Goal: Task Accomplishment & Management: Manage account settings

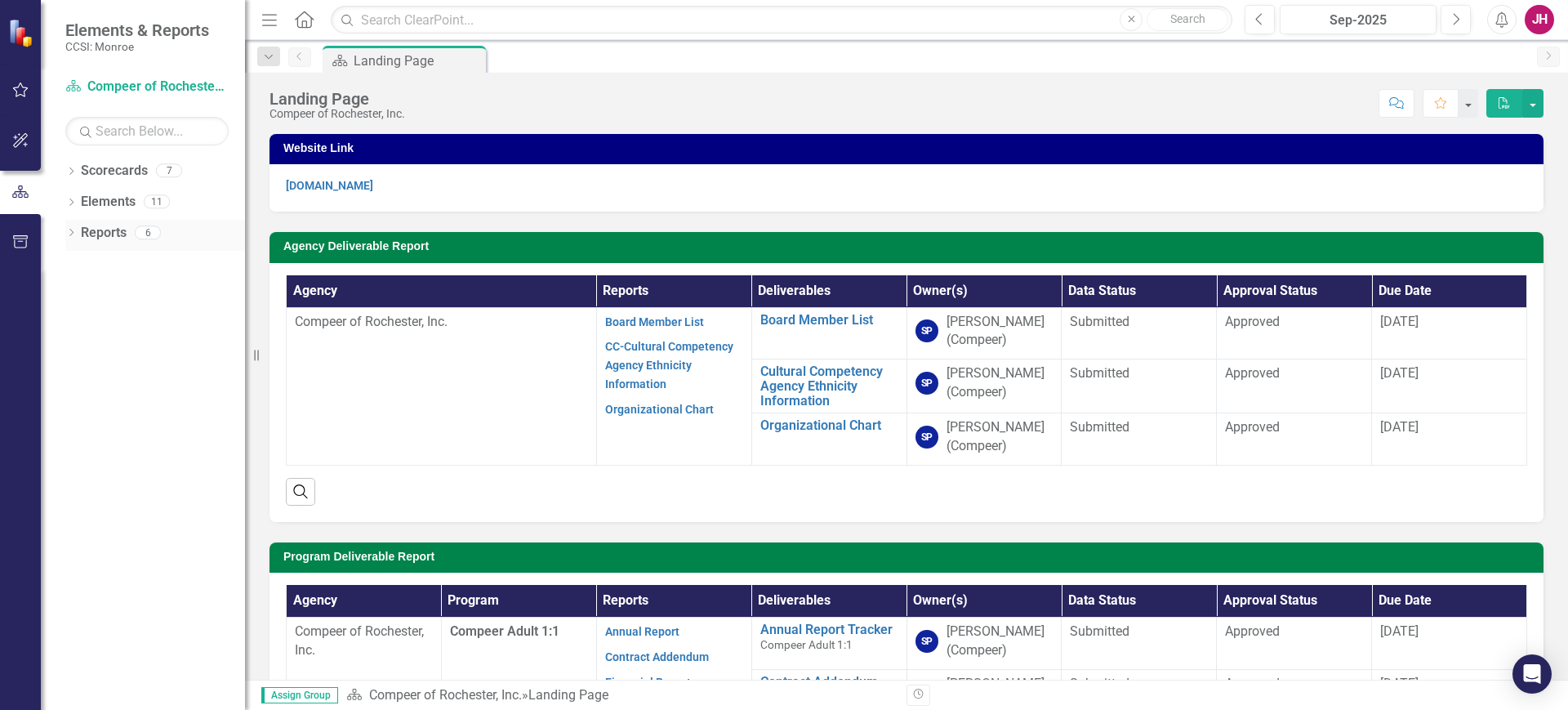
click at [73, 233] on icon at bounding box center [72, 233] width 4 height 7
drag, startPoint x: 73, startPoint y: 231, endPoint x: 72, endPoint y: 212, distance: 19.0
click at [73, 228] on icon "Dropdown" at bounding box center [69, 232] width 9 height 11
click at [101, 82] on link "Scorecard Compeer of Rochester, Inc." at bounding box center [146, 87] width 163 height 19
click at [73, 201] on icon "Dropdown" at bounding box center [71, 204] width 11 height 9
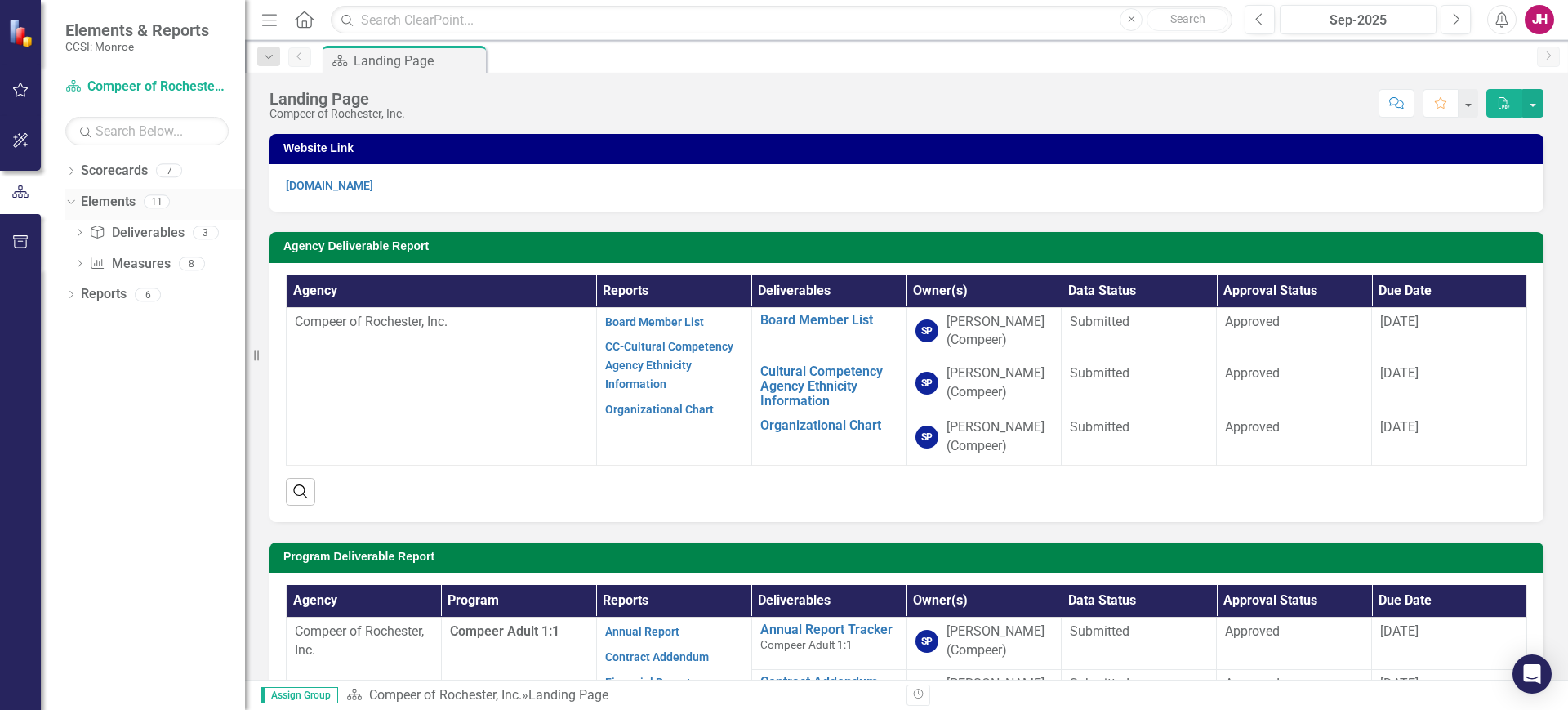
click at [73, 201] on icon at bounding box center [71, 202] width 7 height 4
click at [67, 171] on icon "Dropdown" at bounding box center [71, 173] width 11 height 9
click at [77, 206] on div "Dropdown" at bounding box center [79, 202] width 12 height 14
click at [149, 233] on link "Compeer Adult 1:1" at bounding box center [175, 233] width 139 height 19
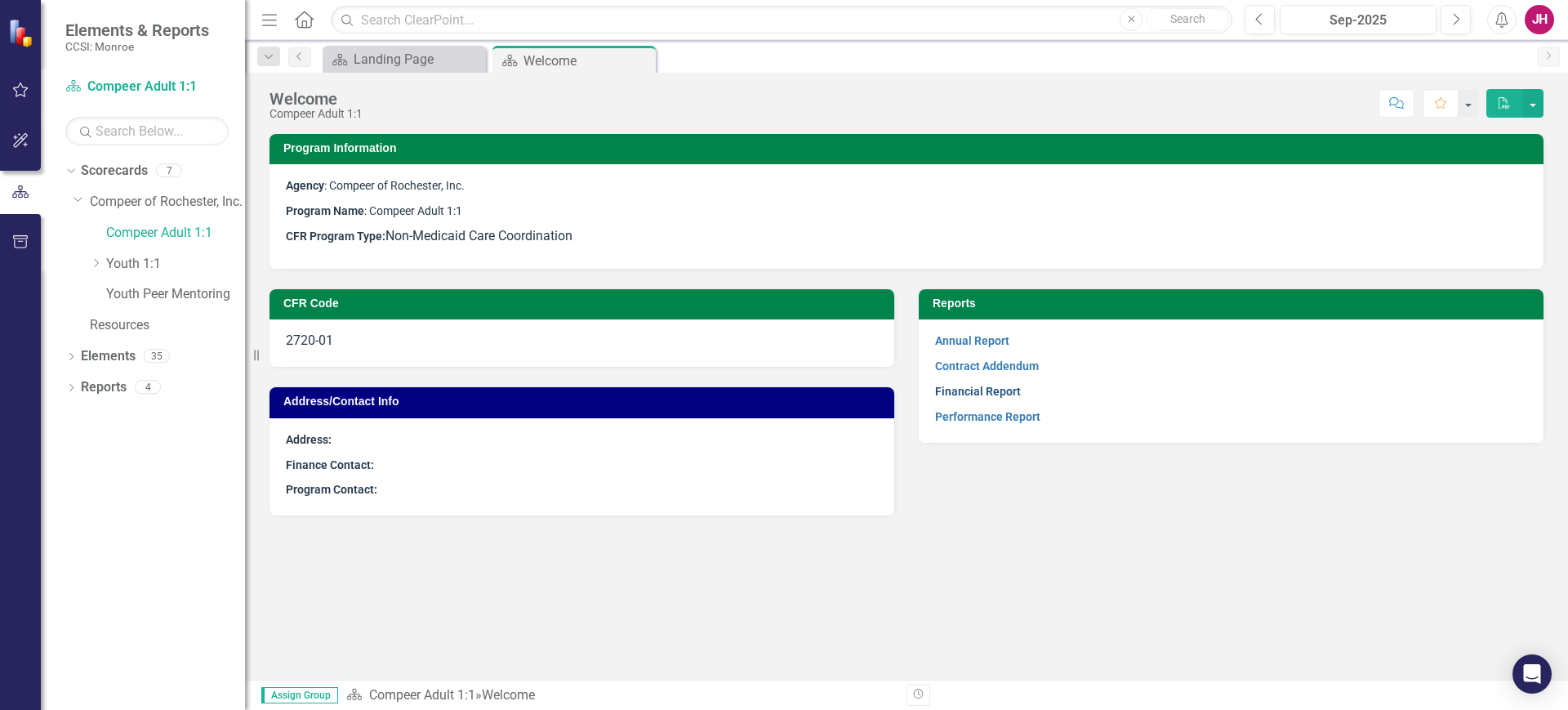
click at [1006, 396] on link "Financial Report" at bounding box center [978, 391] width 86 height 13
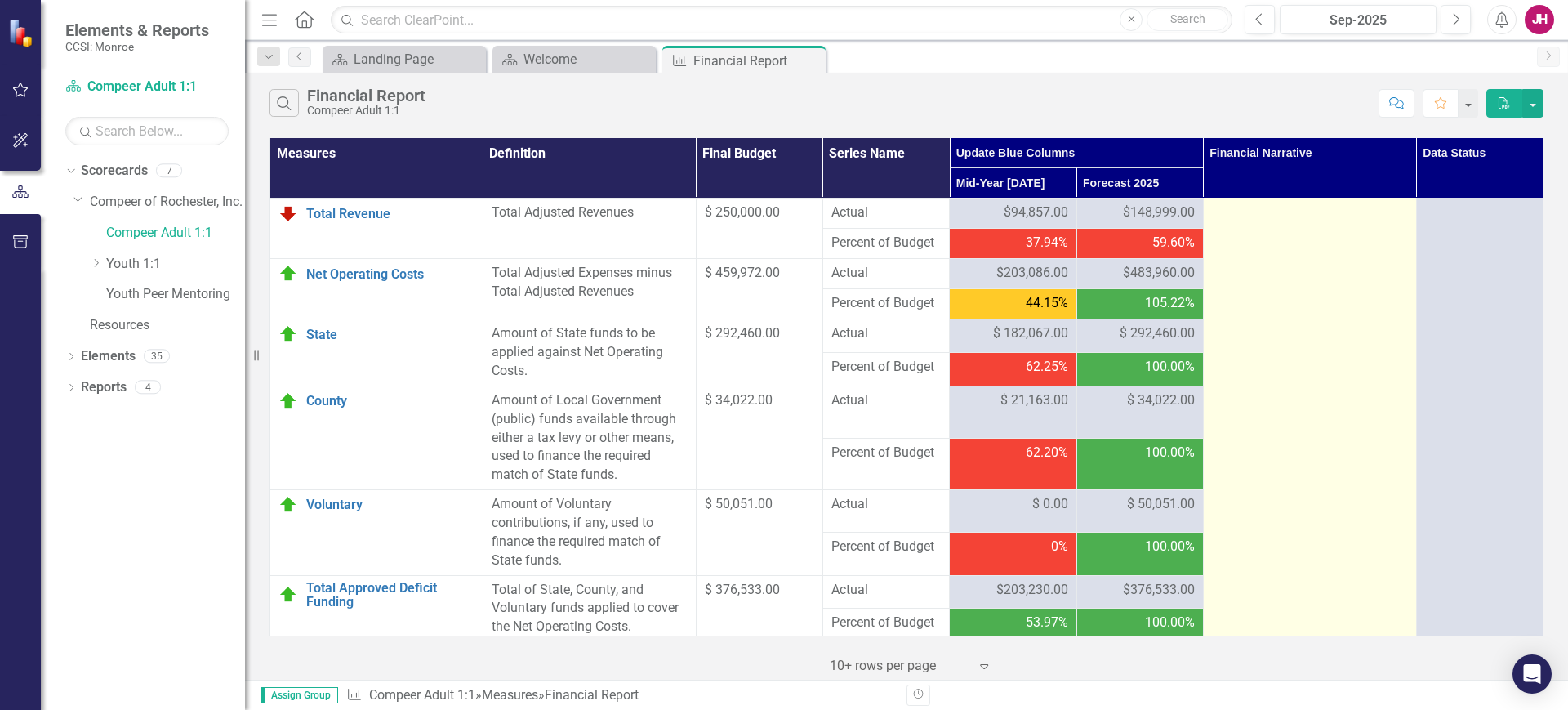
scroll to position [2095, 0]
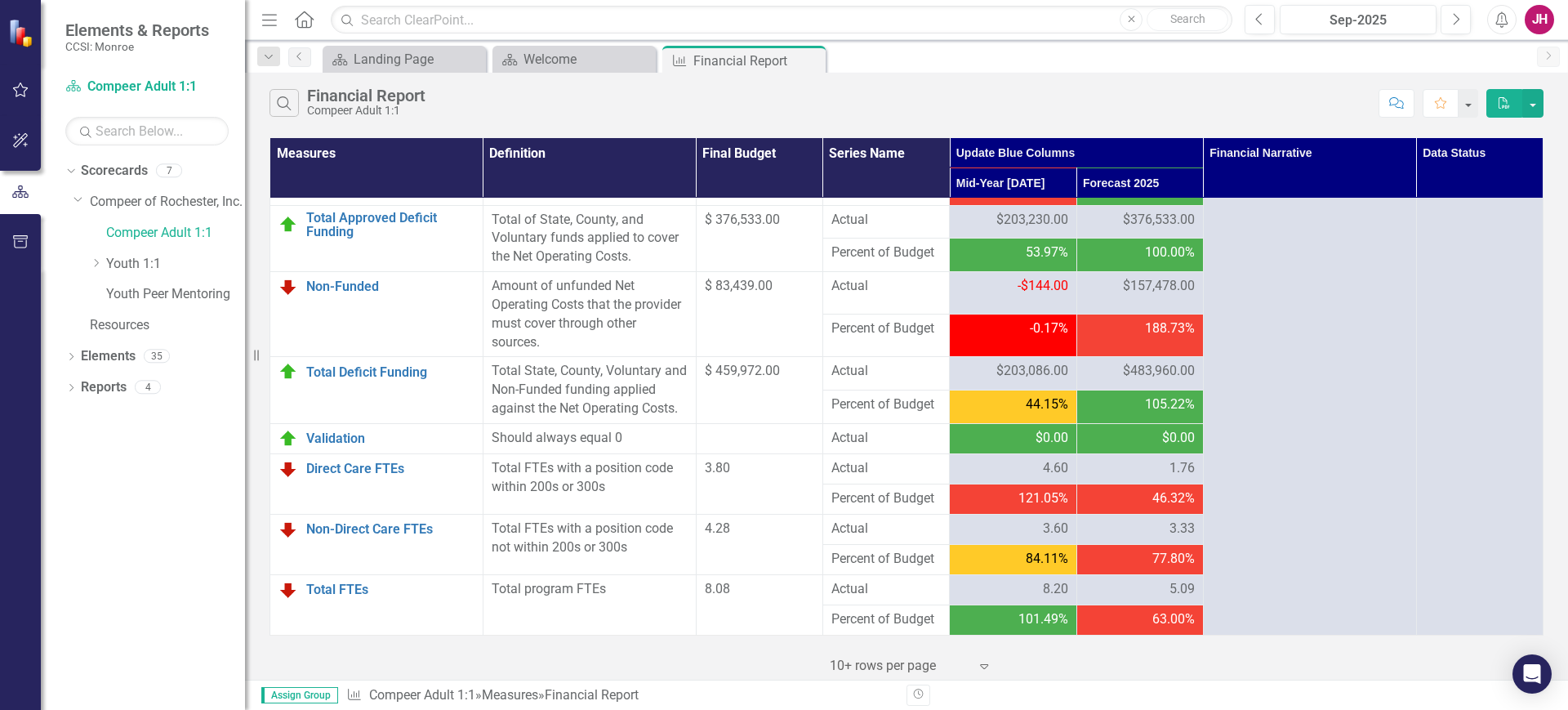
drag, startPoint x: 93, startPoint y: 260, endPoint x: 114, endPoint y: 281, distance: 29.7
click at [93, 260] on icon "Dropdown" at bounding box center [95, 263] width 12 height 10
click at [642, 61] on icon "Close" at bounding box center [642, 60] width 17 height 13
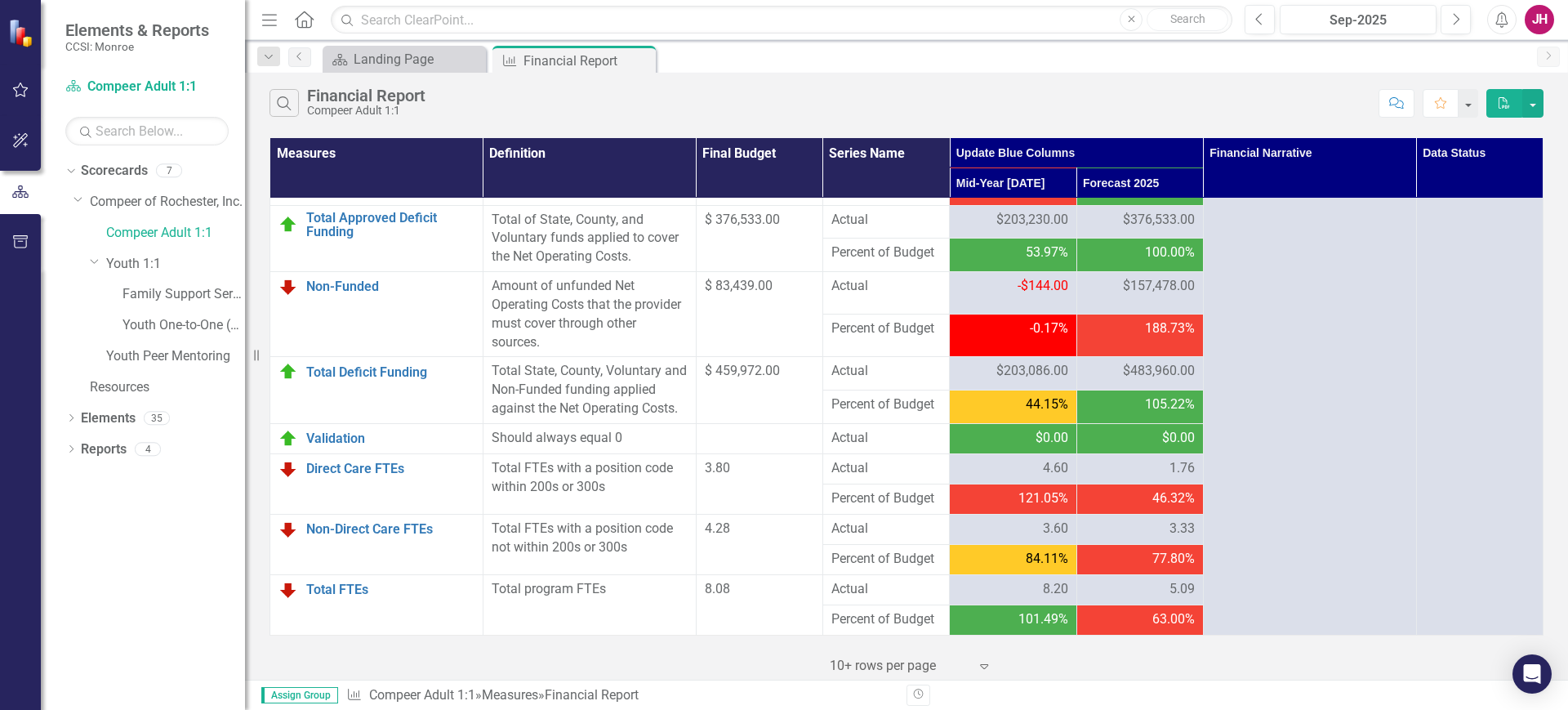
click at [0, 0] on icon at bounding box center [0, 0] width 0 height 0
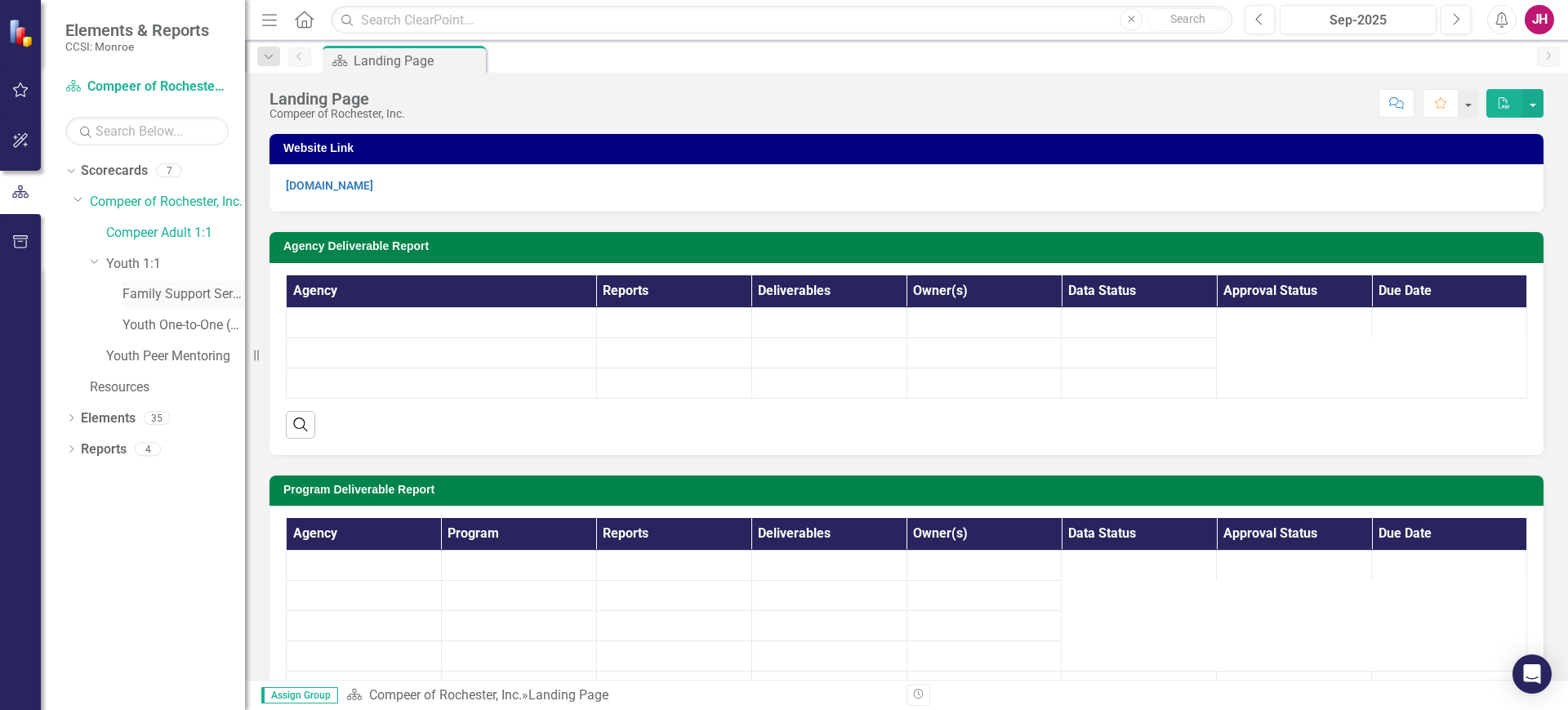
click at [137, 299] on link "Family Support Services" at bounding box center [184, 294] width 123 height 19
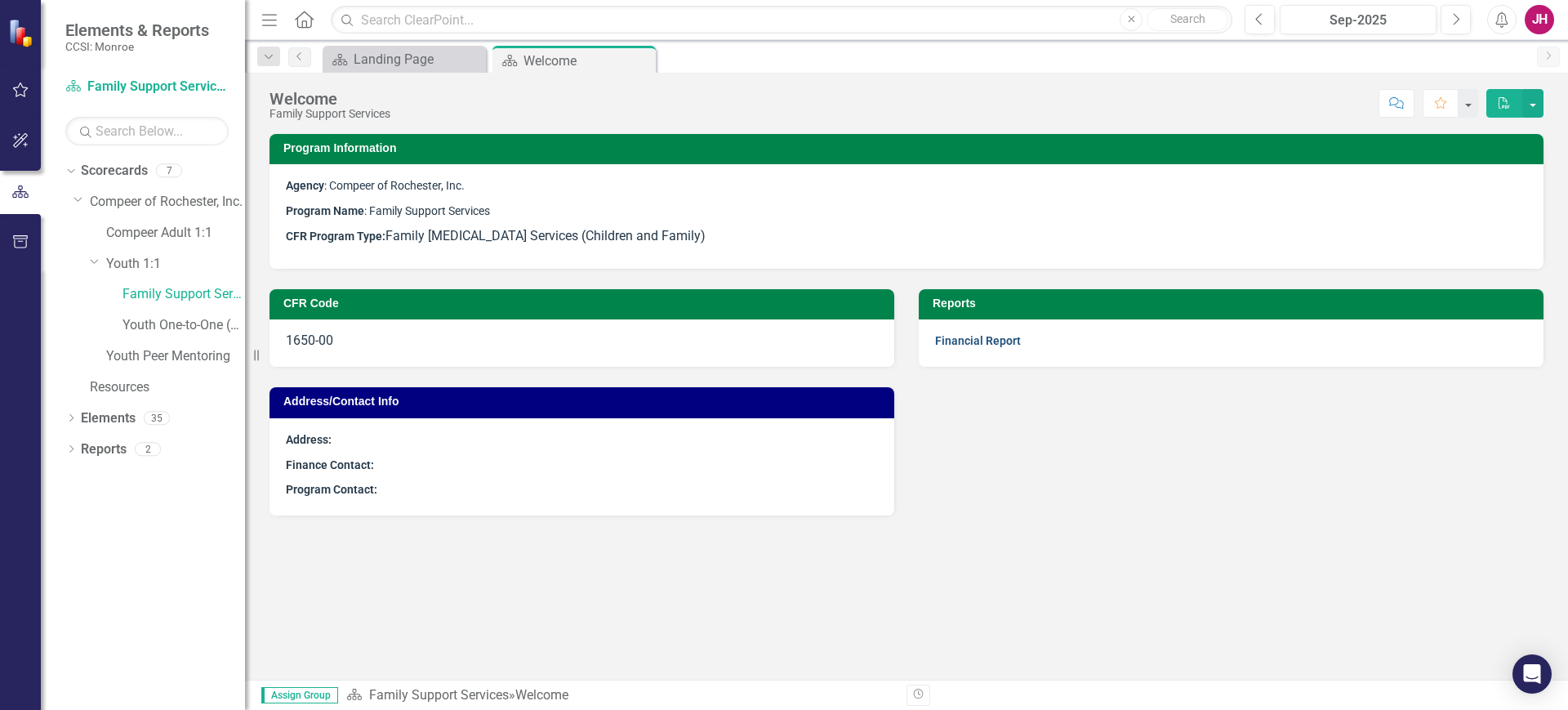
click at [942, 341] on link "Financial Report" at bounding box center [978, 341] width 86 height 13
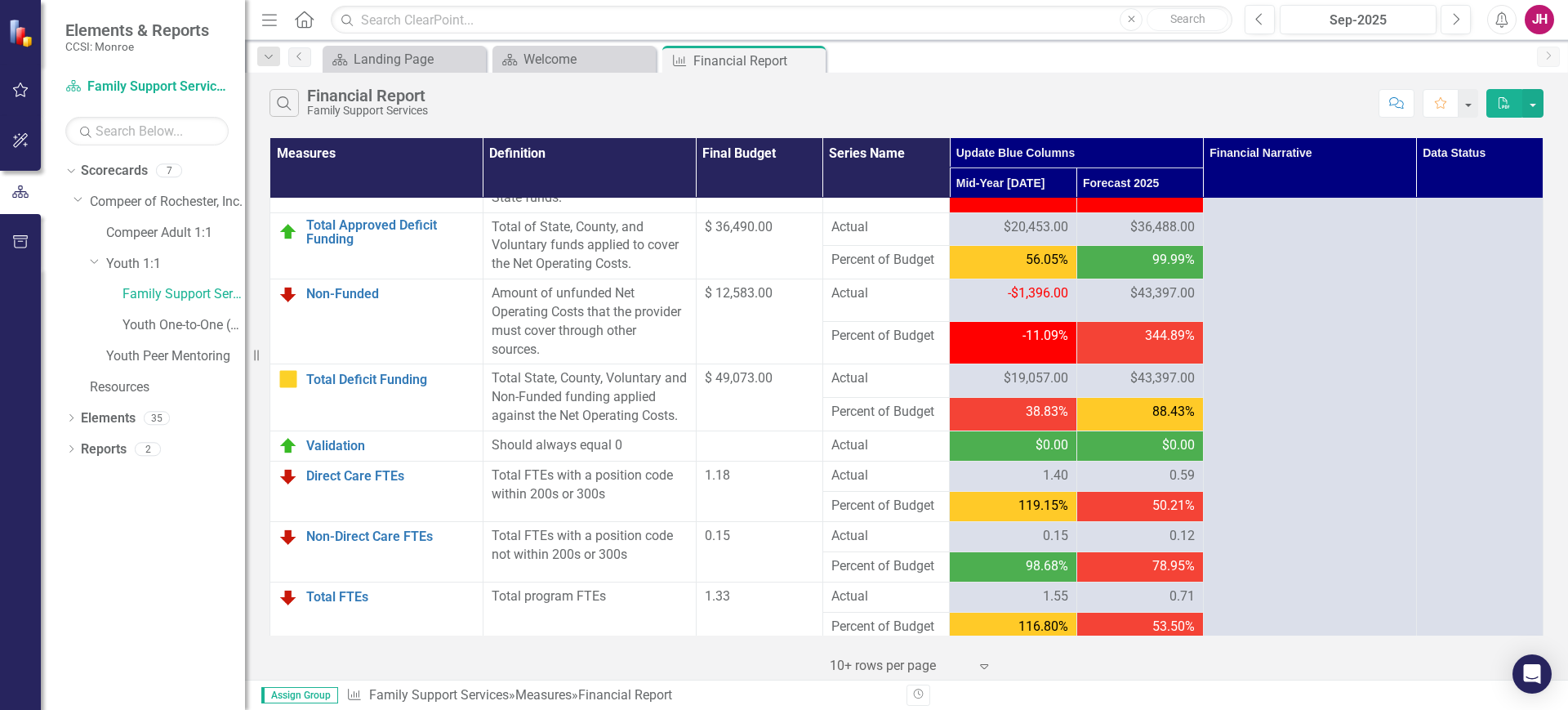
scroll to position [2095, 0]
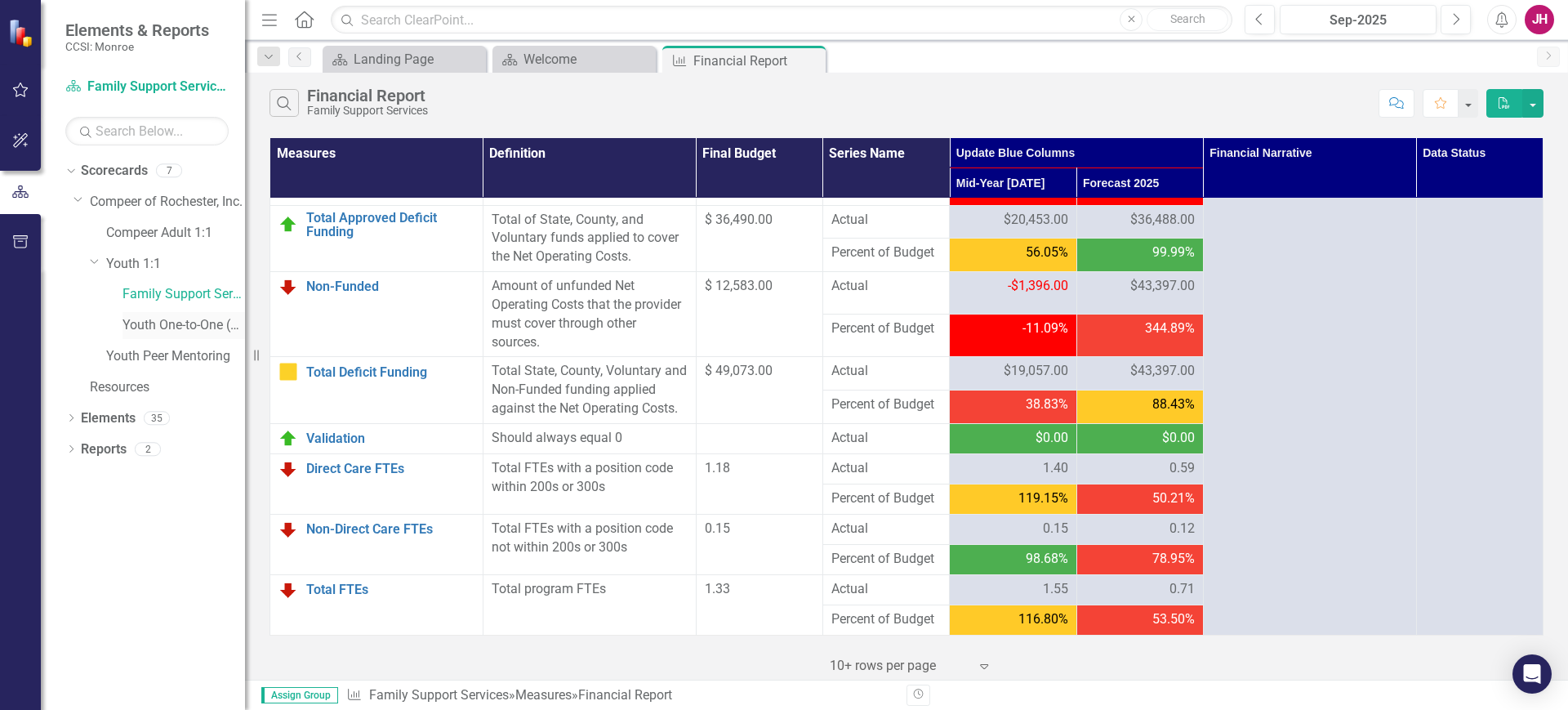
click at [151, 317] on link "Youth One-to-One (1760)" at bounding box center [184, 325] width 123 height 19
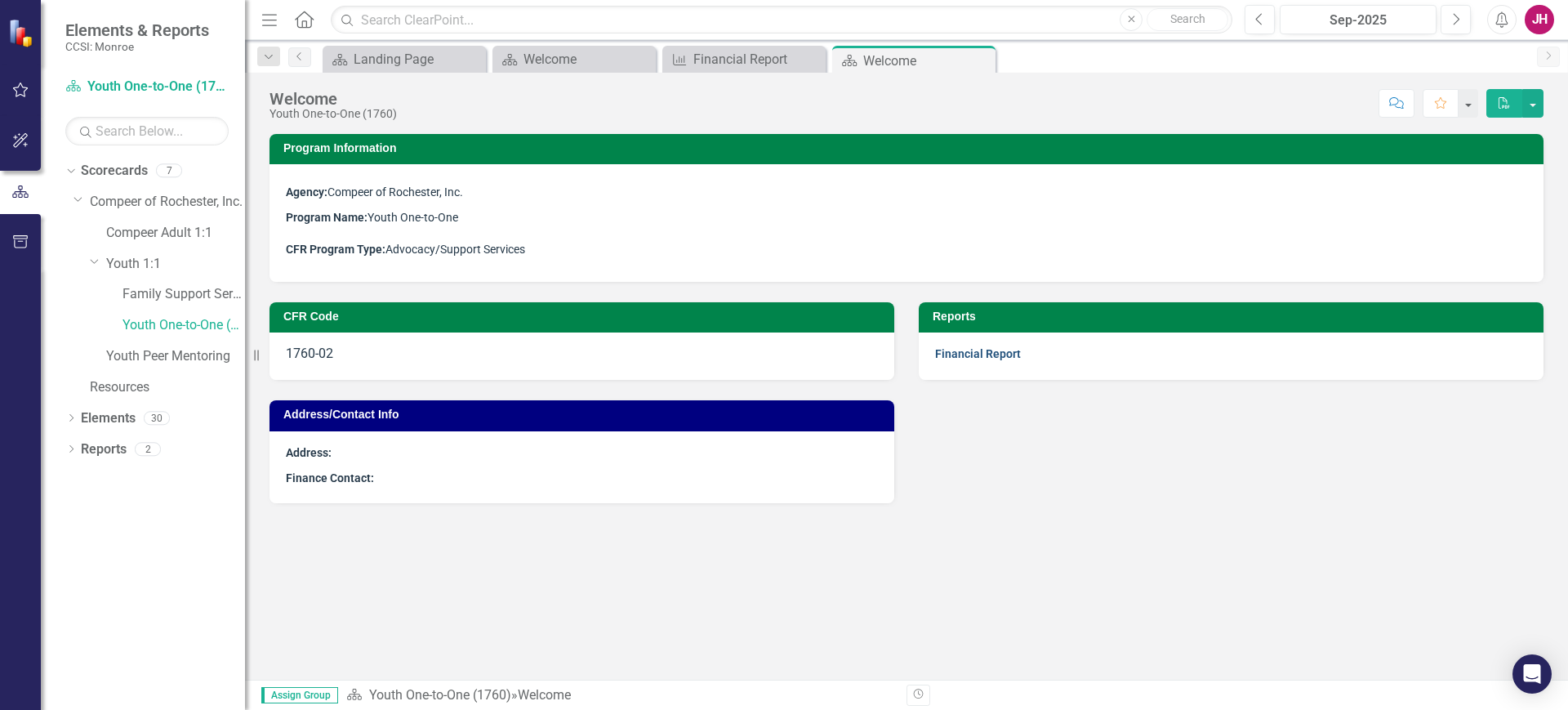
click at [941, 349] on link "Financial Report" at bounding box center [978, 354] width 86 height 13
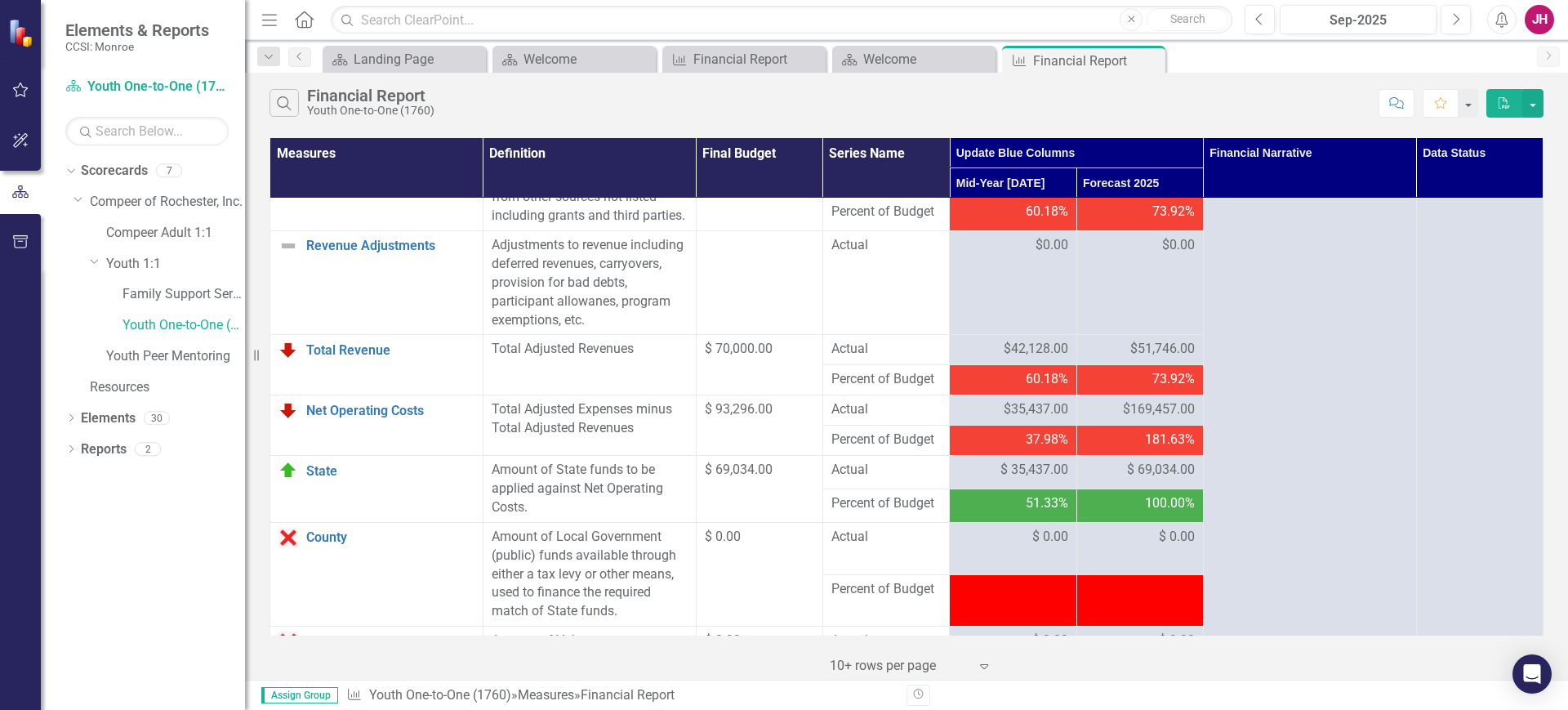
scroll to position [2095, 0]
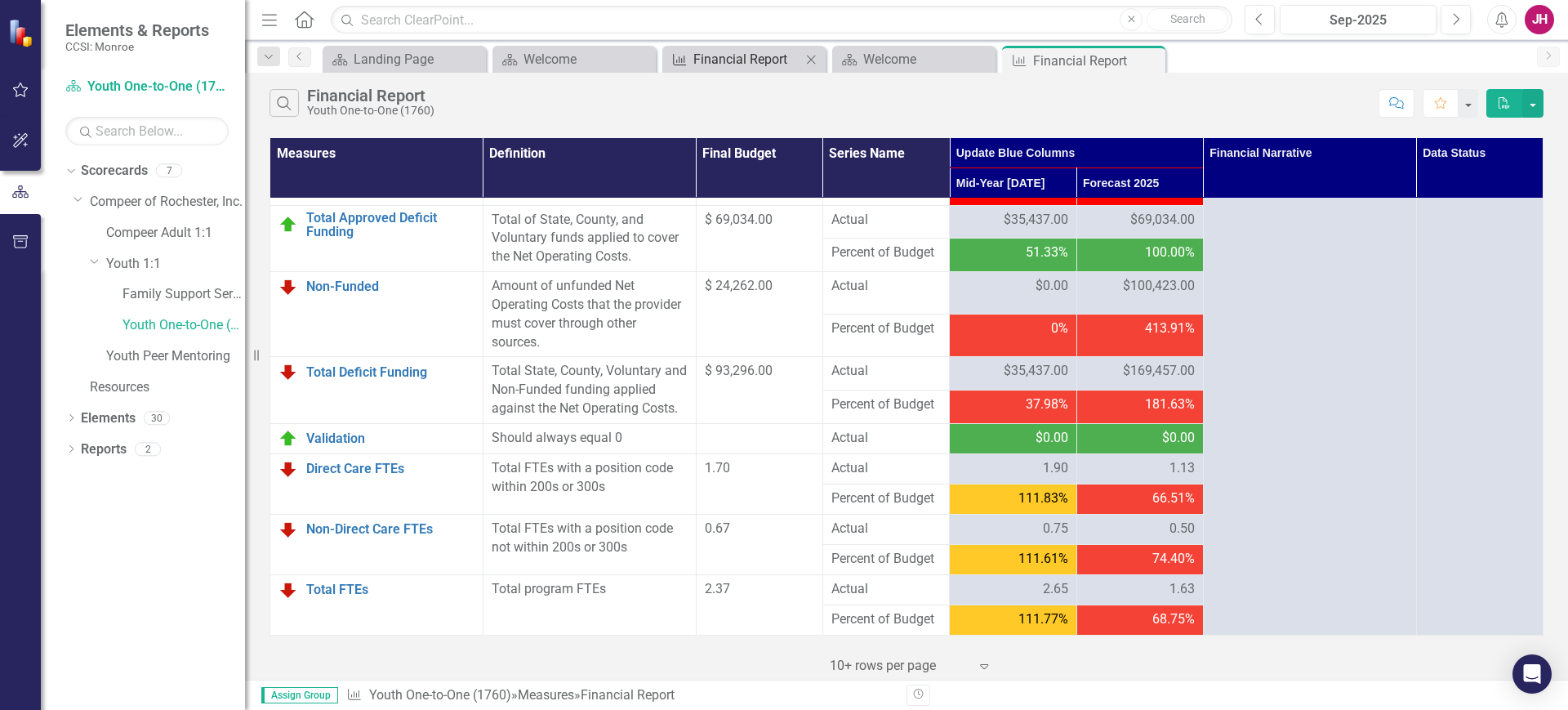
click at [730, 63] on div "Financial Report" at bounding box center [748, 60] width 108 height 20
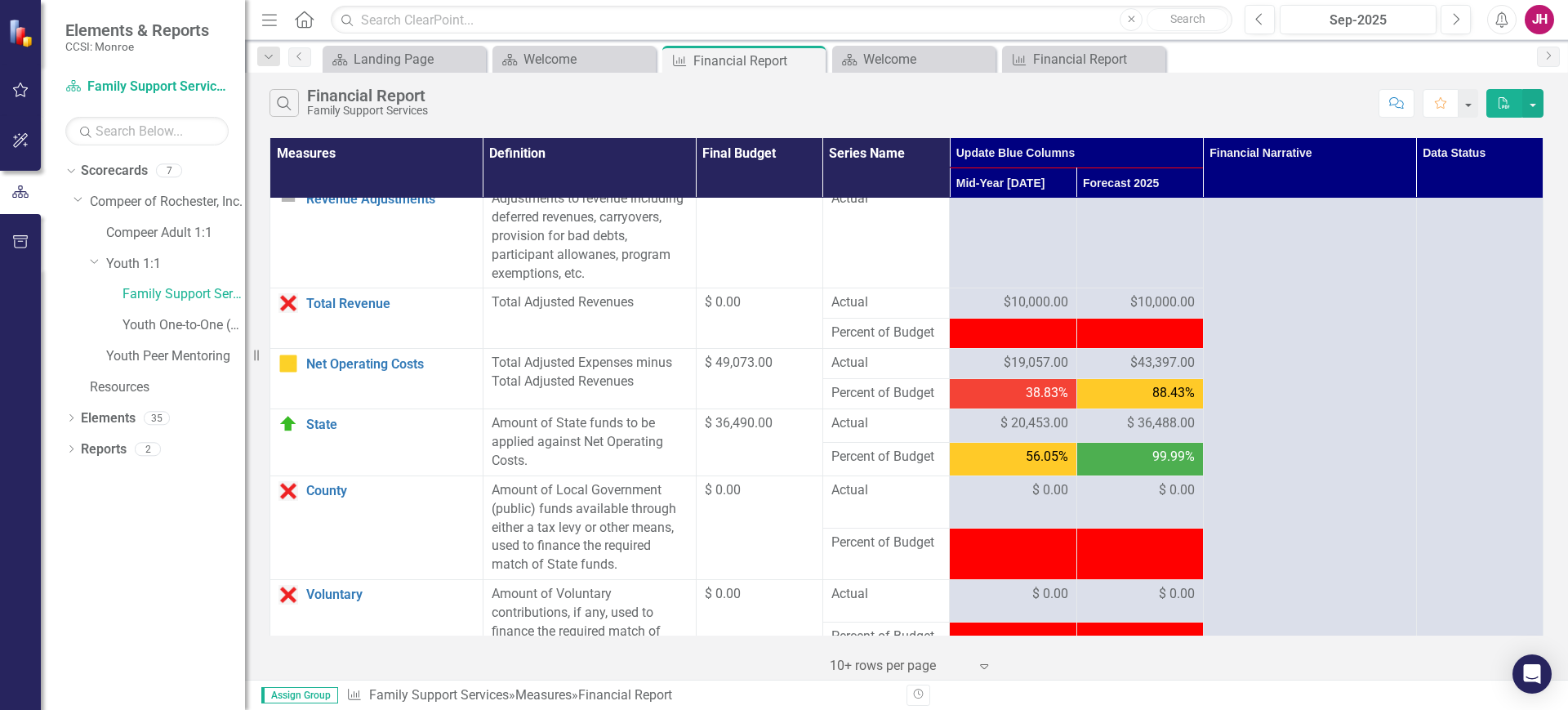
scroll to position [1839, 0]
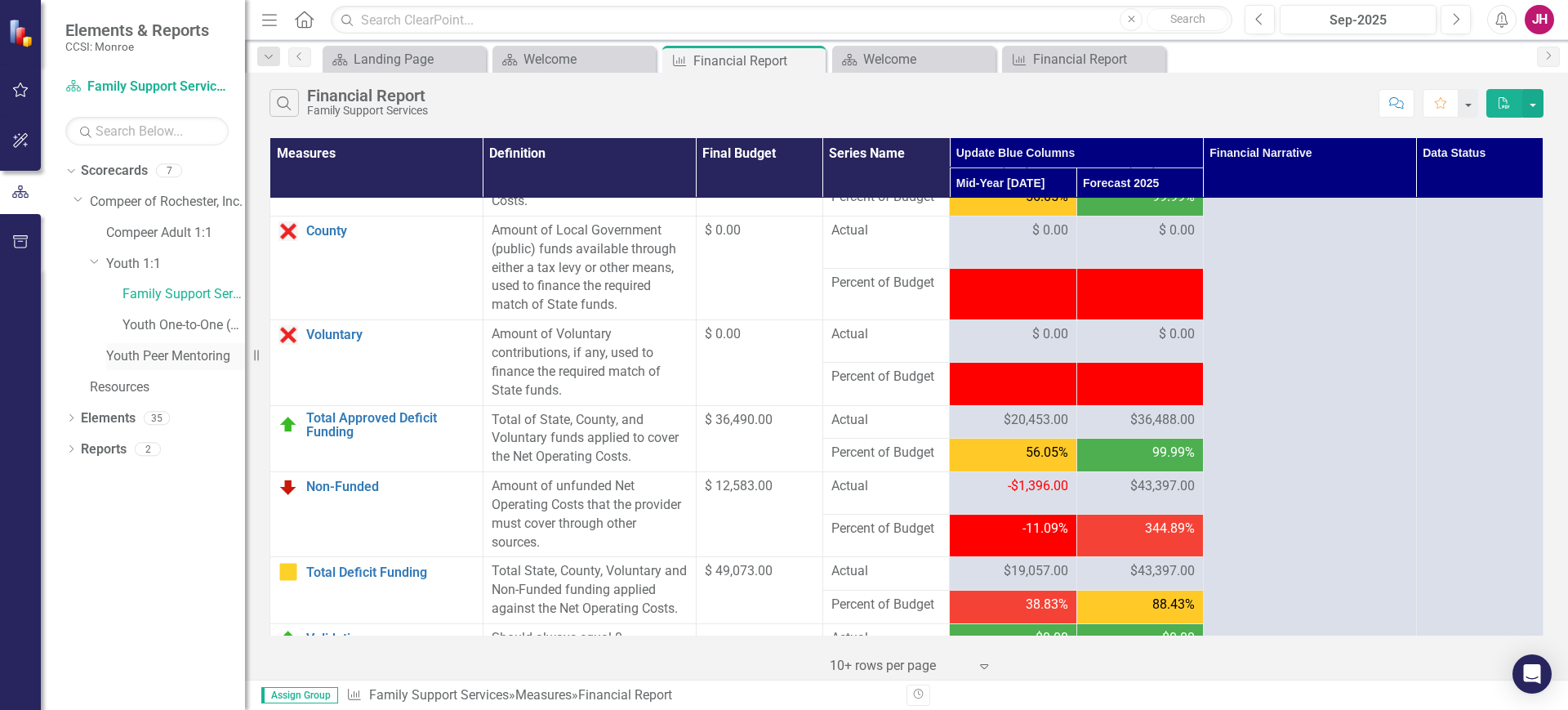
click at [142, 351] on link "Youth Peer Mentoring" at bounding box center [175, 357] width 139 height 19
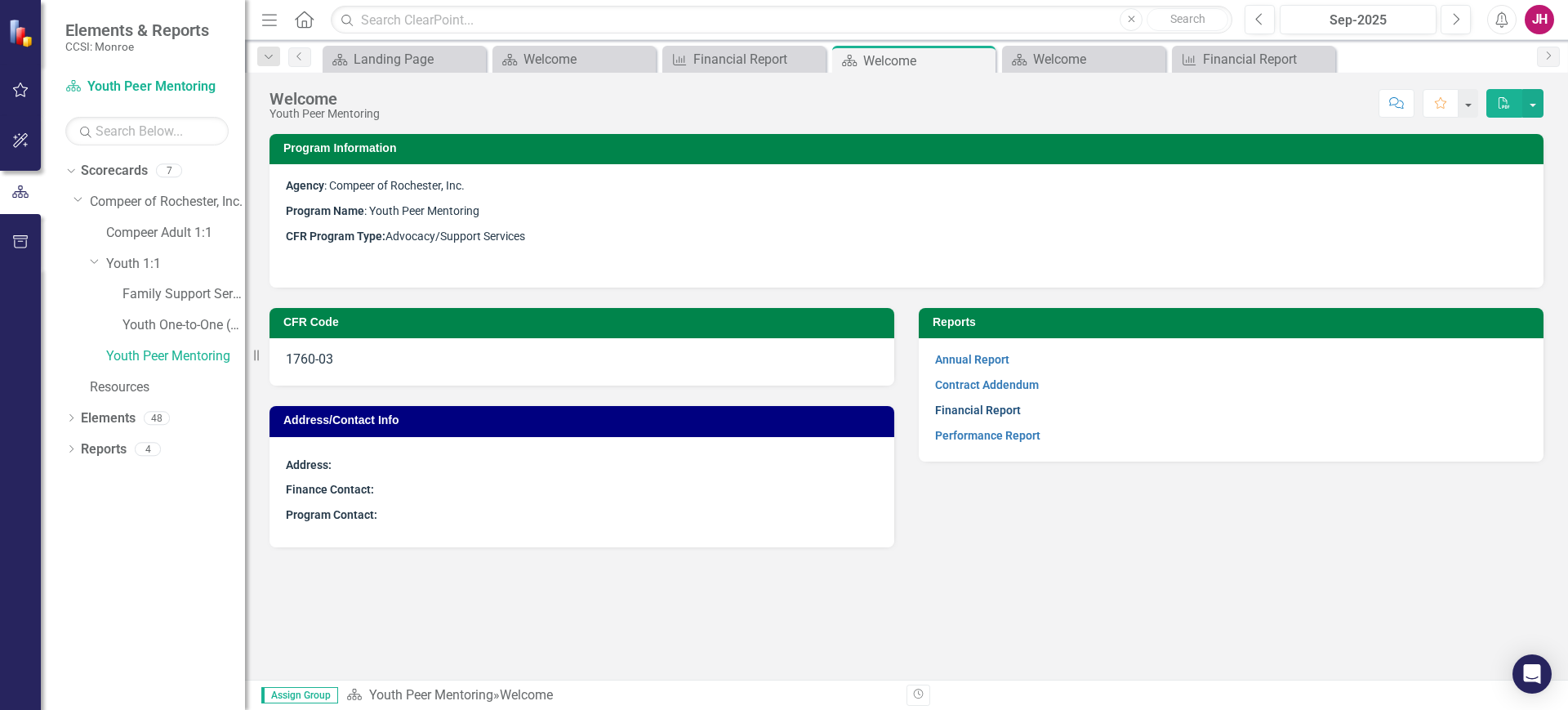
click at [977, 412] on link "Financial Report" at bounding box center [978, 410] width 86 height 13
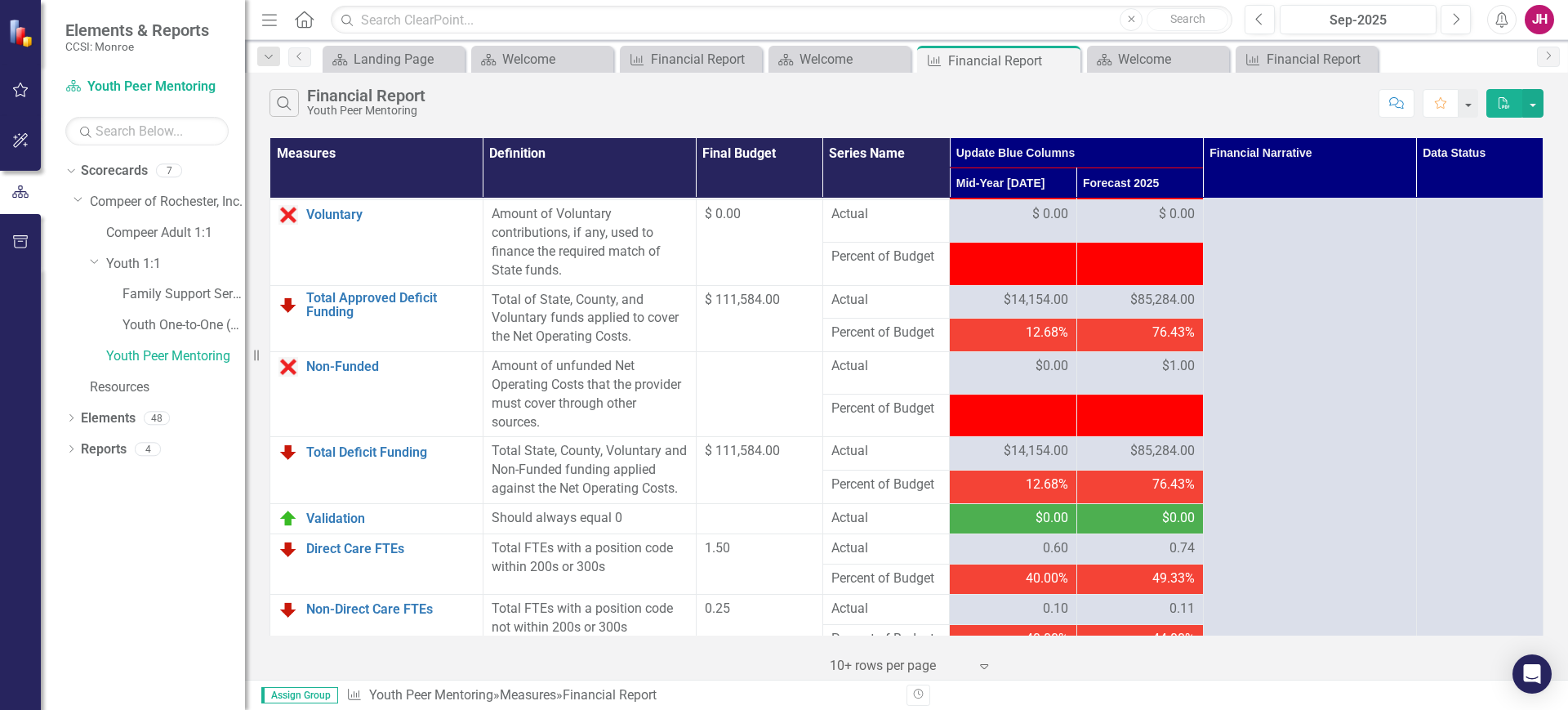
scroll to position [1992, 0]
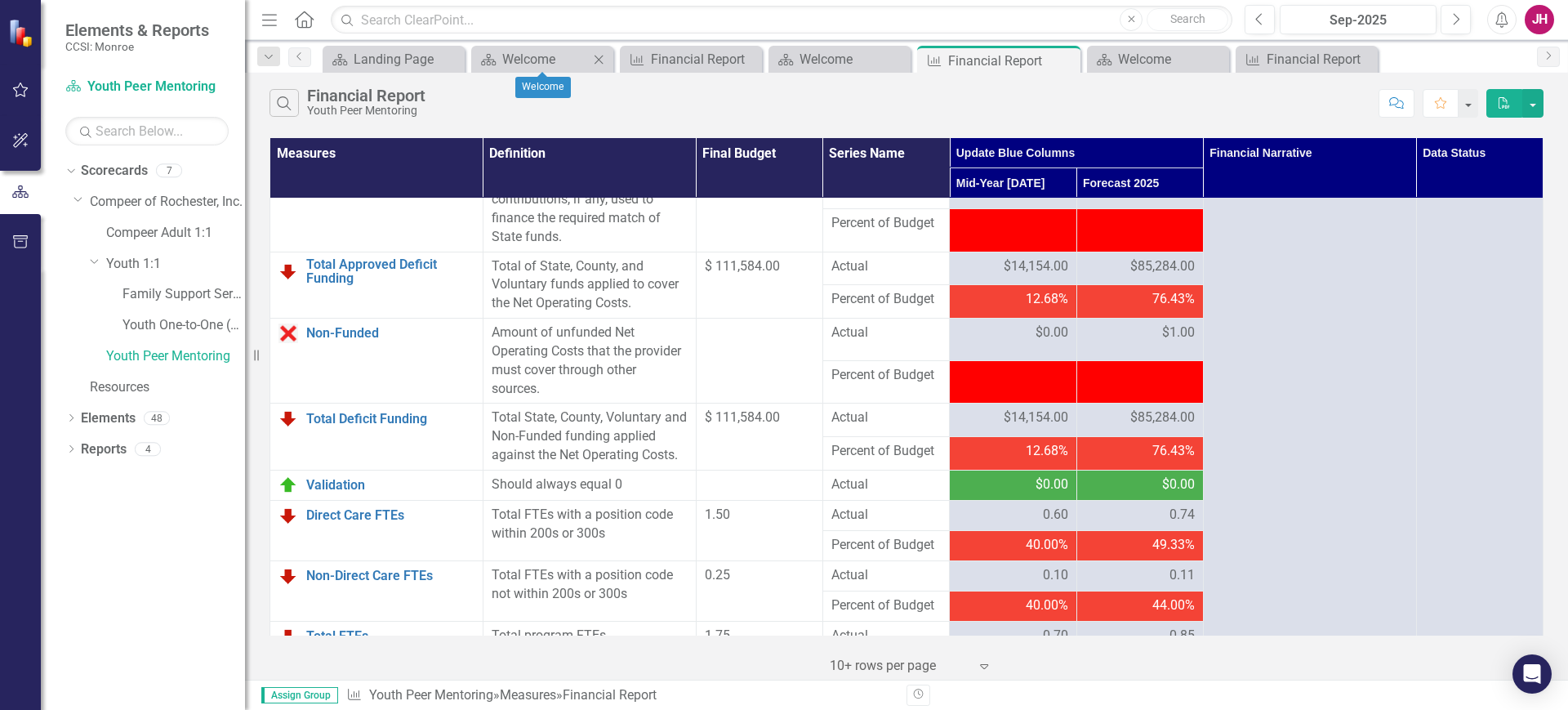
click at [599, 58] on icon at bounding box center [600, 60] width 9 height 9
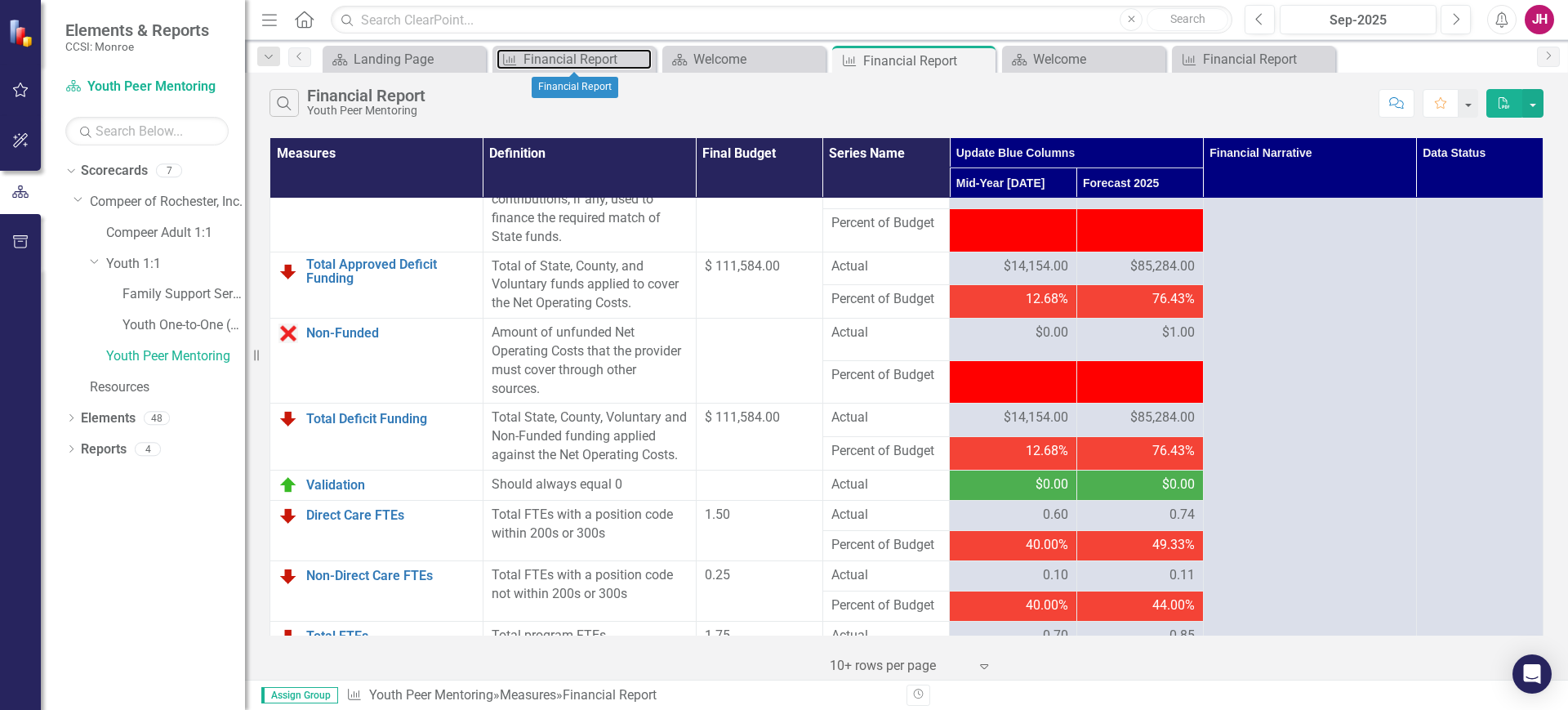
click at [599, 58] on div "Financial Report" at bounding box center [588, 60] width 128 height 20
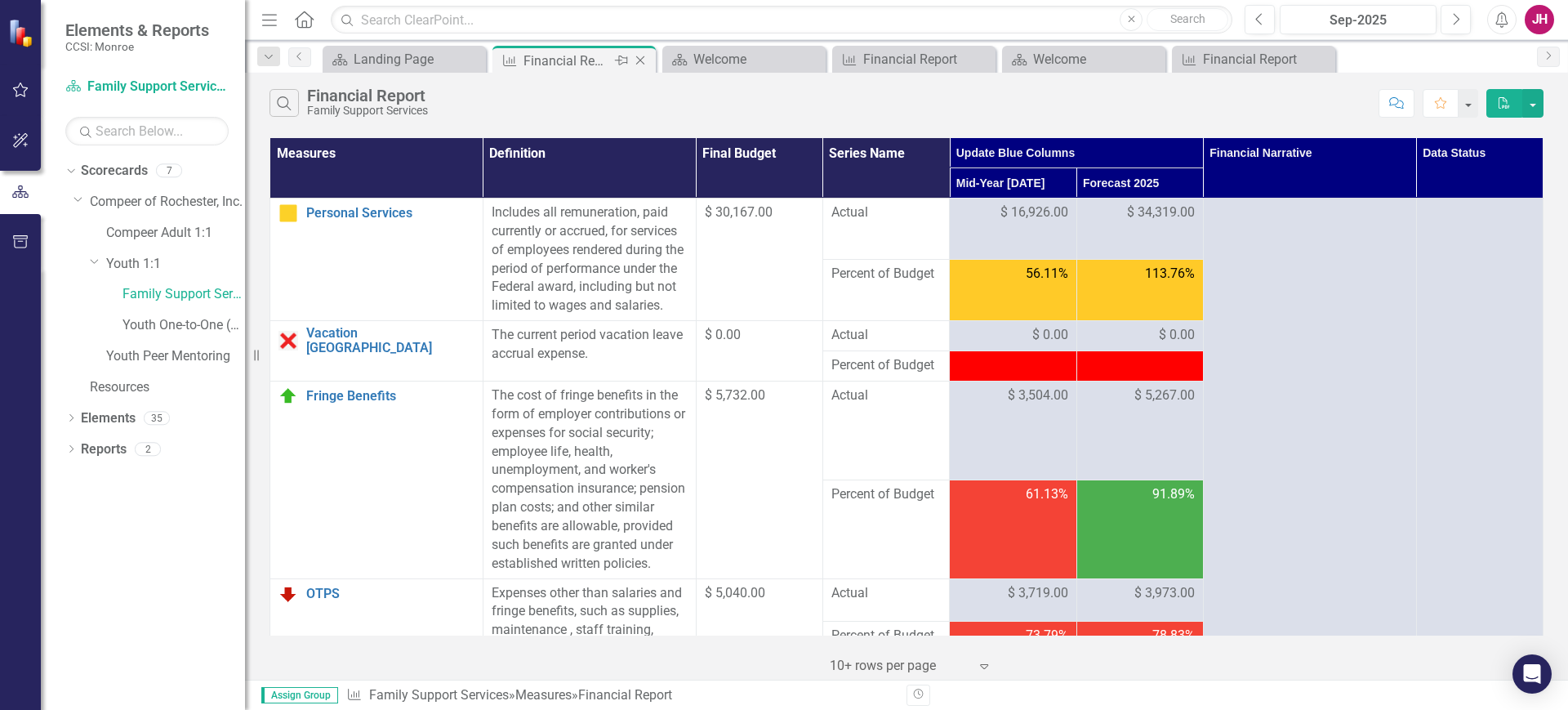
click at [646, 58] on icon "Close" at bounding box center [641, 61] width 17 height 13
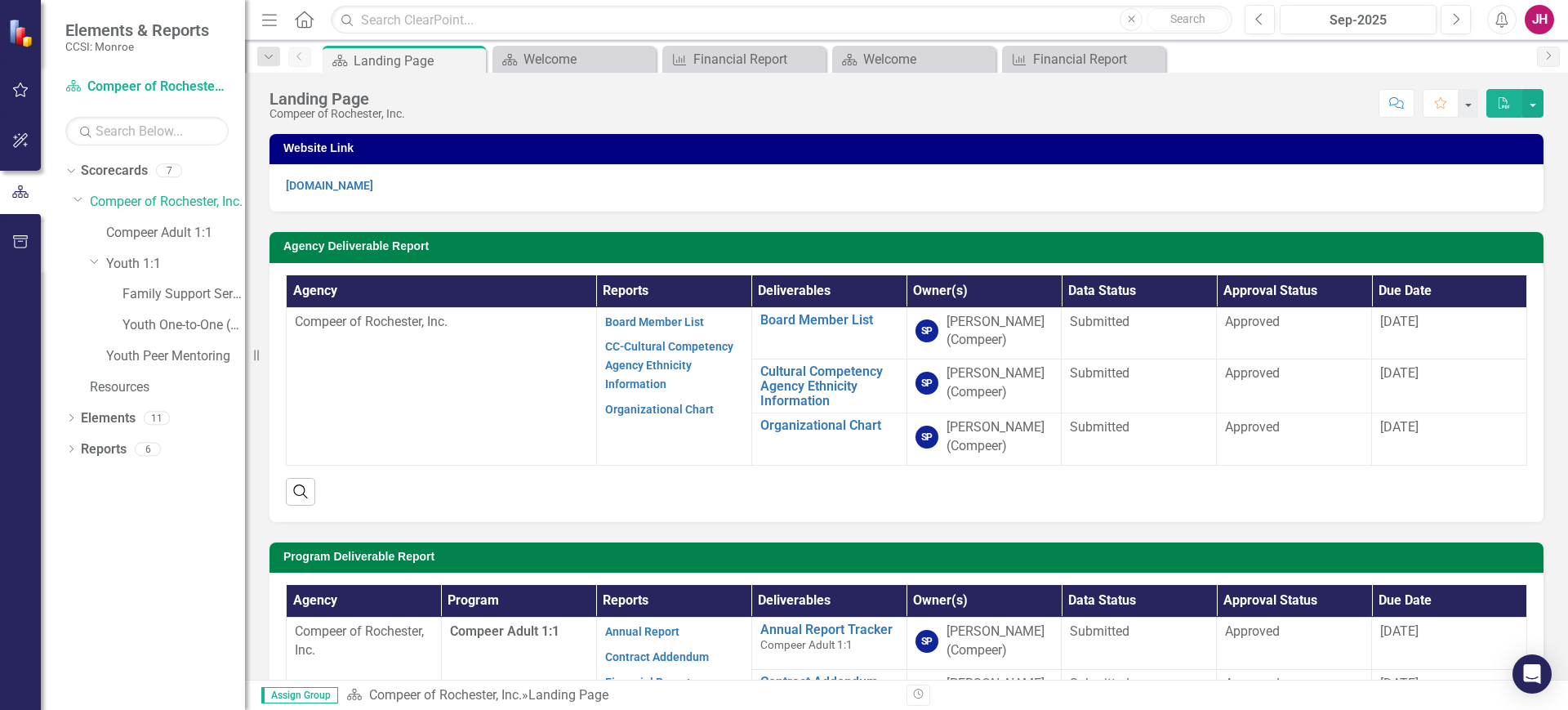
click at [0, 0] on icon "Close" at bounding box center [0, 0] width 0 height 0
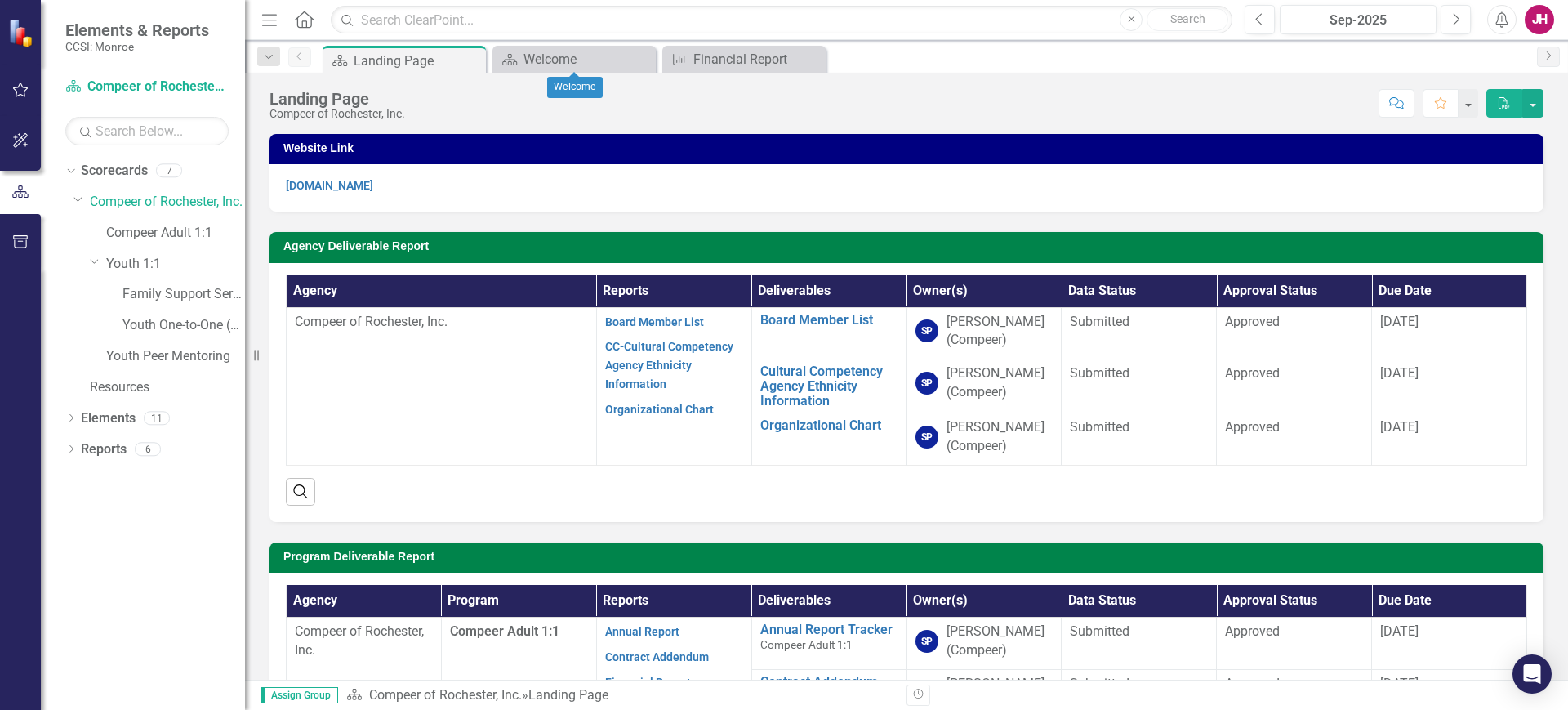
click at [0, 0] on icon "Close" at bounding box center [0, 0] width 0 height 0
click at [646, 58] on icon "Close" at bounding box center [642, 60] width 17 height 13
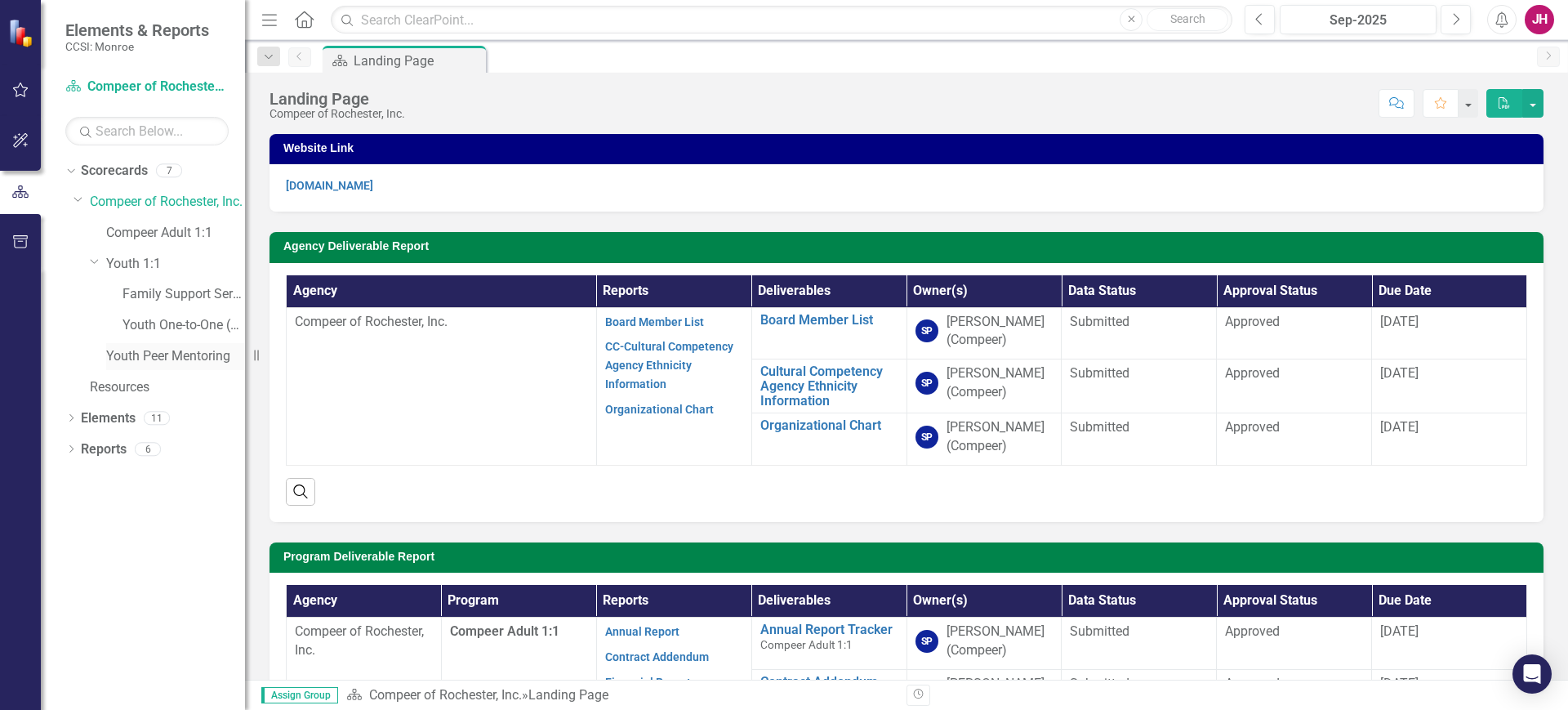
click at [134, 356] on link "Youth Peer Mentoring" at bounding box center [175, 357] width 139 height 19
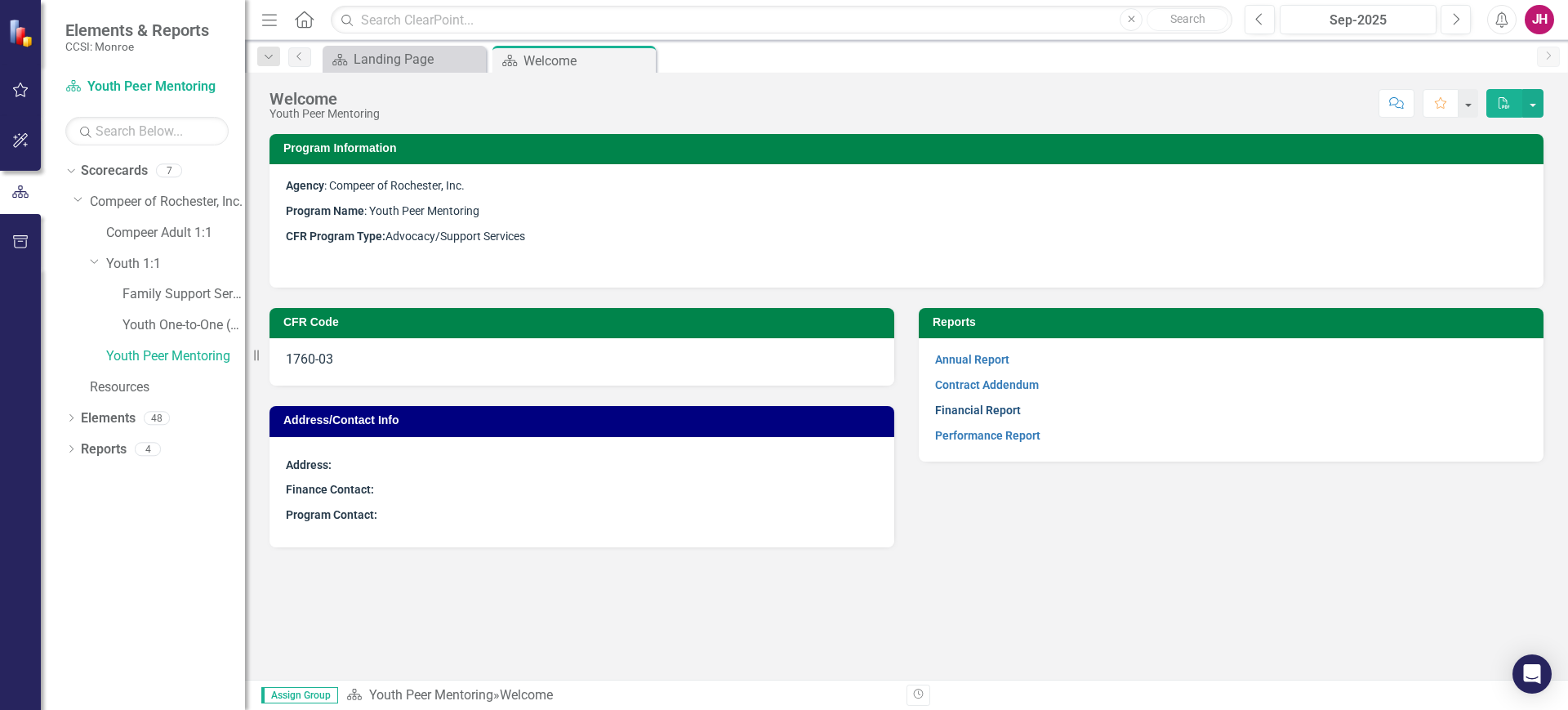
click at [987, 406] on link "Financial Report" at bounding box center [978, 410] width 86 height 13
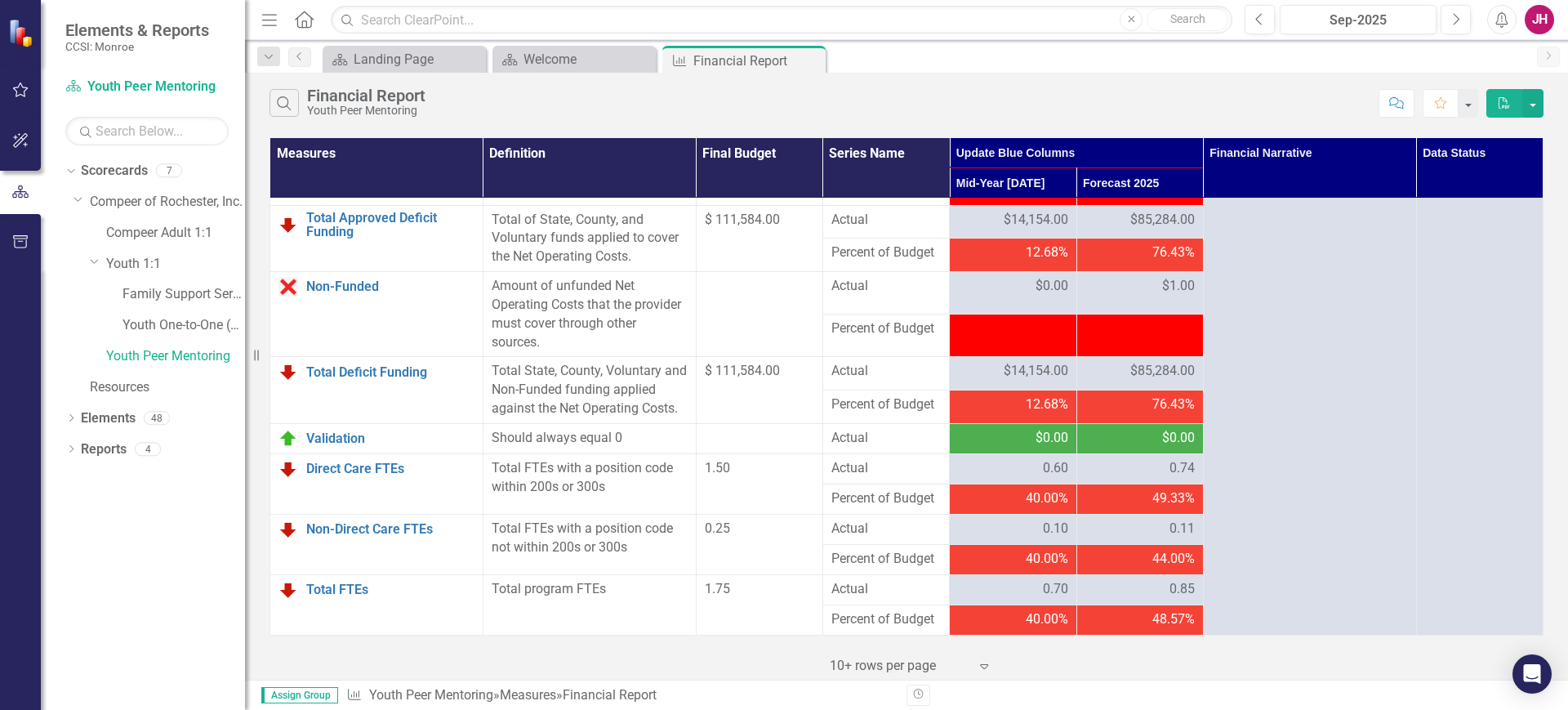
scroll to position [1992, 0]
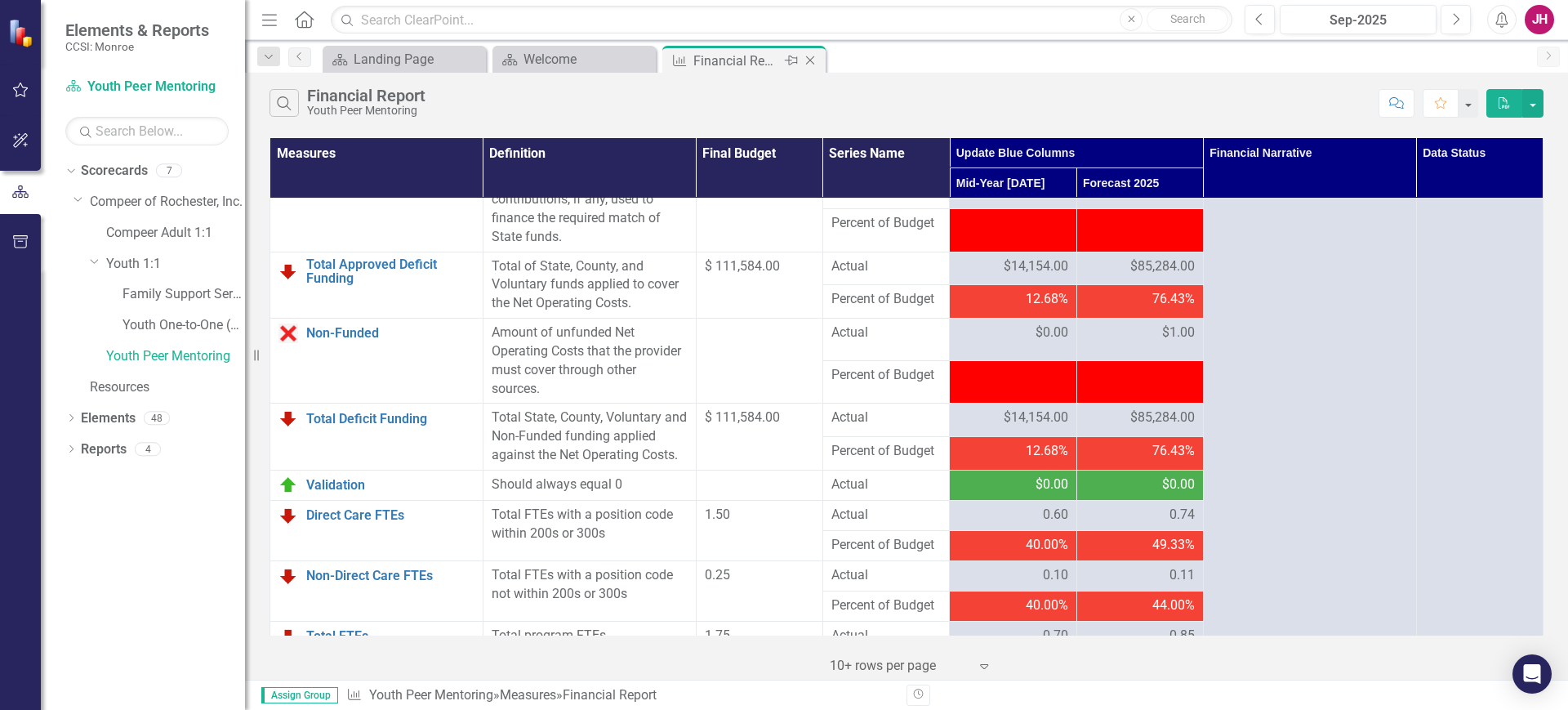
click at [808, 57] on icon "Close" at bounding box center [810, 61] width 17 height 13
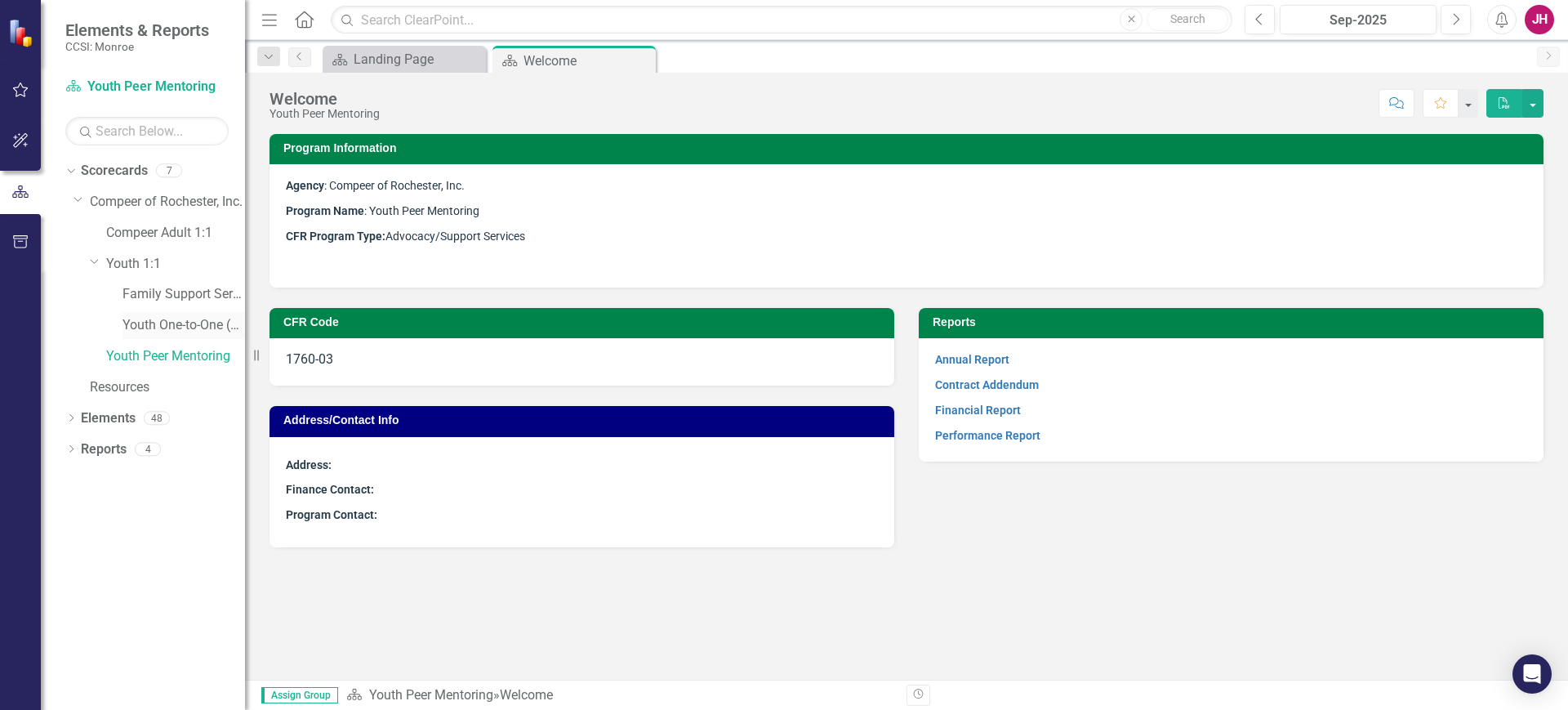
click at [188, 318] on link "Youth One-to-One (1760)" at bounding box center [184, 325] width 123 height 19
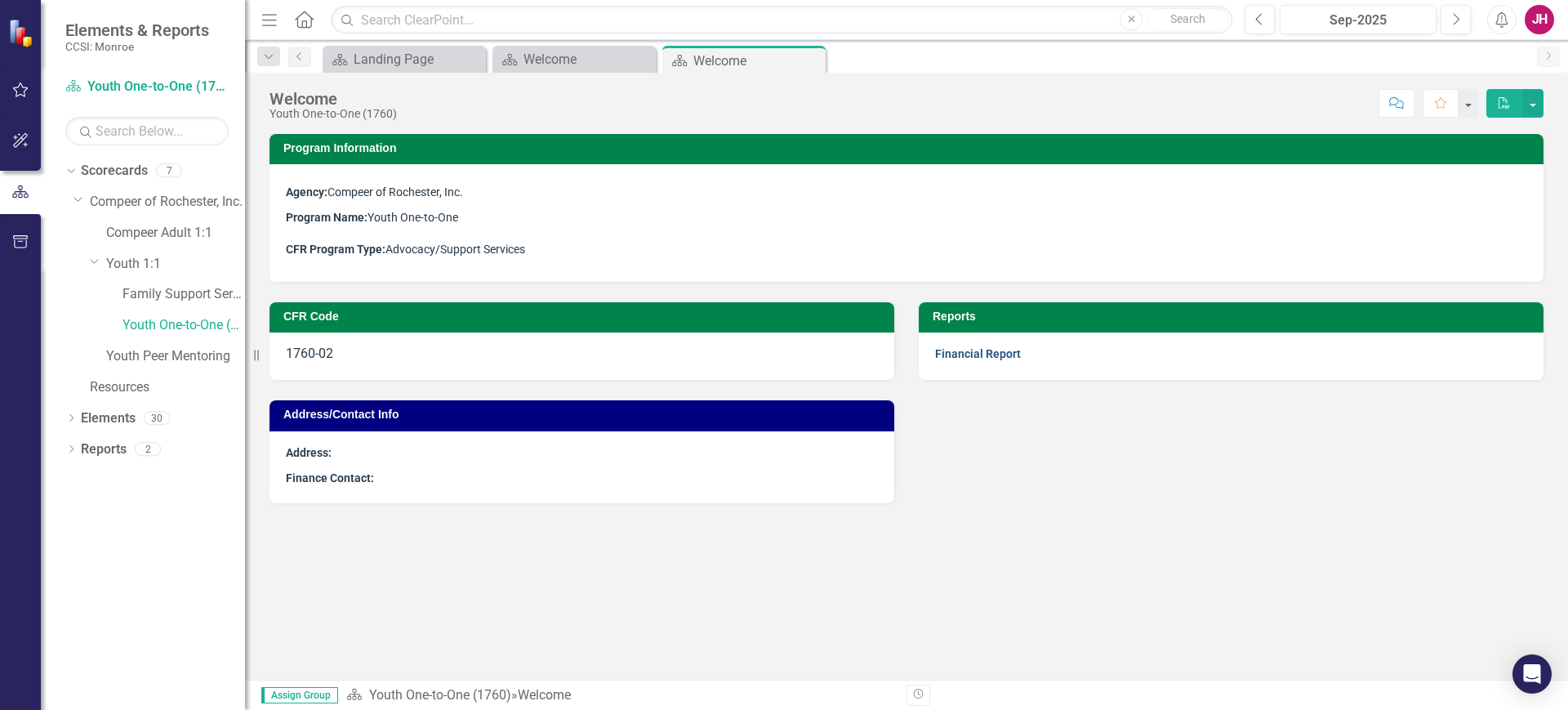
click at [968, 353] on link "Financial Report" at bounding box center [978, 354] width 86 height 13
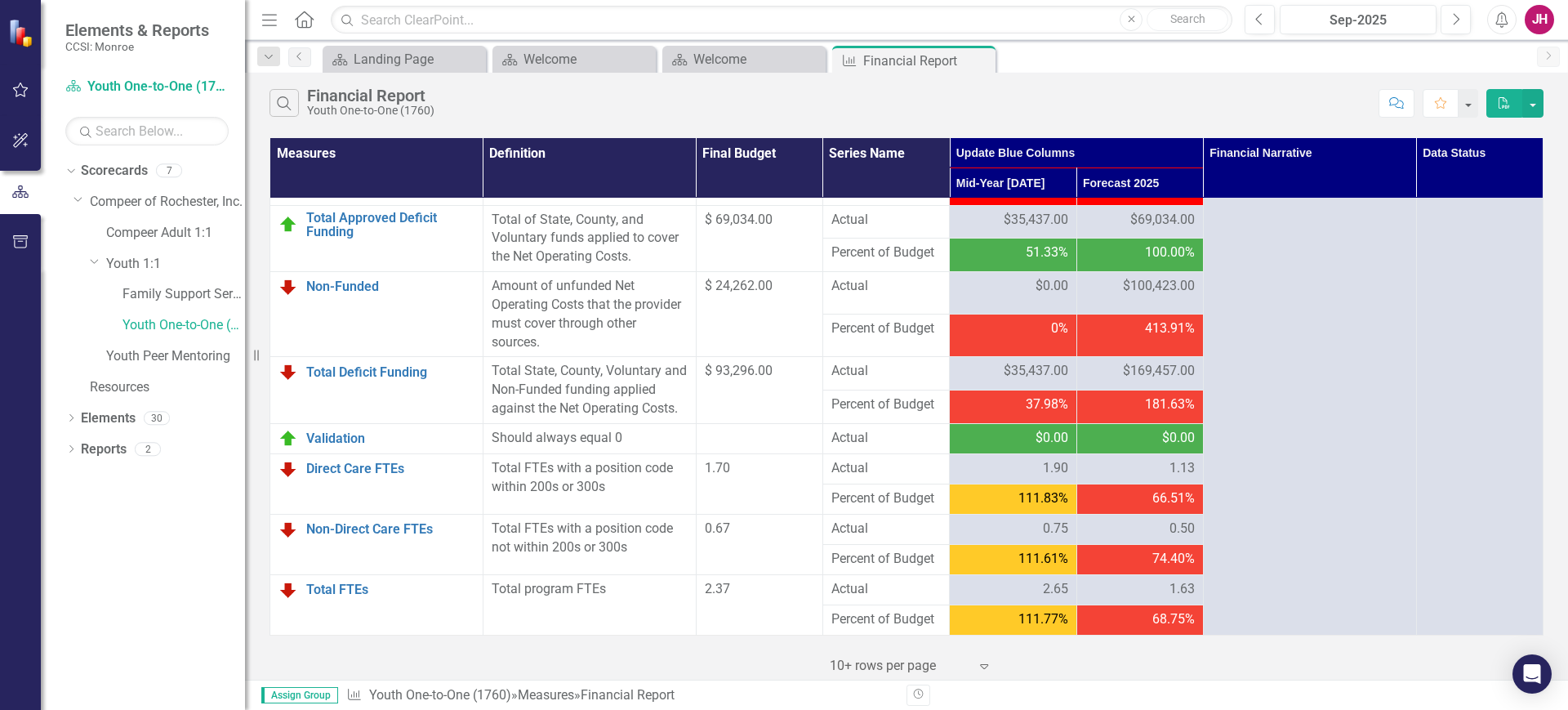
scroll to position [2095, 0]
click at [155, 292] on link "Family Support Services" at bounding box center [184, 294] width 123 height 19
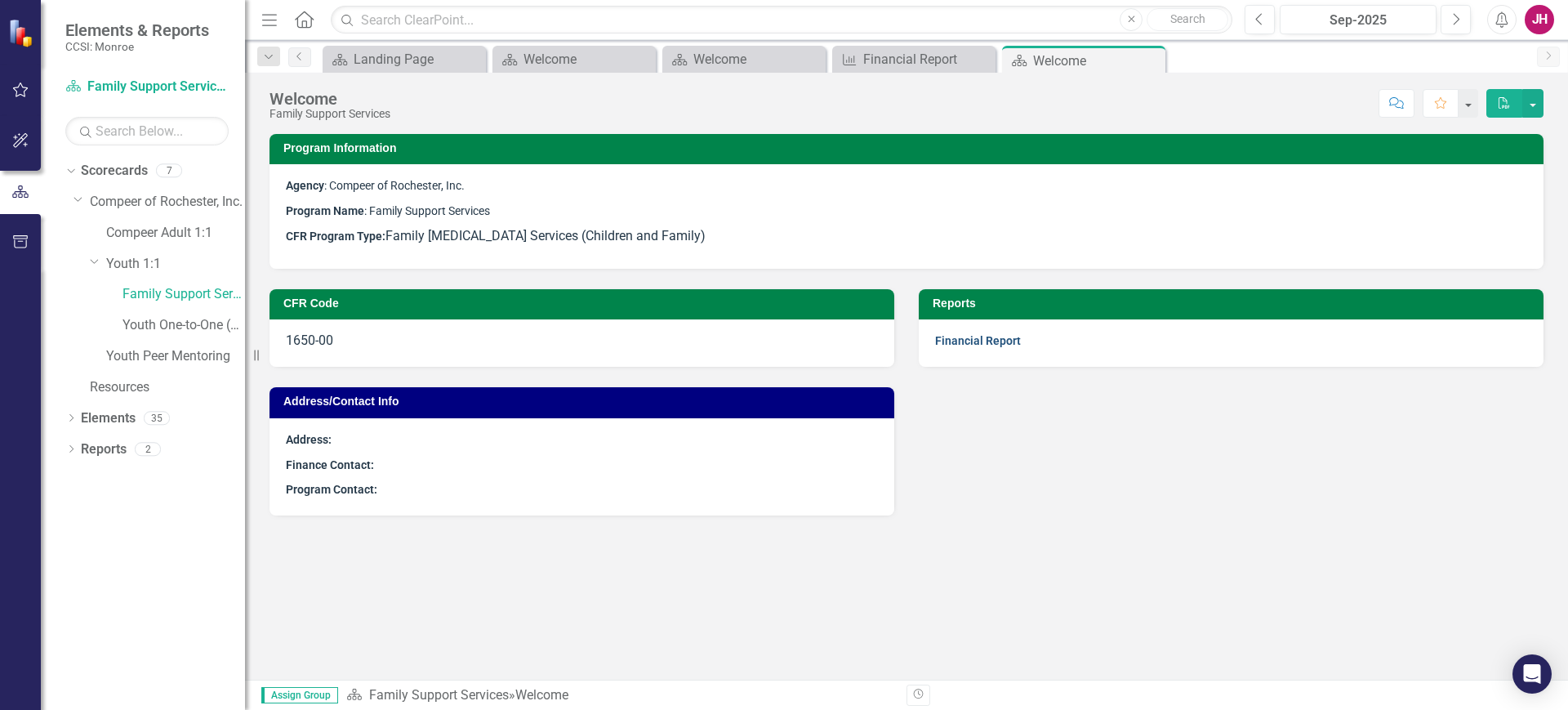
click at [1007, 336] on link "Financial Report" at bounding box center [978, 341] width 86 height 13
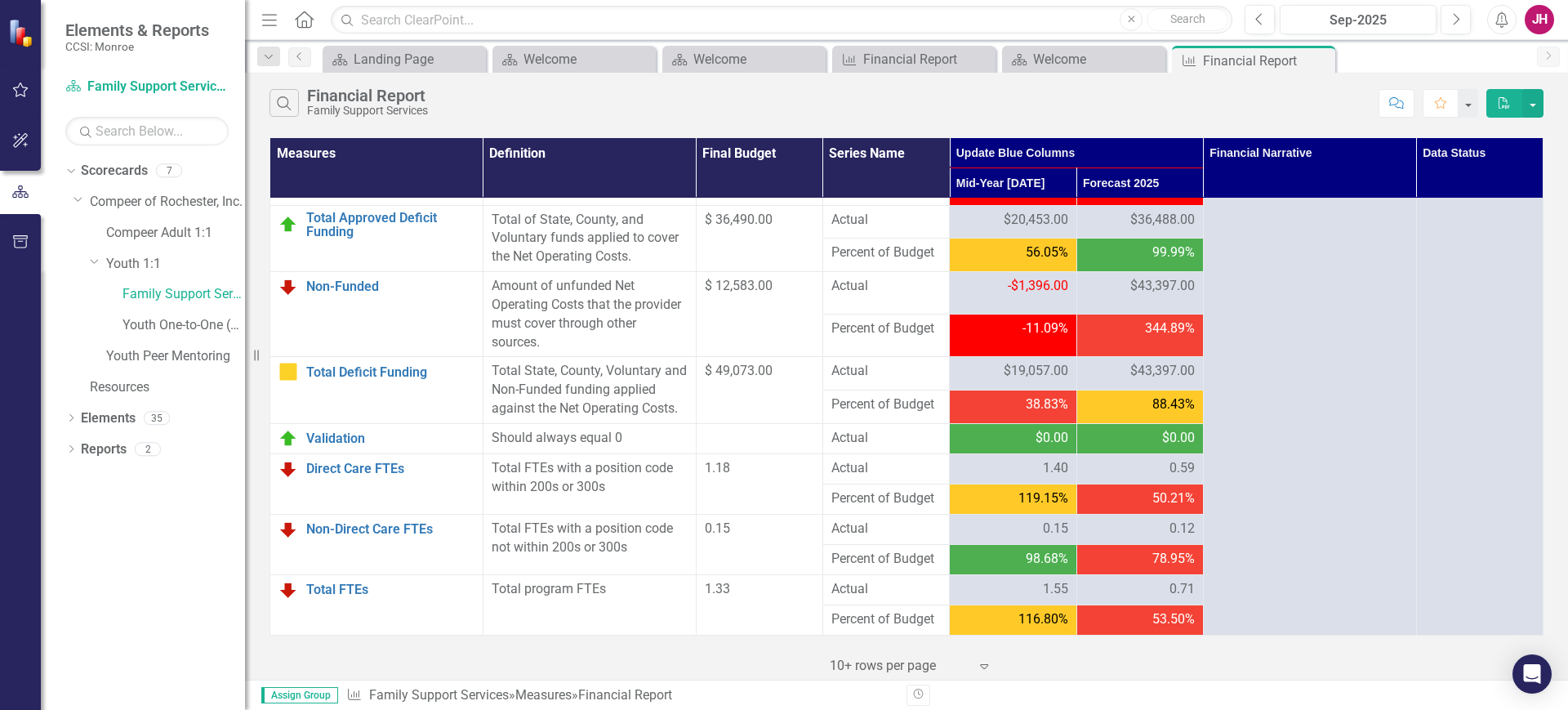
scroll to position [2095, 0]
click at [642, 57] on icon "Close" at bounding box center [642, 60] width 17 height 13
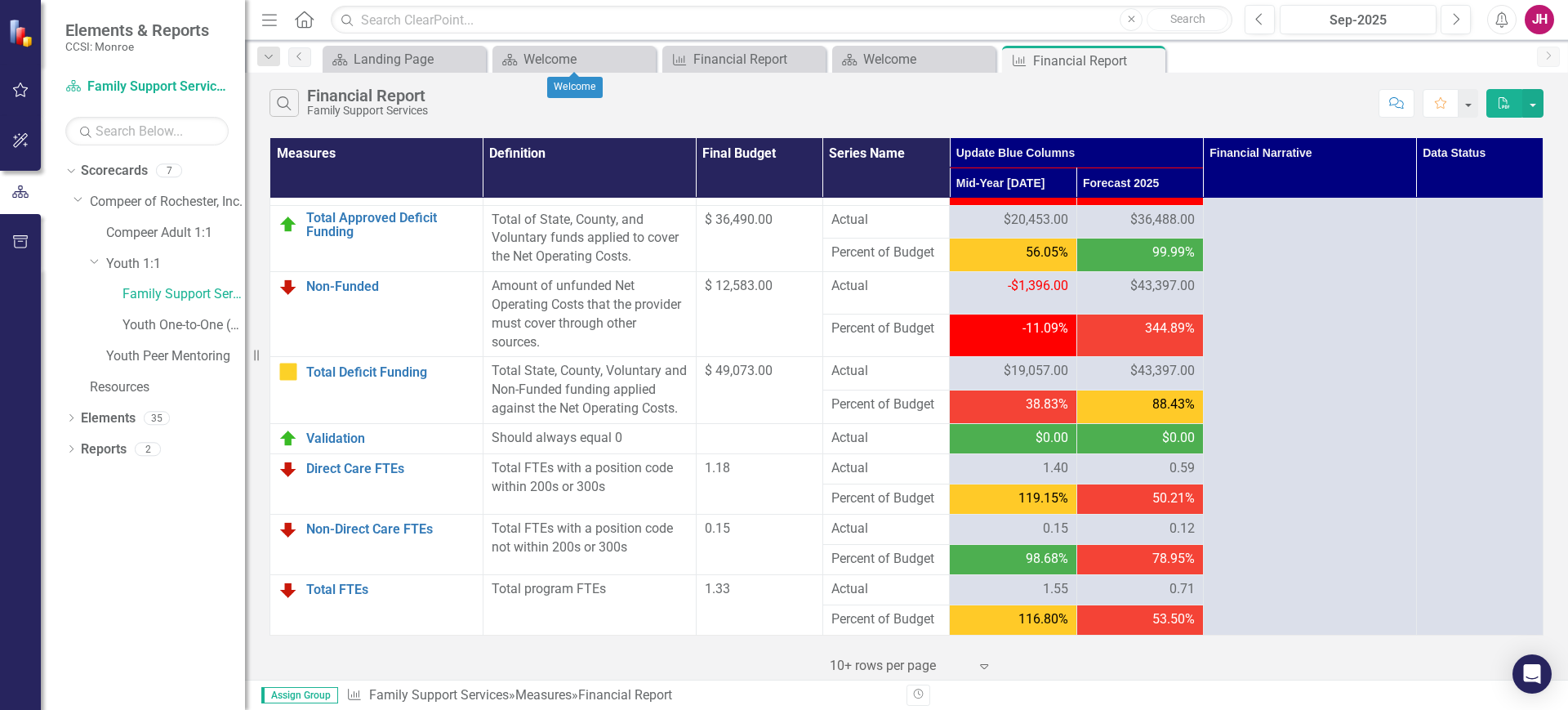
click at [0, 0] on icon "Close" at bounding box center [0, 0] width 0 height 0
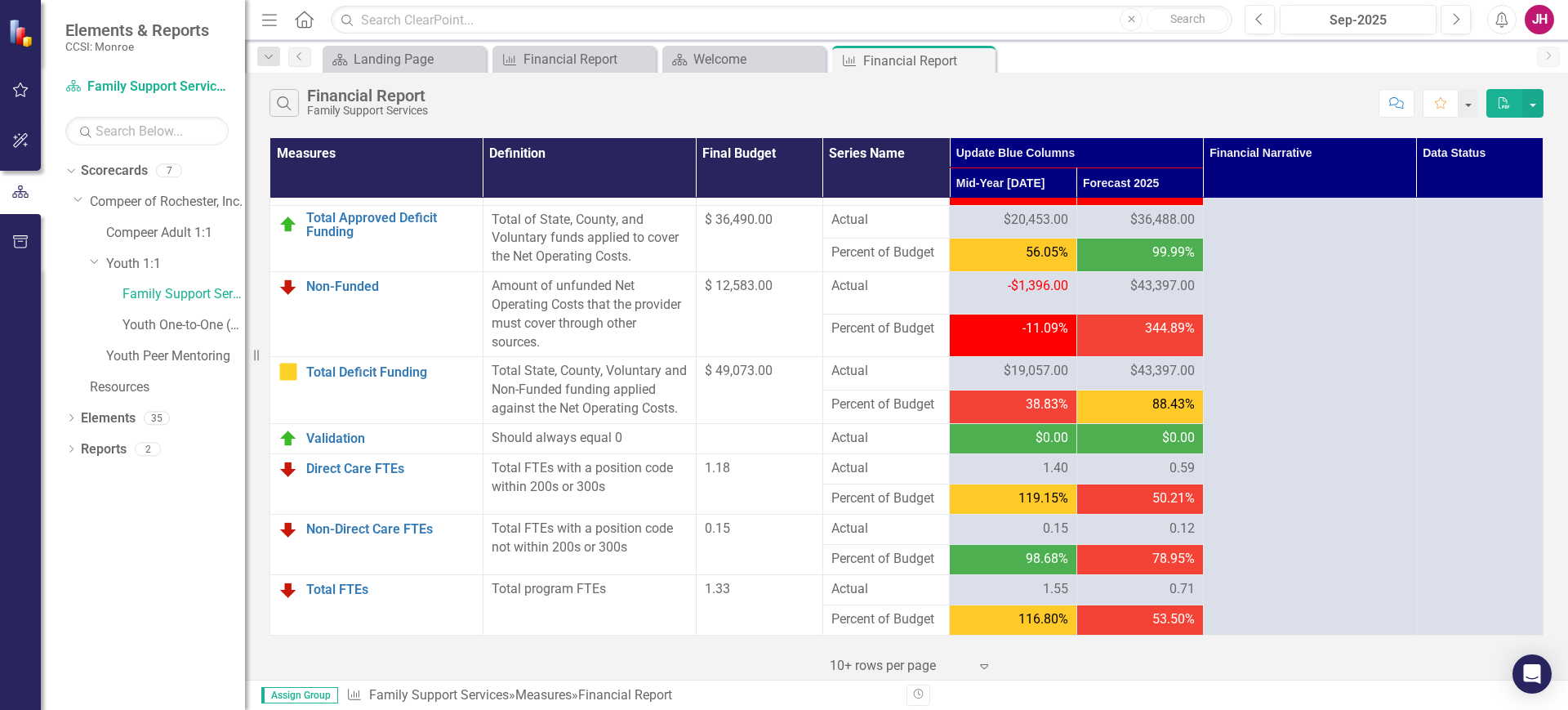
click at [0, 0] on icon "Close" at bounding box center [0, 0] width 0 height 0
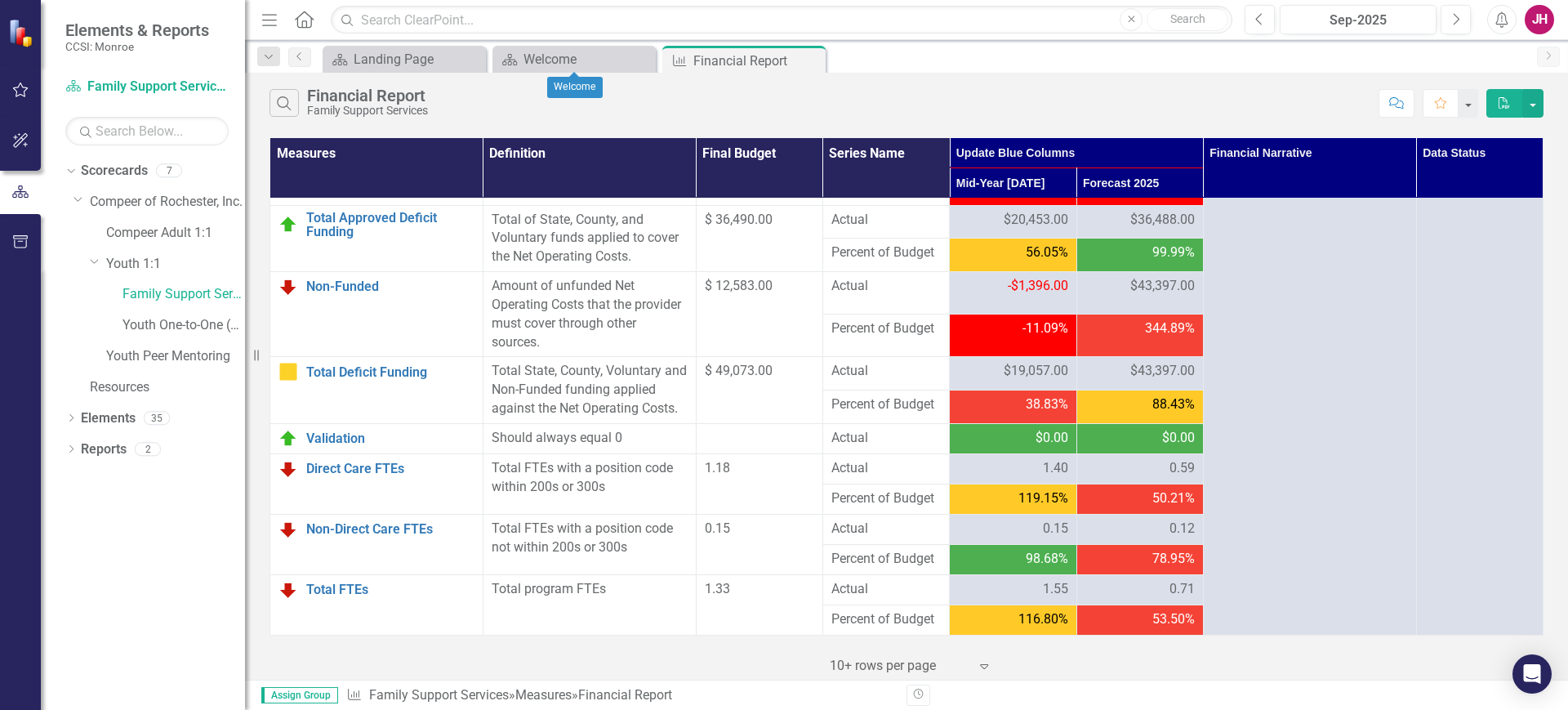
click at [0, 0] on icon "Close" at bounding box center [0, 0] width 0 height 0
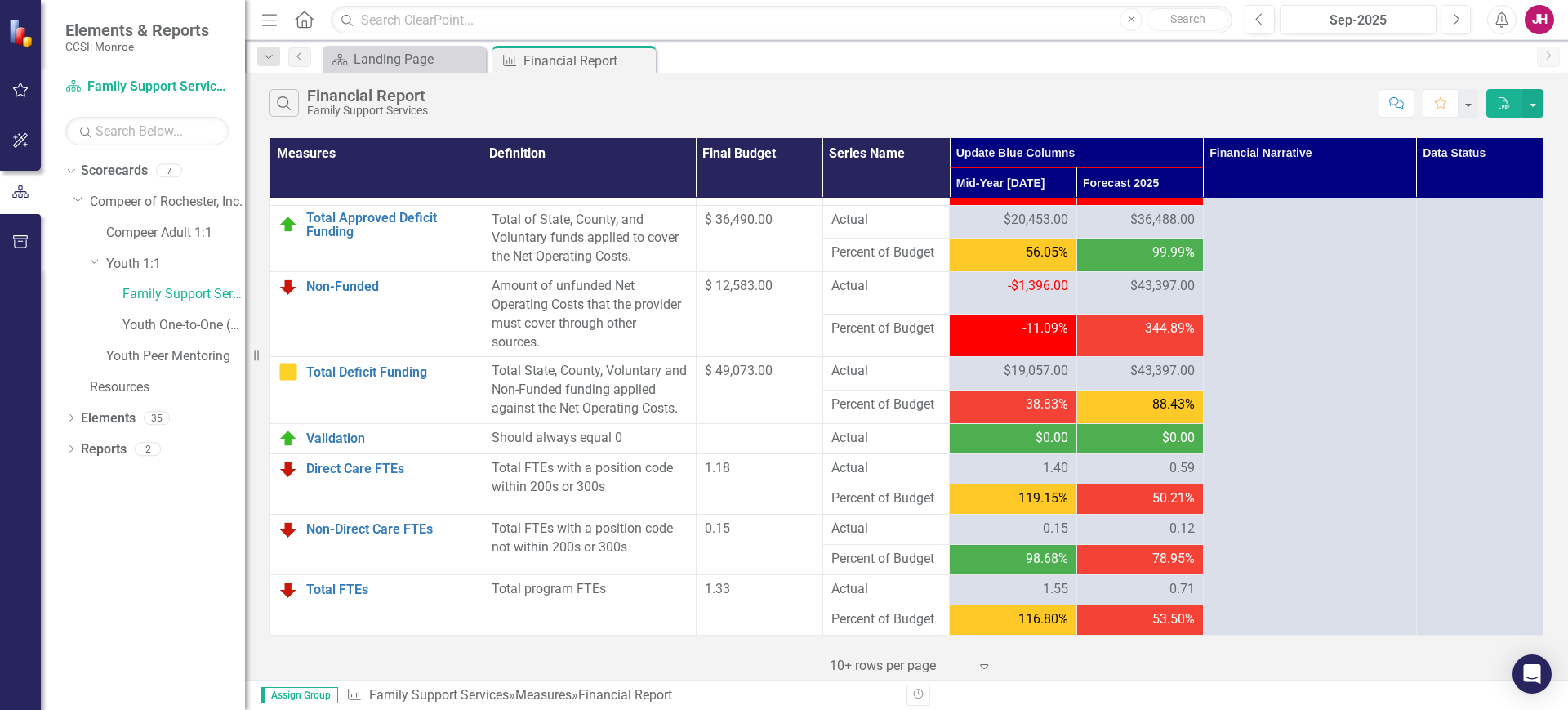
click at [0, 0] on icon "Close" at bounding box center [0, 0] width 0 height 0
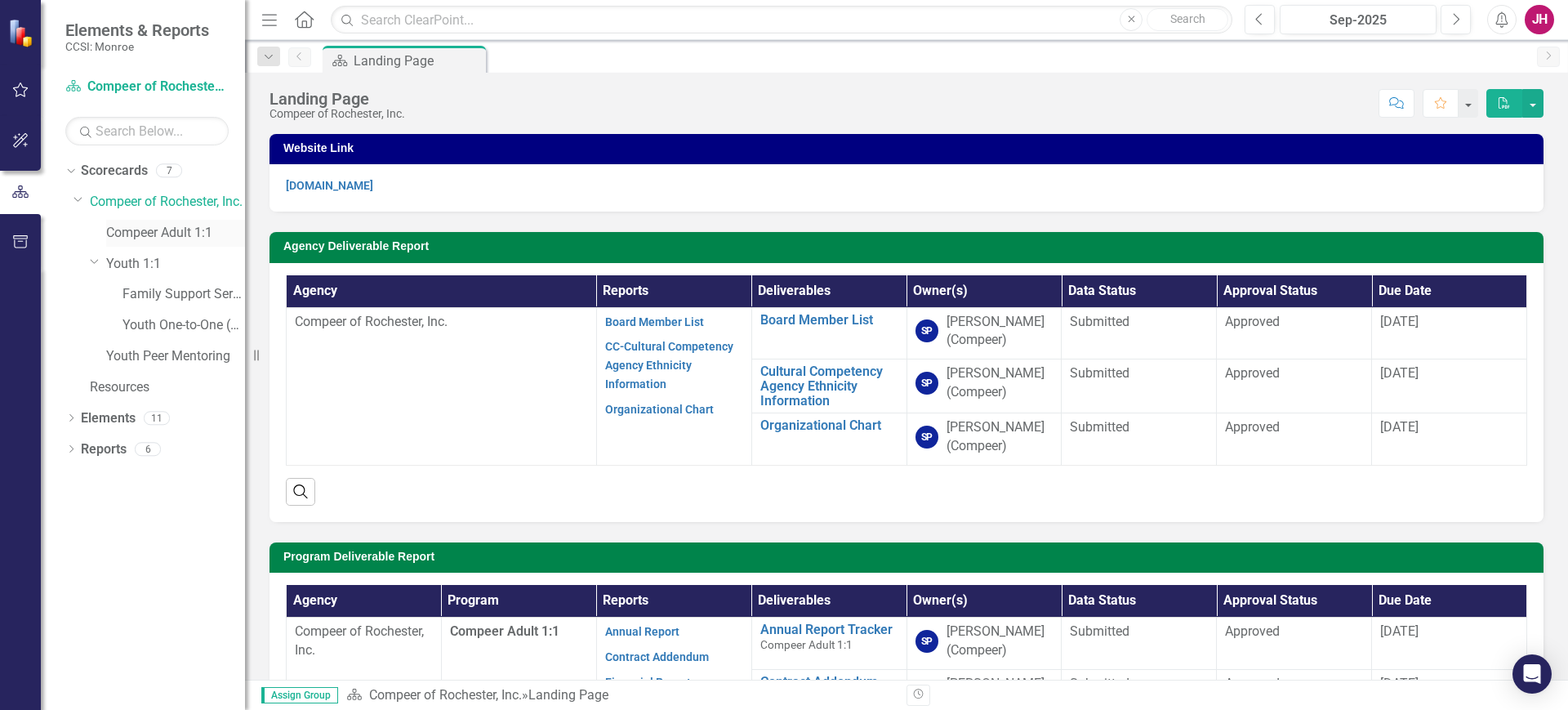
click at [192, 226] on link "Compeer Adult 1:1" at bounding box center [175, 233] width 139 height 19
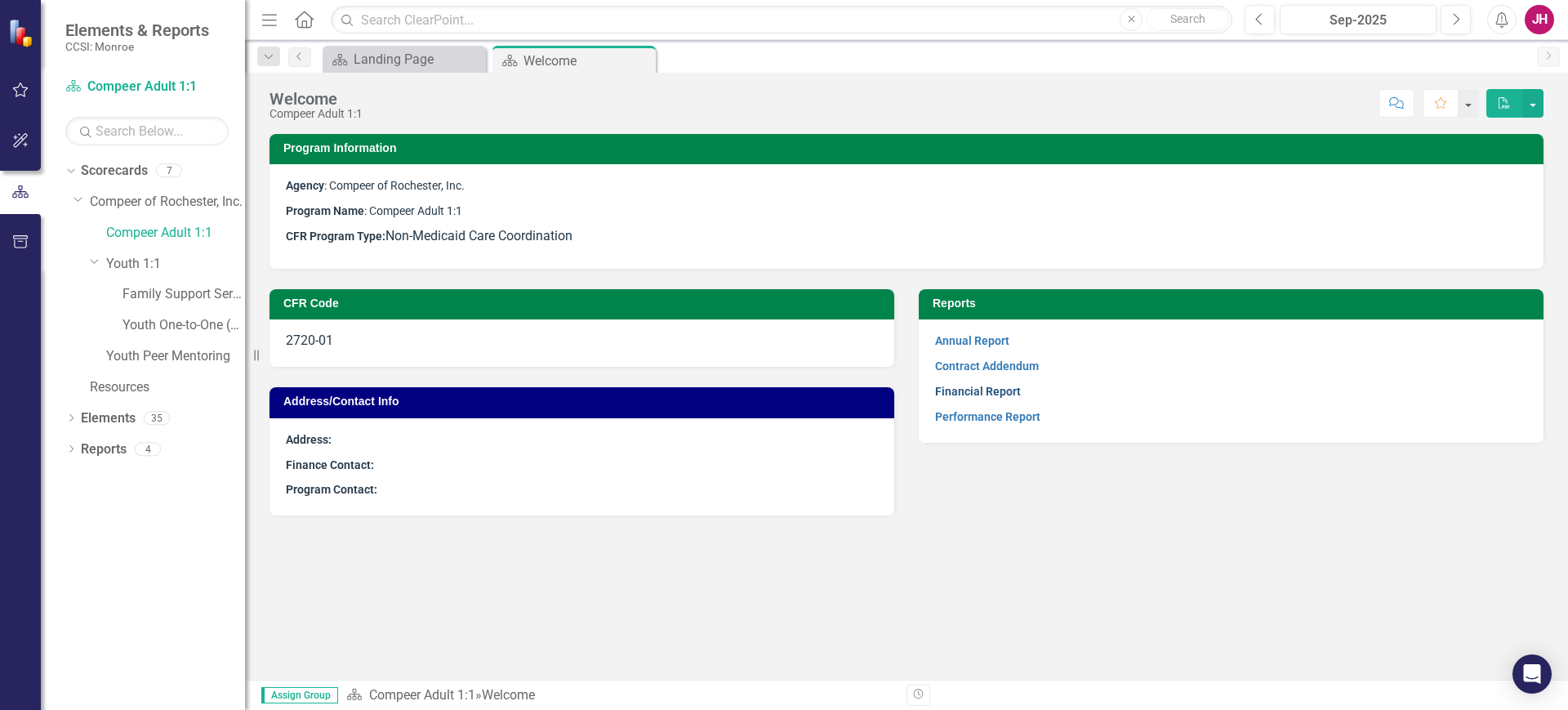
click at [985, 386] on link "Financial Report" at bounding box center [978, 391] width 86 height 13
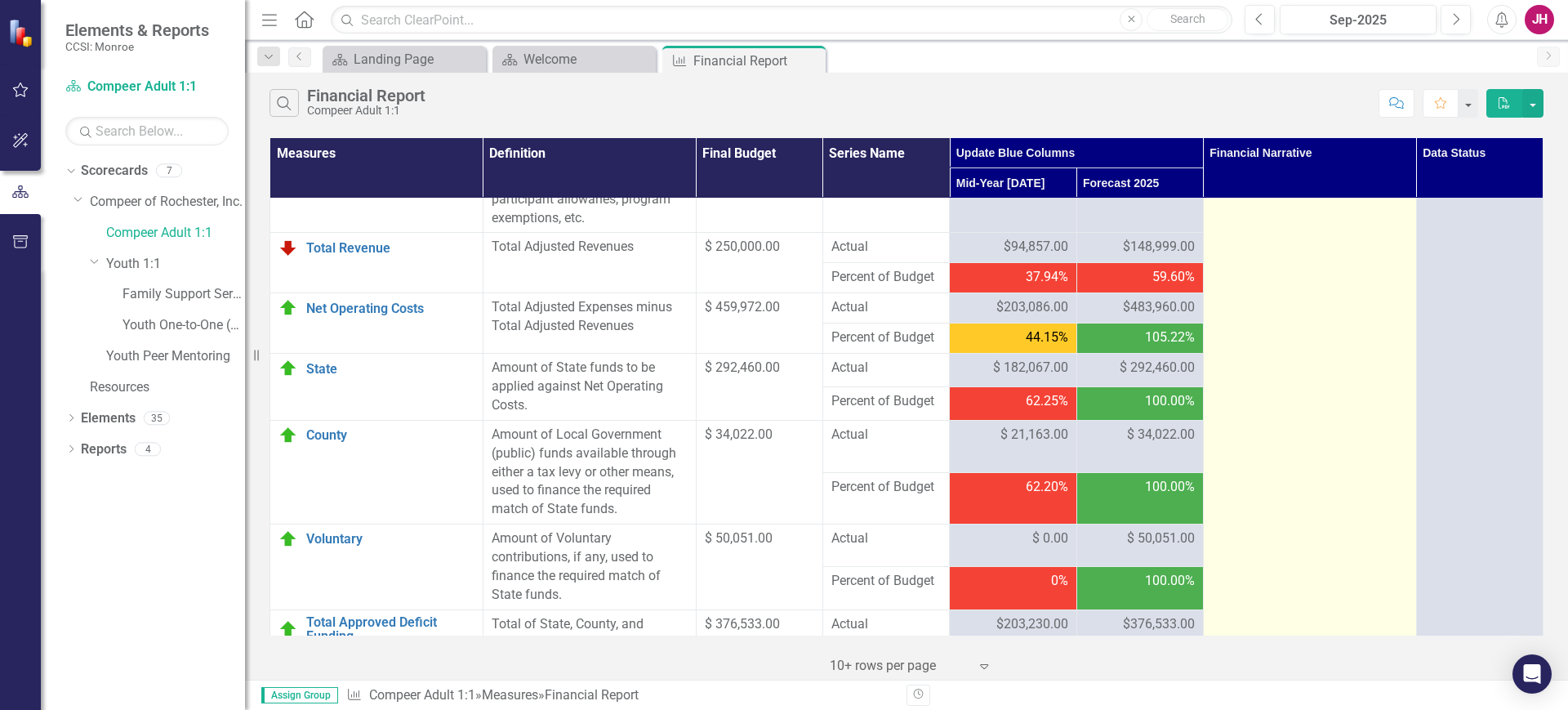
scroll to position [2095, 0]
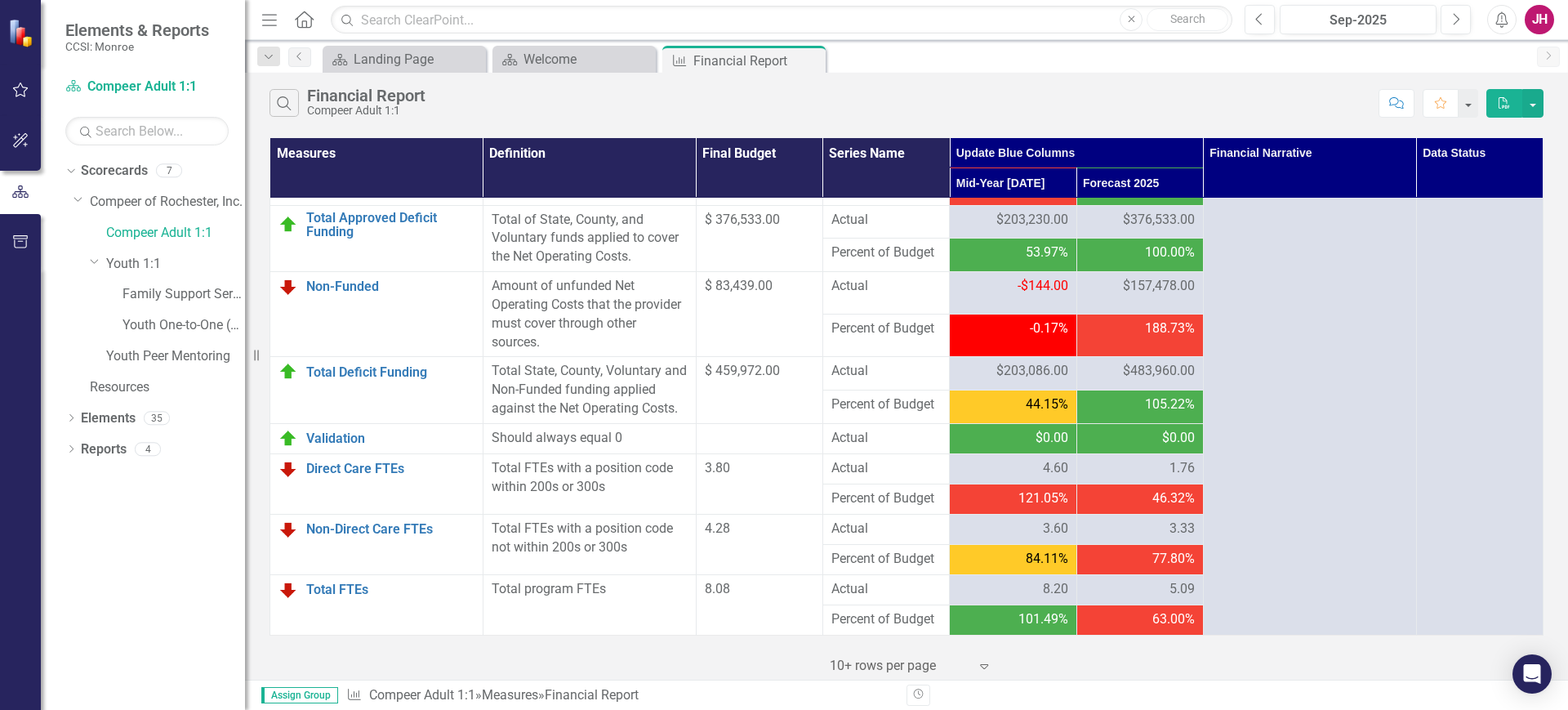
drag, startPoint x: 808, startPoint y: 58, endPoint x: 675, endPoint y: 61, distance: 133.0
click at [0, 0] on icon at bounding box center [0, 0] width 0 height 0
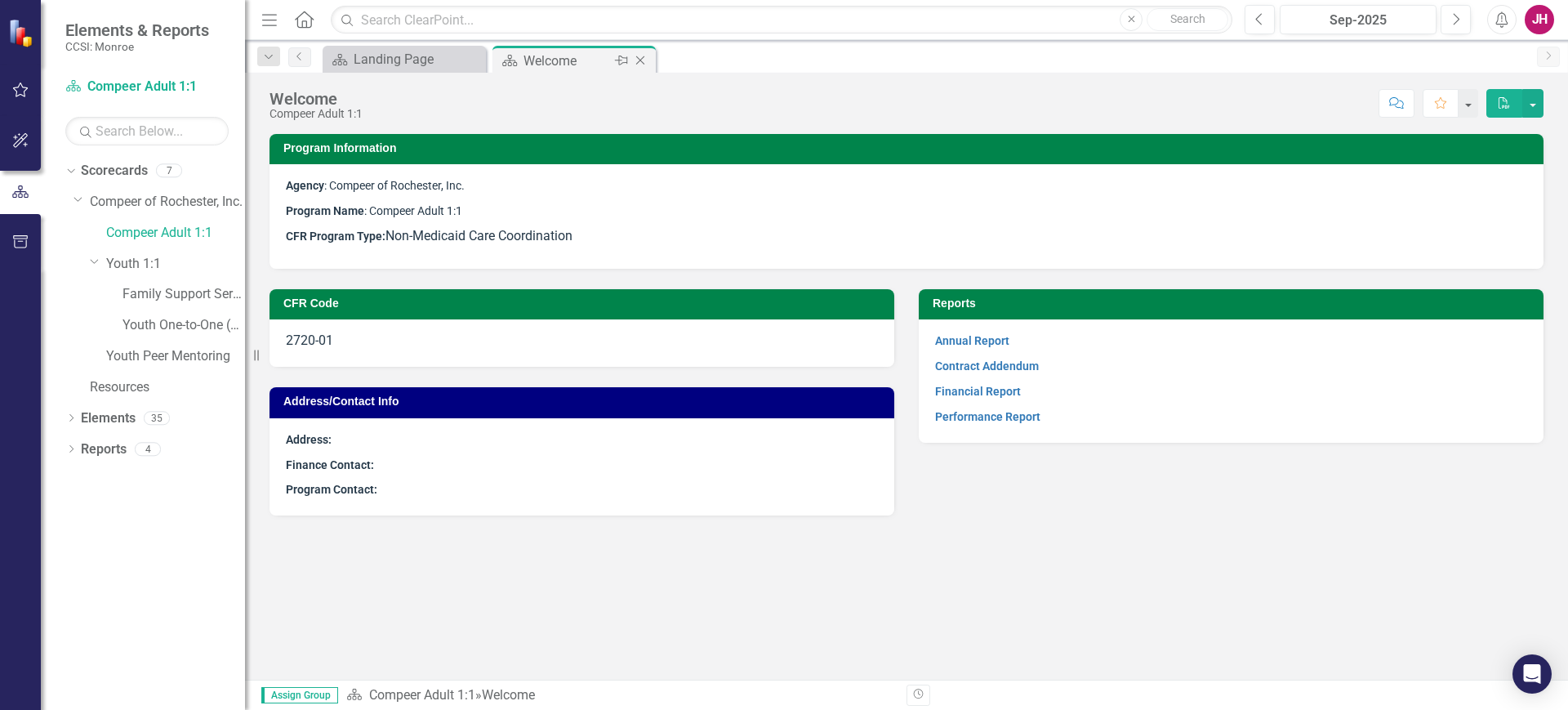
click at [645, 55] on icon "Close" at bounding box center [641, 61] width 17 height 13
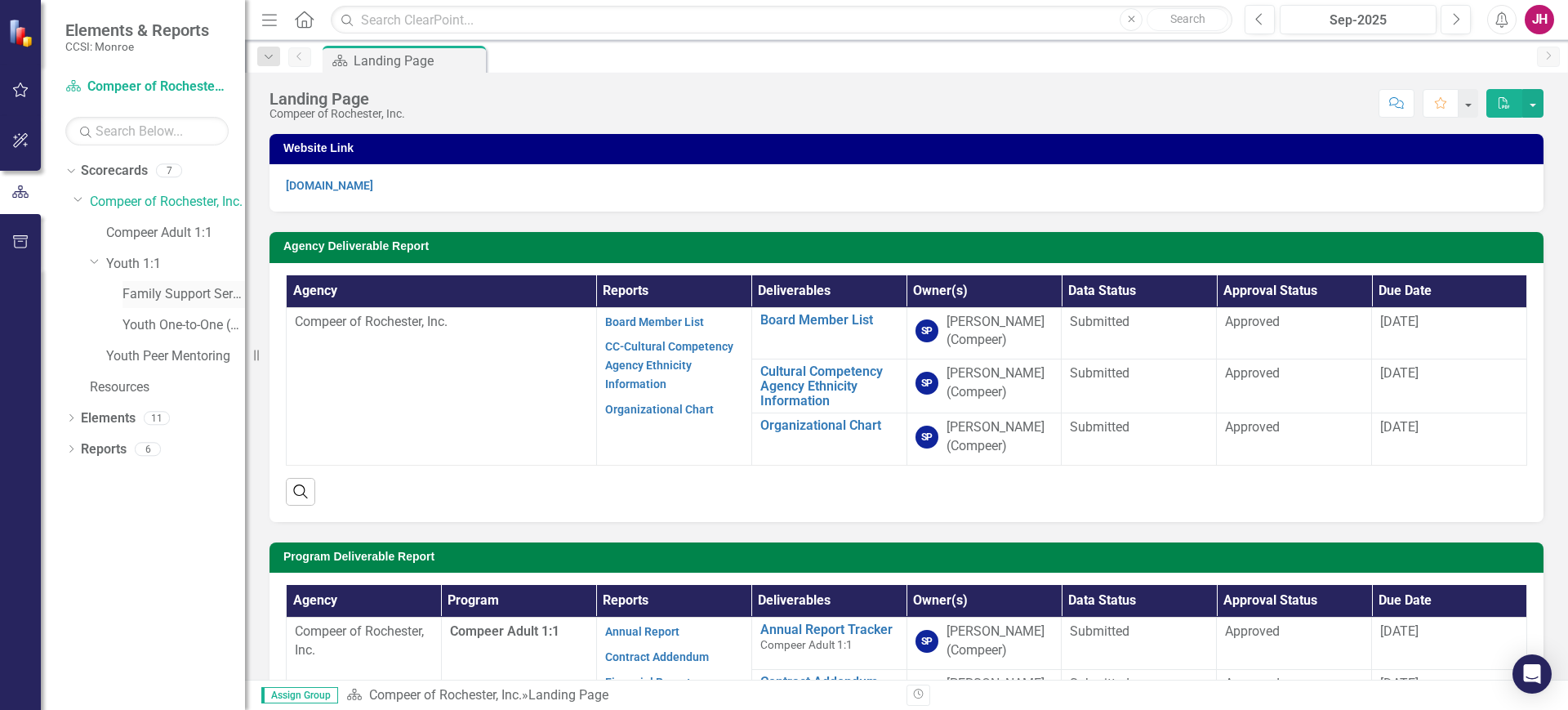
click at [155, 291] on link "Family Support Services" at bounding box center [184, 294] width 123 height 19
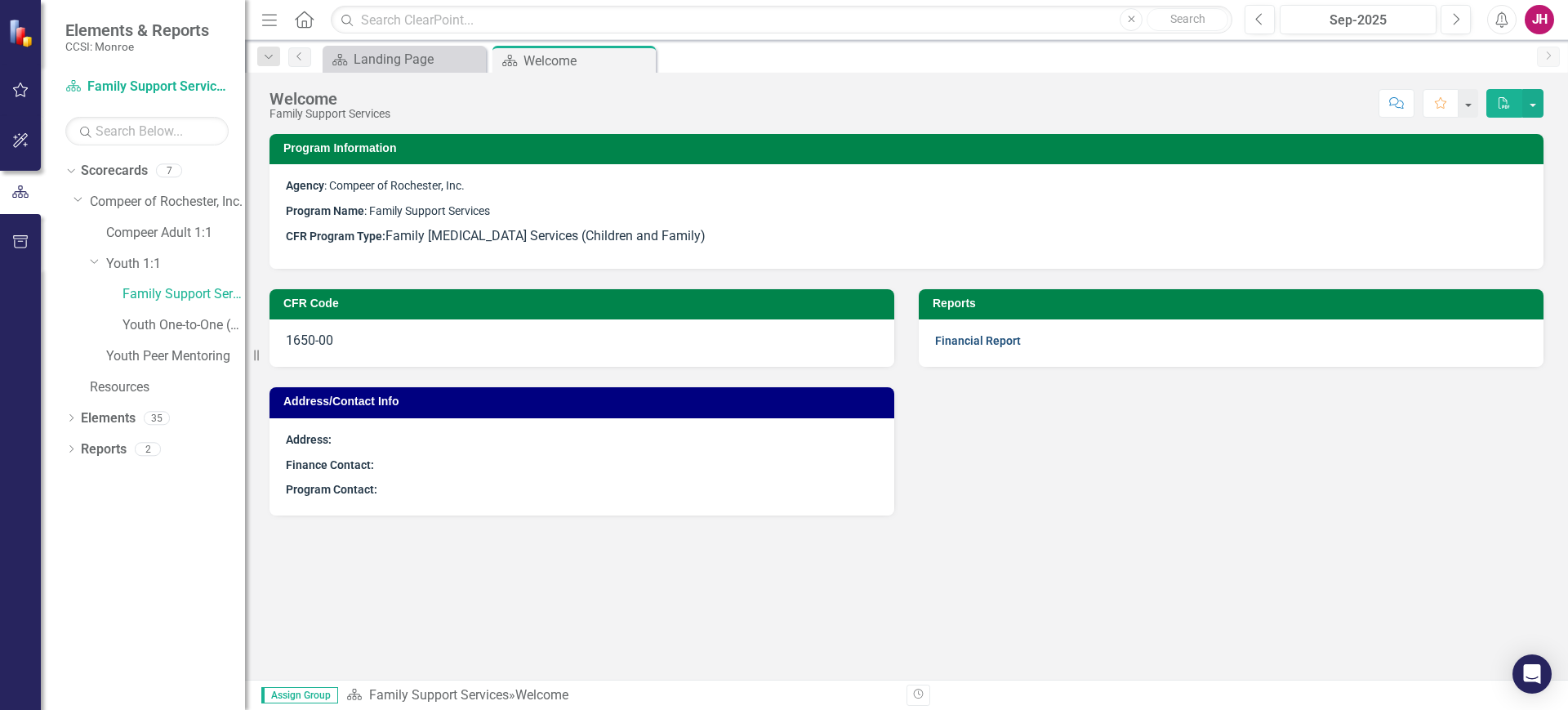
click at [980, 336] on link "Financial Report" at bounding box center [978, 341] width 86 height 13
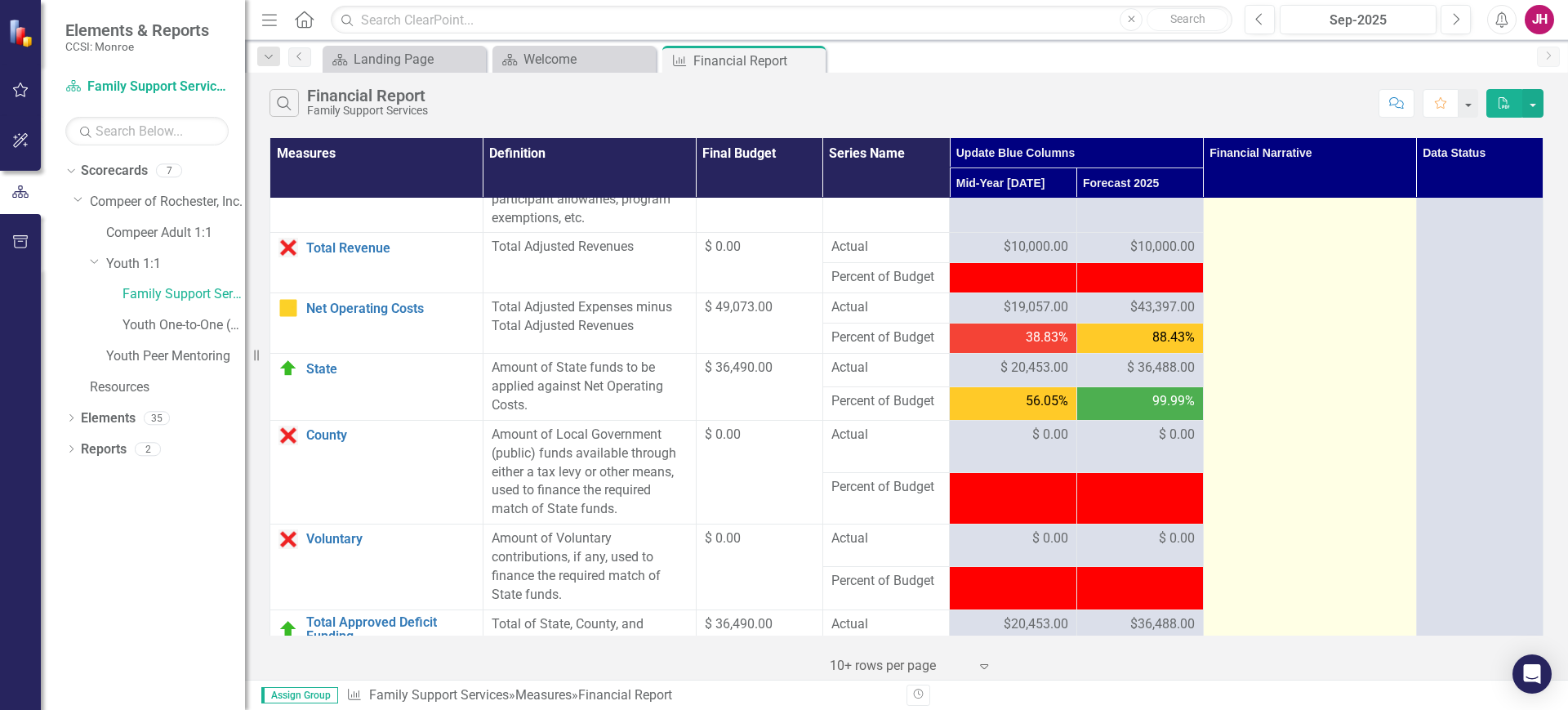
scroll to position [2095, 0]
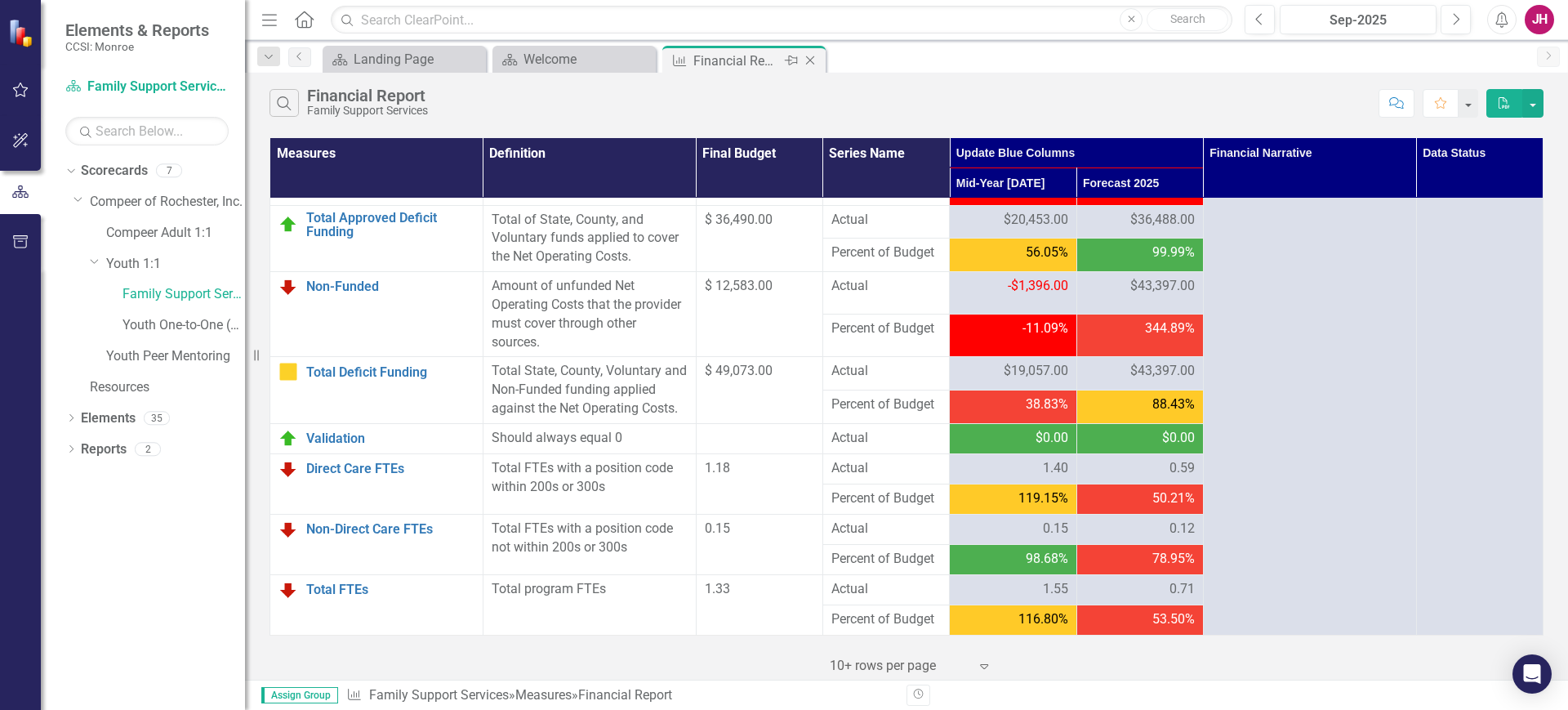
click at [807, 61] on icon "Close" at bounding box center [810, 61] width 17 height 13
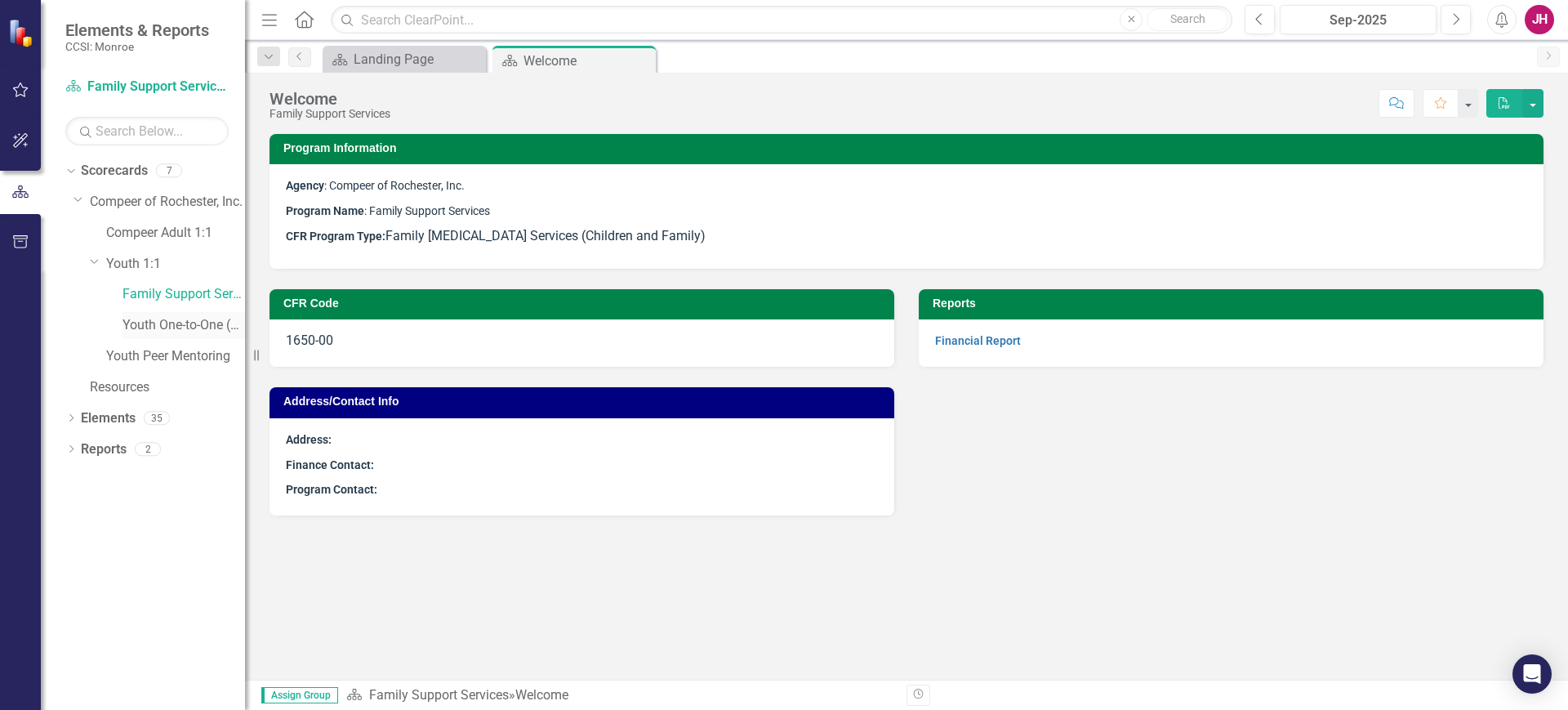
click at [216, 327] on link "Youth One-to-One (1760)" at bounding box center [184, 325] width 123 height 19
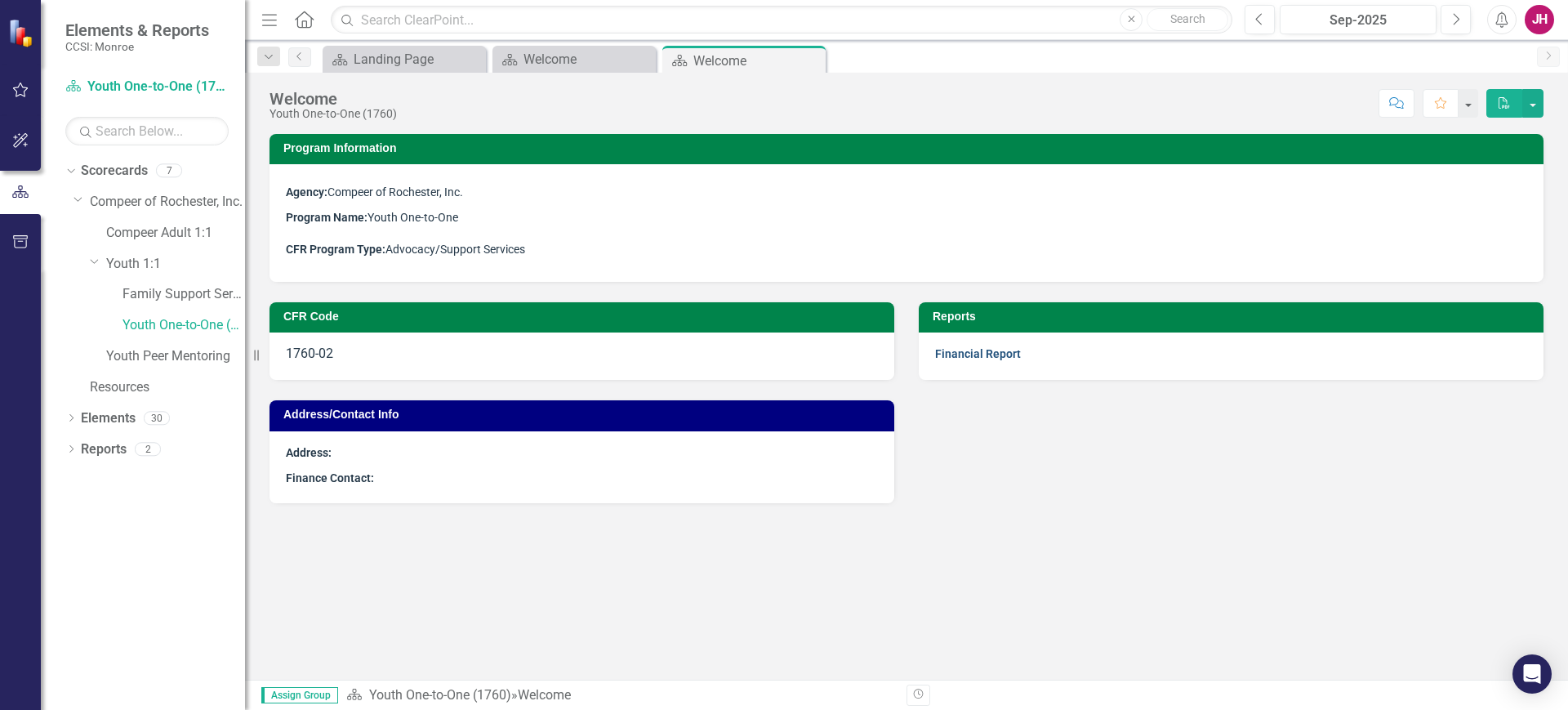
click at [995, 354] on link "Financial Report" at bounding box center [978, 354] width 86 height 13
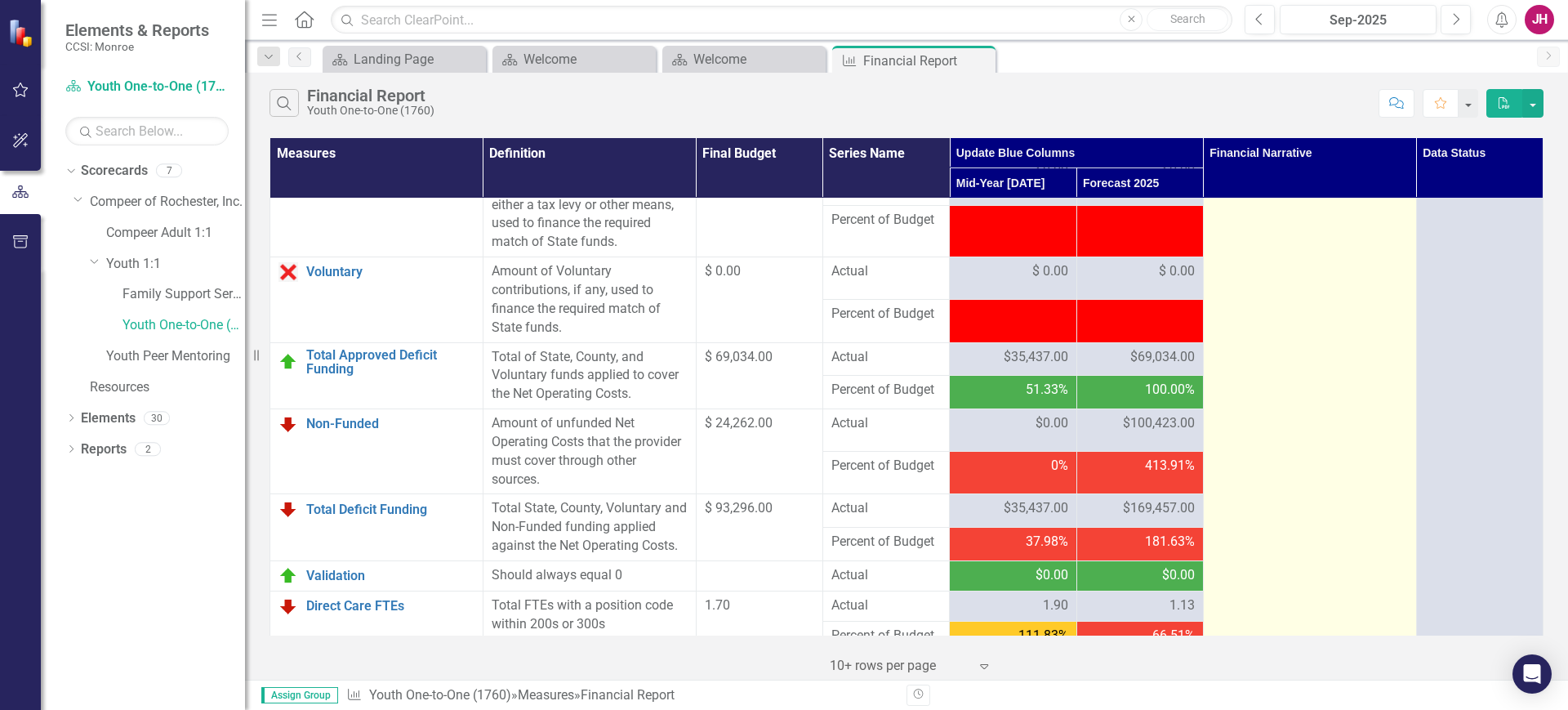
scroll to position [2095, 0]
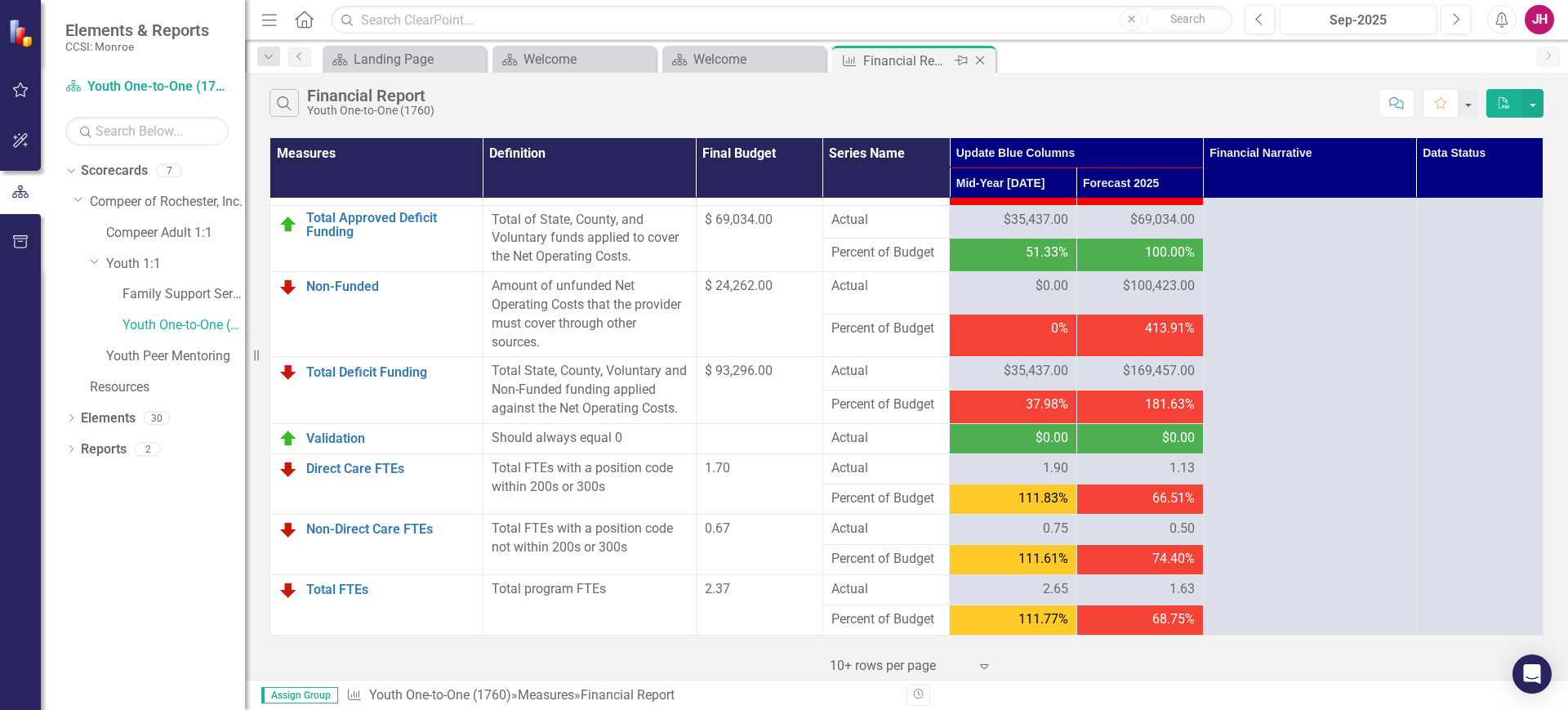
click at [980, 62] on icon "Close" at bounding box center [980, 61] width 17 height 13
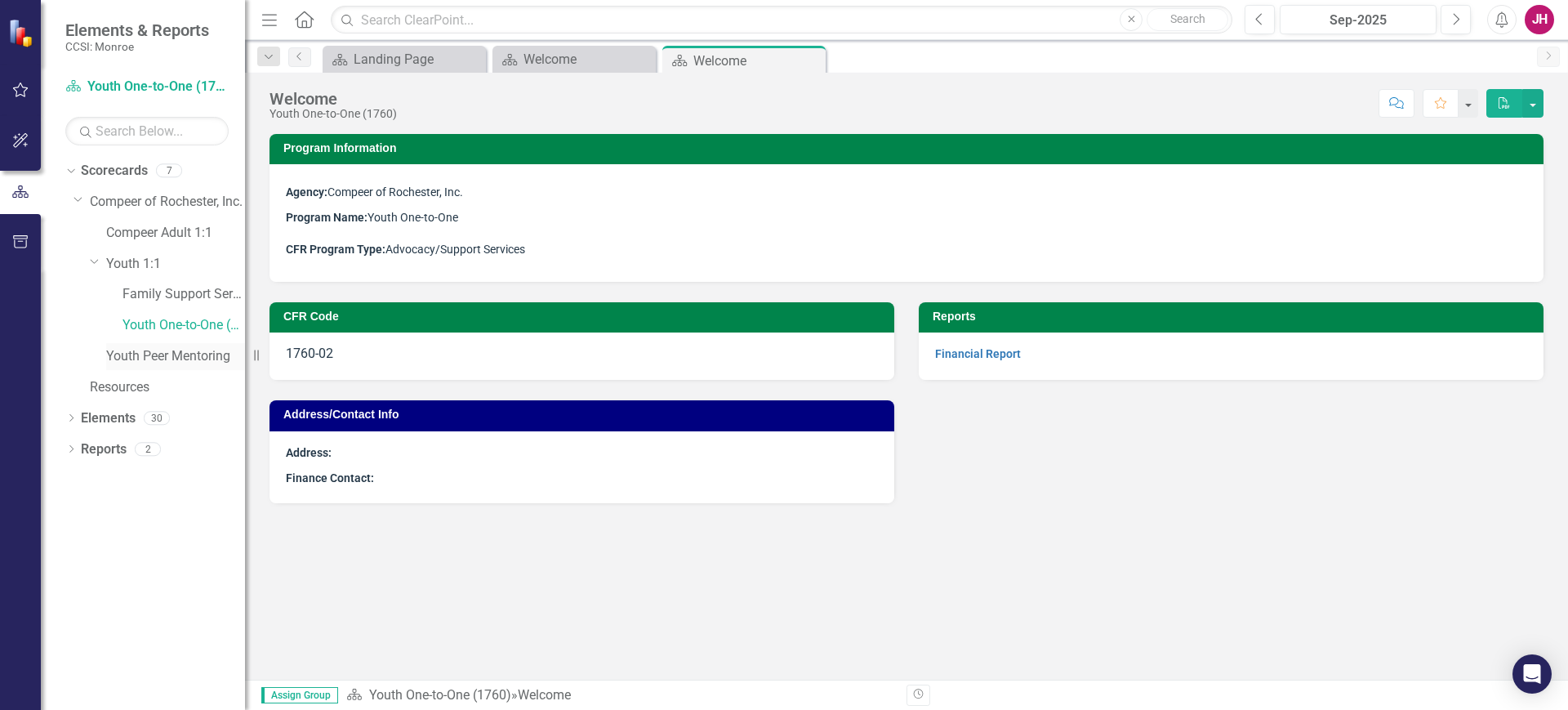
click at [155, 352] on link "Youth Peer Mentoring" at bounding box center [175, 357] width 139 height 19
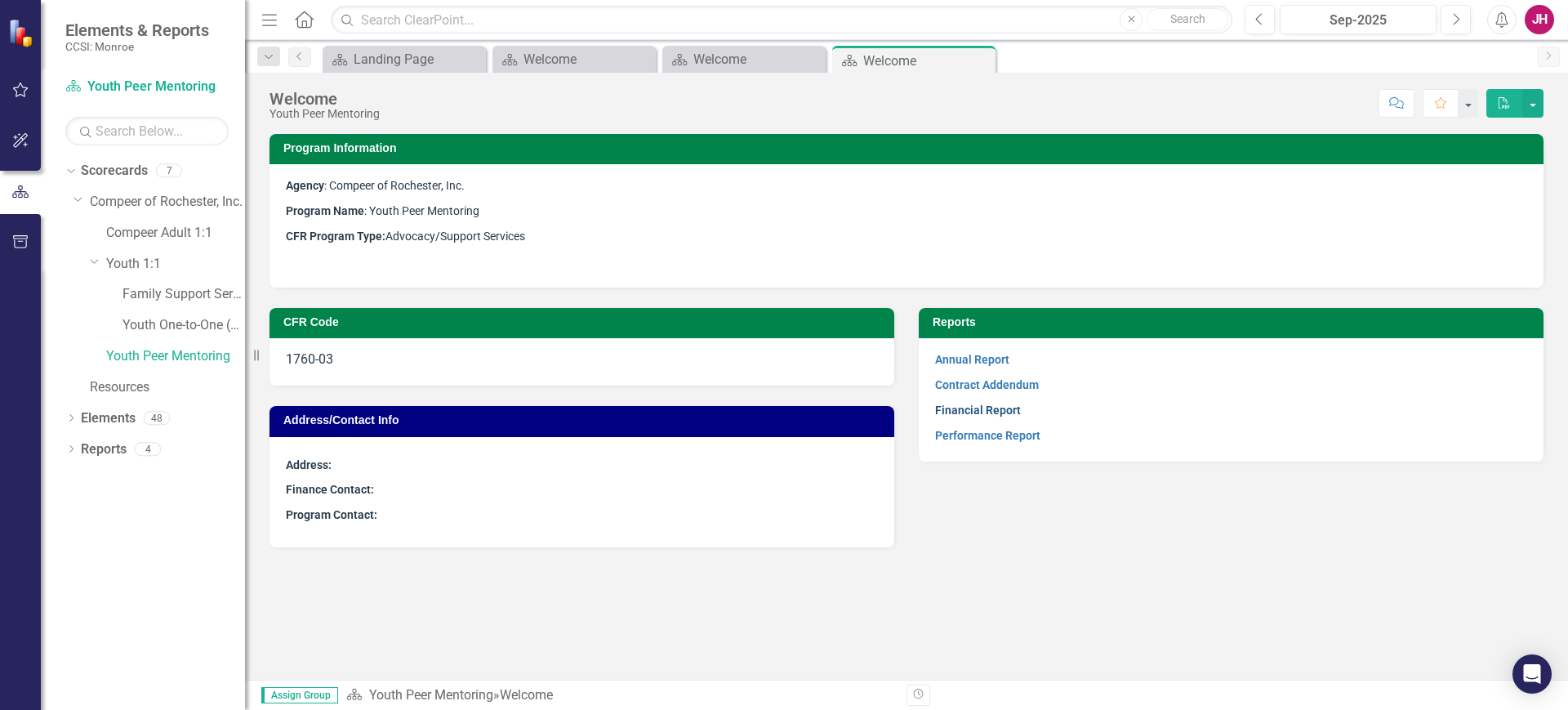
click at [961, 406] on link "Financial Report" at bounding box center [978, 410] width 86 height 13
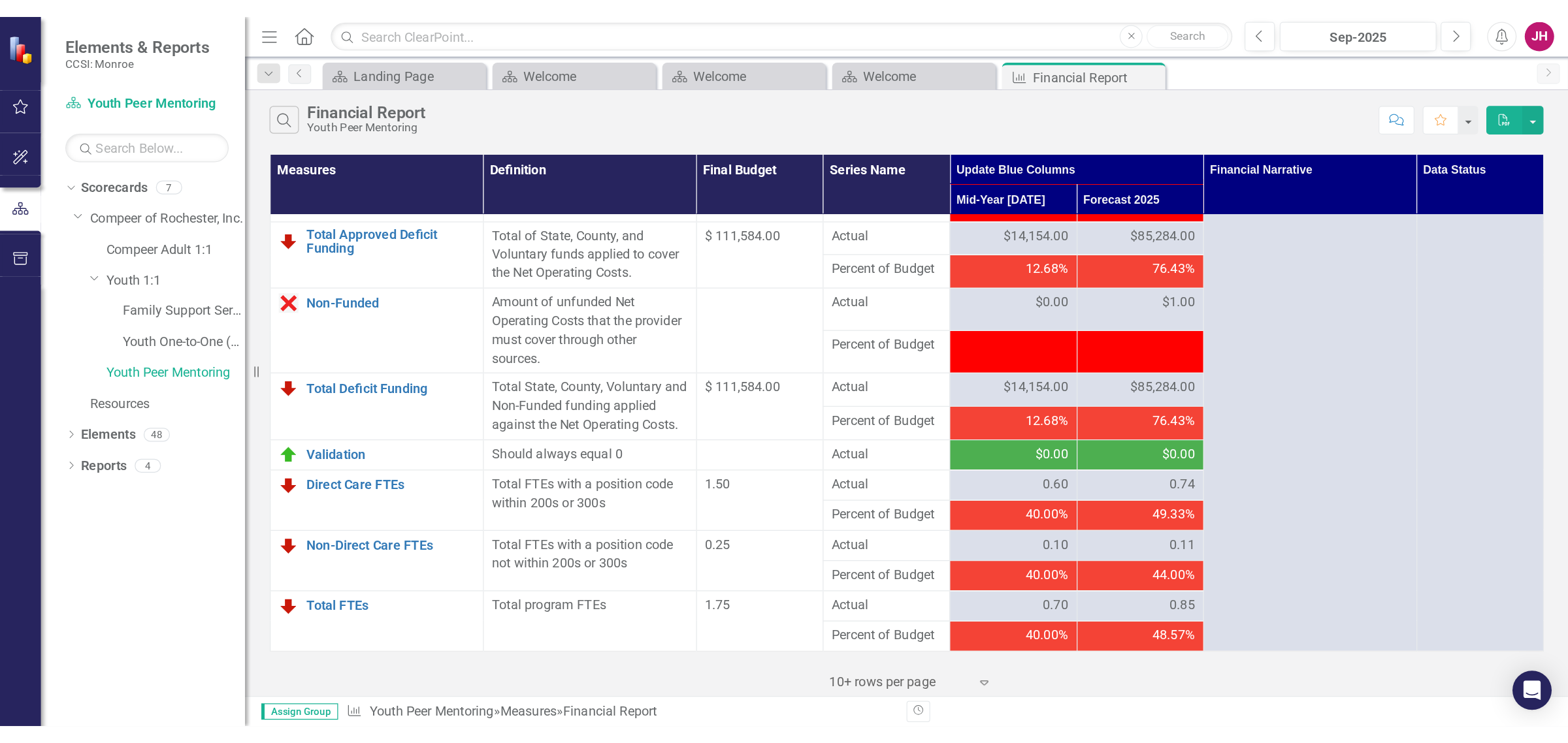
scroll to position [1592, 0]
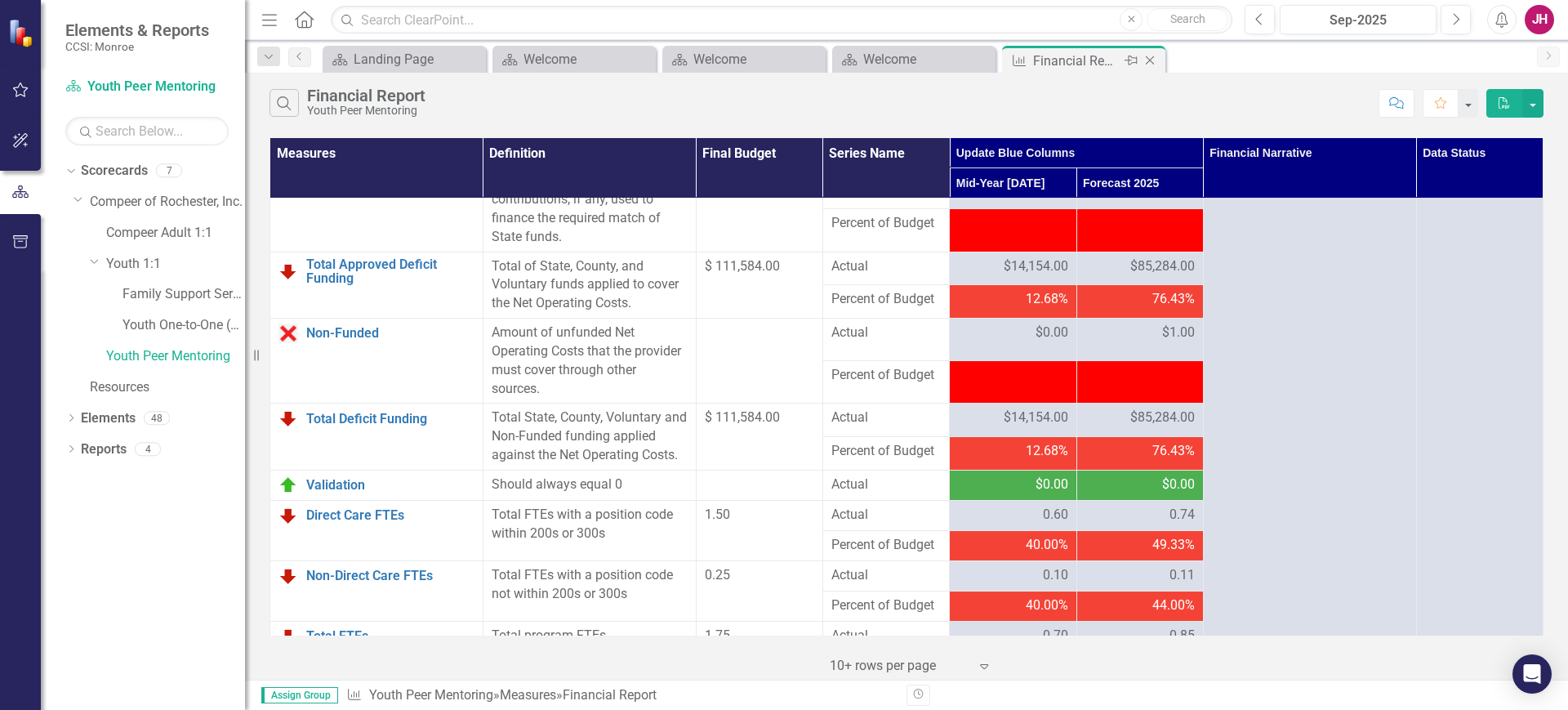
click at [1147, 61] on icon "Close" at bounding box center [1150, 61] width 17 height 13
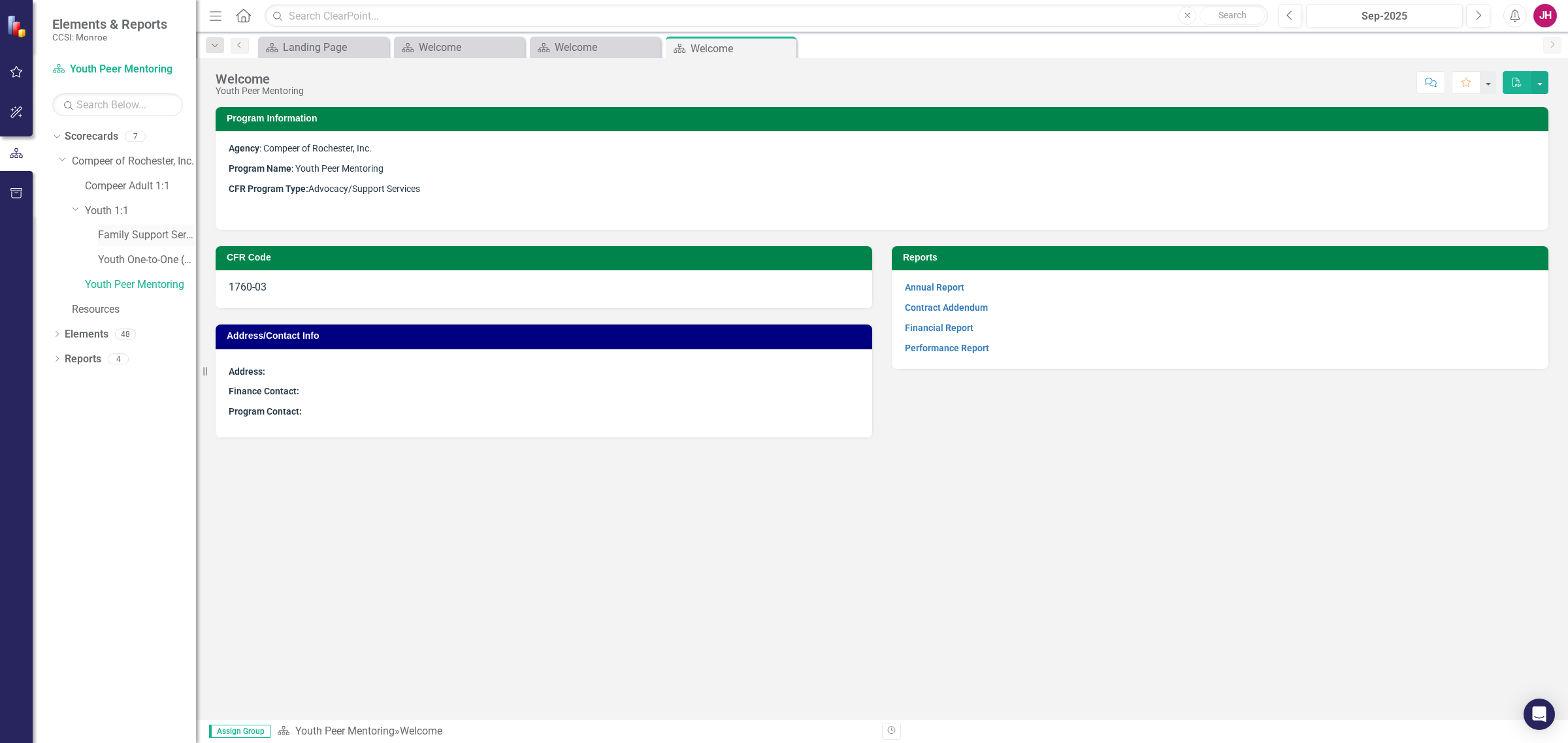
click at [115, 239] on link "Family Support Services" at bounding box center [147, 235] width 98 height 15
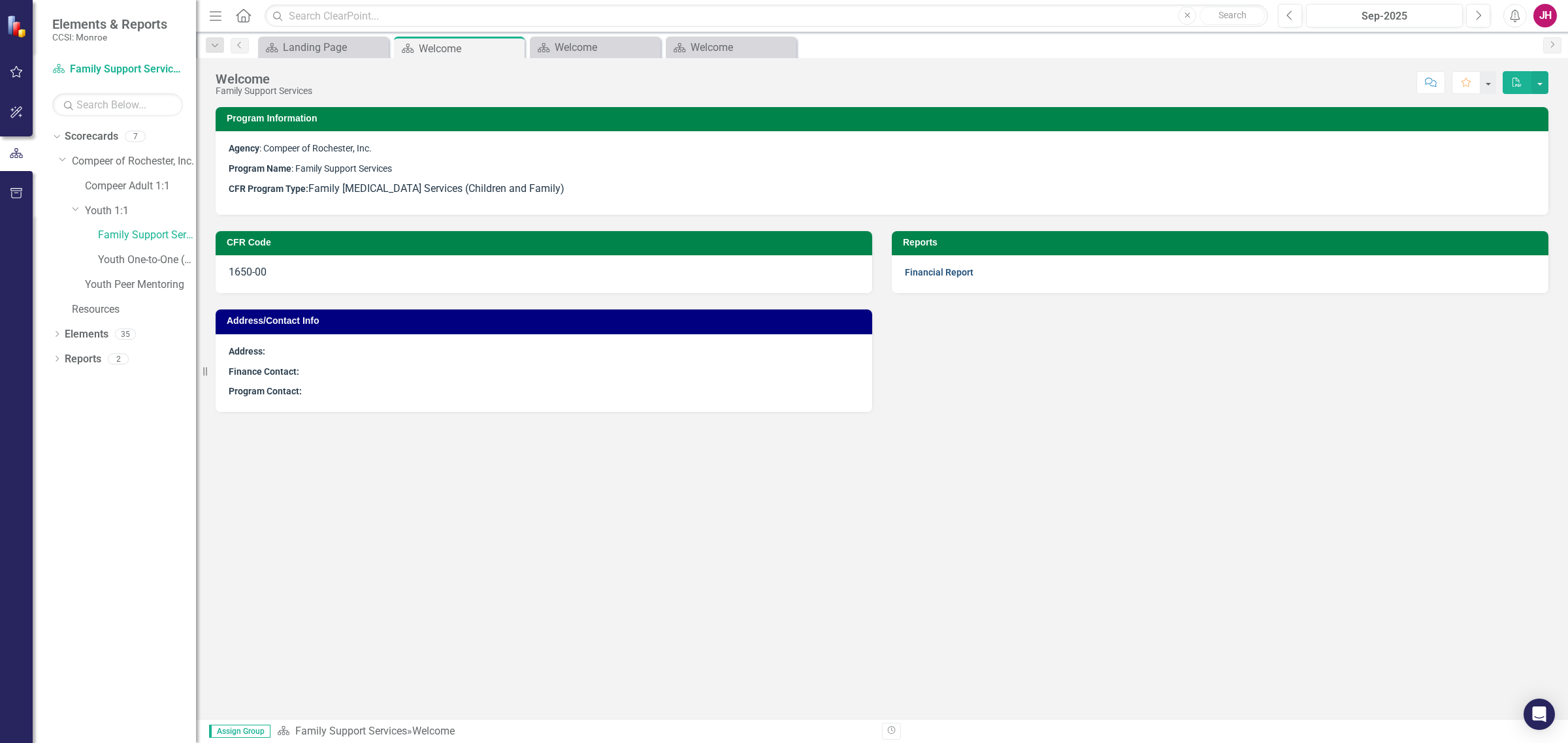
click at [951, 274] on link "Financial Report" at bounding box center [939, 272] width 69 height 10
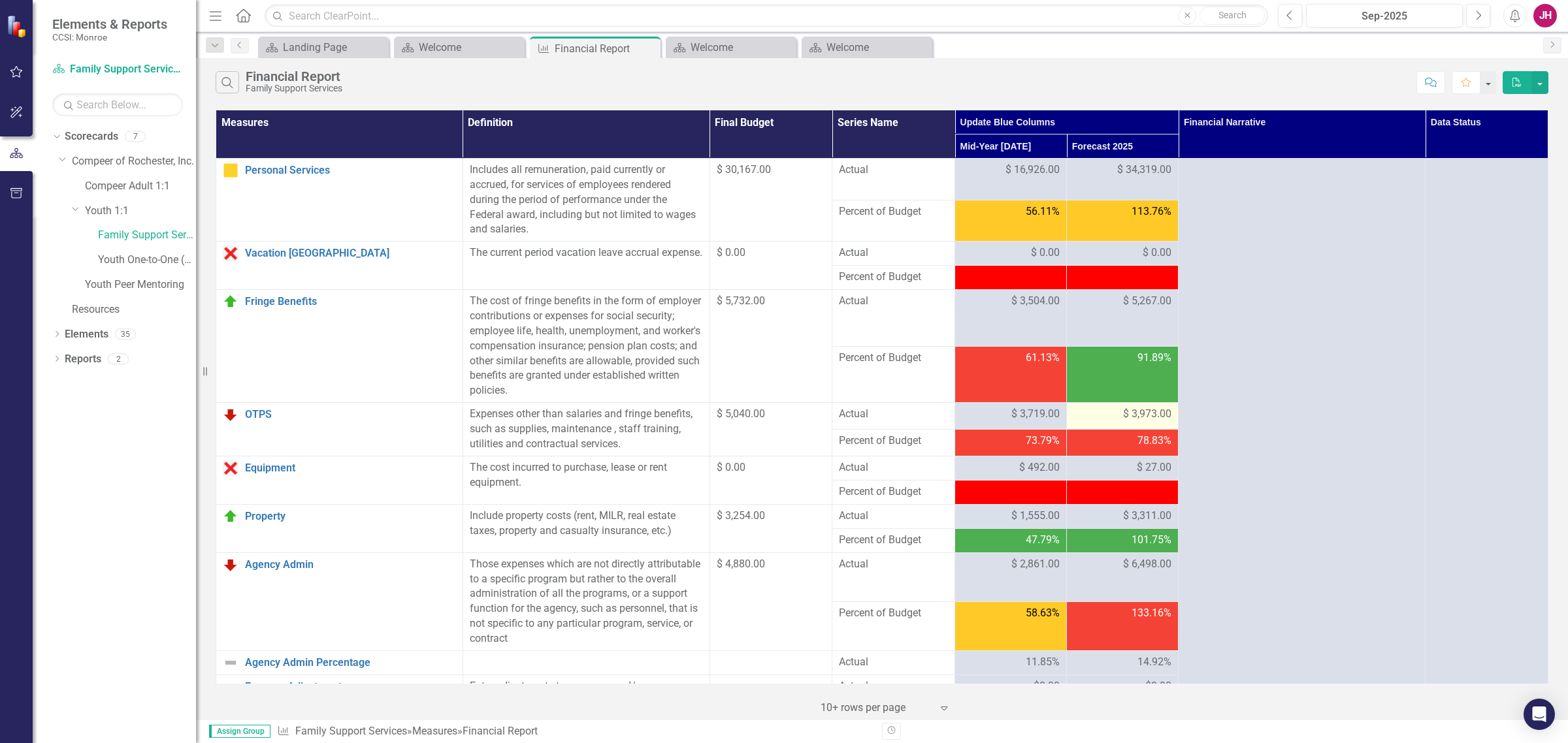
click at [1137, 412] on span "$ 3,973.00" at bounding box center [1147, 414] width 48 height 15
click at [1123, 412] on span "$ 3,973.00" at bounding box center [1147, 414] width 48 height 15
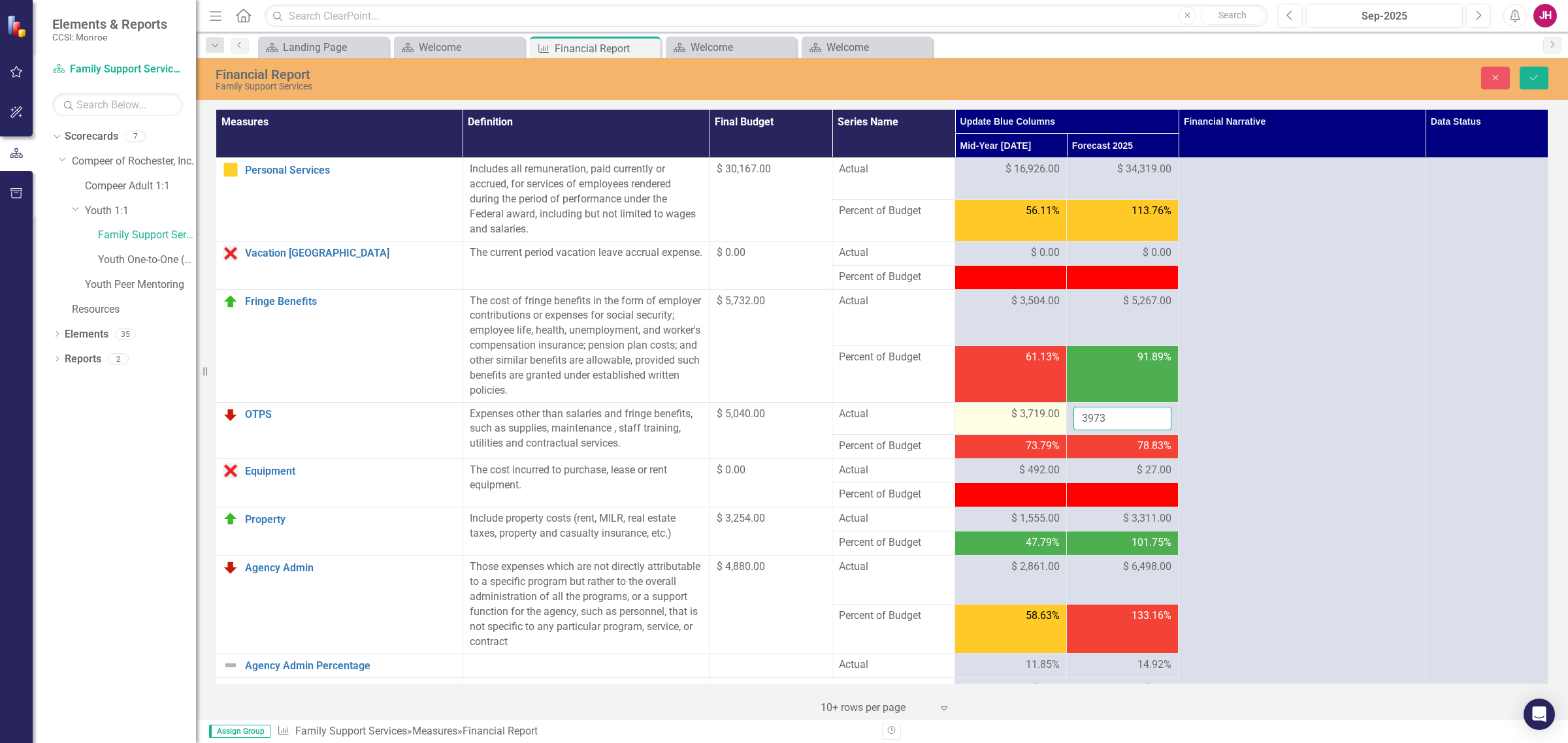
drag, startPoint x: 1103, startPoint y: 418, endPoint x: 1036, endPoint y: 416, distance: 67.0
click at [1042, 419] on tr "OTPS Link Open Element Expenses other than salaries and fringe benefits, such a…" at bounding box center [882, 418] width 1333 height 33
type input "4973"
click at [1254, 77] on button "Save" at bounding box center [1534, 77] width 29 height 23
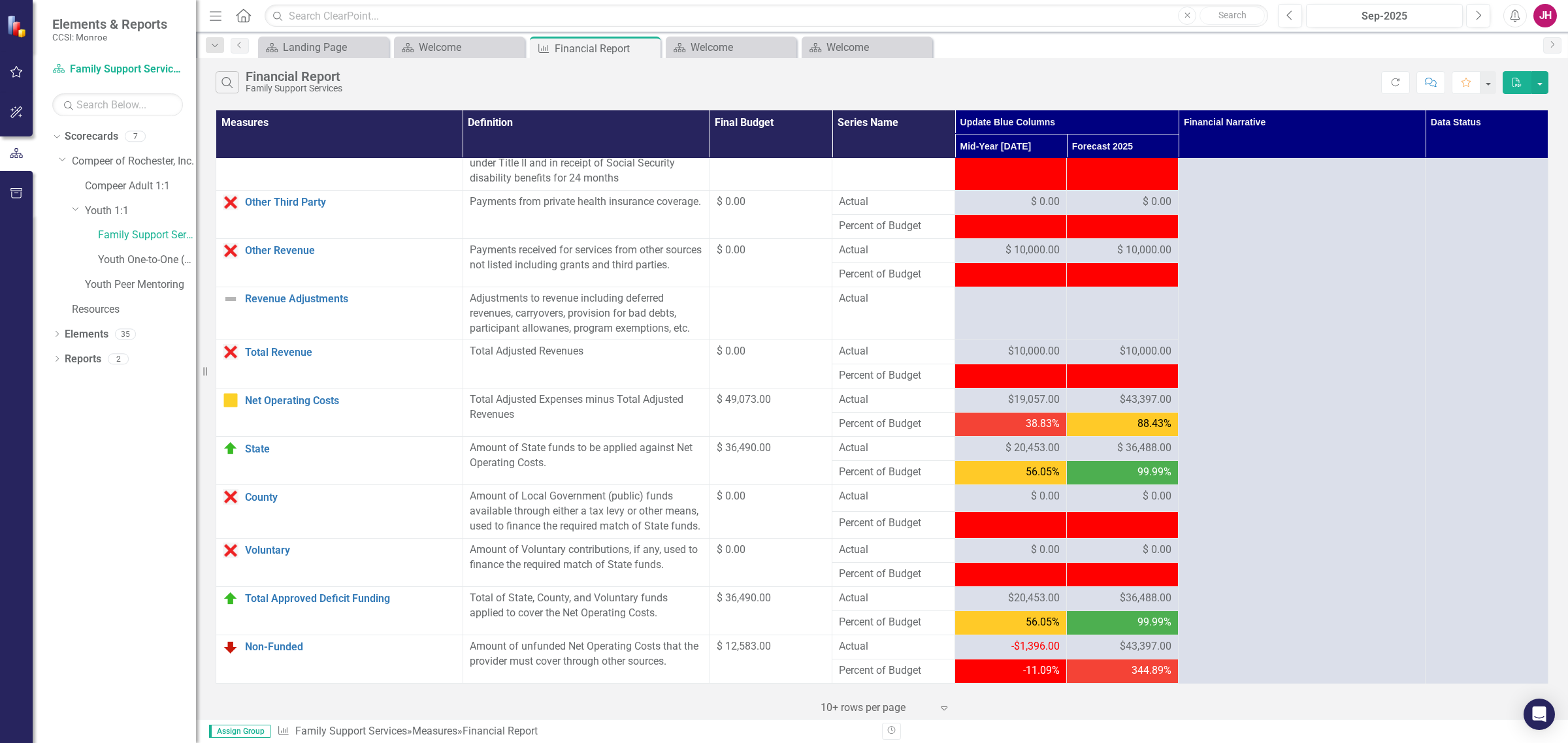
scroll to position [1129, 0]
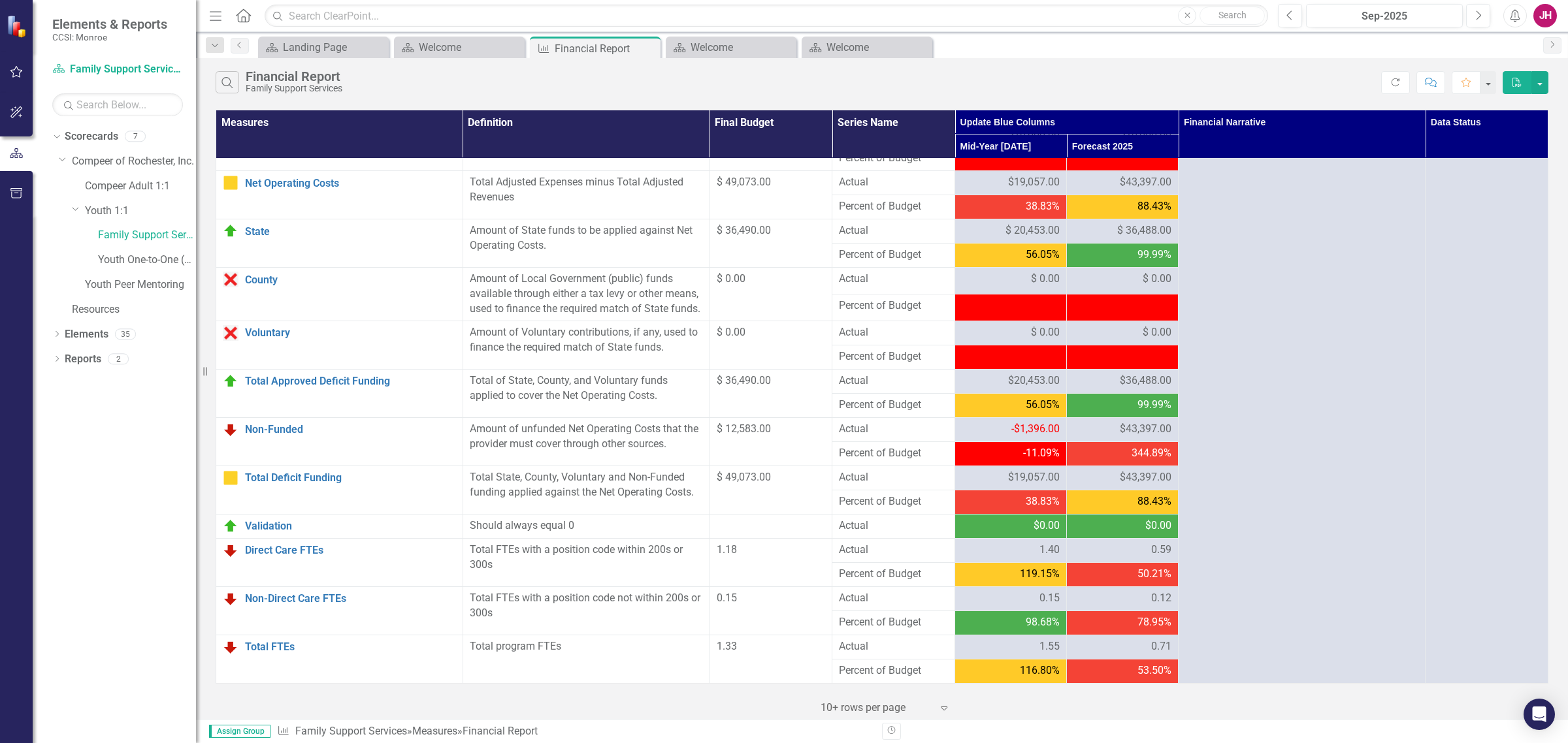
click at [1105, 427] on div "$43,397.00" at bounding box center [1123, 430] width 98 height 15
click at [1141, 427] on span "$43,397.00" at bounding box center [1145, 430] width 51 height 15
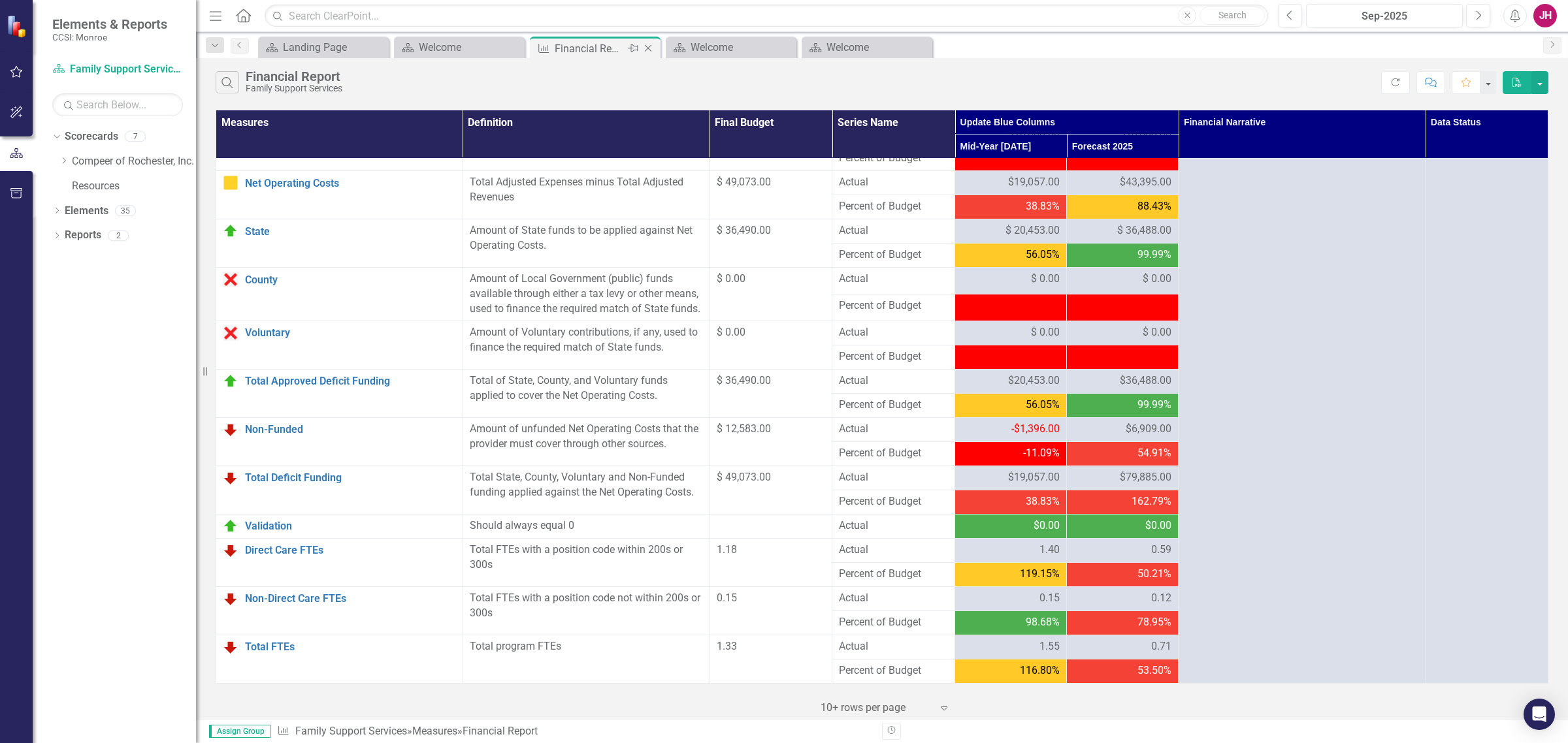
click at [649, 44] on icon "Close" at bounding box center [648, 48] width 13 height 10
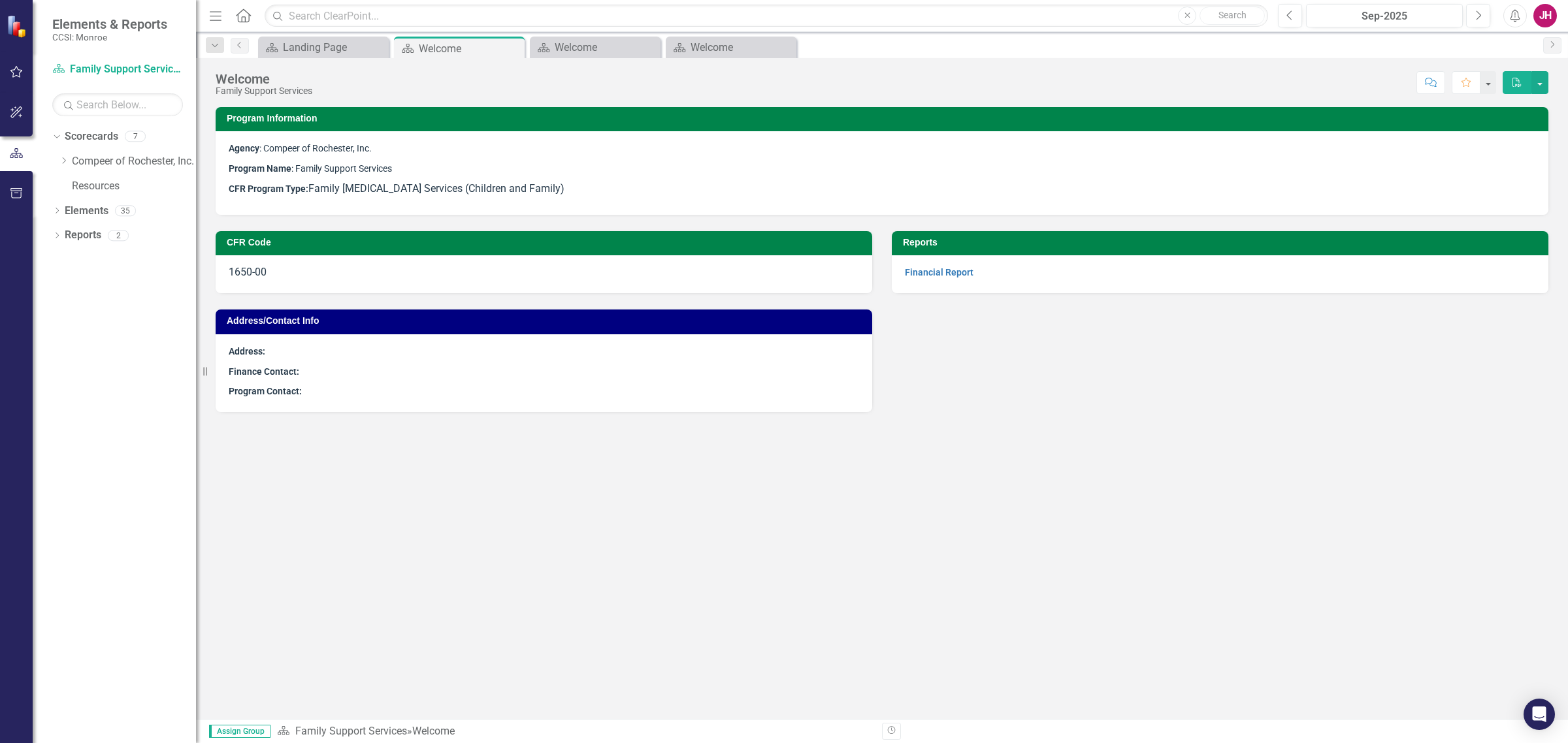
click at [0, 0] on icon "Close" at bounding box center [0, 0] width 0 height 0
click at [512, 48] on icon at bounding box center [512, 49] width 7 height 7
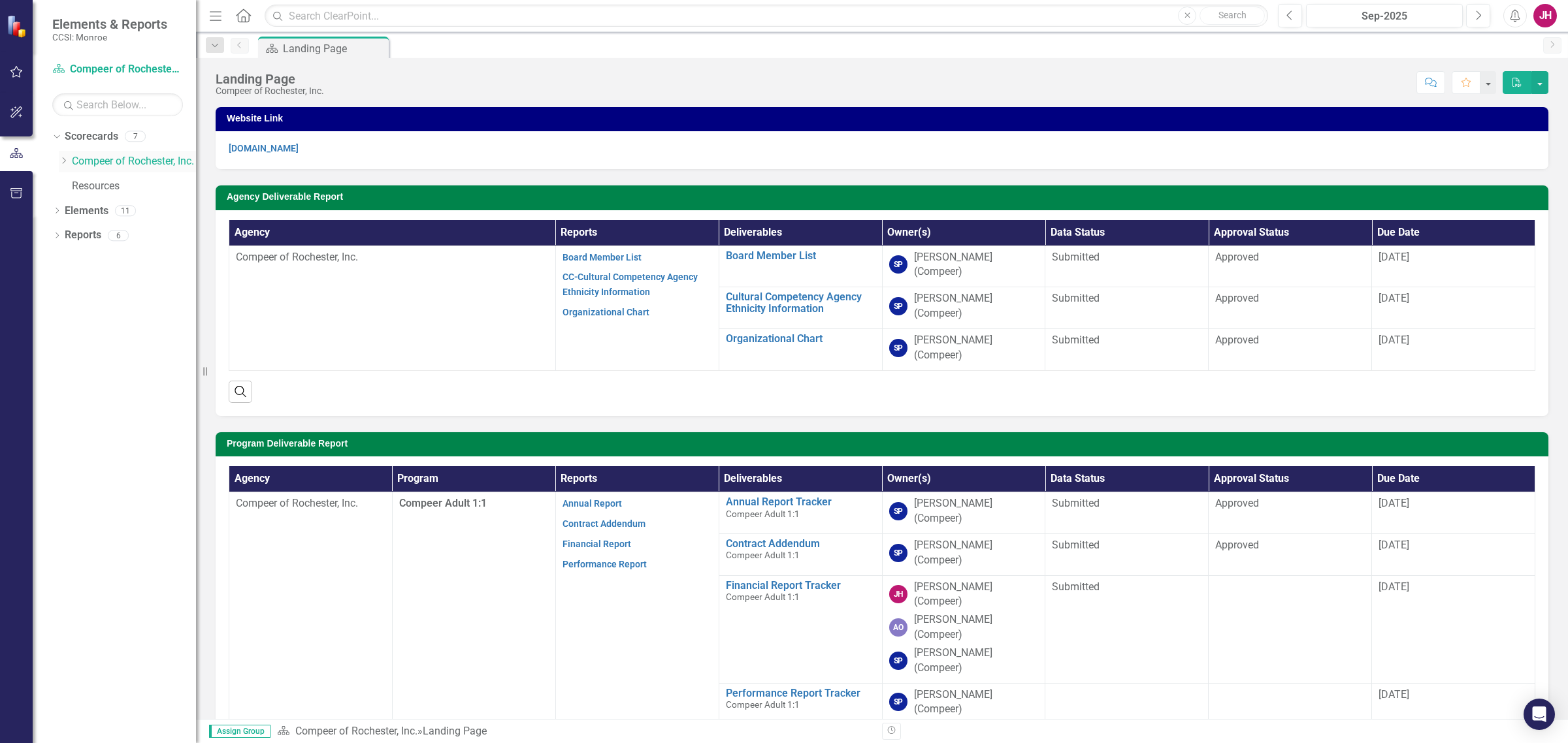
click at [66, 163] on icon "Dropdown" at bounding box center [63, 161] width 10 height 8
click at [77, 205] on div "Dropdown" at bounding box center [76, 210] width 10 height 11
click at [120, 236] on link "Family Support Services" at bounding box center [147, 235] width 98 height 15
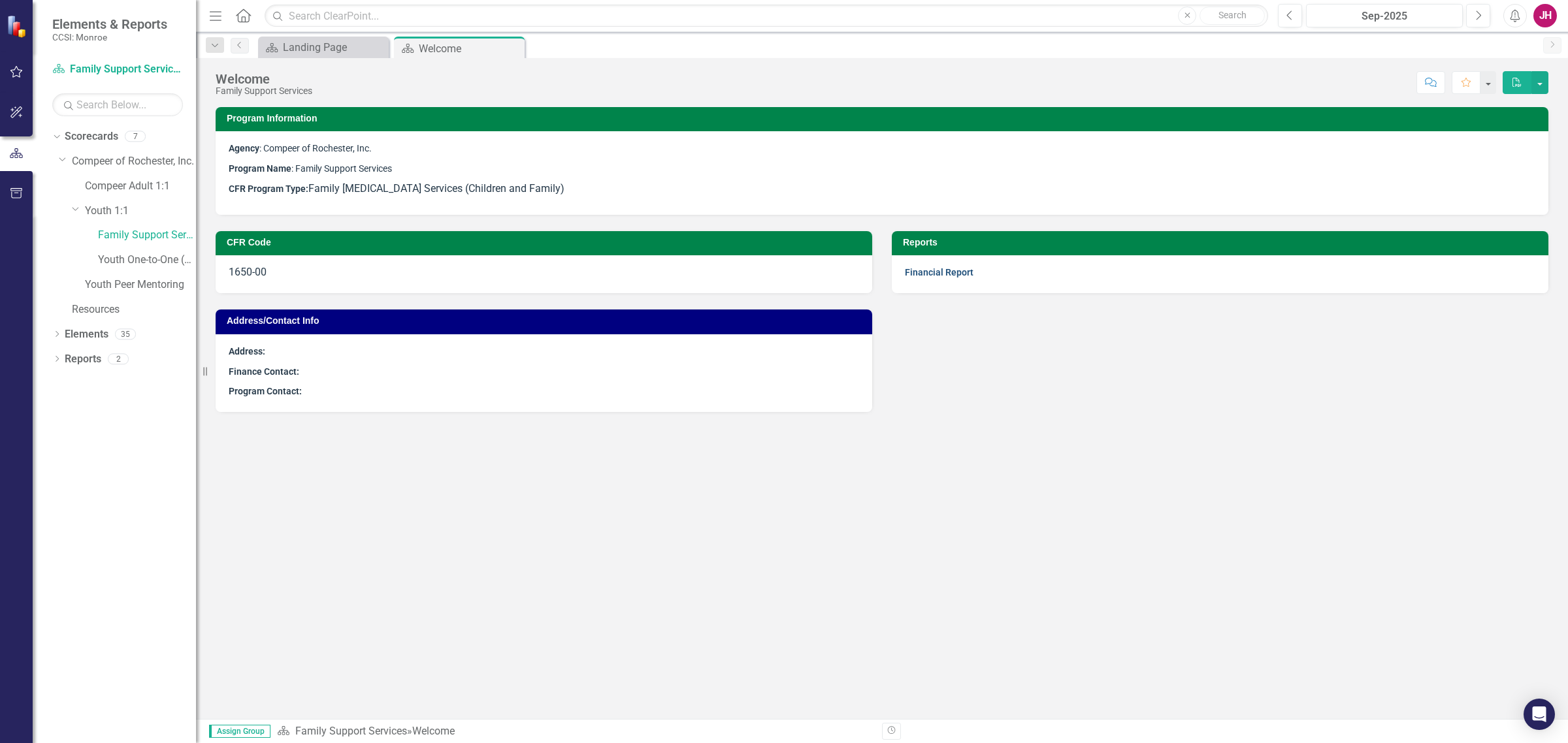
click at [927, 272] on link "Financial Report" at bounding box center [939, 272] width 69 height 10
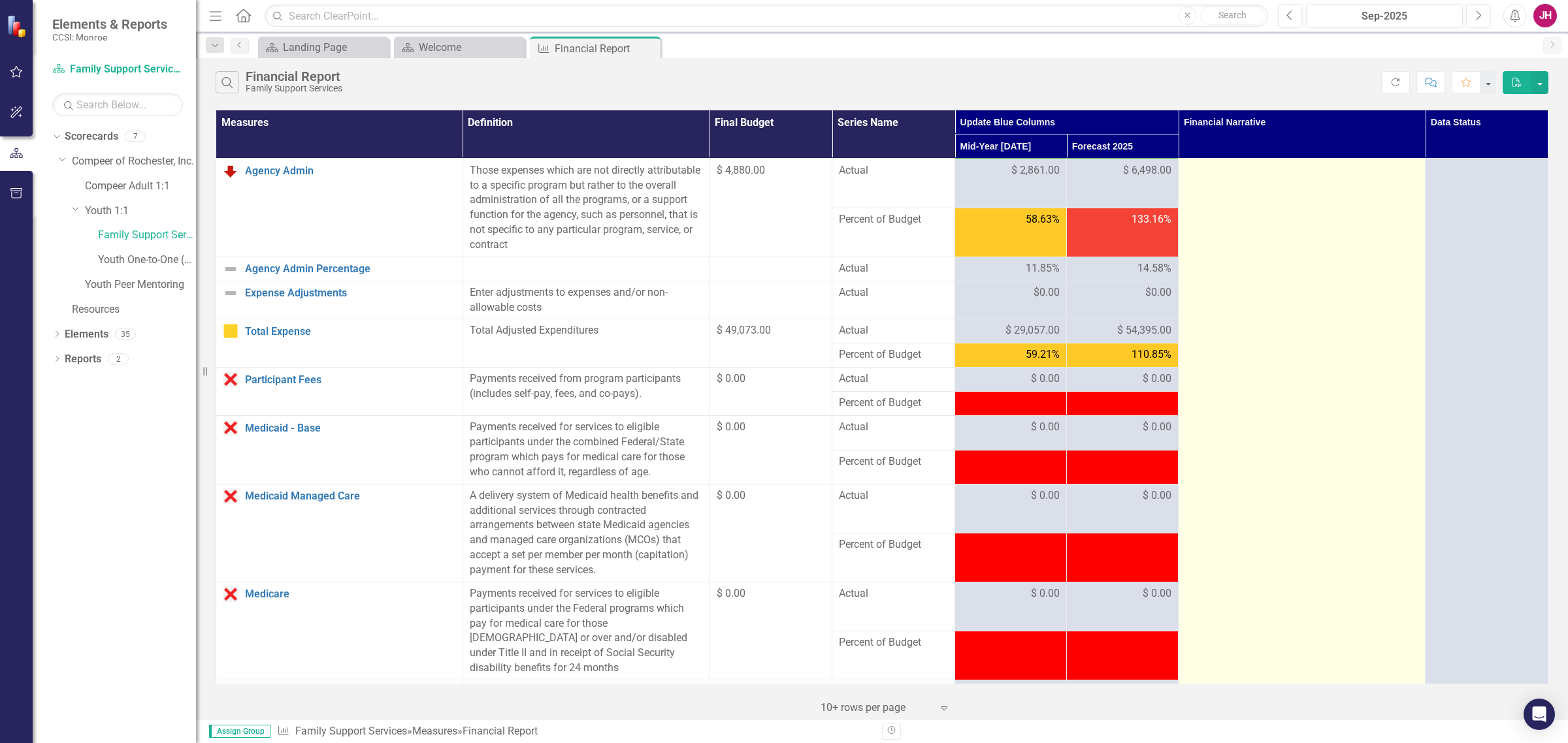
scroll to position [149, 0]
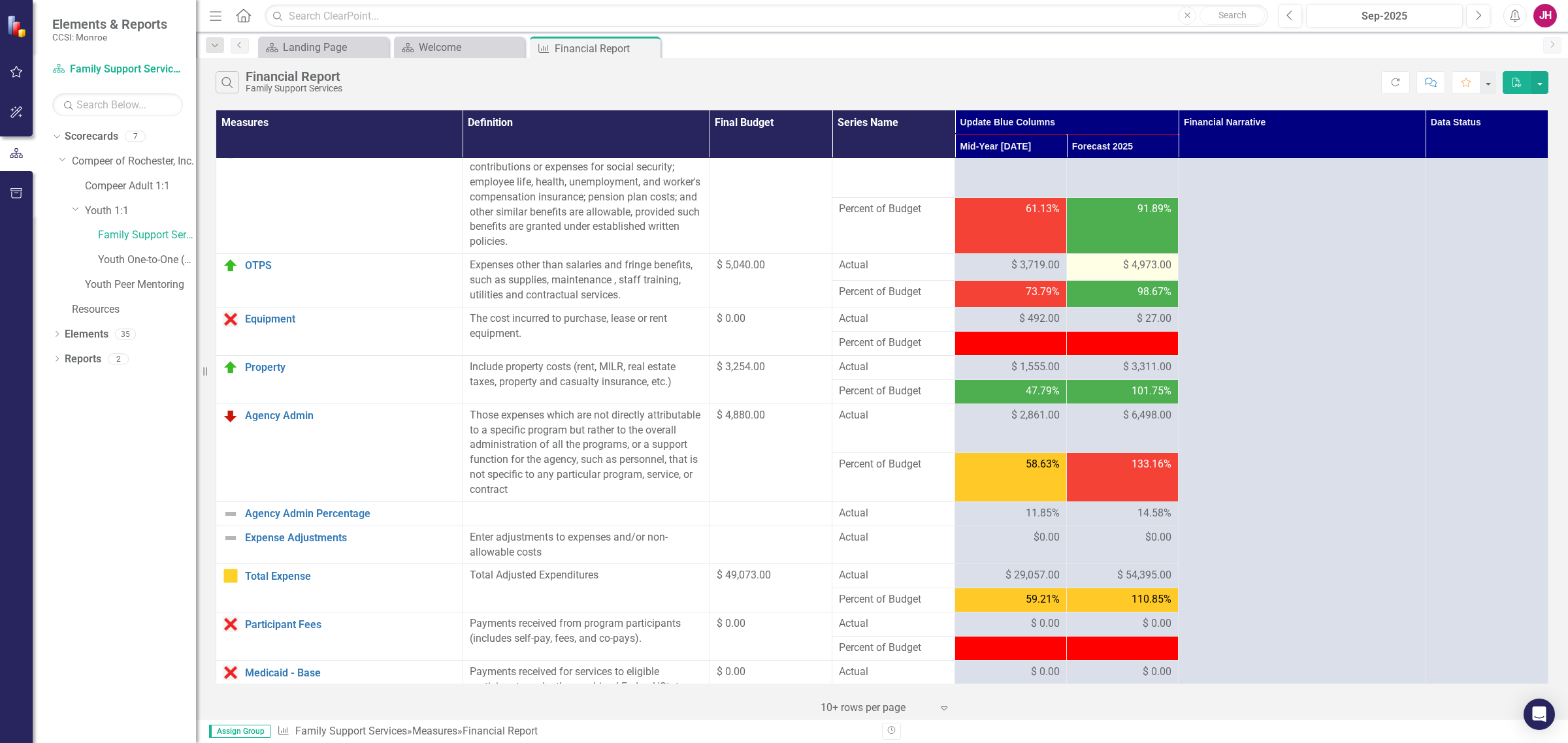
click at [1135, 269] on span "$ 4,973.00" at bounding box center [1147, 265] width 48 height 15
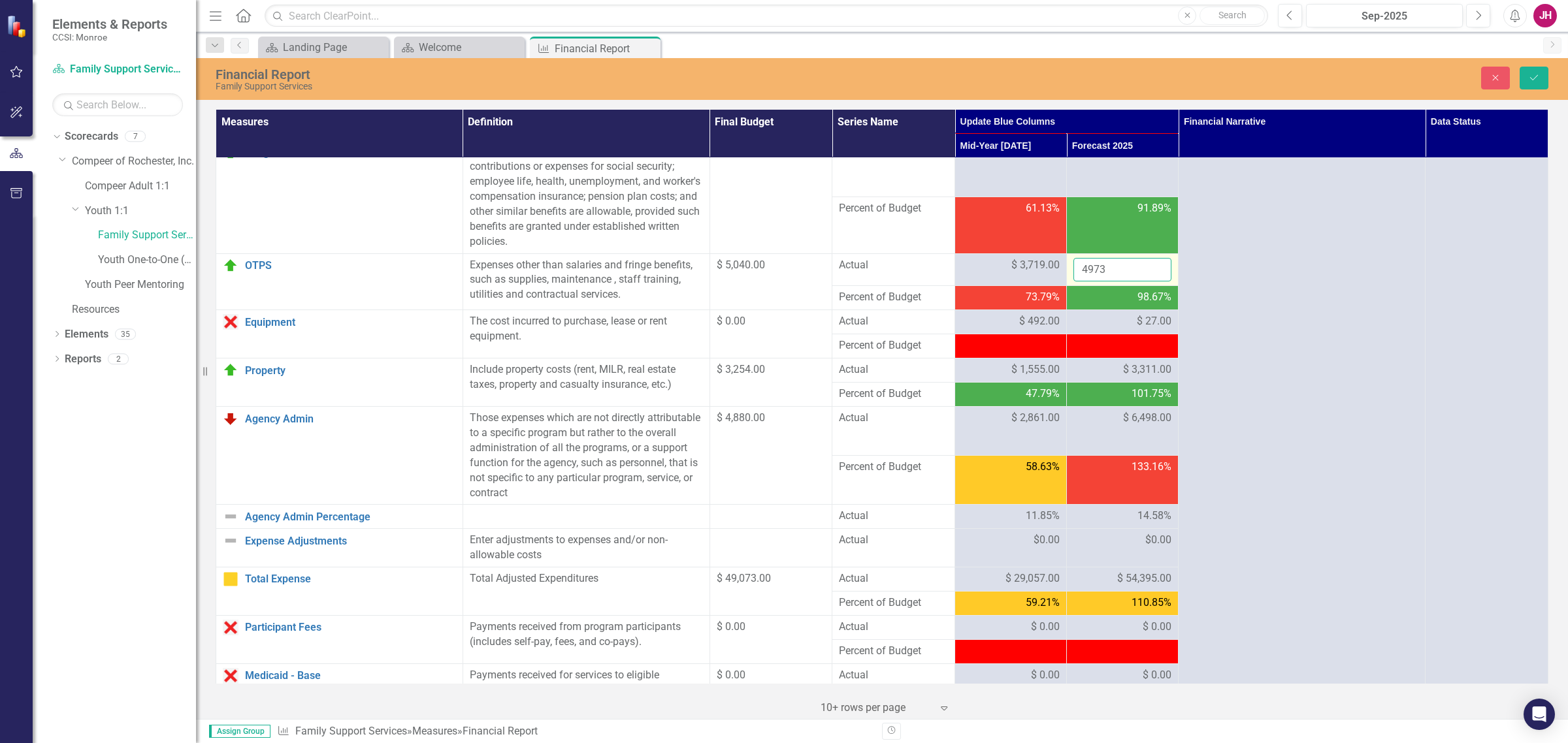
click at [1119, 270] on input "4973" at bounding box center [1123, 270] width 98 height 24
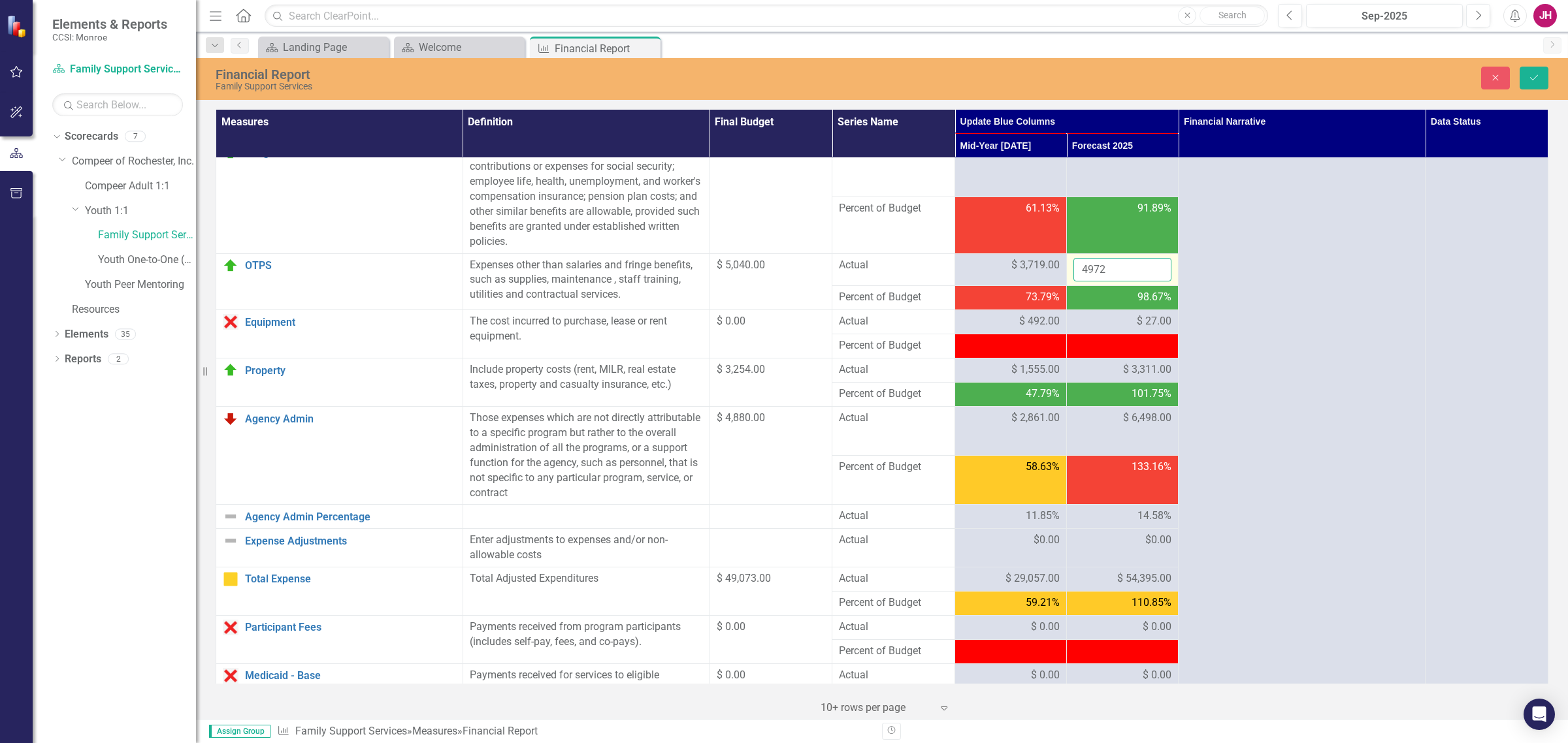
click at [1113, 272] on input "4972" at bounding box center [1123, 270] width 98 height 24
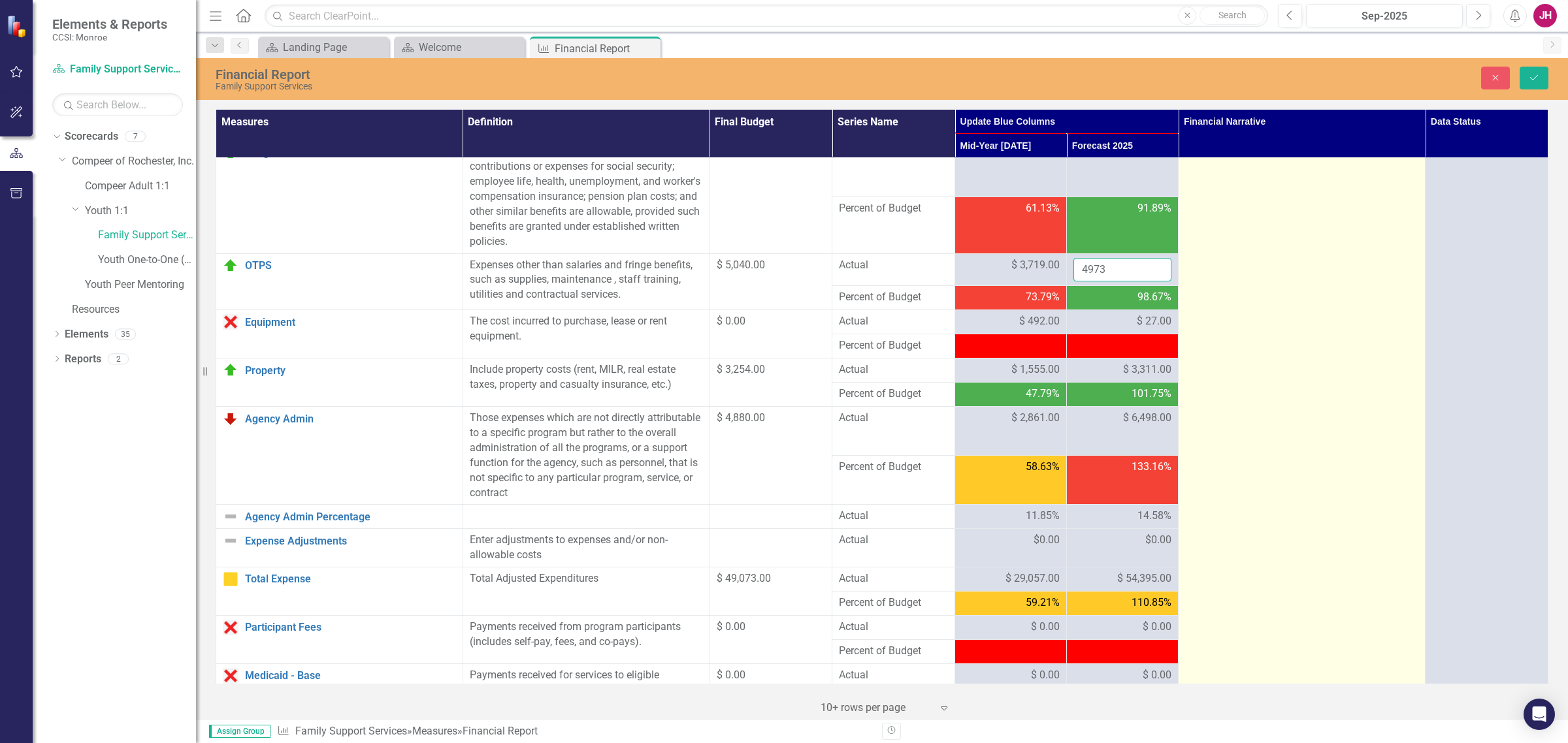
type input "4973"
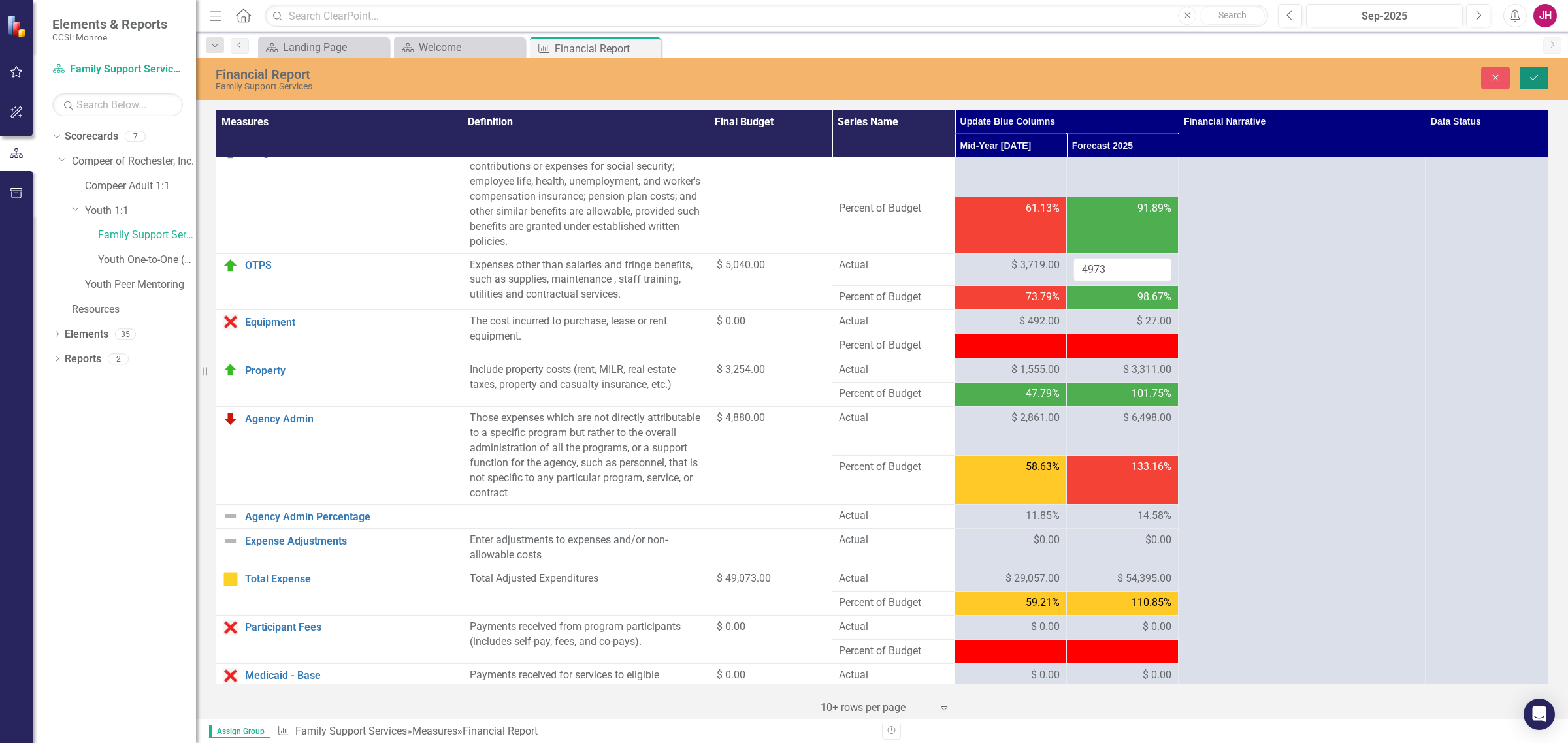
click at [1254, 83] on button "Save" at bounding box center [1534, 77] width 29 height 23
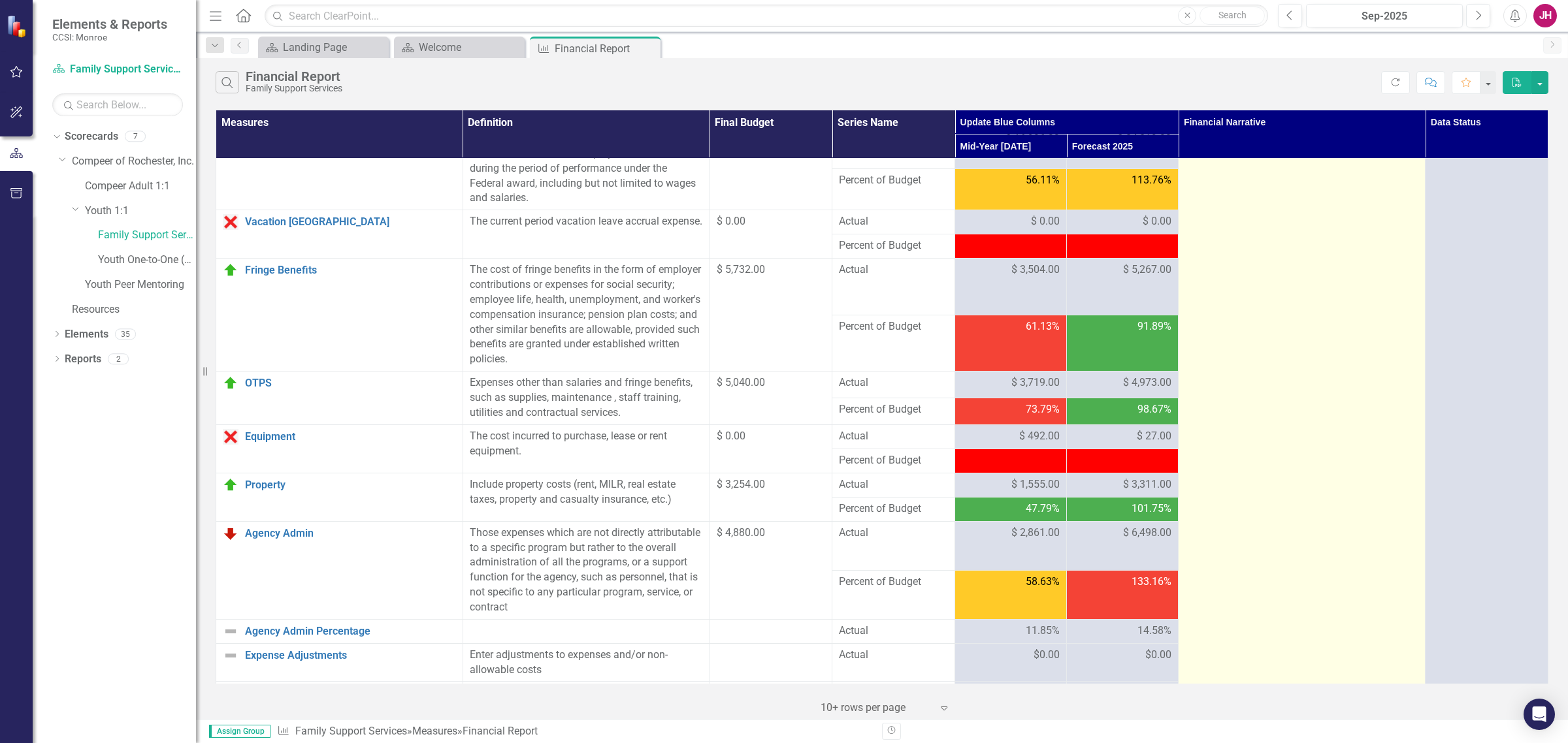
scroll to position [0, 0]
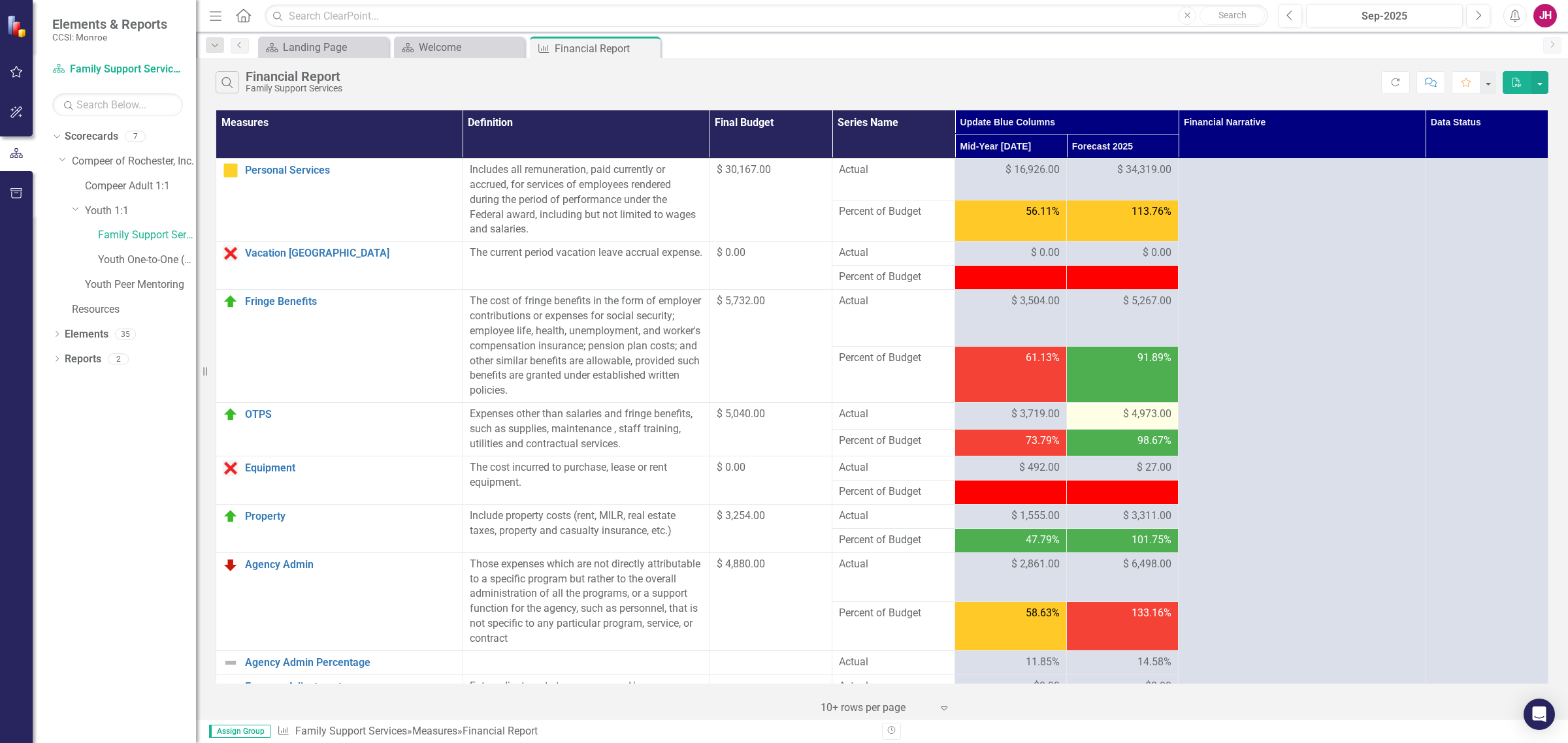
click at [1123, 413] on span "$ 4,973.00" at bounding box center [1147, 414] width 48 height 15
click at [1129, 418] on span "$ 4,973.00" at bounding box center [1147, 414] width 48 height 15
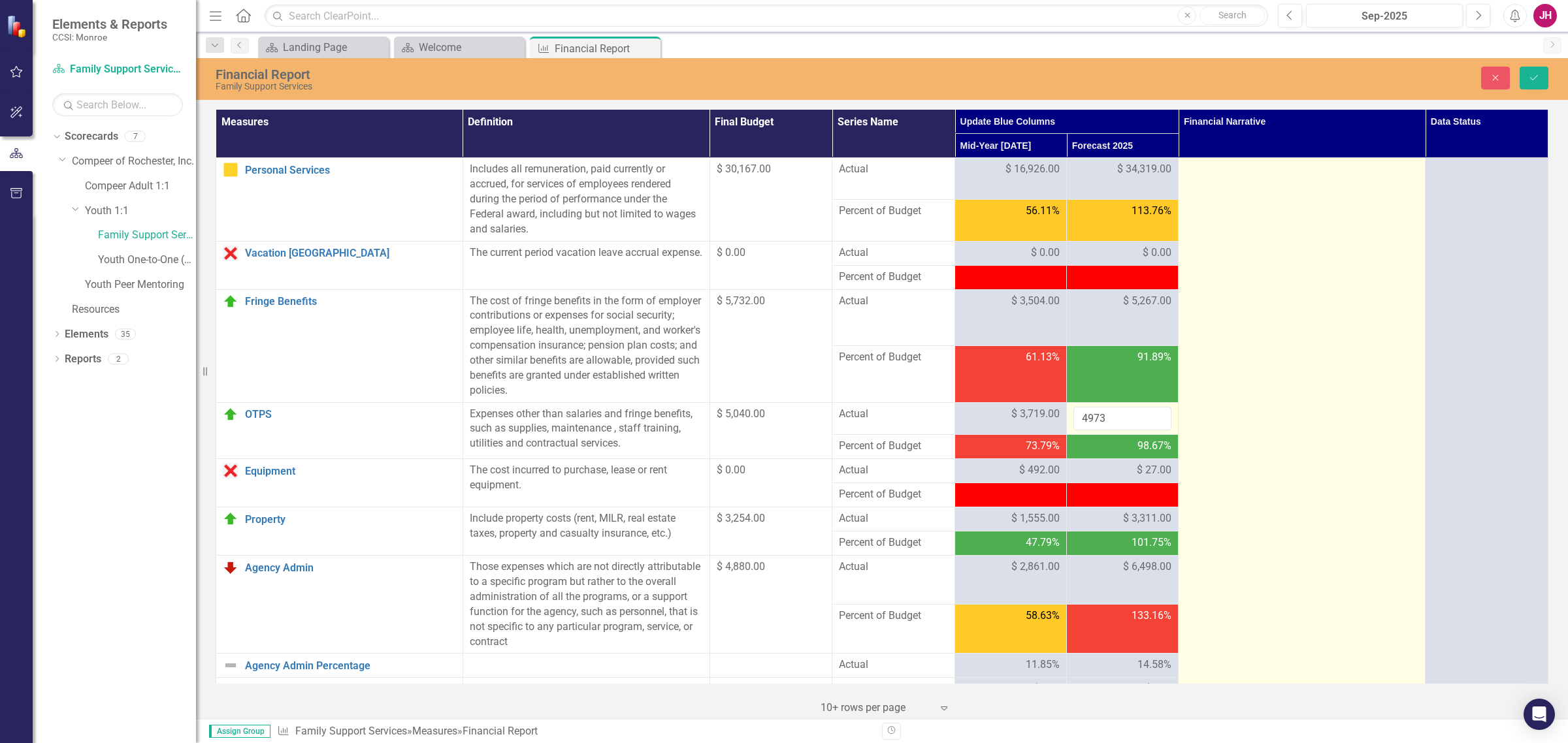
scroll to position [82, 0]
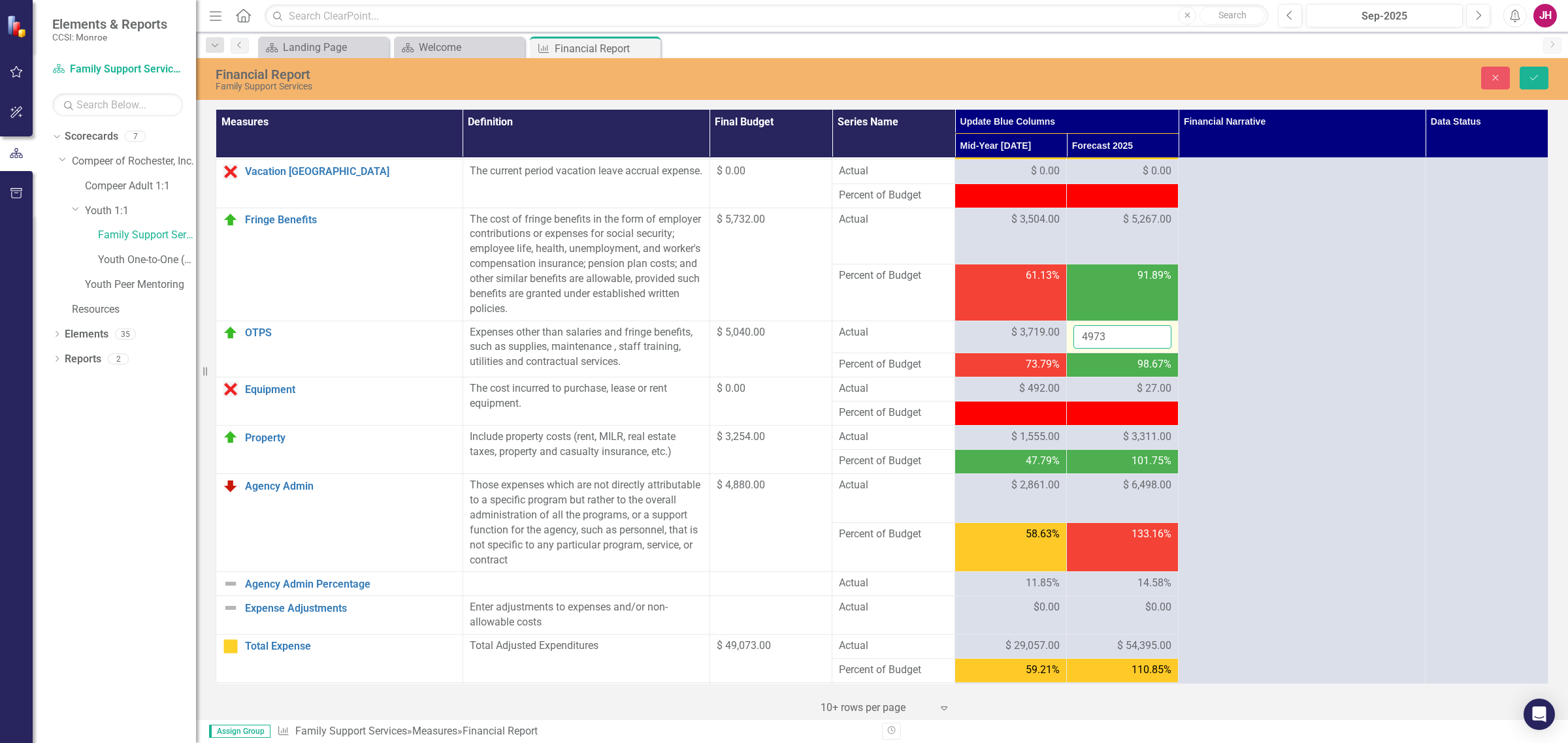
click at [1080, 334] on input "4973" at bounding box center [1123, 337] width 98 height 24
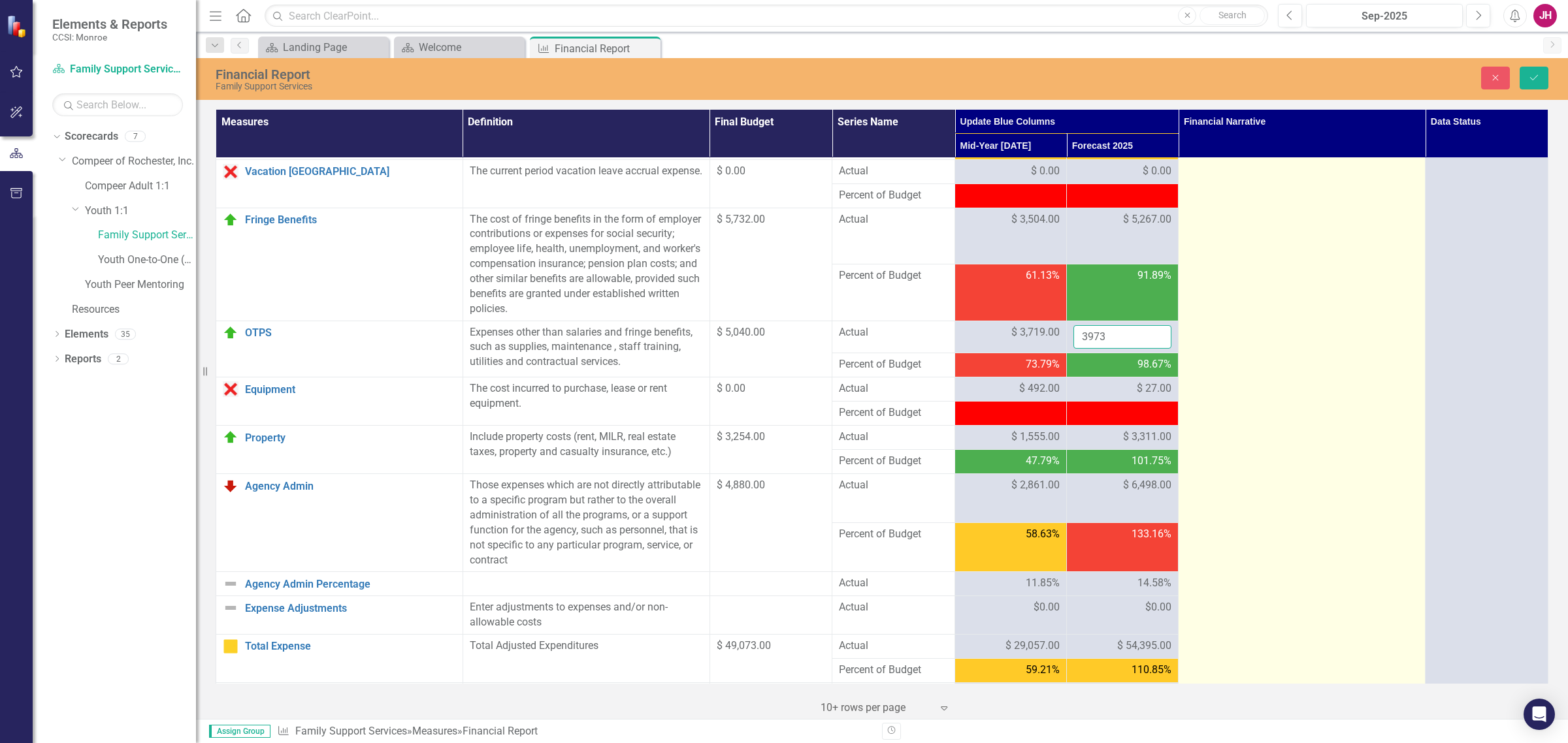
type input "3973"
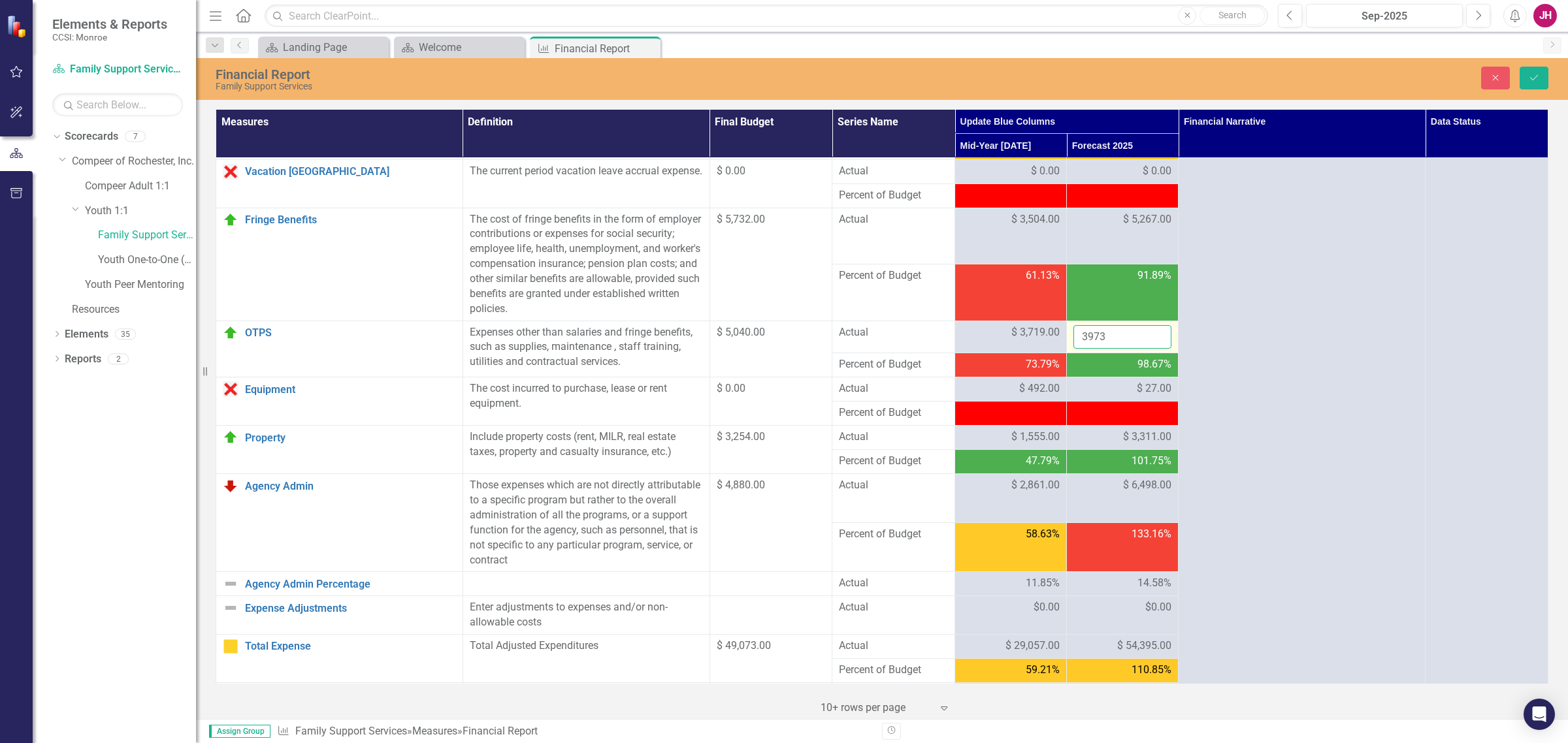
click at [1120, 343] on input "3973" at bounding box center [1123, 337] width 98 height 24
click at [1254, 80] on button "Save" at bounding box center [1534, 77] width 29 height 23
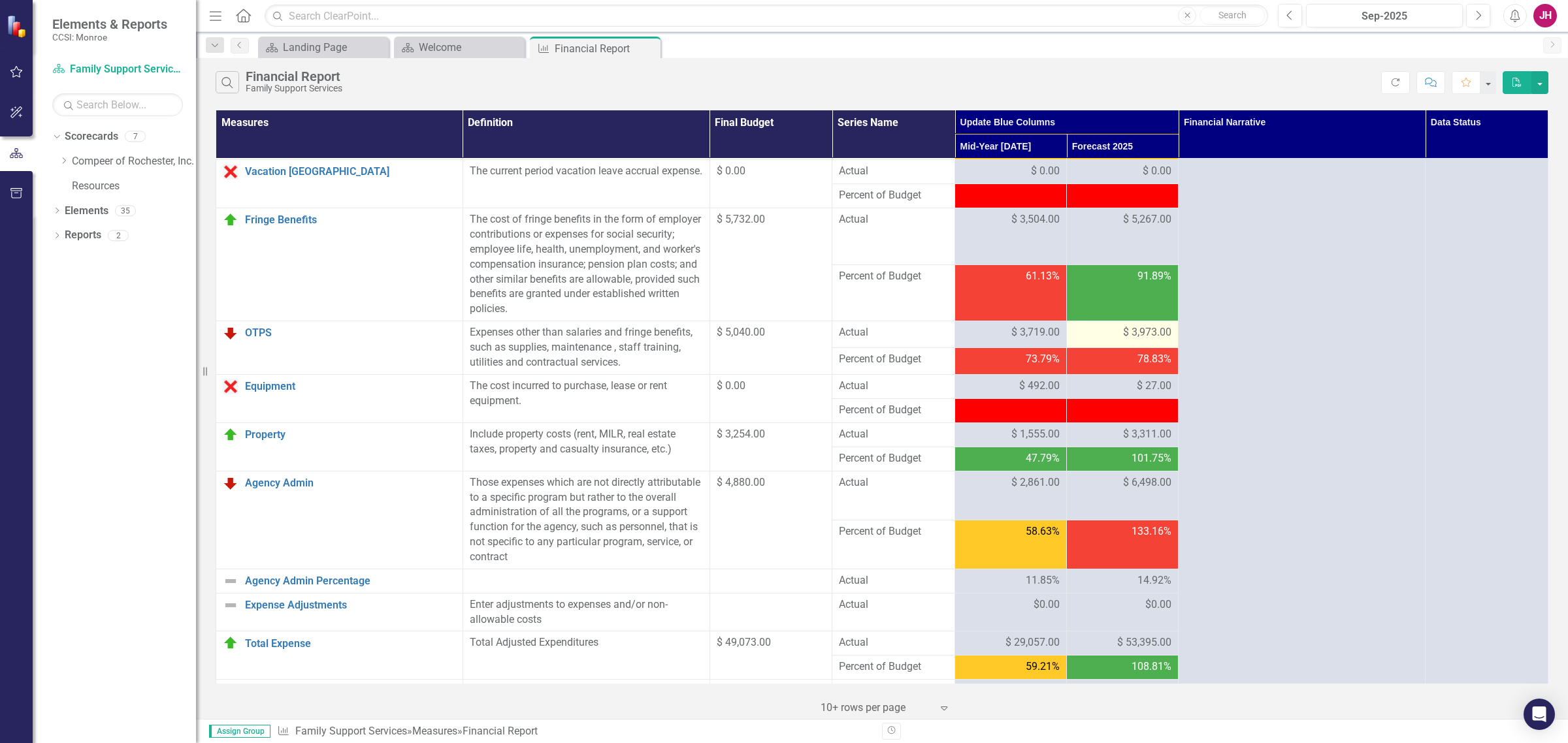
click at [1123, 332] on span "$ 3,973.00" at bounding box center [1147, 333] width 48 height 15
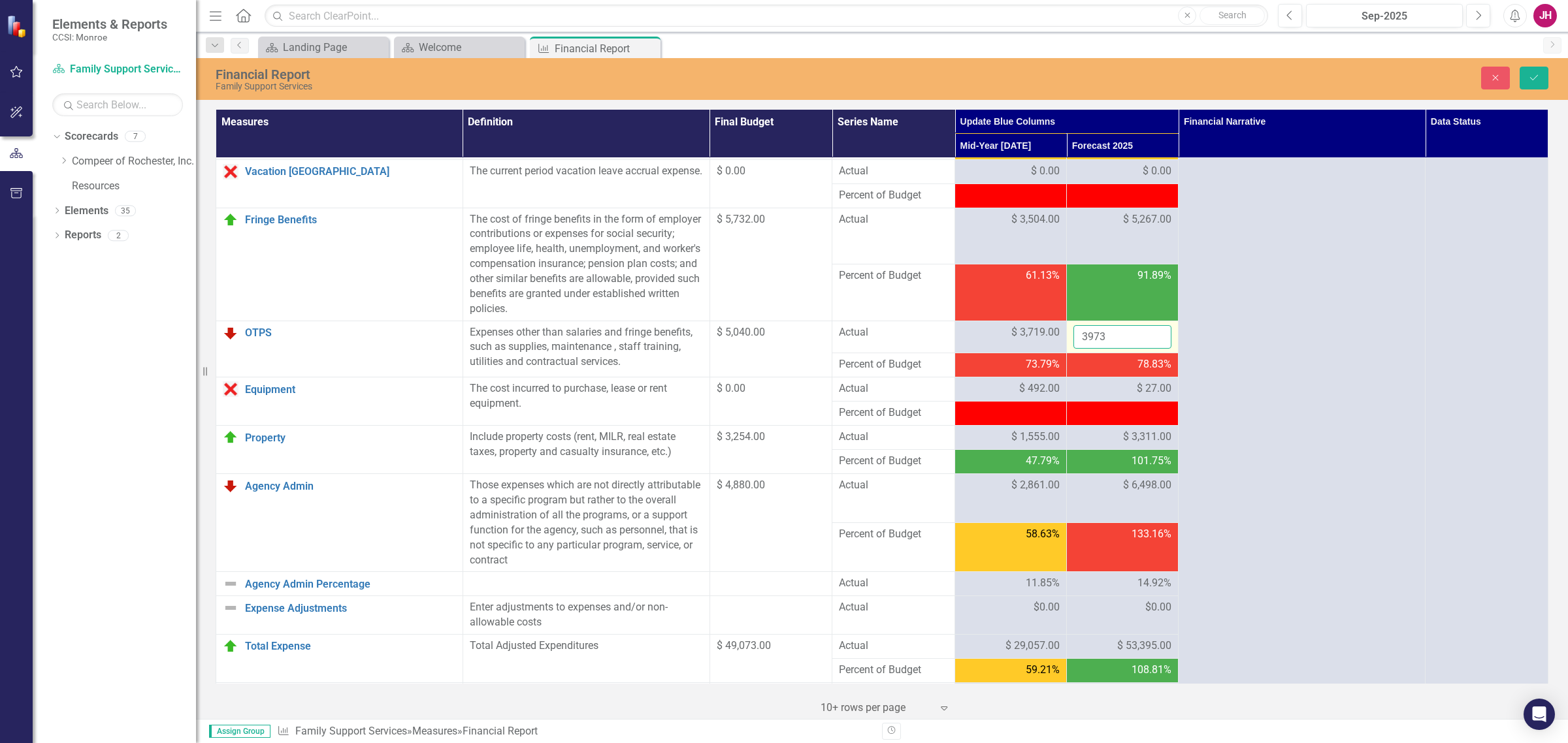
click at [1075, 331] on input "3973" at bounding box center [1123, 337] width 98 height 24
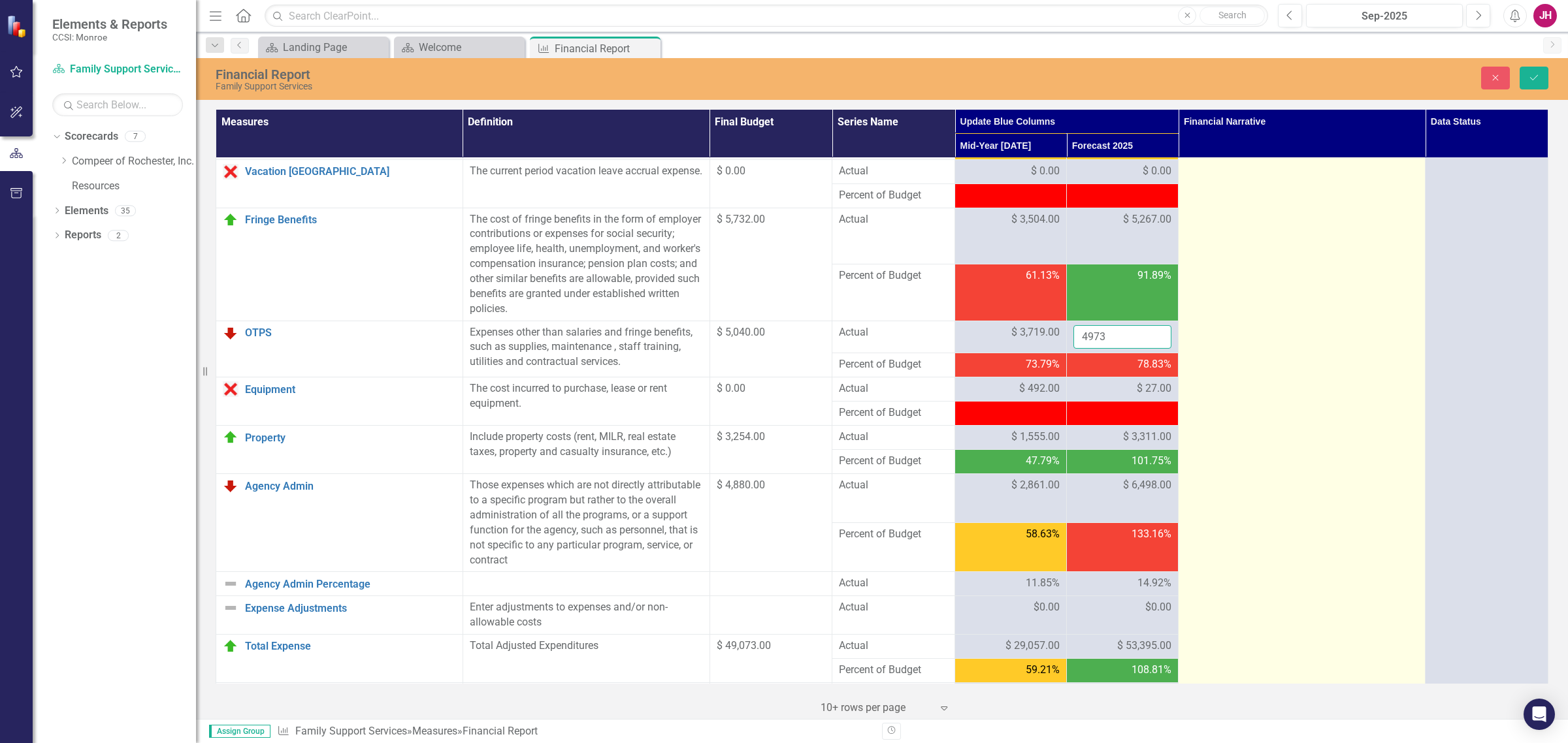
type input "4973"
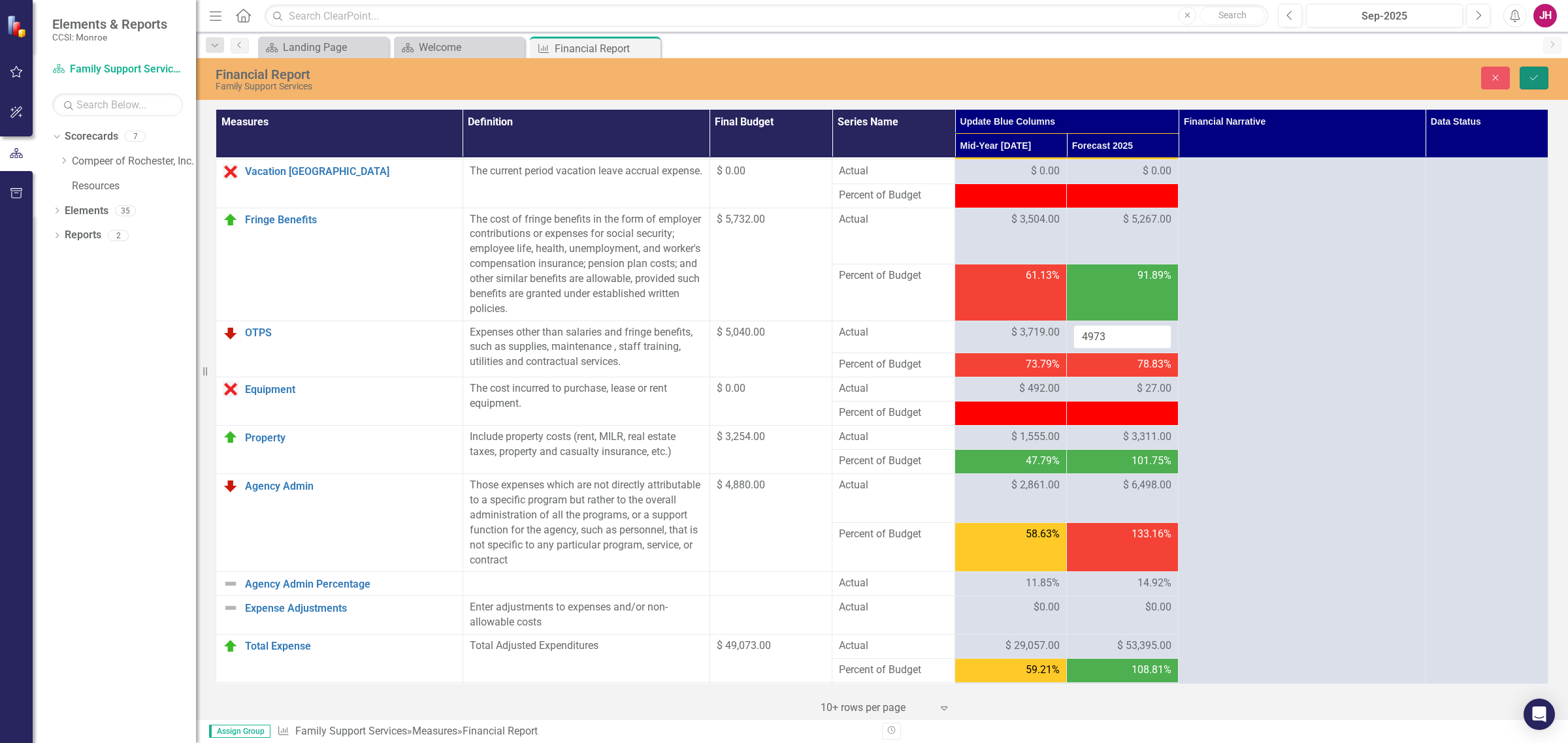
click at [1254, 80] on icon "submit" at bounding box center [1534, 77] width 8 height 5
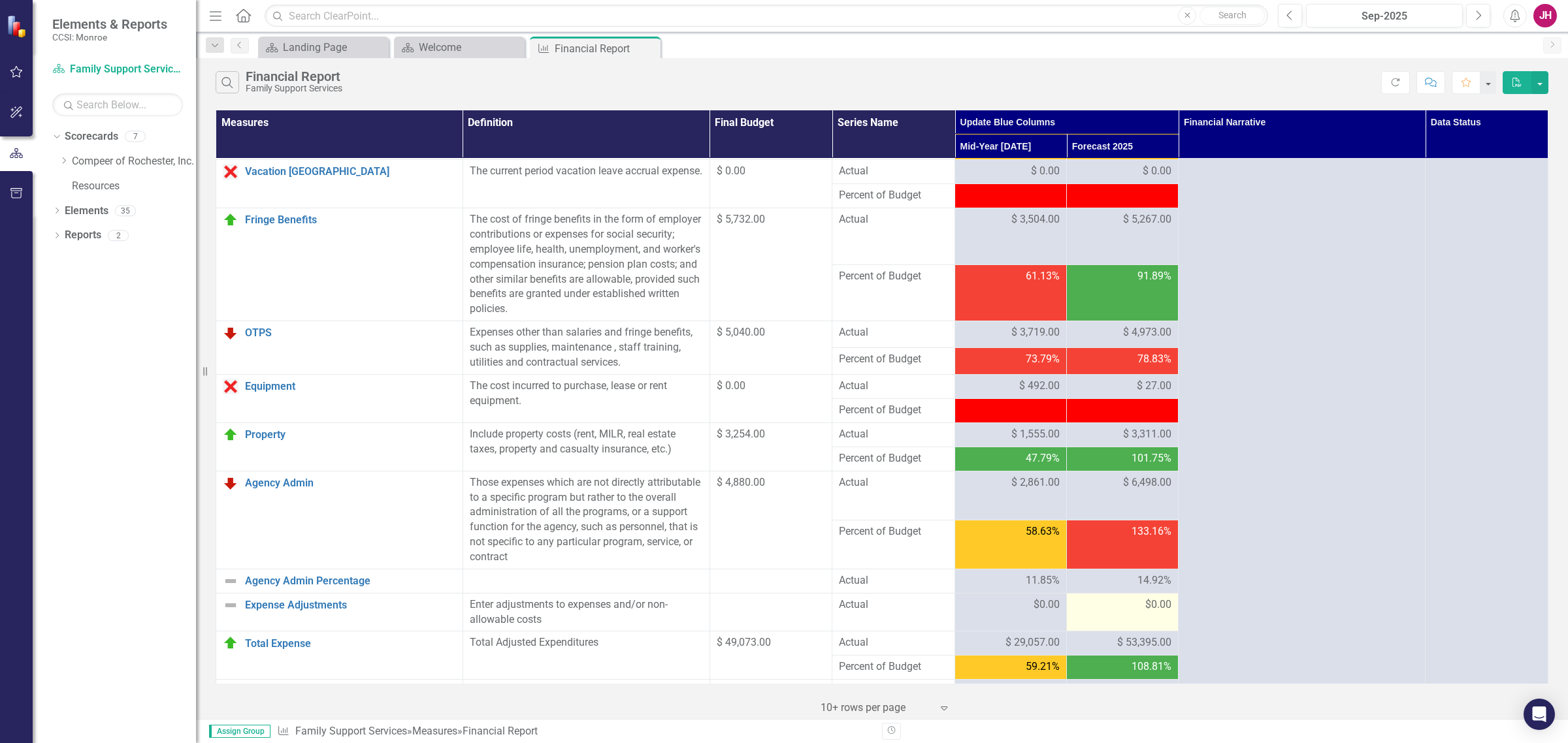
click at [1134, 567] on div "$0.00" at bounding box center [1123, 605] width 98 height 15
click at [1146, 567] on span "$0.00" at bounding box center [1158, 605] width 26 height 15
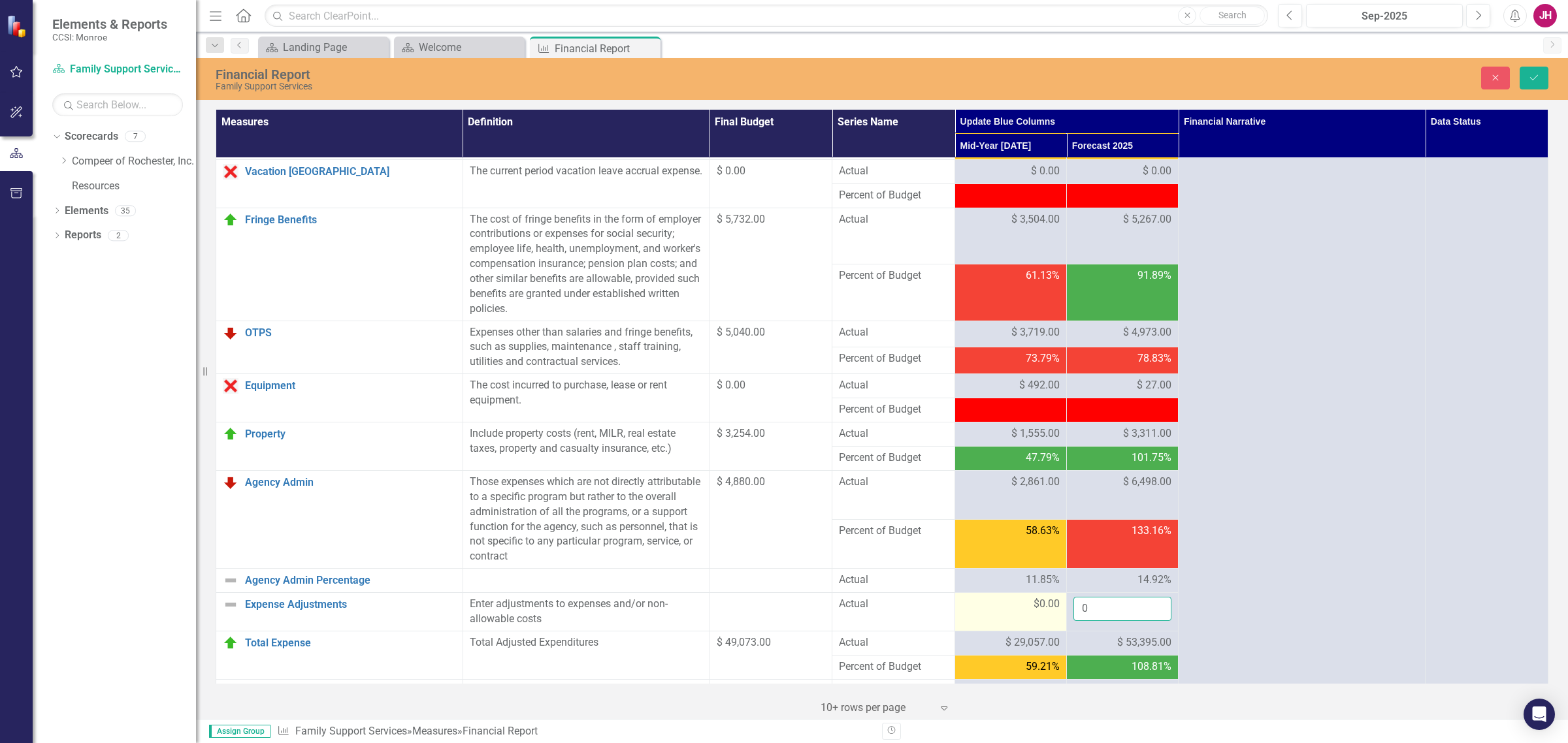
drag, startPoint x: 1115, startPoint y: 604, endPoint x: 1008, endPoint y: 611, distance: 107.2
click at [1015, 567] on tr "Expense Adjustments Link Open Element Enter adjustments to expenses and/or non-…" at bounding box center [882, 612] width 1333 height 39
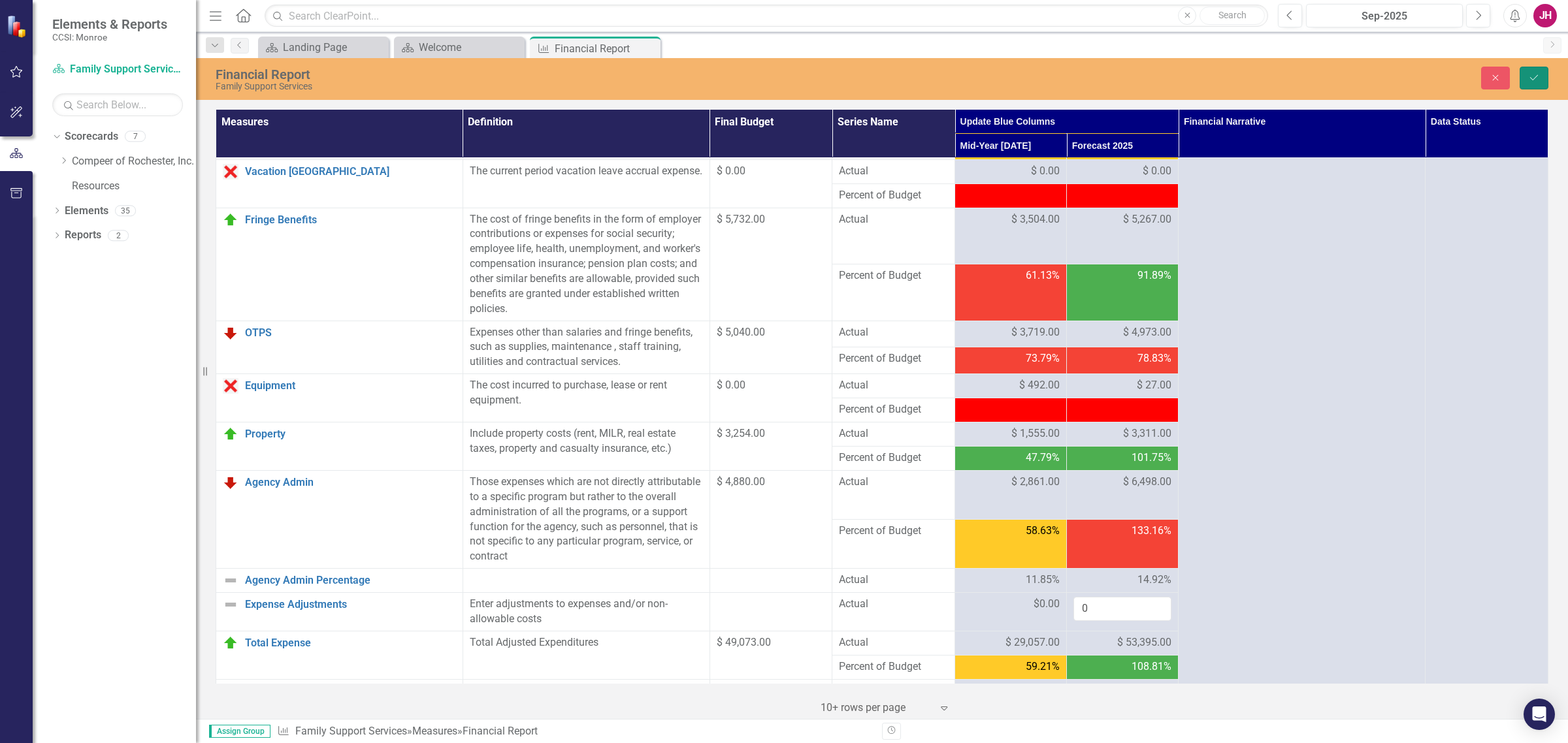
click at [1254, 80] on button "Save" at bounding box center [1534, 77] width 29 height 23
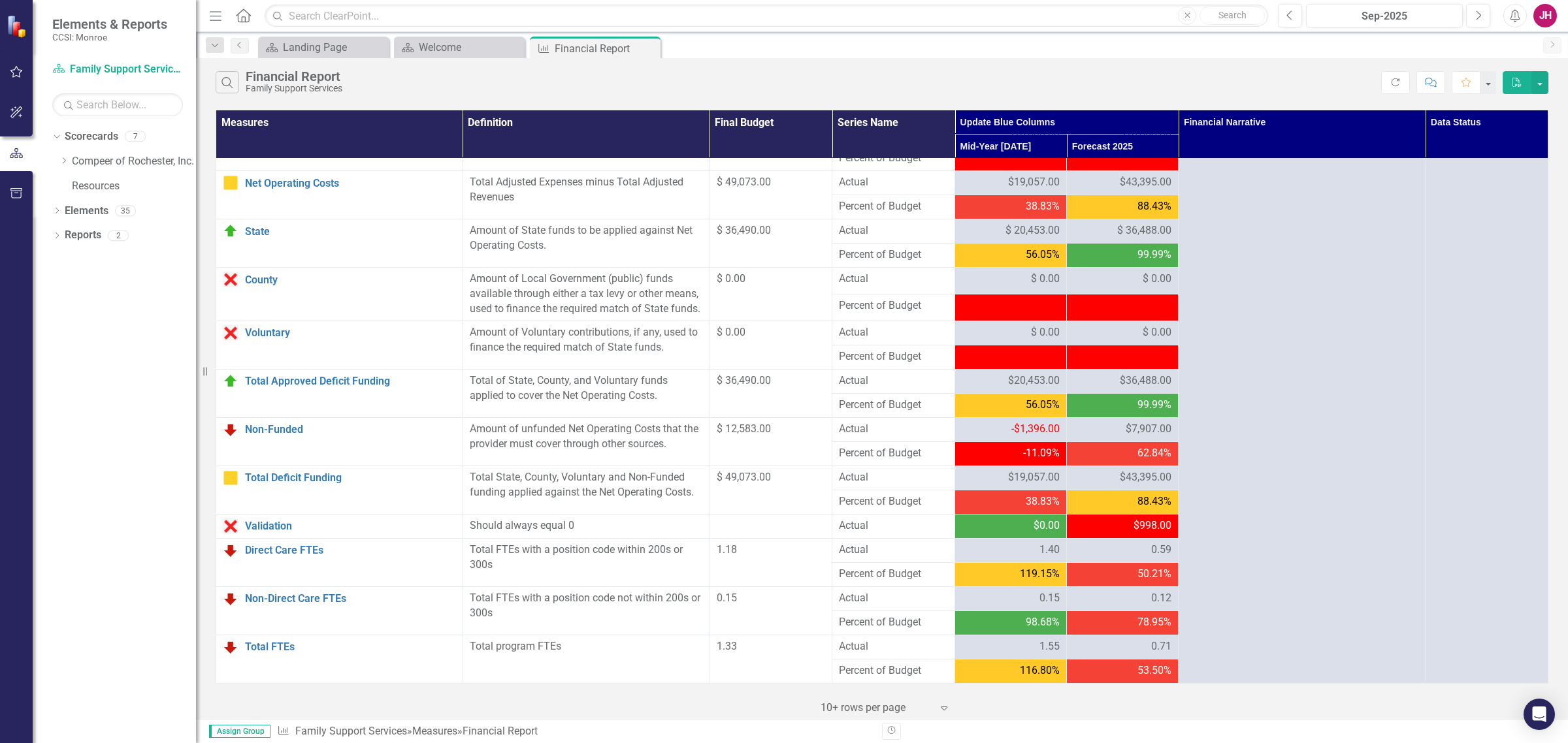
scroll to position [1129, 0]
click at [1105, 429] on div "$7,907.00" at bounding box center [1123, 430] width 98 height 15
click at [1146, 423] on span "$7,907.00" at bounding box center [1148, 430] width 45 height 15
click at [1157, 423] on span "$7,907.00" at bounding box center [1148, 430] width 45 height 15
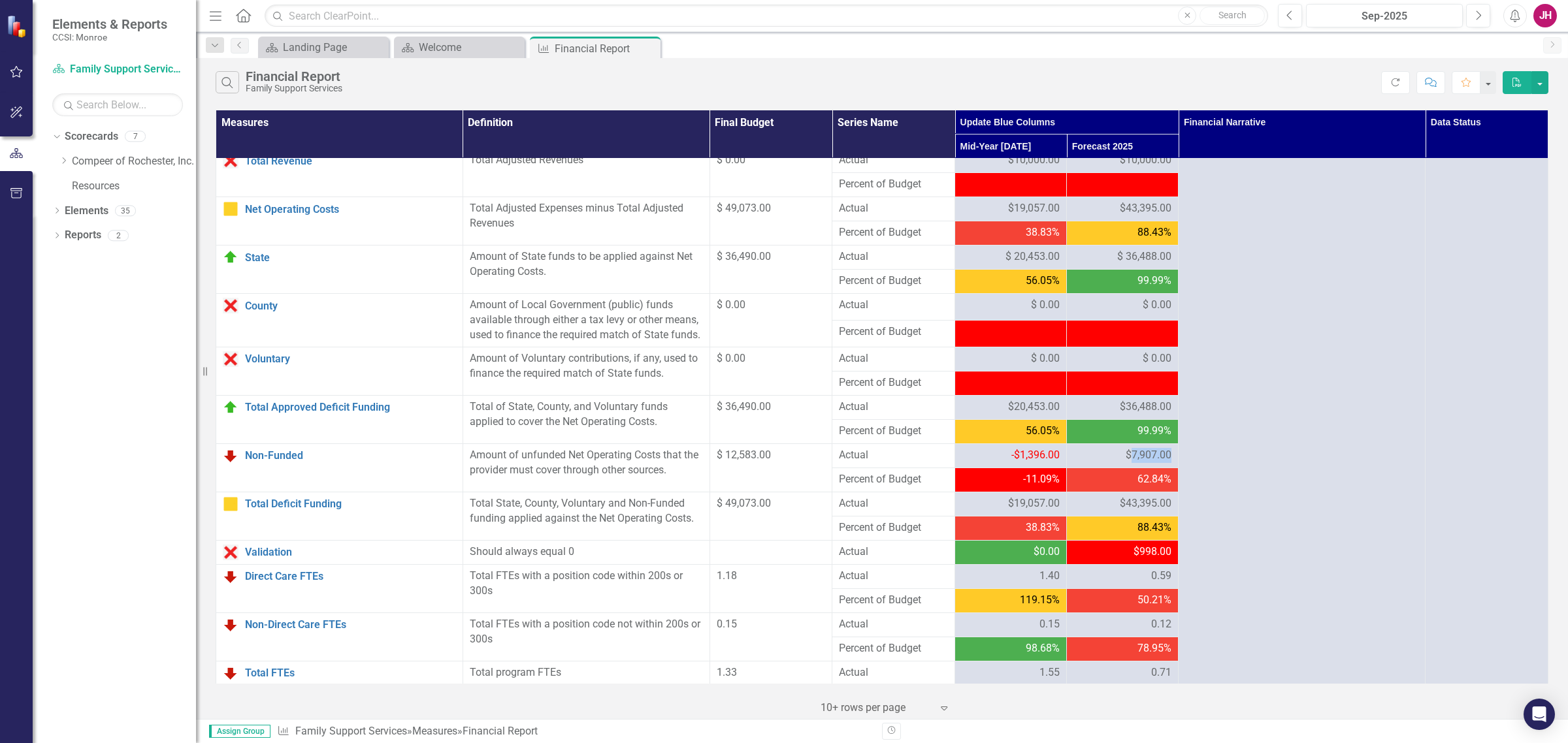
scroll to position [1047, 0]
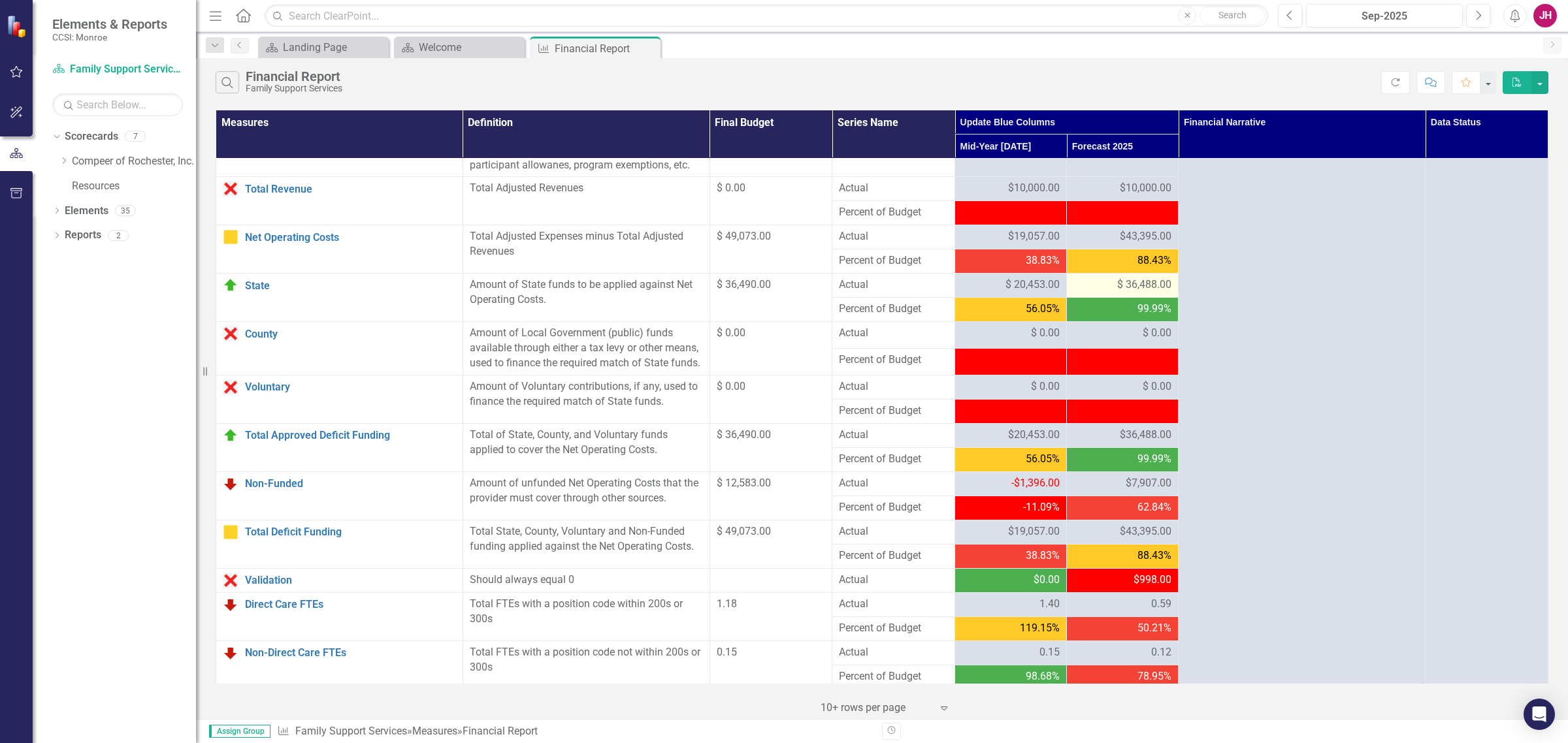
click at [1120, 291] on span "$ 36,488.00" at bounding box center [1144, 285] width 54 height 15
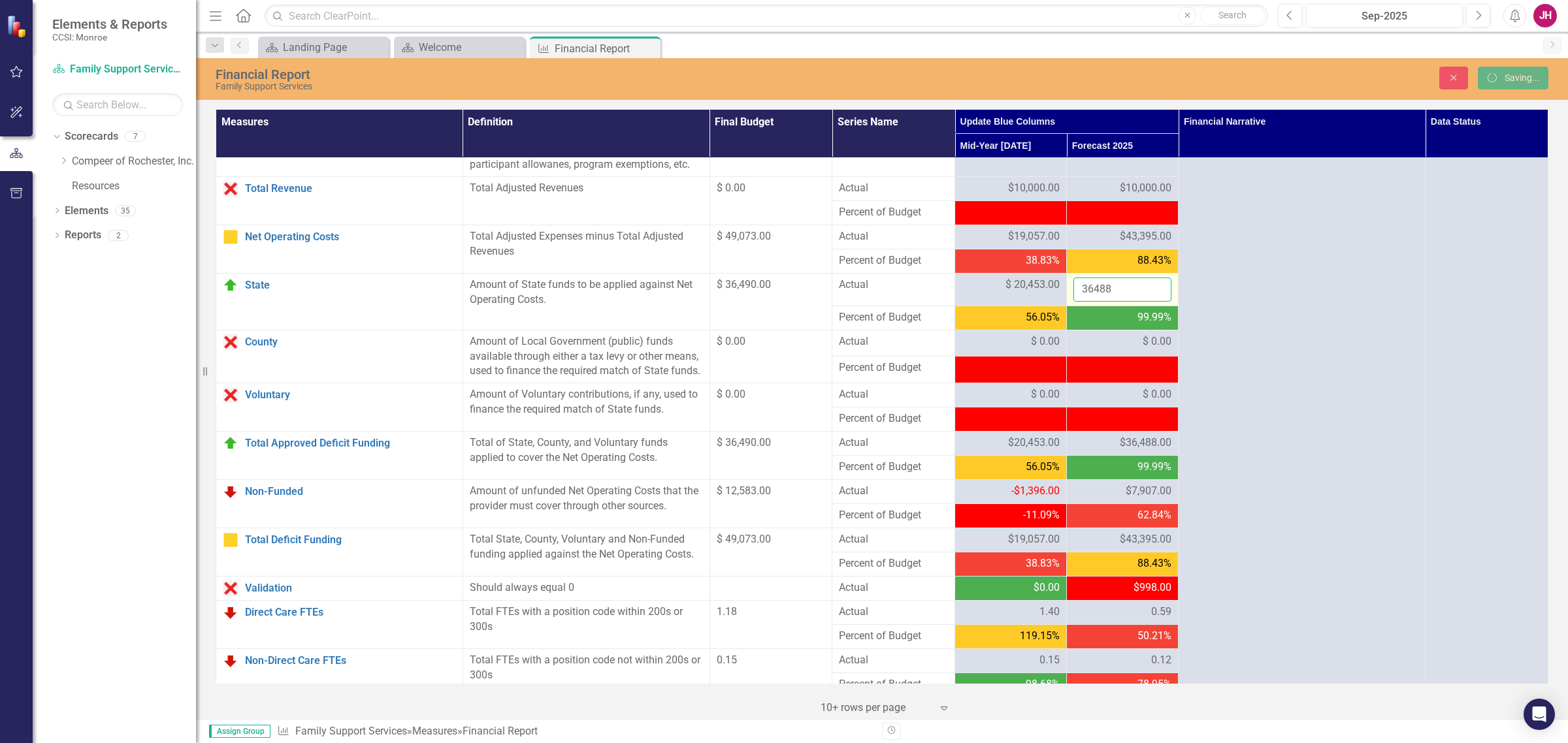
drag, startPoint x: 1121, startPoint y: 296, endPoint x: 1101, endPoint y: 296, distance: 20.0
click at [1101, 296] on input "36488" at bounding box center [1123, 290] width 98 height 24
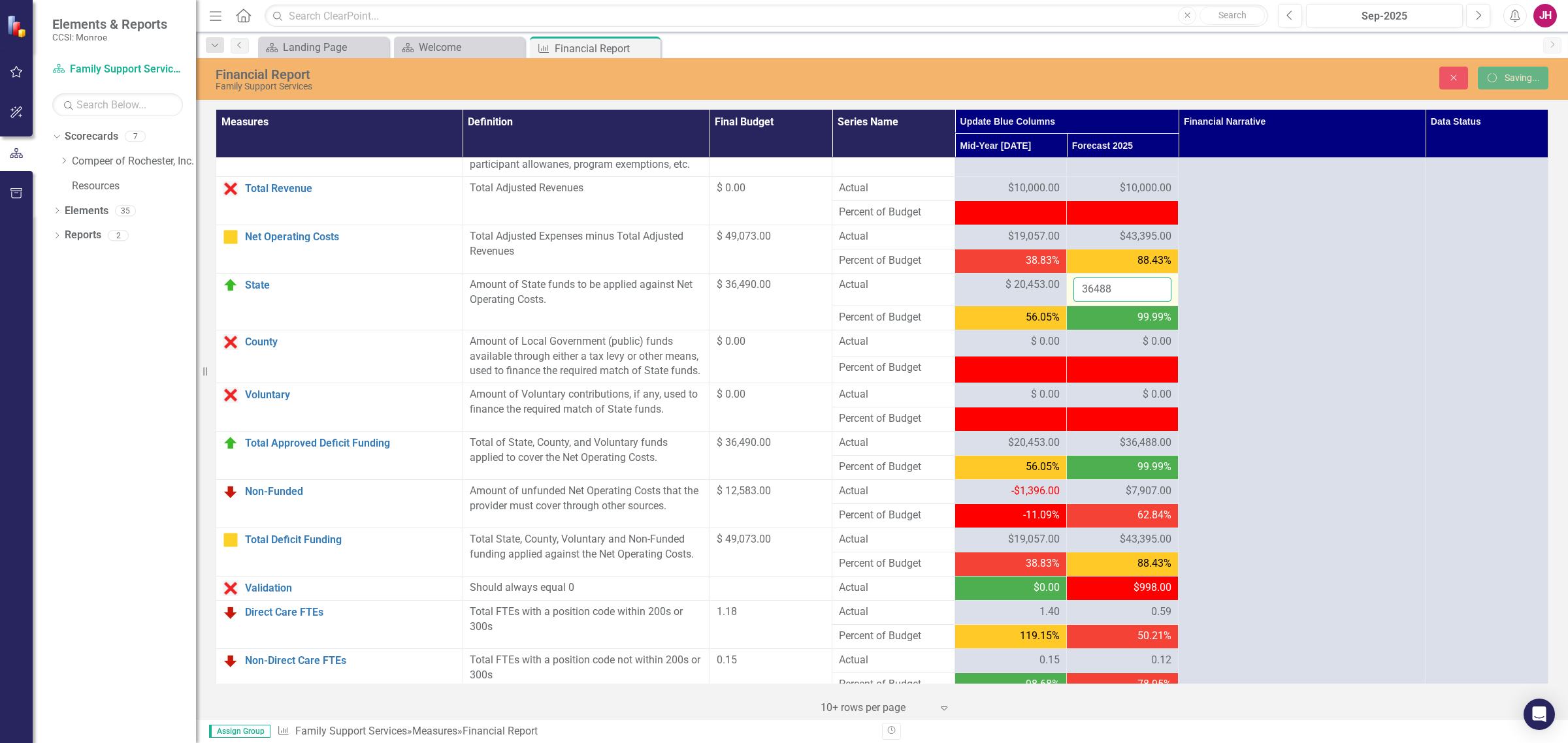
click at [1117, 299] on input "36488" at bounding box center [1123, 290] width 98 height 24
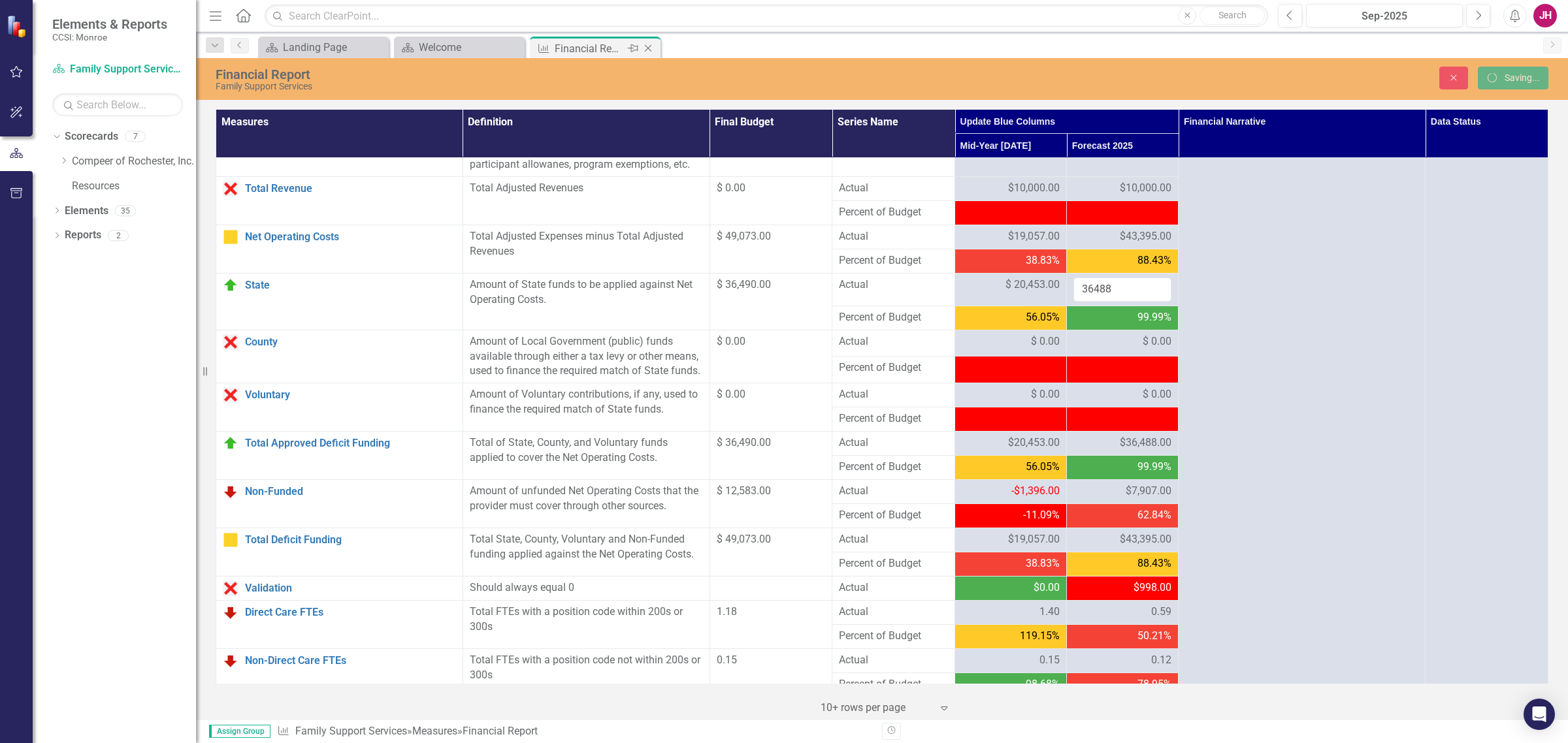
click at [645, 48] on icon "Close" at bounding box center [648, 48] width 13 height 10
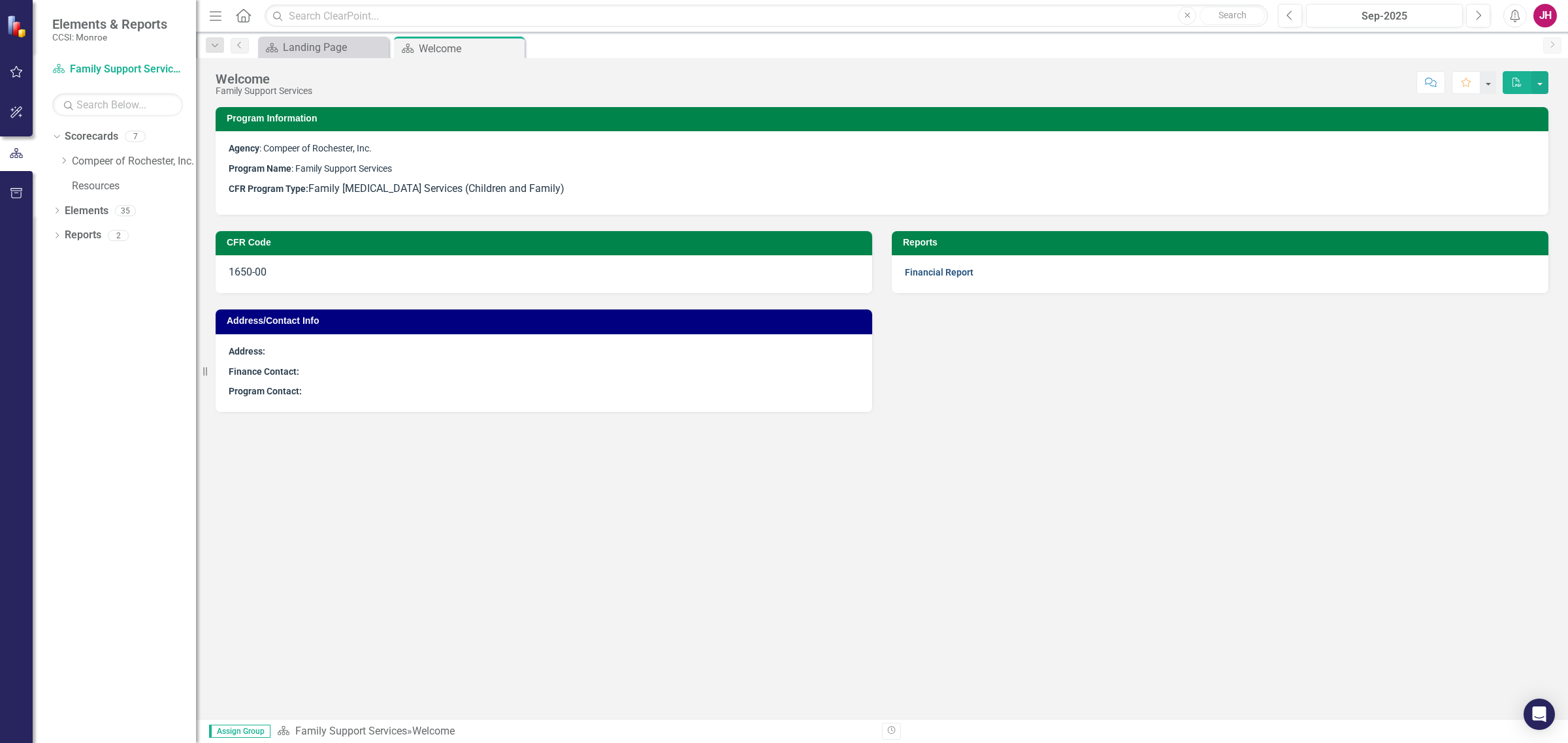
click at [935, 278] on link "Financial Report" at bounding box center [939, 272] width 69 height 10
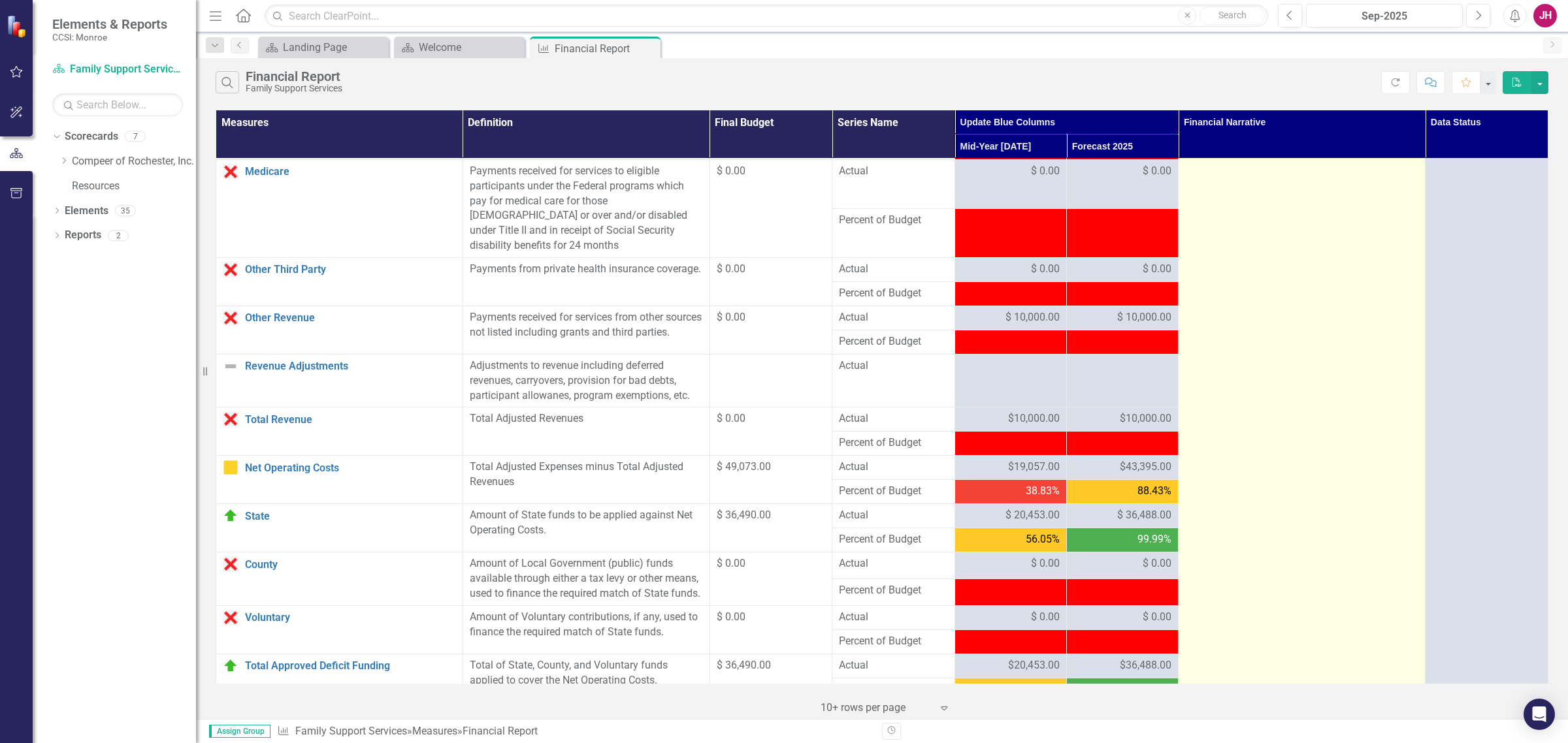
scroll to position [1129, 0]
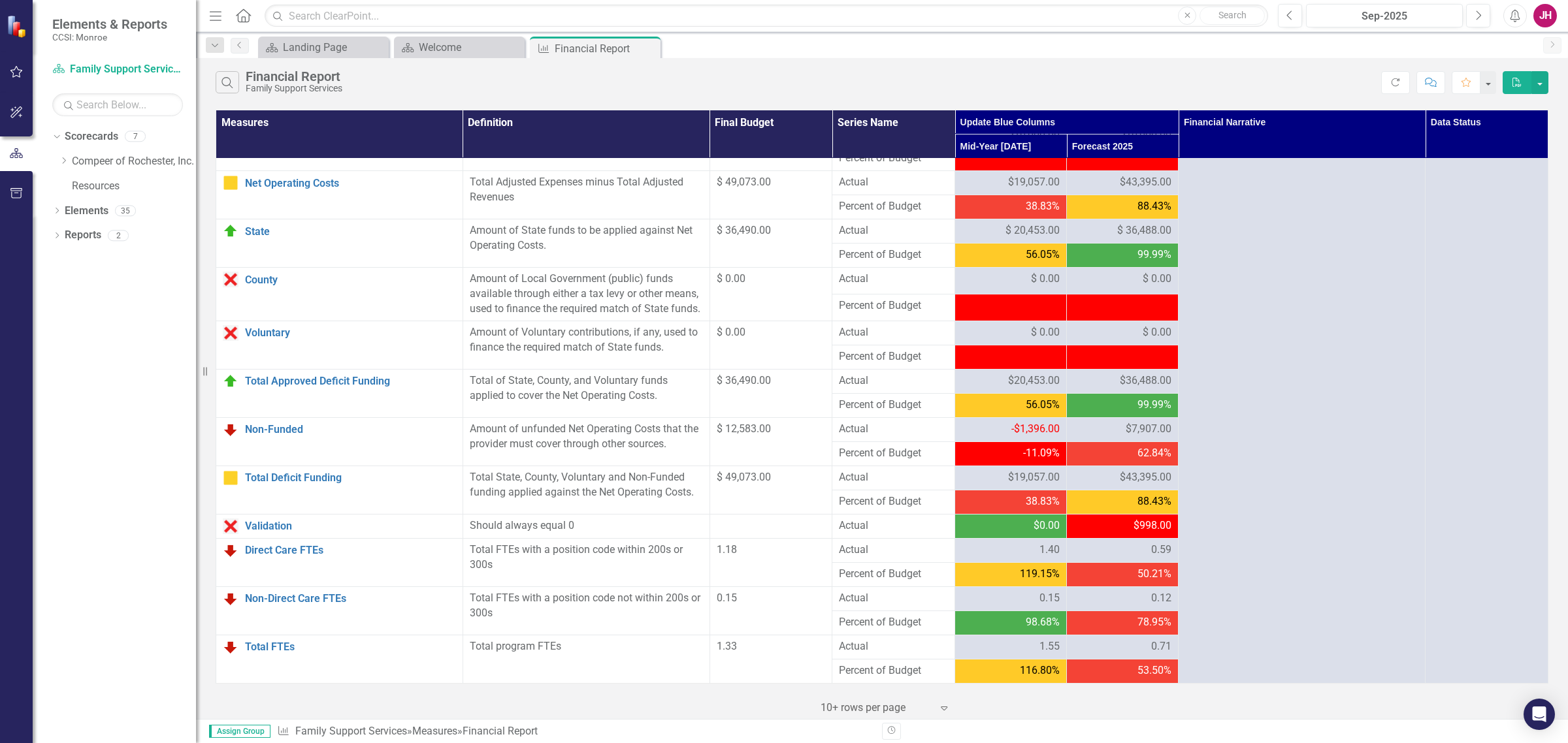
click at [1128, 382] on span "$36,488.00" at bounding box center [1145, 381] width 51 height 15
click at [1117, 223] on span "$ 36,488.00" at bounding box center [1144, 231] width 54 height 15
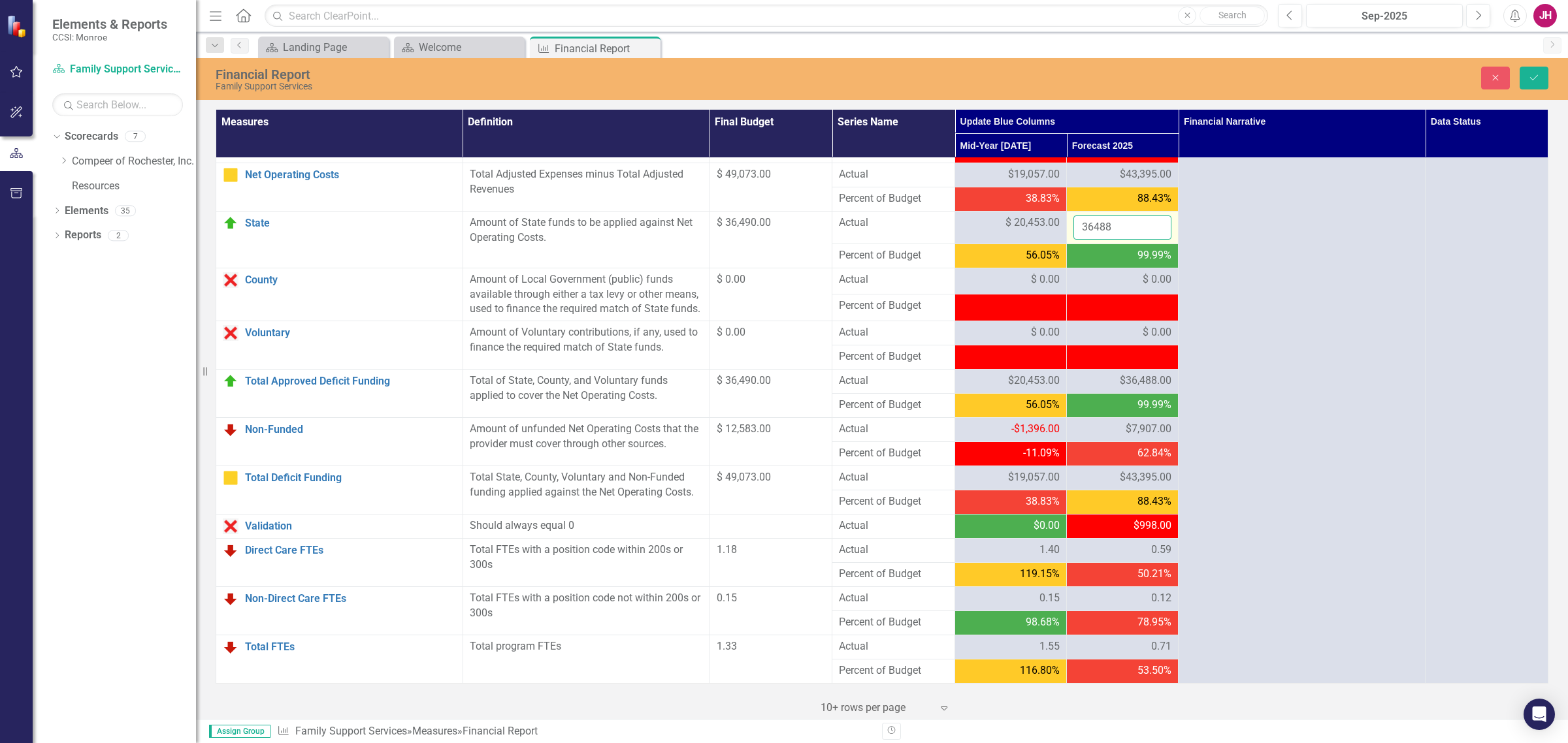
drag, startPoint x: 1117, startPoint y: 220, endPoint x: 1063, endPoint y: 223, distance: 54.1
click at [1067, 223] on td "36488" at bounding box center [1123, 227] width 112 height 33
click at [1254, 73] on icon "Save" at bounding box center [1534, 77] width 12 height 9
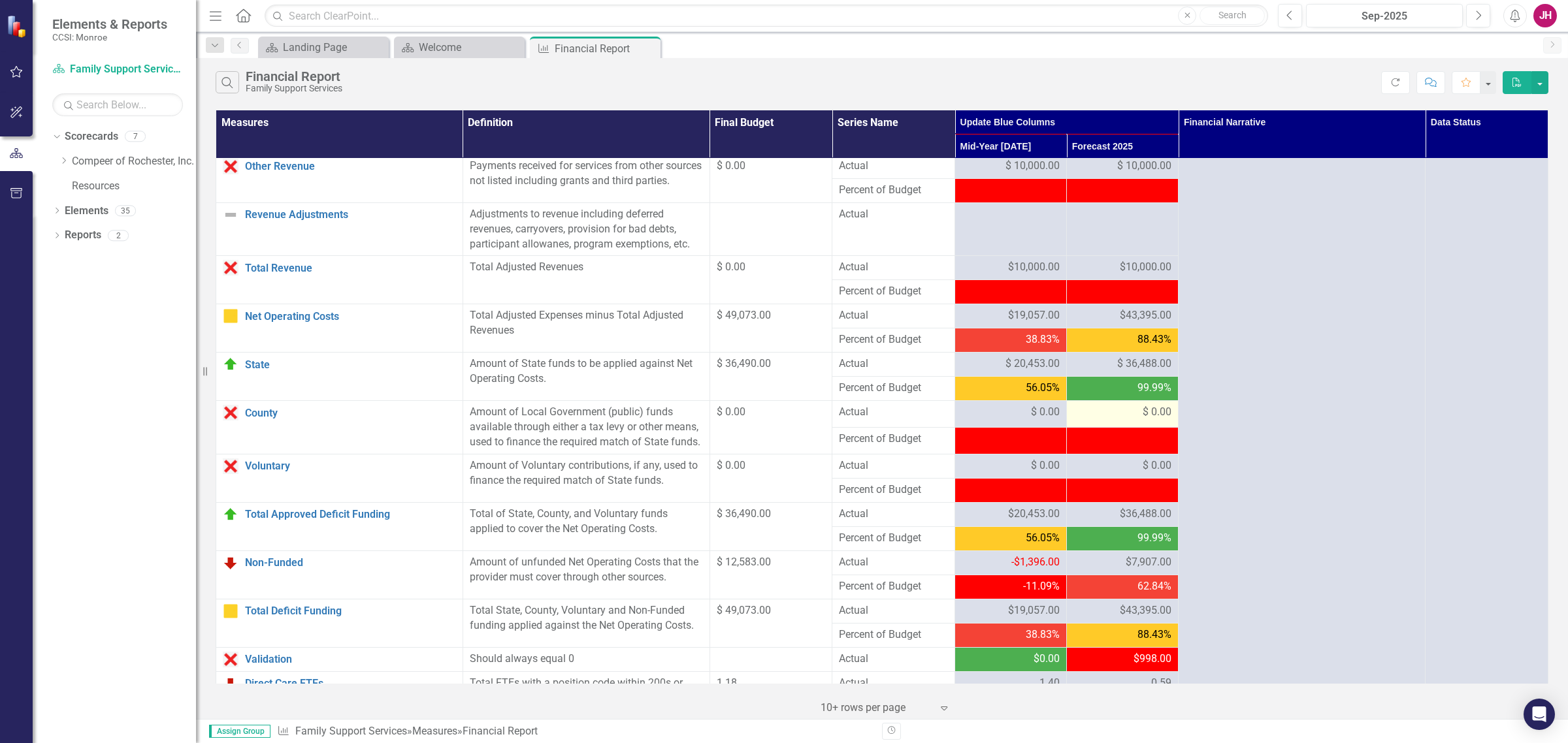
scroll to position [965, 0]
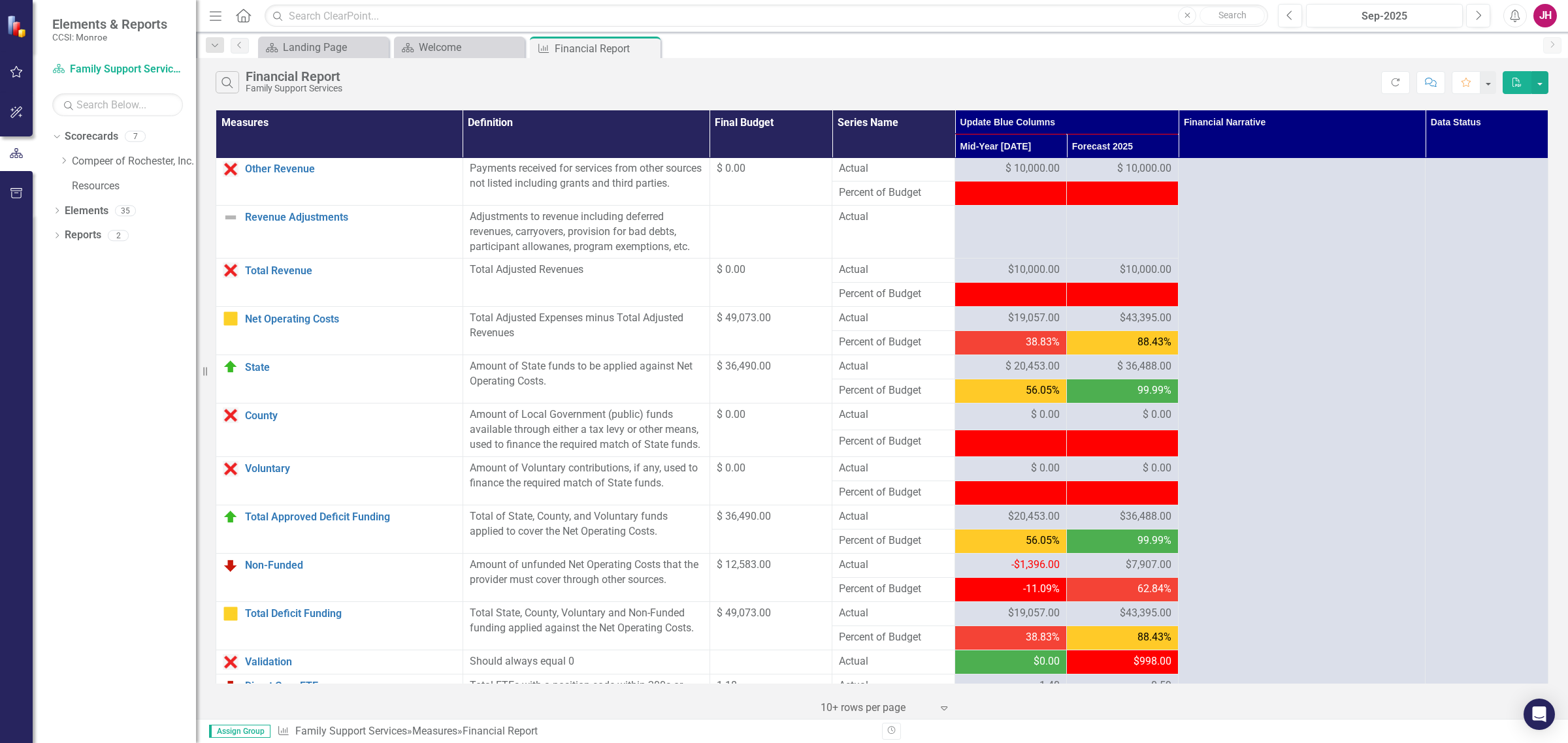
click at [1126, 567] on span "$7,907.00" at bounding box center [1148, 565] width 45 height 15
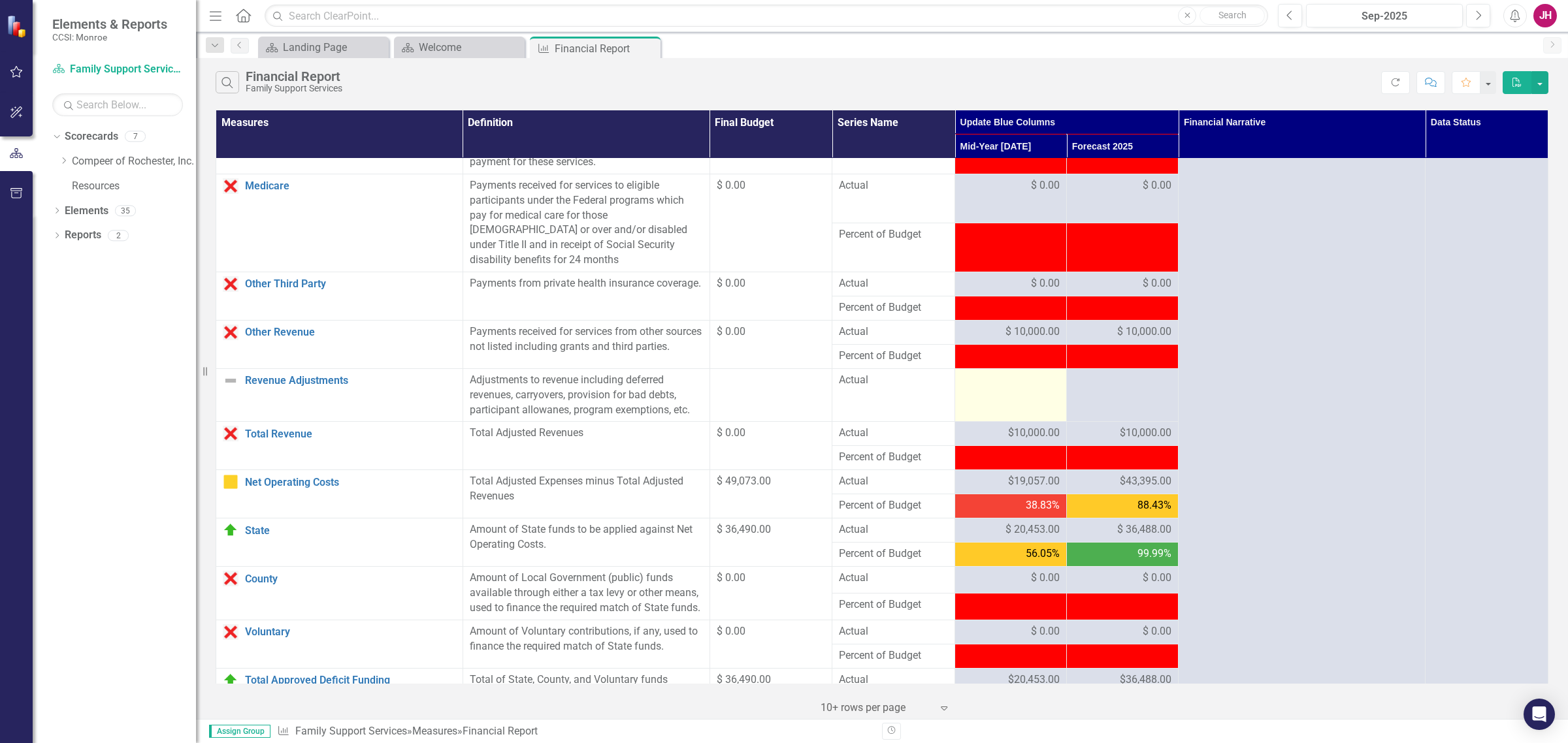
scroll to position [720, 0]
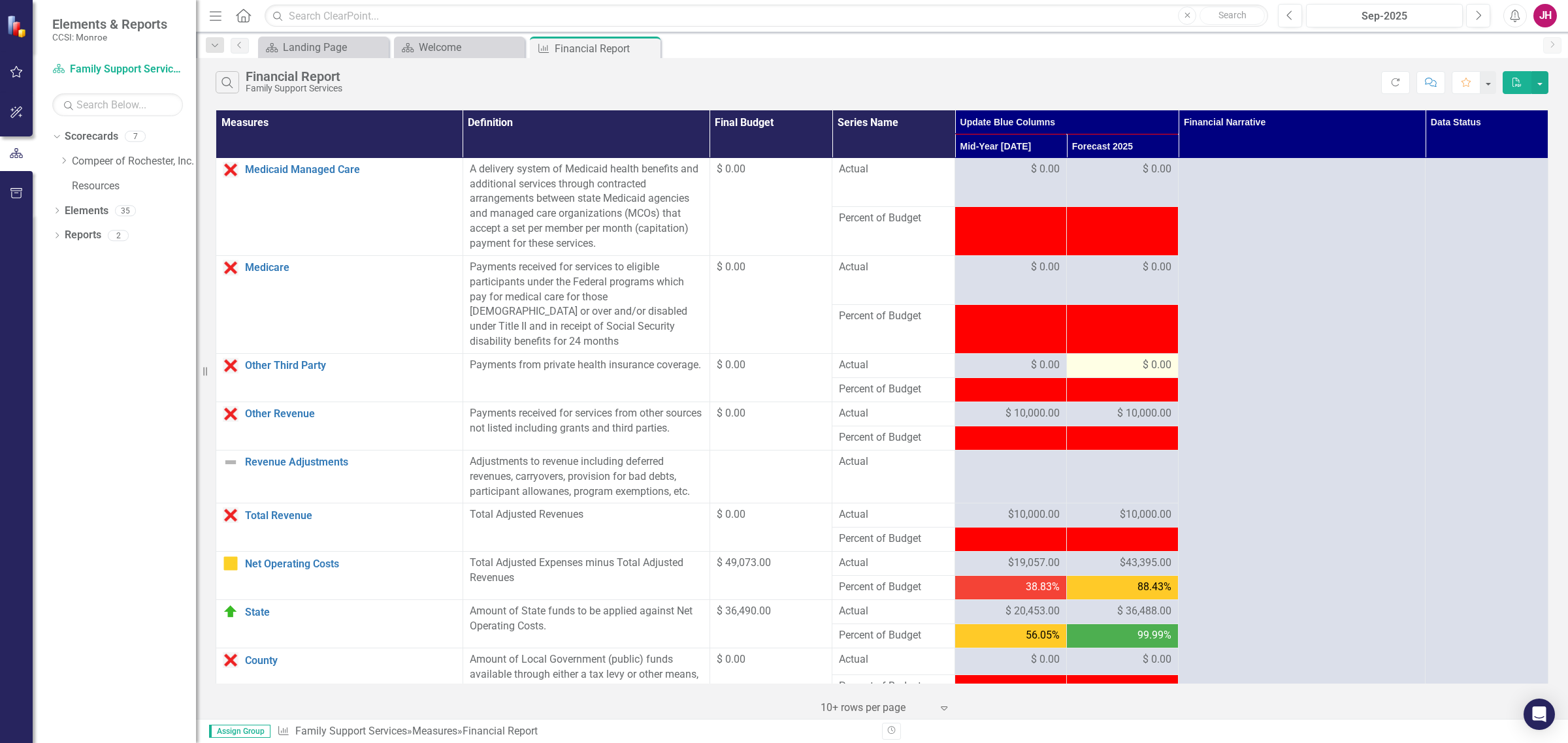
click at [1125, 363] on div "$ 0.00" at bounding box center [1123, 366] width 98 height 15
click at [1146, 373] on span "$ 0.00" at bounding box center [1157, 366] width 29 height 15
click at [1146, 368] on span "$ 0.00" at bounding box center [1157, 366] width 29 height 15
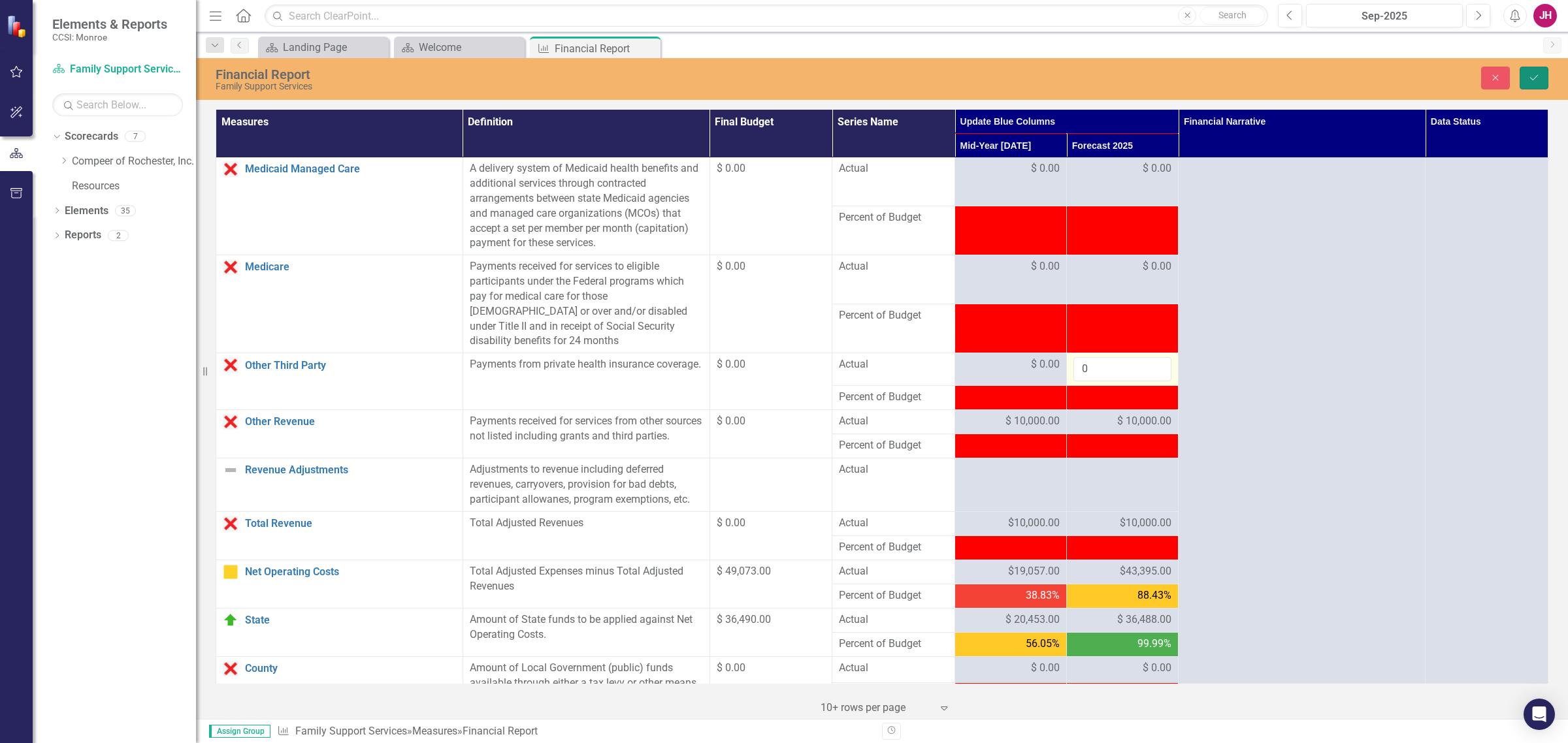
click at [1254, 80] on icon "Save" at bounding box center [1534, 77] width 12 height 9
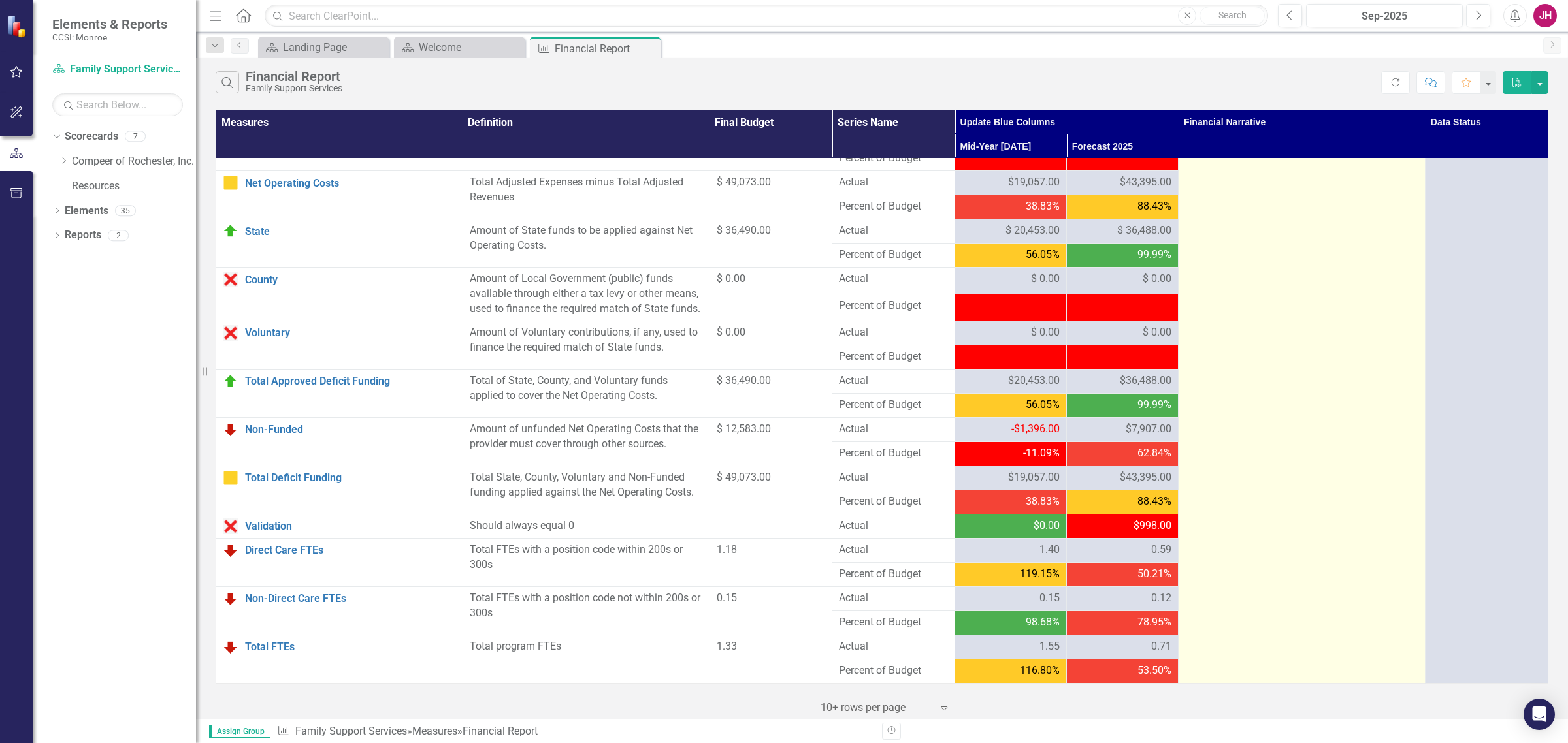
scroll to position [1129, 0]
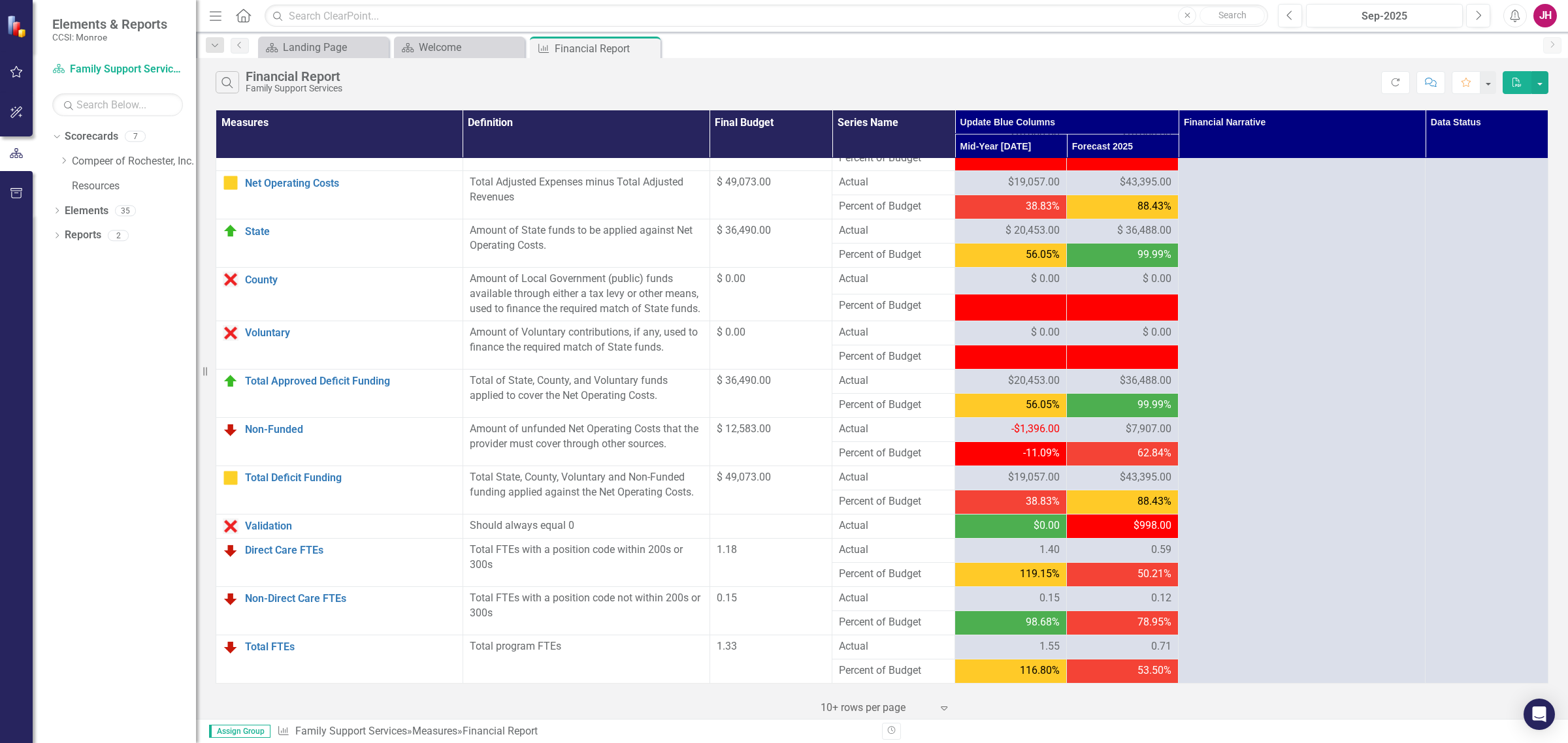
click at [1127, 380] on span "$36,488.00" at bounding box center [1145, 381] width 51 height 15
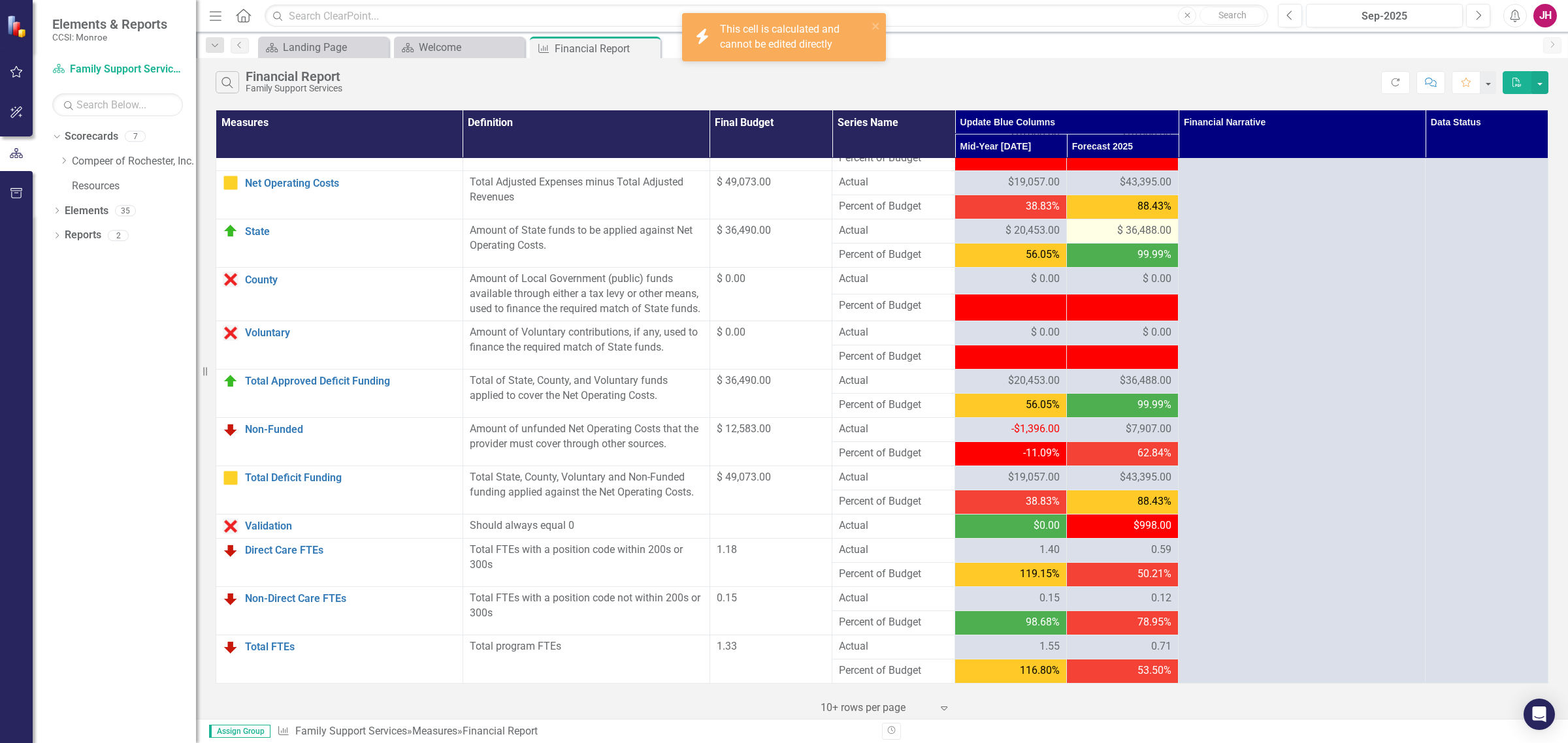
click at [1123, 223] on span "$ 36,488.00" at bounding box center [1144, 231] width 54 height 15
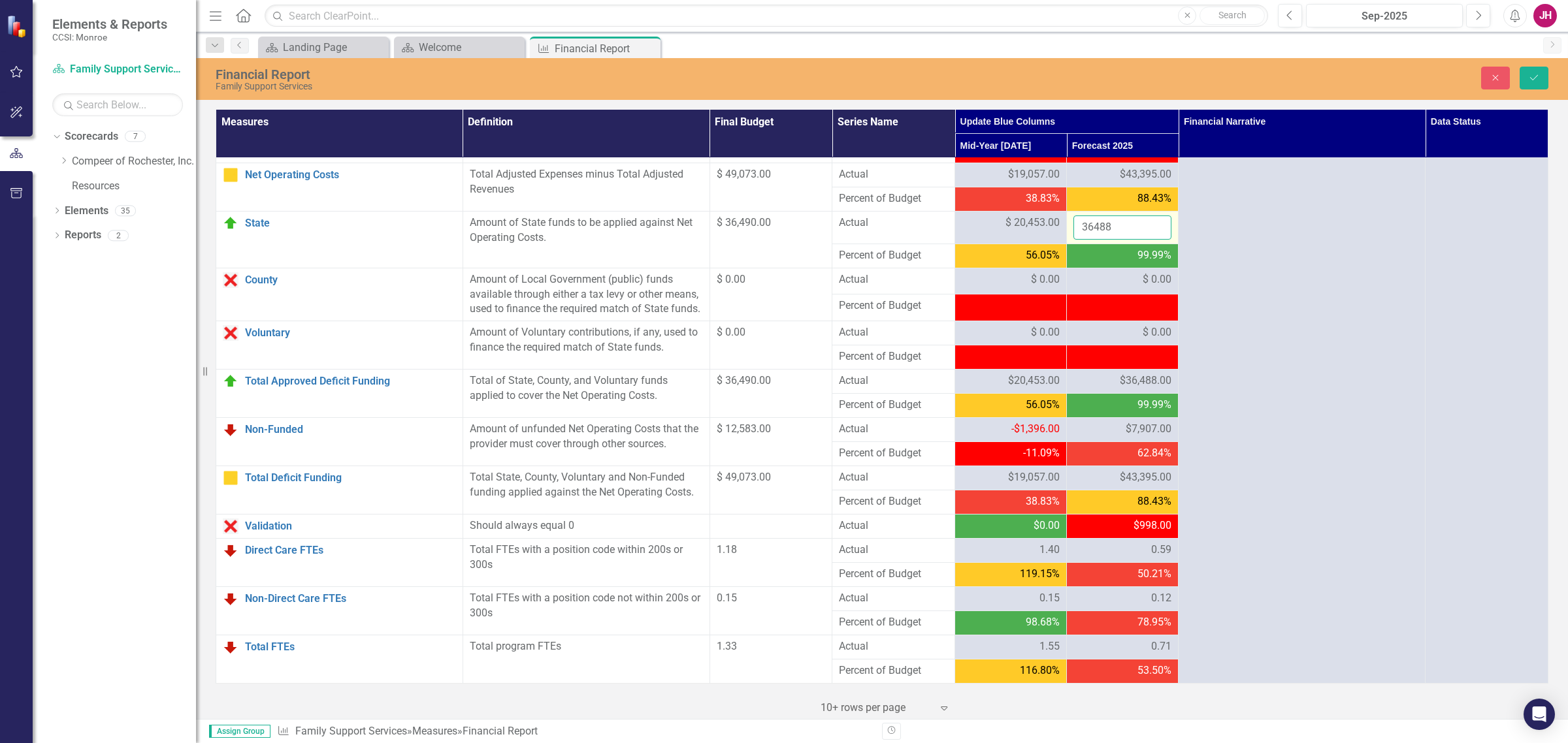
click at [1121, 217] on input "36488" at bounding box center [1123, 227] width 98 height 24
click at [1105, 219] on input "3648" at bounding box center [1123, 227] width 98 height 24
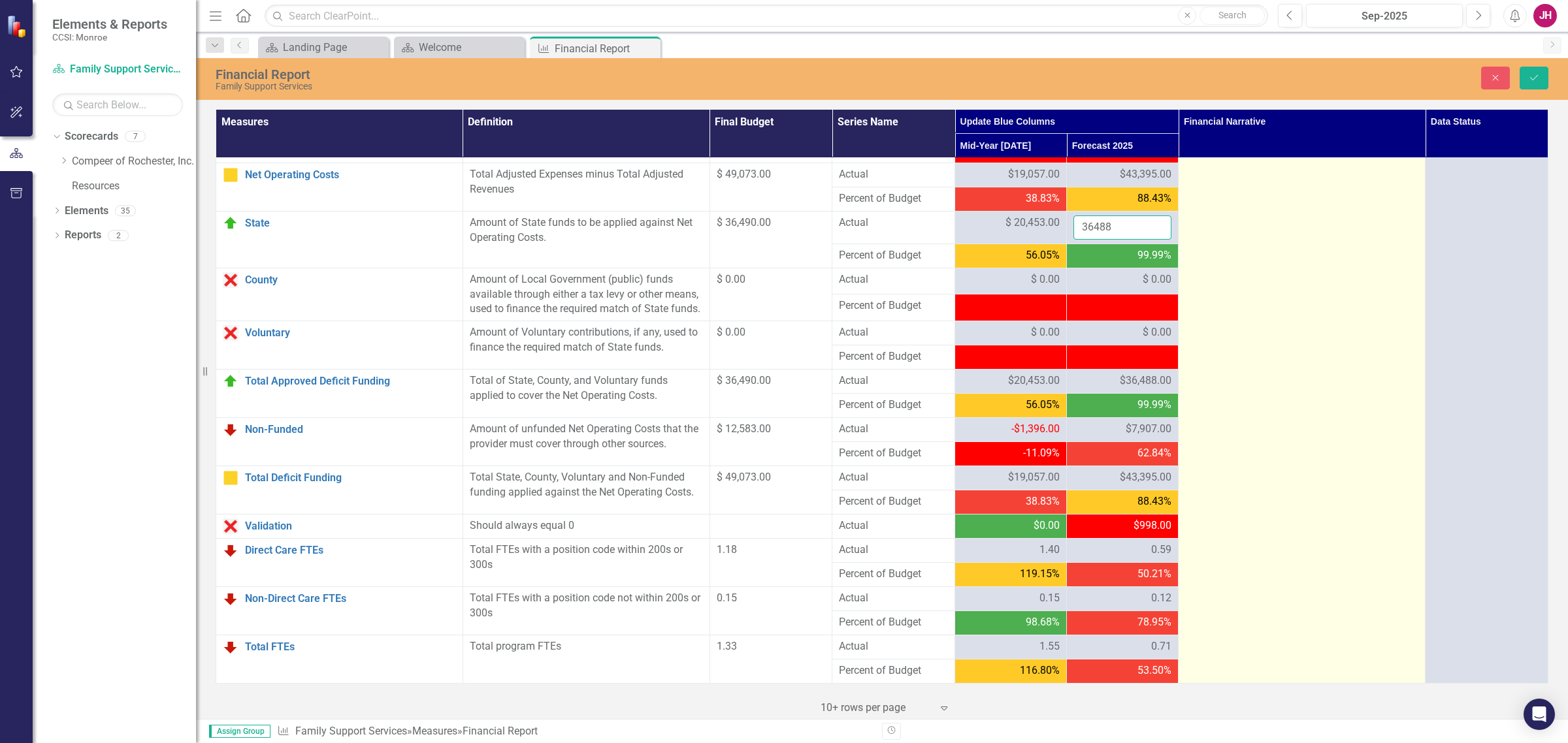
type input "36488"
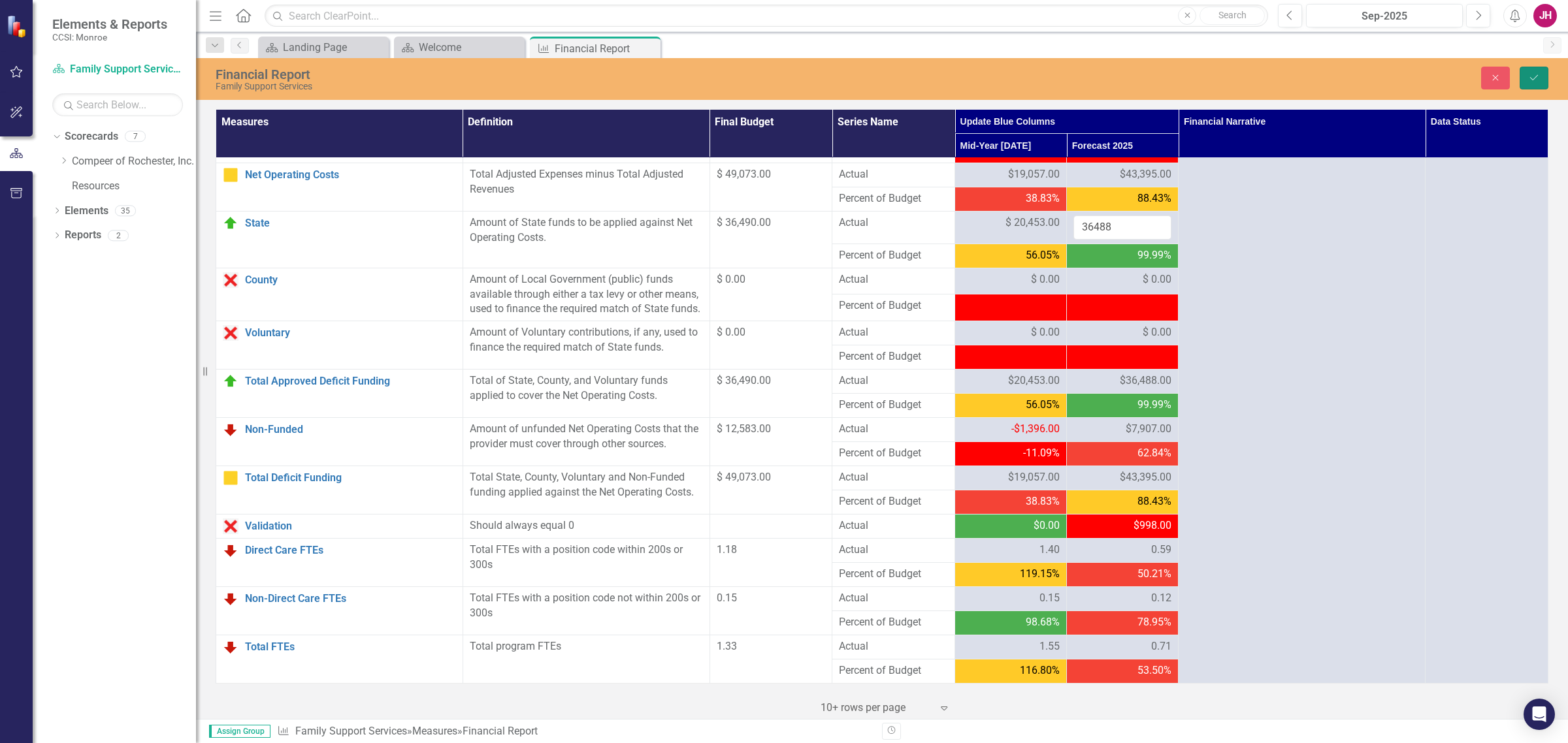
click at [1254, 83] on button "Save" at bounding box center [1534, 77] width 29 height 23
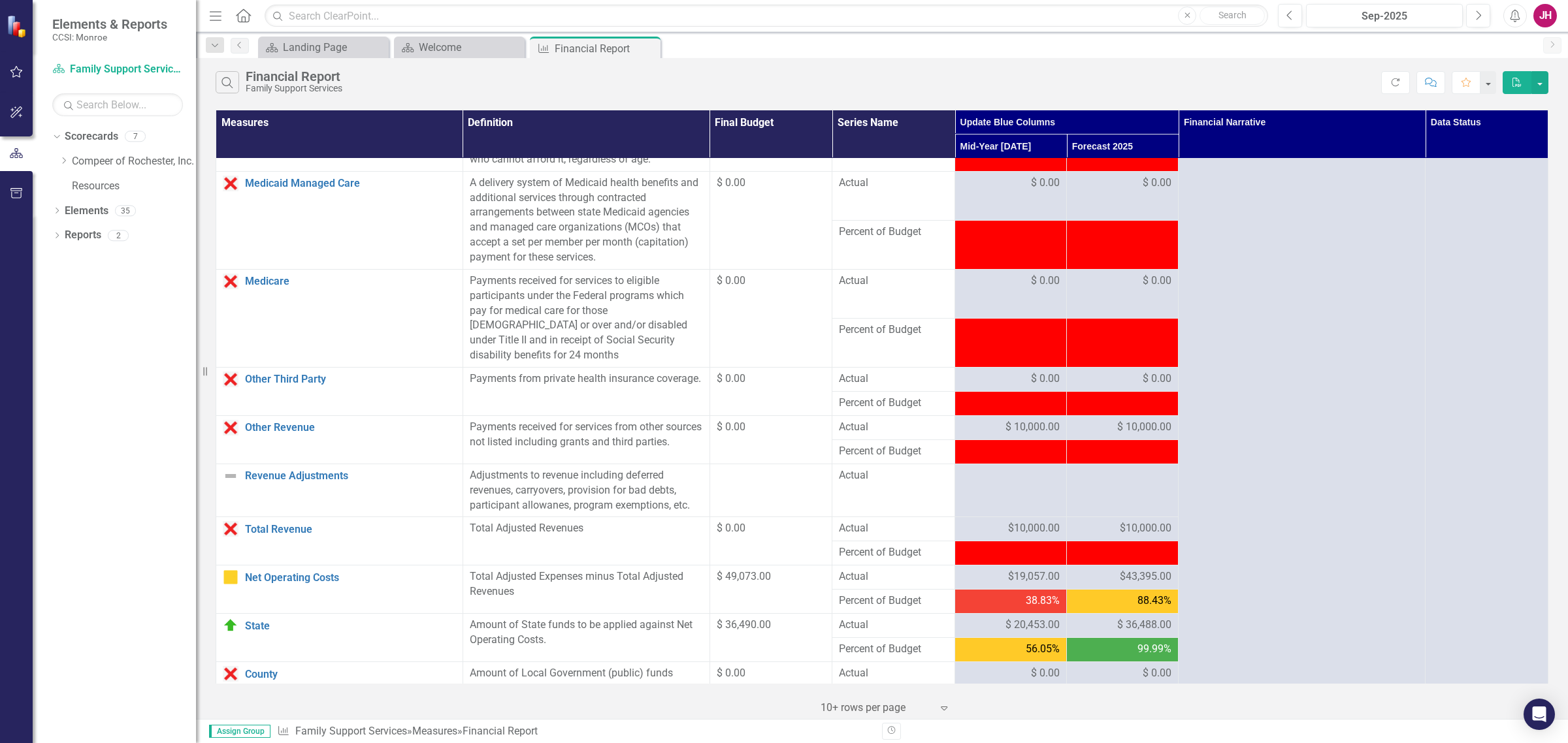
scroll to position [735, 0]
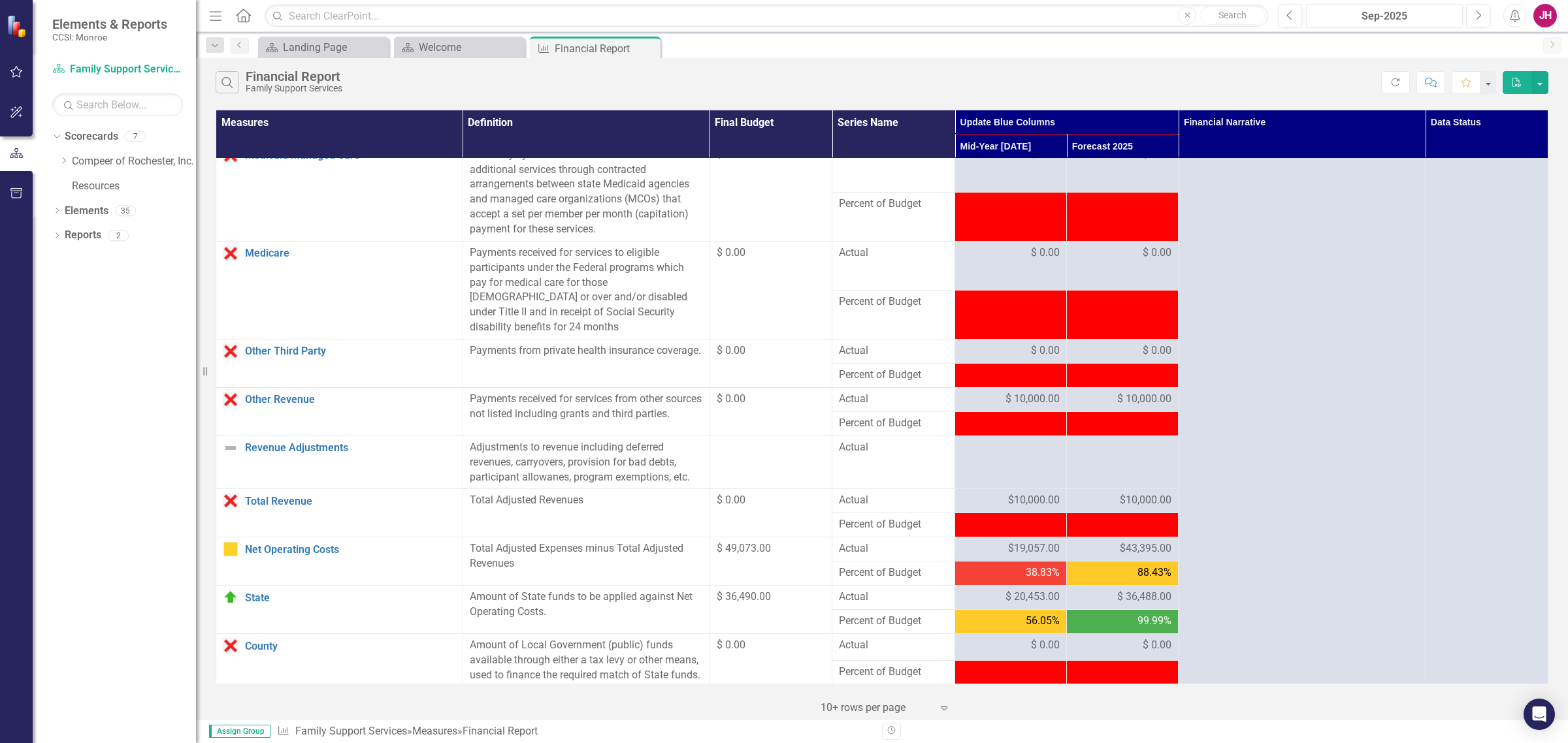
click at [1122, 508] on span "$10,000.00" at bounding box center [1145, 500] width 51 height 15
click at [1130, 508] on span "$10,000.00" at bounding box center [1145, 500] width 51 height 15
click at [1139, 400] on span "$ 10,000.00" at bounding box center [1144, 399] width 54 height 15
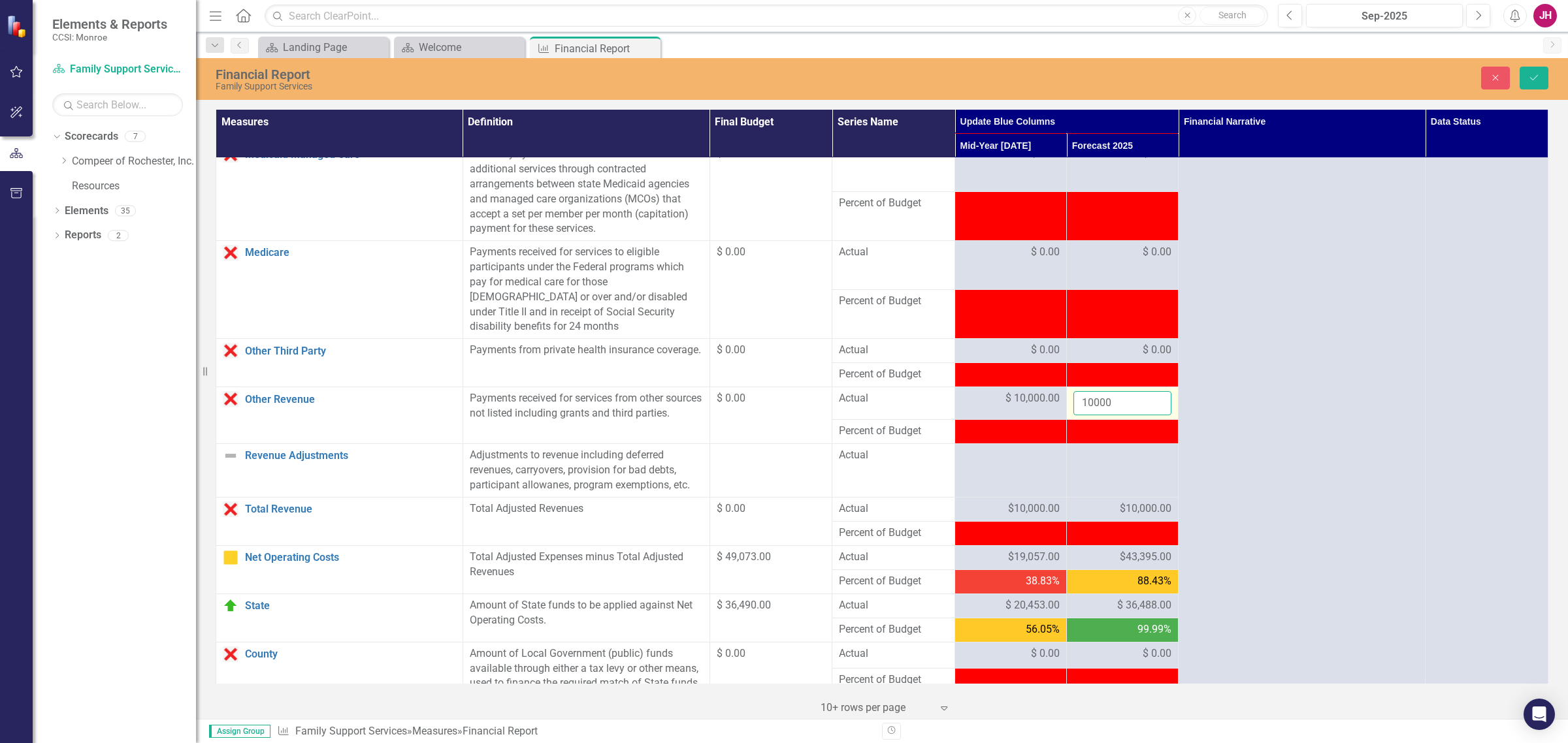
click at [1137, 405] on input "10000" at bounding box center [1123, 403] width 98 height 24
click at [1254, 76] on icon "Save" at bounding box center [1534, 77] width 12 height 9
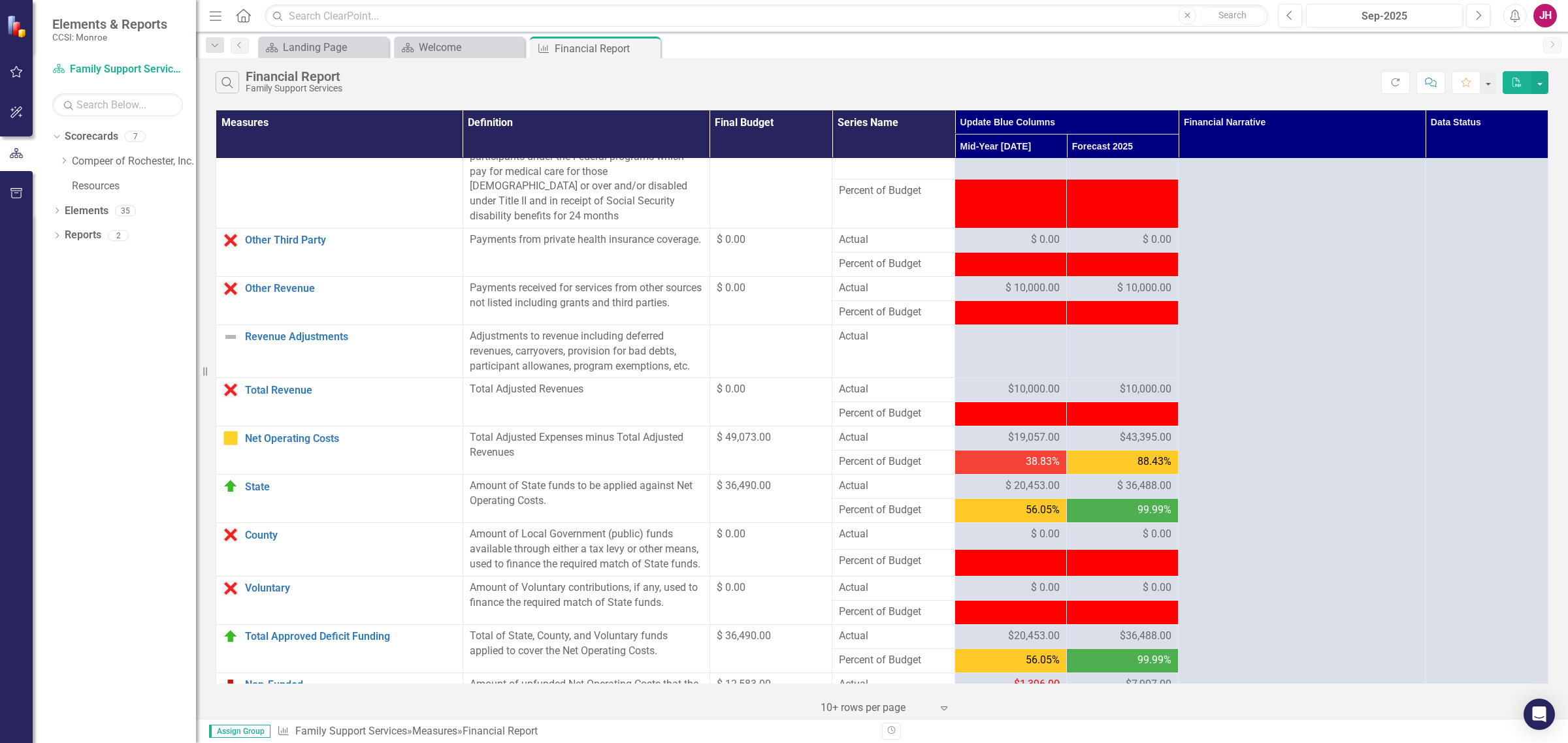
scroll to position [816, 0]
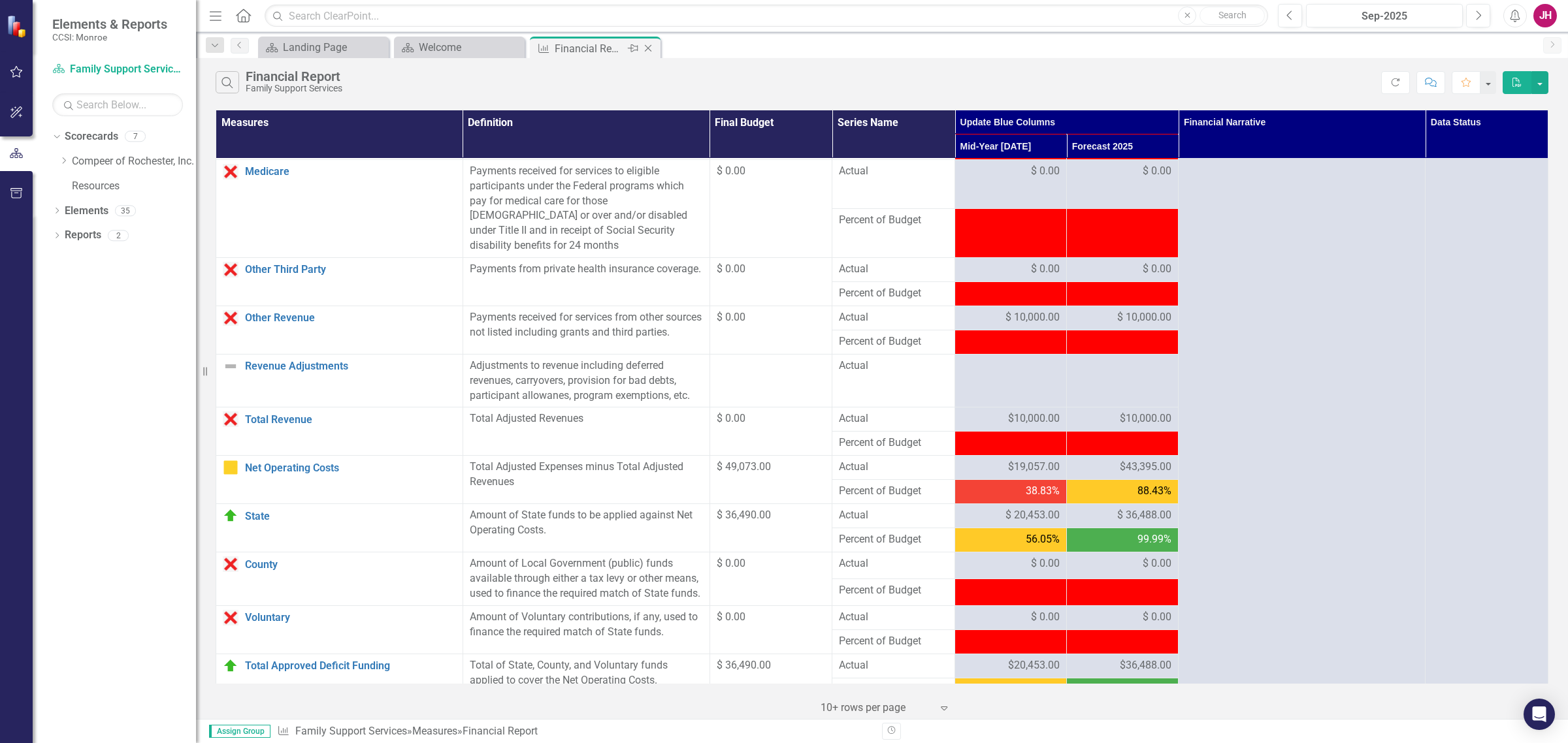
click at [647, 48] on icon "Close" at bounding box center [648, 48] width 13 height 10
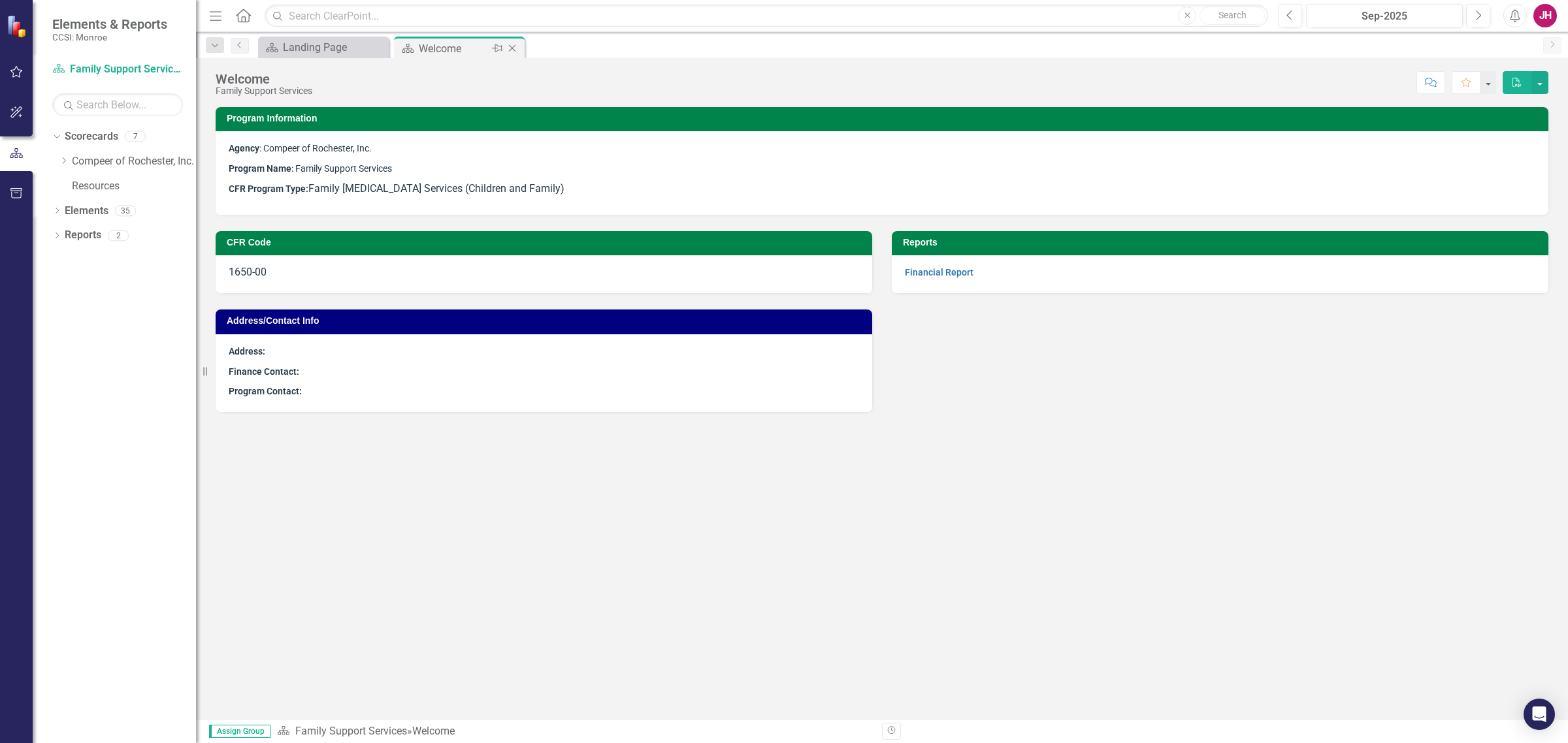
click at [508, 49] on icon "Close" at bounding box center [512, 48] width 13 height 10
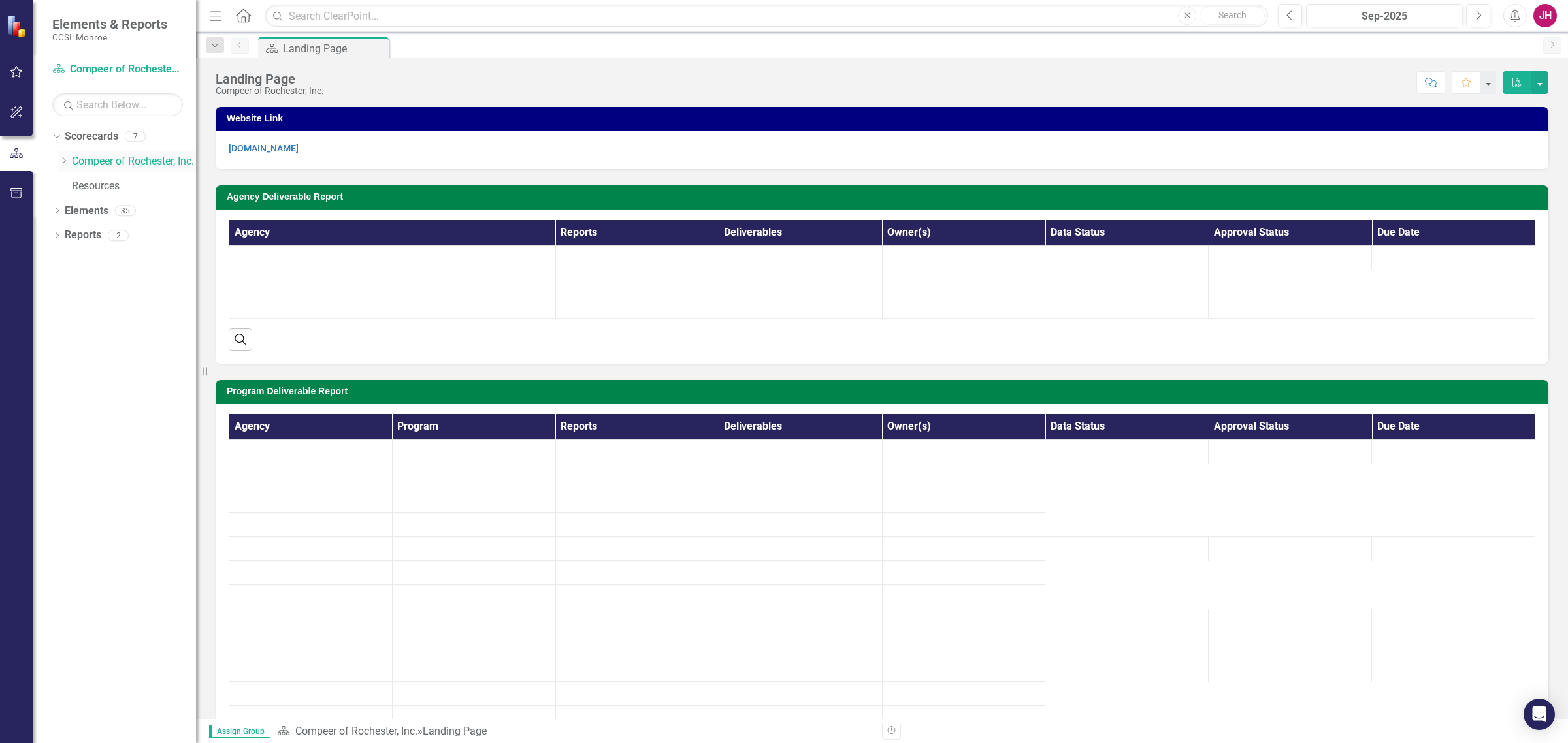
click at [63, 165] on icon "Dropdown" at bounding box center [63, 161] width 10 height 8
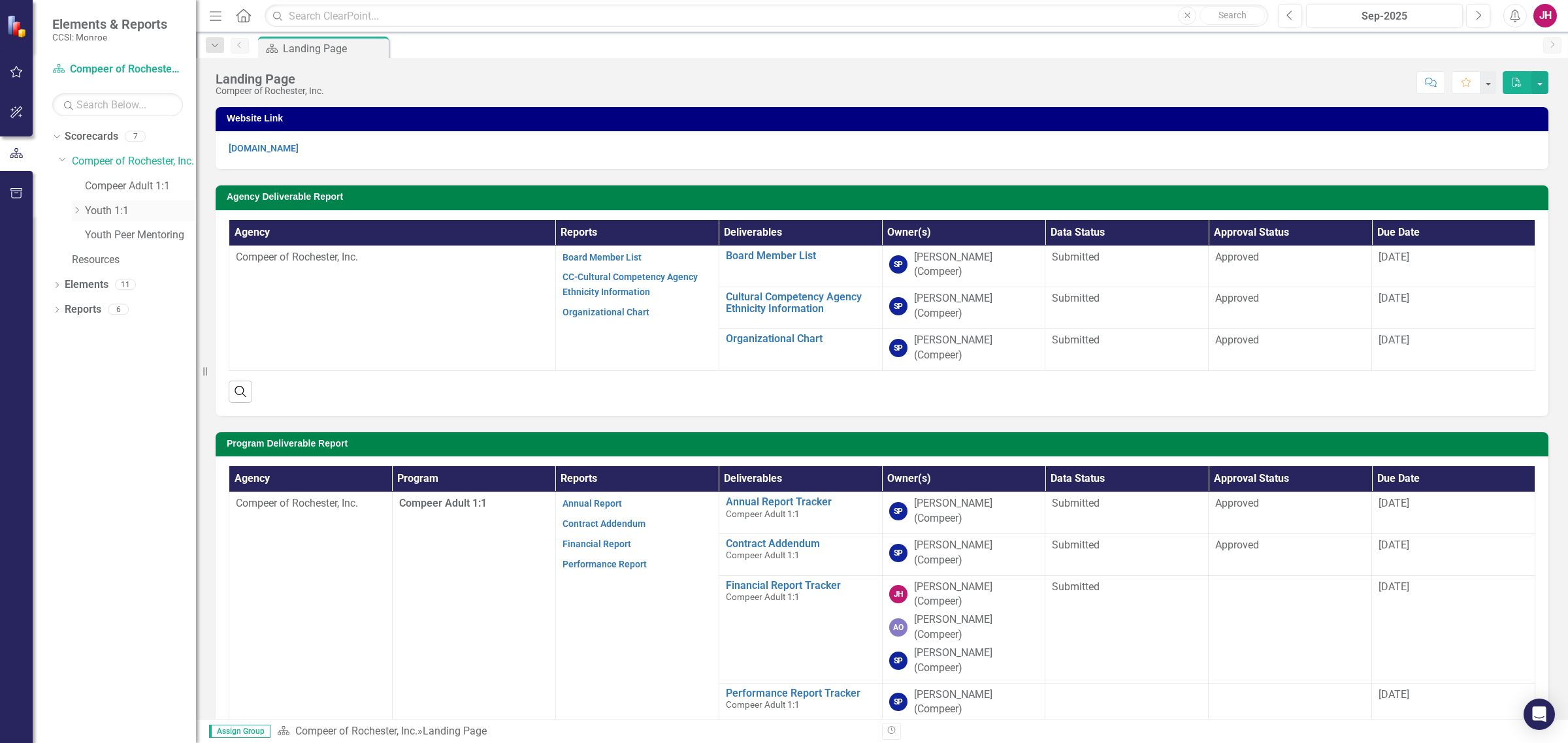
click at [79, 206] on icon "Dropdown" at bounding box center [76, 210] width 10 height 8
click at [109, 236] on link "Family Support Services" at bounding box center [147, 235] width 98 height 15
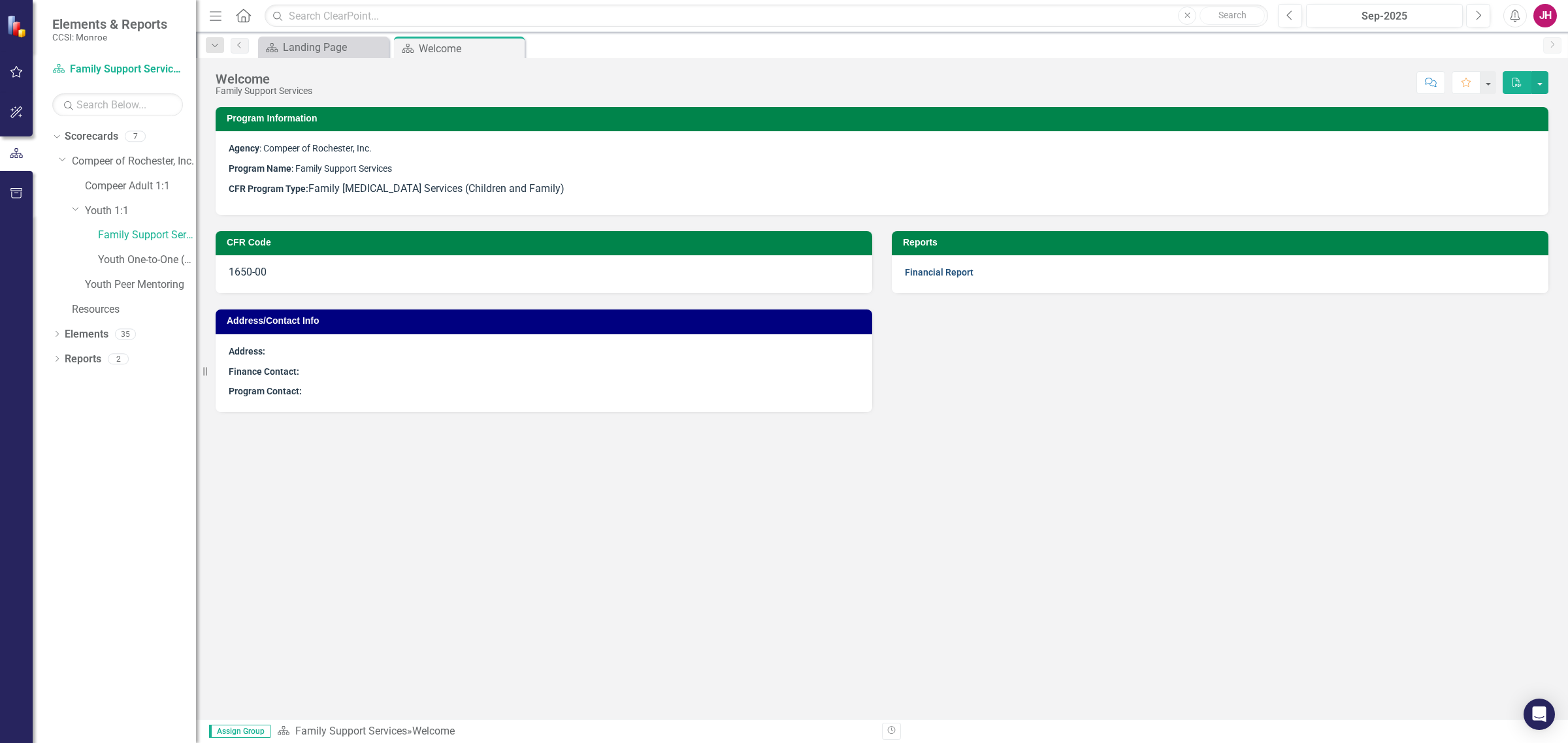
click at [948, 276] on link "Financial Report" at bounding box center [939, 272] width 69 height 10
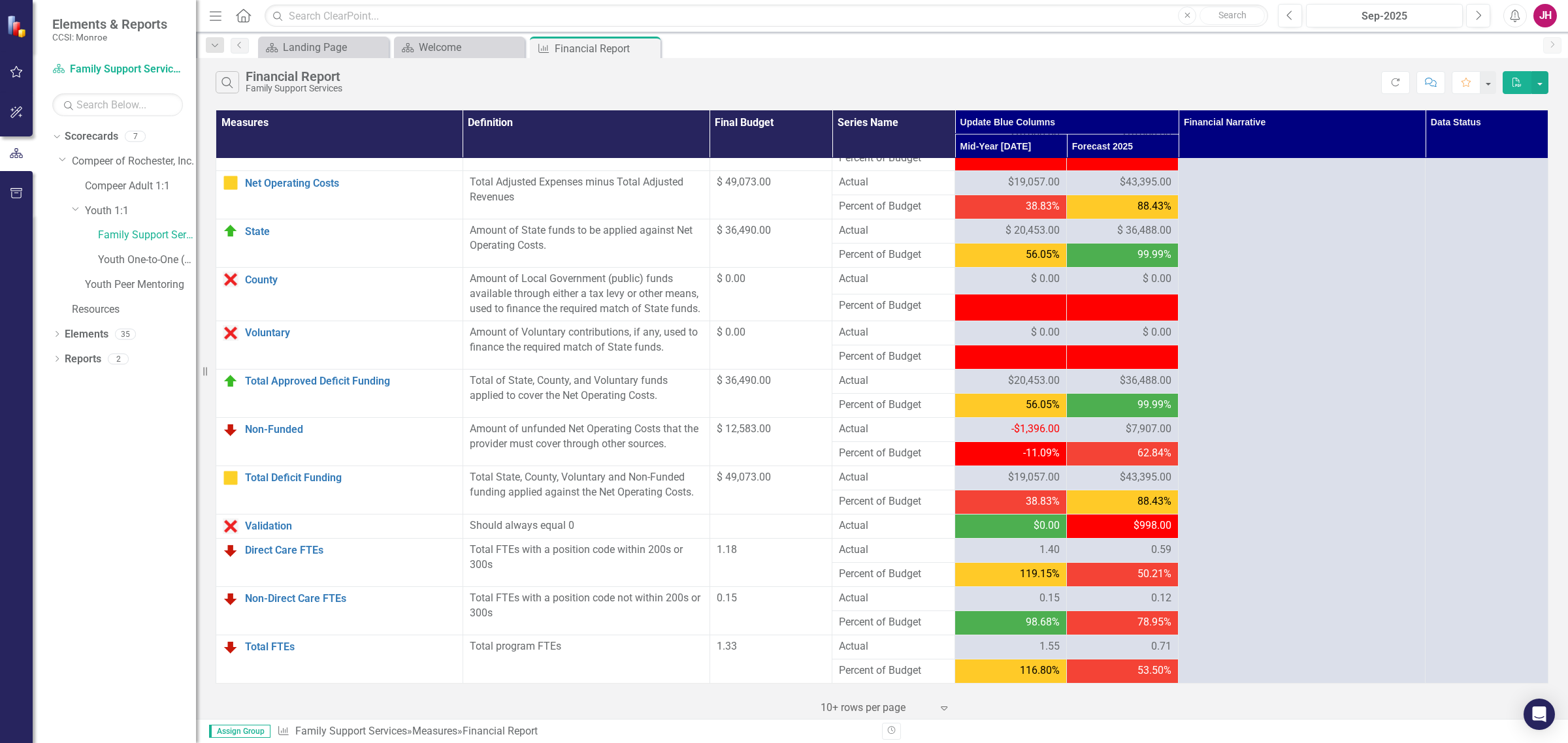
scroll to position [1129, 0]
click at [1123, 223] on span "$ 36,488.00" at bounding box center [1144, 231] width 54 height 15
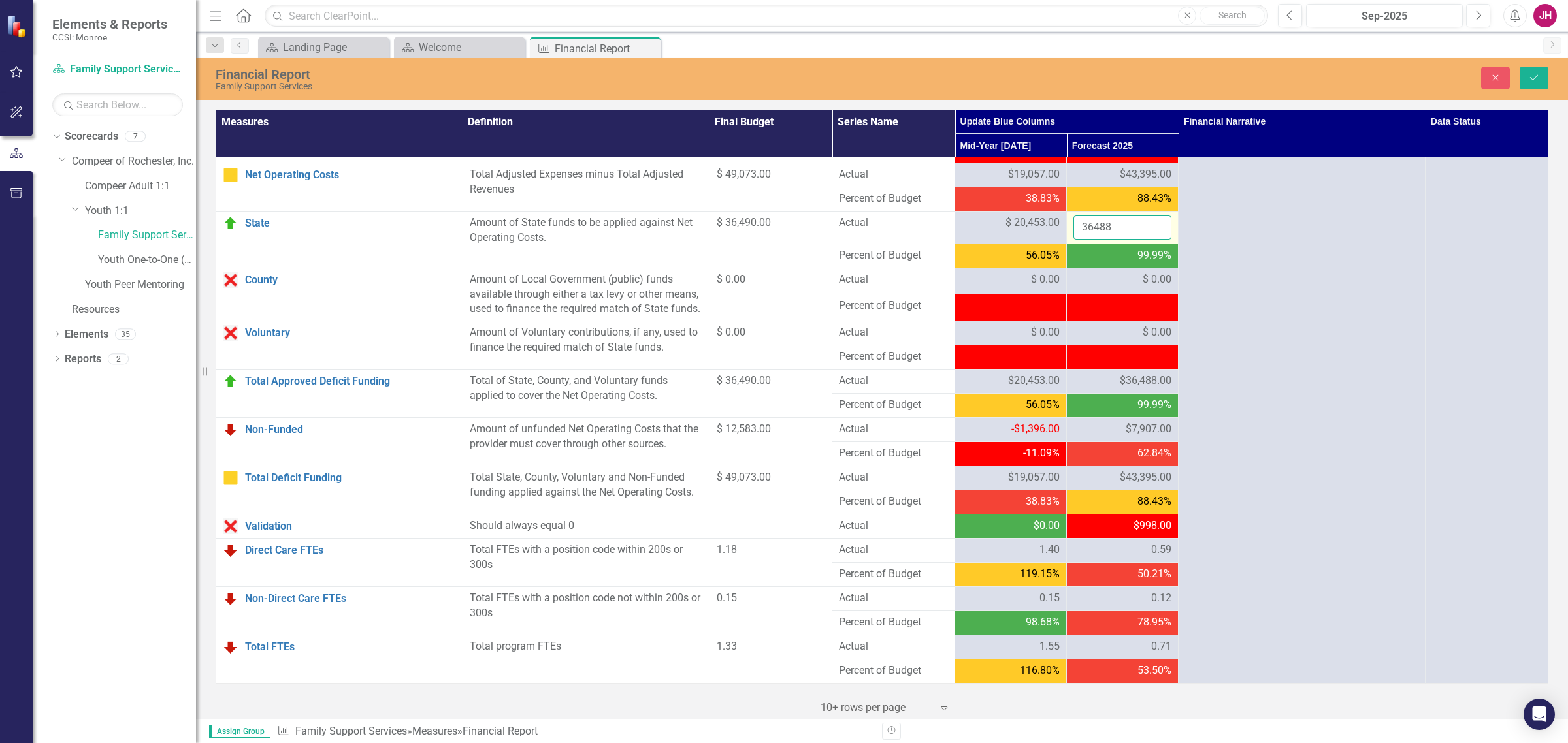
drag, startPoint x: 1120, startPoint y: 217, endPoint x: 1068, endPoint y: 220, distance: 52.1
click at [1073, 220] on input "36488" at bounding box center [1123, 227] width 98 height 24
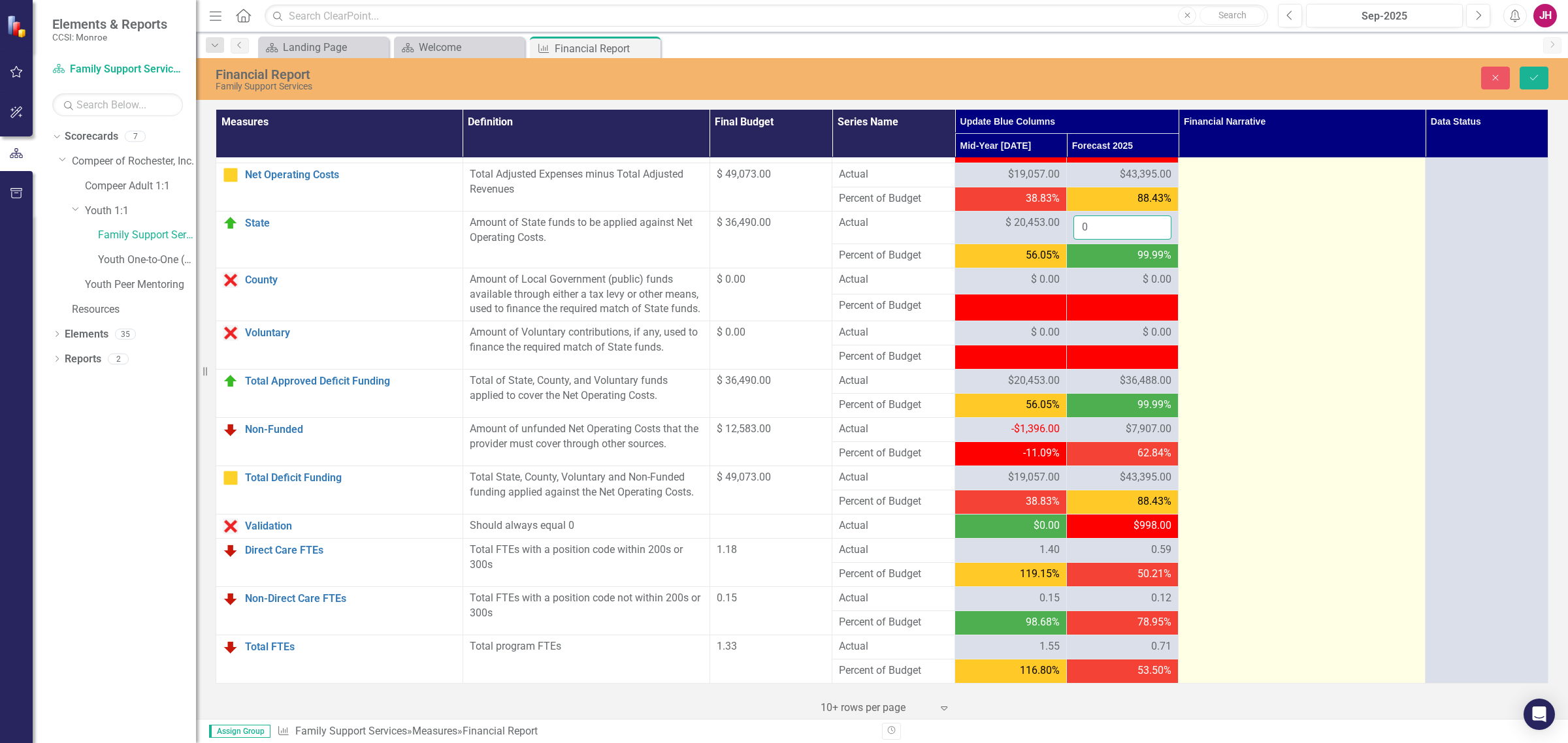
type input "0"
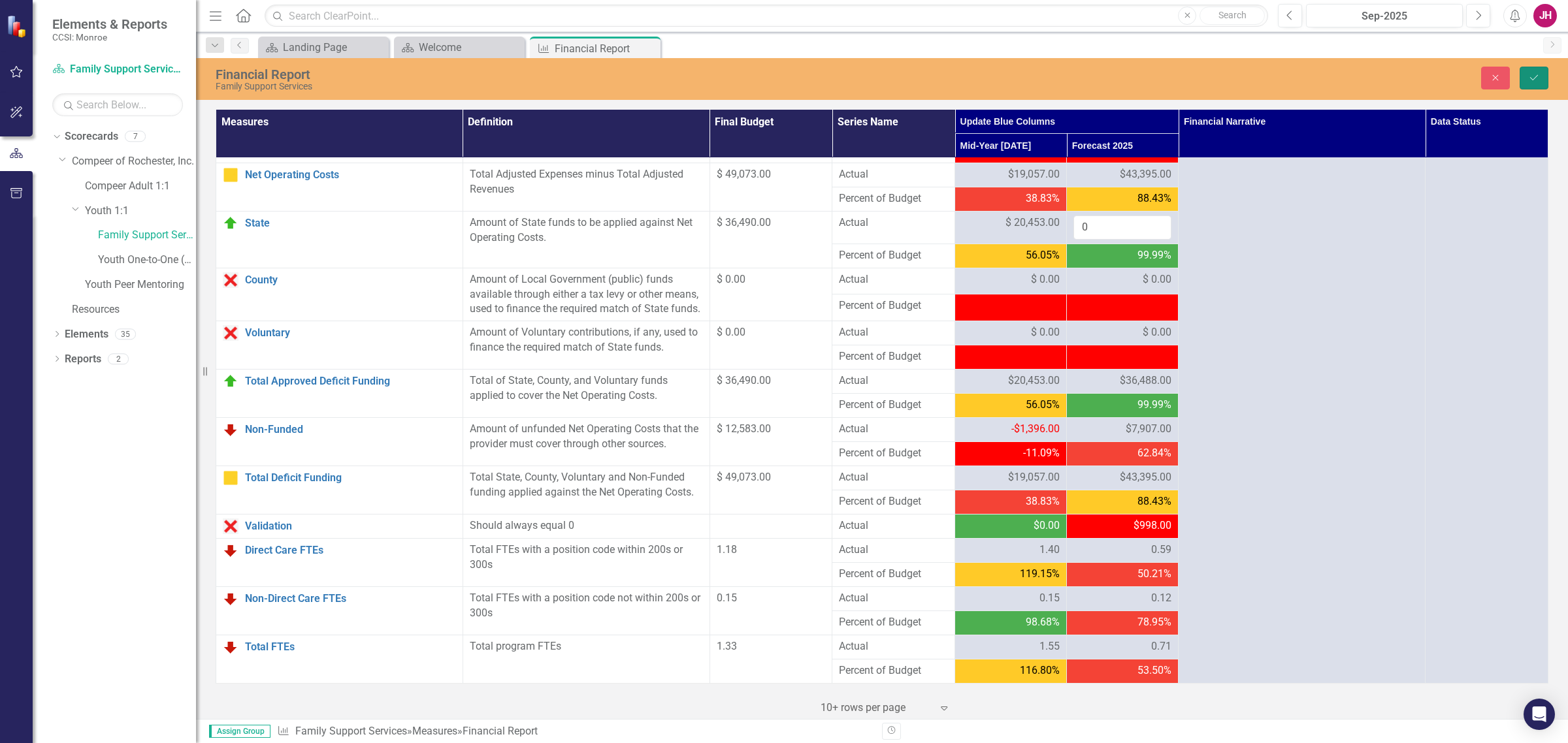
click at [1254, 71] on button "Save" at bounding box center [1534, 77] width 29 height 23
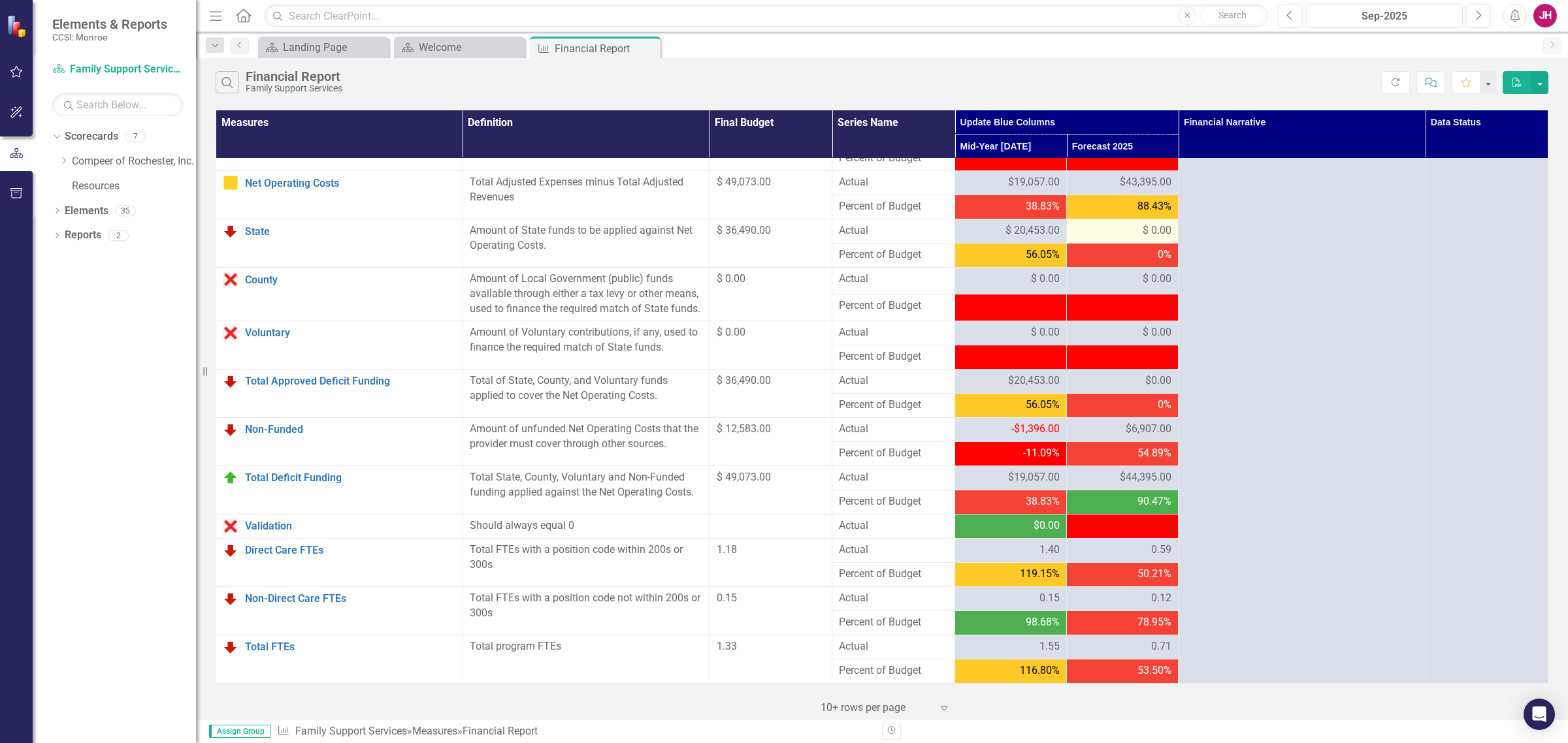
click at [1150, 223] on span "$ 0.00" at bounding box center [1157, 231] width 29 height 15
click at [1134, 223] on div "$ 0.00" at bounding box center [1123, 231] width 98 height 15
click at [1143, 223] on span "$ 0.00" at bounding box center [1157, 231] width 29 height 15
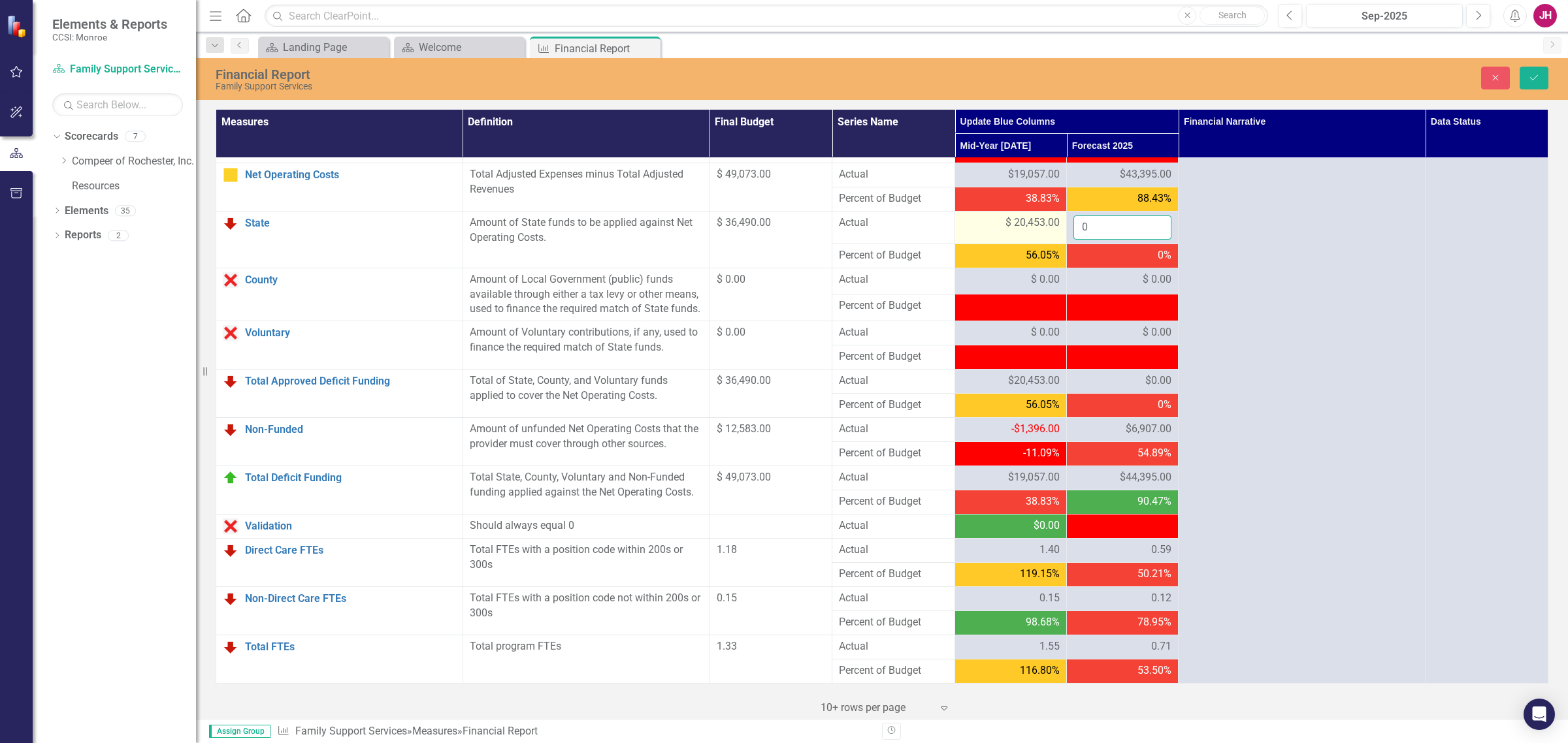
drag, startPoint x: 1124, startPoint y: 223, endPoint x: 1042, endPoint y: 220, distance: 82.1
click at [1042, 220] on tr "State Link Open Element Amount of State funds to be applied against Net Operati…" at bounding box center [882, 227] width 1333 height 33
paste input "number"
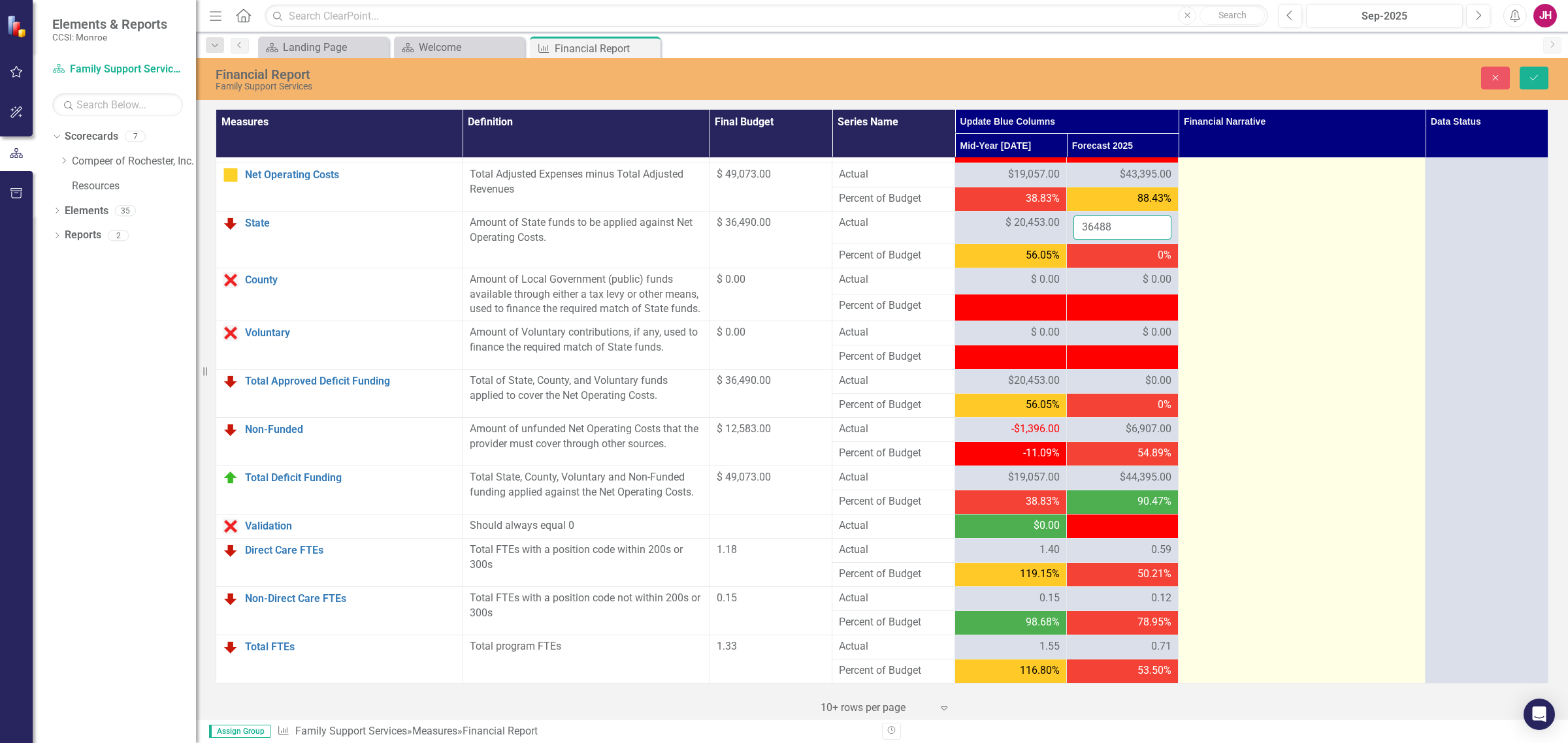
type input "36488"
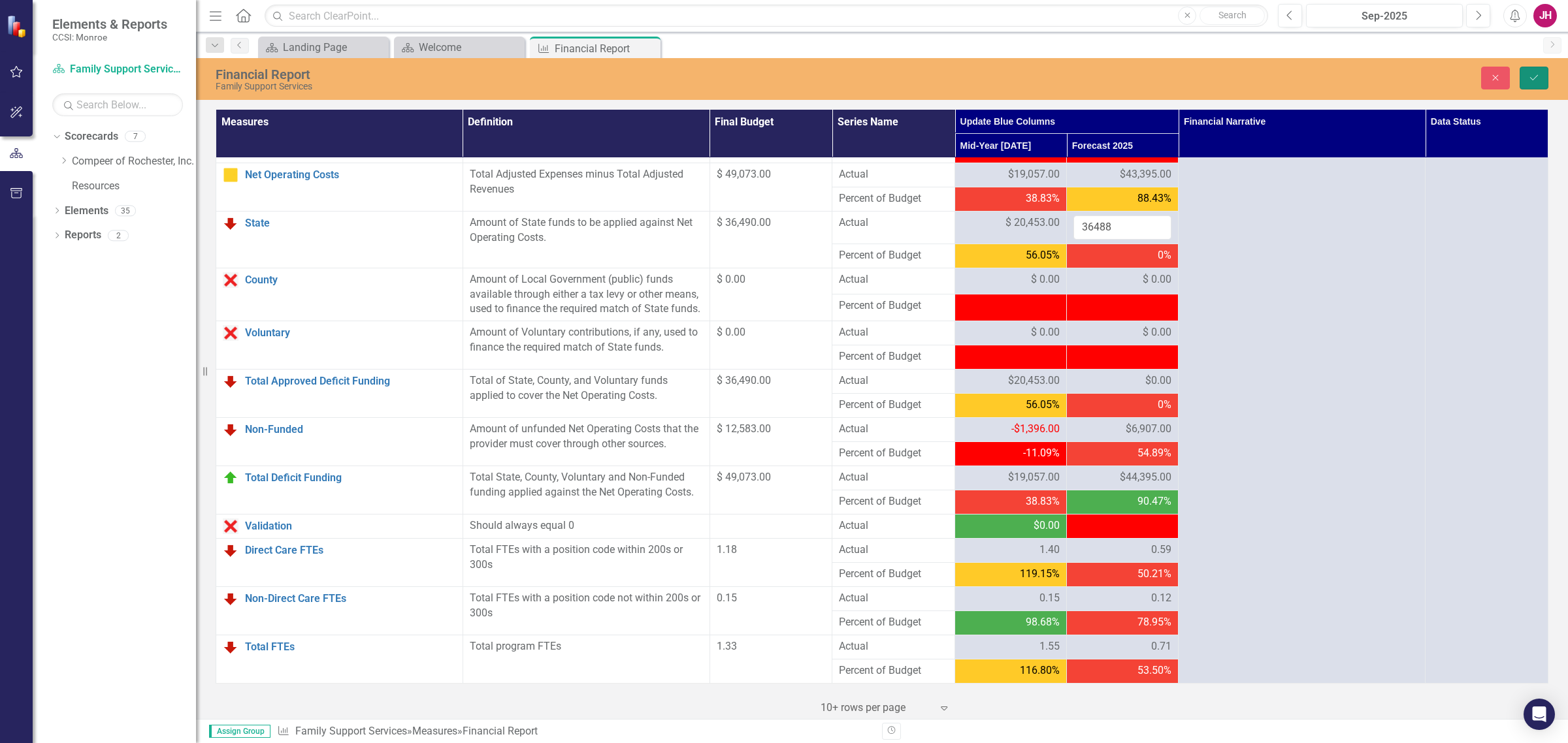
click at [1254, 73] on icon "Save" at bounding box center [1534, 77] width 12 height 9
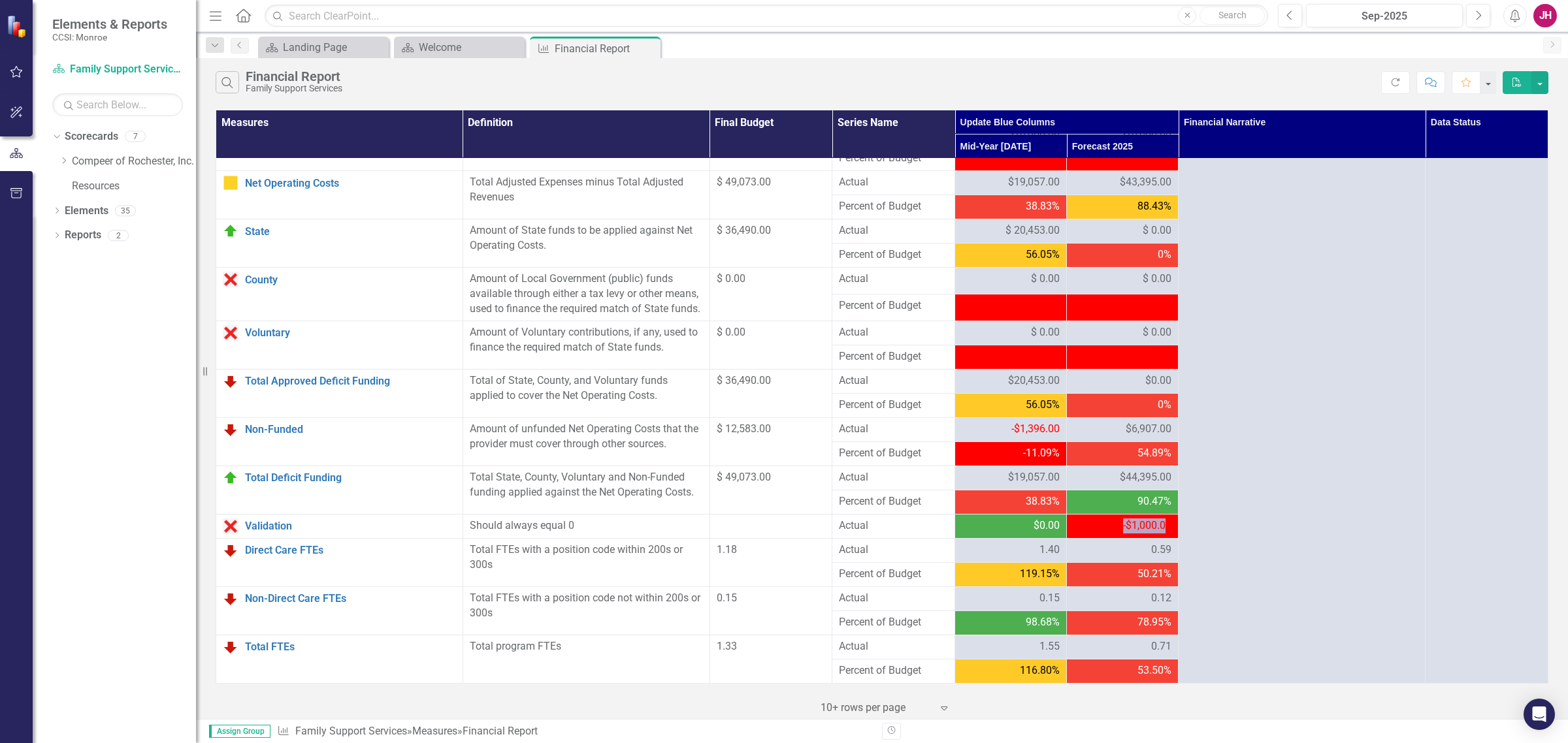
drag, startPoint x: 1152, startPoint y: 516, endPoint x: 1167, endPoint y: 527, distance: 18.6
click at [1167, 527] on td "-$1,000.00" at bounding box center [1123, 526] width 112 height 24
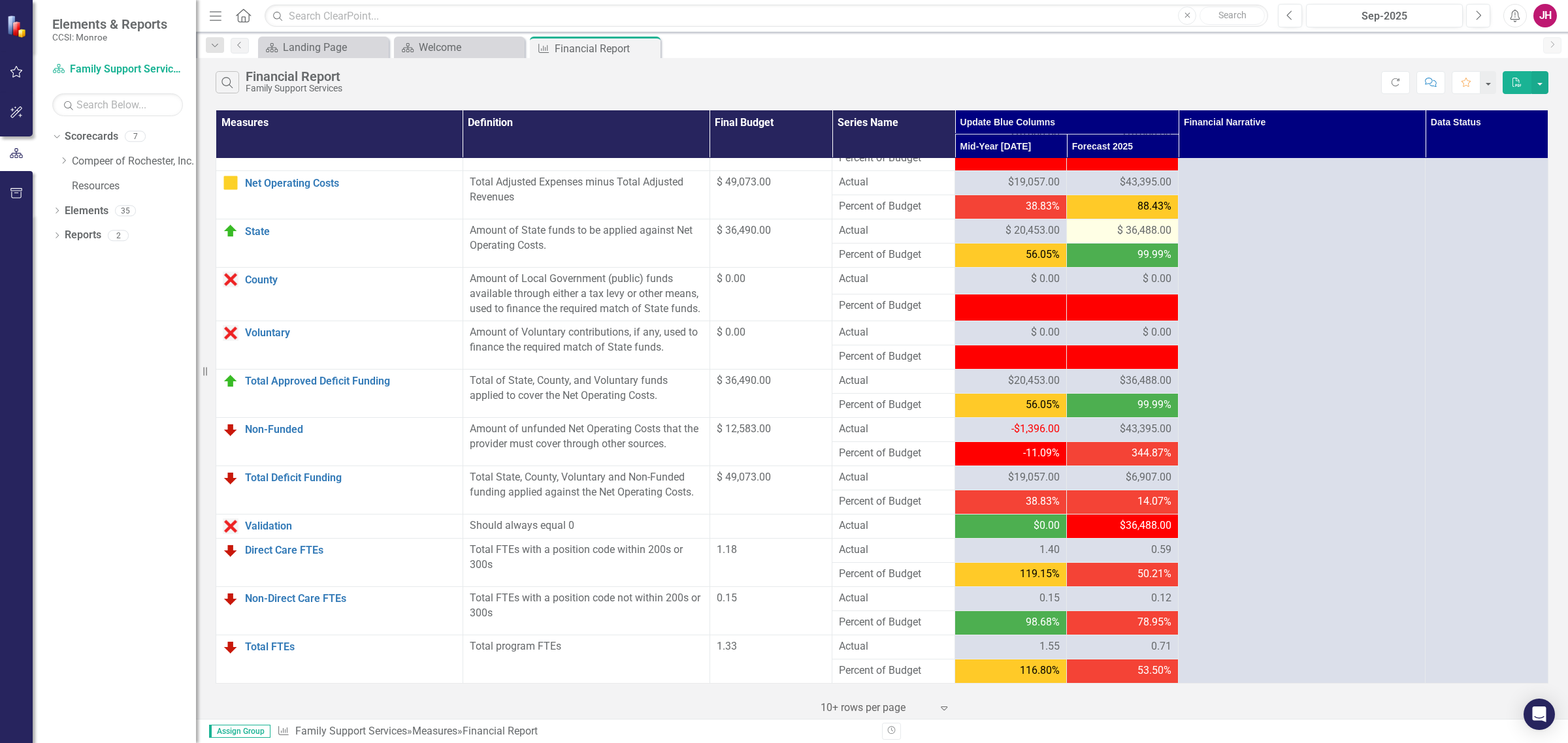
click at [1117, 223] on span "$ 36,488.00" at bounding box center [1144, 231] width 54 height 15
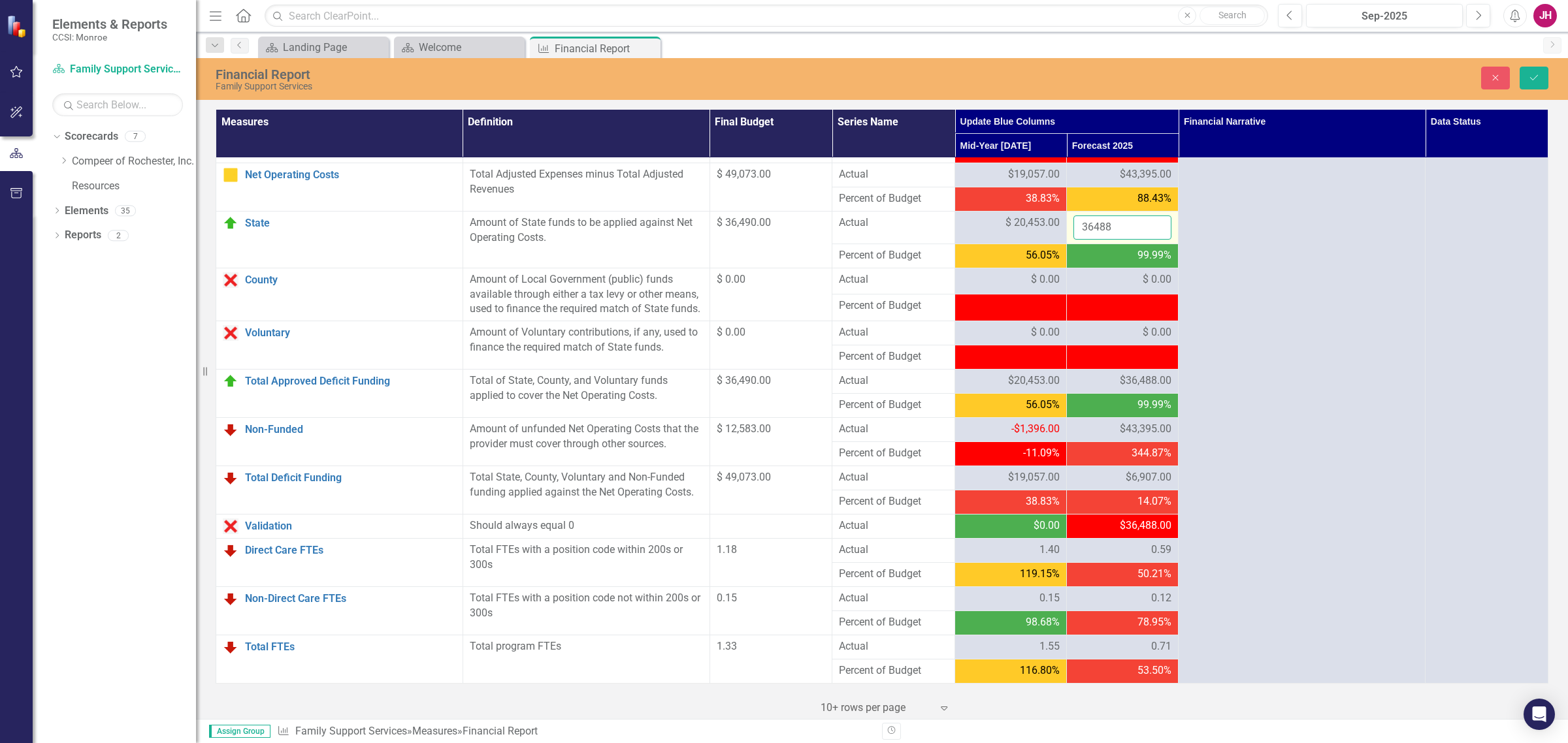
click at [1114, 215] on input "36488" at bounding box center [1123, 227] width 98 height 24
click at [1254, 82] on icon "Save" at bounding box center [1534, 77] width 12 height 9
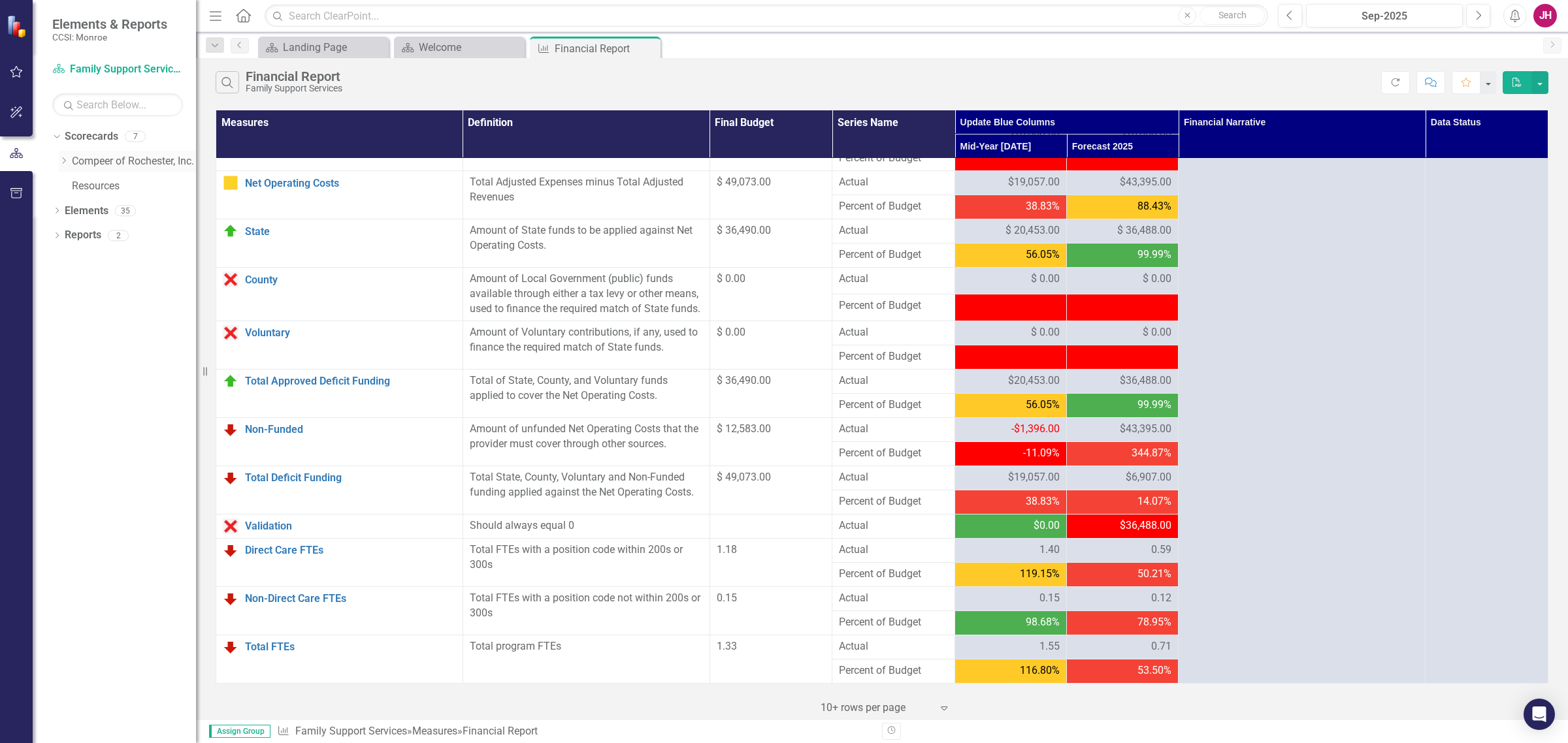
click at [59, 168] on div "Dropdown Compeer of Rochester, Inc." at bounding box center [127, 162] width 137 height 22
click at [62, 168] on div "Dropdown Compeer of Rochester, Inc." at bounding box center [127, 162] width 137 height 22
click at [63, 162] on icon "Dropdown" at bounding box center [63, 161] width 10 height 8
click at [79, 208] on icon "Dropdown" at bounding box center [76, 210] width 10 height 8
click at [134, 283] on link "Youth Peer Mentoring" at bounding box center [140, 285] width 111 height 15
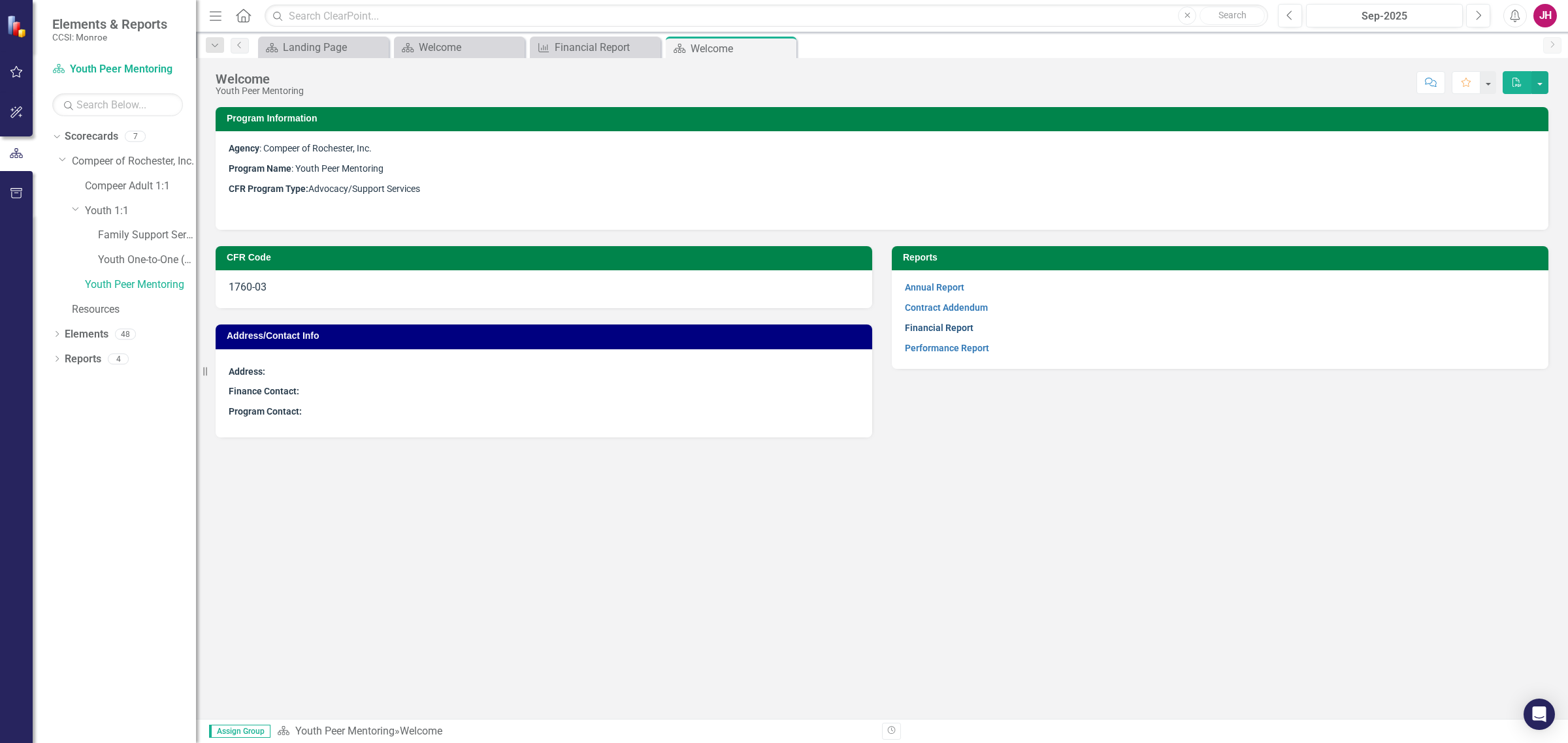
click at [955, 327] on link "Financial Report" at bounding box center [939, 328] width 69 height 10
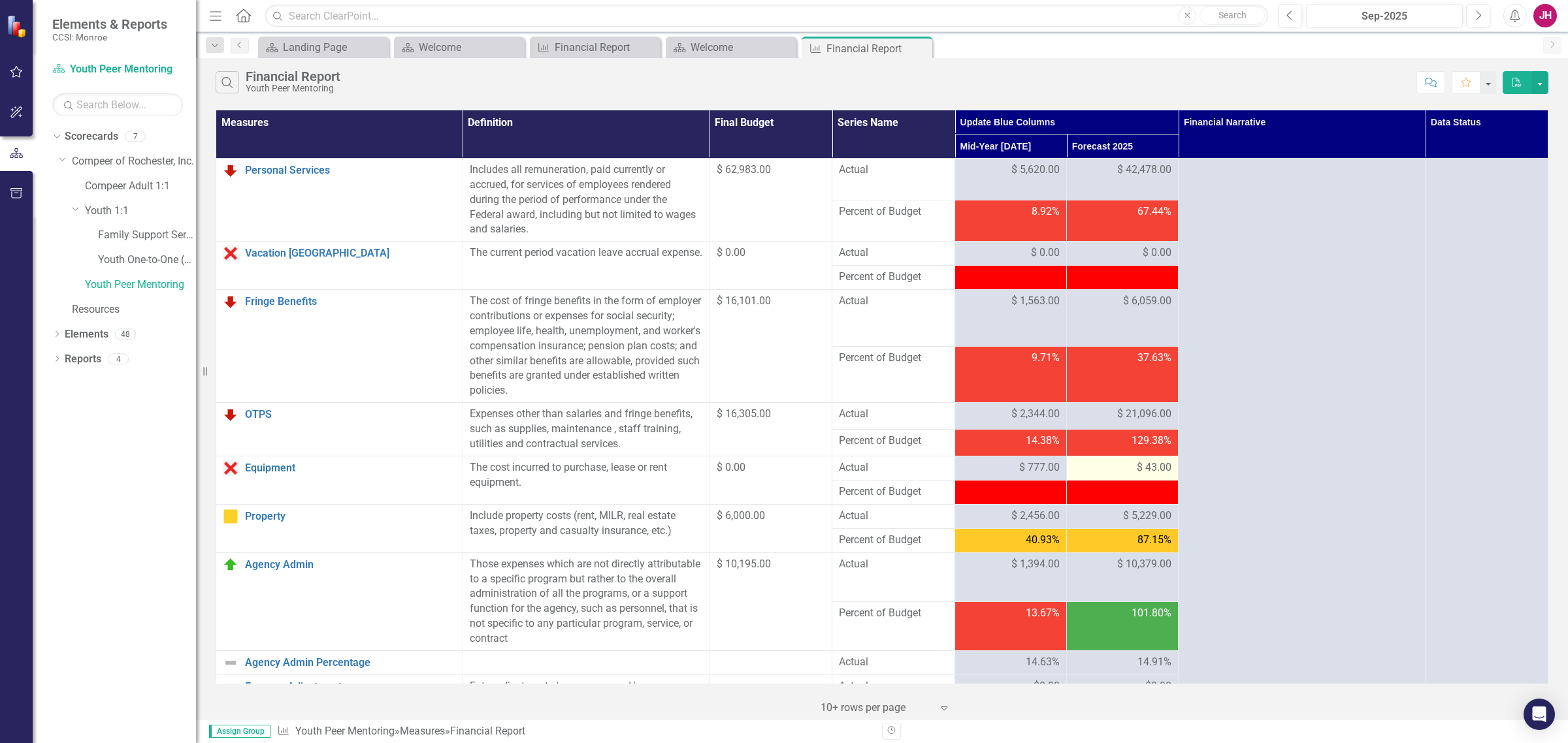
click at [1143, 471] on span "$ 43.00" at bounding box center [1154, 468] width 34 height 15
click at [1137, 468] on span "$ 43.00" at bounding box center [1154, 468] width 34 height 15
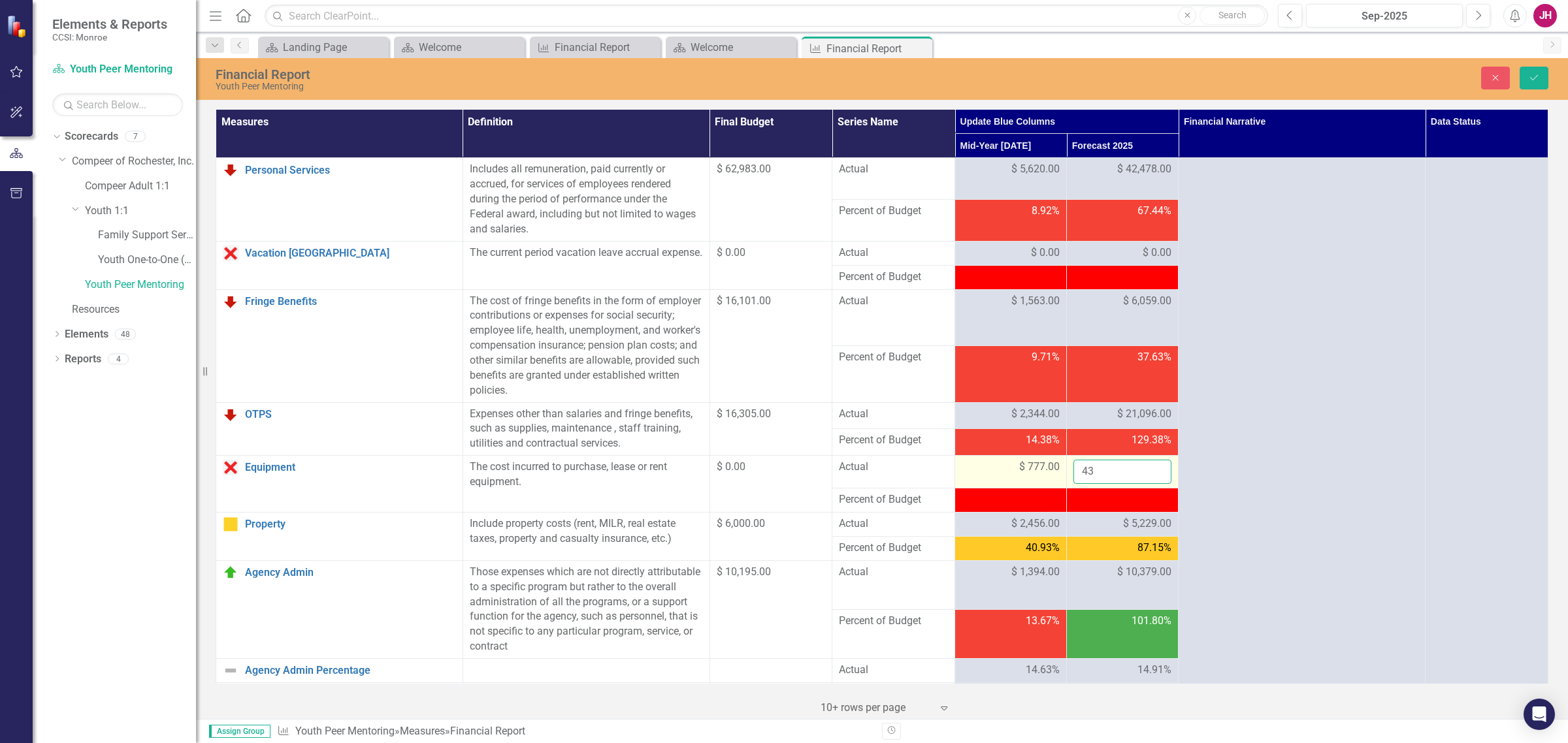
drag, startPoint x: 1132, startPoint y: 468, endPoint x: 1023, endPoint y: 471, distance: 109.0
click at [1023, 471] on tr "Equipment Link Open Element The cost incurred to purchase, lease or rent equipm…" at bounding box center [882, 472] width 1333 height 33
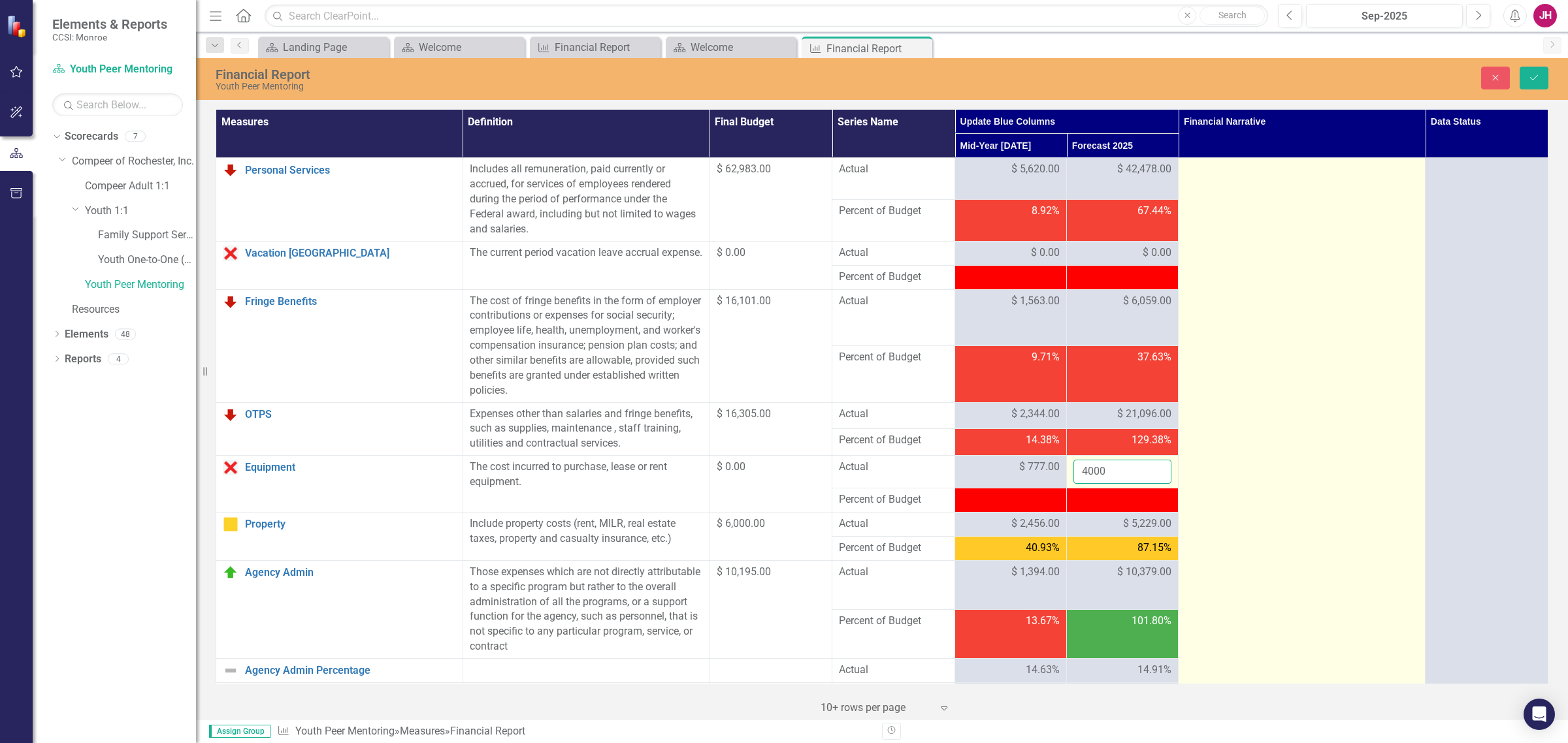
type input "4000"
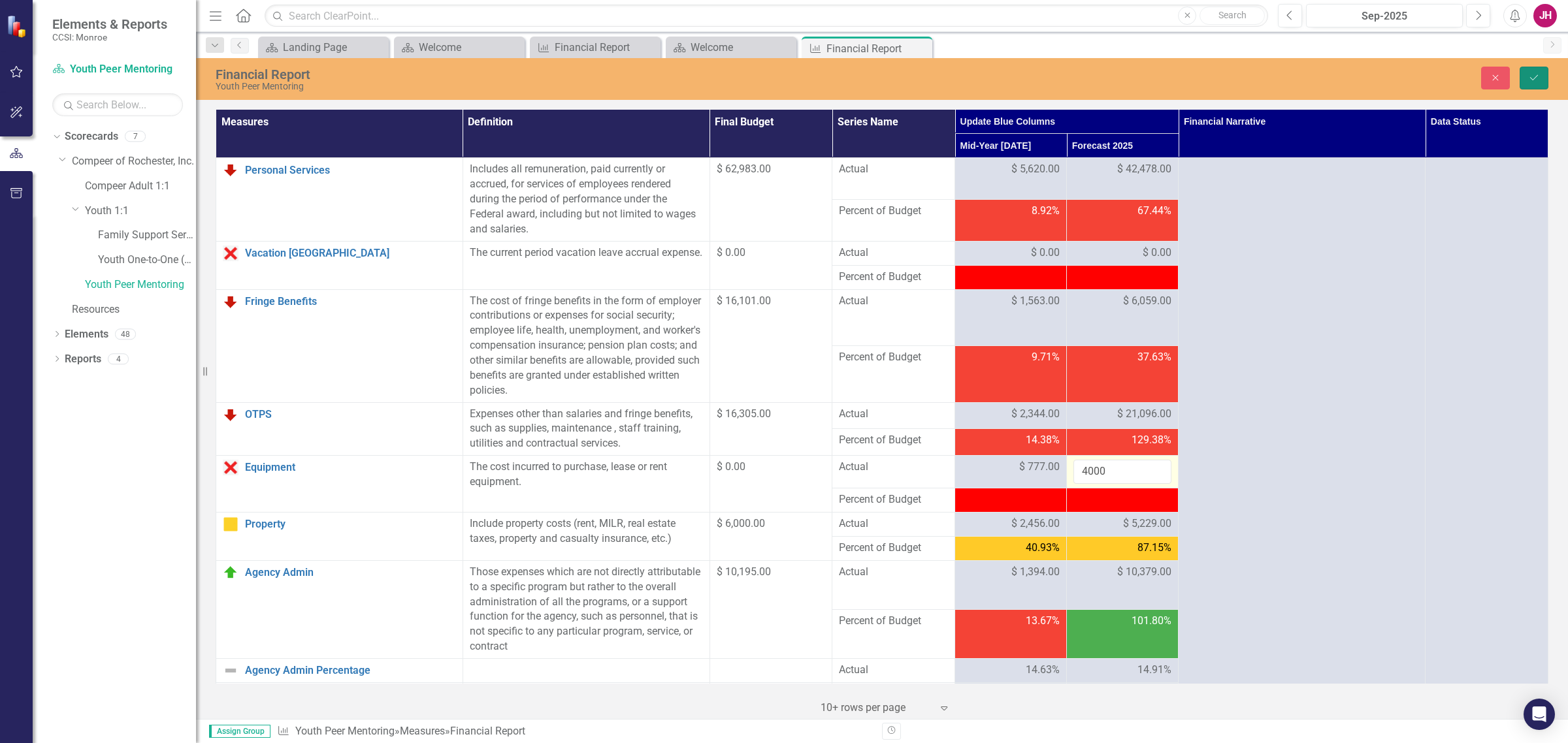
click at [1254, 80] on icon "Save" at bounding box center [1534, 77] width 12 height 9
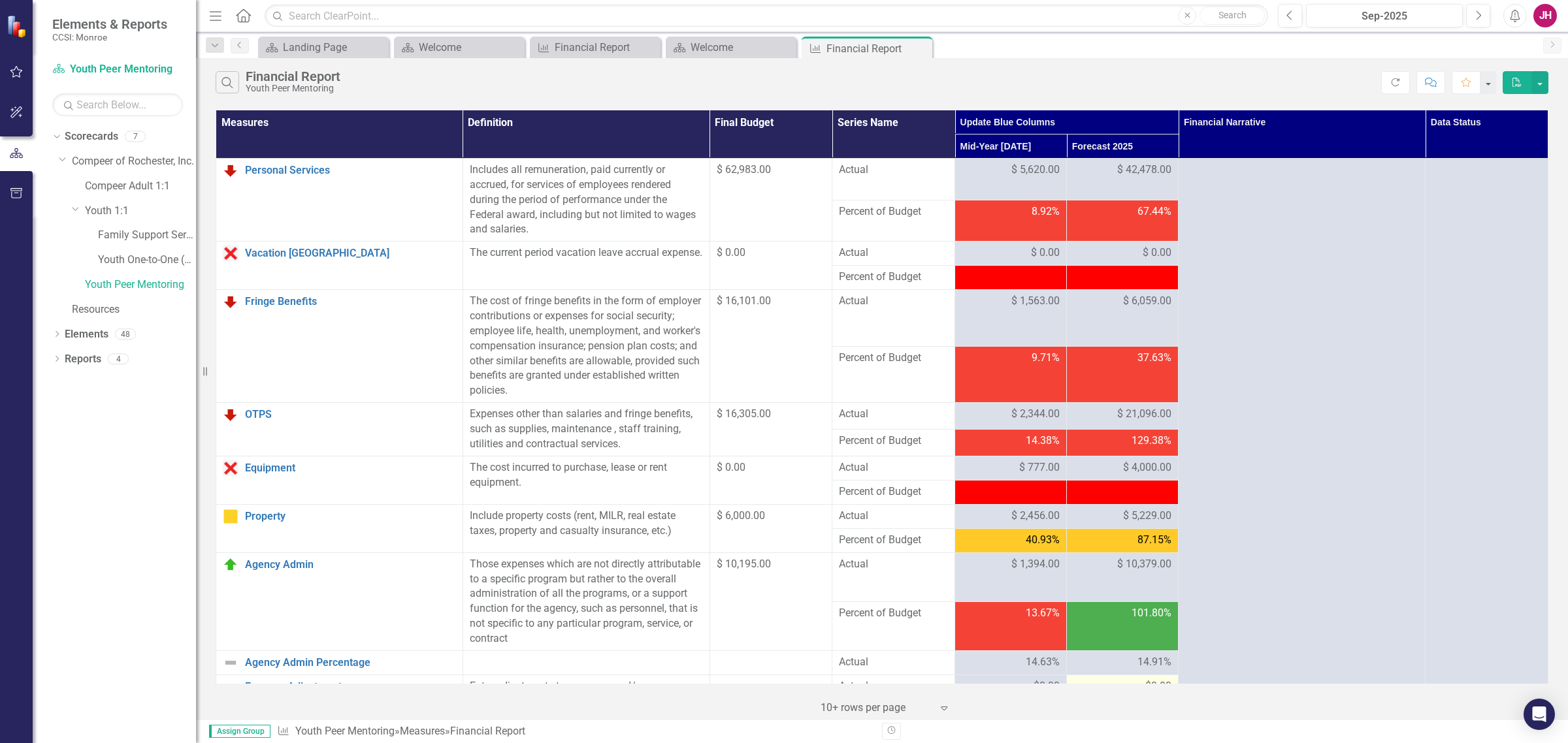
click at [1135, 567] on div "$0.00" at bounding box center [1123, 686] width 98 height 15
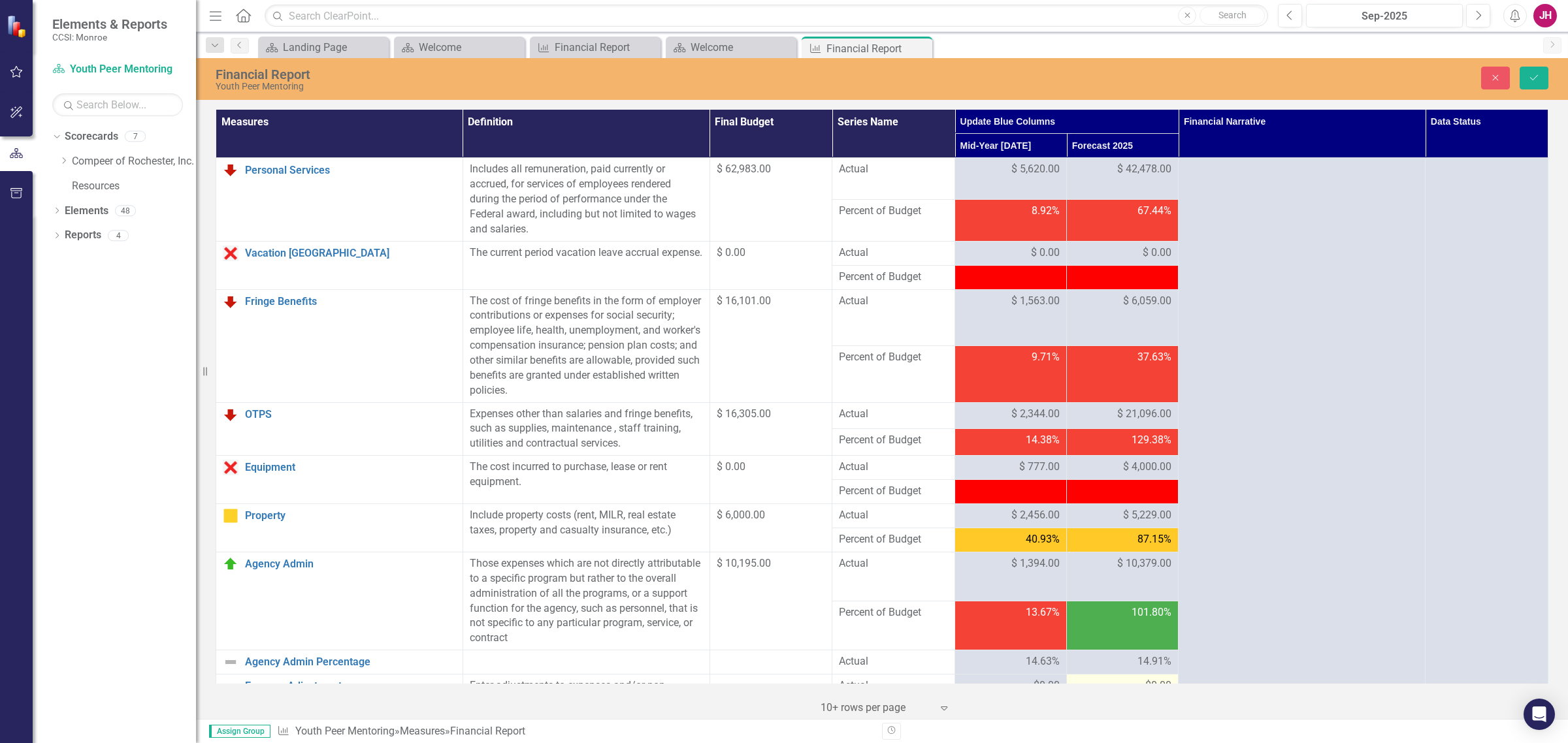
click at [1148, 567] on span "$0.00" at bounding box center [1158, 686] width 26 height 15
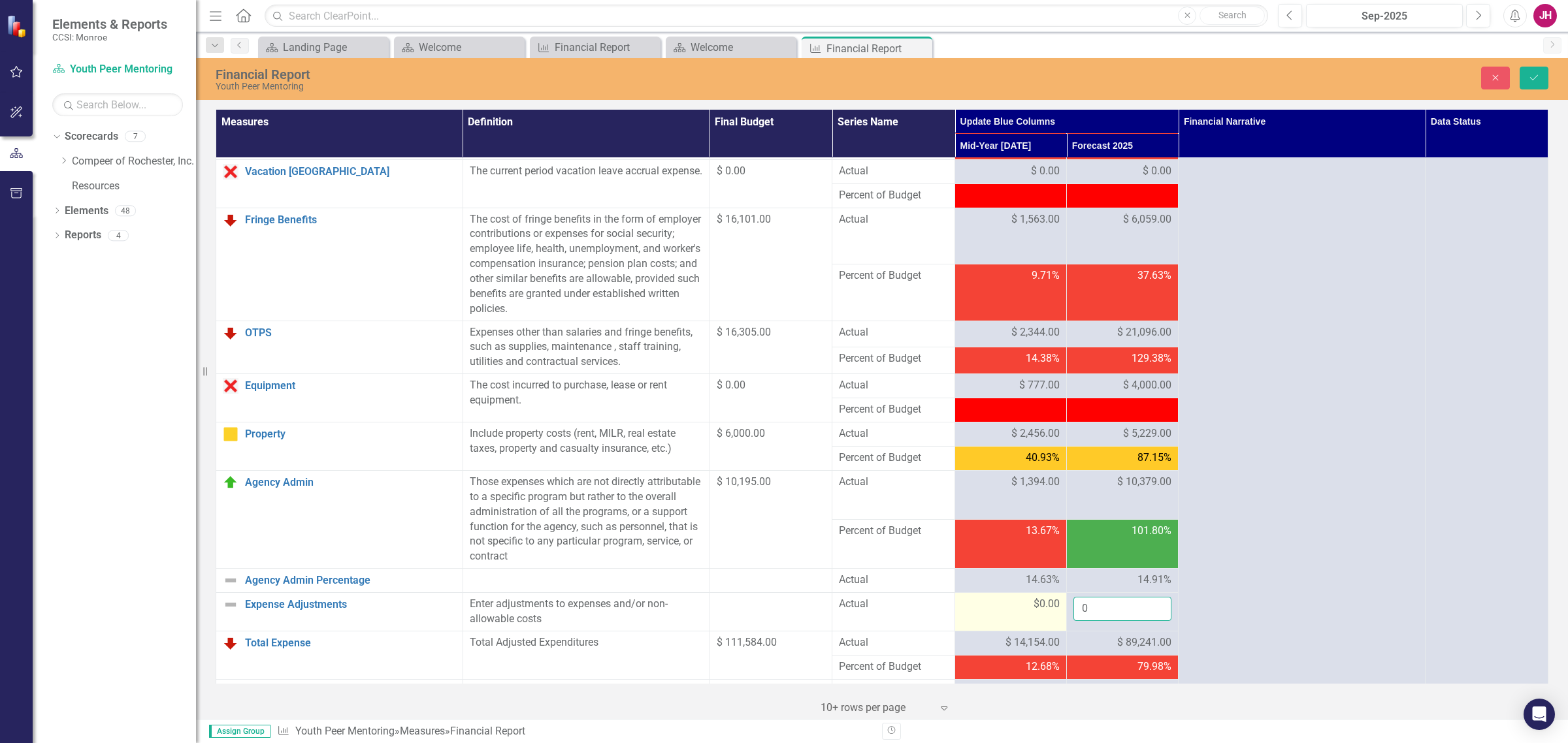
drag, startPoint x: 1111, startPoint y: 608, endPoint x: 1013, endPoint y: 599, distance: 98.4
click at [1023, 567] on tr "Expense Adjustments Link Open Element Enter adjustments to expenses and/or non-…" at bounding box center [882, 612] width 1333 height 39
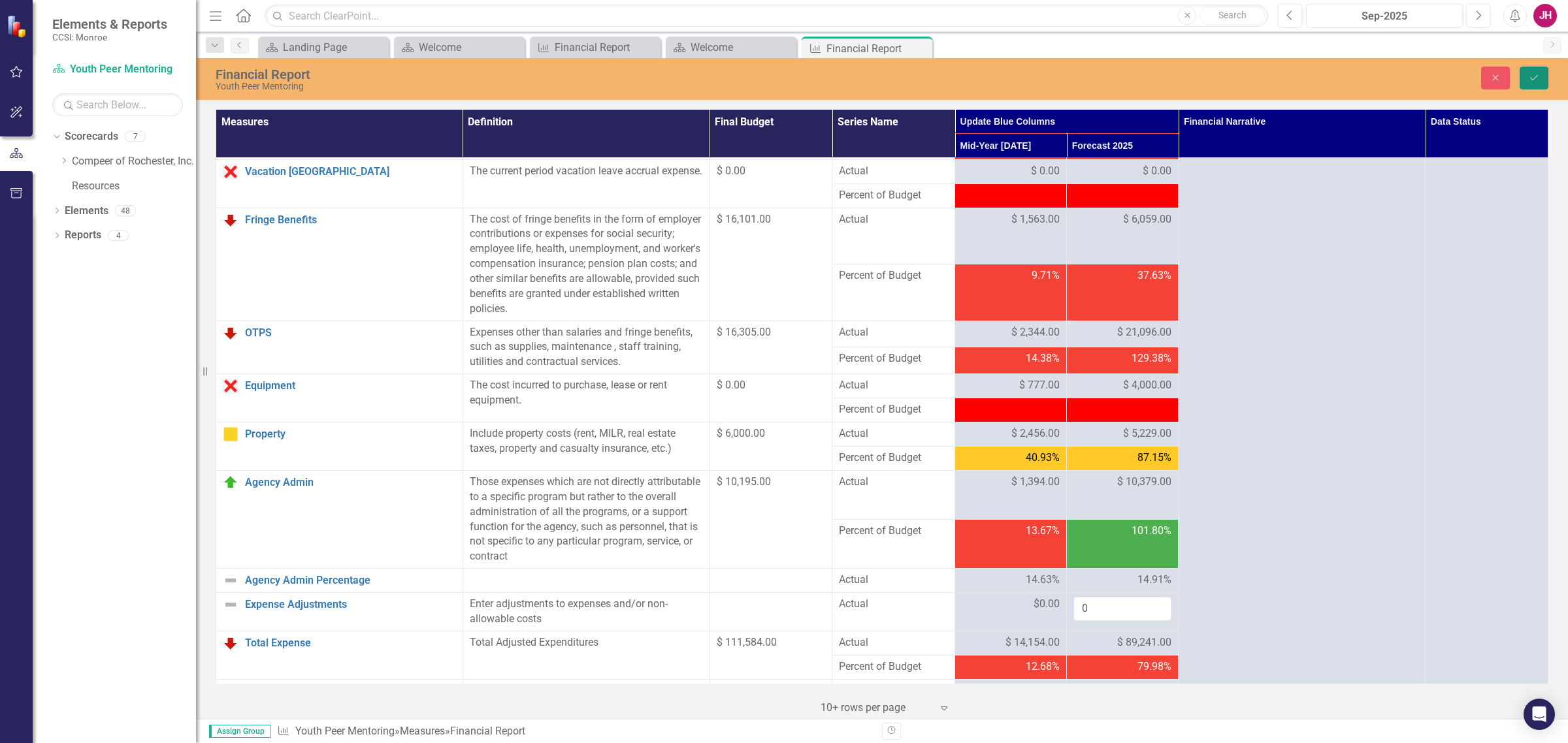
click at [1254, 78] on button "Save" at bounding box center [1534, 77] width 29 height 23
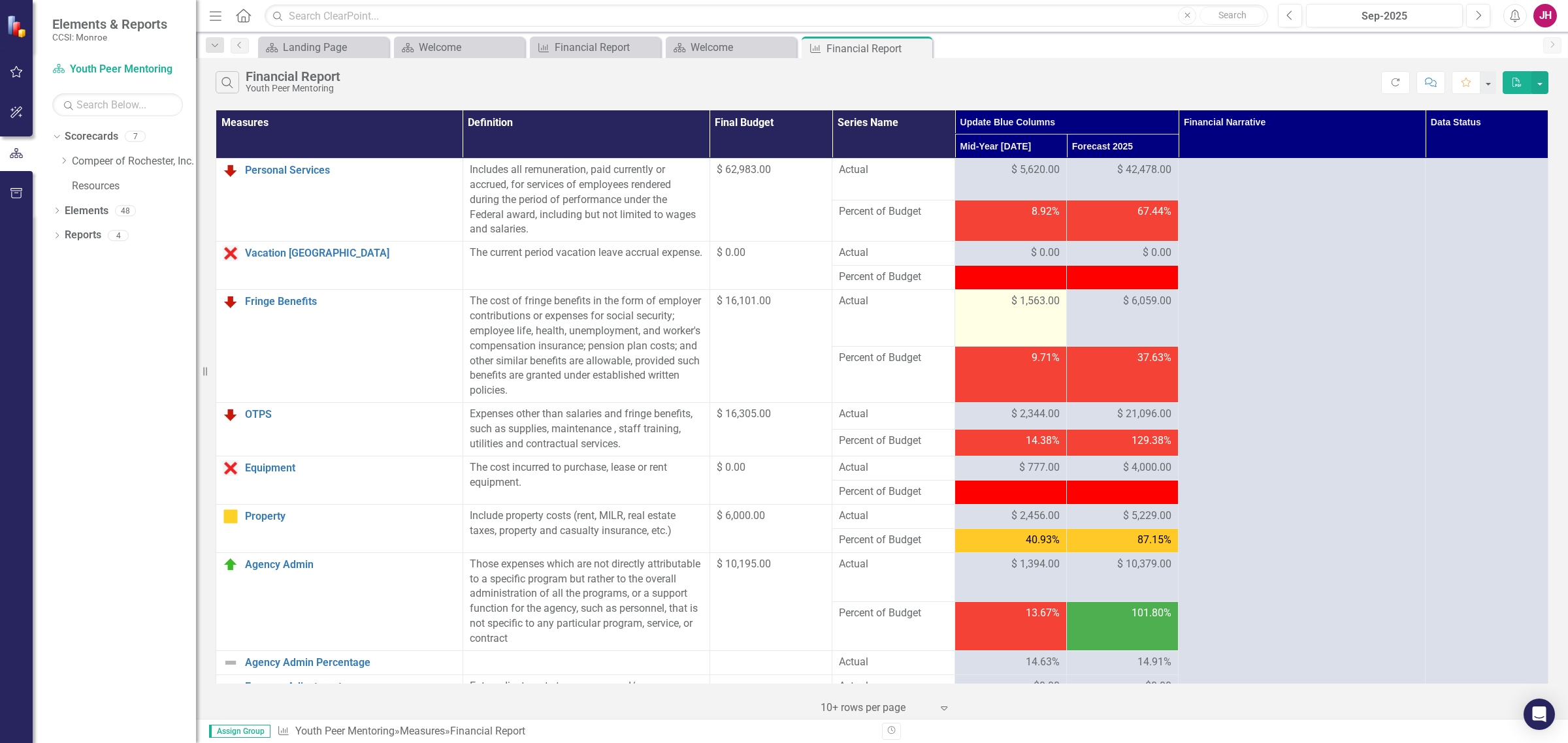
scroll to position [163, 0]
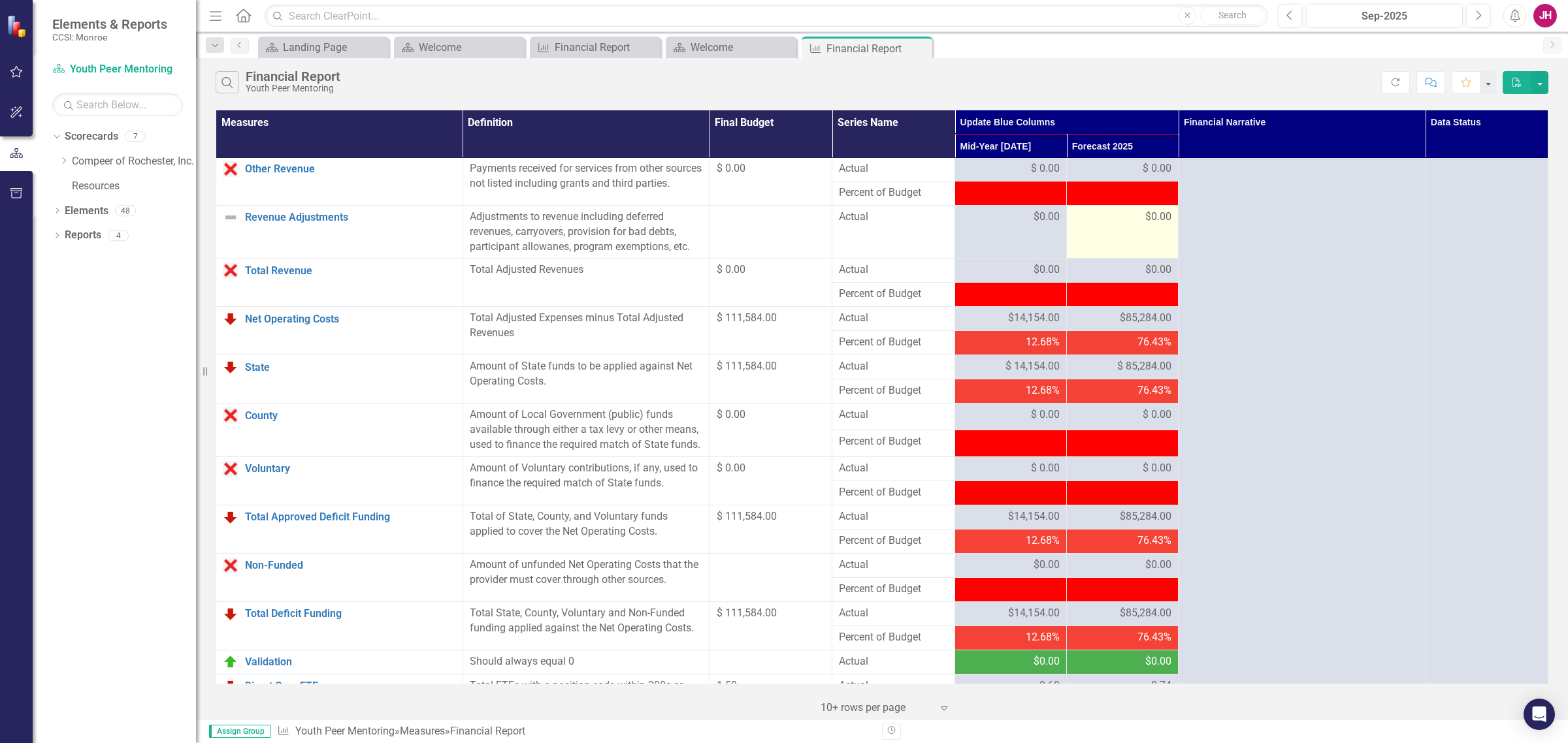
scroll to position [884, 0]
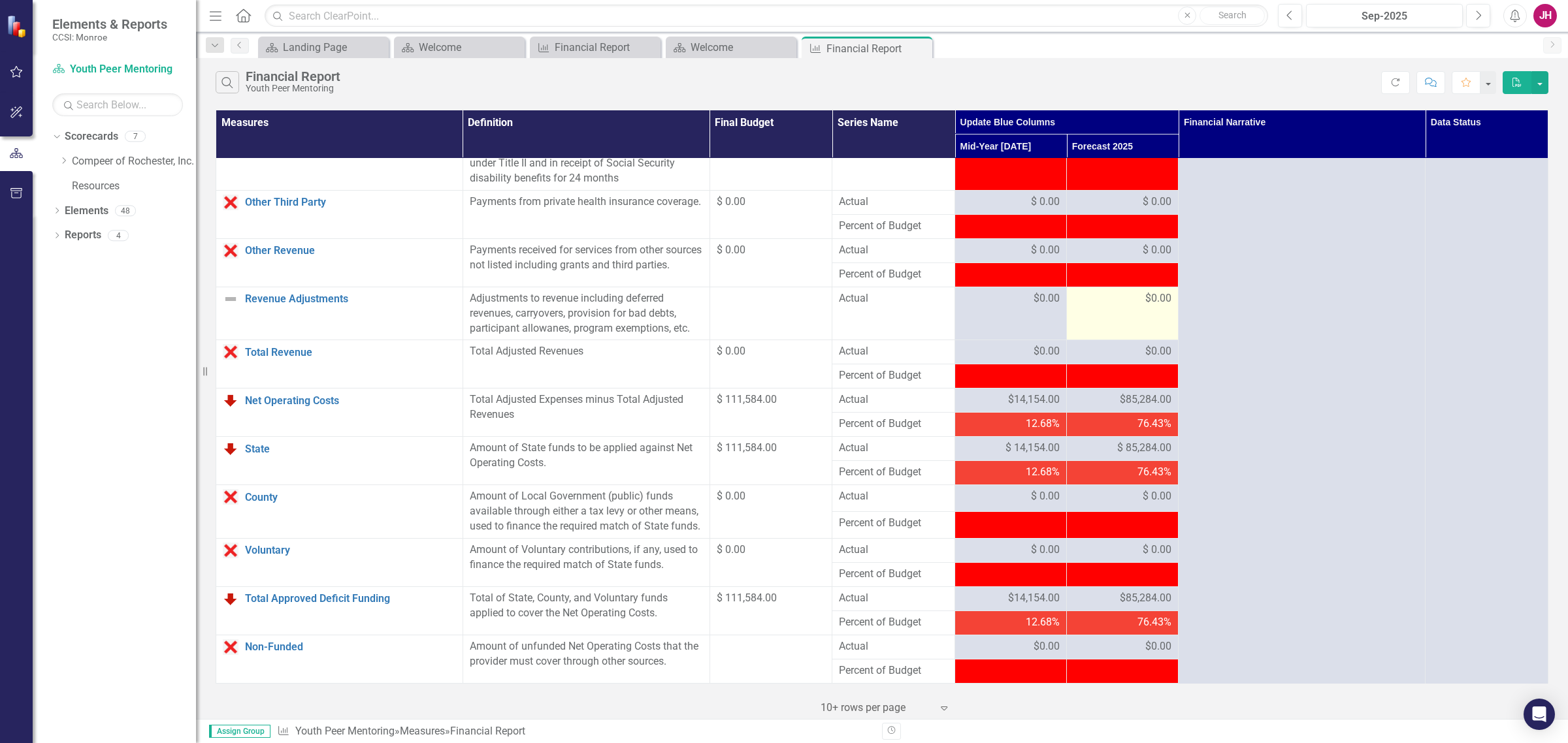
click at [1114, 305] on div "$0.00" at bounding box center [1123, 299] width 98 height 15
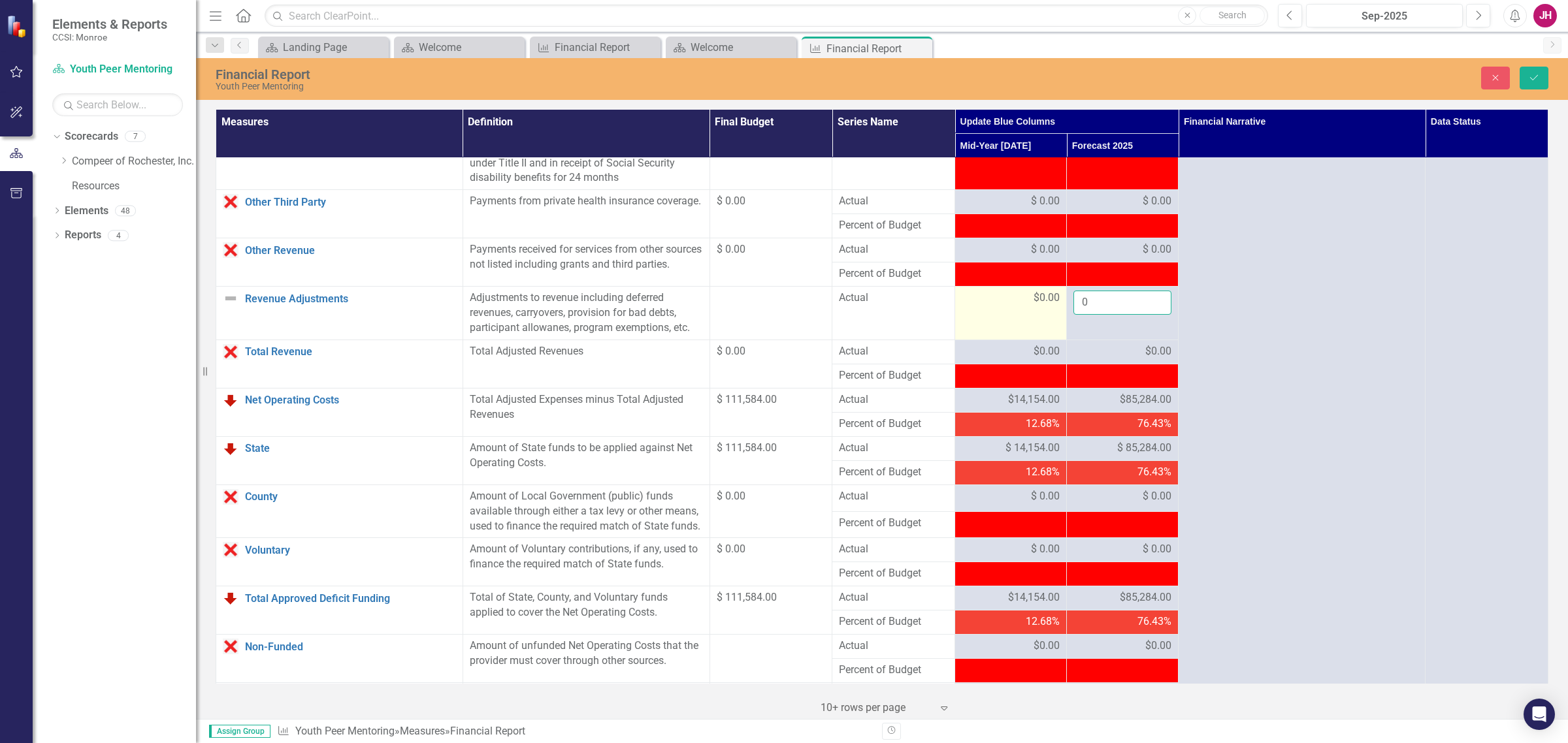
drag, startPoint x: 1117, startPoint y: 307, endPoint x: 1049, endPoint y: 314, distance: 68.4
click at [1049, 314] on tr "Revenue Adjustments Link Open Element Adjustments to revenue including deferred…" at bounding box center [882, 313] width 1333 height 54
click at [1254, 76] on button "Save" at bounding box center [1534, 77] width 29 height 23
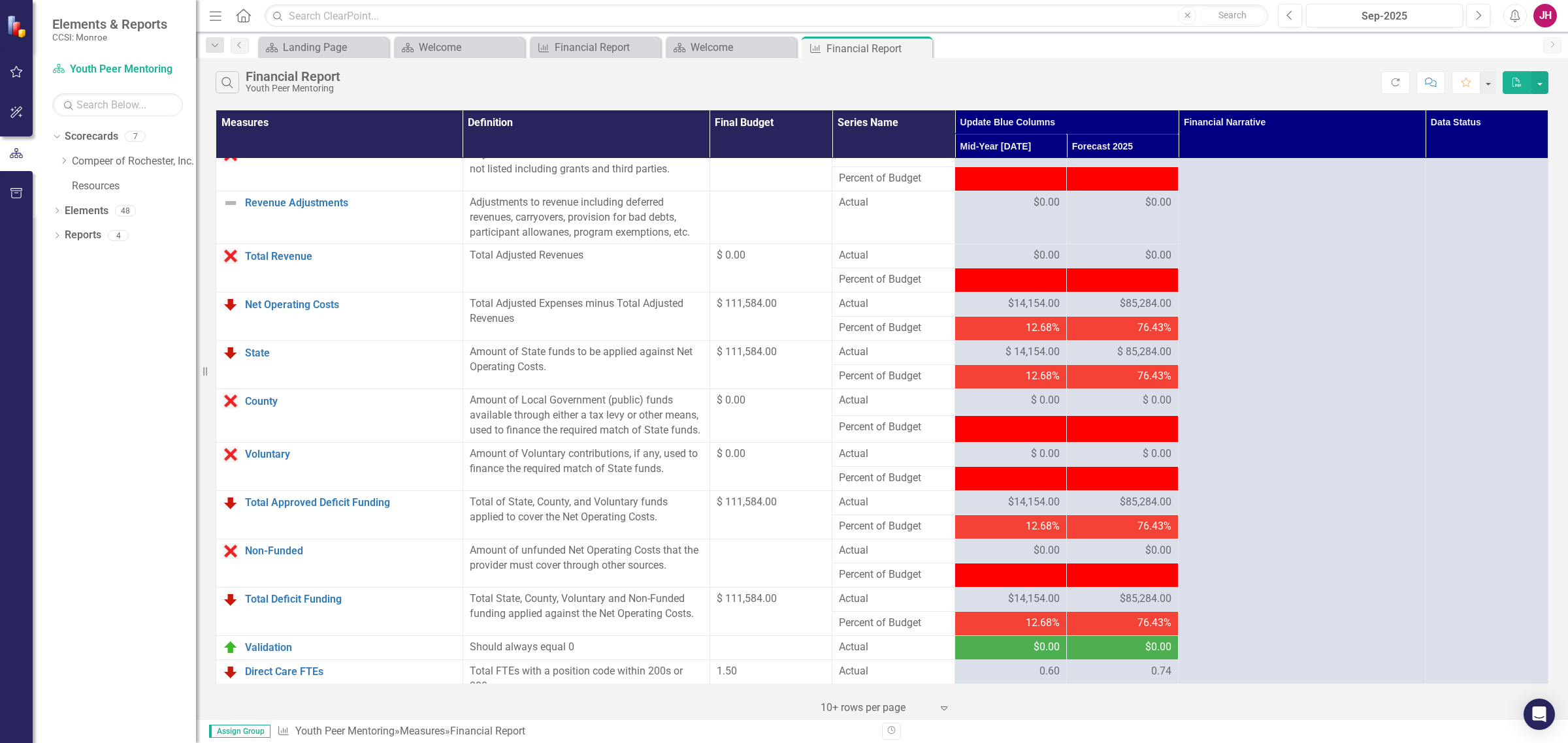
scroll to position [1061, 0]
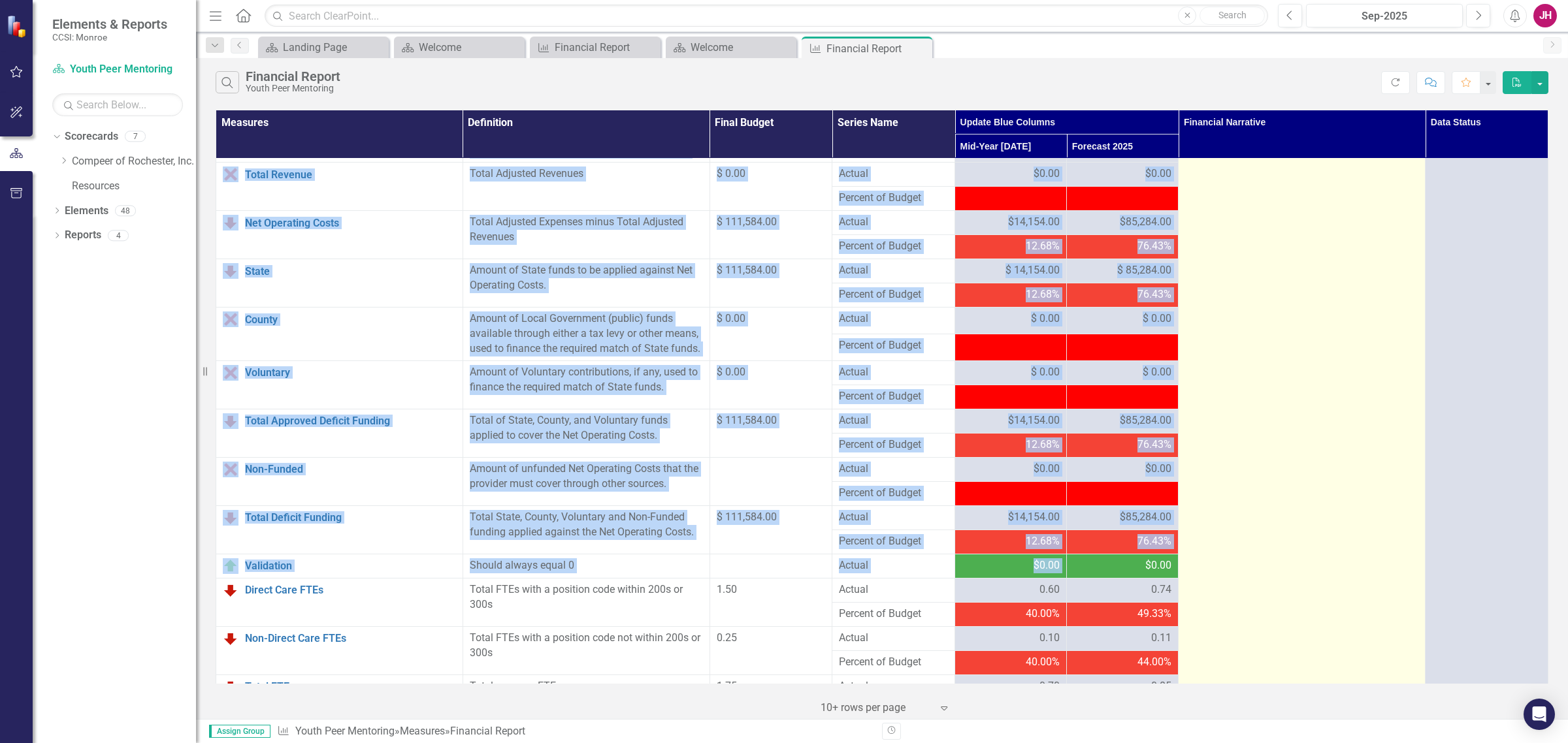
drag, startPoint x: 1124, startPoint y: 590, endPoint x: 1220, endPoint y: 572, distance: 97.7
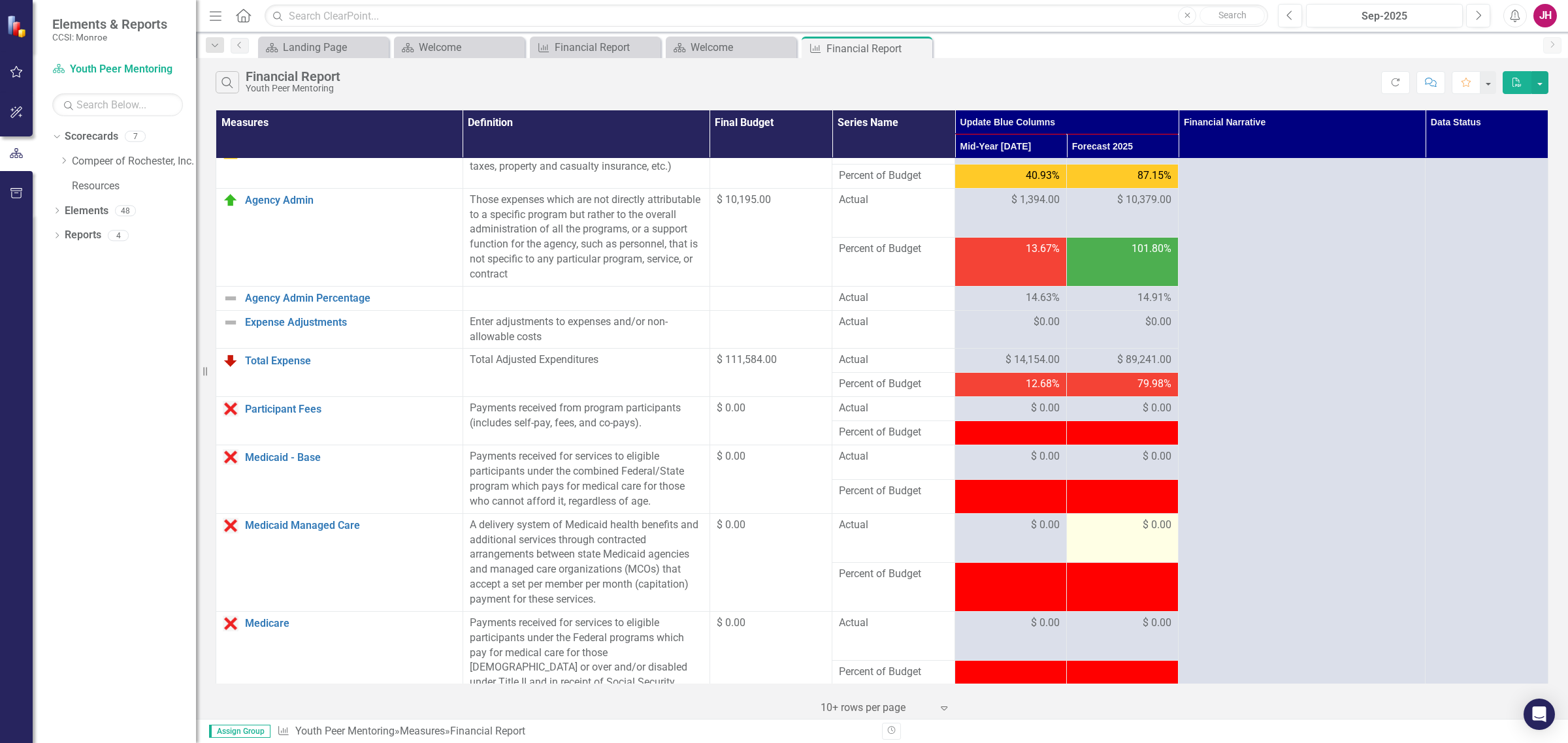
scroll to position [327, 0]
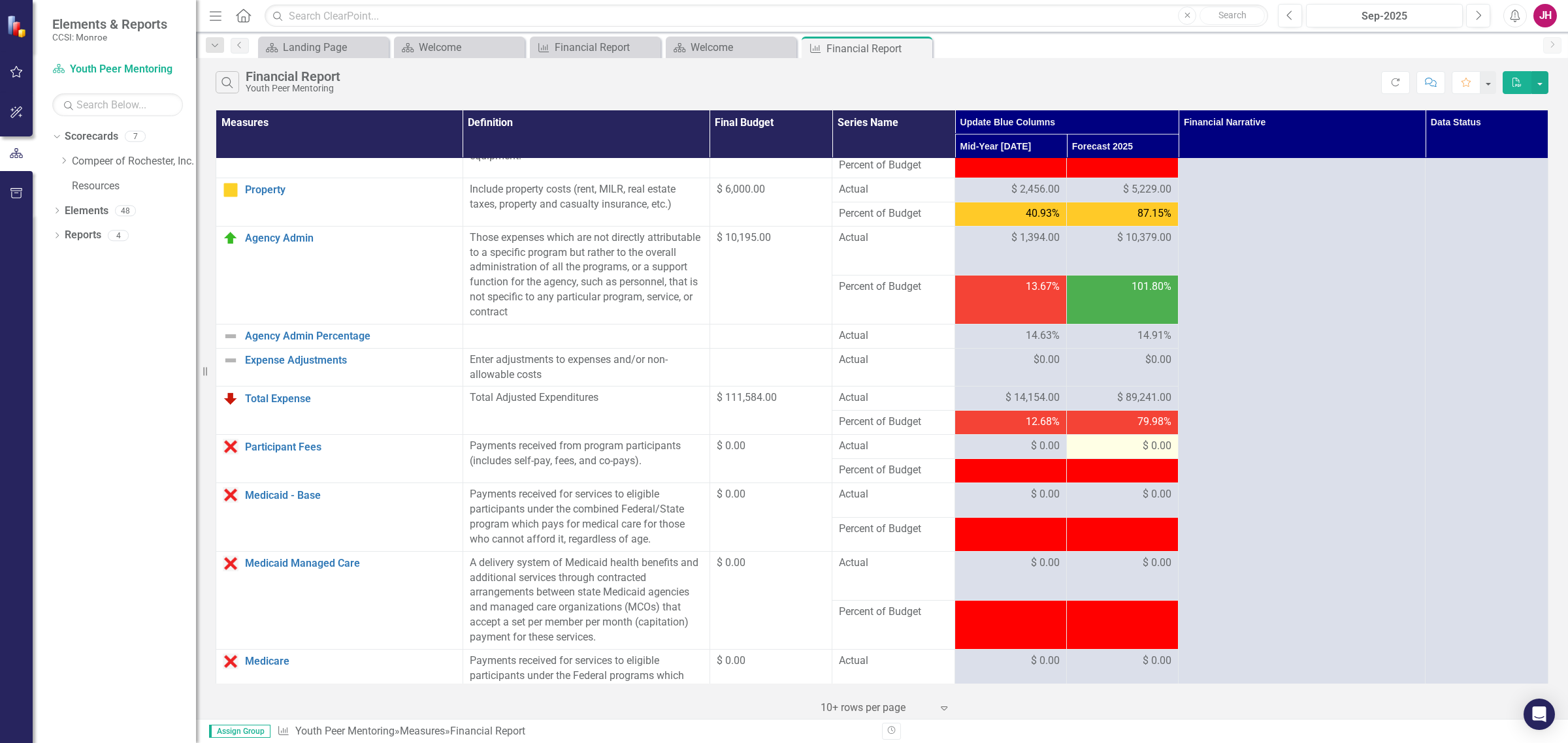
click at [1125, 449] on div "$ 0.00" at bounding box center [1123, 446] width 98 height 15
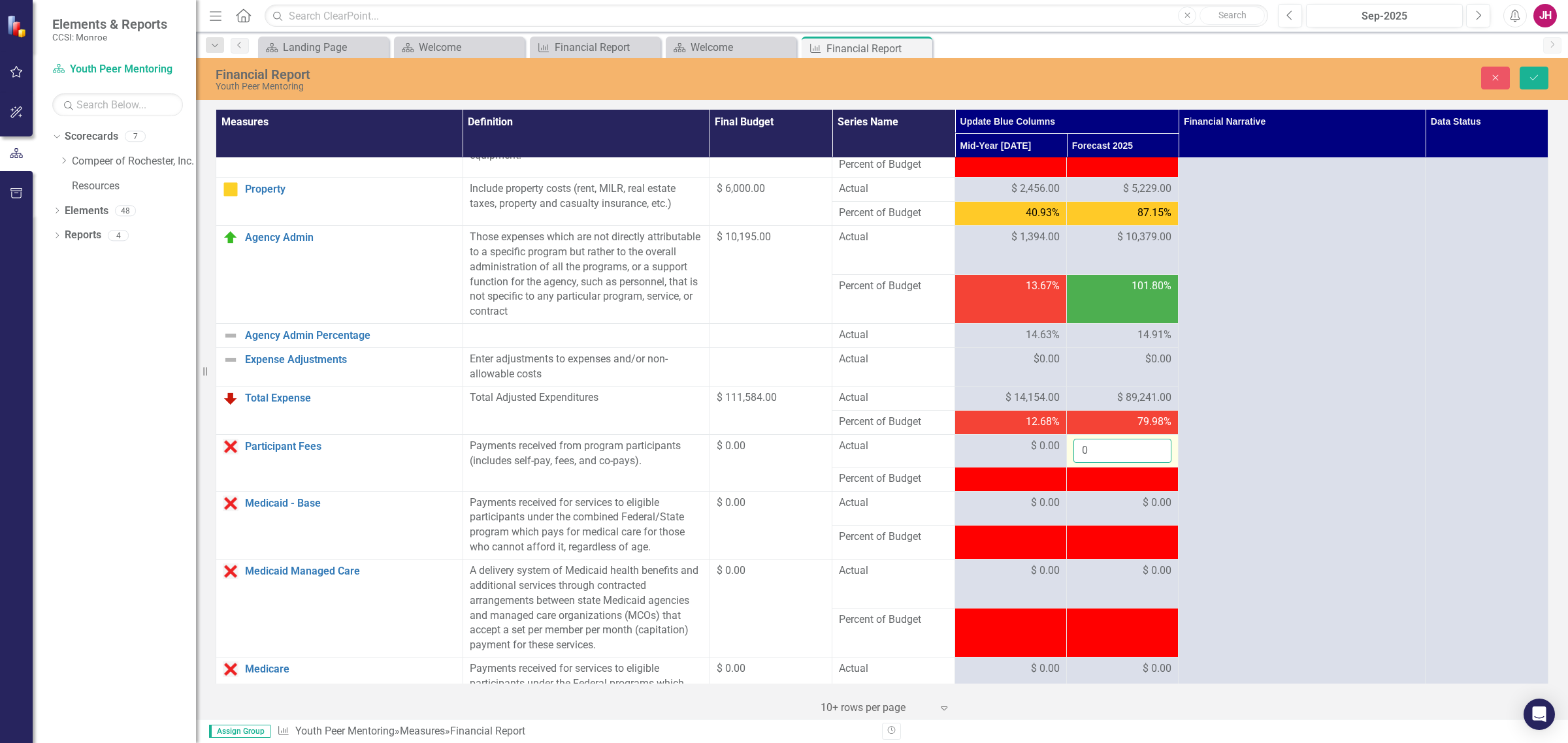
click at [1125, 449] on input "0" at bounding box center [1123, 450] width 98 height 24
type input "00"
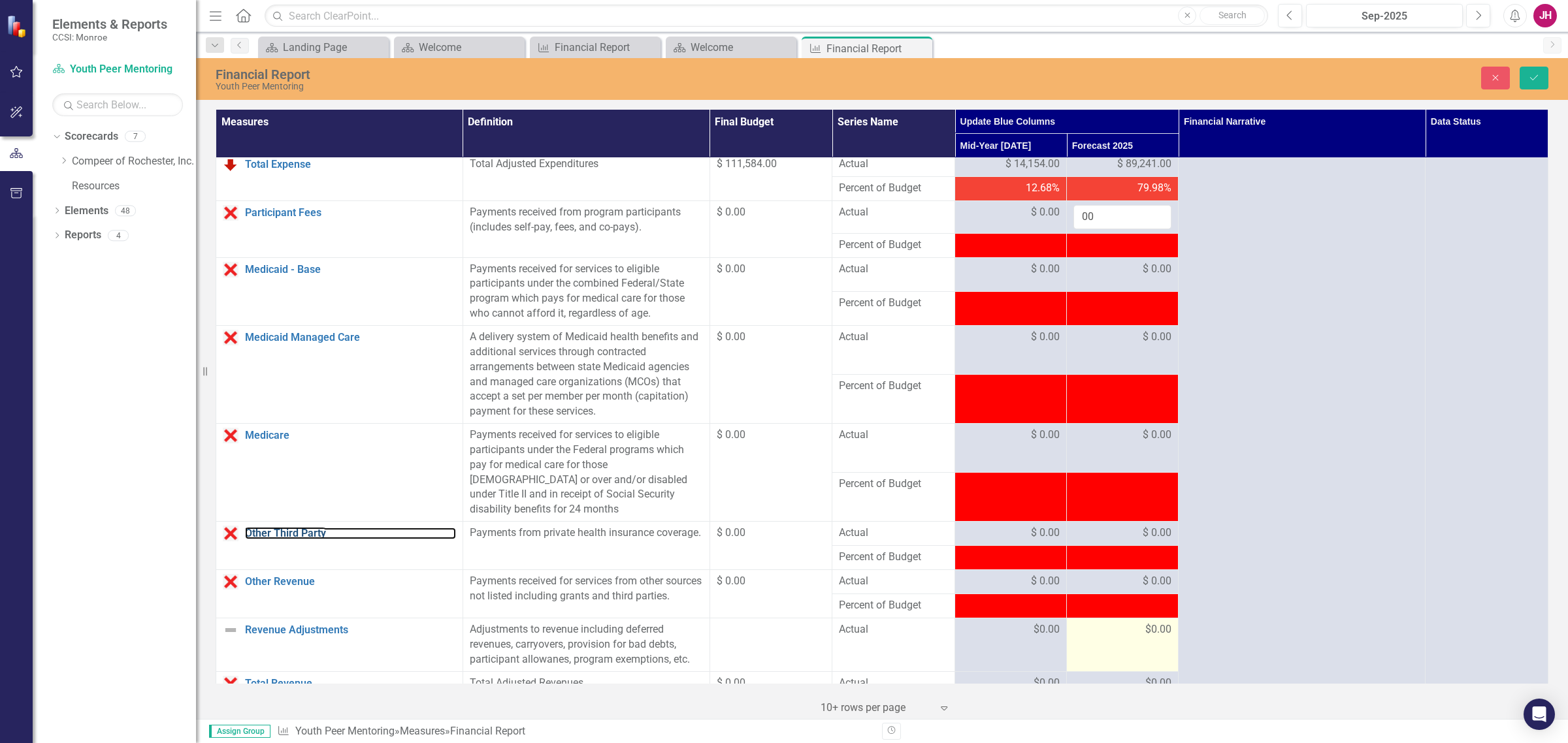
scroll to position [538, 0]
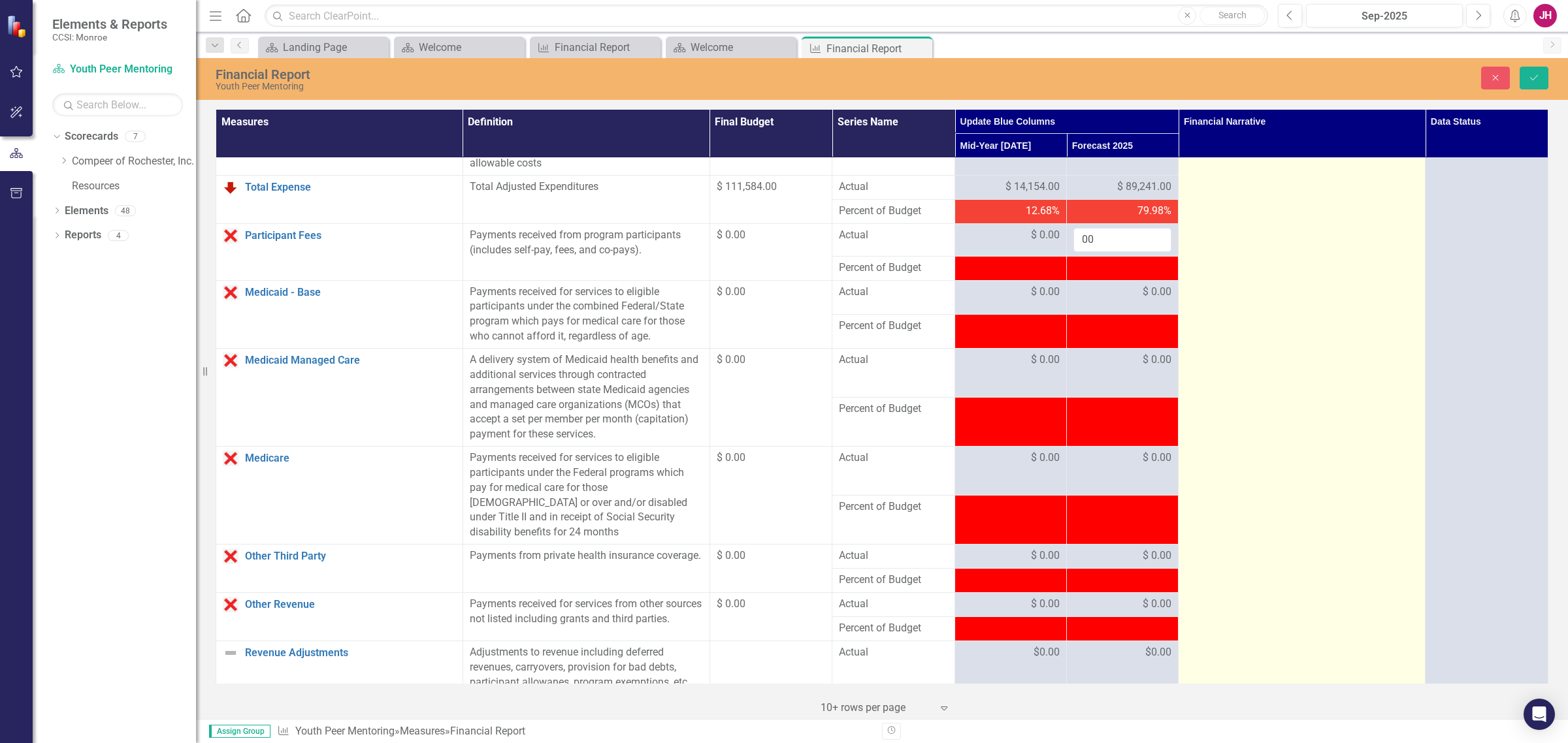
click at [1254, 509] on td at bounding box center [1302, 438] width 247 height 1635
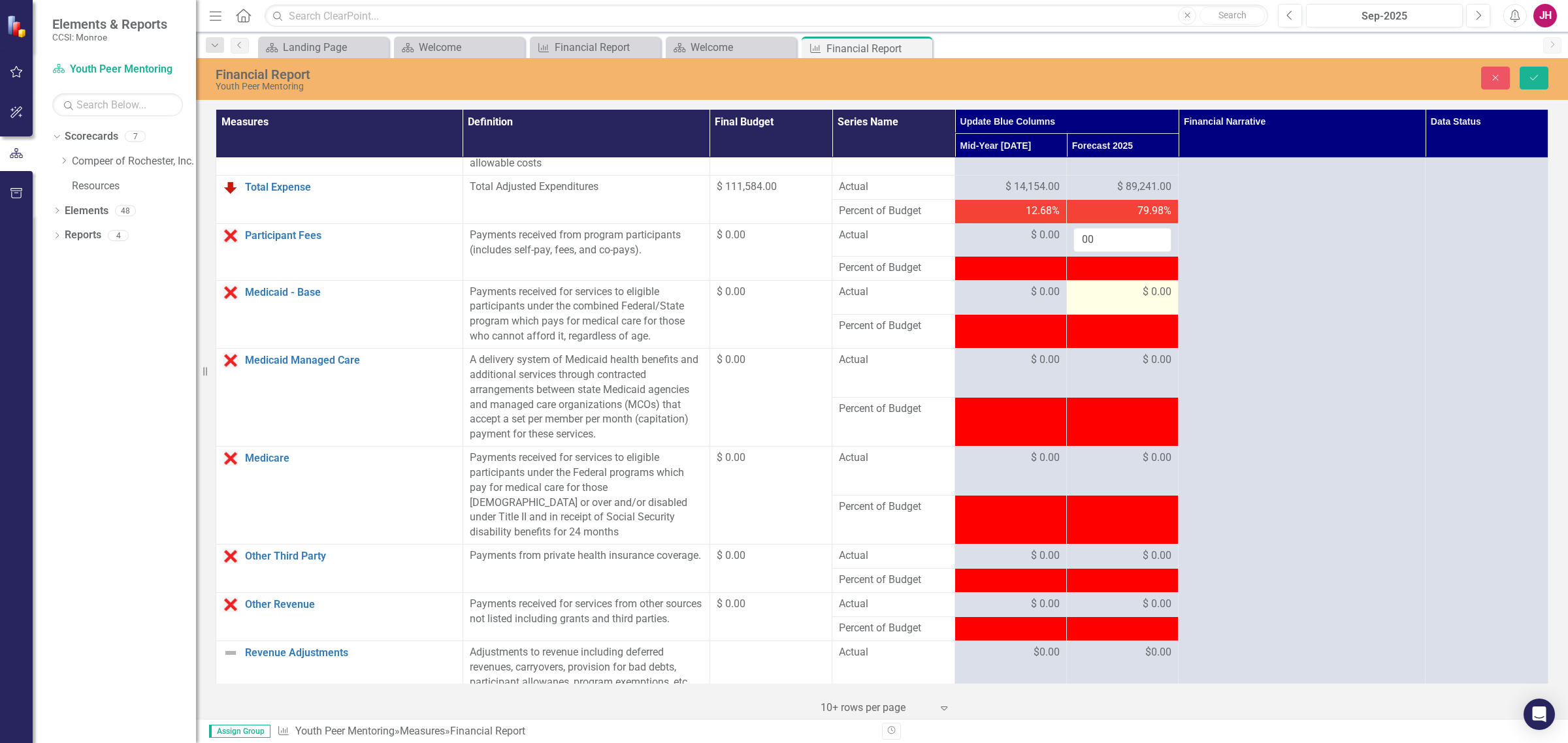
click at [1145, 291] on span "$ 0.00" at bounding box center [1157, 292] width 29 height 15
click at [1115, 307] on input "0" at bounding box center [1123, 296] width 98 height 24
type input "00"
click at [1254, 80] on icon "Save" at bounding box center [1534, 77] width 12 height 9
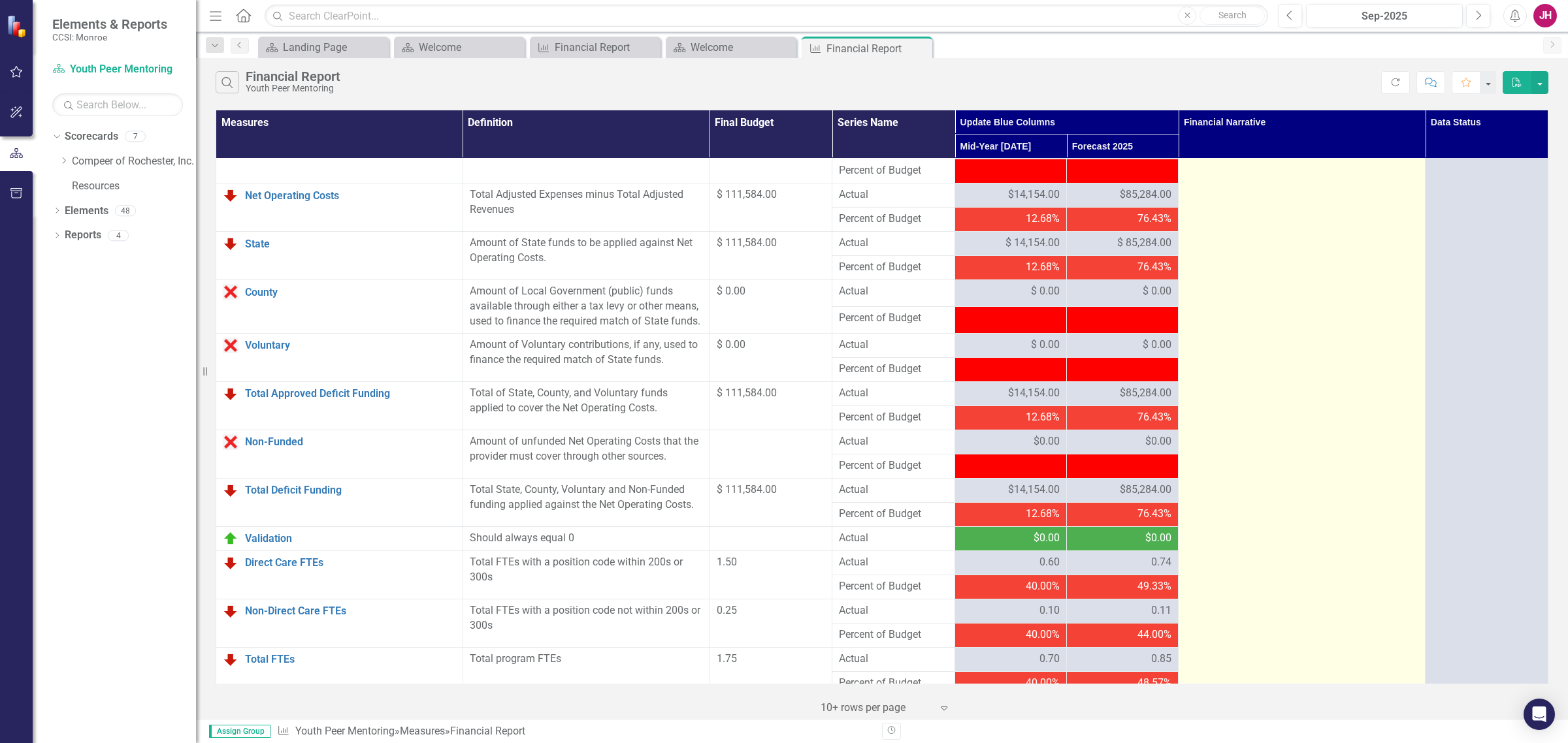
scroll to position [1129, 0]
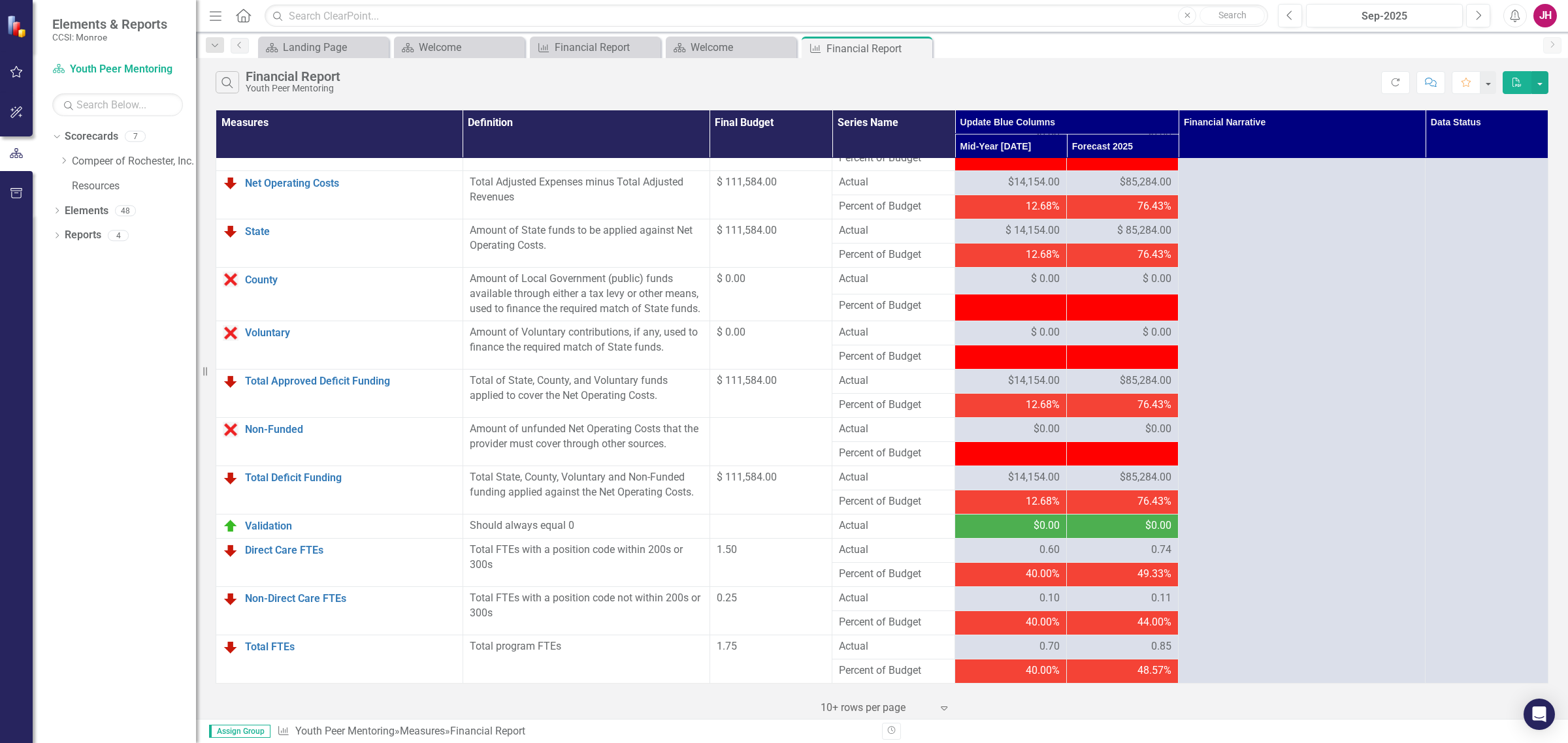
click at [1115, 523] on div "$0.00" at bounding box center [1123, 526] width 98 height 15
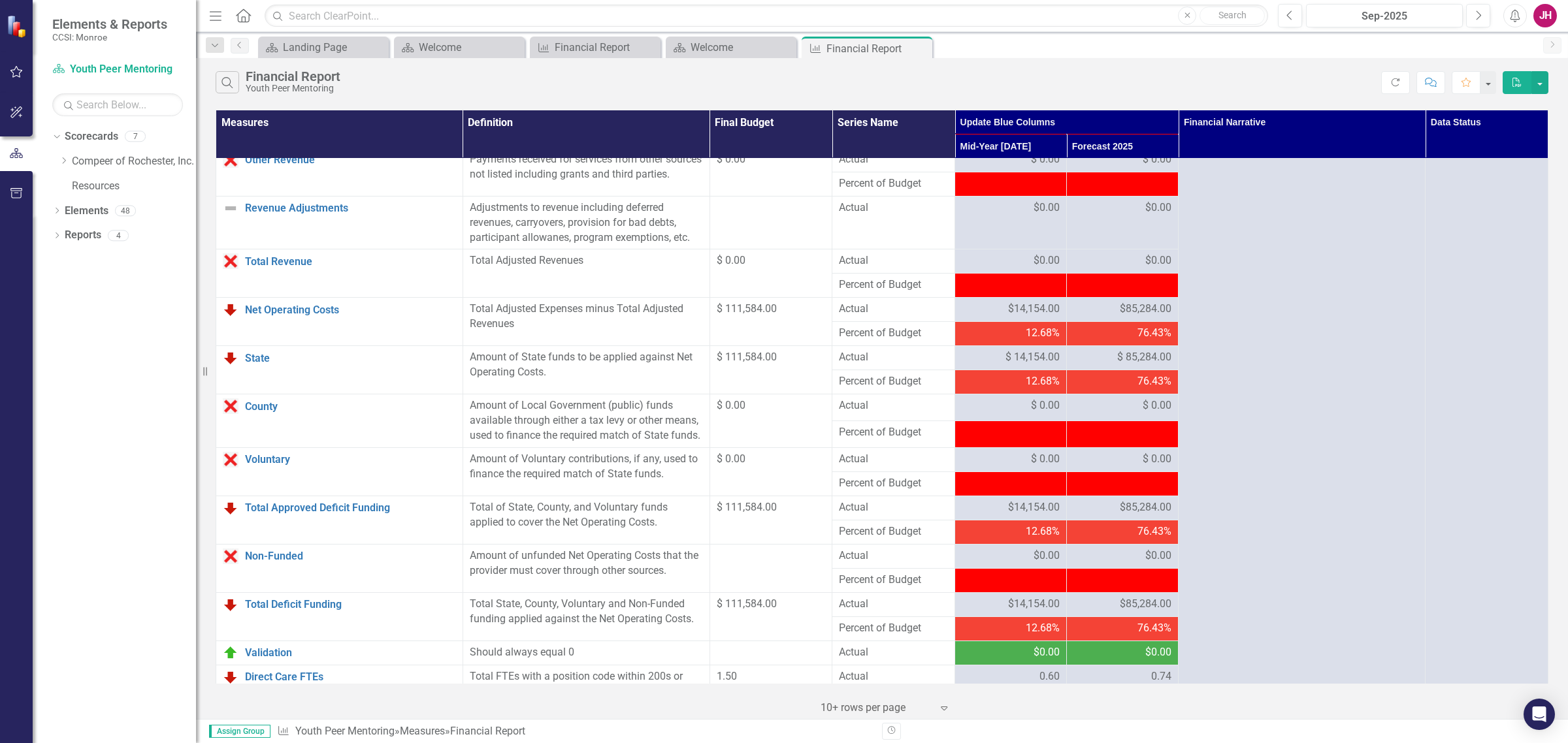
scroll to position [1047, 0]
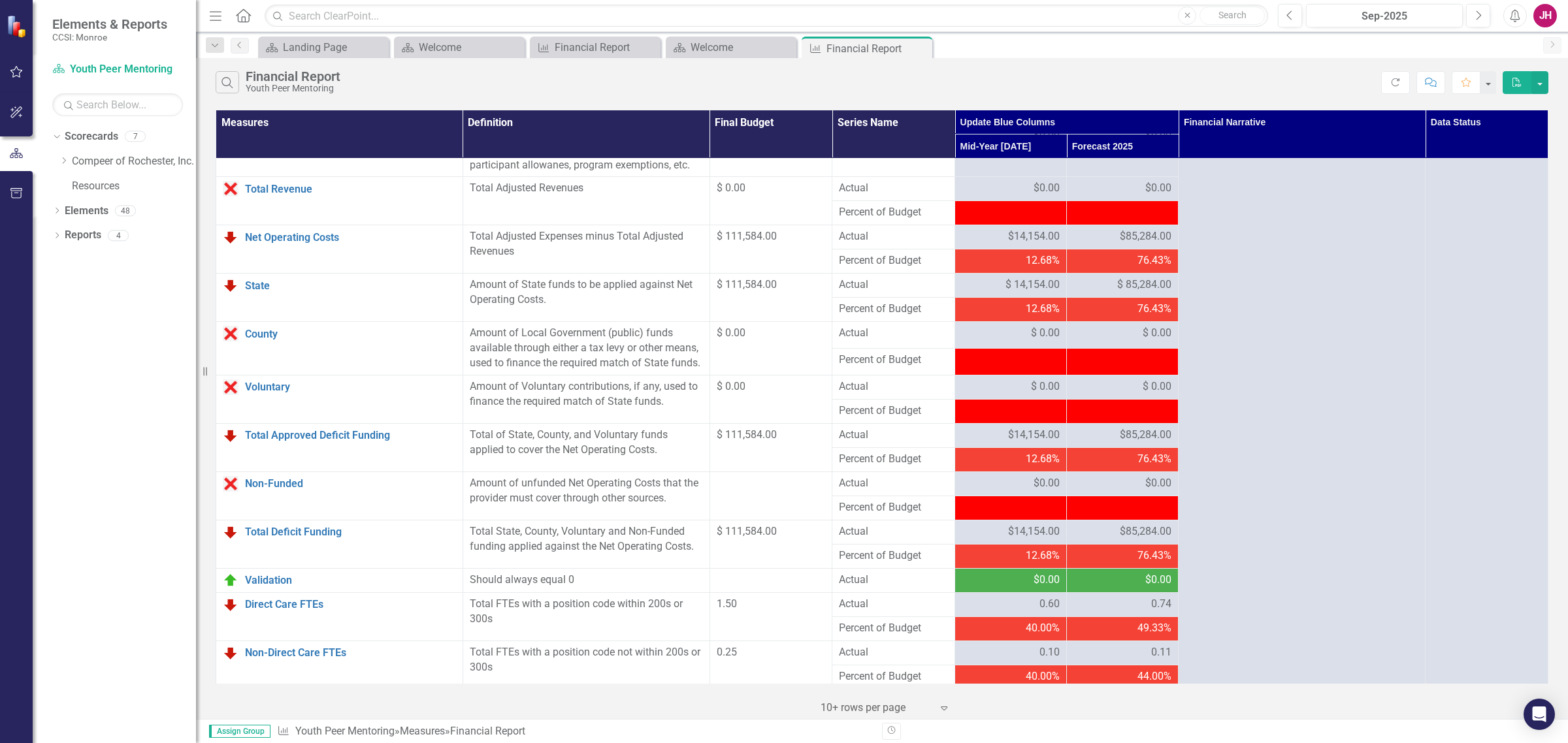
click at [1102, 540] on div "$85,284.00" at bounding box center [1123, 532] width 98 height 15
click at [1120, 443] on span "$85,284.00" at bounding box center [1145, 436] width 51 height 15
click at [1118, 293] on span "$ 85,284.00" at bounding box center [1144, 285] width 54 height 15
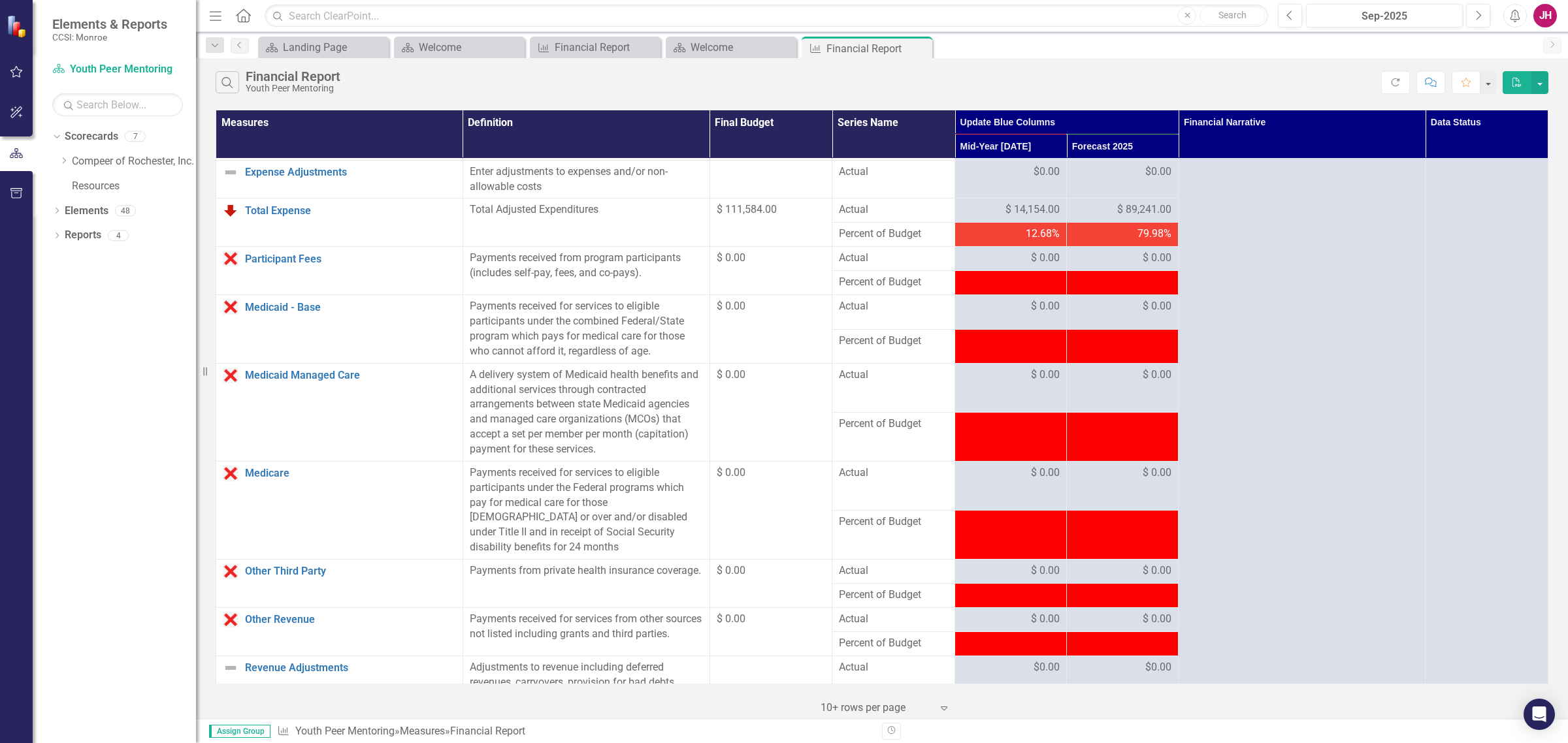
scroll to position [476, 0]
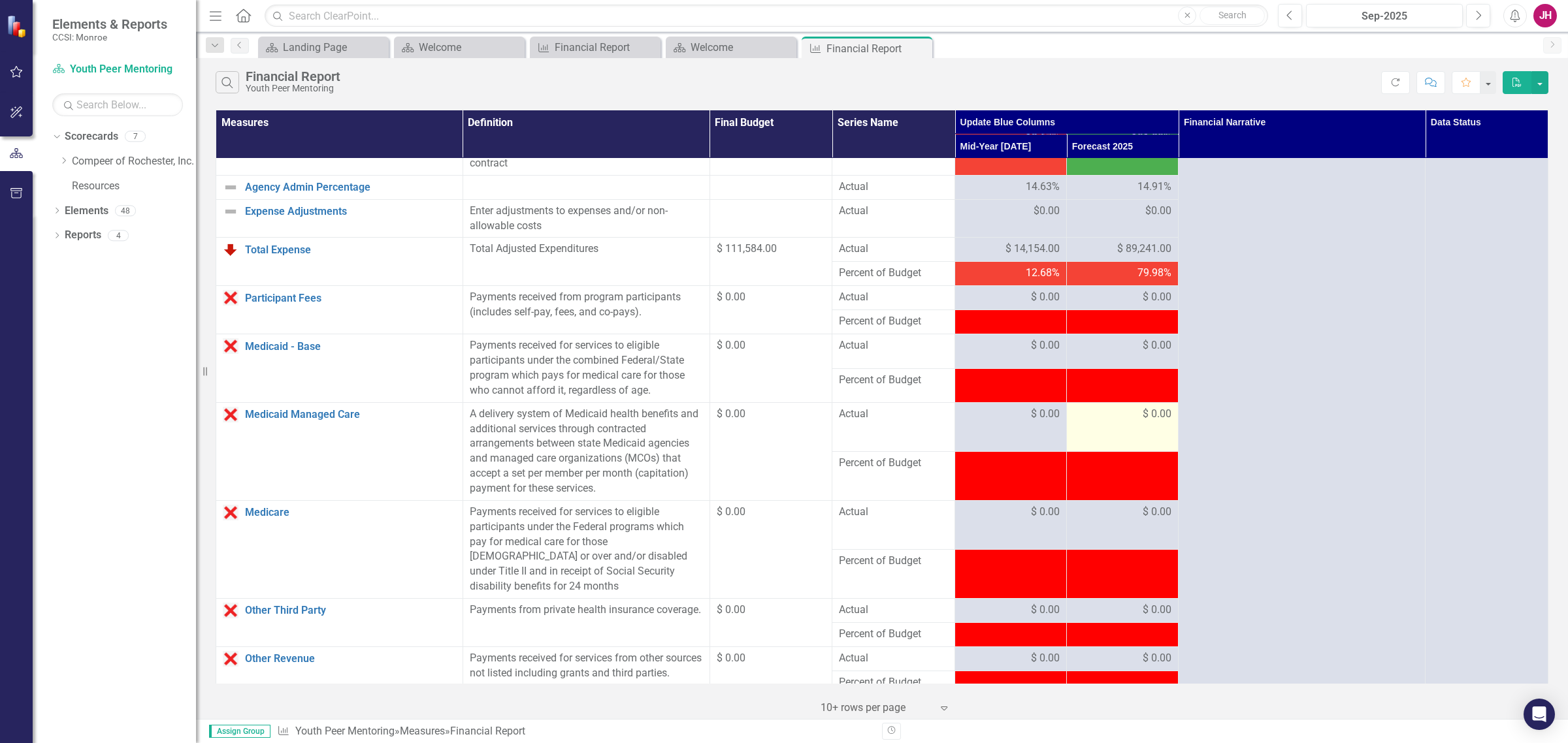
click at [1131, 418] on div "$ 0.00" at bounding box center [1123, 414] width 98 height 15
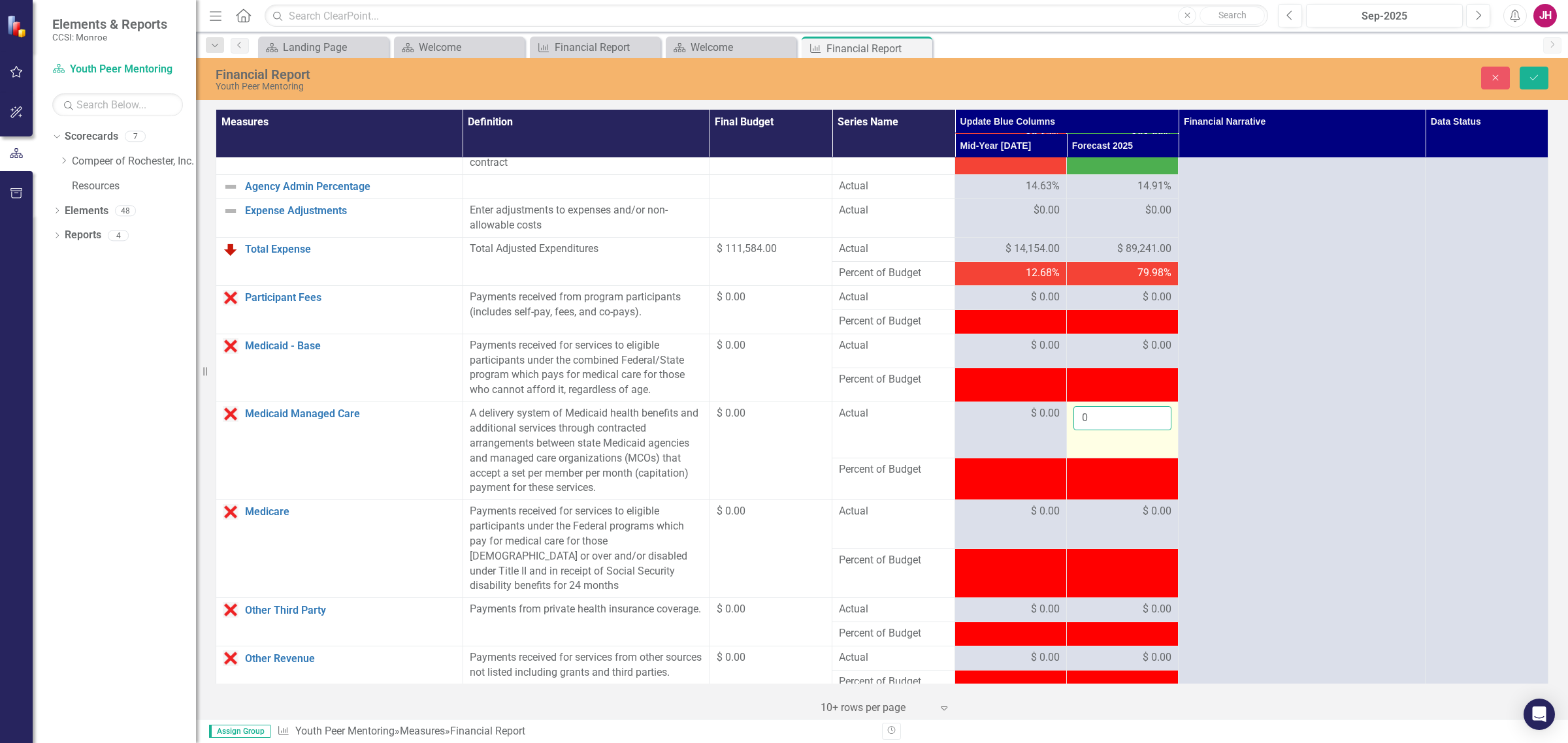
click at [1131, 420] on input "0" at bounding box center [1123, 418] width 98 height 24
type input "00"
click at [1254, 73] on icon "Save" at bounding box center [1534, 77] width 12 height 9
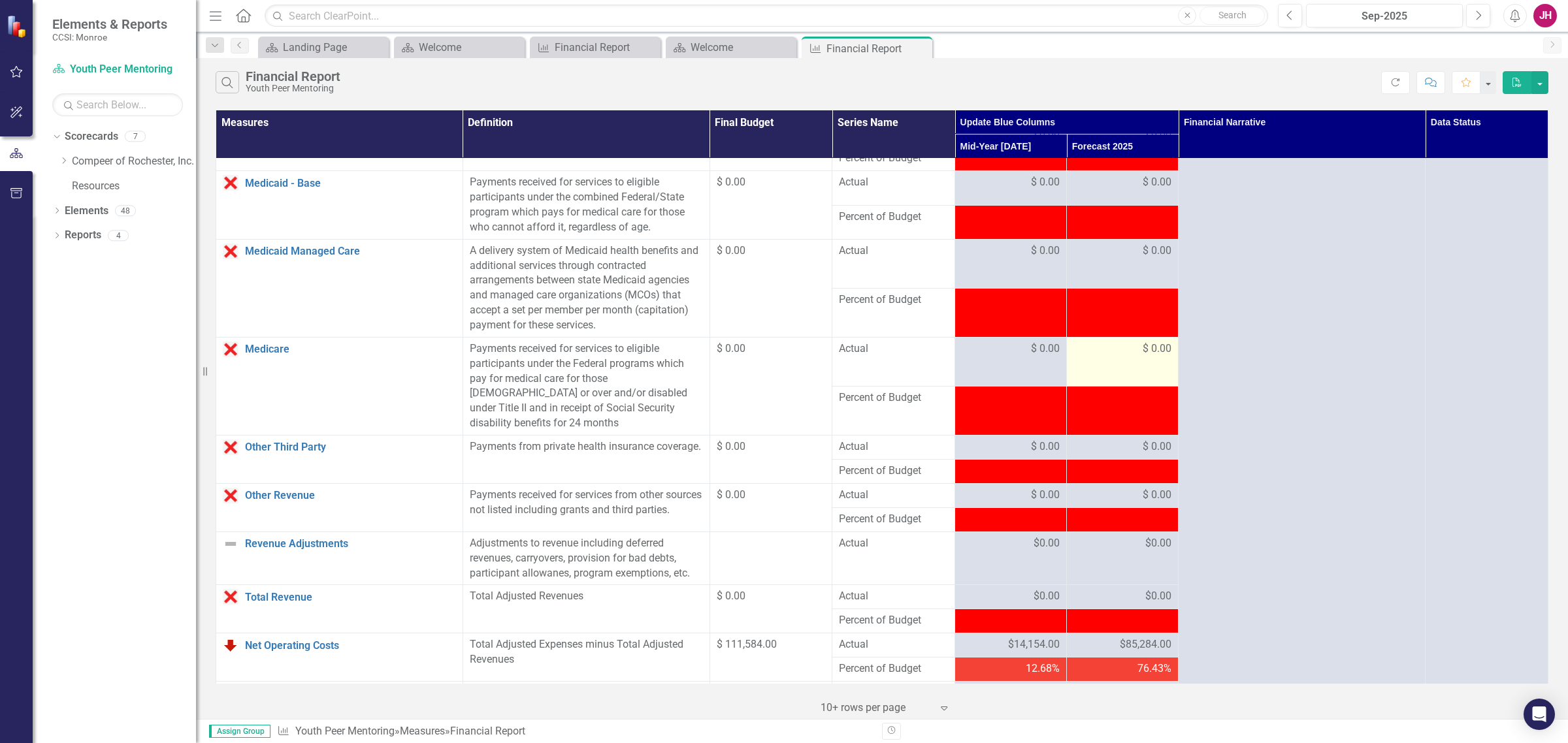
scroll to position [557, 0]
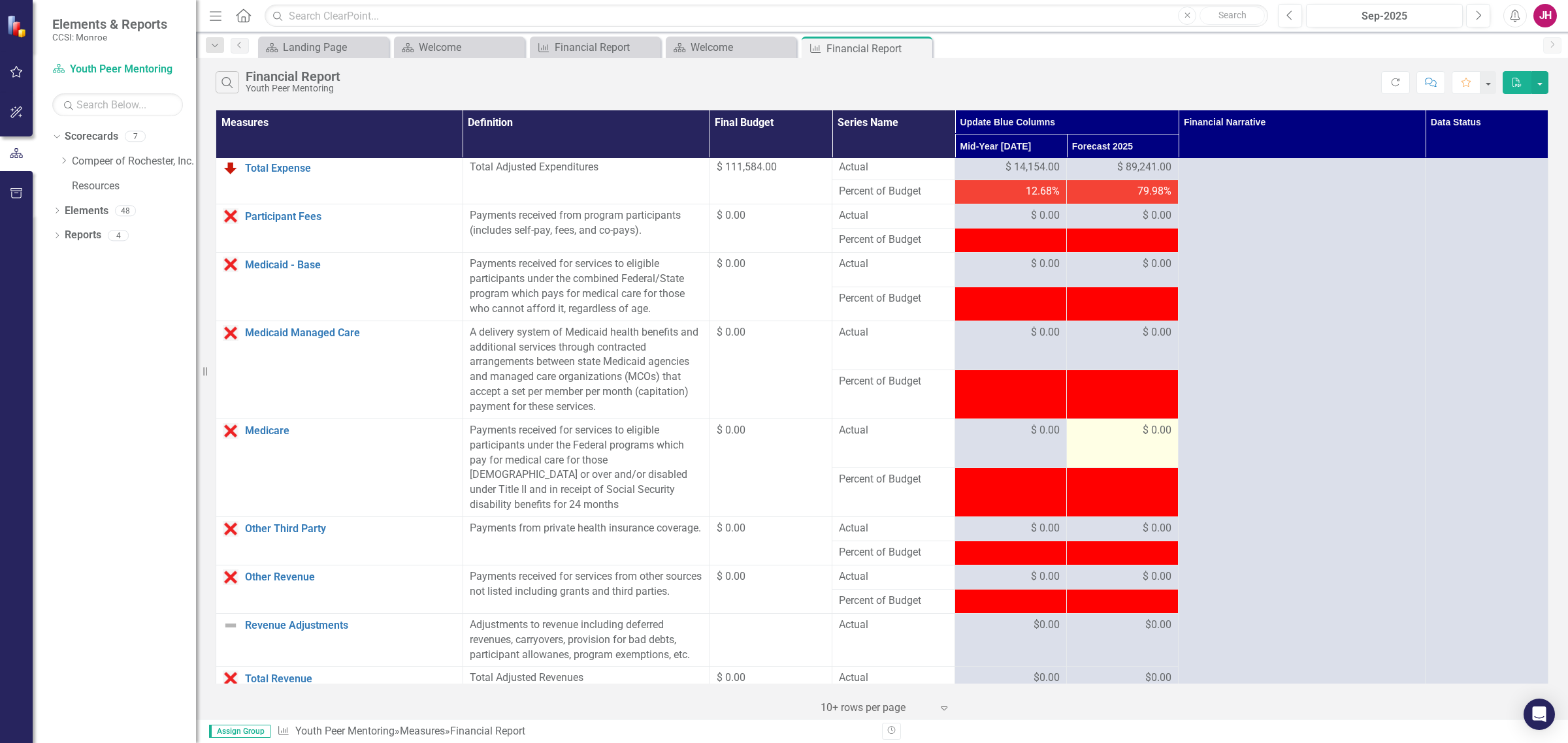
click at [1125, 436] on div "$ 0.00" at bounding box center [1123, 430] width 98 height 15
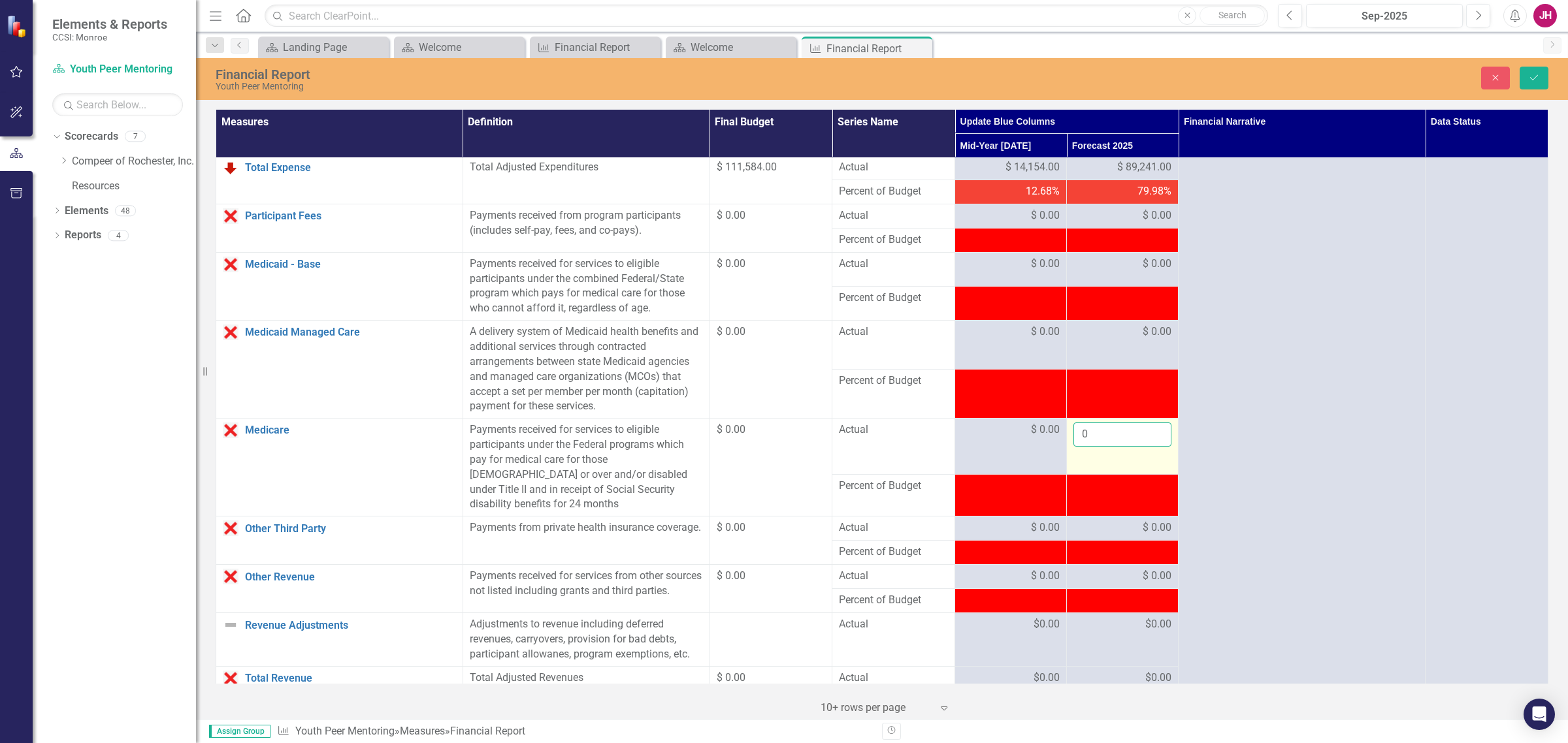
click at [1125, 436] on input "0" at bounding box center [1123, 435] width 98 height 24
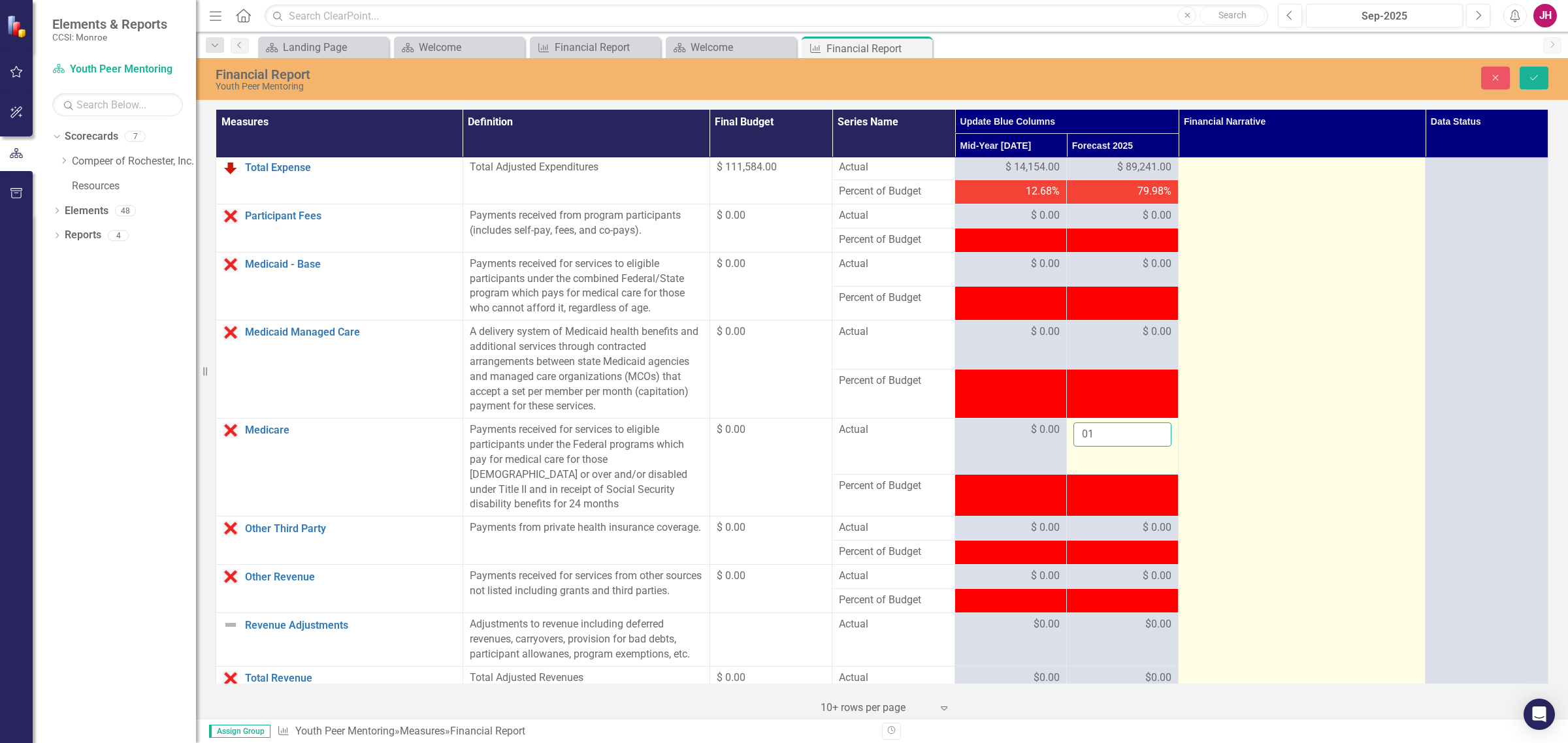
type input "01"
click at [1254, 421] on td at bounding box center [1302, 414] width 247 height 1626
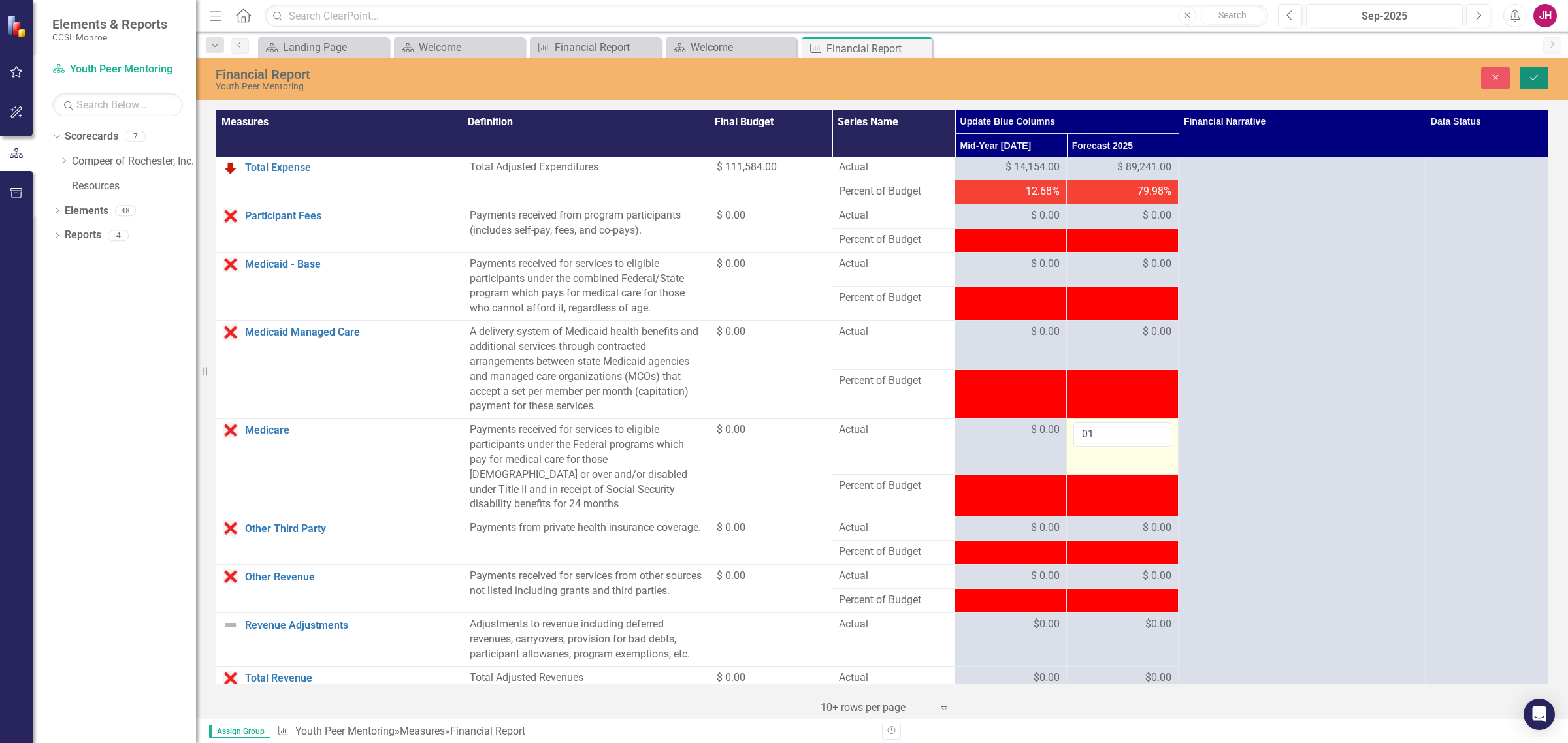
click at [1254, 79] on button "Save" at bounding box center [1534, 77] width 29 height 23
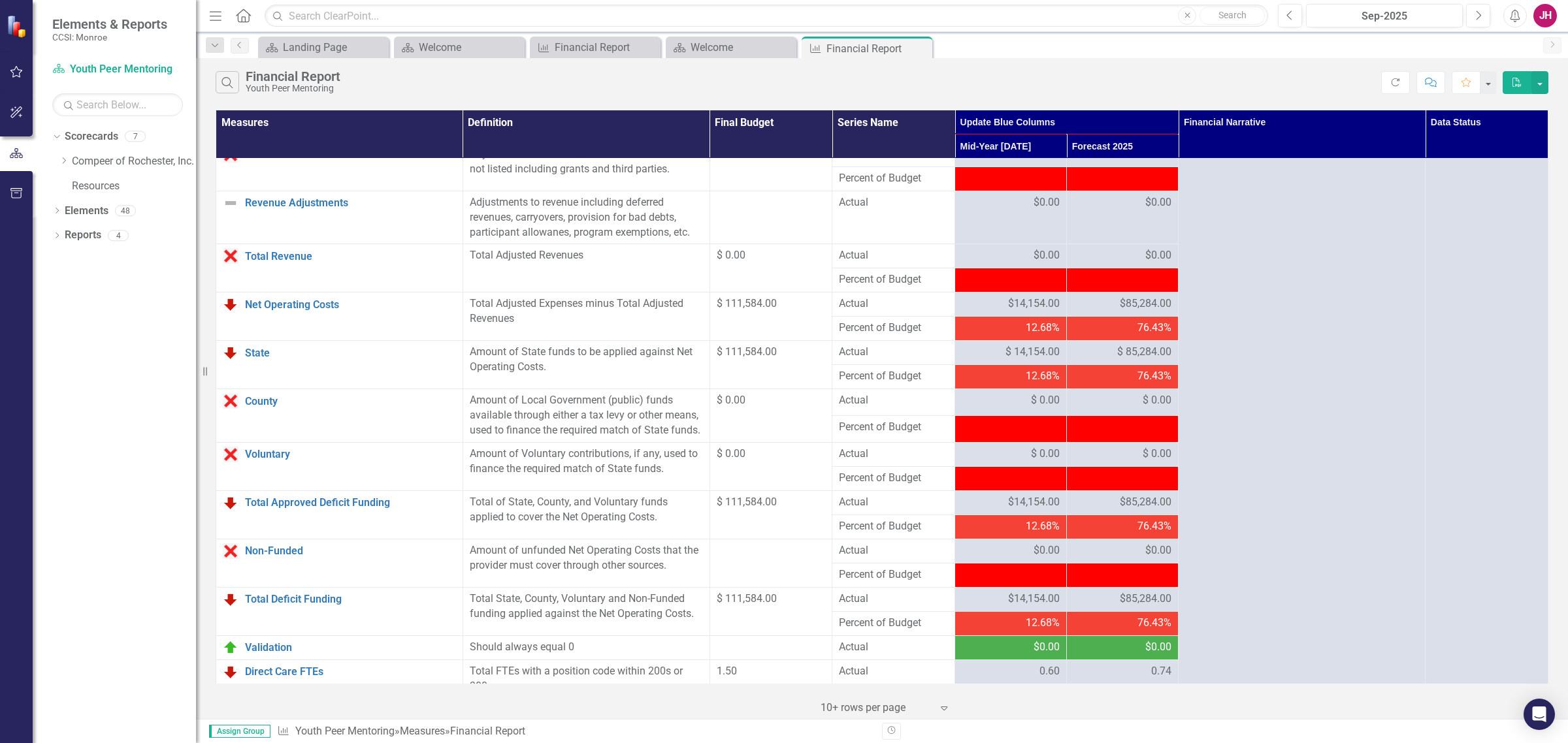
scroll to position [720, 0]
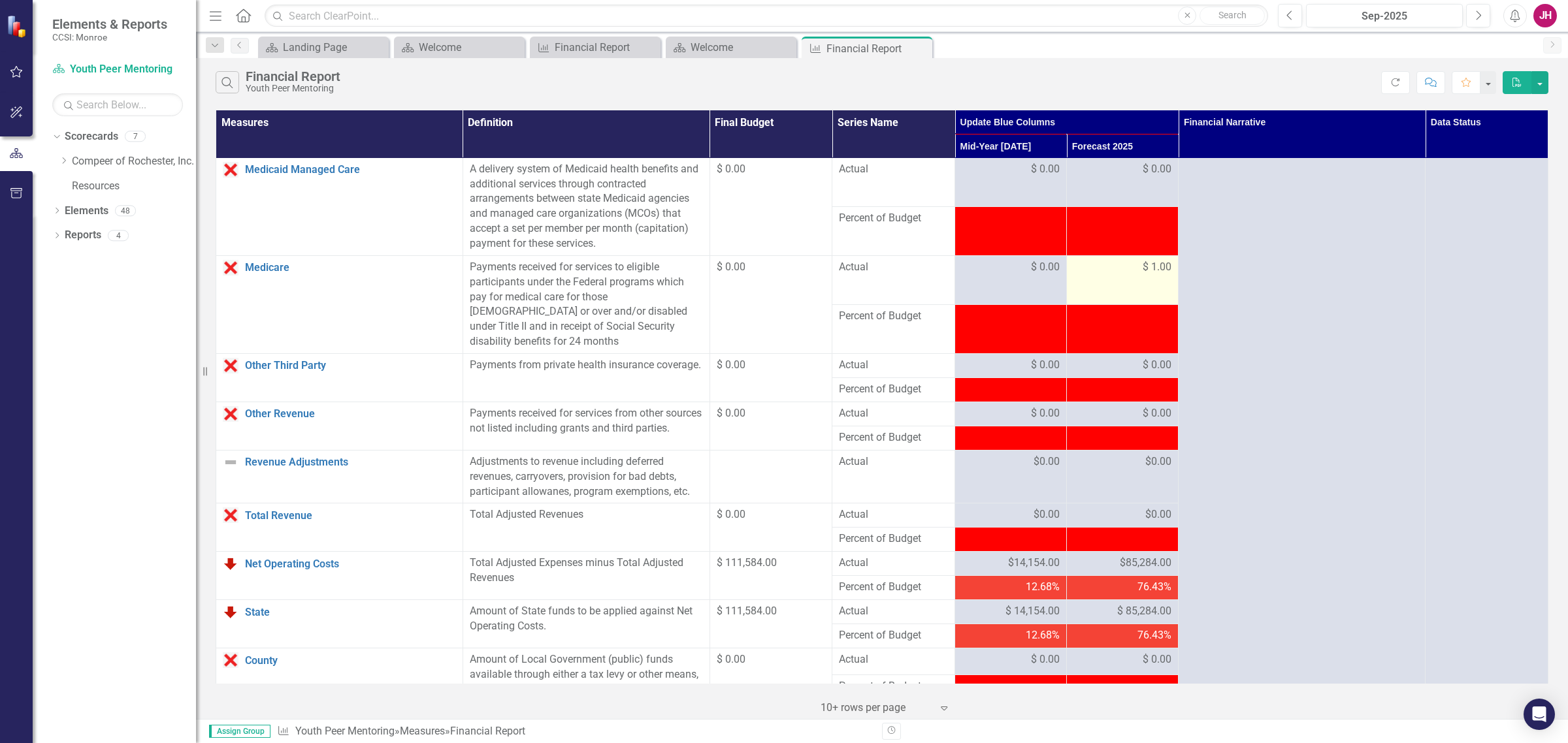
click at [1140, 275] on tbody "Personal Services Link Open Element Includes all remuneration, paid currently o…" at bounding box center [882, 252] width 1333 height 1626
click at [1143, 272] on span "$ 1.00" at bounding box center [1157, 267] width 29 height 15
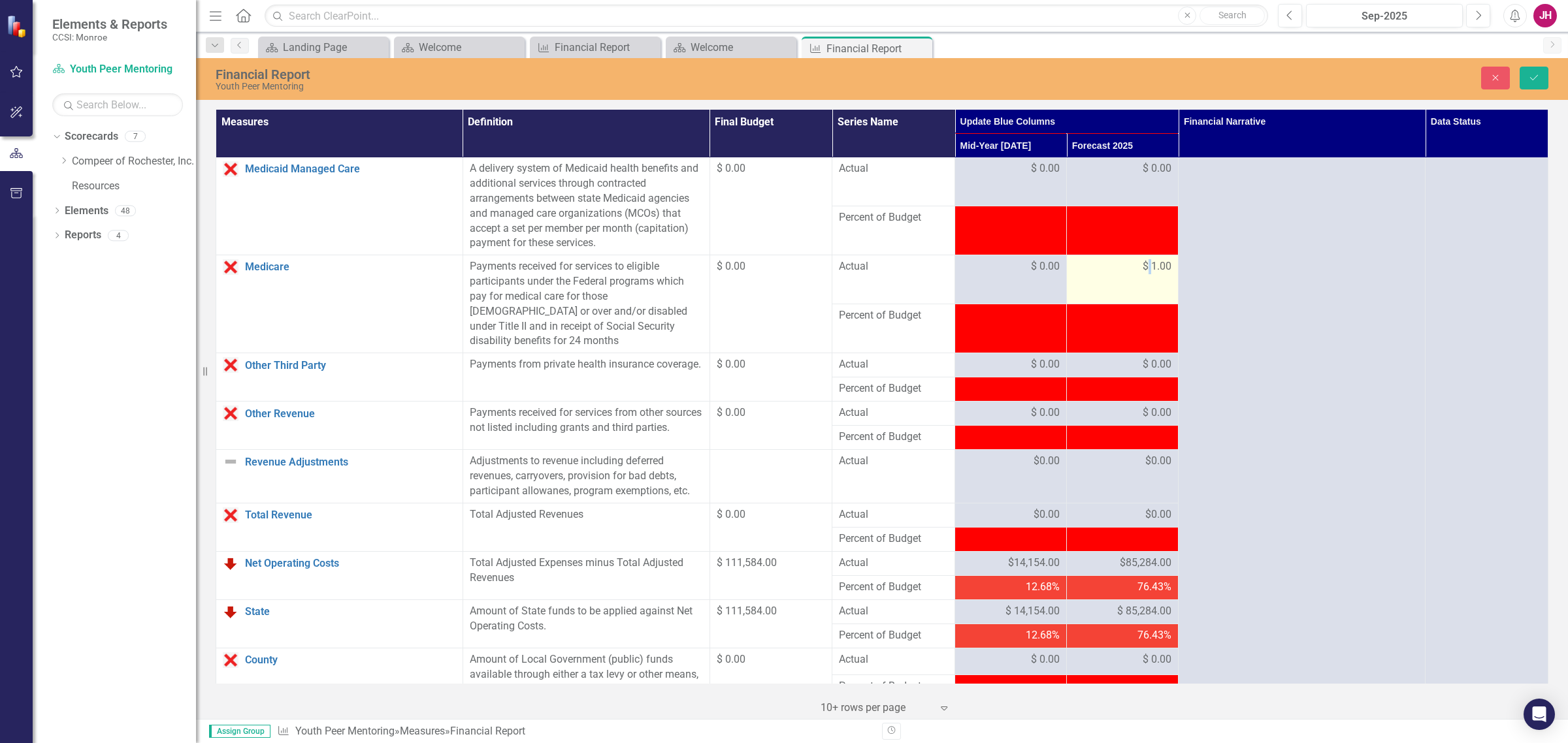
click at [1163, 270] on span "$ 1.00" at bounding box center [1157, 267] width 29 height 15
drag, startPoint x: 1163, startPoint y: 270, endPoint x: 1131, endPoint y: 266, distance: 32.2
click at [1131, 266] on div "$ 1.00" at bounding box center [1123, 267] width 98 height 15
drag, startPoint x: 1122, startPoint y: 271, endPoint x: 1047, endPoint y: 275, distance: 75.1
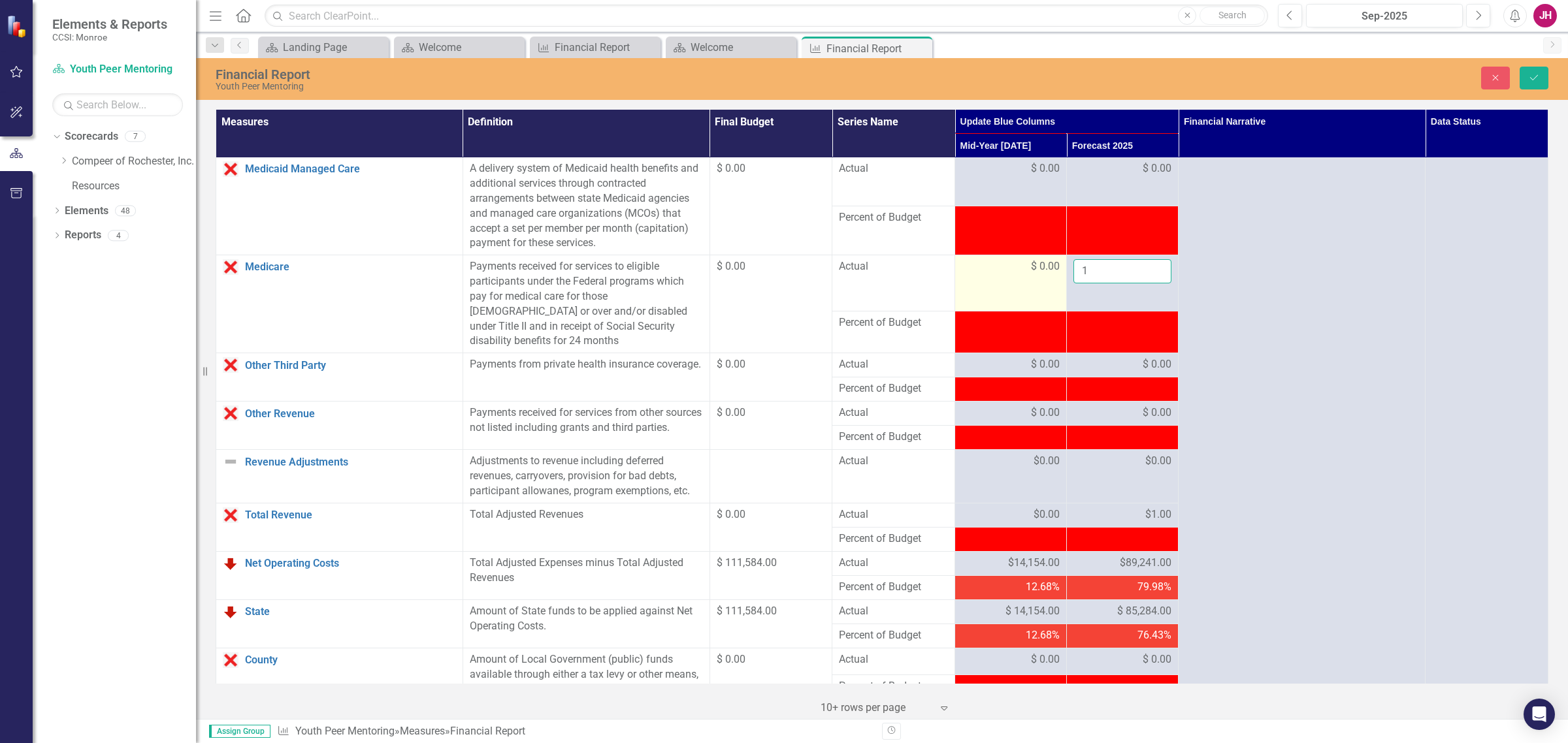
click at [1047, 275] on tr "Medicare Link Open Element Payments received for services to eligible participa…" at bounding box center [882, 283] width 1333 height 56
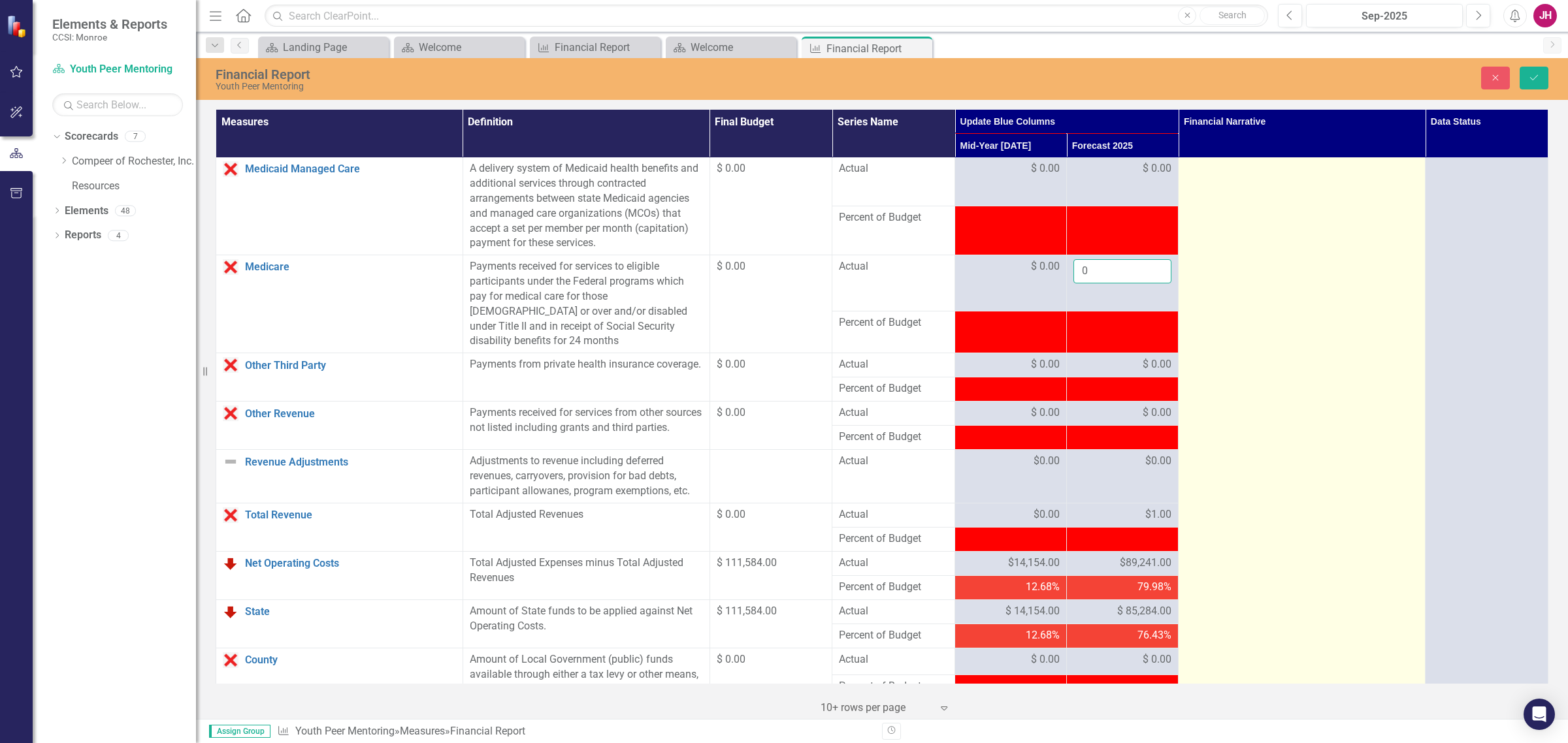
type input "0"
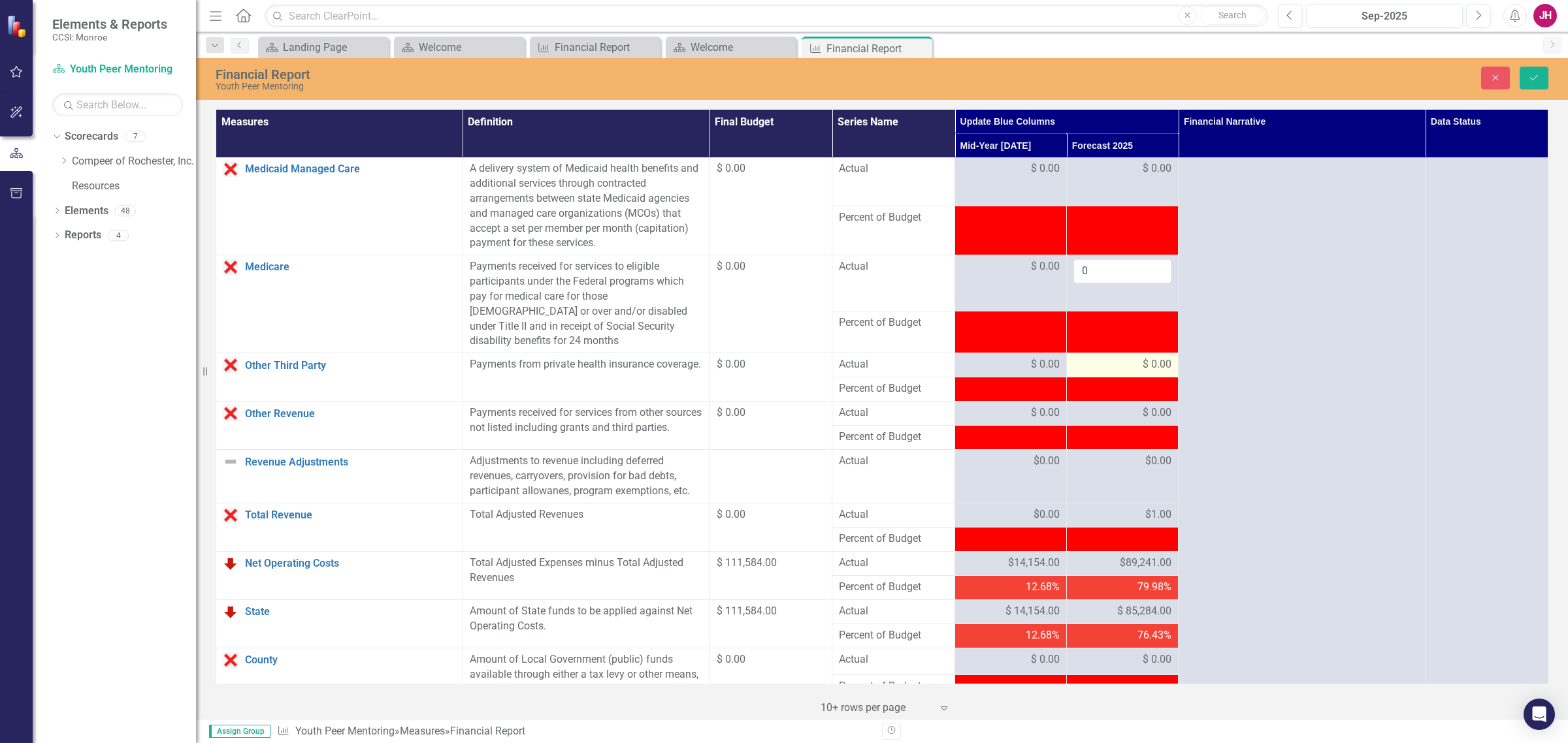
click at [1147, 368] on span "$ 0.00" at bounding box center [1157, 365] width 29 height 15
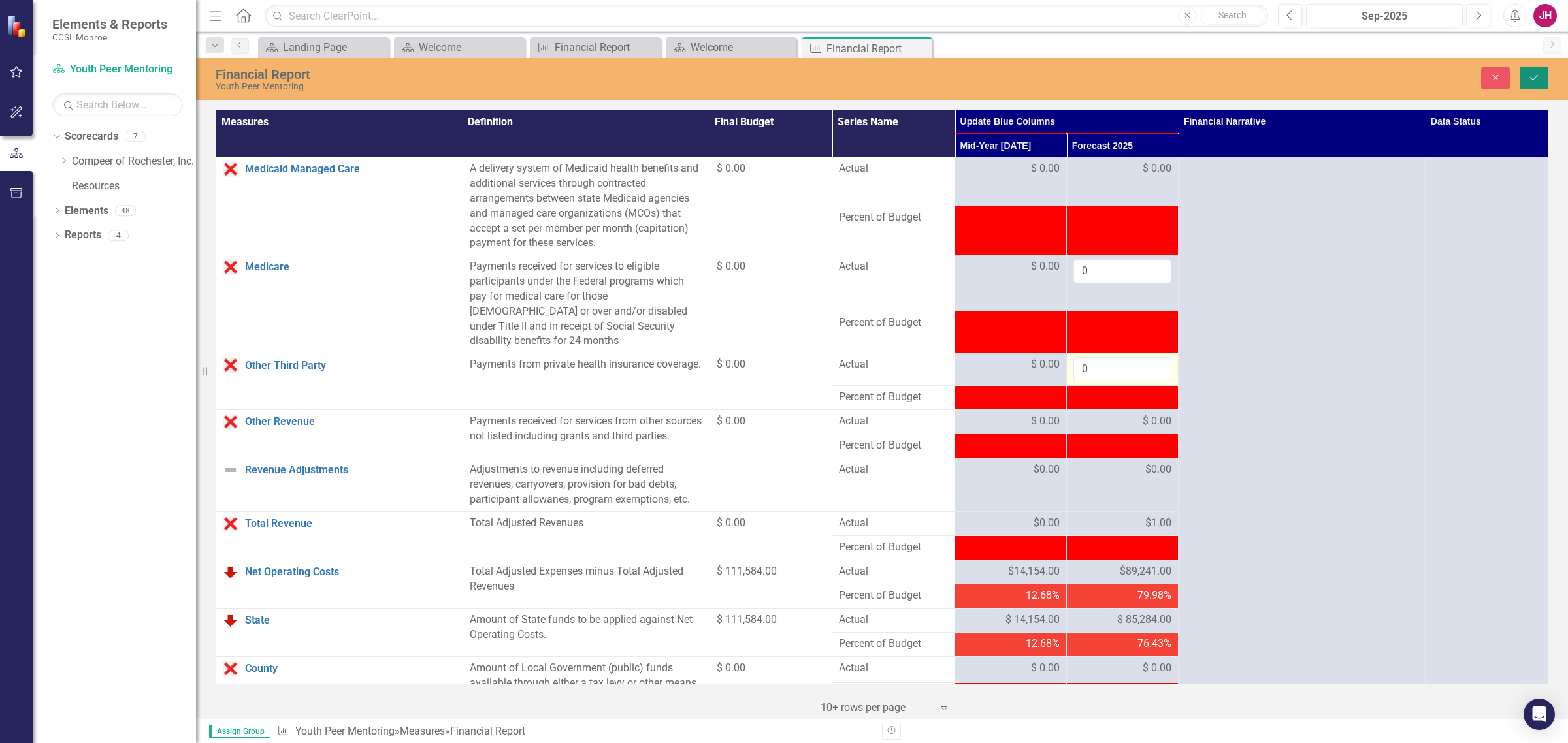
click at [1254, 69] on button "Save" at bounding box center [1534, 77] width 29 height 23
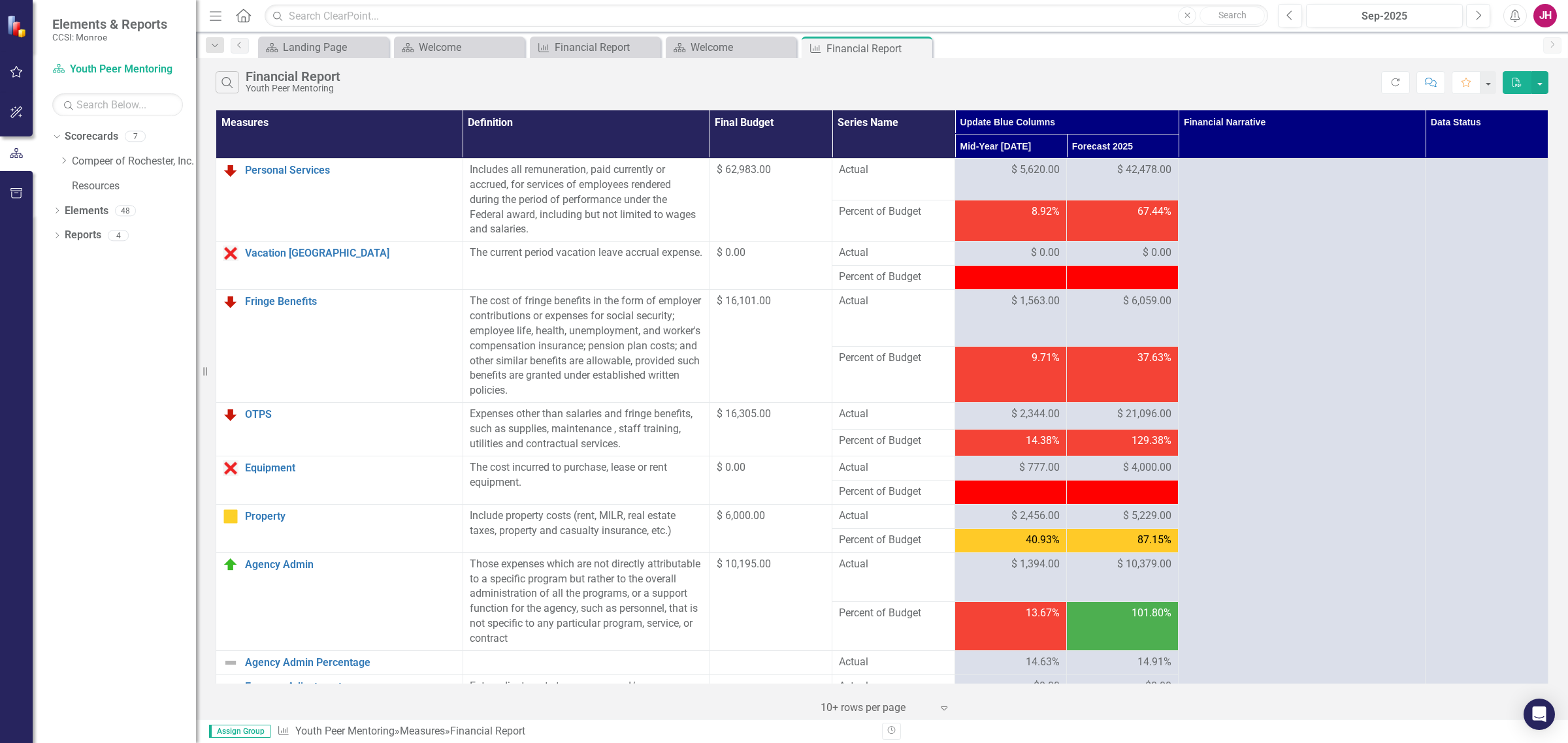
scroll to position [1047, 0]
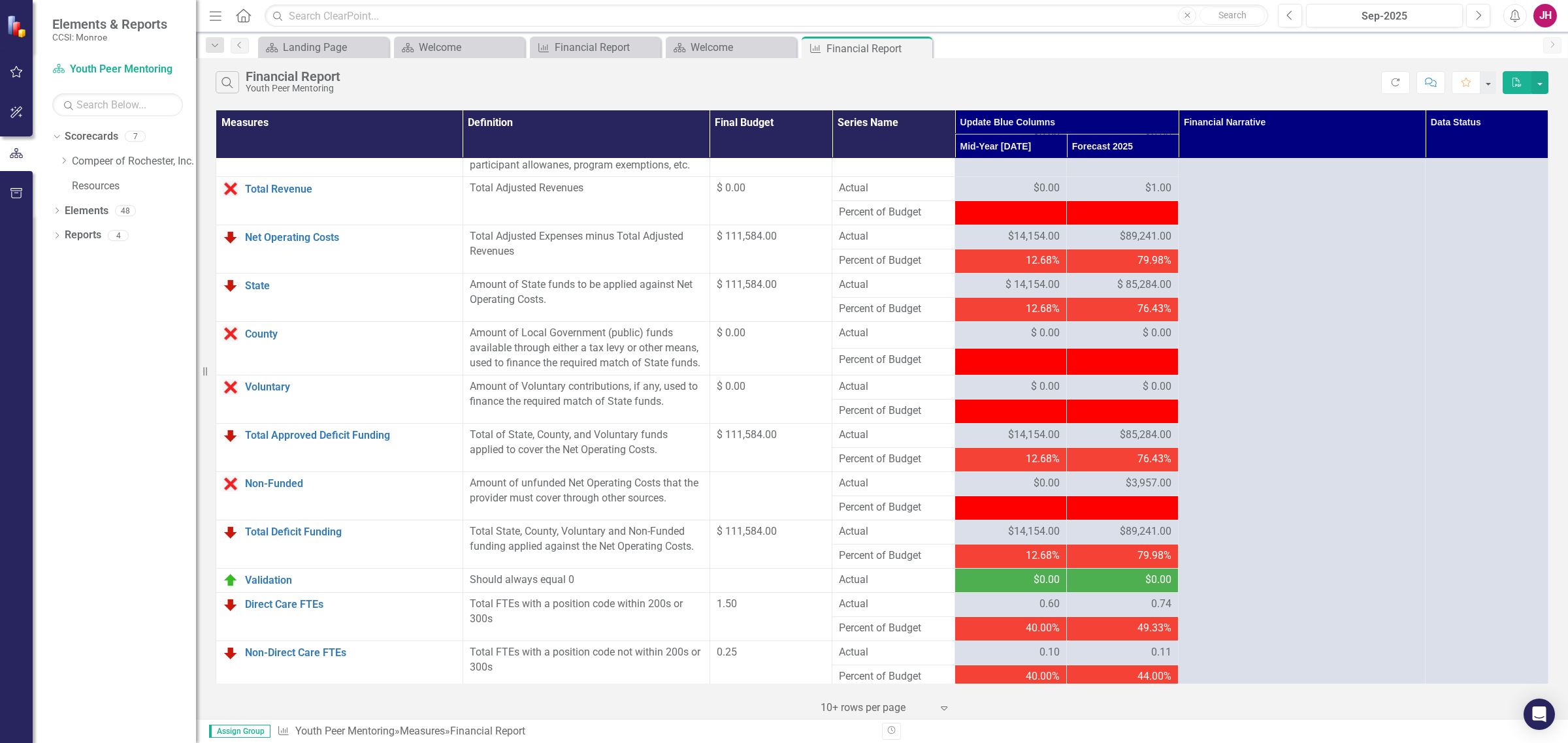
click at [1153, 196] on span "$1.00" at bounding box center [1158, 188] width 26 height 15
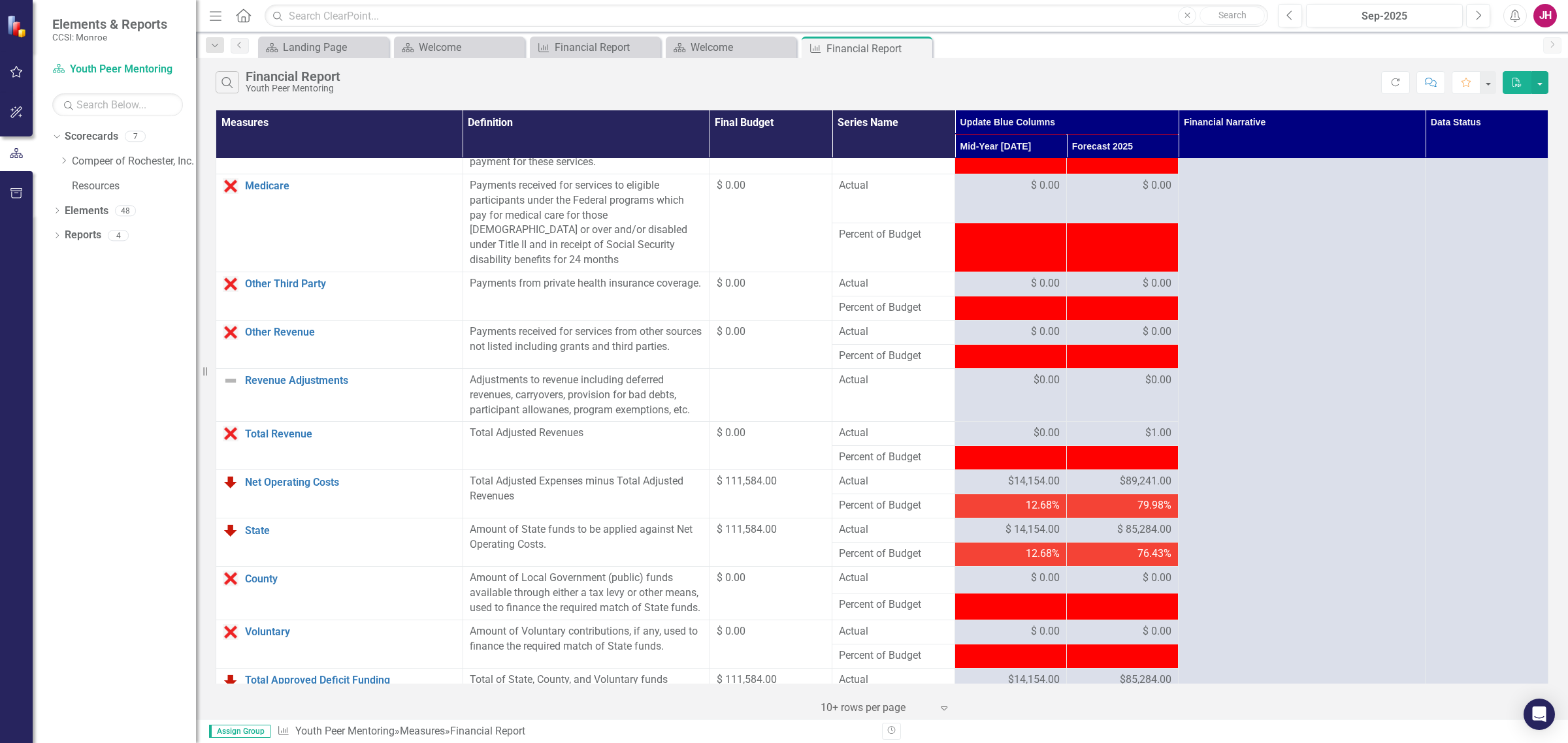
click at [1151, 441] on span "$1.00" at bounding box center [1158, 433] width 26 height 15
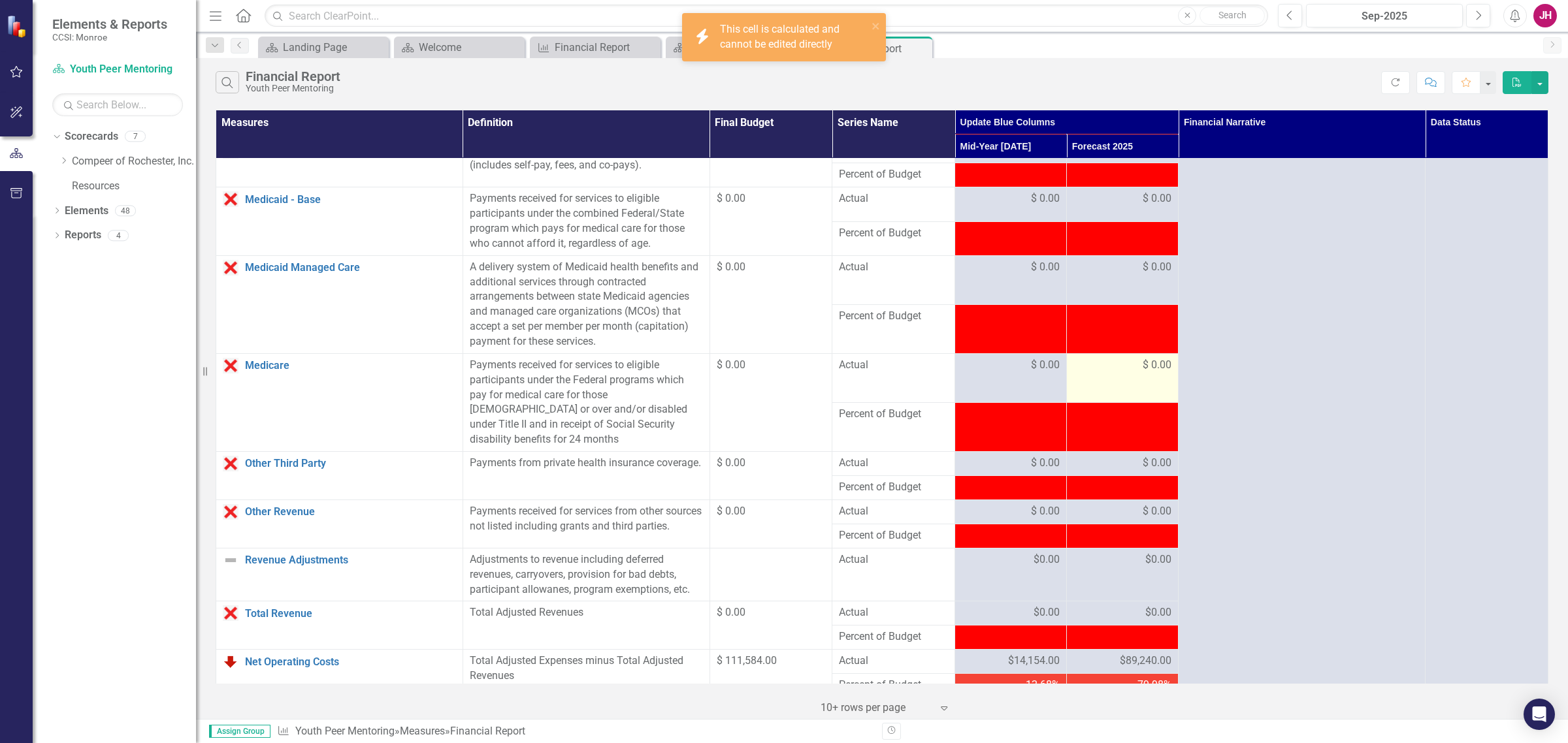
scroll to position [476, 0]
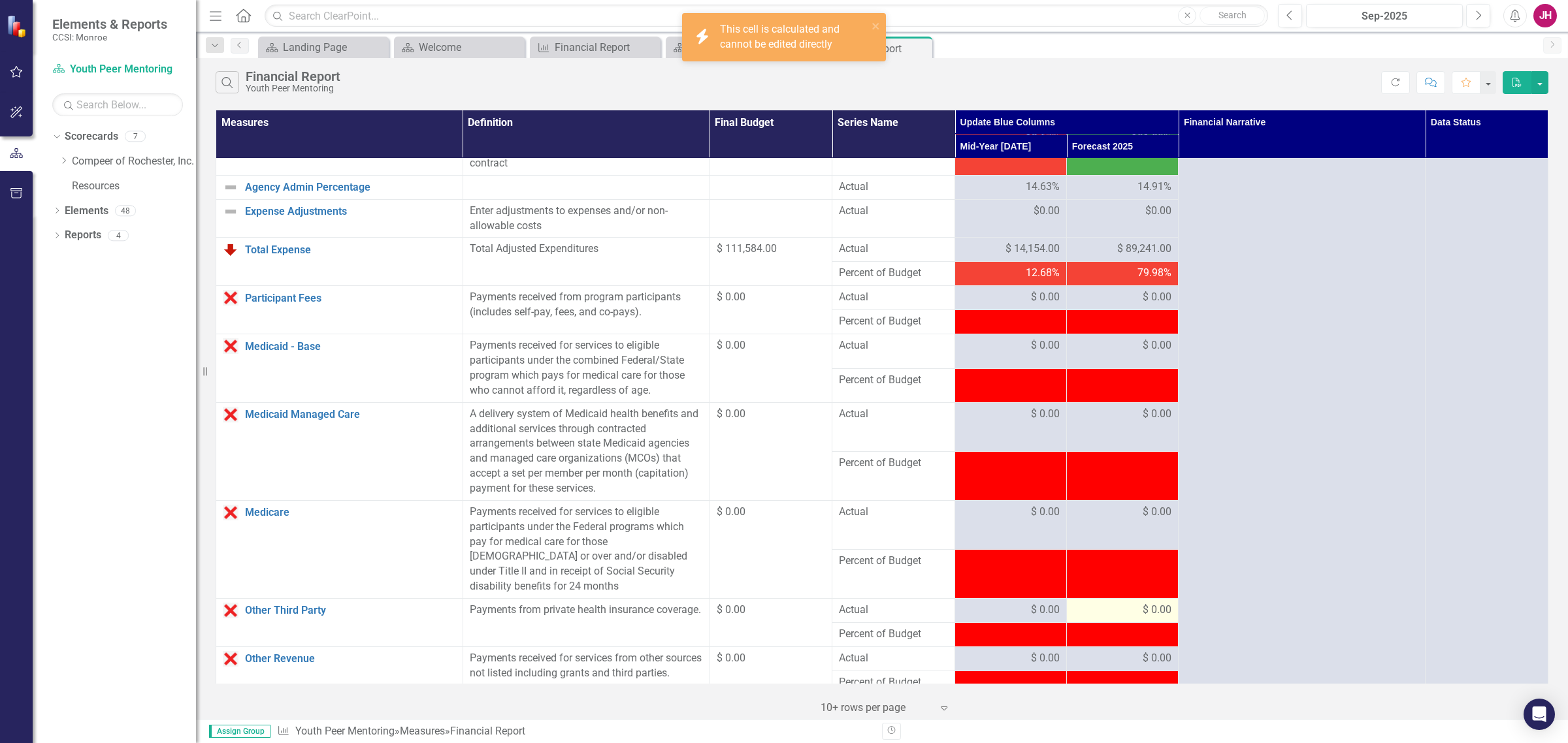
click at [1143, 567] on span "$ 0.00" at bounding box center [1157, 610] width 29 height 15
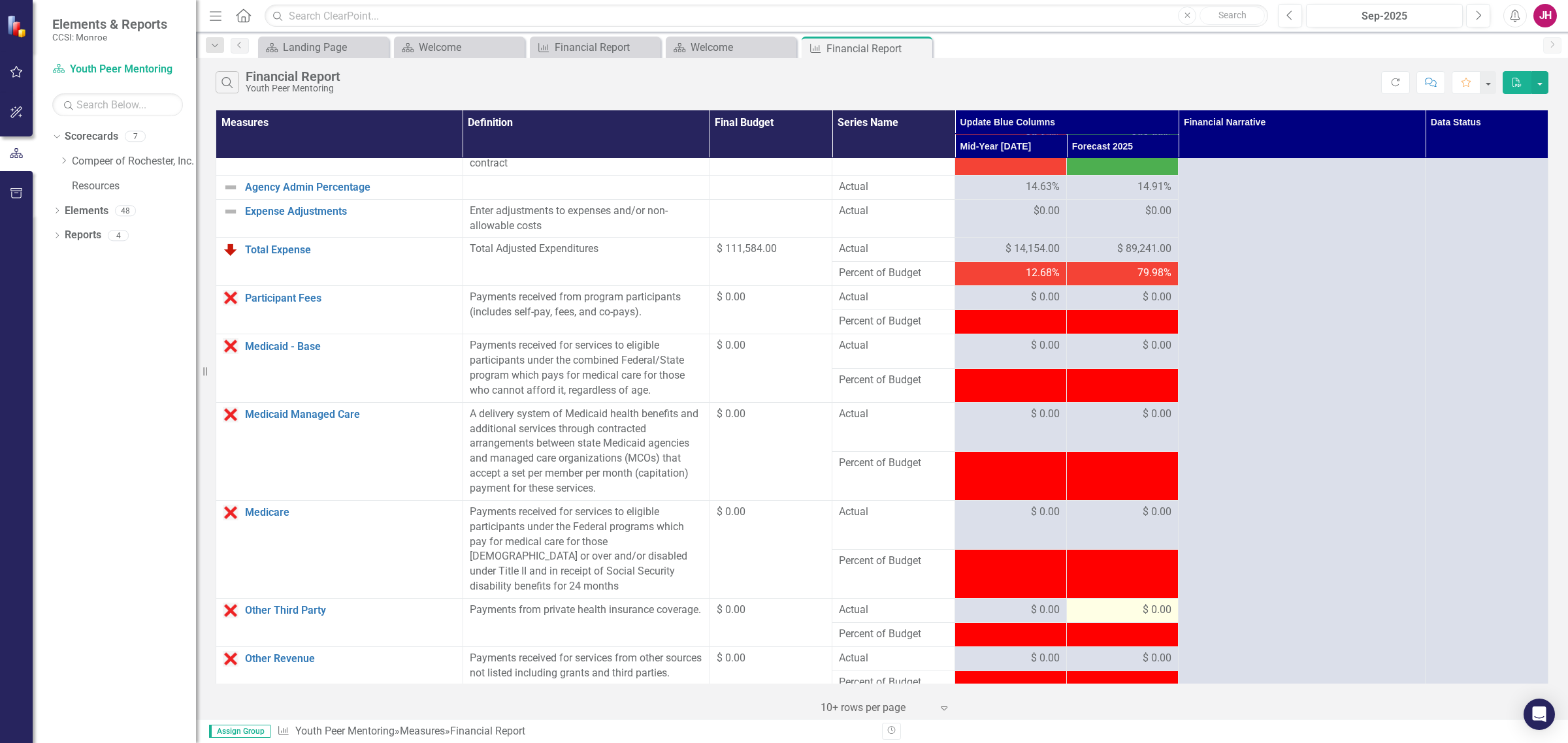
click at [1143, 567] on span "$ 0.00" at bounding box center [1157, 610] width 29 height 15
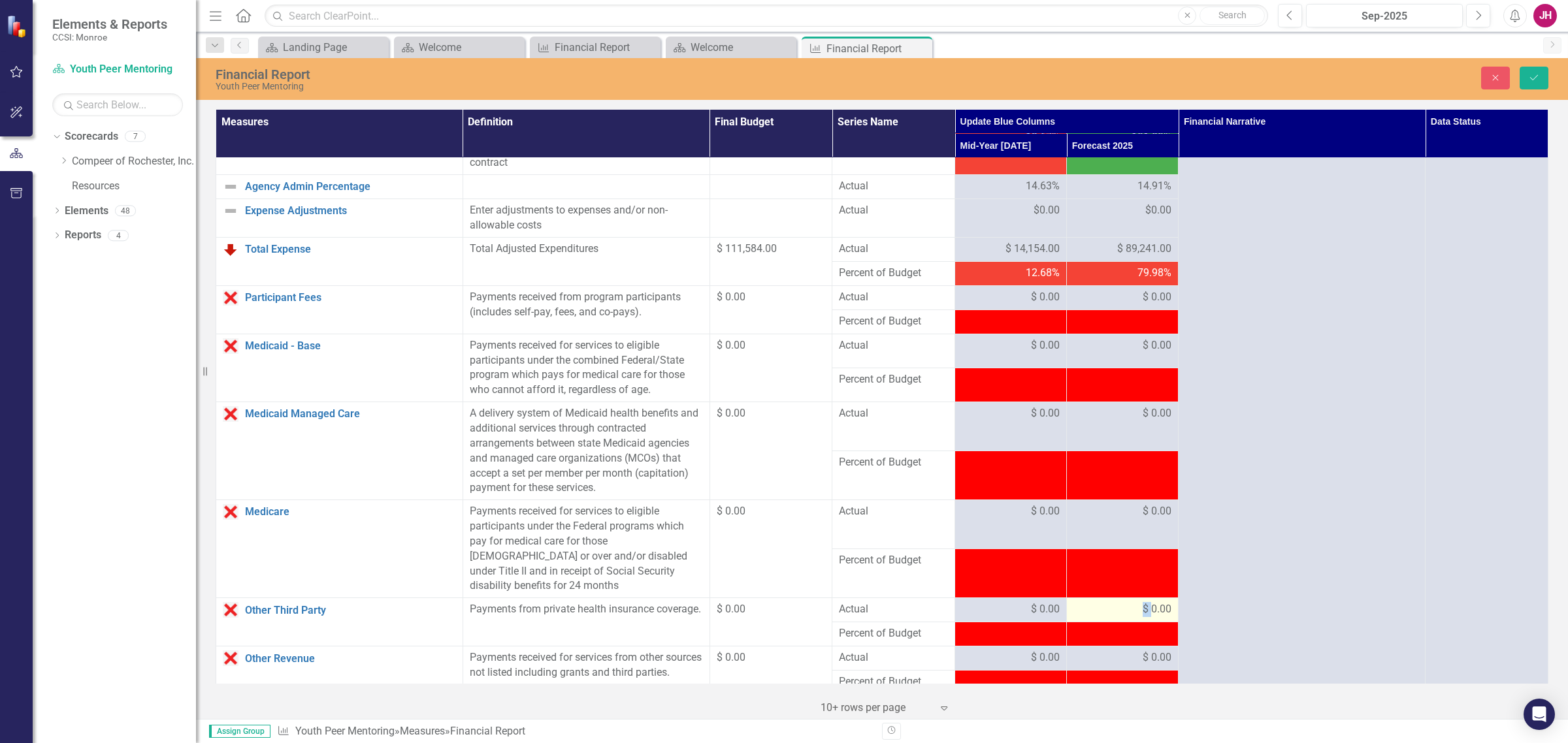
click at [1143, 567] on span "$ 0.00" at bounding box center [1157, 610] width 29 height 15
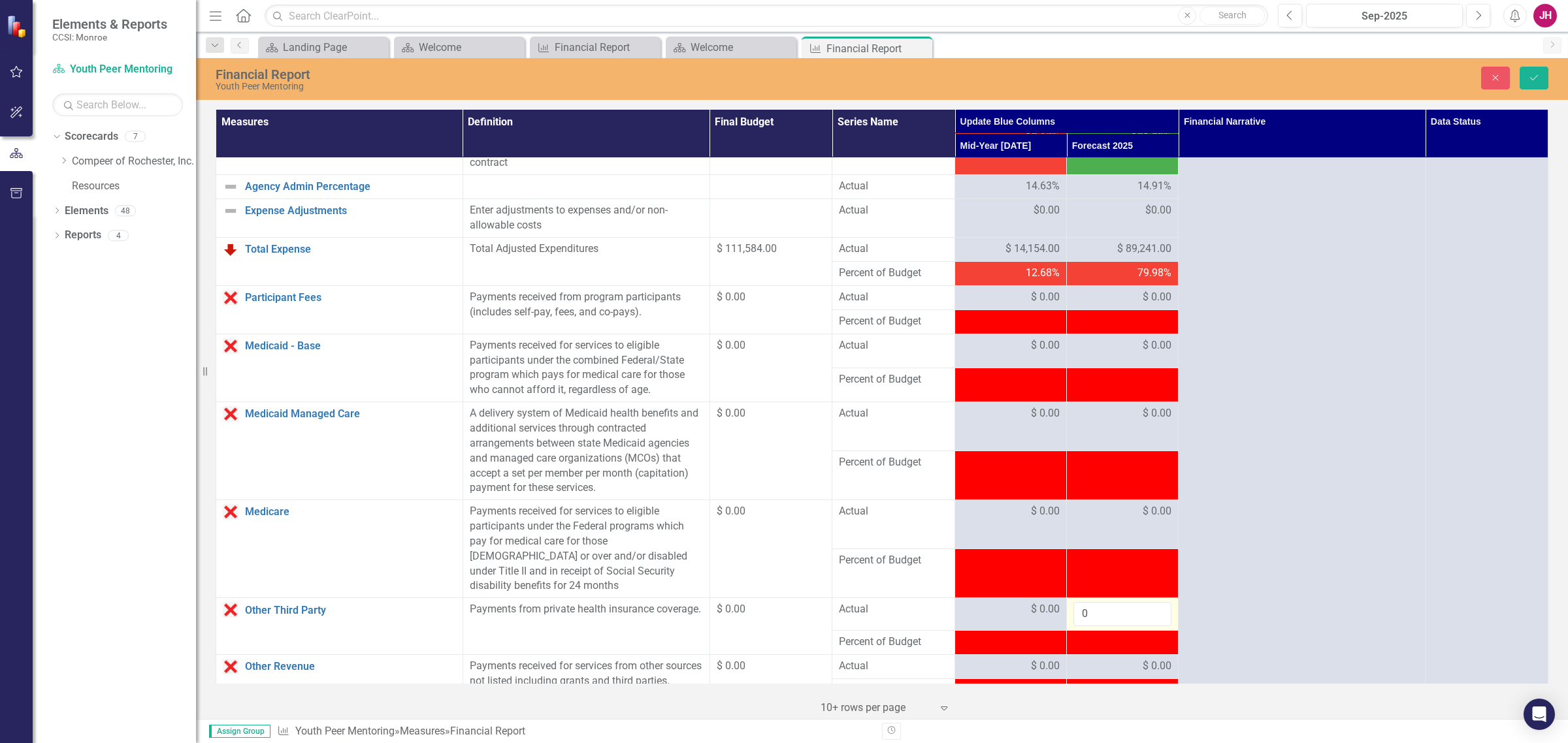
click at [1137, 567] on input "0" at bounding box center [1123, 614] width 98 height 24
click at [1254, 78] on button "Save" at bounding box center [1534, 77] width 29 height 23
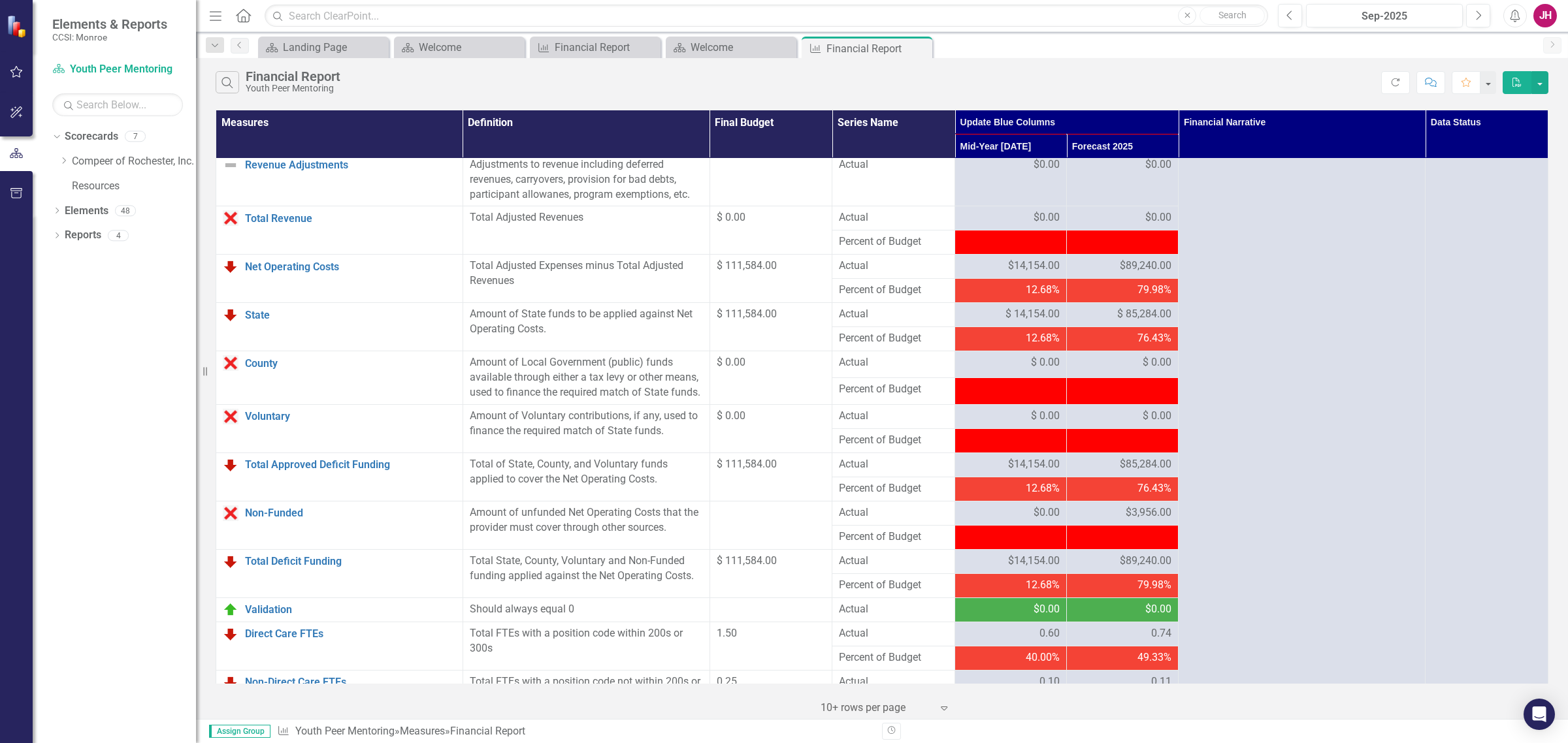
scroll to position [1047, 0]
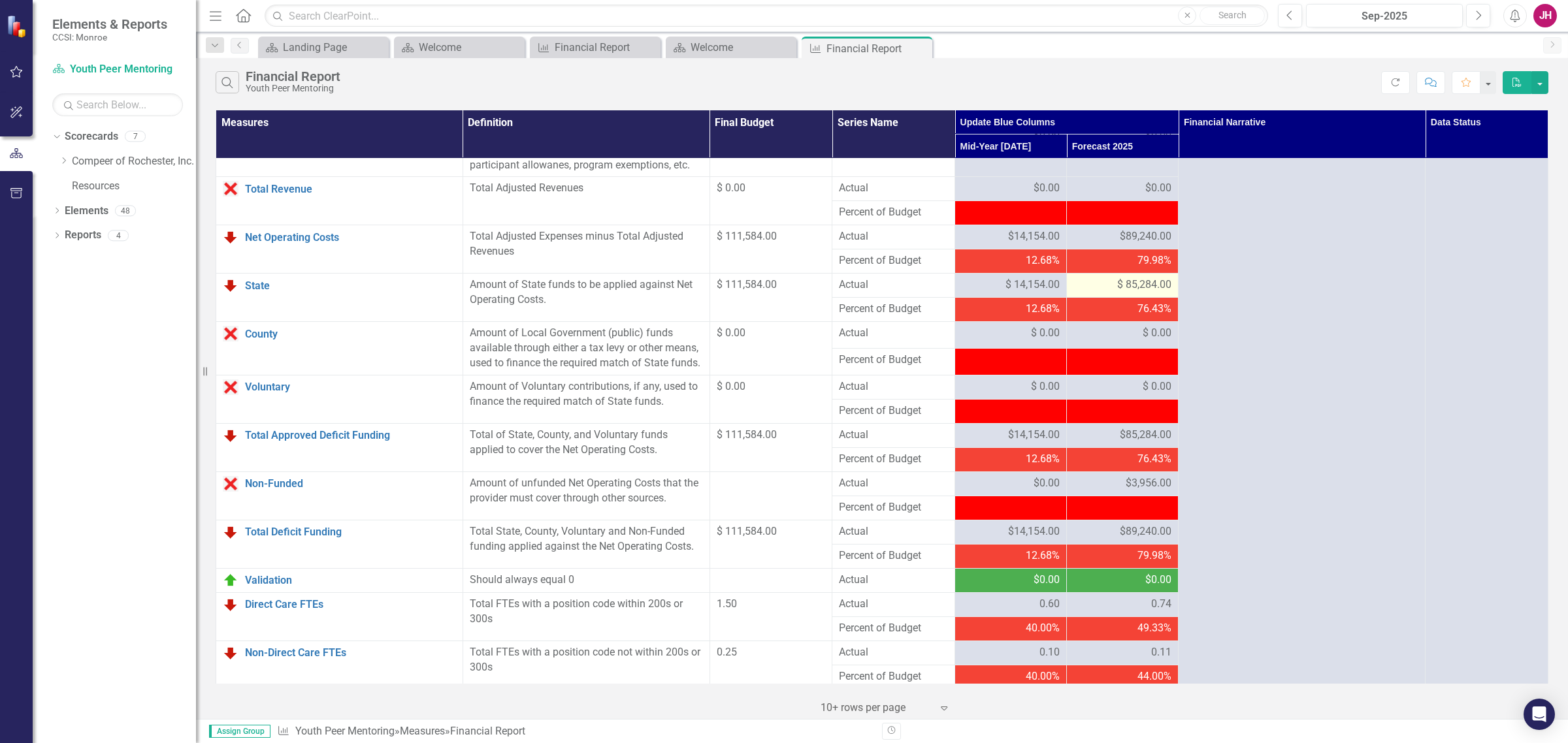
click at [1117, 293] on span "$ 85,284.00" at bounding box center [1144, 285] width 54 height 15
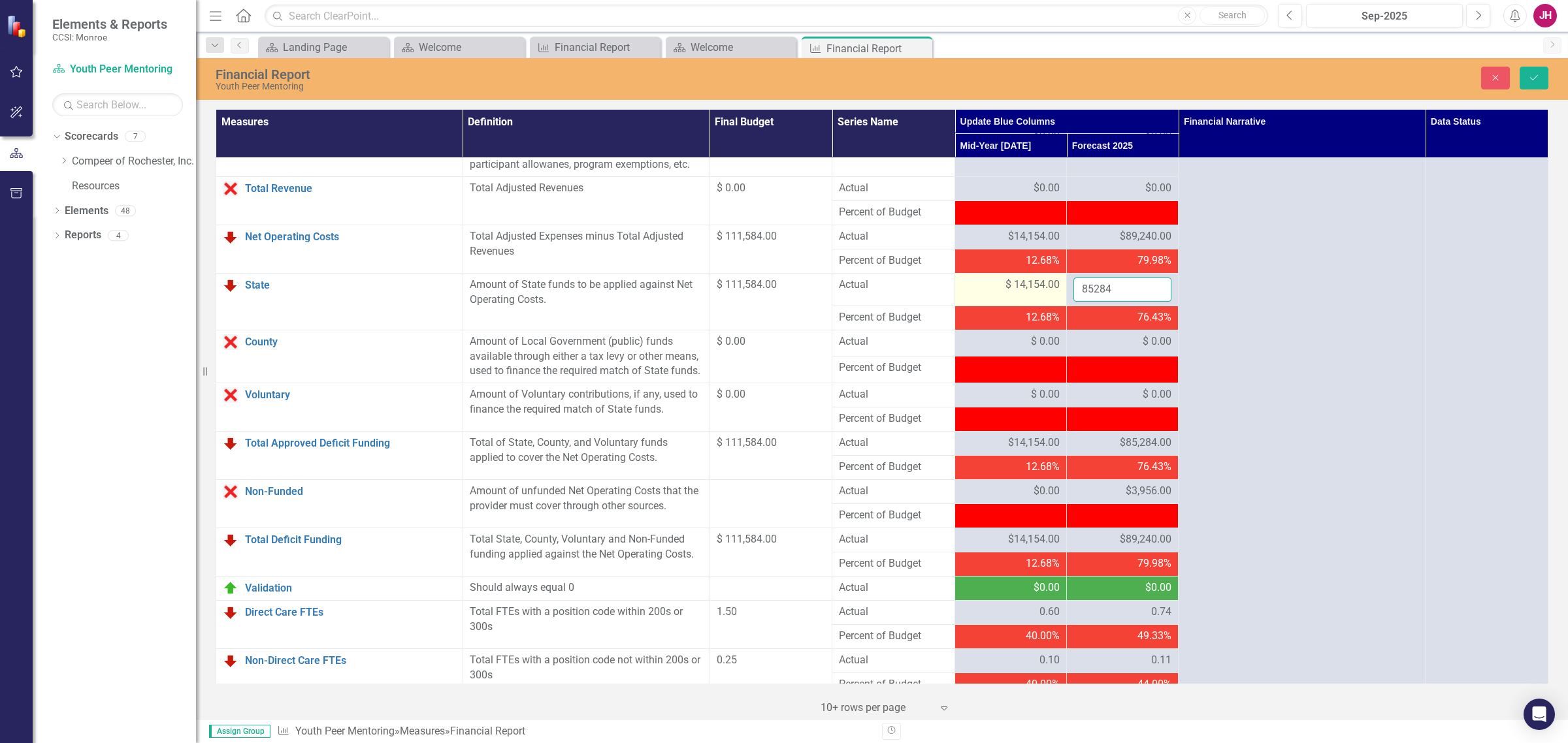
drag, startPoint x: 1116, startPoint y: 296, endPoint x: 1034, endPoint y: 293, distance: 82.1
click at [1023, 297] on tr "State Link Open Element Amount of State funds to be applied against Net Operati…" at bounding box center [882, 290] width 1333 height 33
type input "89240"
click at [1254, 71] on button "Save" at bounding box center [1534, 77] width 29 height 23
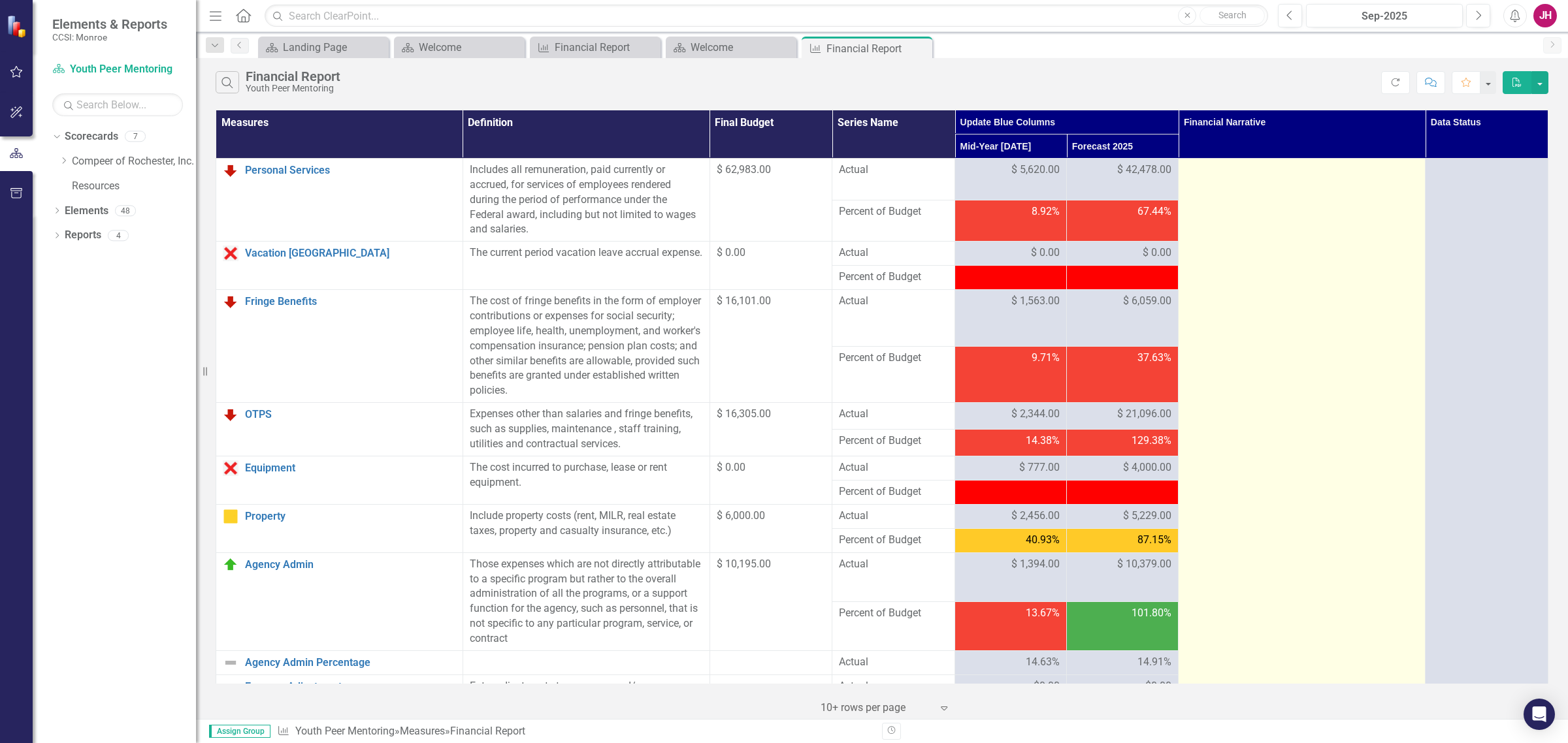
scroll to position [1129, 0]
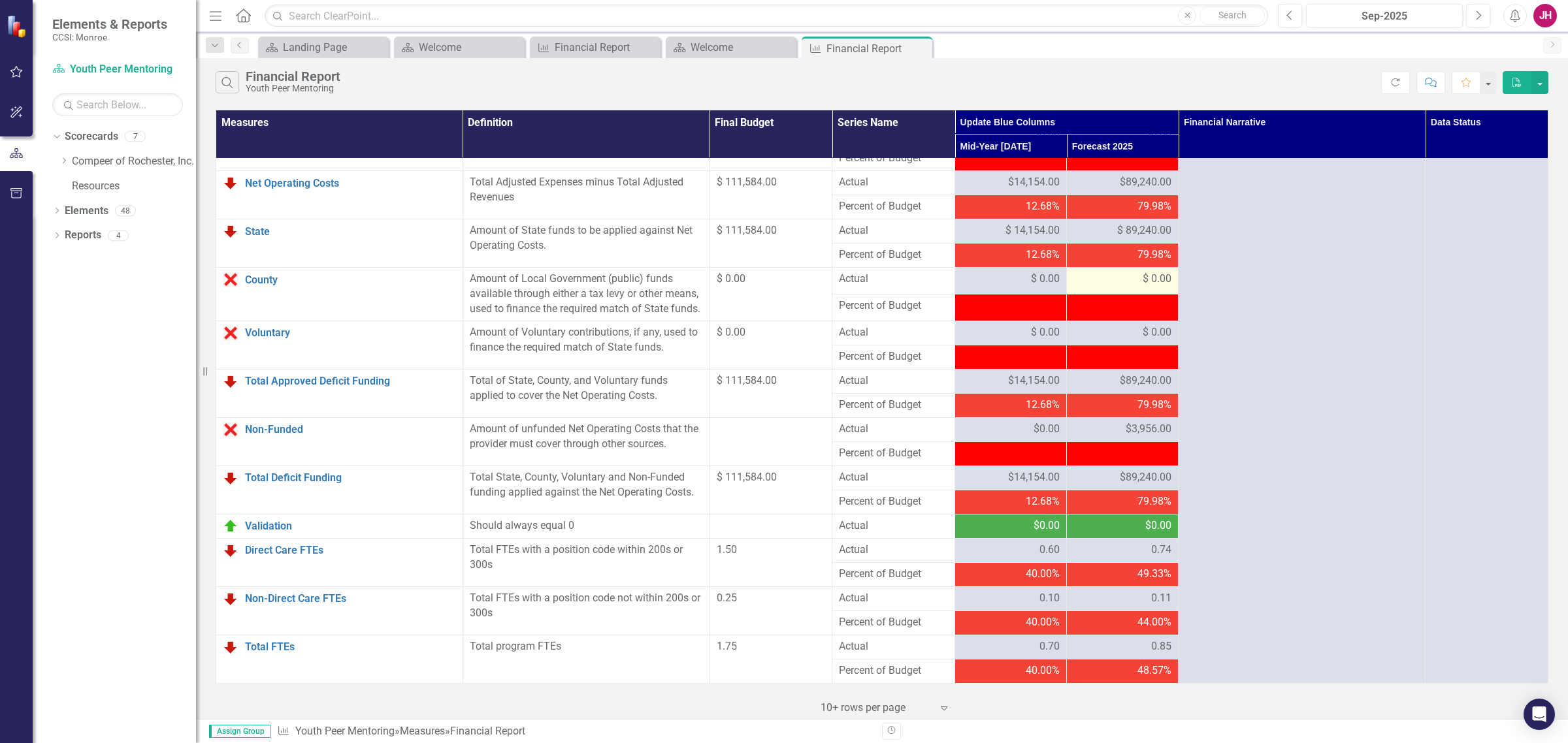
click at [1125, 272] on div "$ 0.00" at bounding box center [1123, 279] width 98 height 15
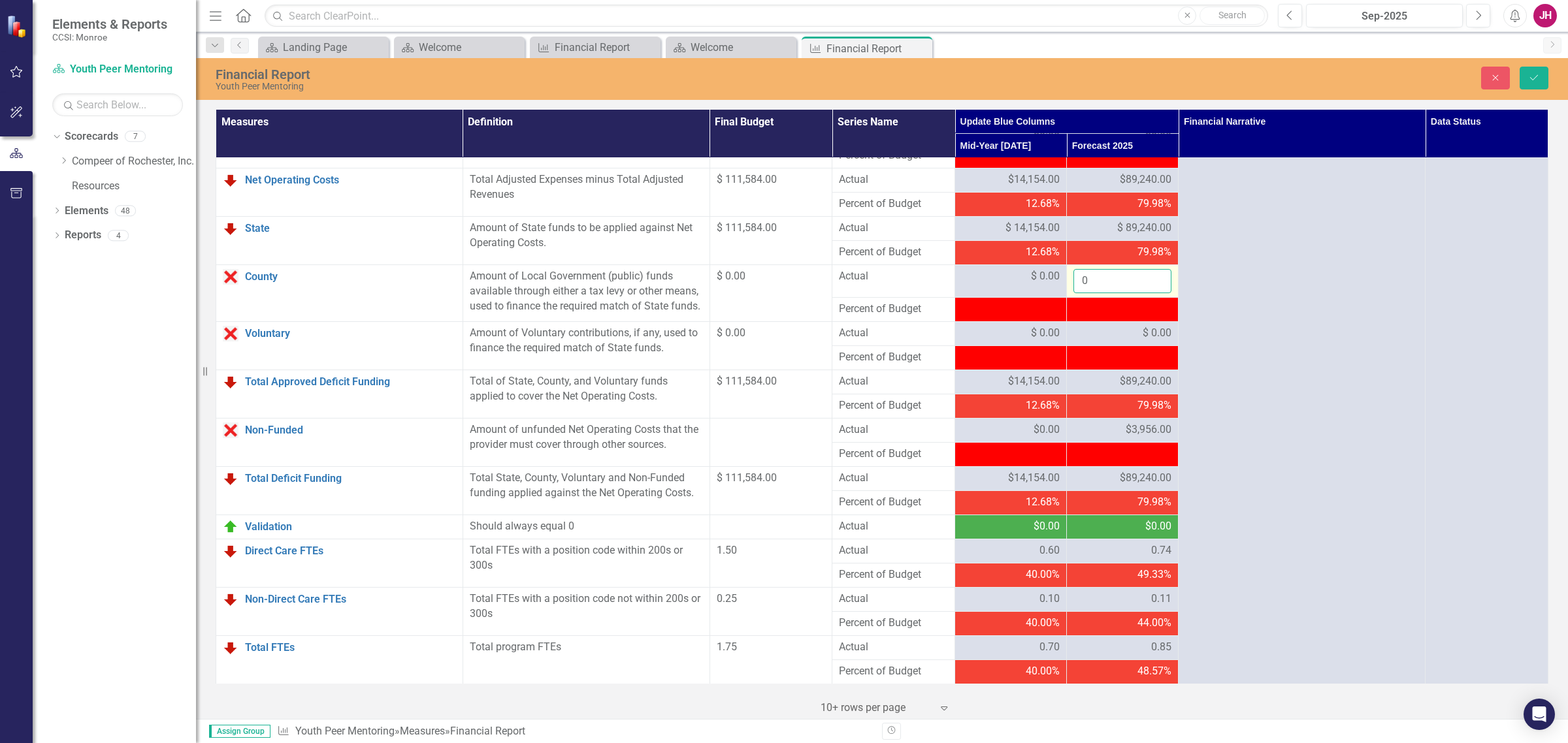
drag, startPoint x: 1127, startPoint y: 263, endPoint x: 1061, endPoint y: 265, distance: 66.0
click at [1067, 265] on td "0" at bounding box center [1123, 281] width 112 height 33
click at [1254, 73] on button "Save" at bounding box center [1534, 77] width 29 height 23
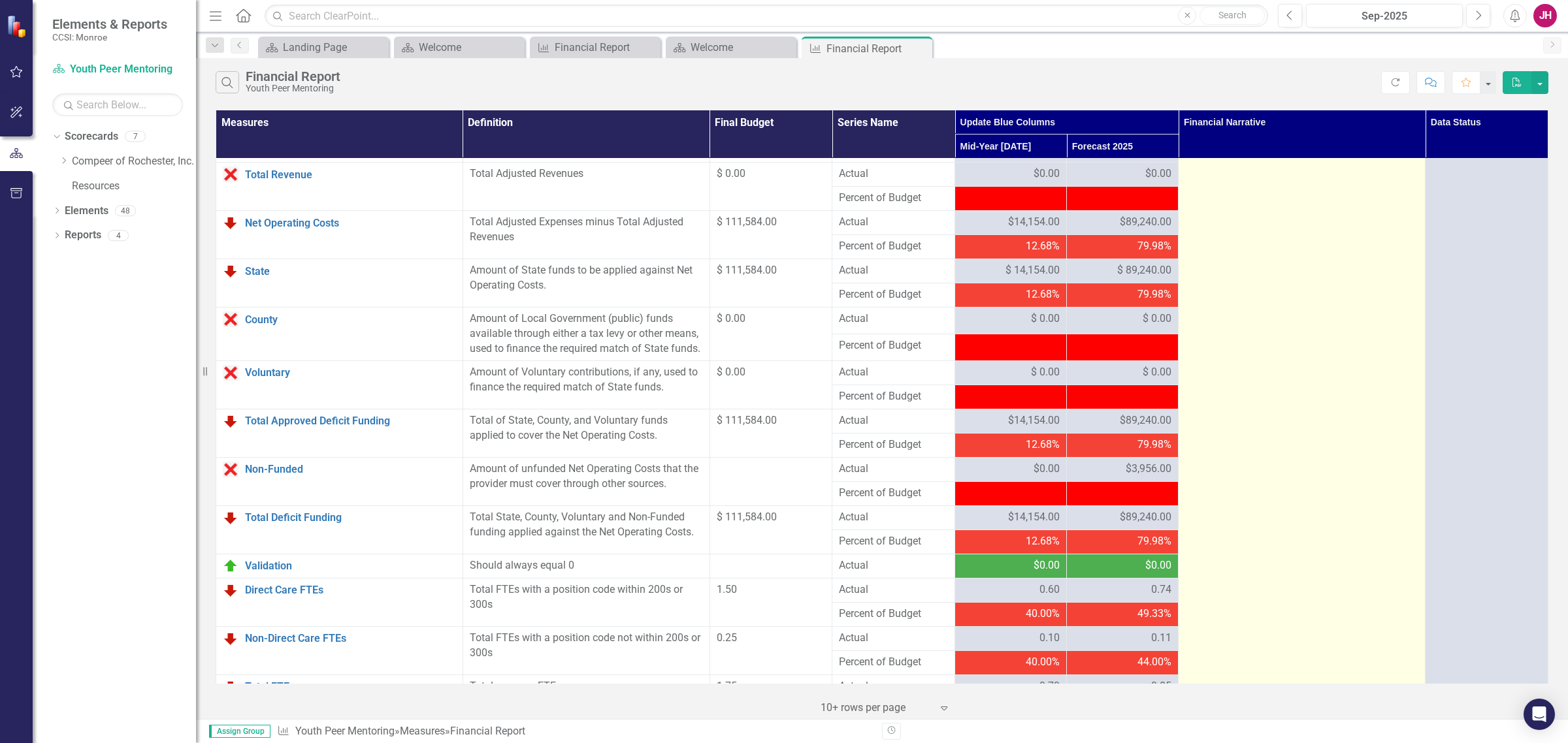
scroll to position [1129, 0]
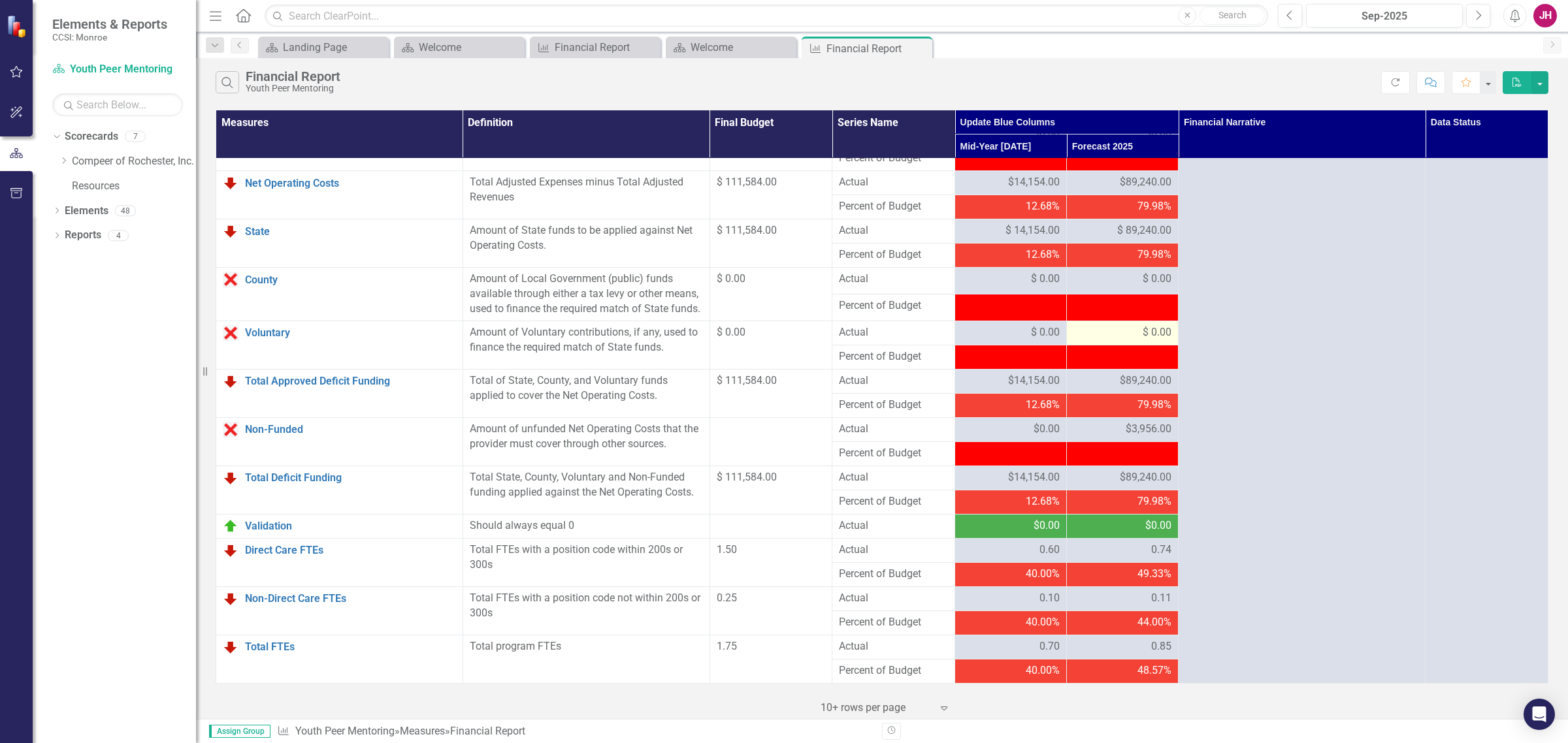
click at [1134, 325] on div "$ 0.00" at bounding box center [1123, 333] width 98 height 15
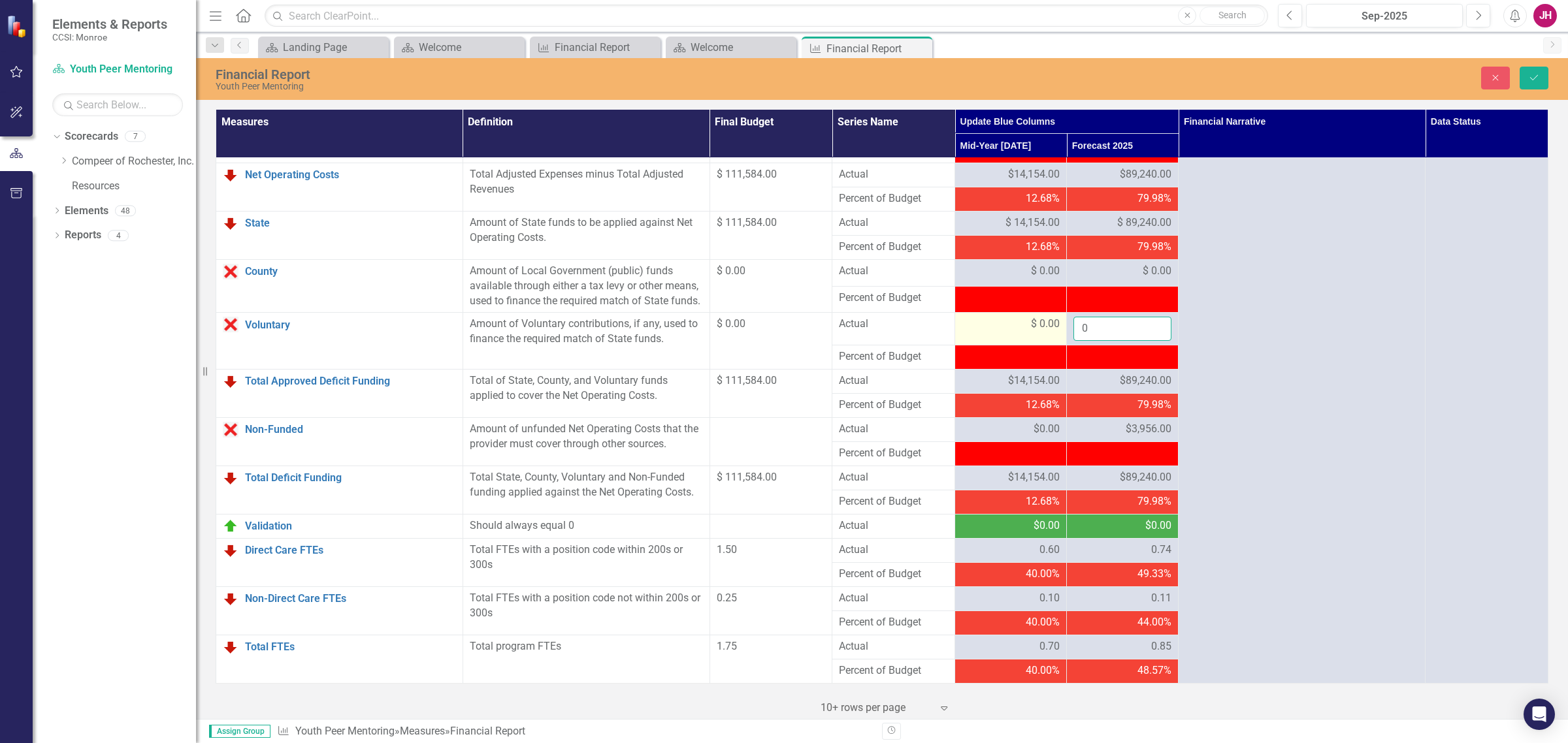
drag, startPoint x: 1129, startPoint y: 330, endPoint x: 1038, endPoint y: 335, distance: 91.1
click at [1047, 343] on tr "Voluntary Link Open Element Amount of Voluntary contributions, if any, used to …" at bounding box center [882, 329] width 1333 height 33
click at [1254, 83] on button "Save" at bounding box center [1534, 77] width 29 height 23
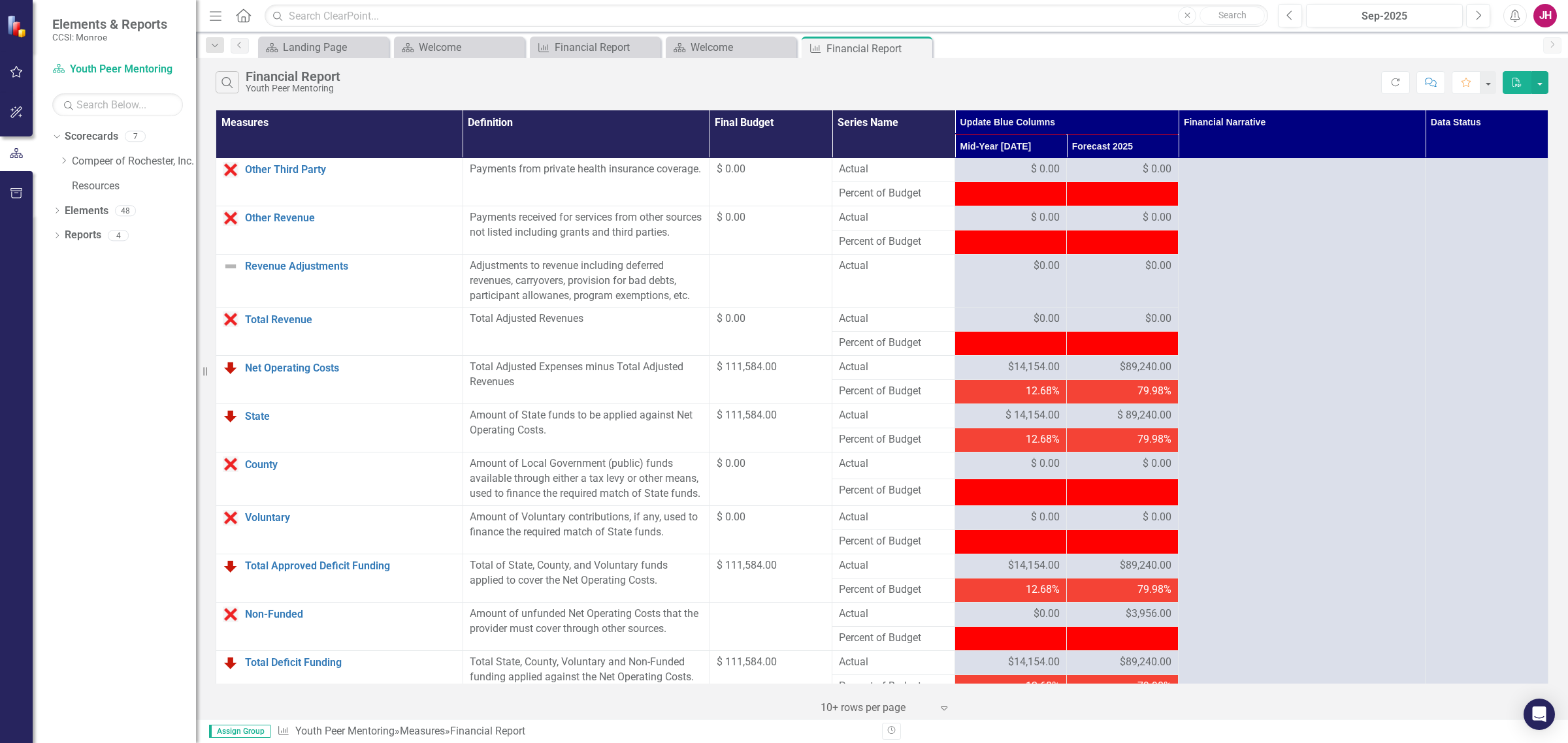
scroll to position [965, 0]
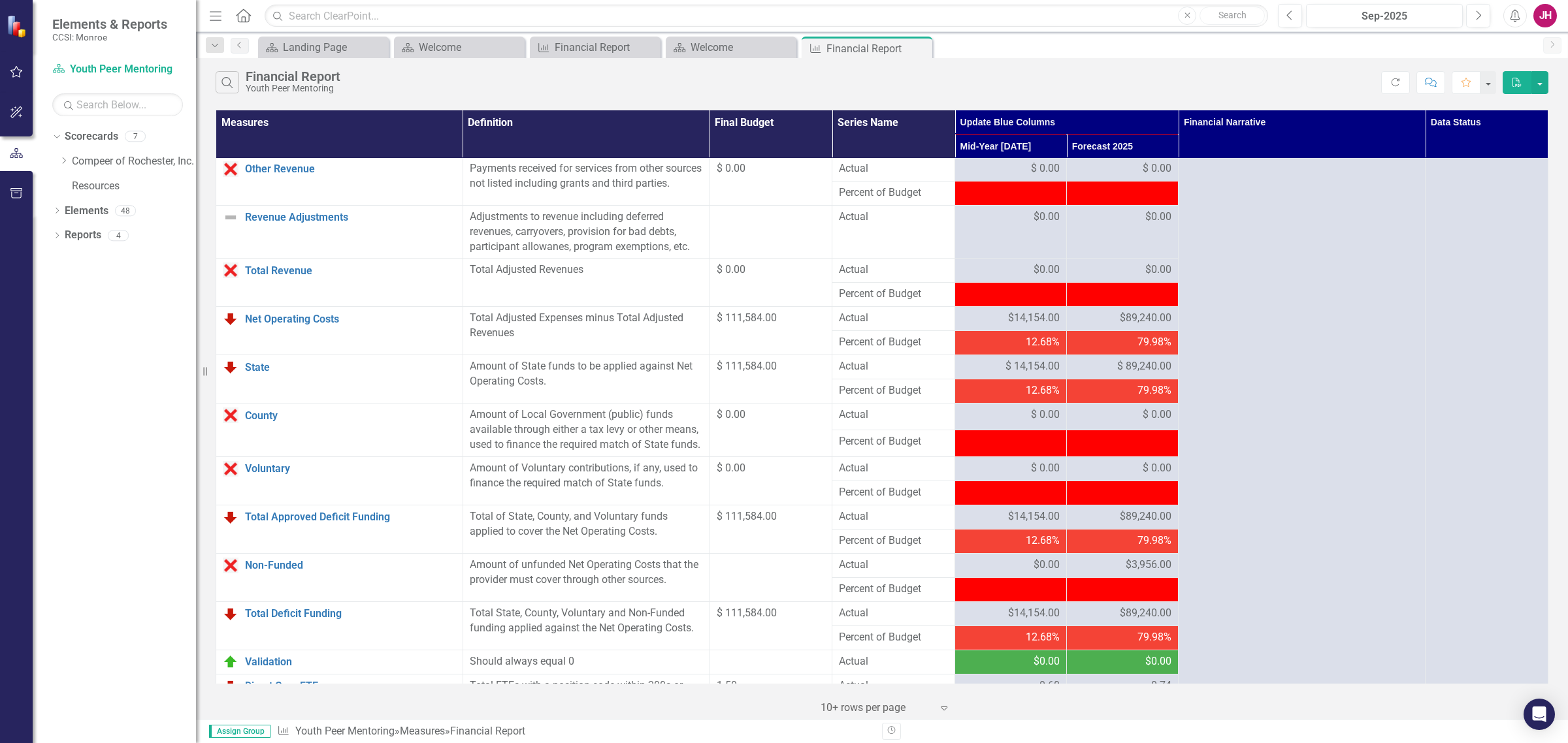
click at [1120, 326] on span "$89,240.00" at bounding box center [1145, 319] width 51 height 15
click at [1125, 374] on span "$ 89,240.00" at bounding box center [1144, 366] width 54 height 15
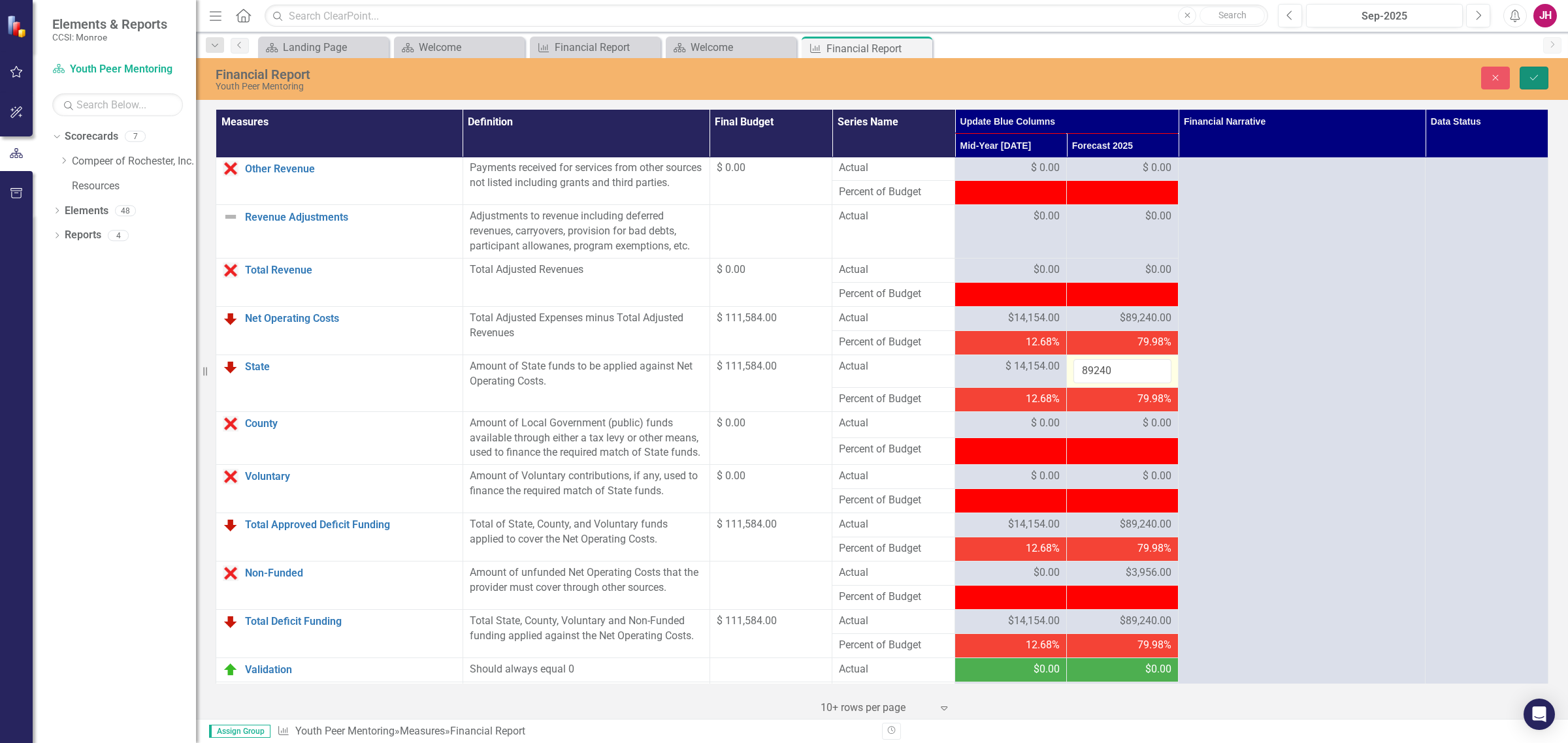
click at [1254, 83] on button "Save" at bounding box center [1534, 77] width 29 height 23
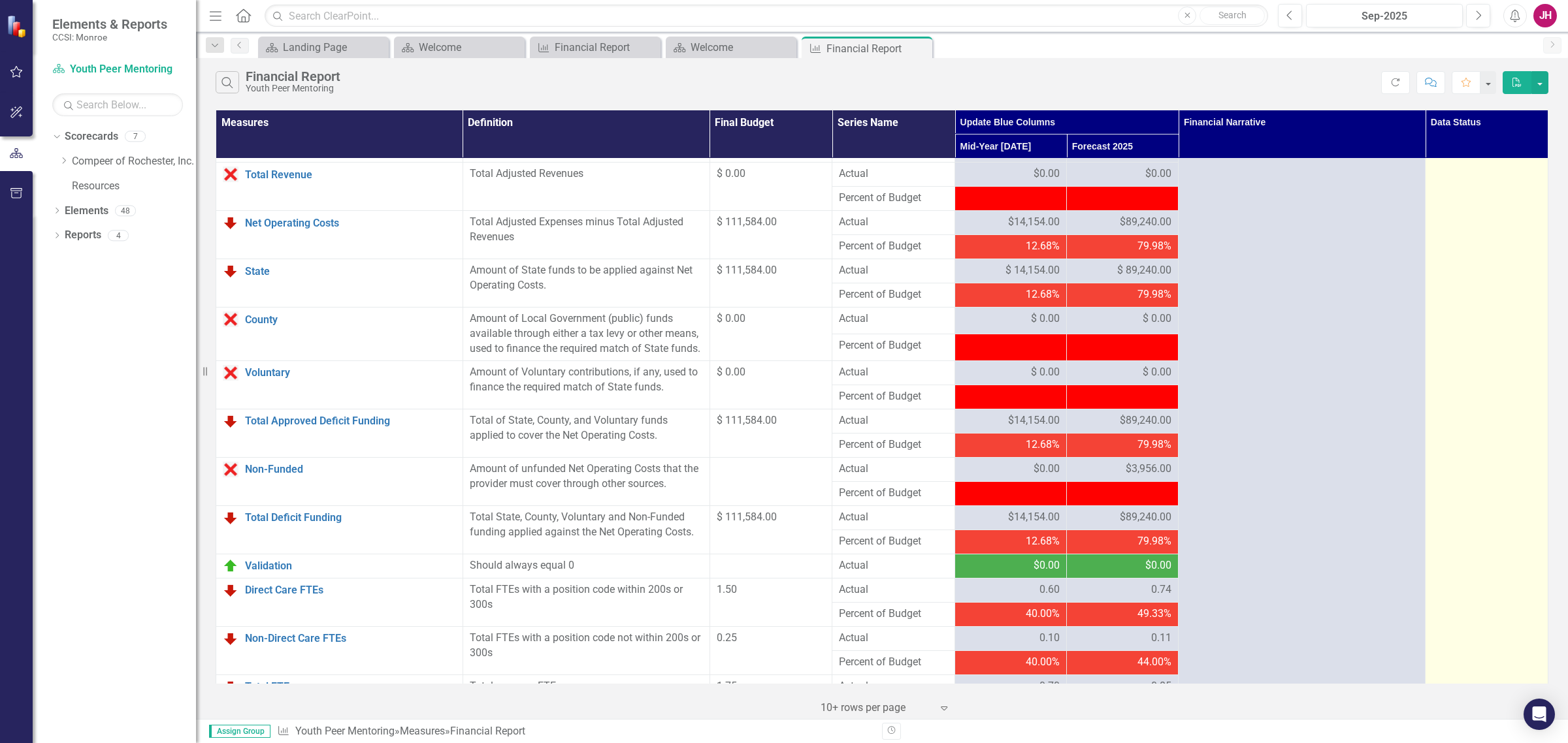
scroll to position [1129, 0]
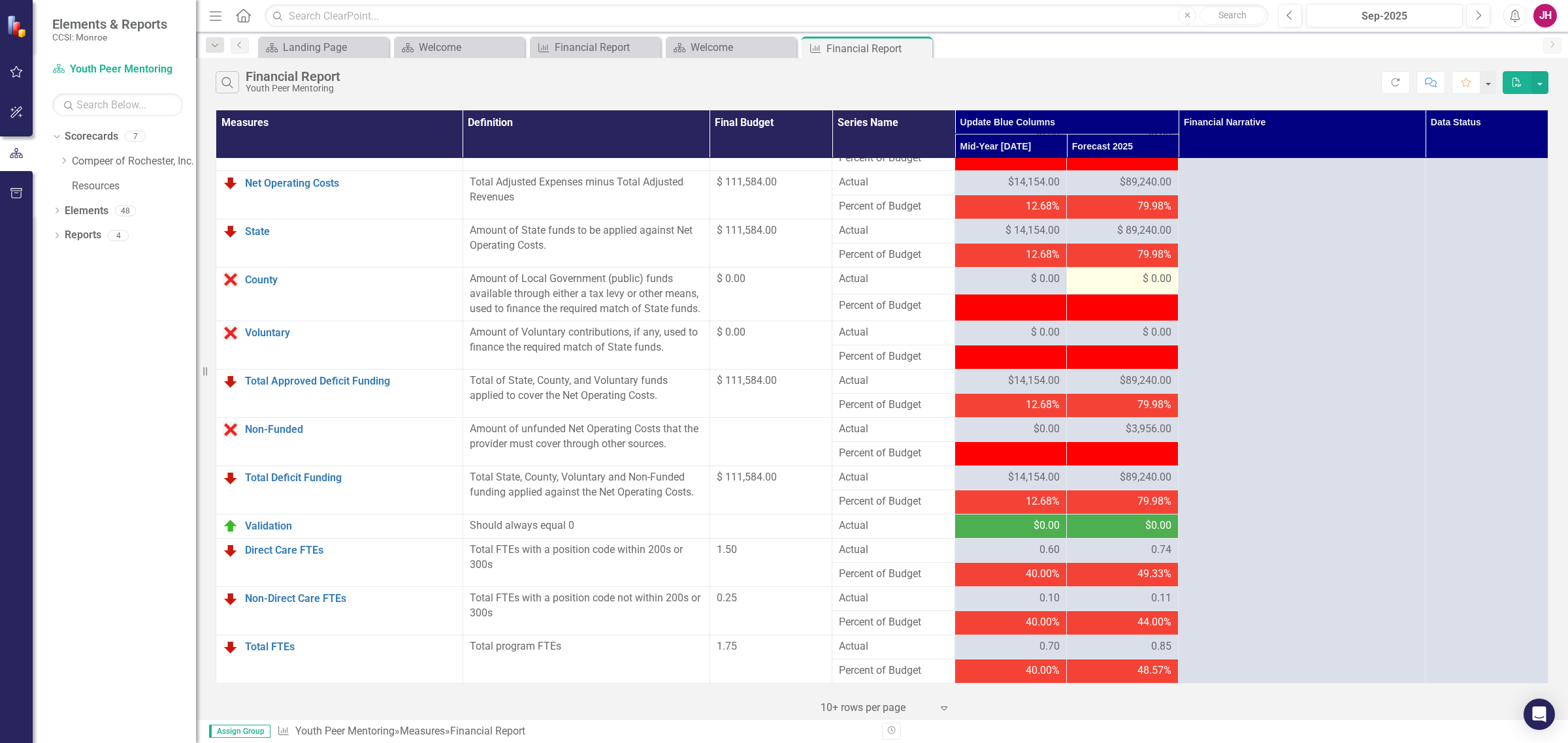
click at [1143, 272] on span "$ 0.00" at bounding box center [1157, 279] width 29 height 15
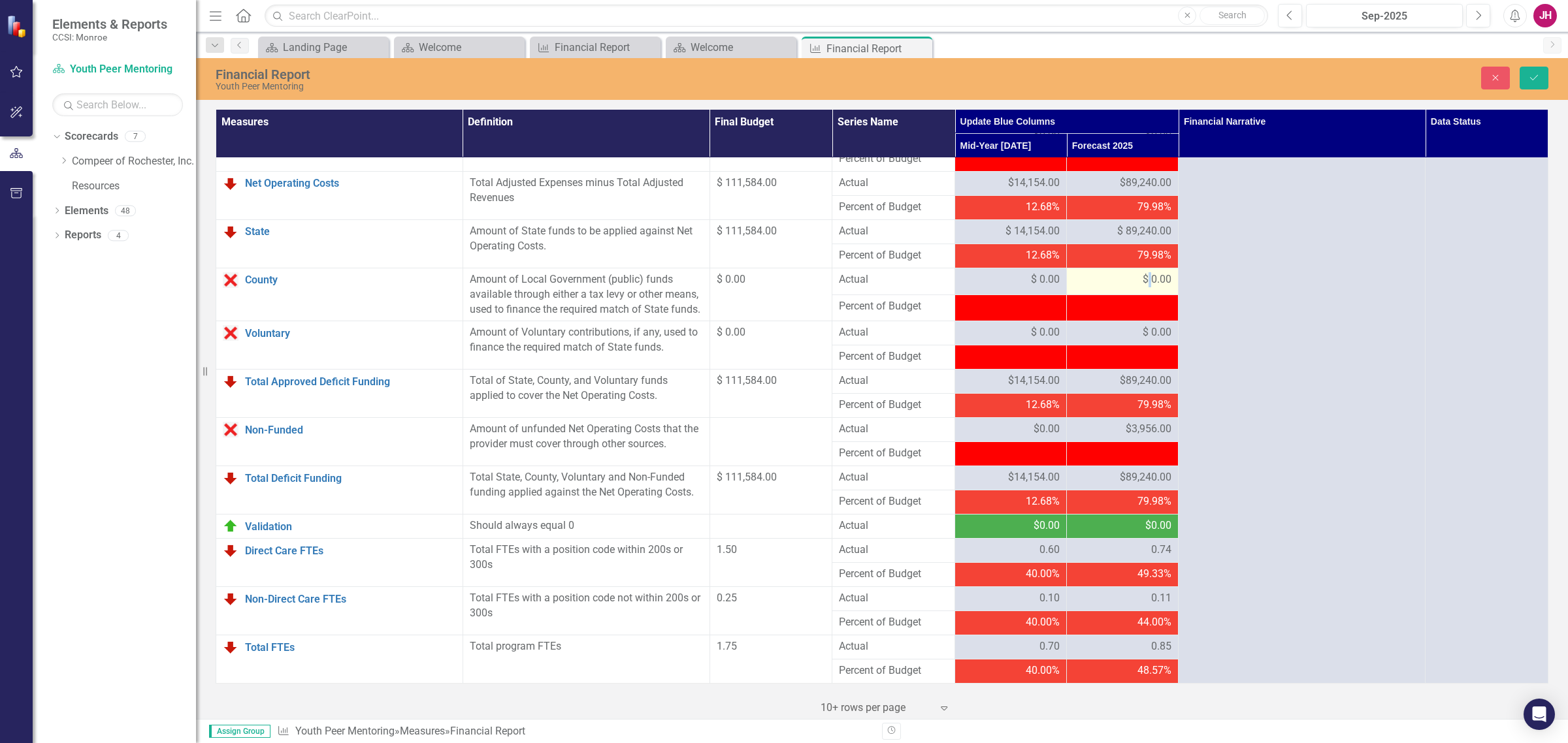
scroll to position [1128, 0]
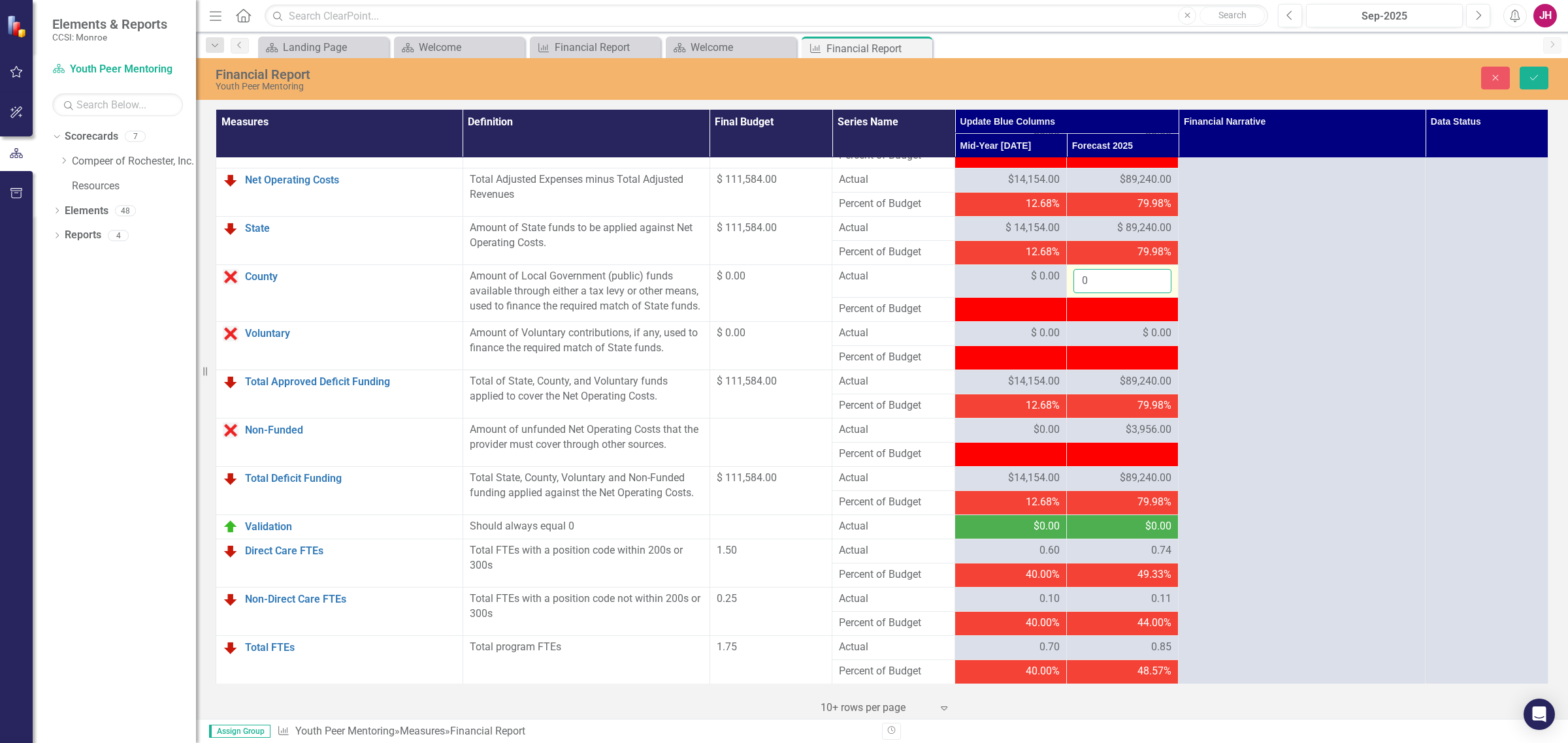
click at [1132, 269] on input "0" at bounding box center [1123, 281] width 98 height 24
type input "00"
click at [1524, 66] on button "Save" at bounding box center [1534, 77] width 29 height 23
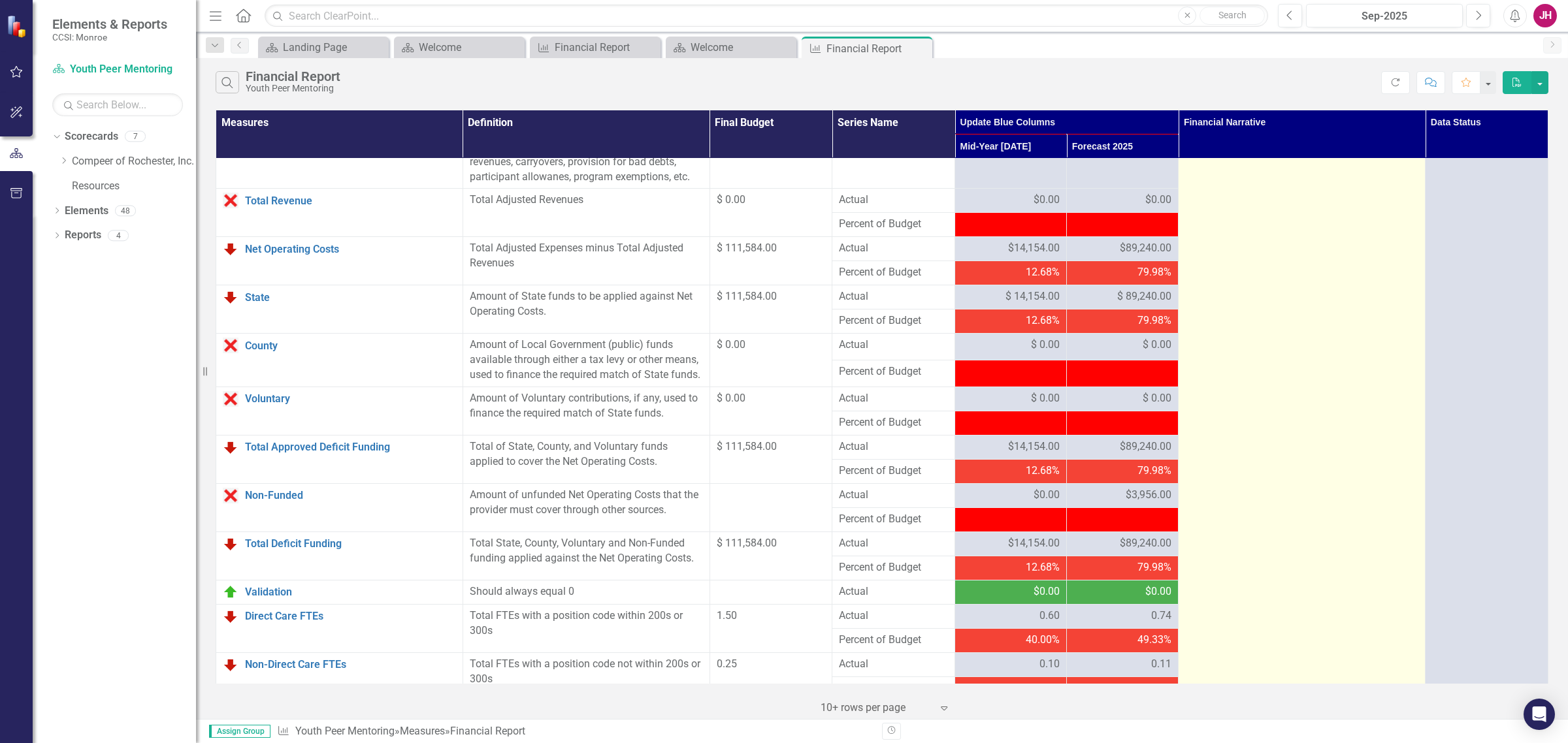
scroll to position [1061, 0]
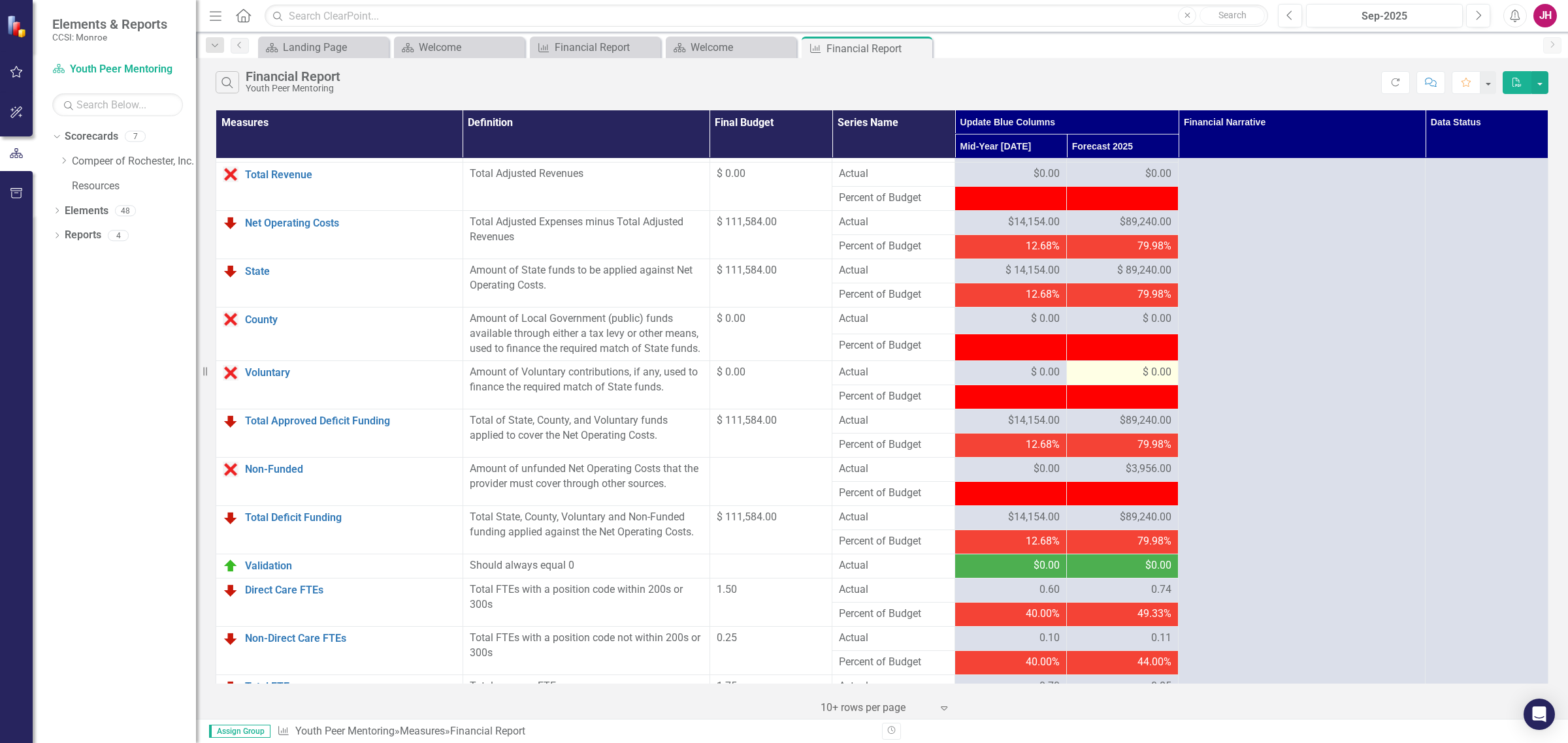
click at [1145, 380] on span "$ 0.00" at bounding box center [1157, 372] width 29 height 15
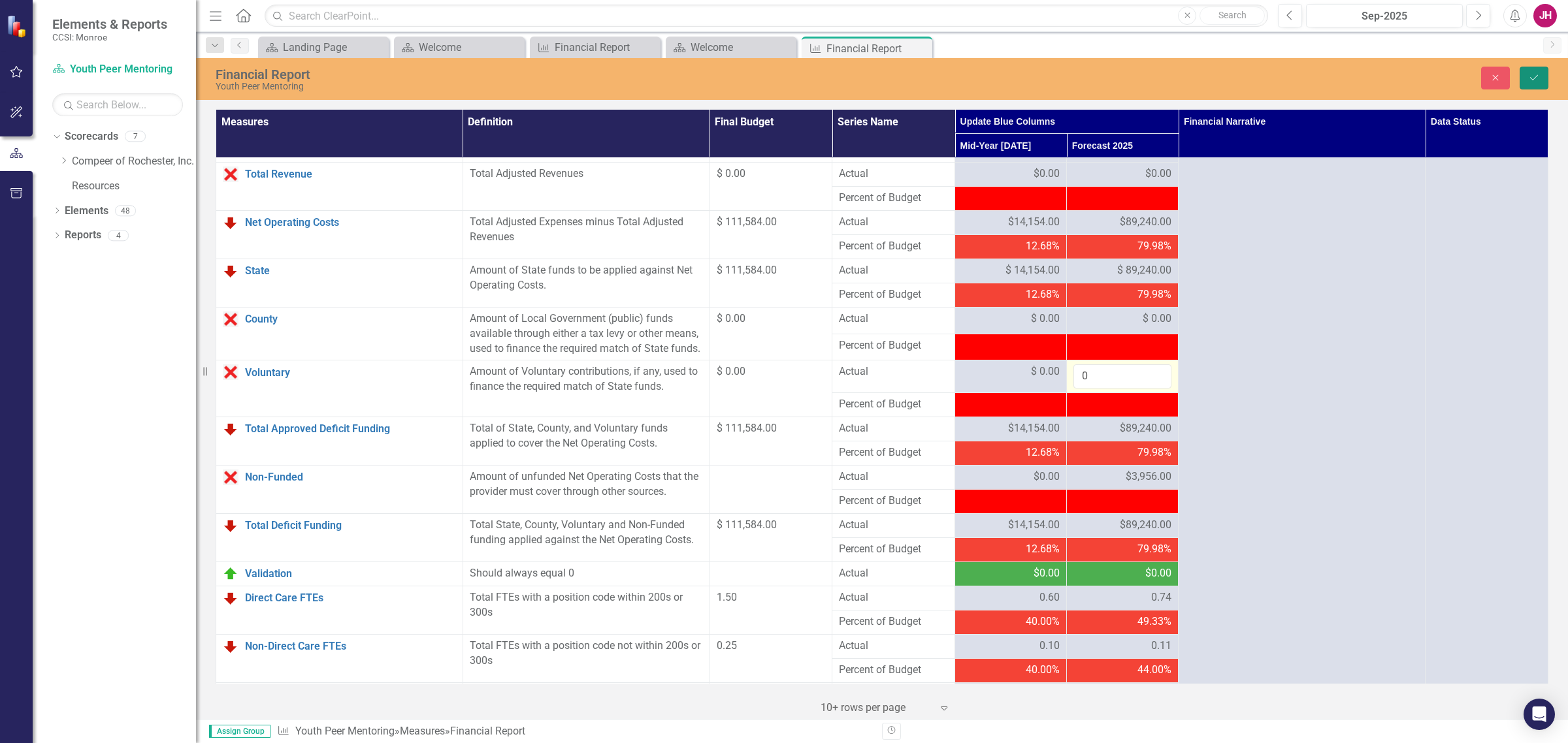
click at [1534, 73] on icon "Save" at bounding box center [1534, 77] width 12 height 9
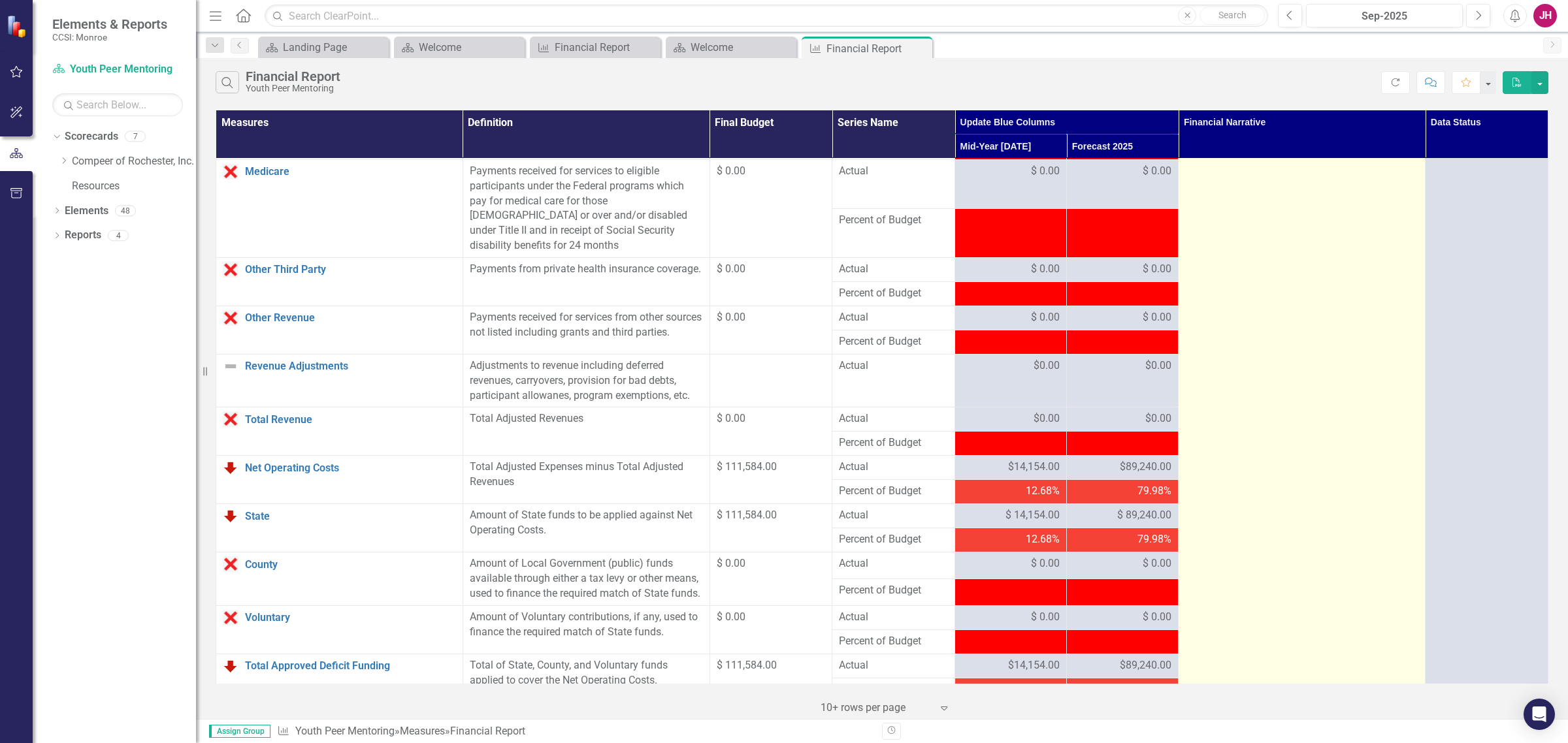
scroll to position [1129, 0]
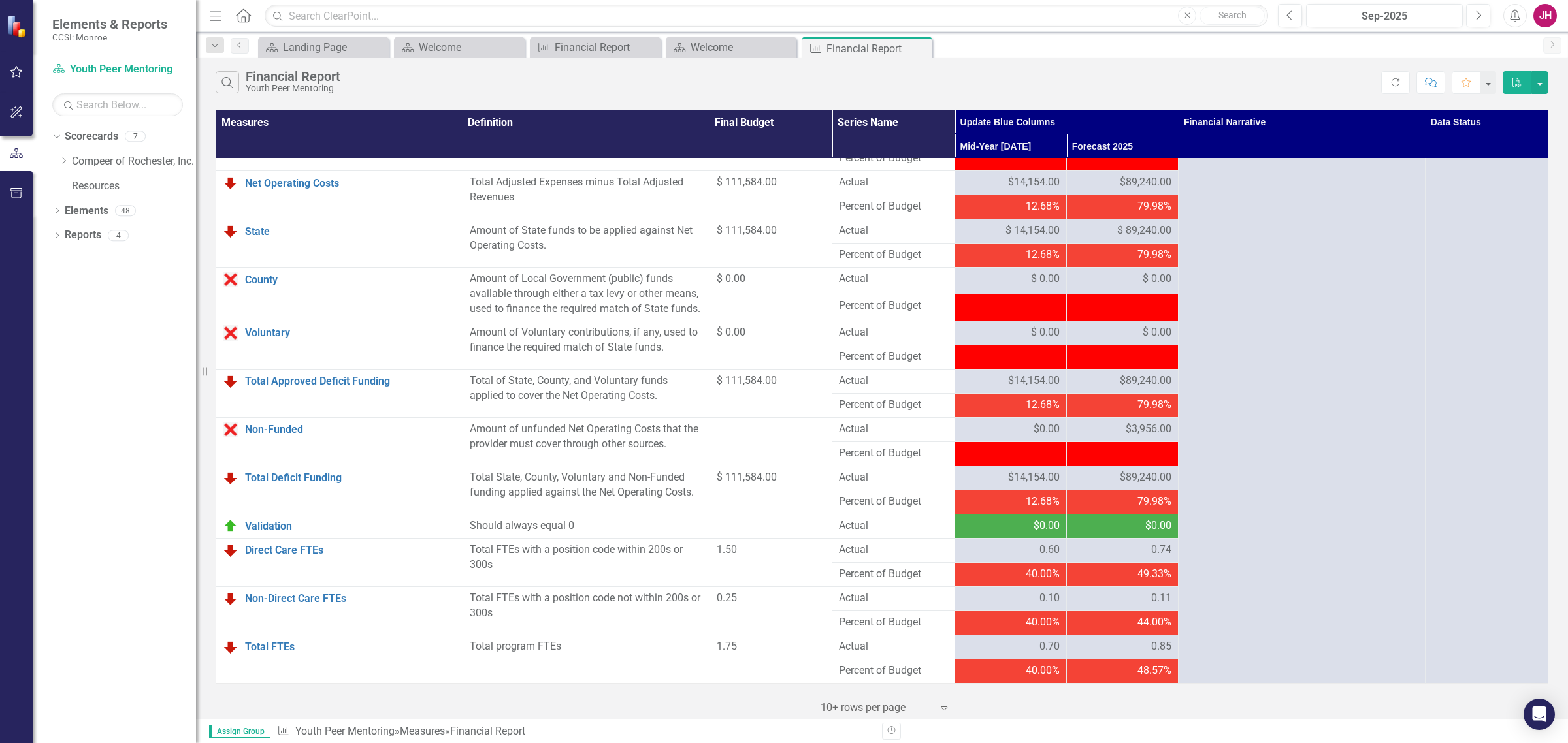
click at [1126, 430] on span "$3,956.00" at bounding box center [1148, 430] width 45 height 15
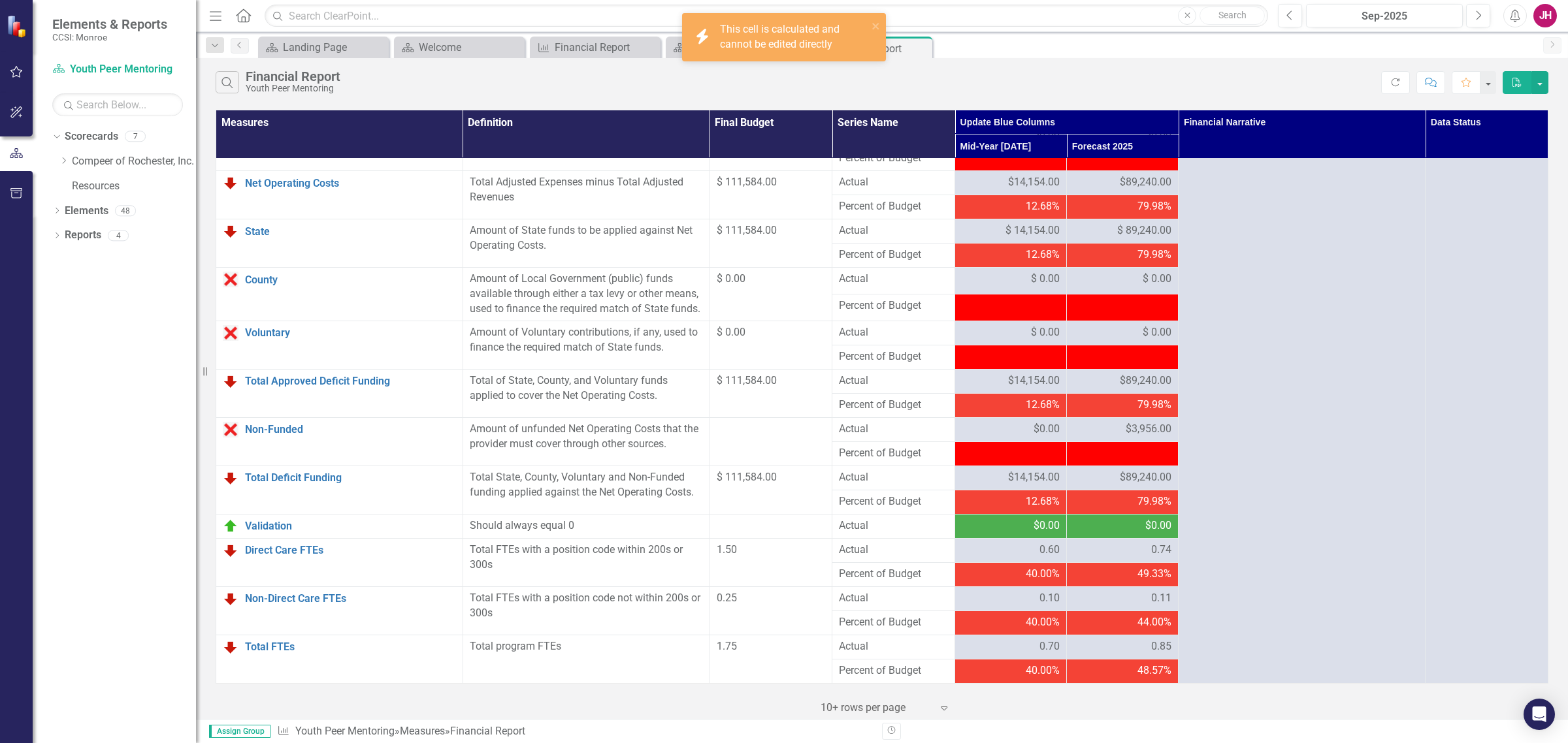
click at [1140, 430] on span "$3,956.00" at bounding box center [1148, 430] width 45 height 15
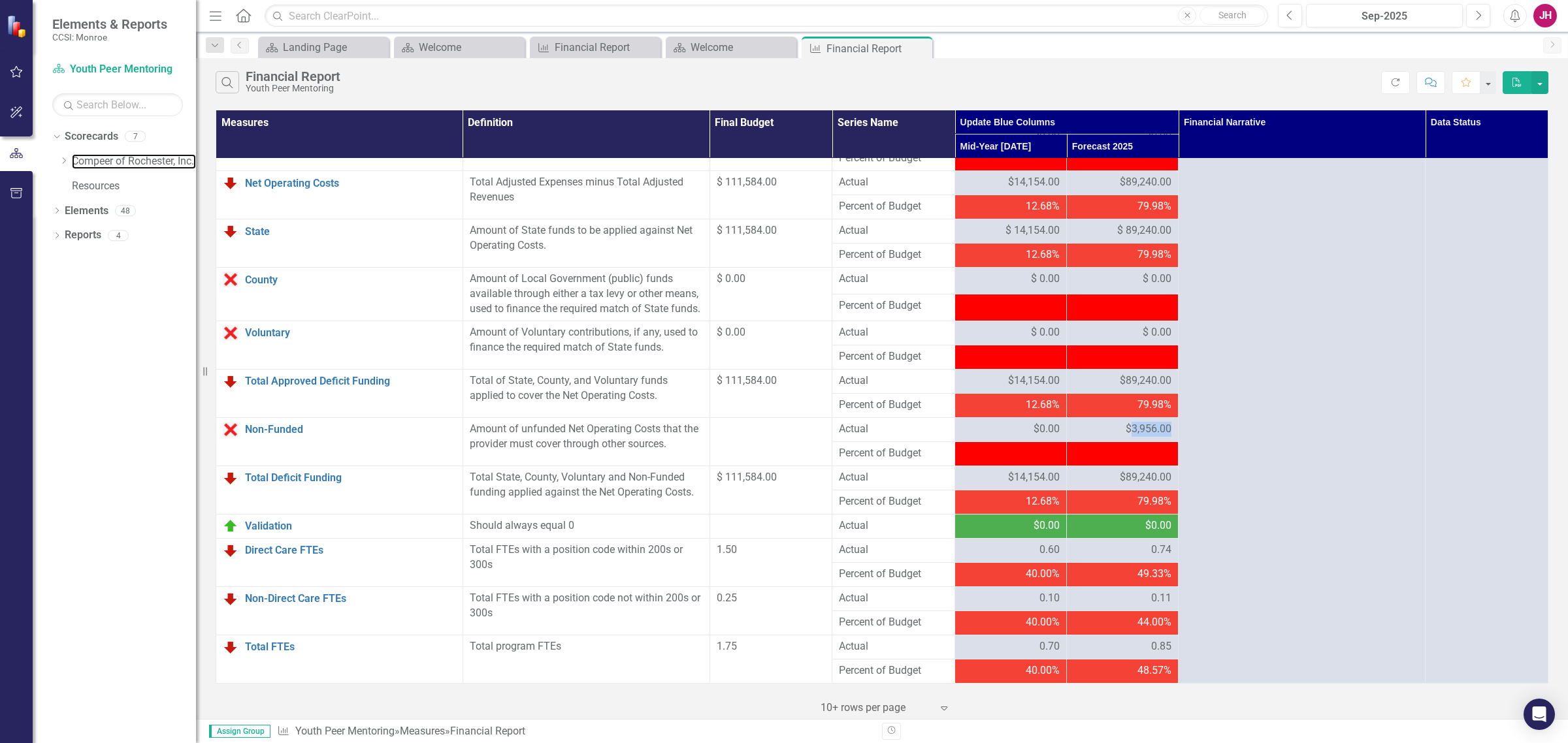
drag, startPoint x: 115, startPoint y: 168, endPoint x: 49, endPoint y: 164, distance: 66.1
click at [115, 168] on link "Compeer of Rochester, Inc." at bounding box center [133, 162] width 124 height 15
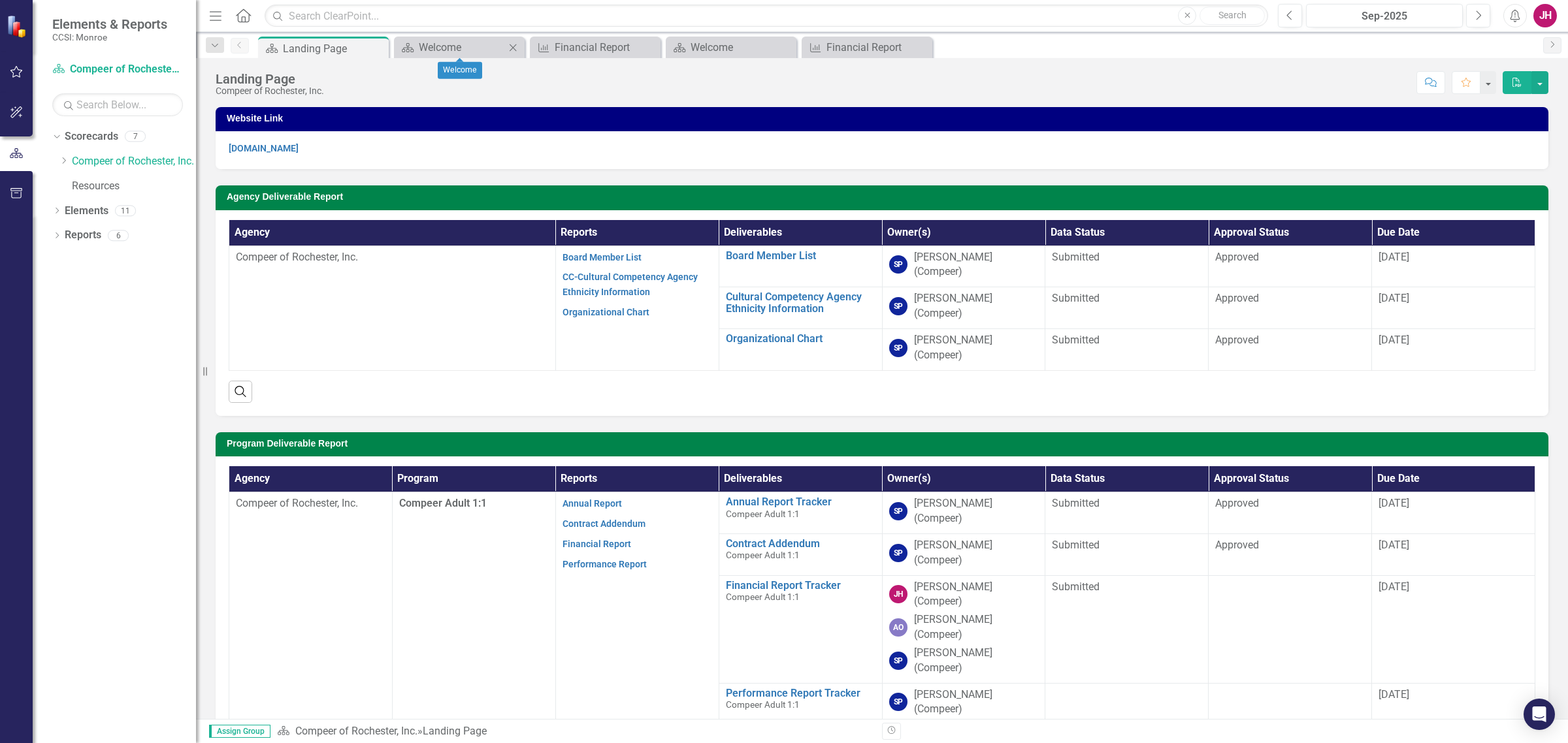
click at [518, 43] on icon "Close" at bounding box center [513, 48] width 13 height 10
click at [0, 0] on icon "Close" at bounding box center [0, 0] width 0 height 0
click at [515, 46] on icon "Close" at bounding box center [513, 48] width 13 height 10
click at [518, 46] on icon "Close" at bounding box center [513, 48] width 13 height 10
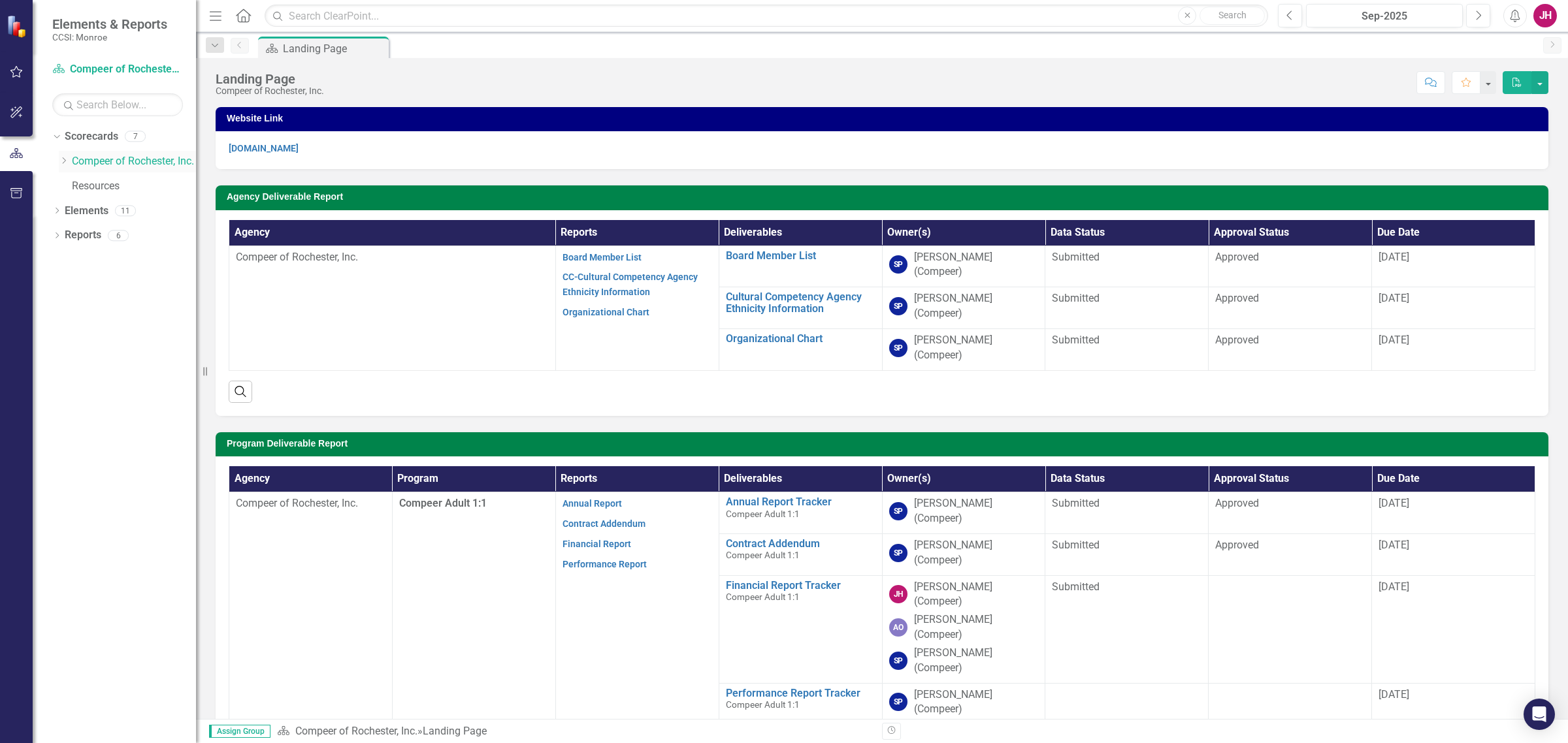
click at [67, 157] on icon "Dropdown" at bounding box center [63, 161] width 10 height 8
click at [72, 213] on icon "Dropdown" at bounding box center [76, 210] width 10 height 8
click at [137, 233] on link "Family Support Services" at bounding box center [147, 235] width 98 height 15
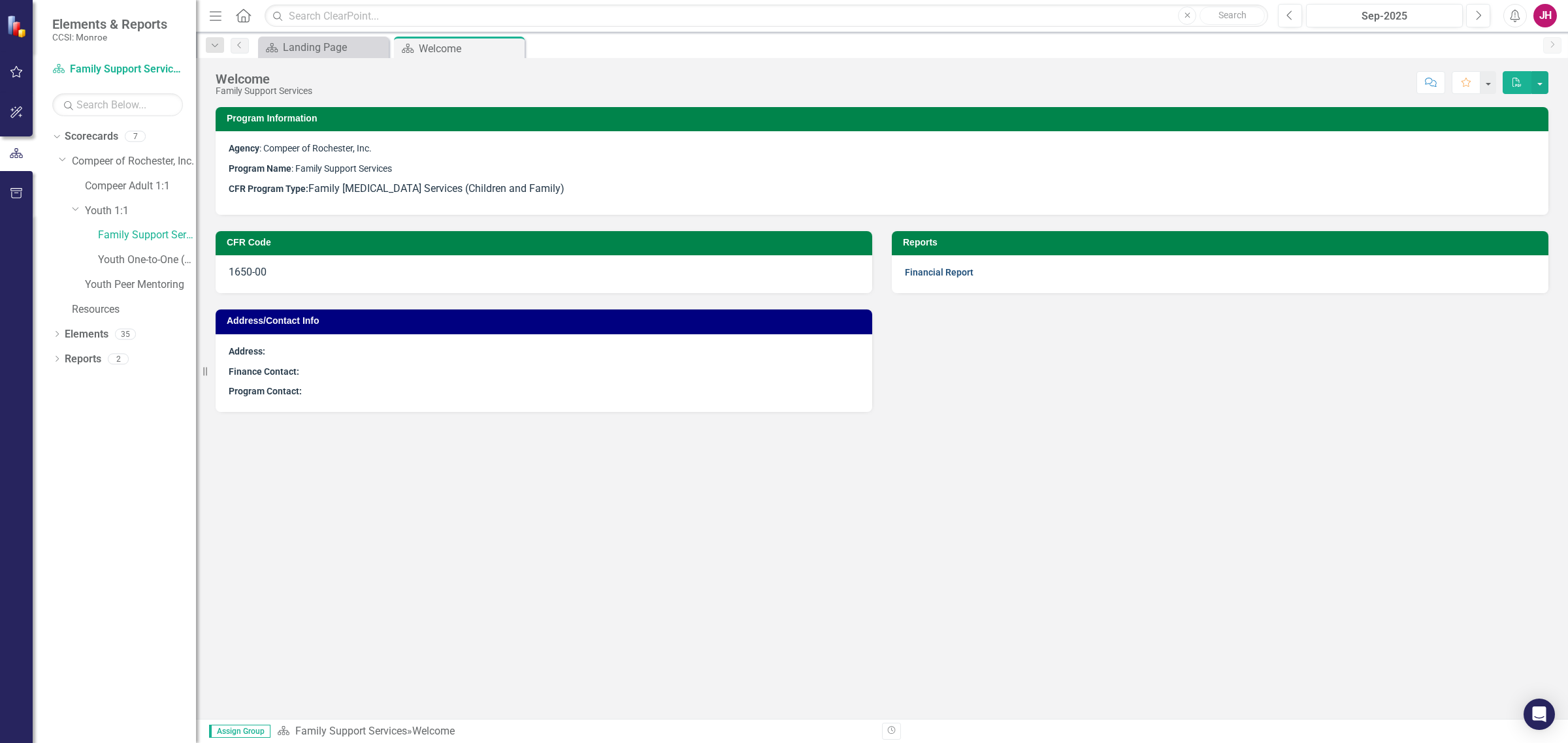
click at [912, 276] on link "Financial Report" at bounding box center [939, 272] width 69 height 10
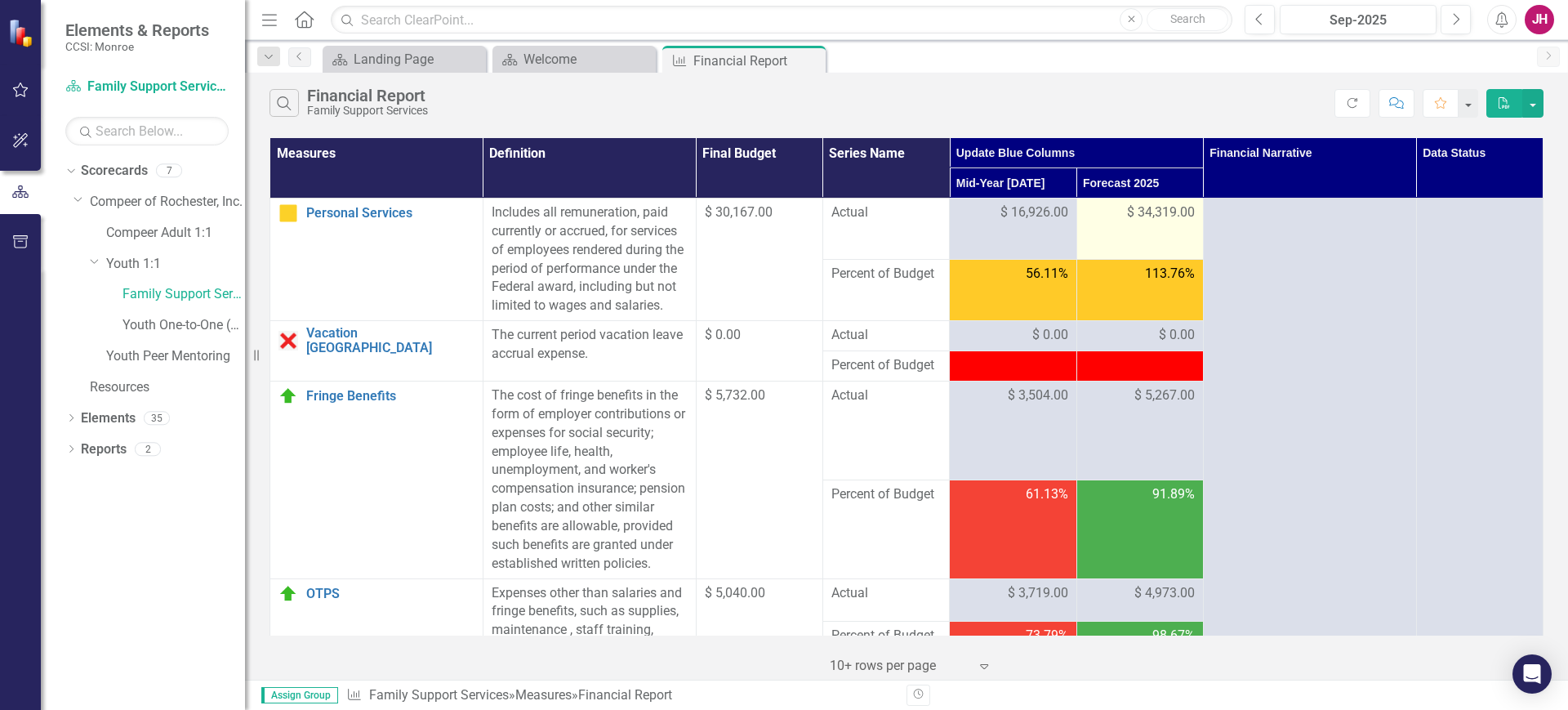
click at [1131, 217] on span "$ 34,319.00" at bounding box center [1160, 212] width 68 height 19
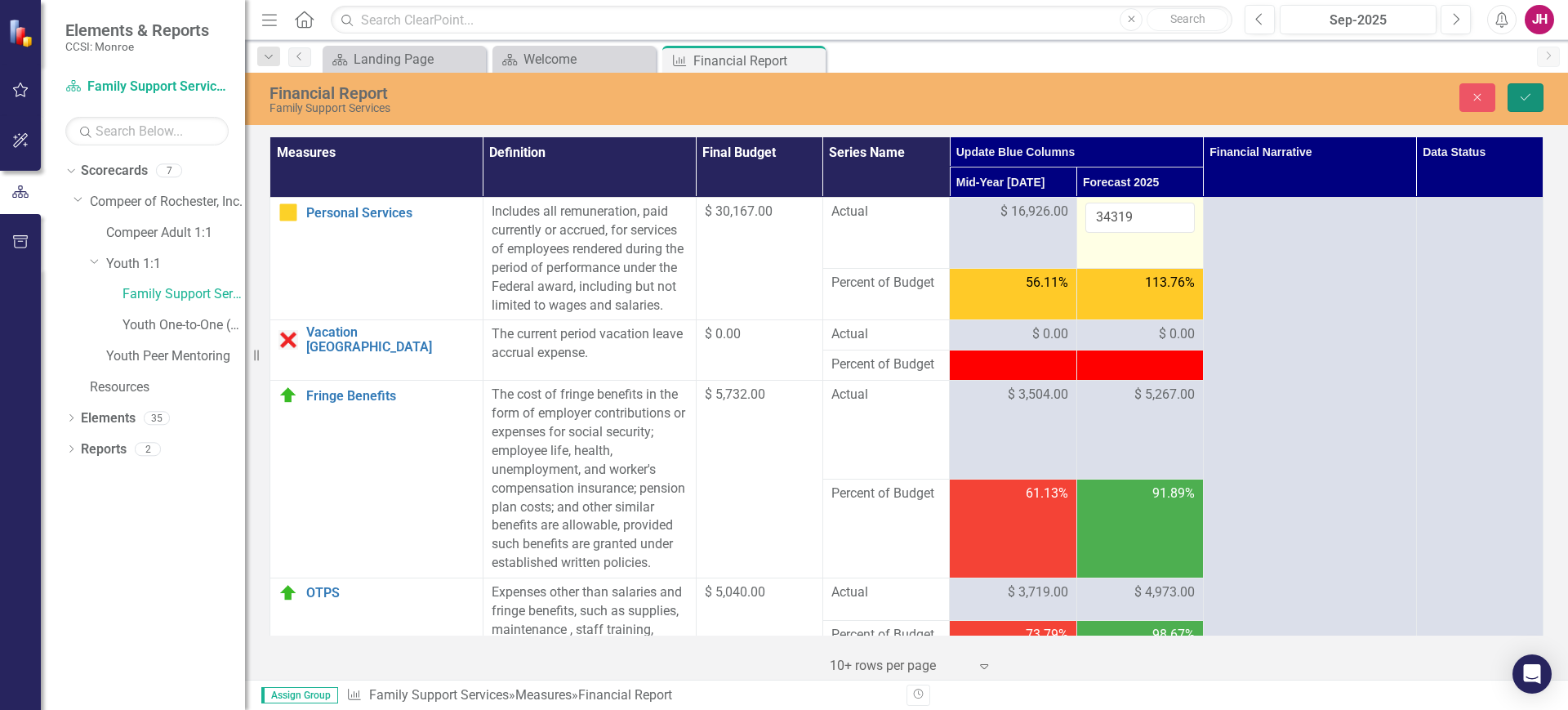
click at [1523, 96] on icon "Save" at bounding box center [1526, 97] width 15 height 11
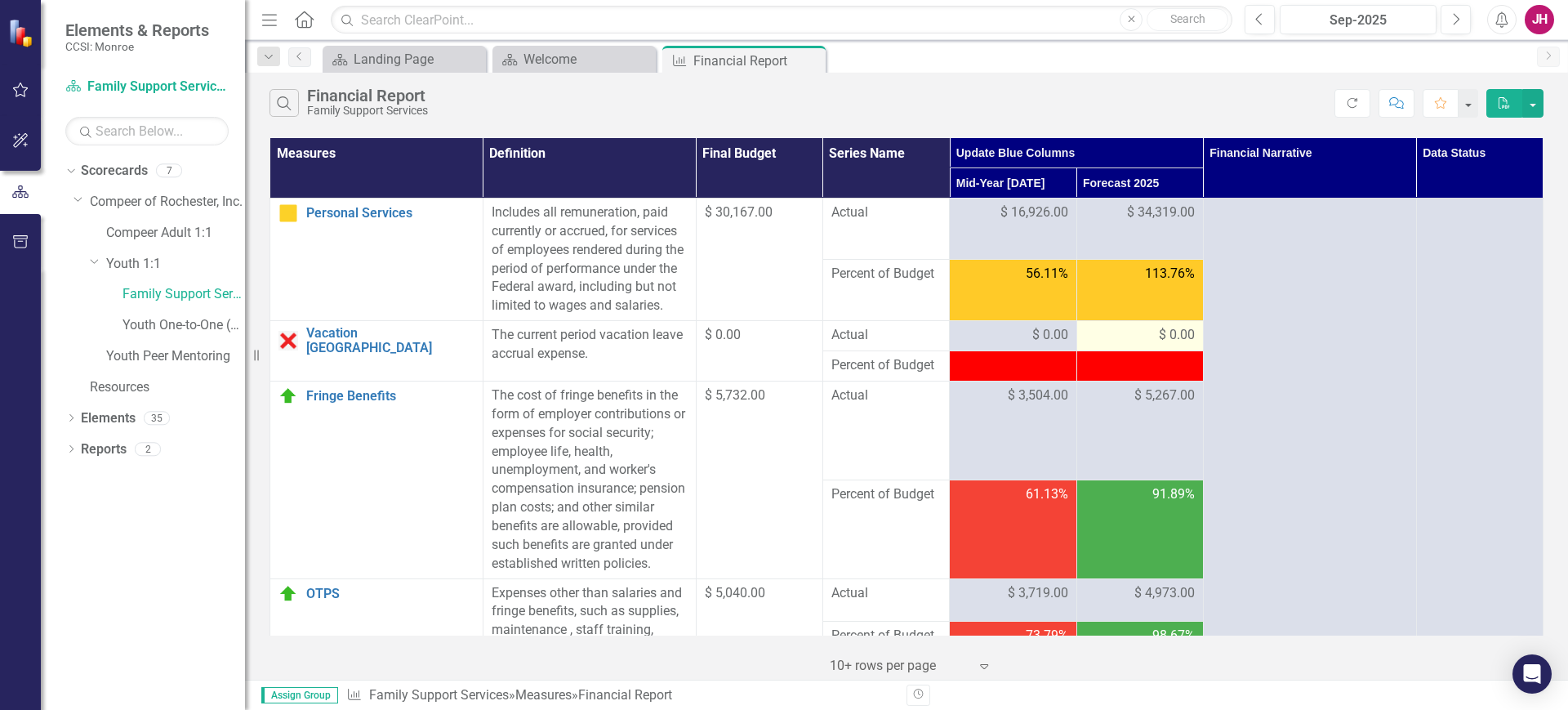
click at [1159, 345] on span "$ 0.00" at bounding box center [1177, 335] width 36 height 19
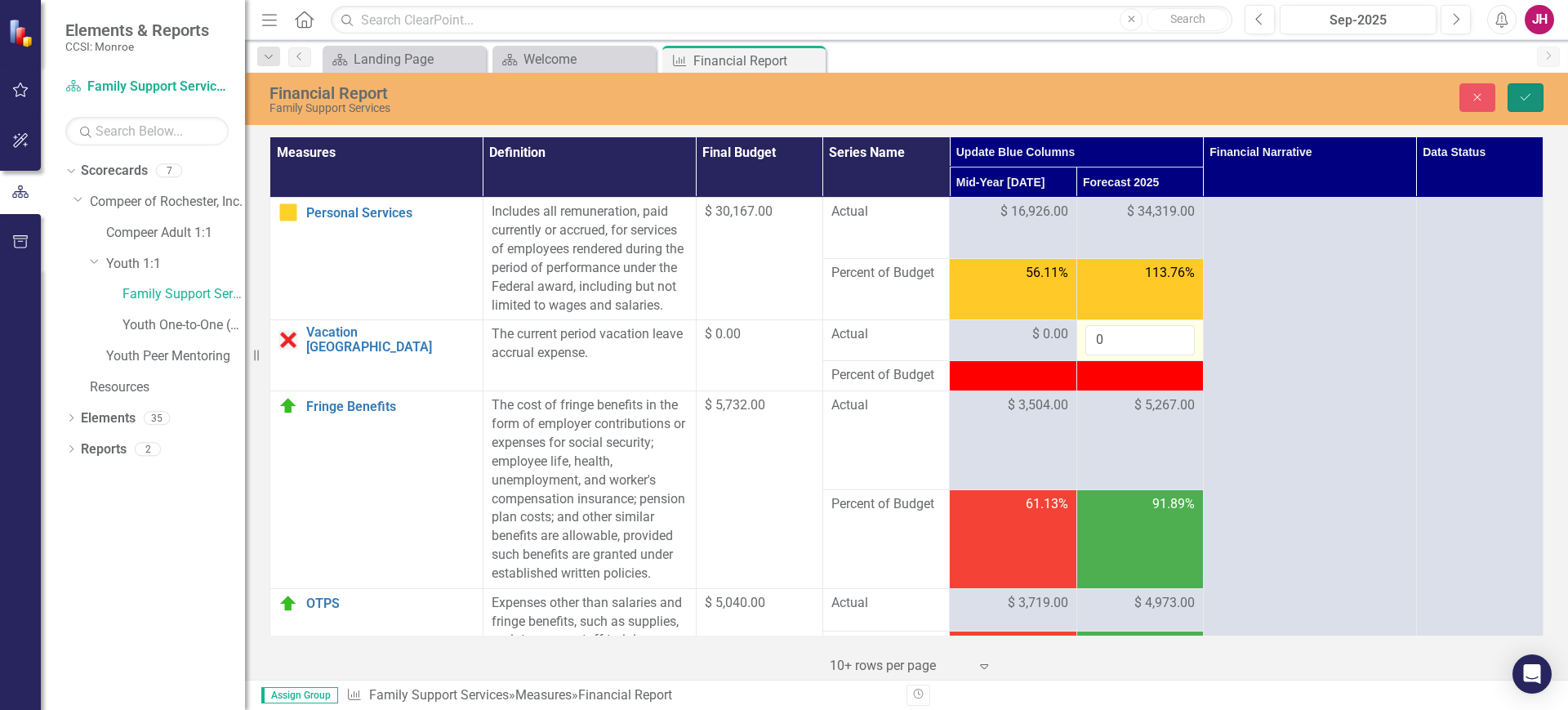
click at [1513, 96] on button "Save" at bounding box center [1525, 97] width 36 height 29
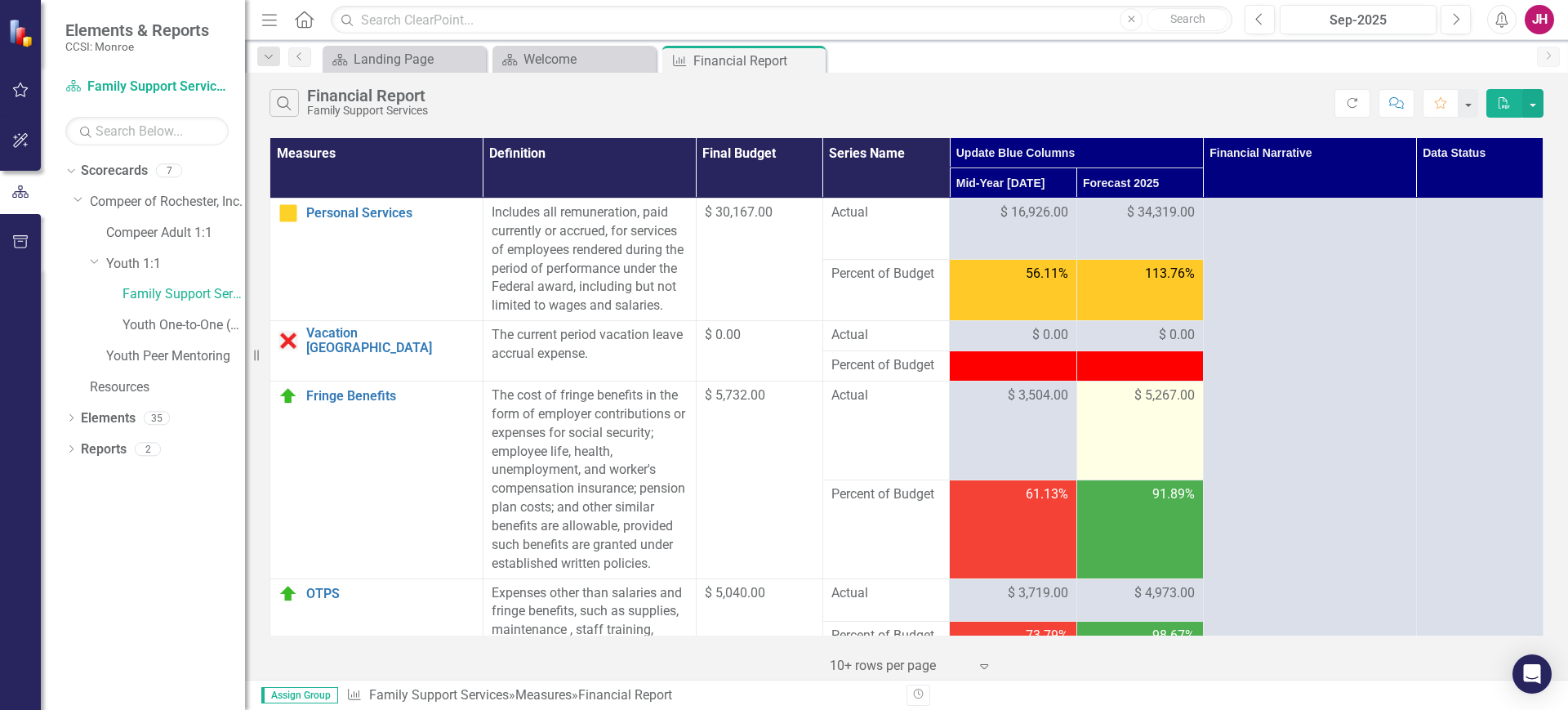
click at [1115, 405] on div "$ 5,267.00" at bounding box center [1141, 396] width 110 height 19
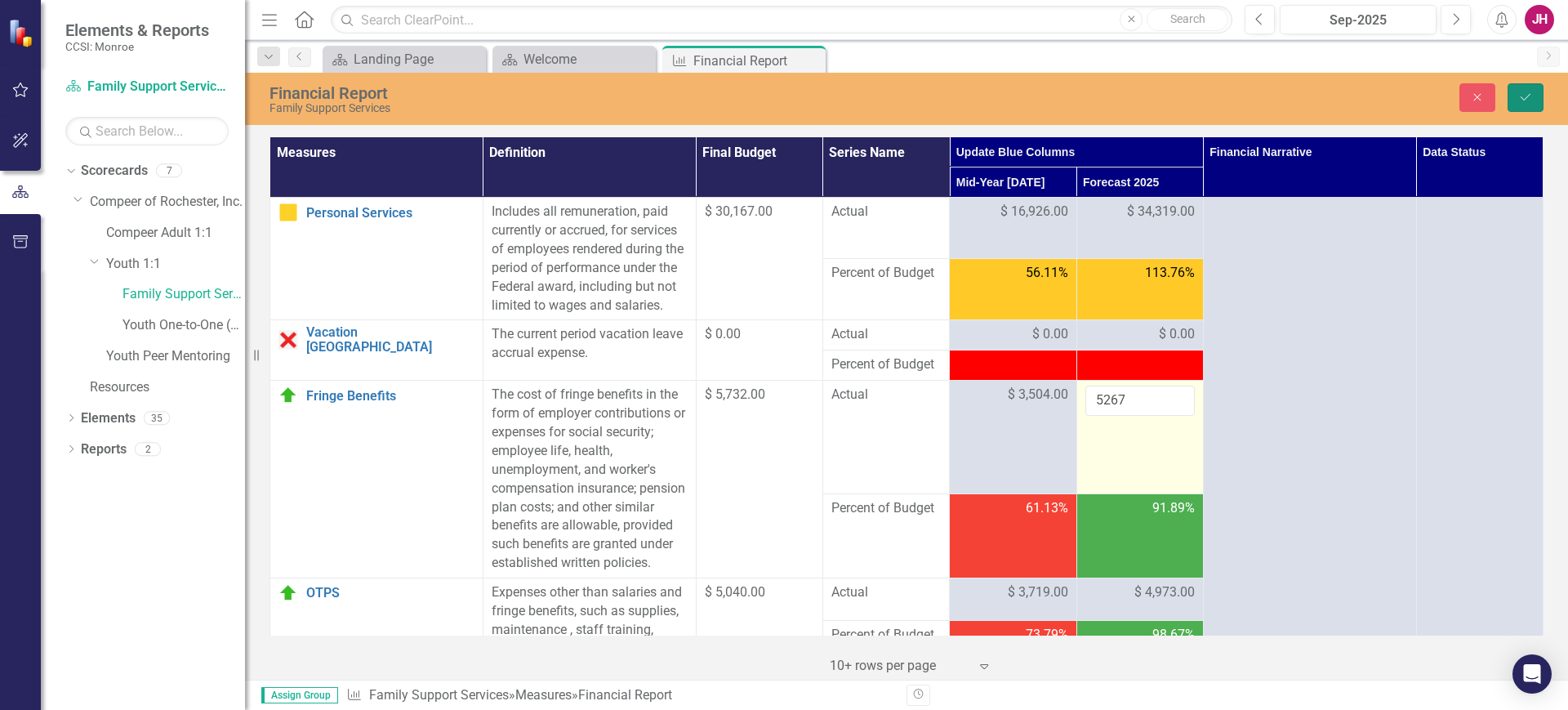
click at [1519, 98] on icon "Save" at bounding box center [1526, 97] width 15 height 11
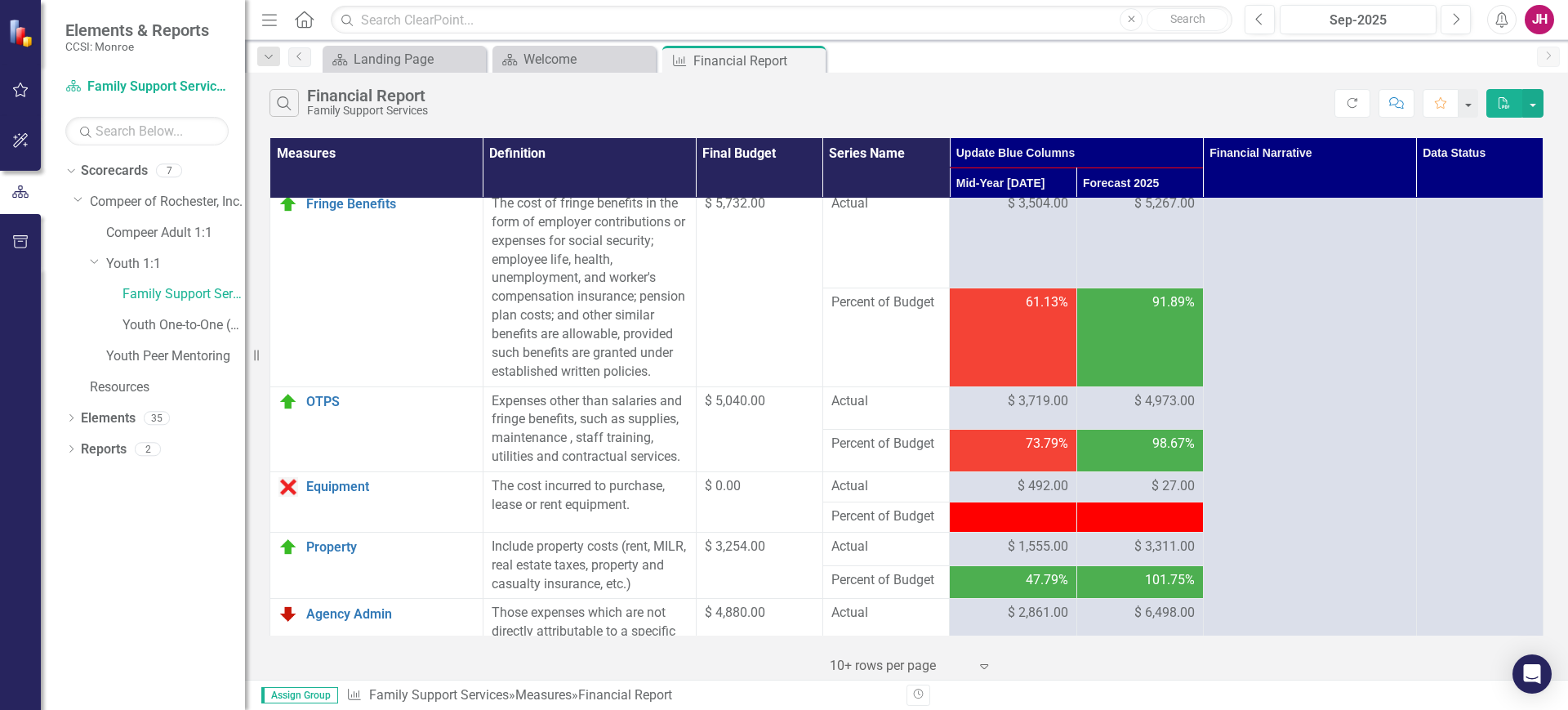
scroll to position [204, 0]
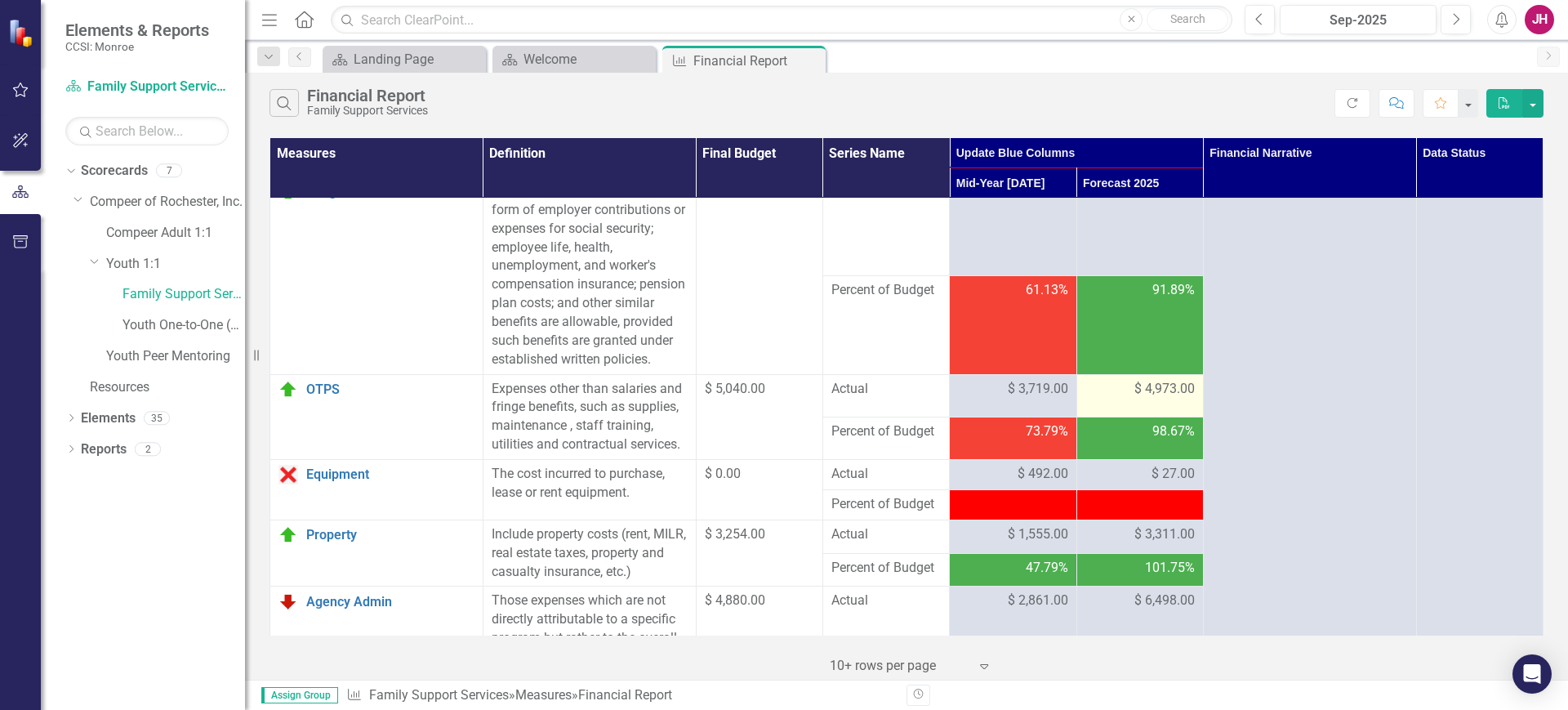
click at [1150, 399] on span "$ 4,973.00" at bounding box center [1164, 389] width 61 height 19
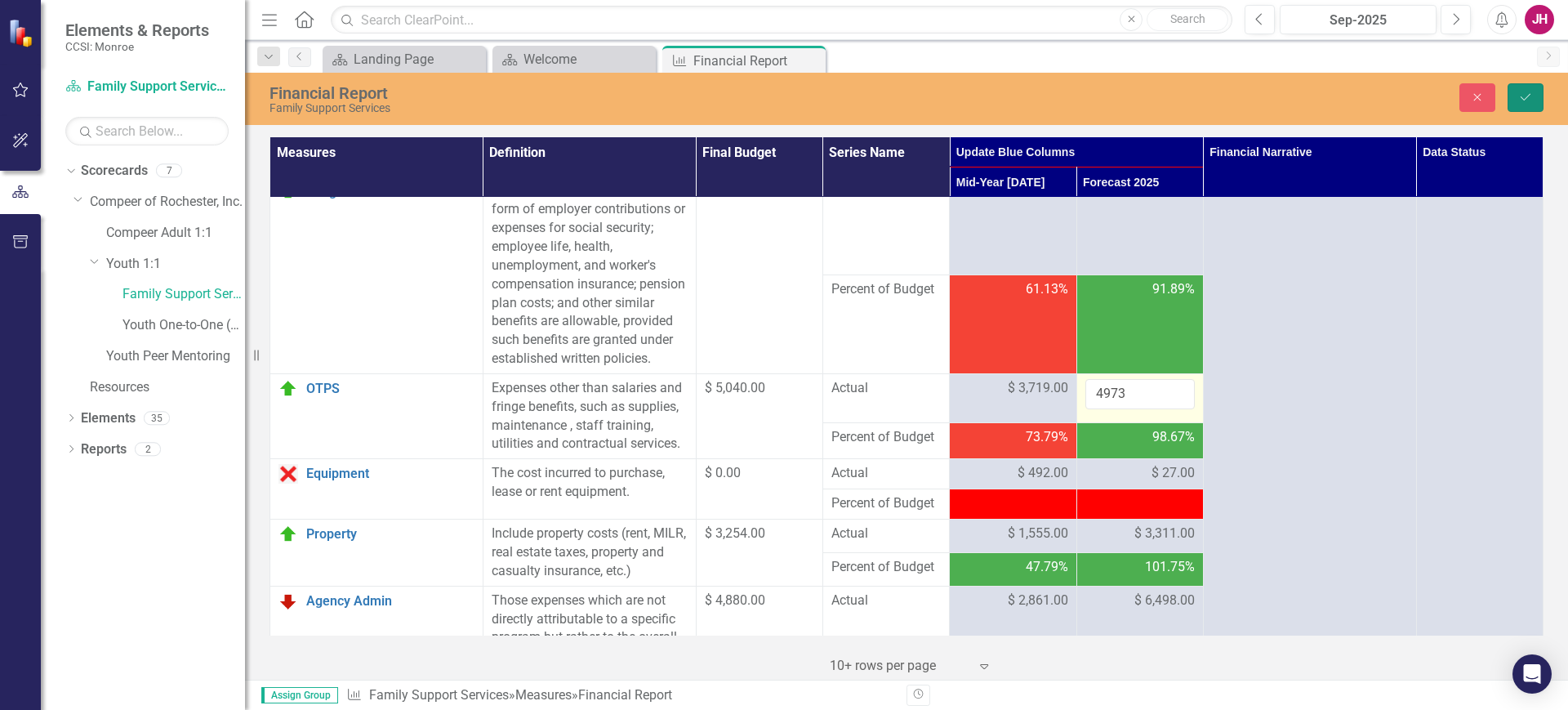
click at [1513, 99] on button "Save" at bounding box center [1525, 97] width 36 height 29
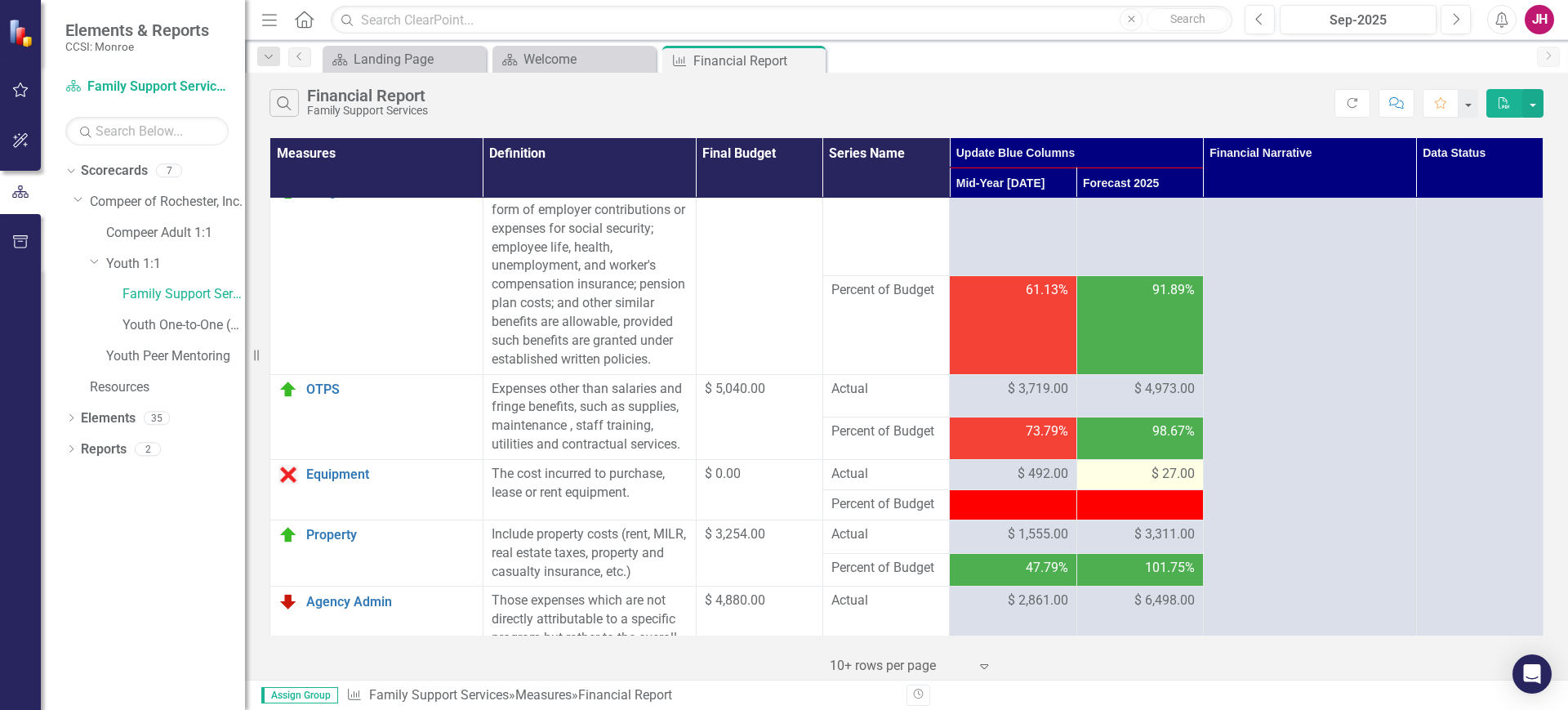
click at [1137, 484] on div "$ 27.00" at bounding box center [1141, 474] width 110 height 19
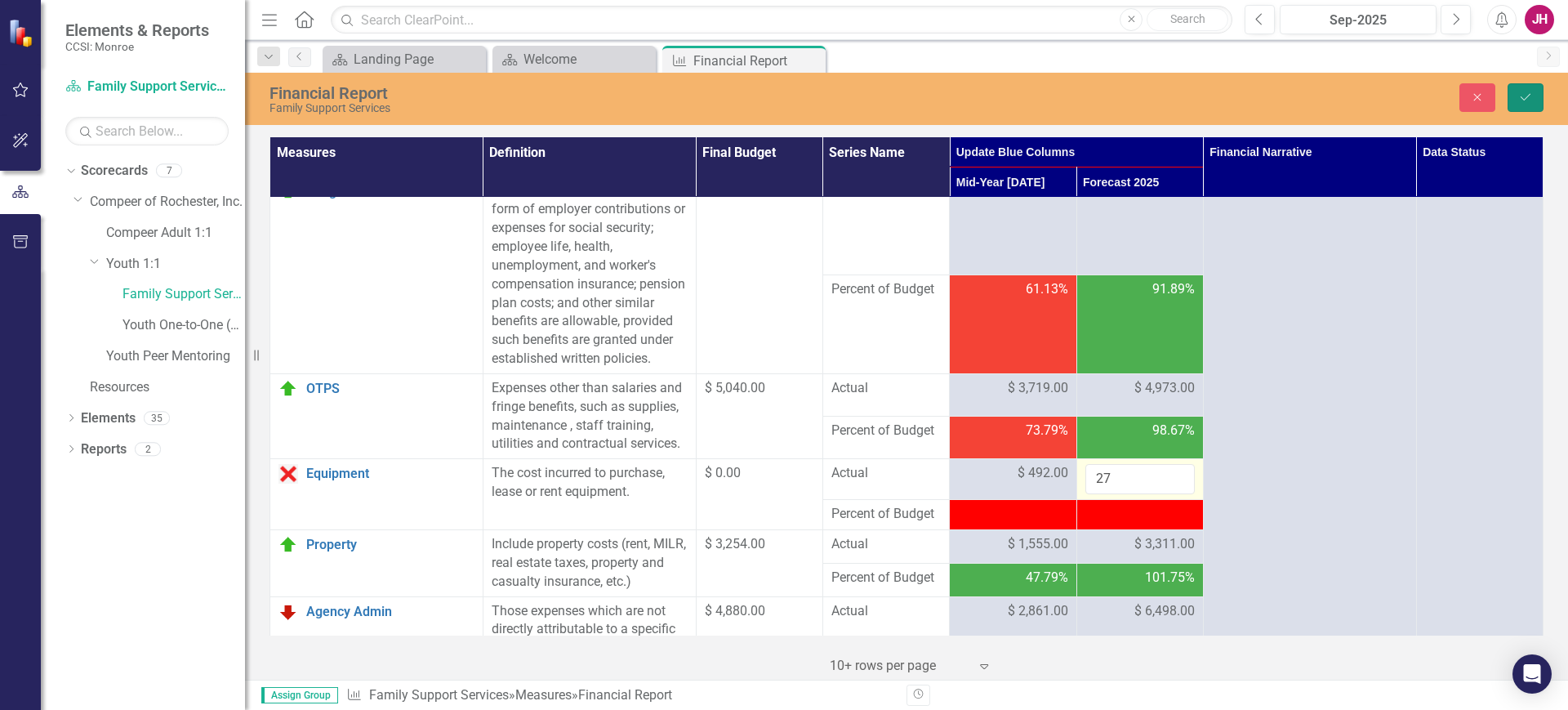
click at [1515, 92] on button "Save" at bounding box center [1525, 97] width 36 height 29
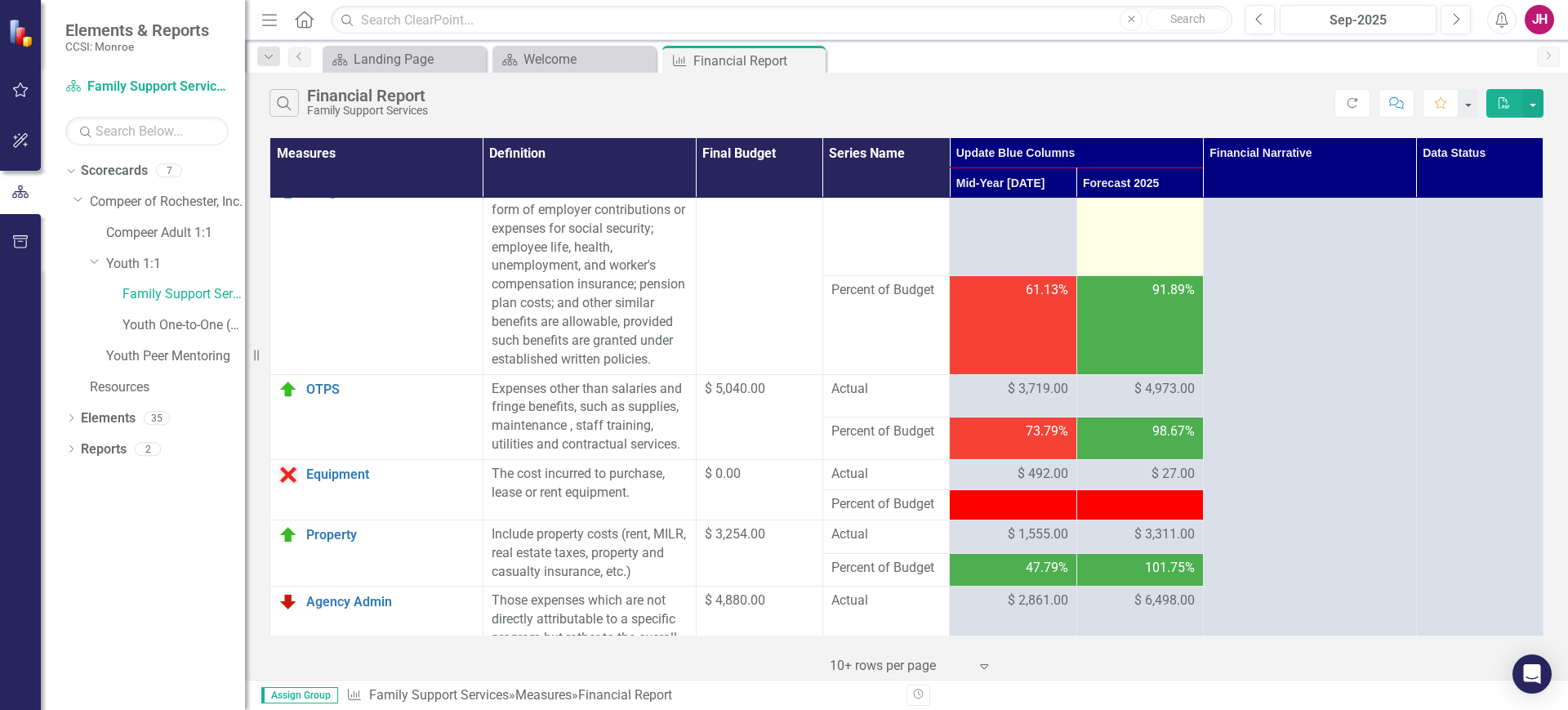
scroll to position [307, 0]
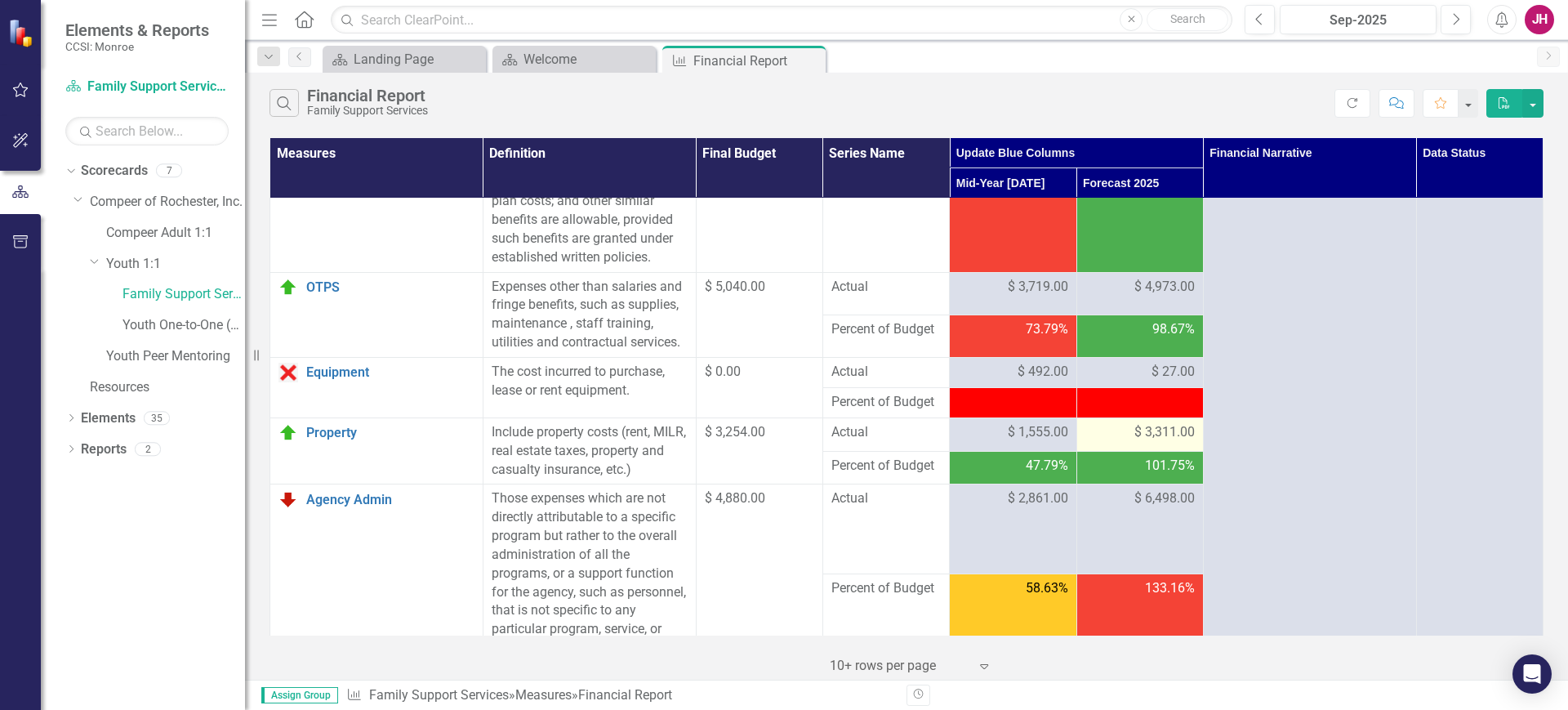
click at [1148, 443] on span "$ 3,311.00" at bounding box center [1164, 432] width 61 height 19
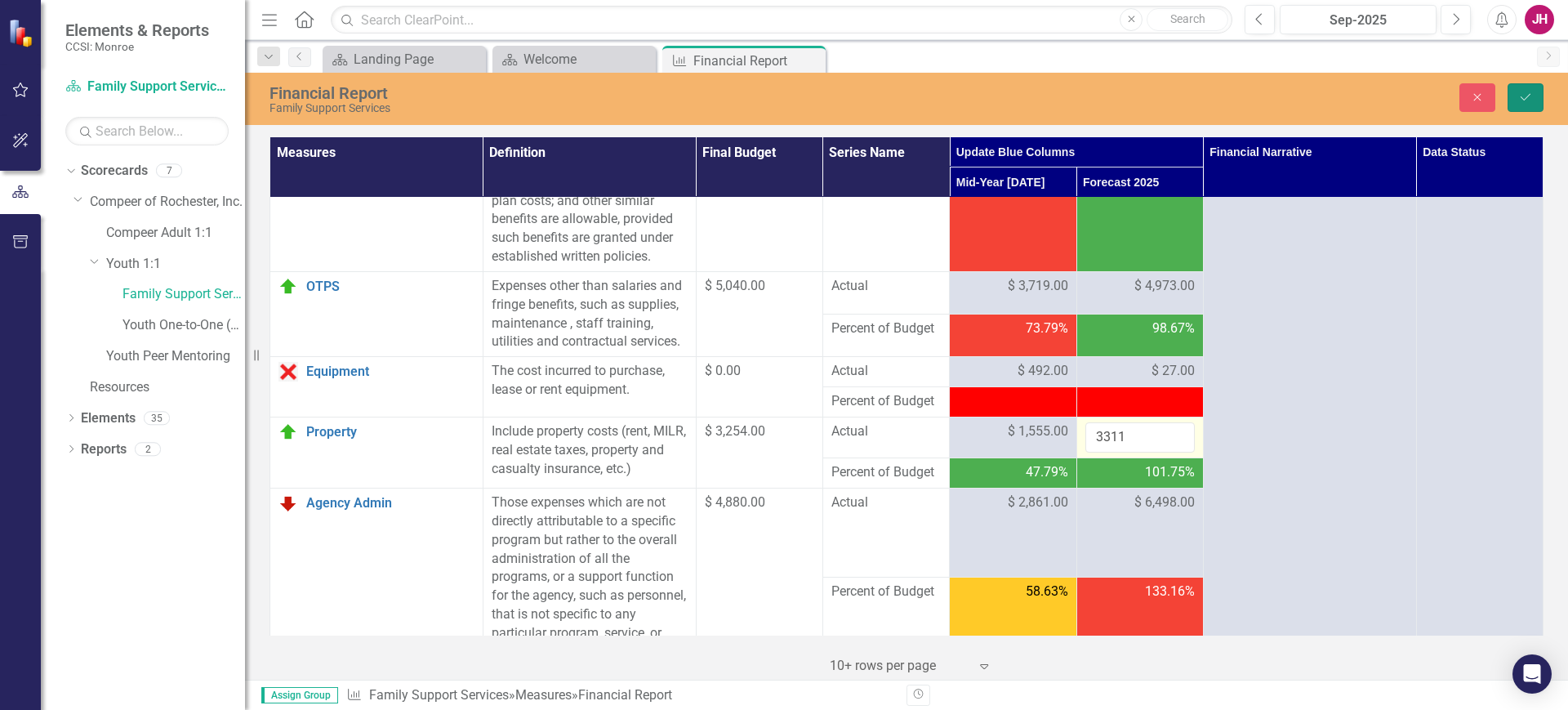
click at [1518, 110] on button "Save" at bounding box center [1525, 97] width 36 height 29
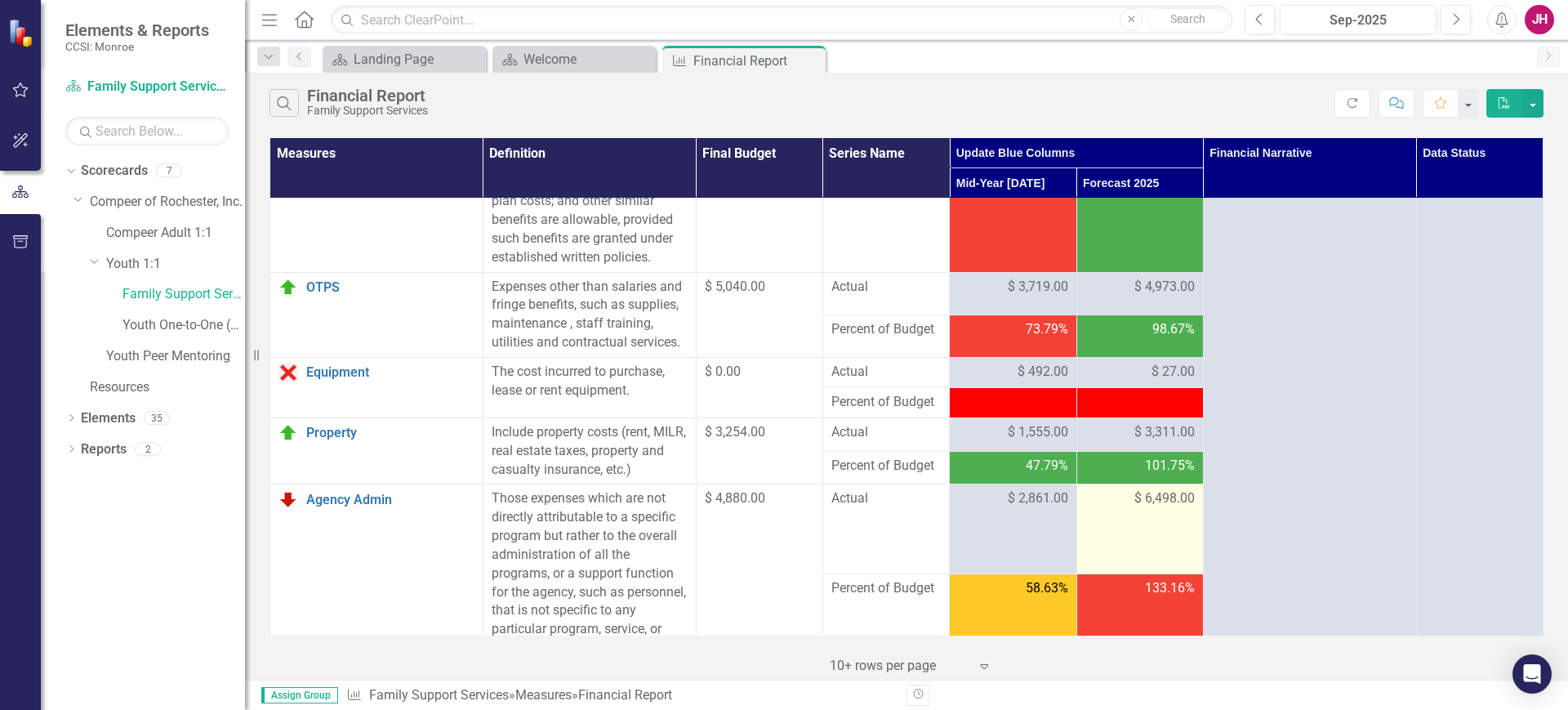
click at [1165, 509] on span "$ 6,498.00" at bounding box center [1164, 498] width 61 height 19
click at [1167, 509] on span "$ 6,498.00" at bounding box center [1164, 498] width 61 height 19
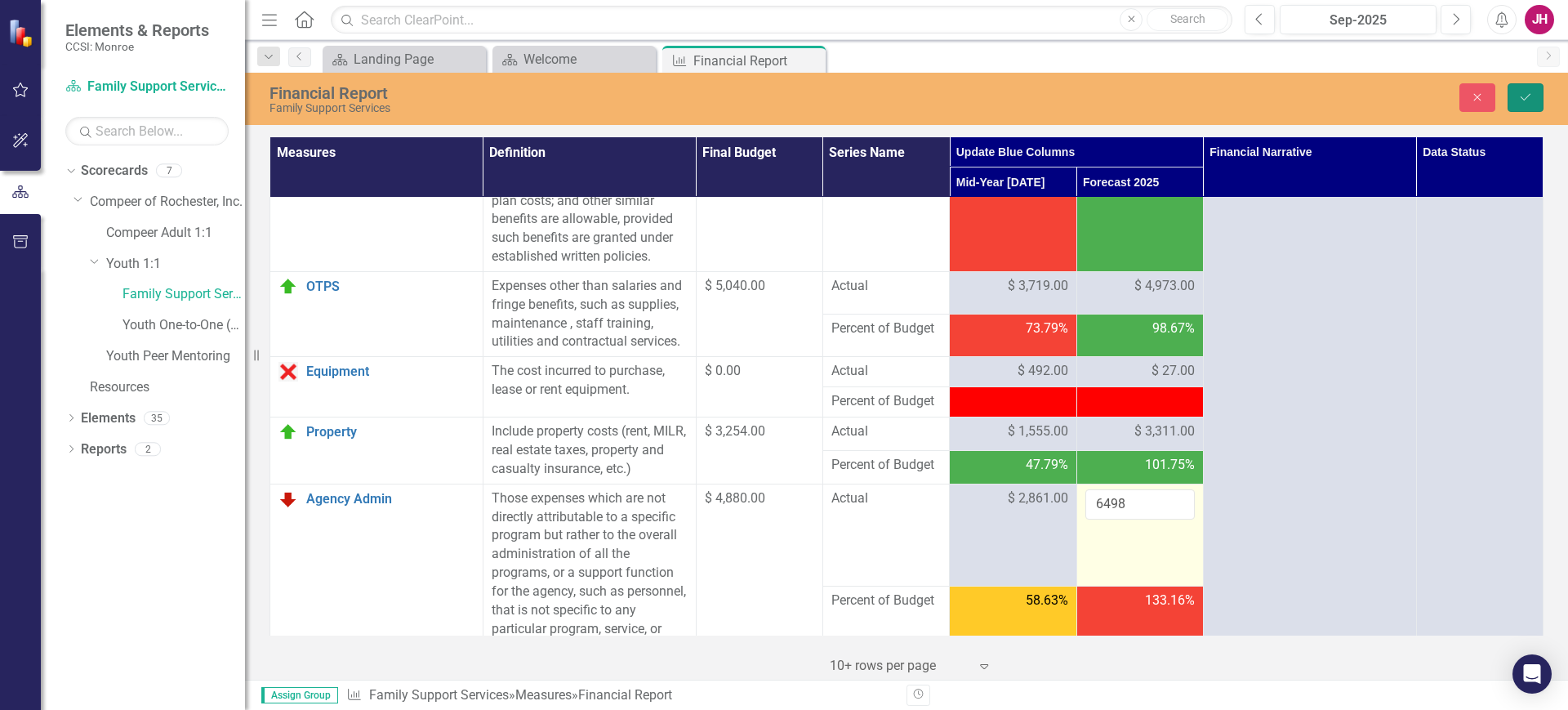
click at [1535, 100] on button "Save" at bounding box center [1525, 97] width 36 height 29
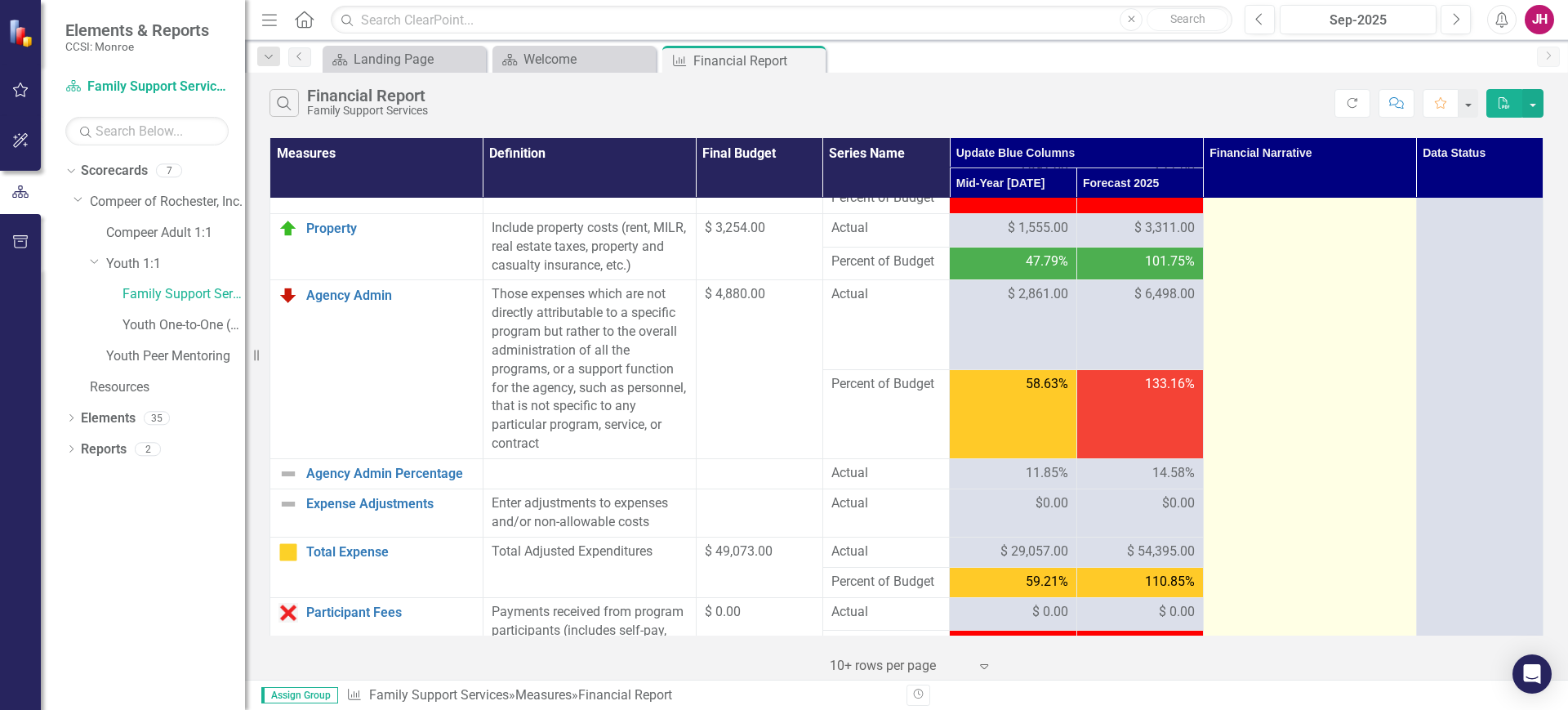
scroll to position [613, 0]
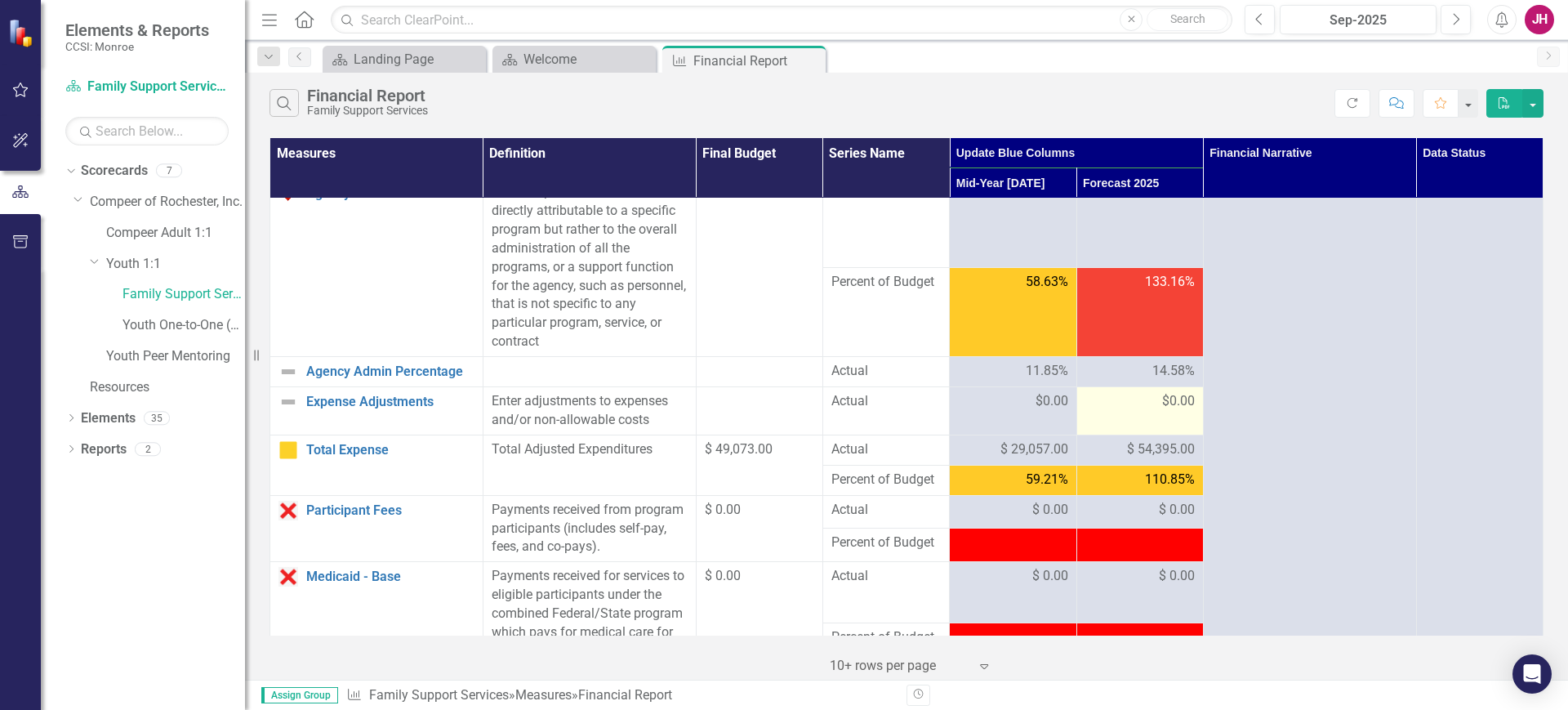
click at [1143, 411] on div "$0.00" at bounding box center [1141, 402] width 110 height 19
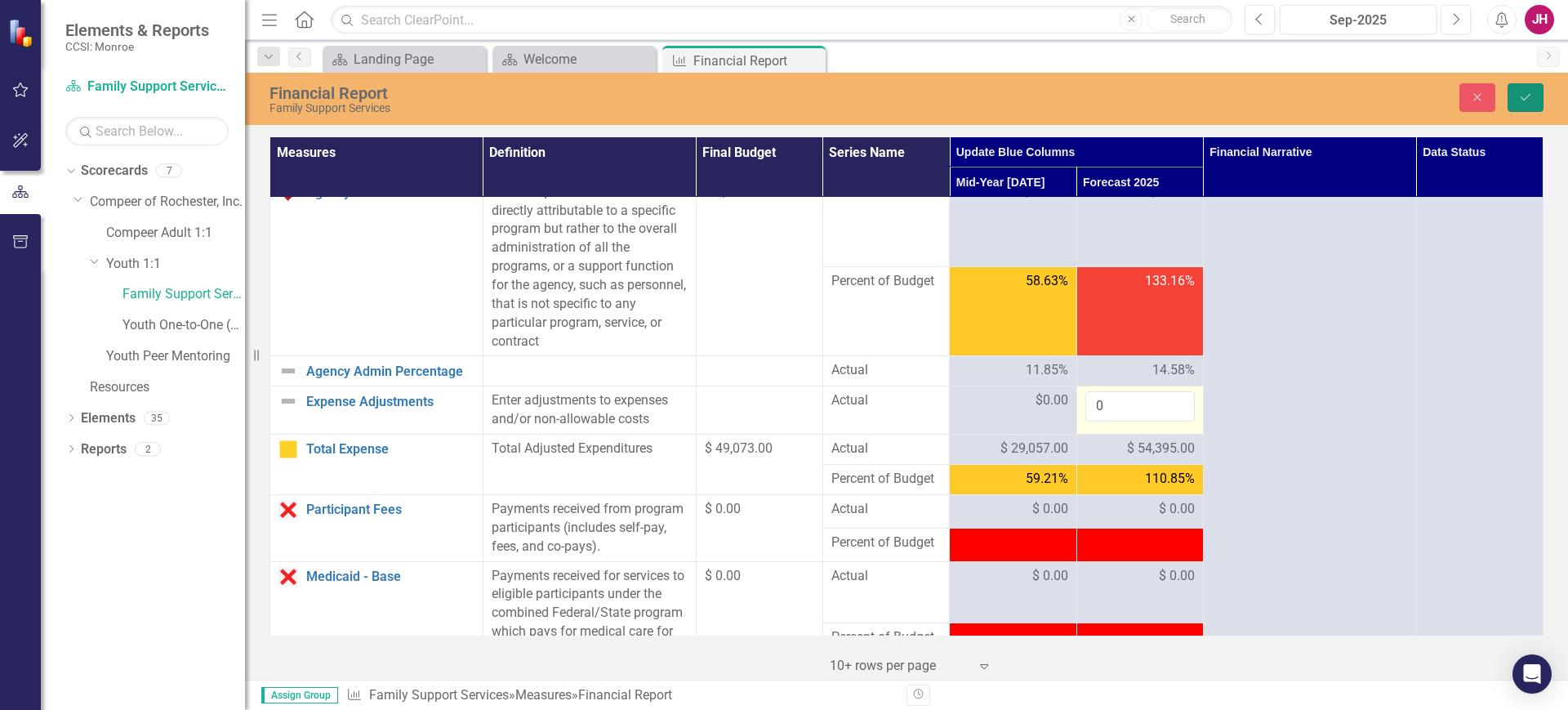
click at [1539, 93] on button "Save" at bounding box center [1525, 97] width 36 height 29
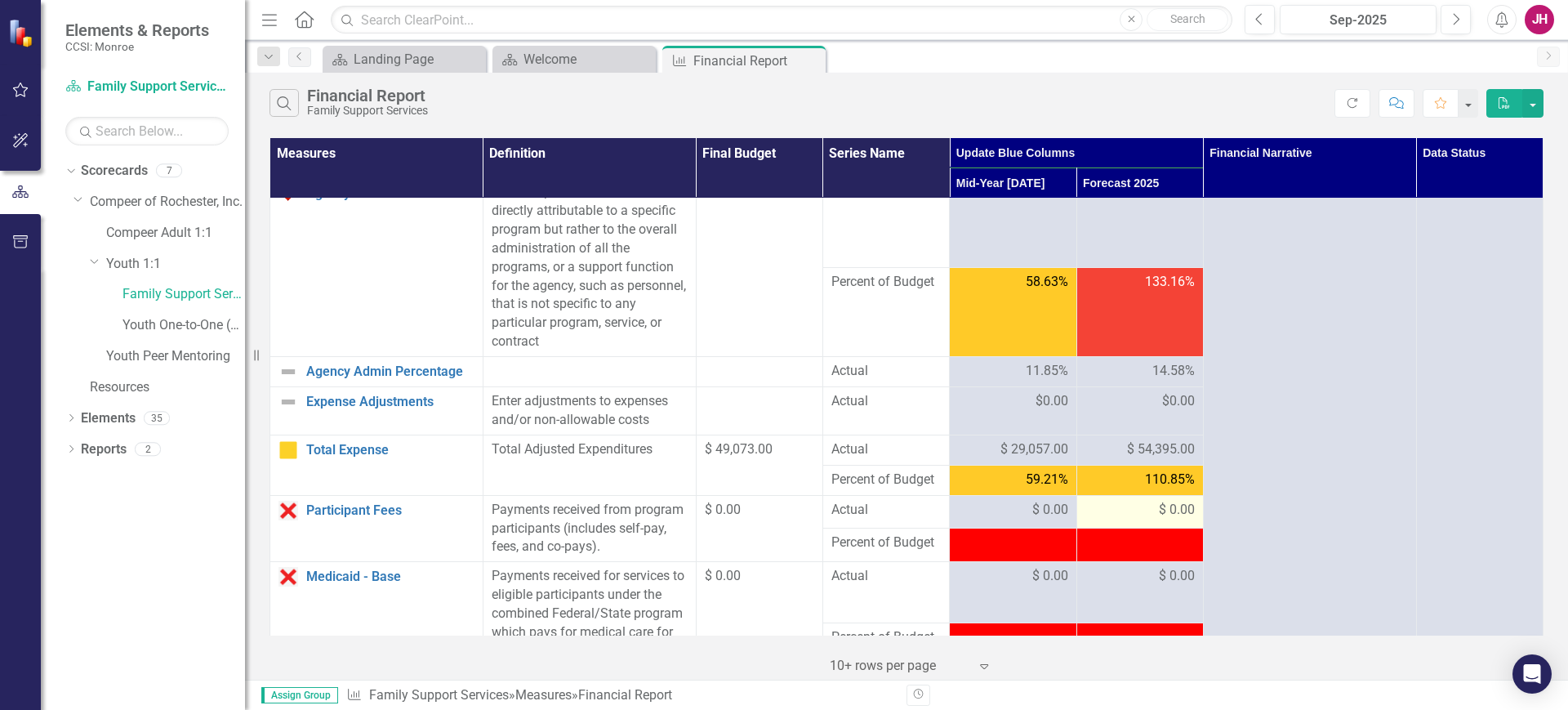
click at [1137, 520] on div "$ 0.00" at bounding box center [1141, 511] width 110 height 19
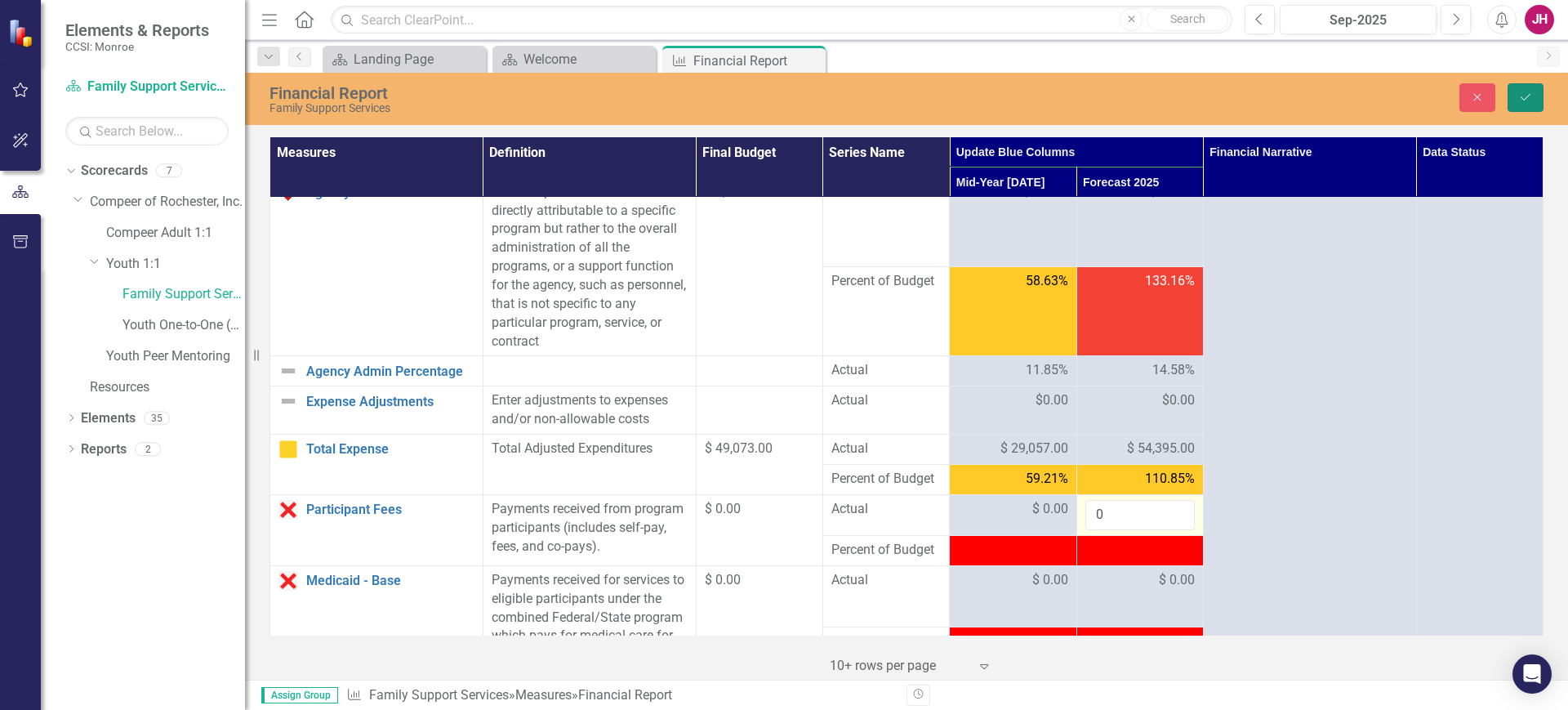
click at [1533, 89] on button "Save" at bounding box center [1525, 97] width 36 height 29
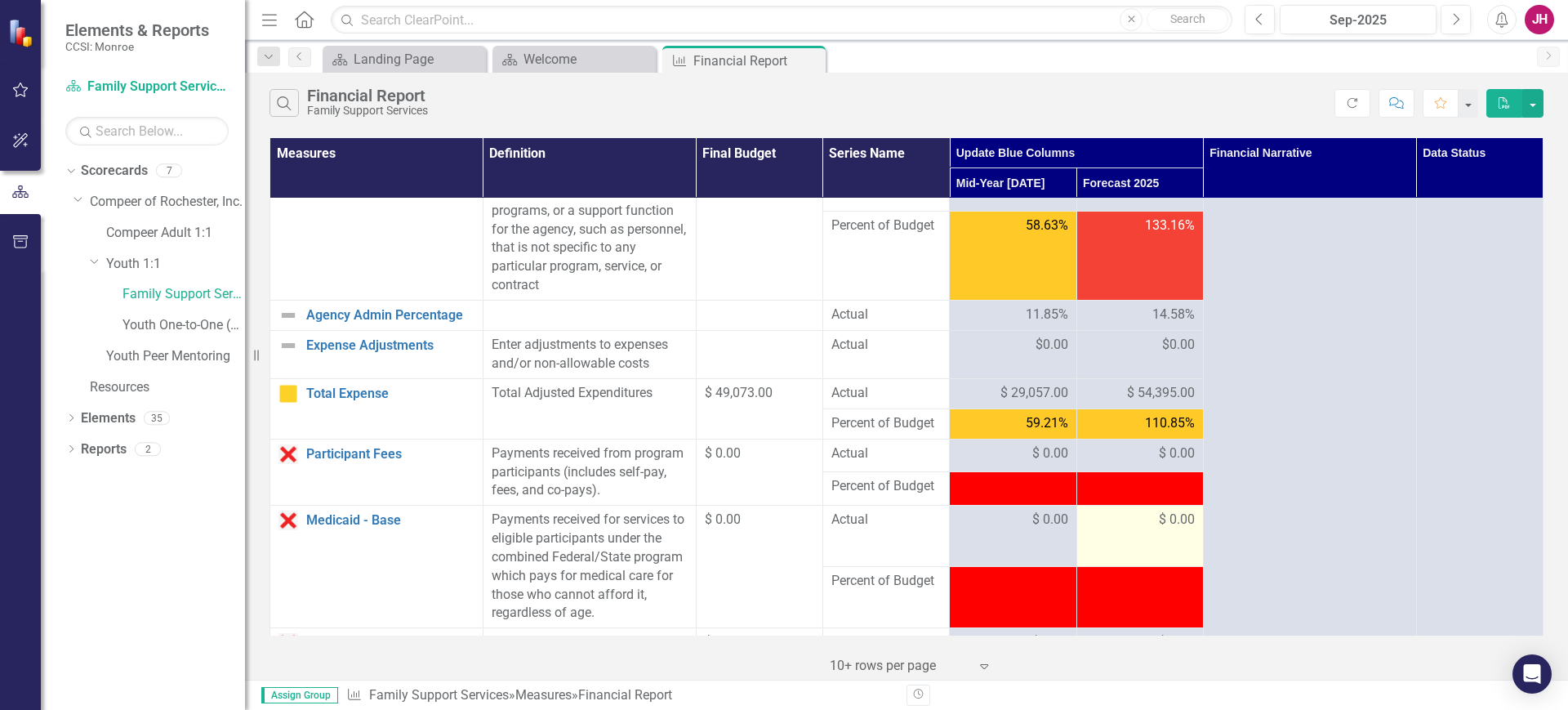
scroll to position [716, 0]
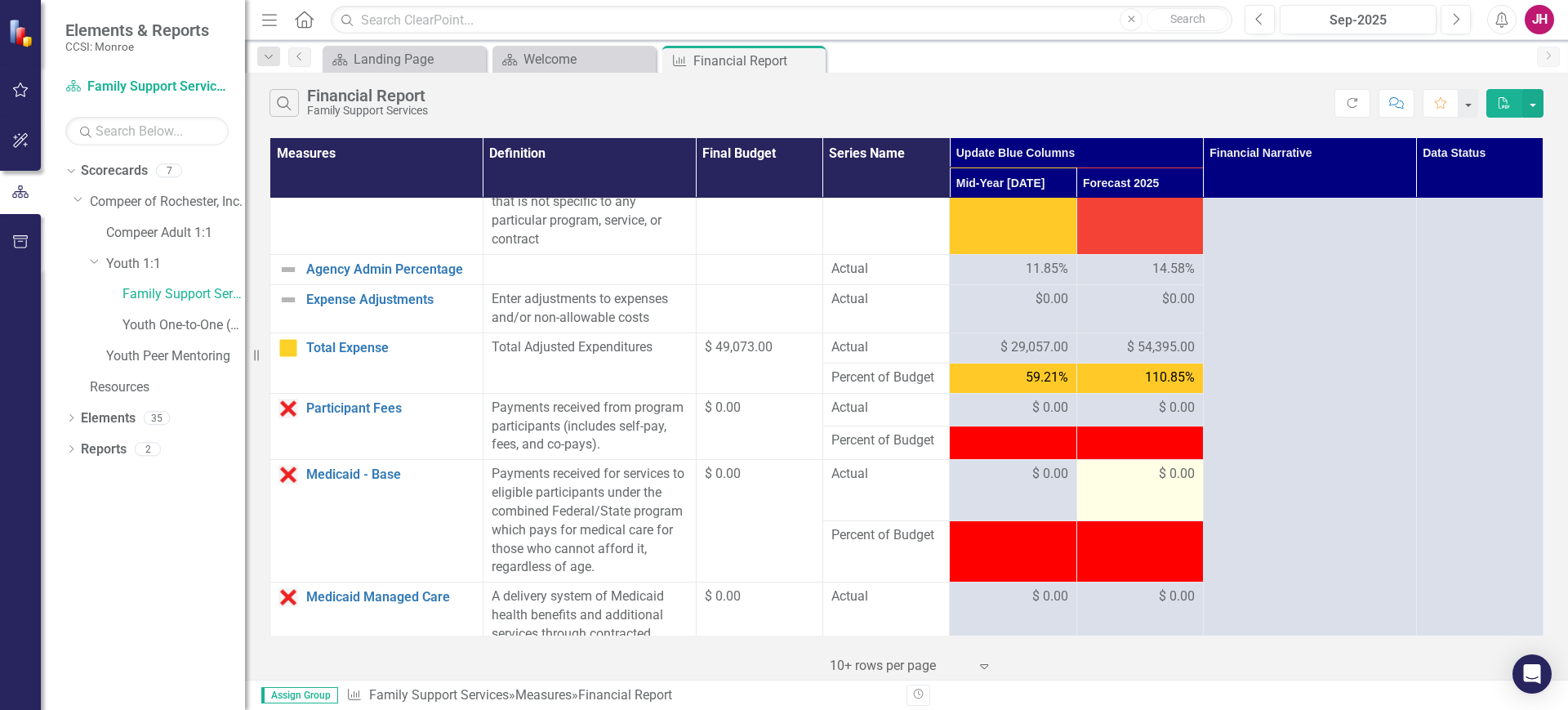
click at [1159, 484] on span "$ 0.00" at bounding box center [1177, 474] width 36 height 19
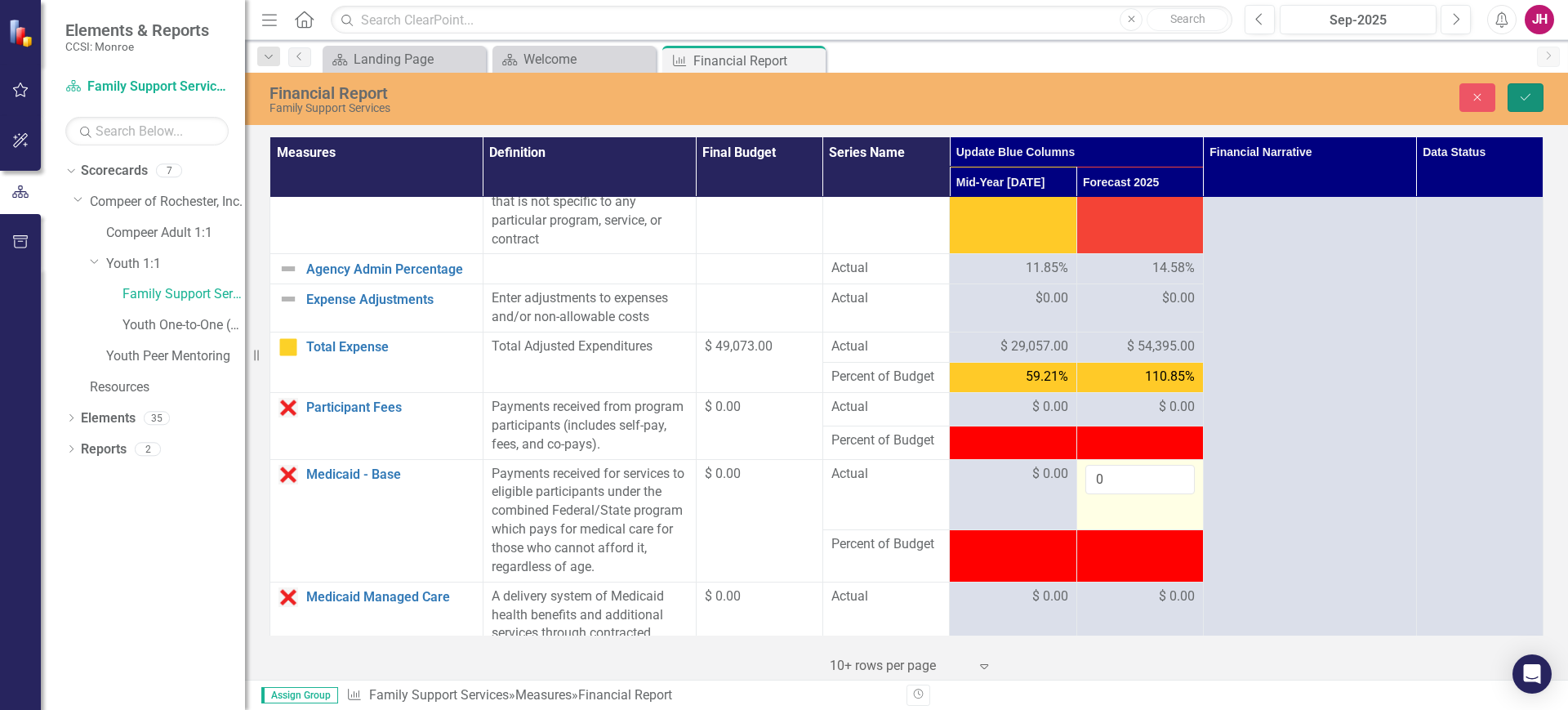
click at [1525, 94] on icon "Save" at bounding box center [1526, 97] width 15 height 11
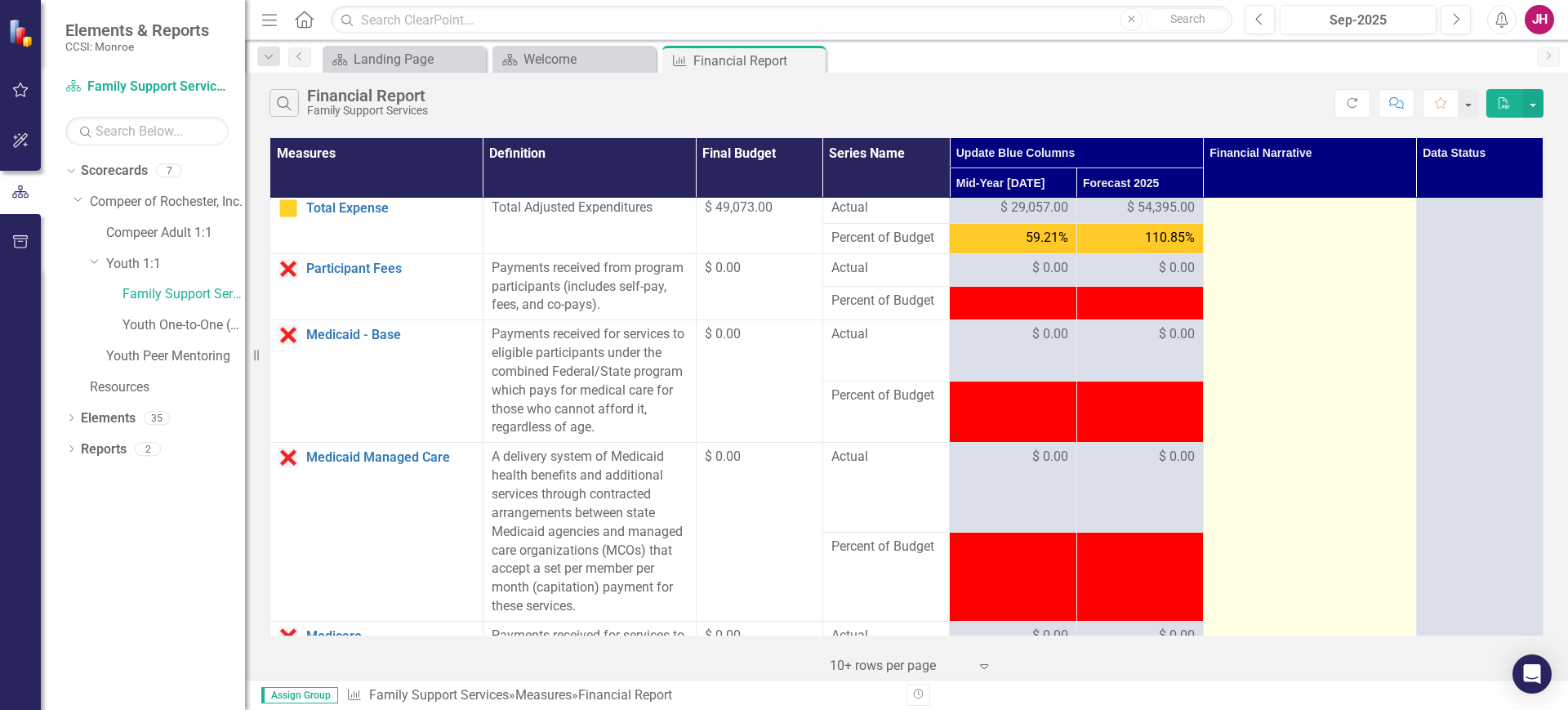
scroll to position [920, 0]
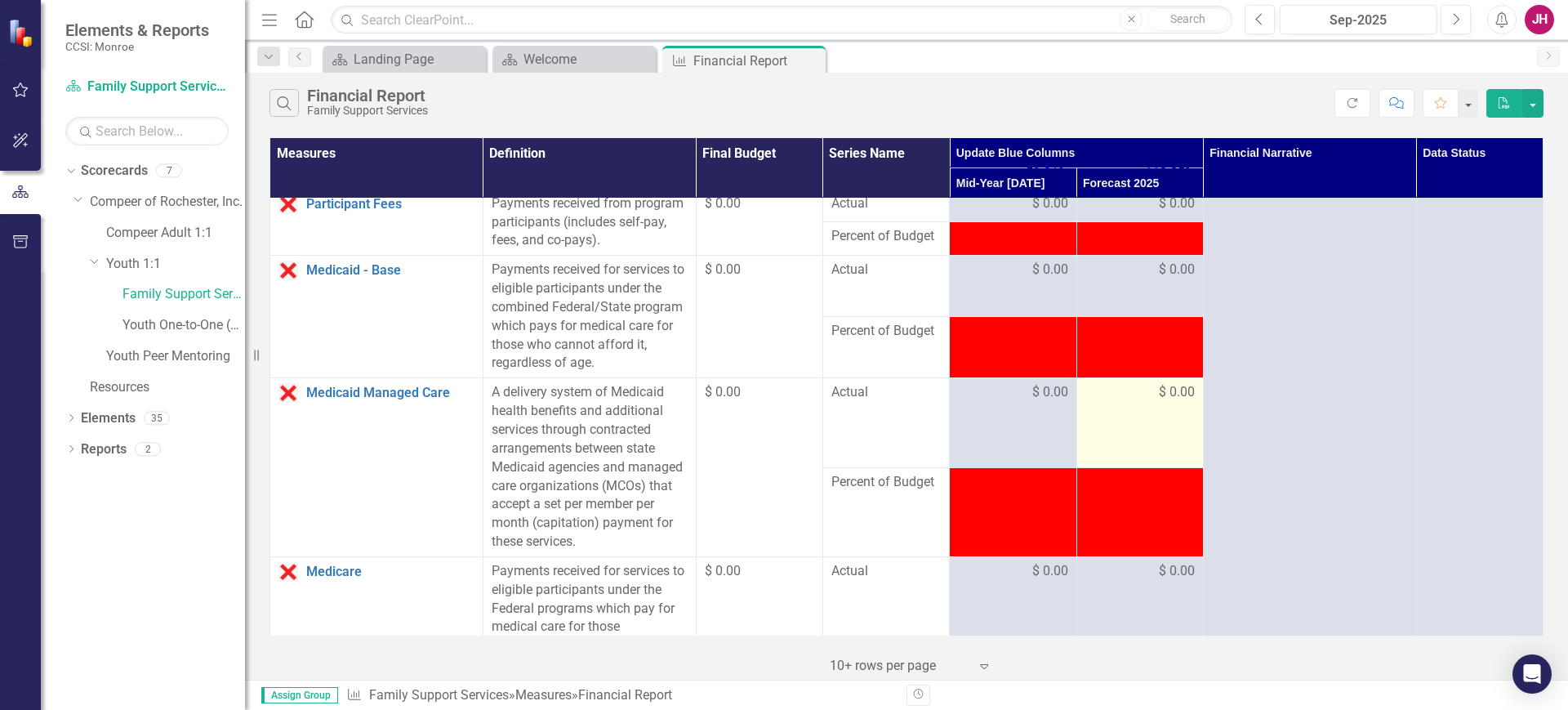
click at [1172, 403] on span "$ 0.00" at bounding box center [1177, 392] width 36 height 19
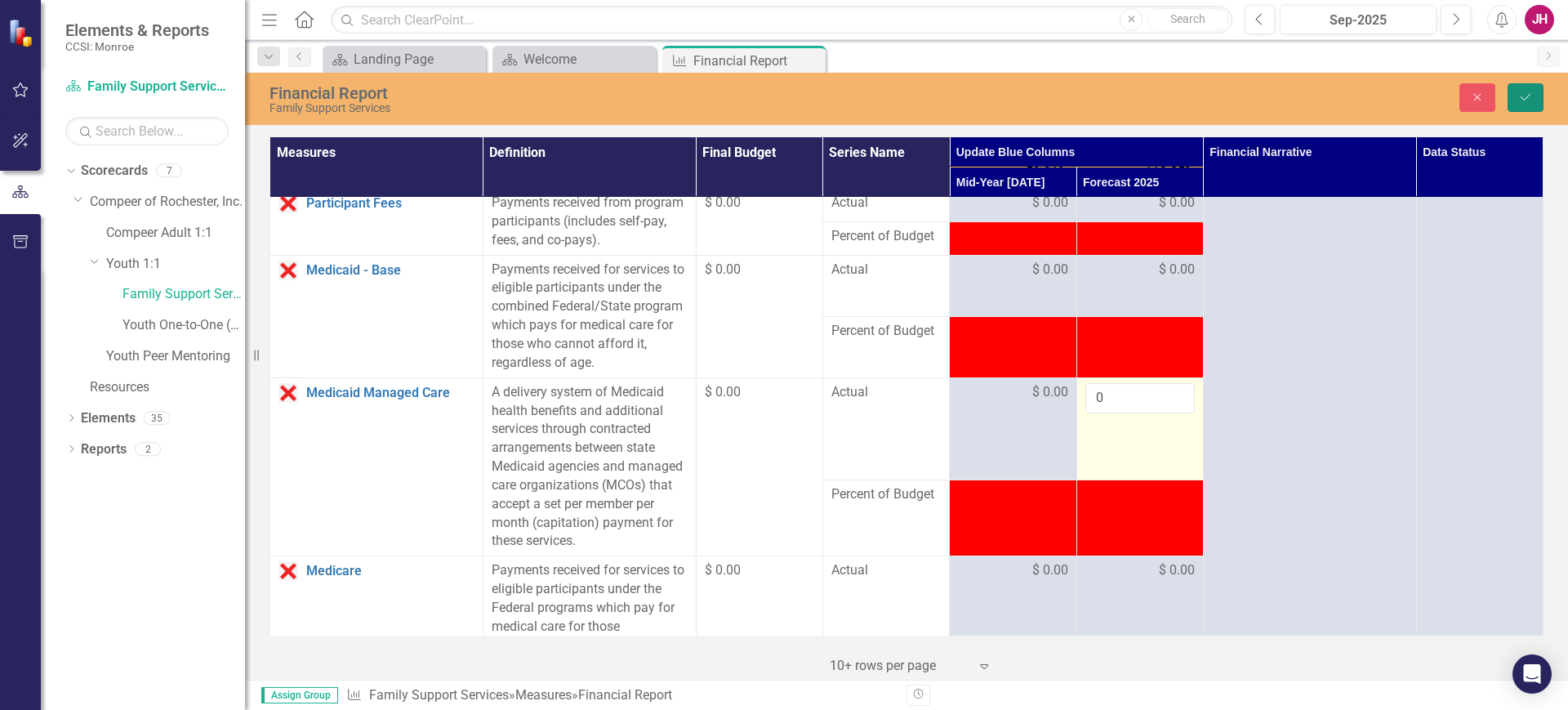
click at [1530, 100] on icon "Save" at bounding box center [1526, 97] width 15 height 11
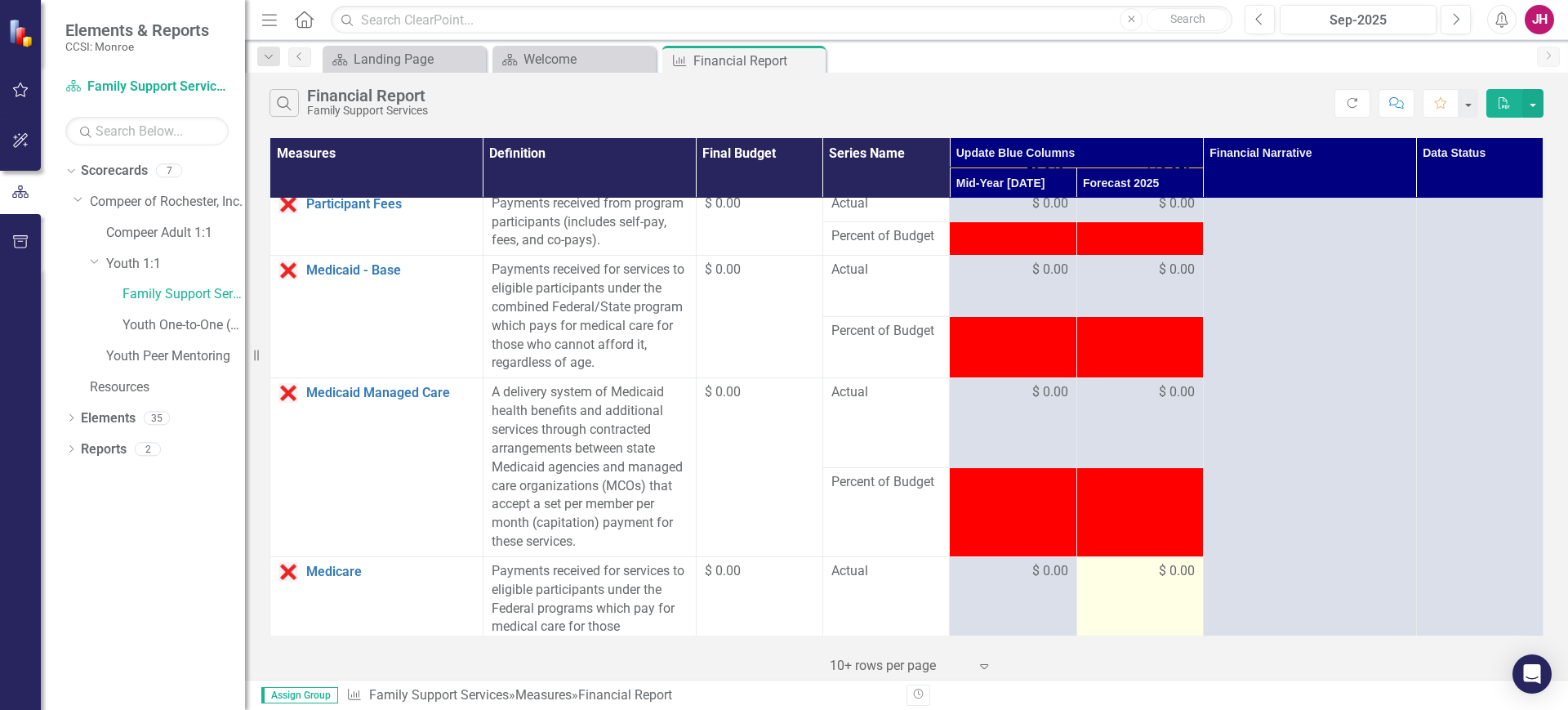
click at [1159, 581] on span "$ 0.00" at bounding box center [1177, 571] width 36 height 19
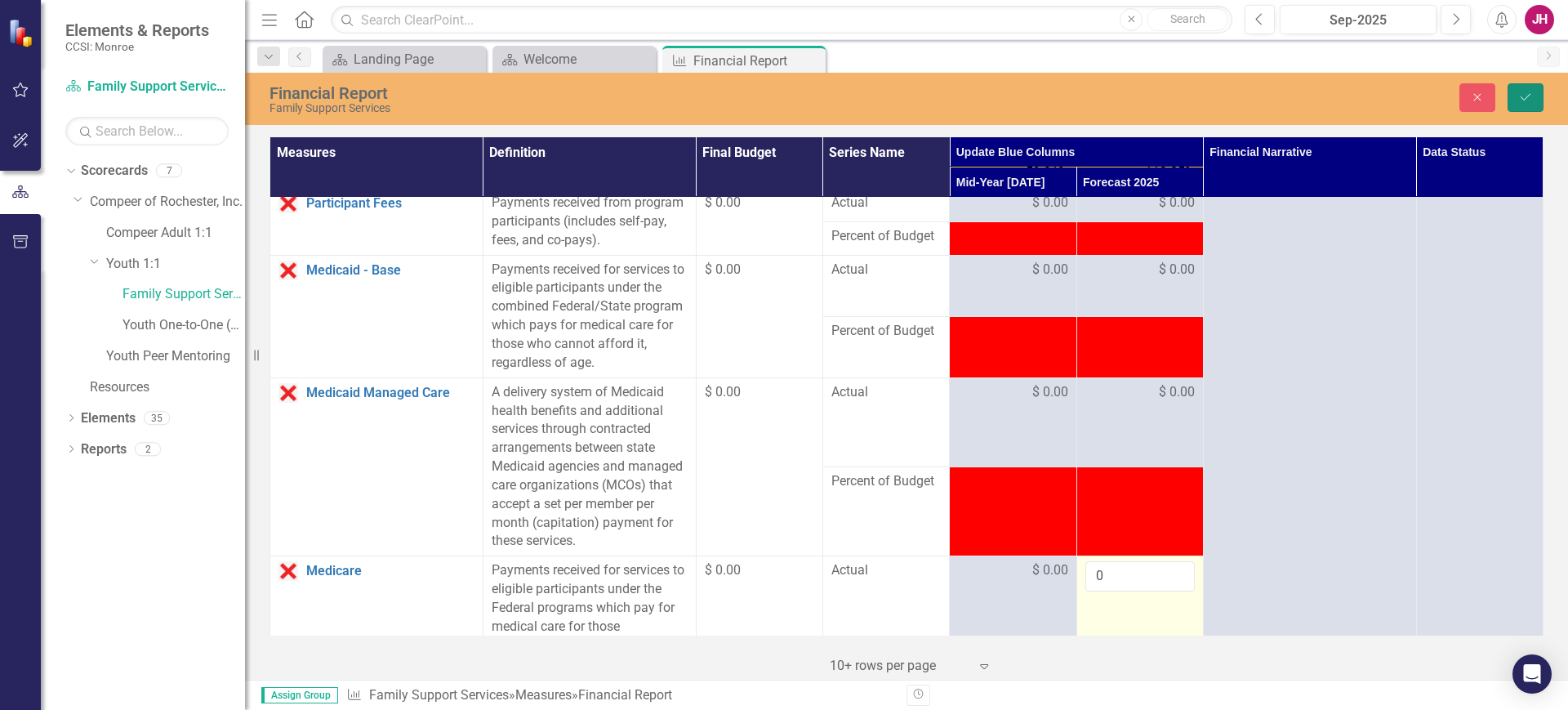
click at [1512, 94] on button "Save" at bounding box center [1525, 97] width 36 height 29
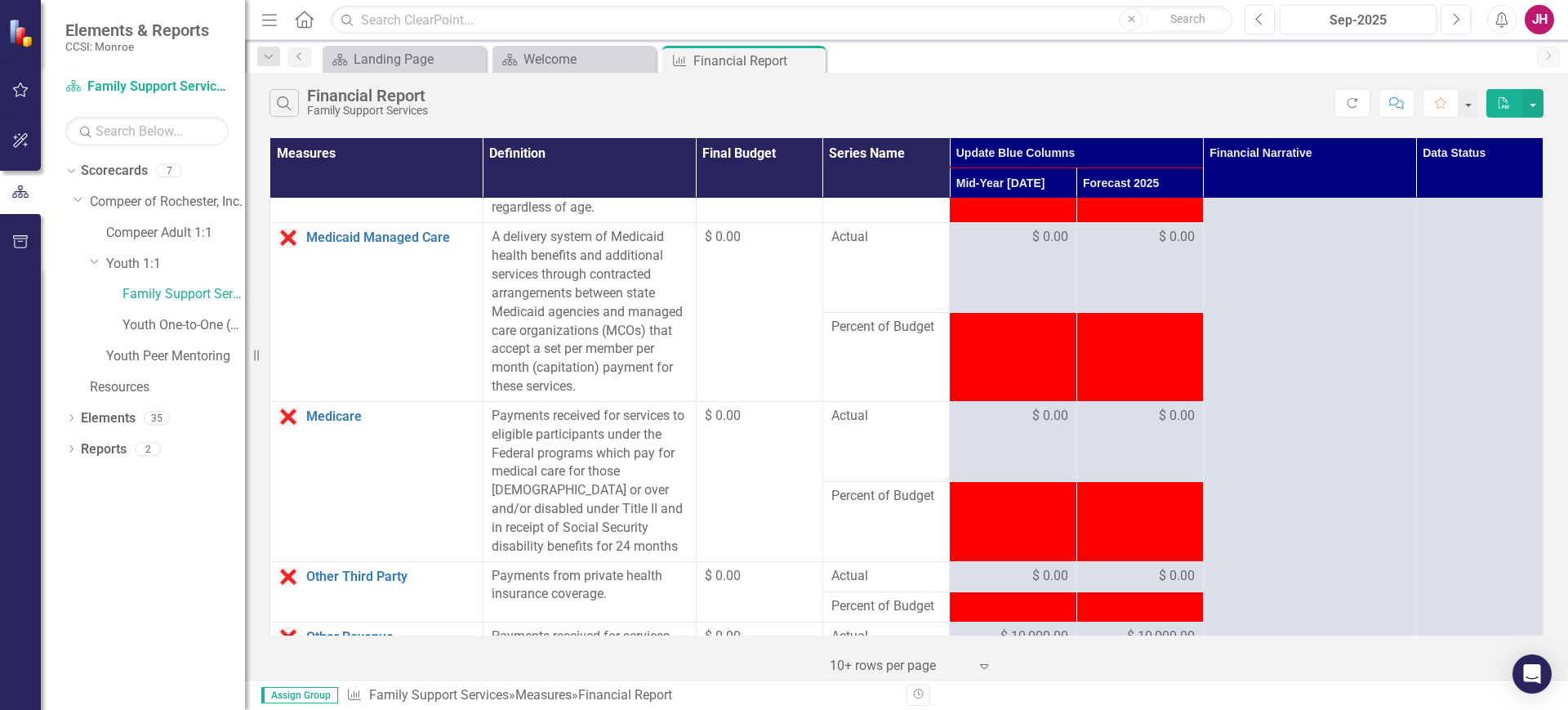
scroll to position [1124, 0]
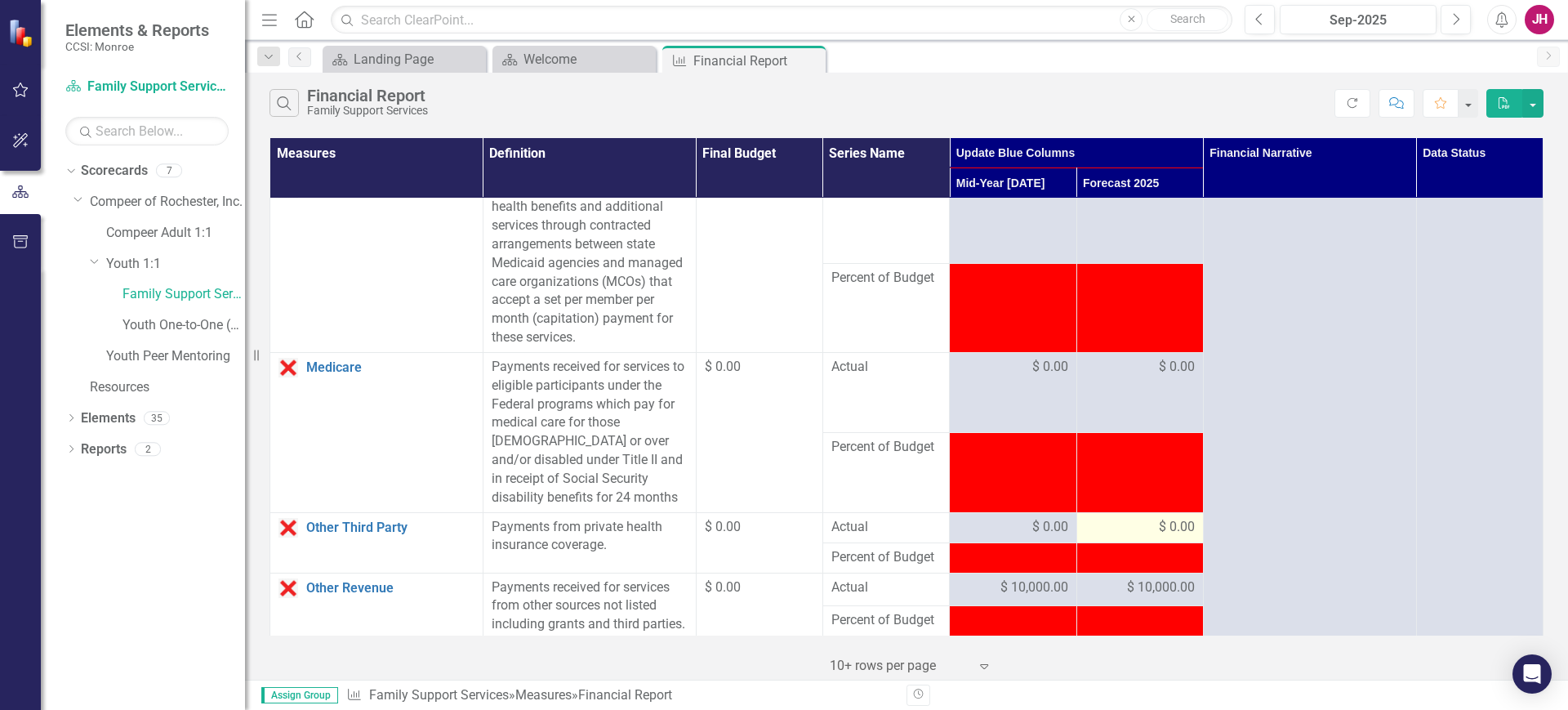
click at [1140, 537] on div "$ 0.00" at bounding box center [1141, 527] width 110 height 19
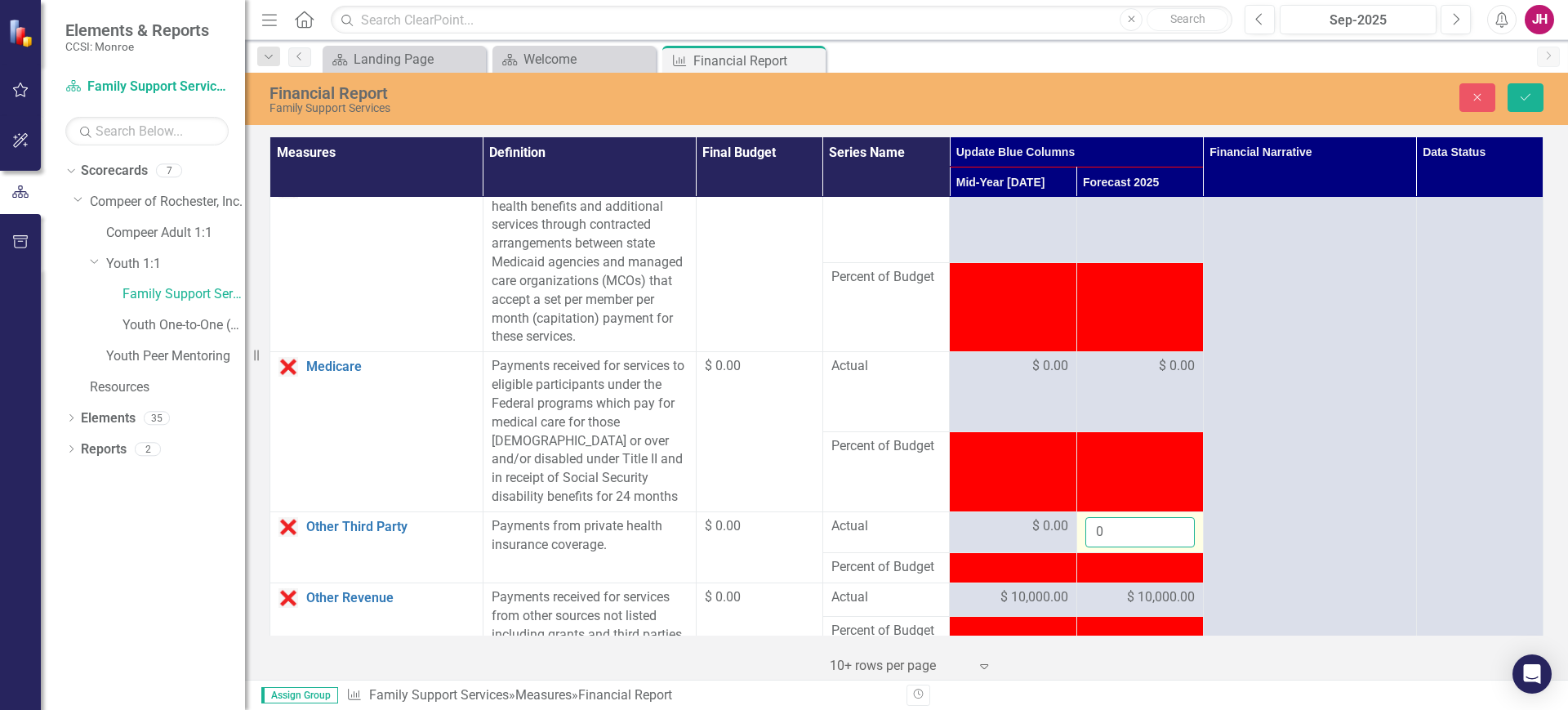
click at [1151, 548] on input "0" at bounding box center [1141, 532] width 110 height 30
click at [1537, 91] on button "Save" at bounding box center [1525, 97] width 36 height 29
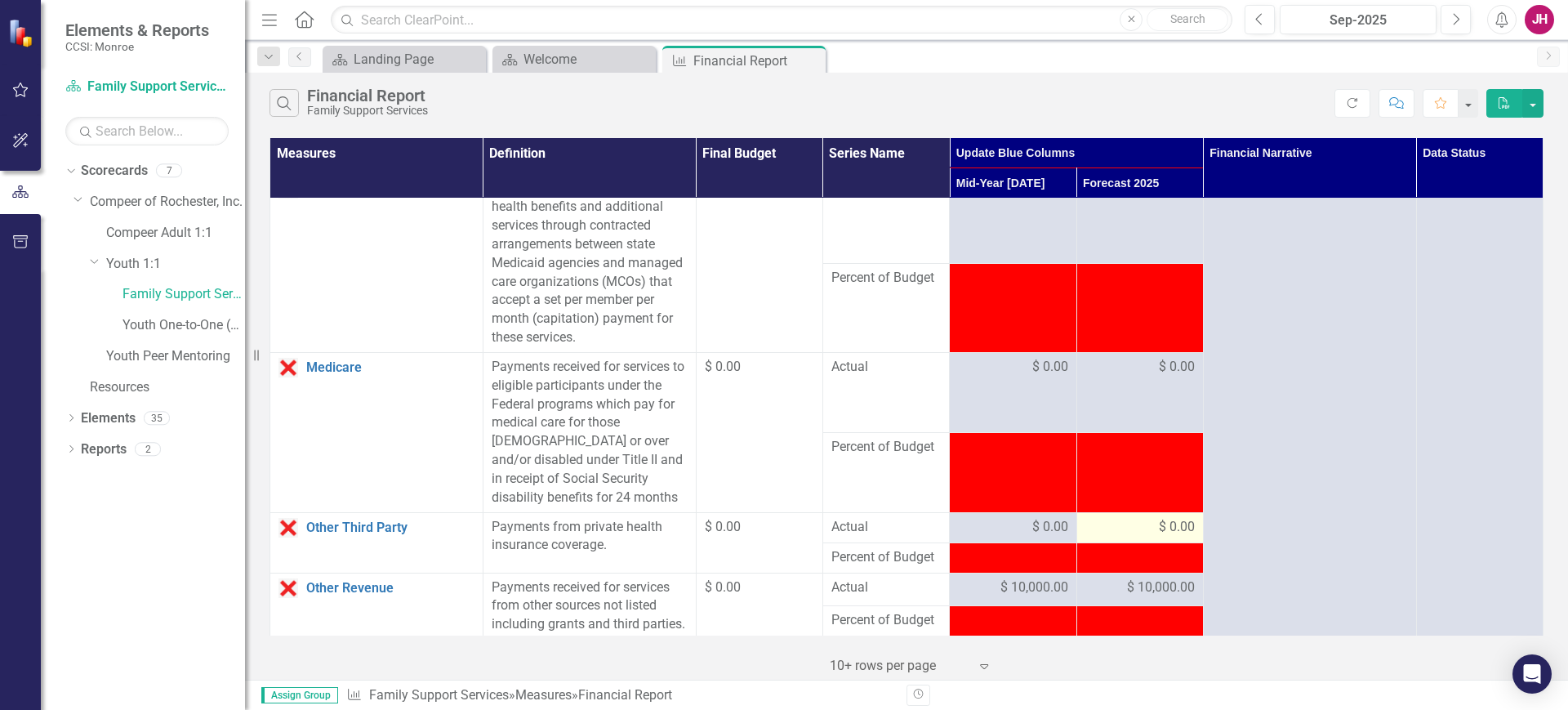
scroll to position [1226, 0]
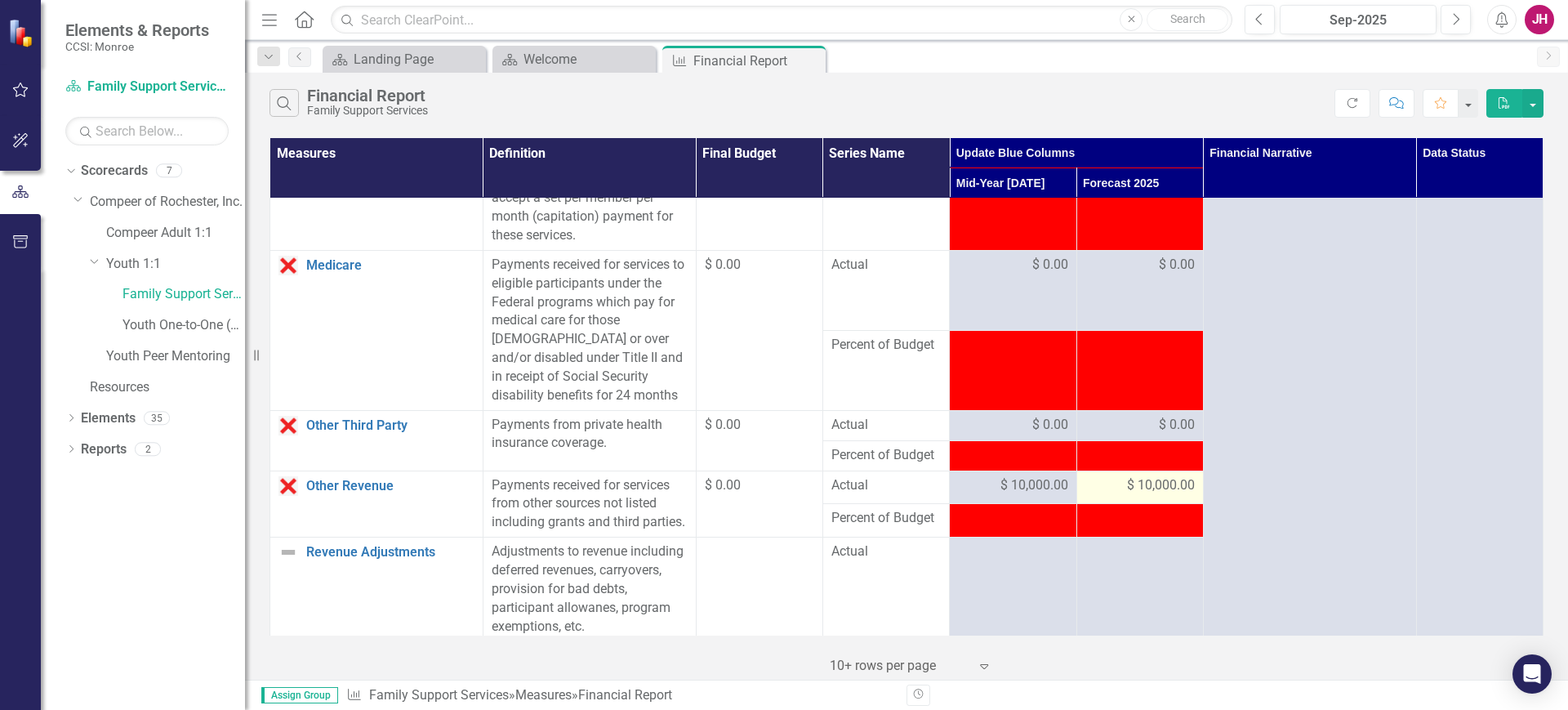
click at [1139, 496] on span "$ 10,000.00" at bounding box center [1160, 485] width 68 height 19
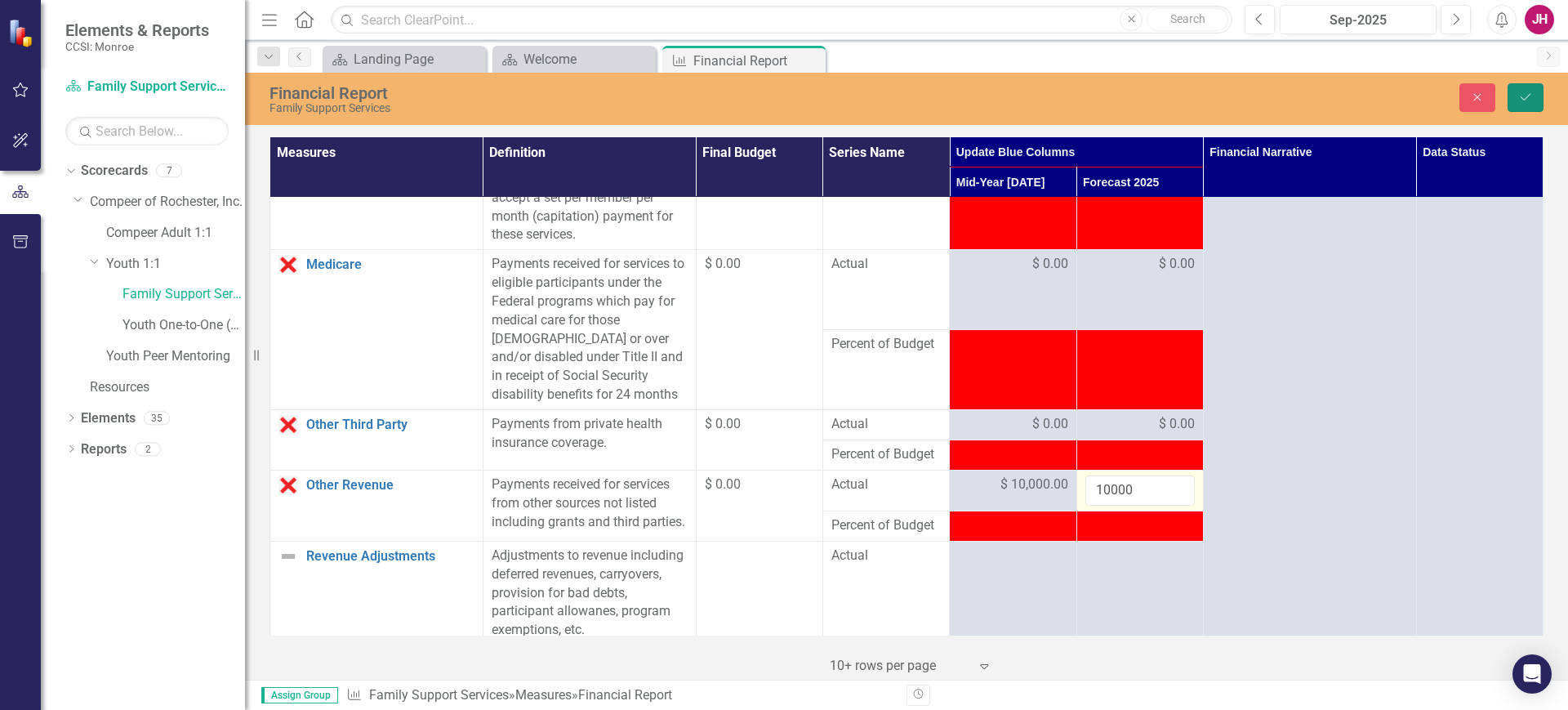
click at [1524, 89] on button "Save" at bounding box center [1525, 97] width 36 height 29
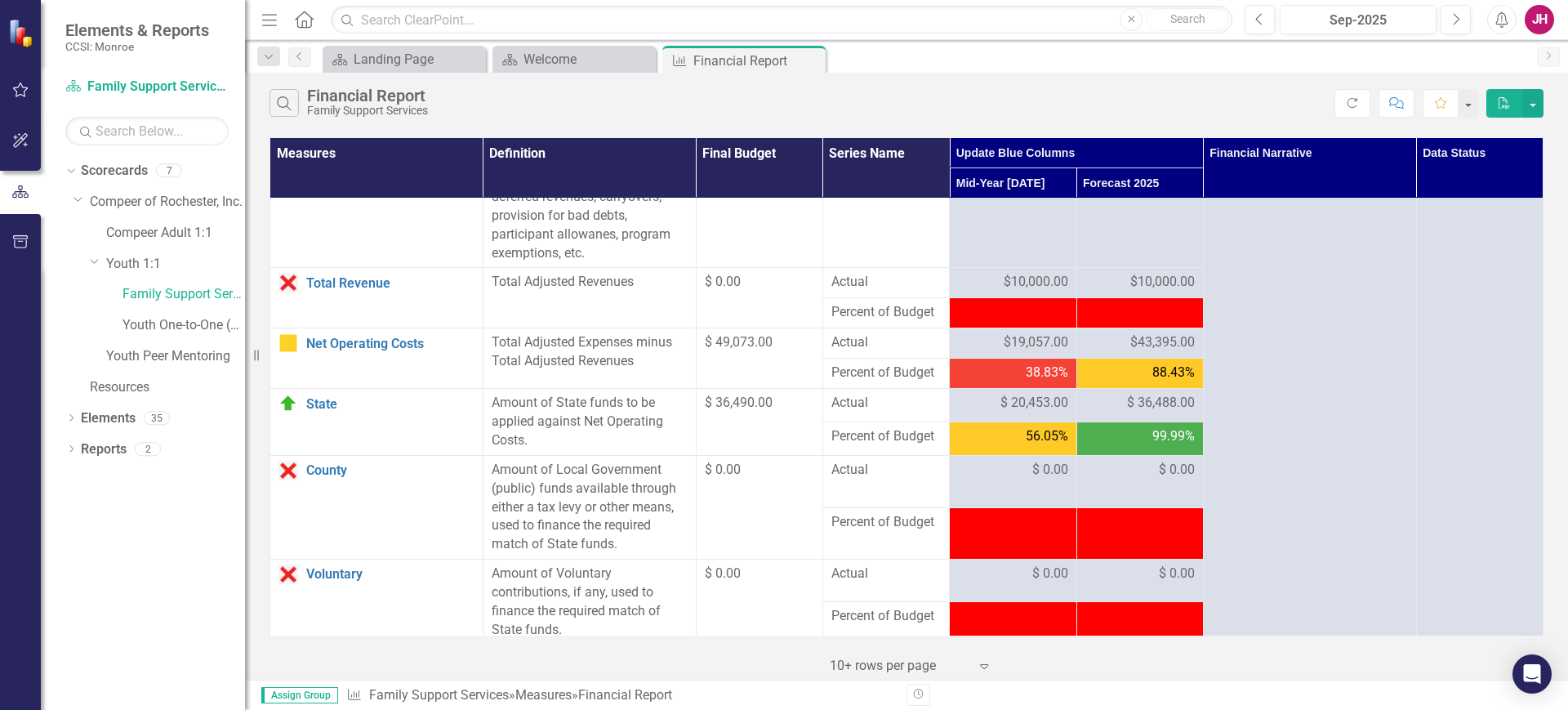
scroll to position [1634, 0]
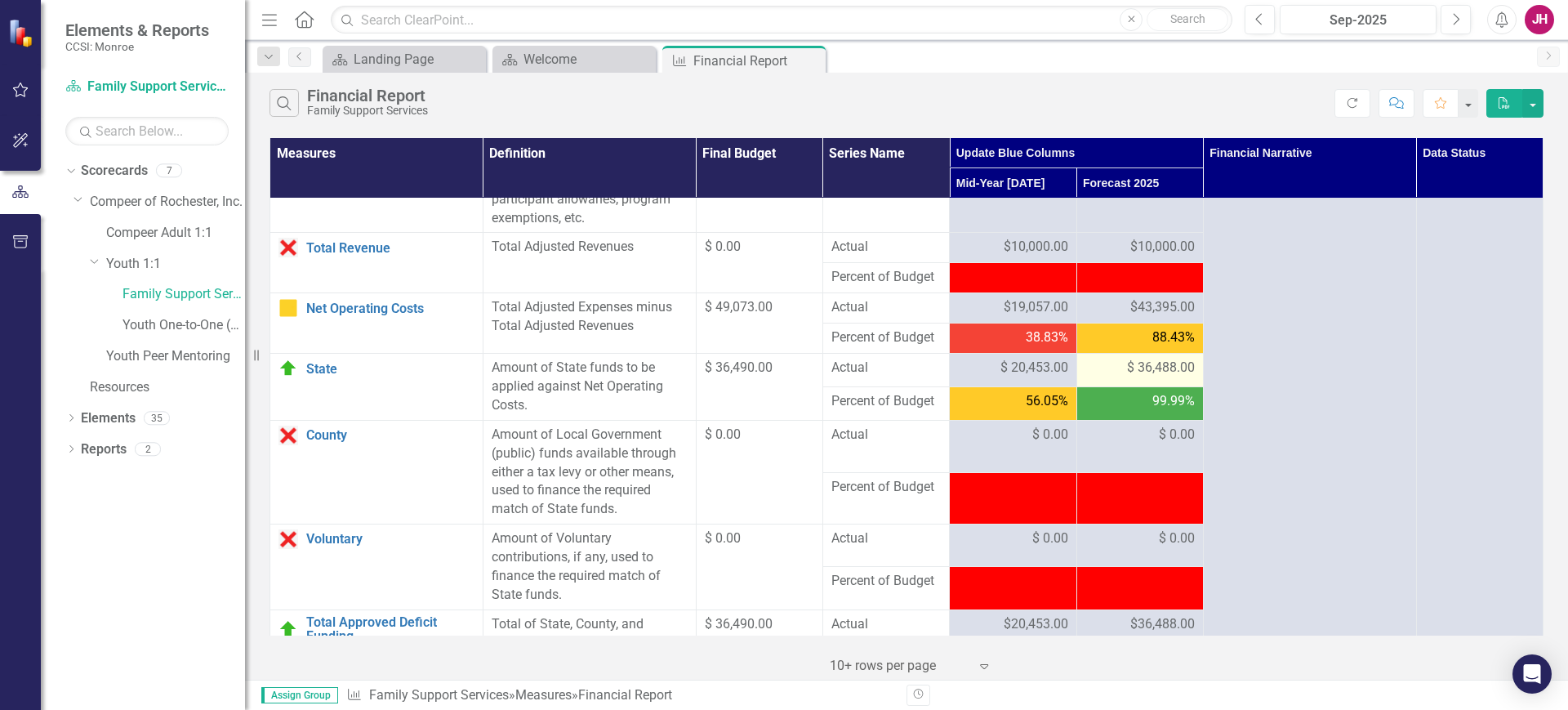
click at [1115, 377] on div "$ 36,488.00" at bounding box center [1141, 368] width 110 height 19
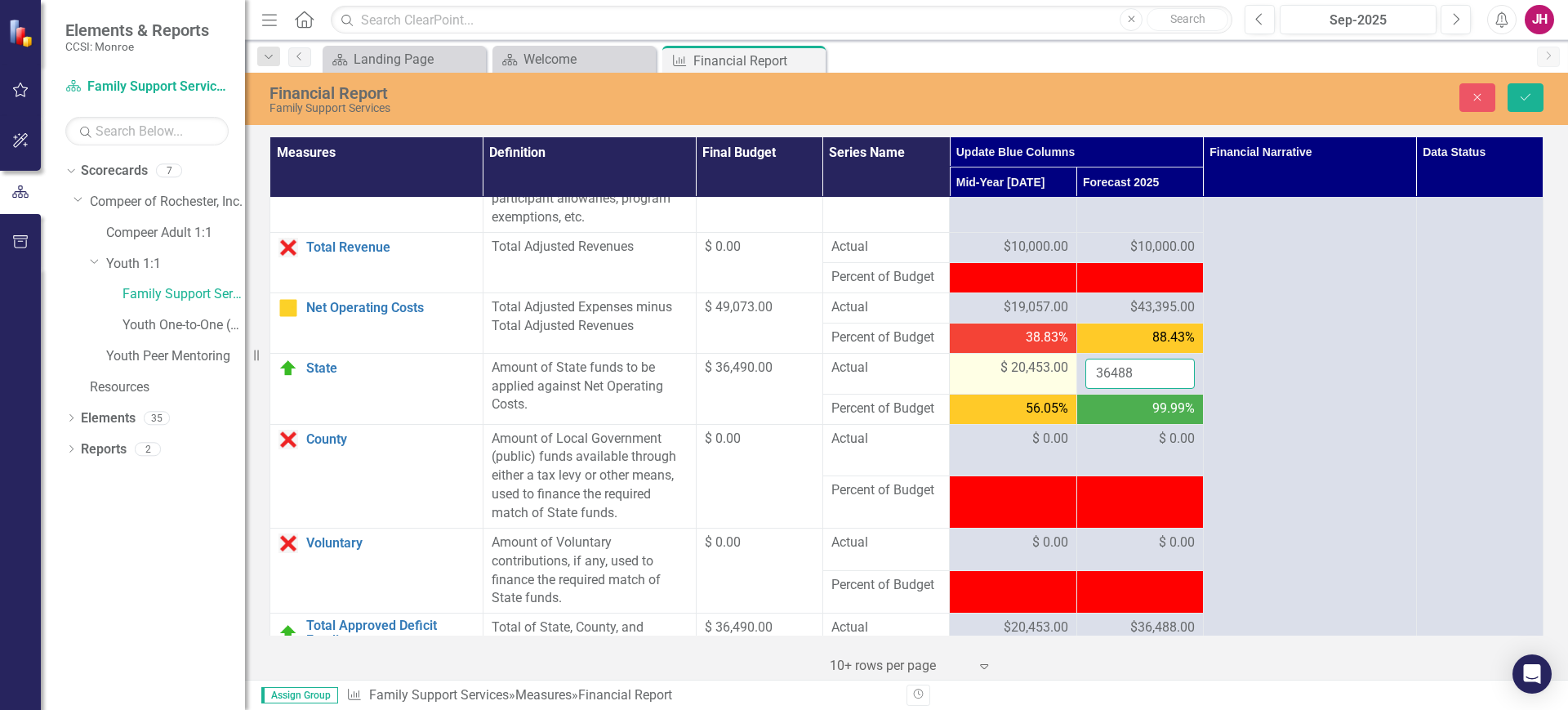
drag, startPoint x: 1137, startPoint y: 430, endPoint x: 1042, endPoint y: 436, distance: 95.2
click at [1065, 394] on tr "State Link Open Element Amount of State funds to be applied against Net Operati…" at bounding box center [906, 374] width 1273 height 41
click at [1135, 389] on input "36488" at bounding box center [1141, 374] width 110 height 30
drag, startPoint x: 1138, startPoint y: 423, endPoint x: 1062, endPoint y: 430, distance: 76.3
click at [1062, 394] on tr "State Link Open Element Amount of State funds to be applied against Net Operati…" at bounding box center [906, 374] width 1273 height 41
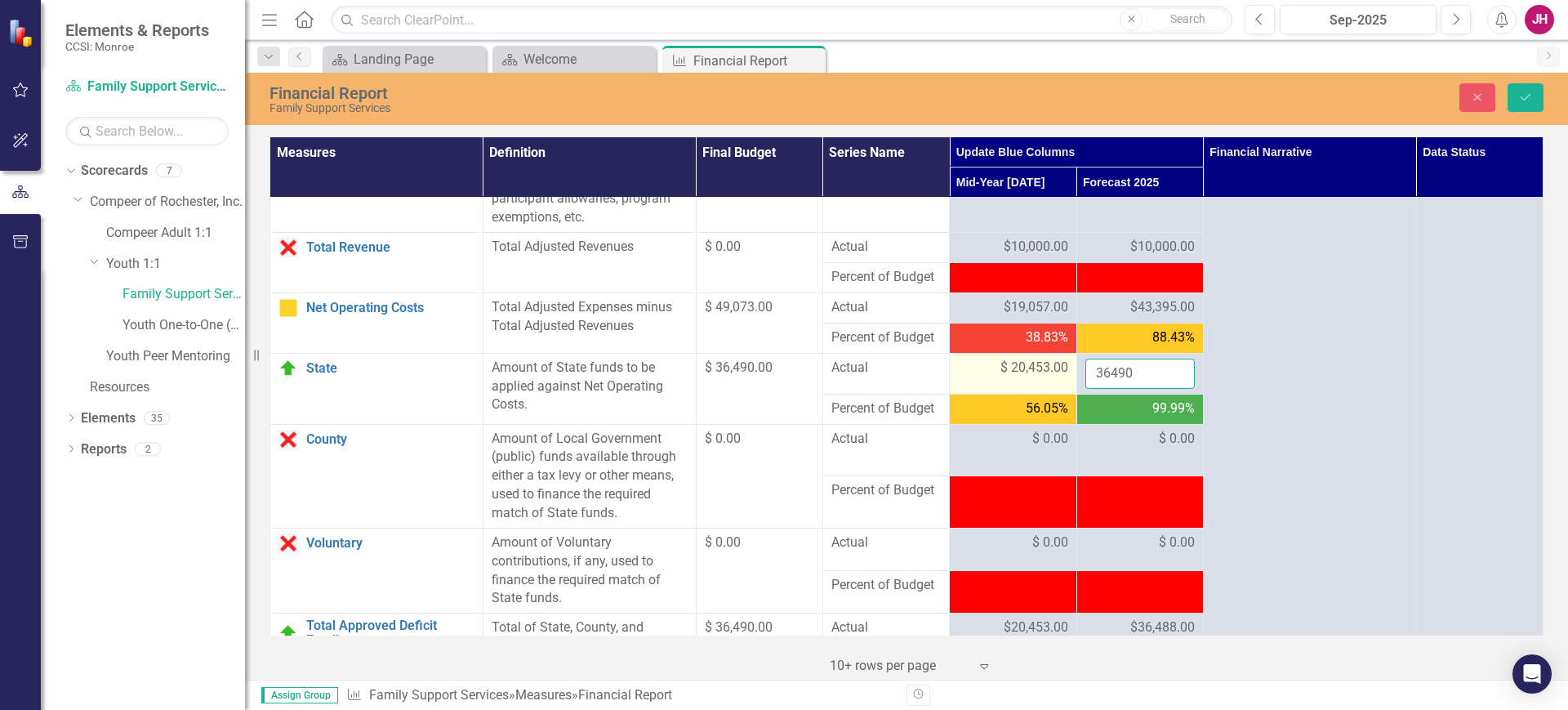
type input "36490"
drag, startPoint x: 1529, startPoint y: 89, endPoint x: 1495, endPoint y: 129, distance: 52.5
click at [1529, 89] on button "Save" at bounding box center [1525, 97] width 36 height 29
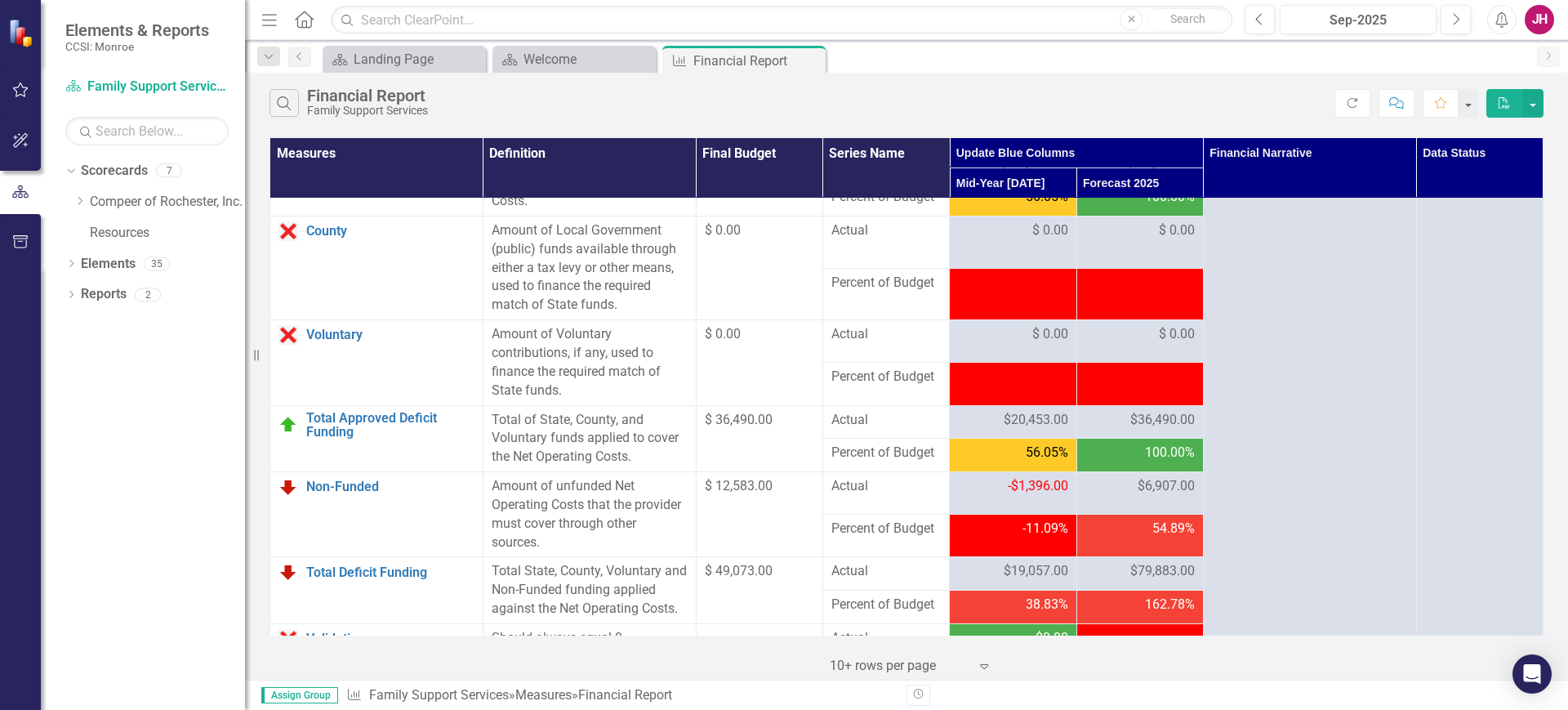
scroll to position [2043, 0]
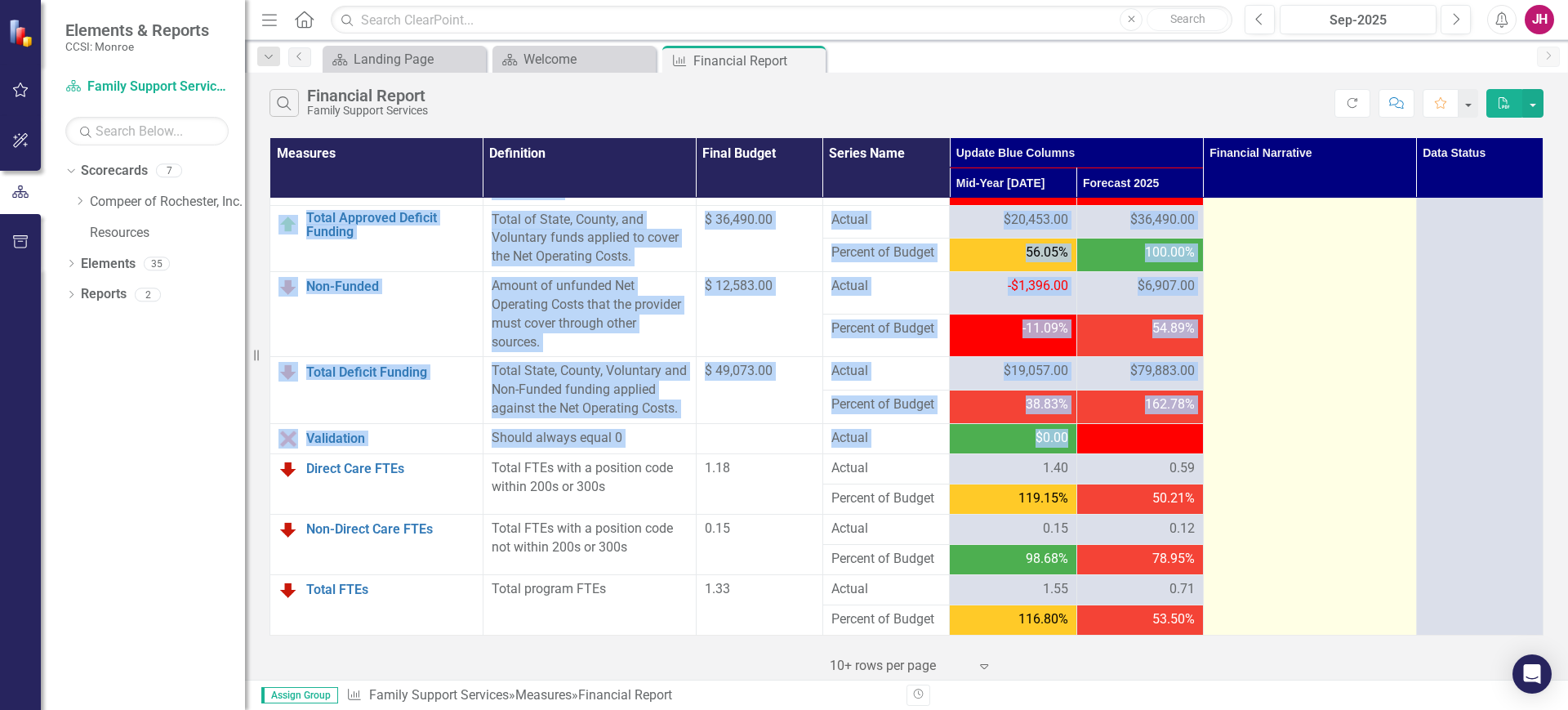
drag, startPoint x: 1095, startPoint y: 488, endPoint x: 1195, endPoint y: 491, distance: 100.0
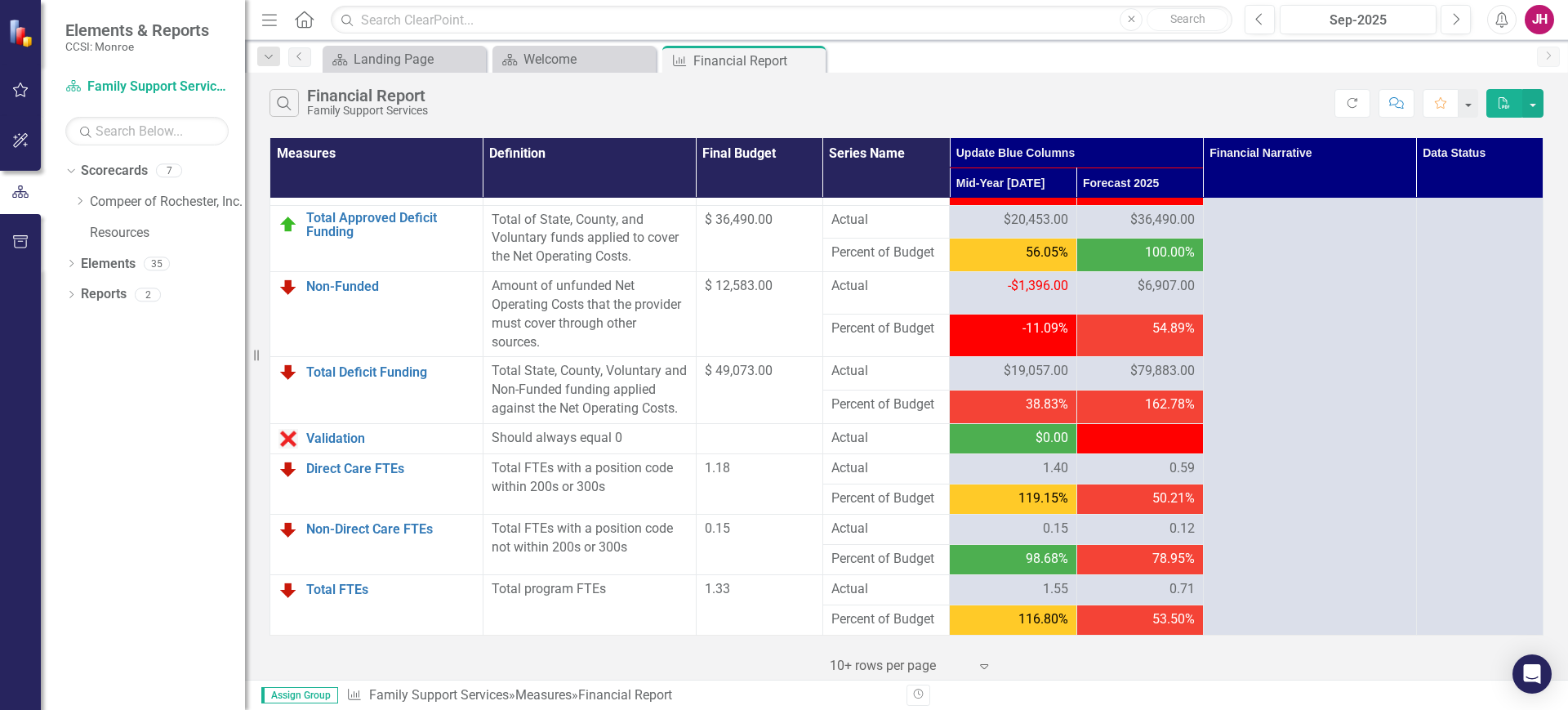
click at [1183, 445] on span "-$36,488.00" at bounding box center [1160, 437] width 68 height 16
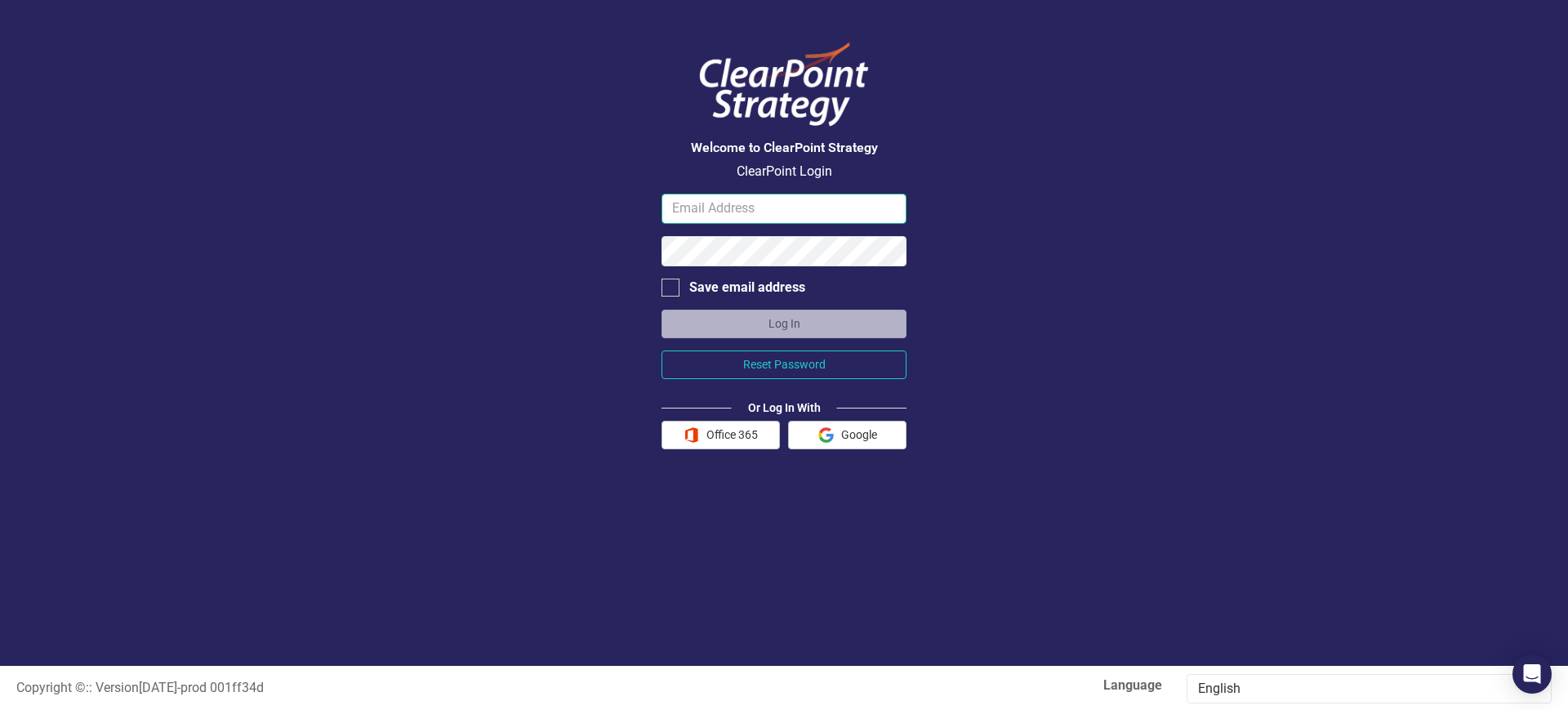
click at [748, 210] on input "email" at bounding box center [783, 209] width 245 height 30
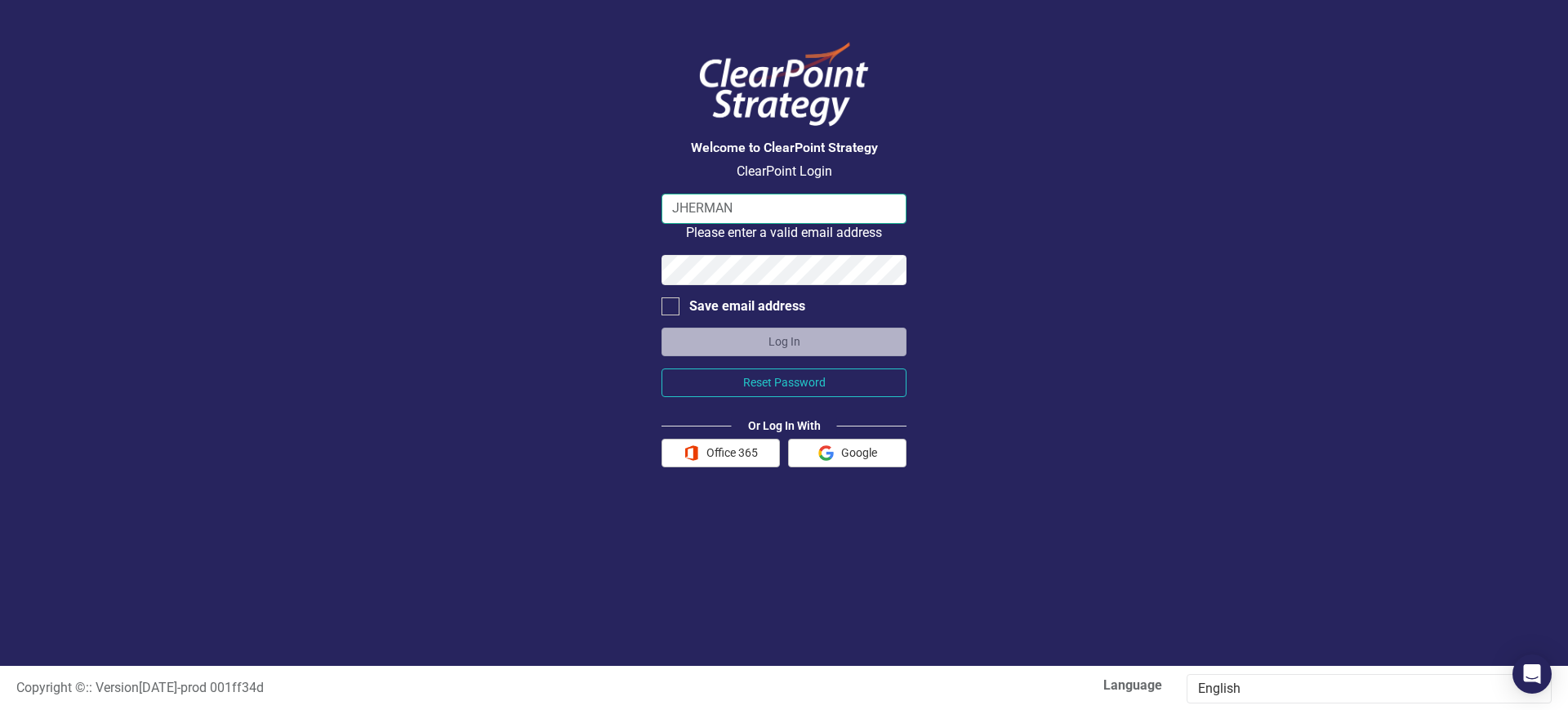
drag, startPoint x: 740, startPoint y: 206, endPoint x: 388, endPoint y: 205, distance: 352.0
click at [388, 205] on div "Welcome to ClearPoint Strategy ClearPoint Login JHERMAN Please enter a valid em…" at bounding box center [784, 333] width 1568 height 666
type input "J"
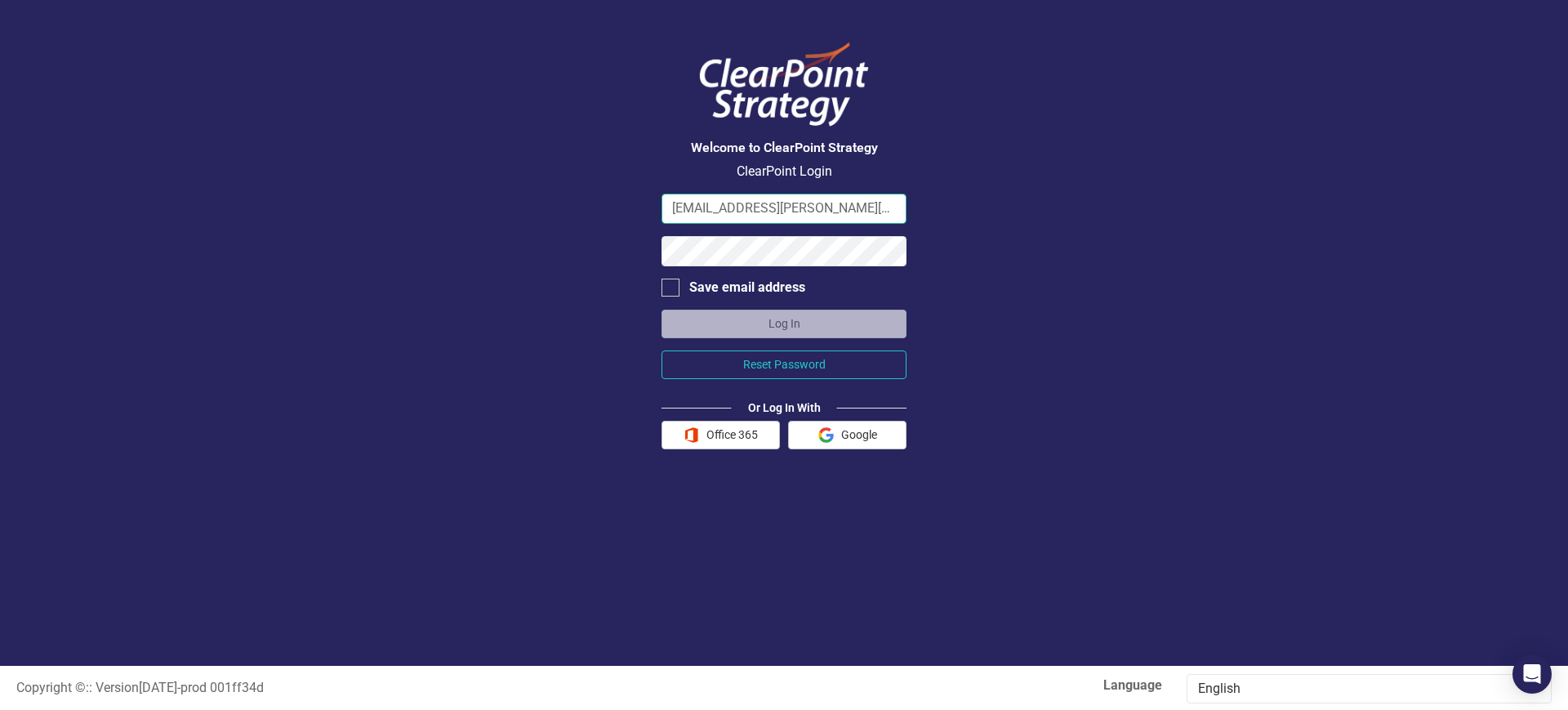
type input "jherman@bonadio.com"
click at [661, 309] on button "Log In" at bounding box center [783, 323] width 245 height 29
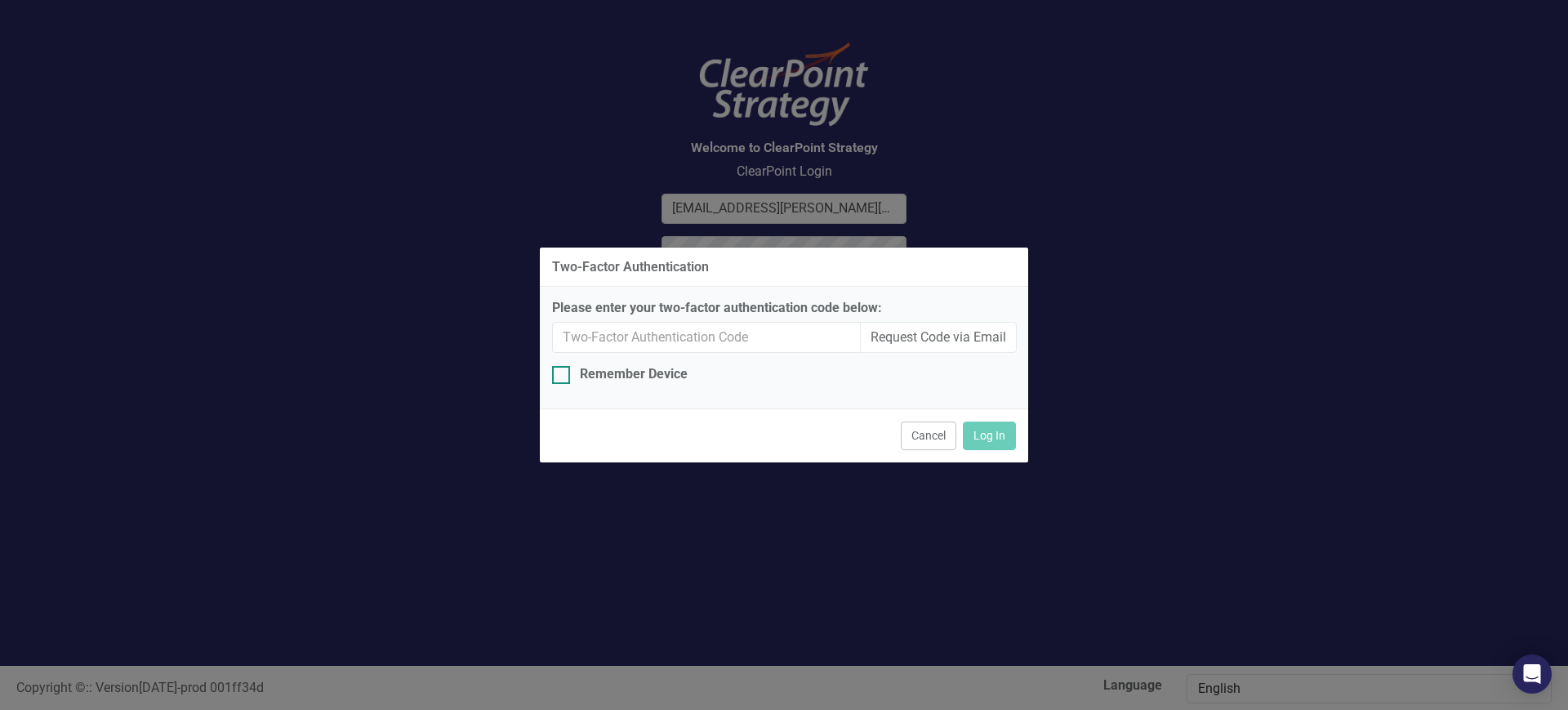
click at [631, 375] on div "Remember Device" at bounding box center [634, 375] width 108 height 19
click at [562, 375] on input "Remember Device" at bounding box center [557, 371] width 10 height 10
checkbox input "true"
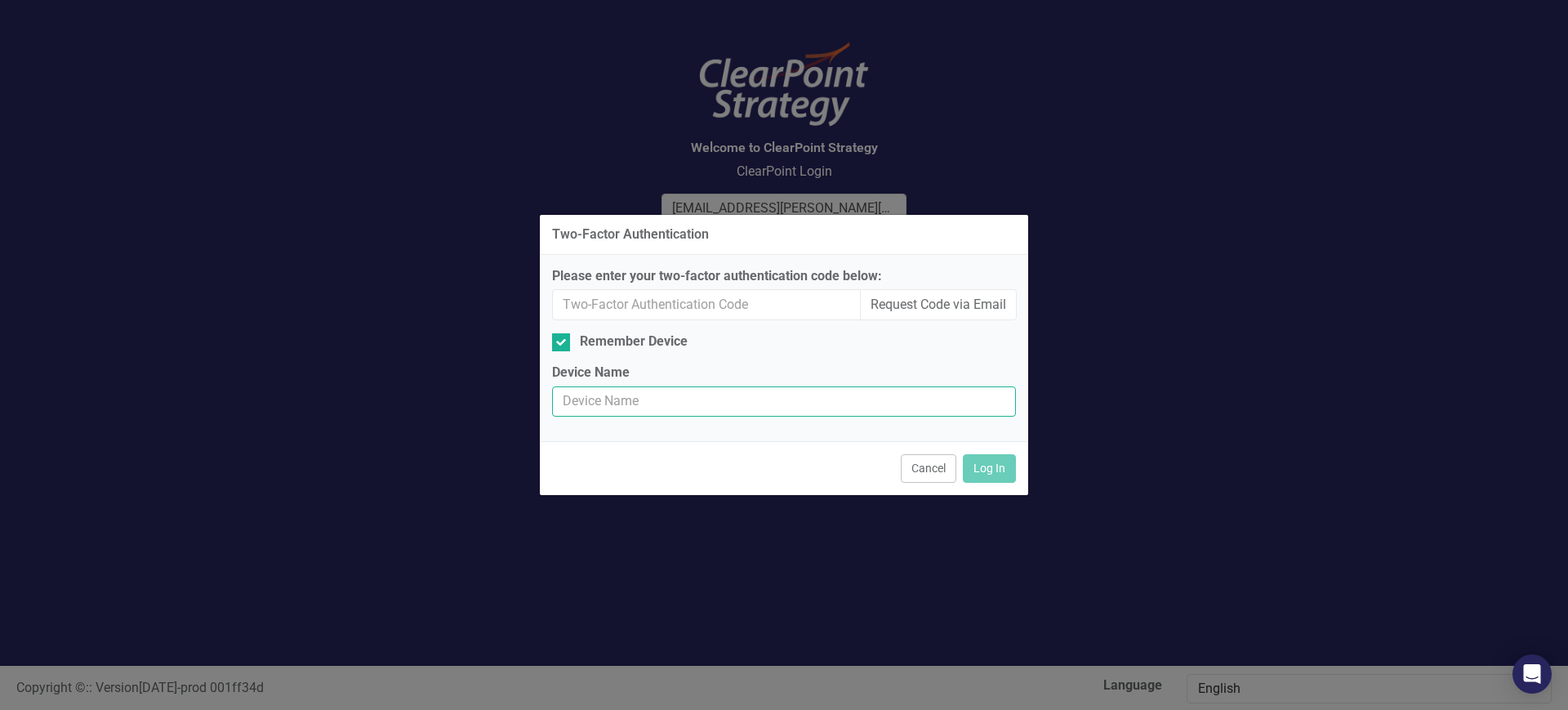
click at [602, 414] on input "Device Name" at bounding box center [784, 402] width 464 height 30
type input "Bonadio"
click at [954, 300] on button "Request Code via Email" at bounding box center [939, 305] width 156 height 31
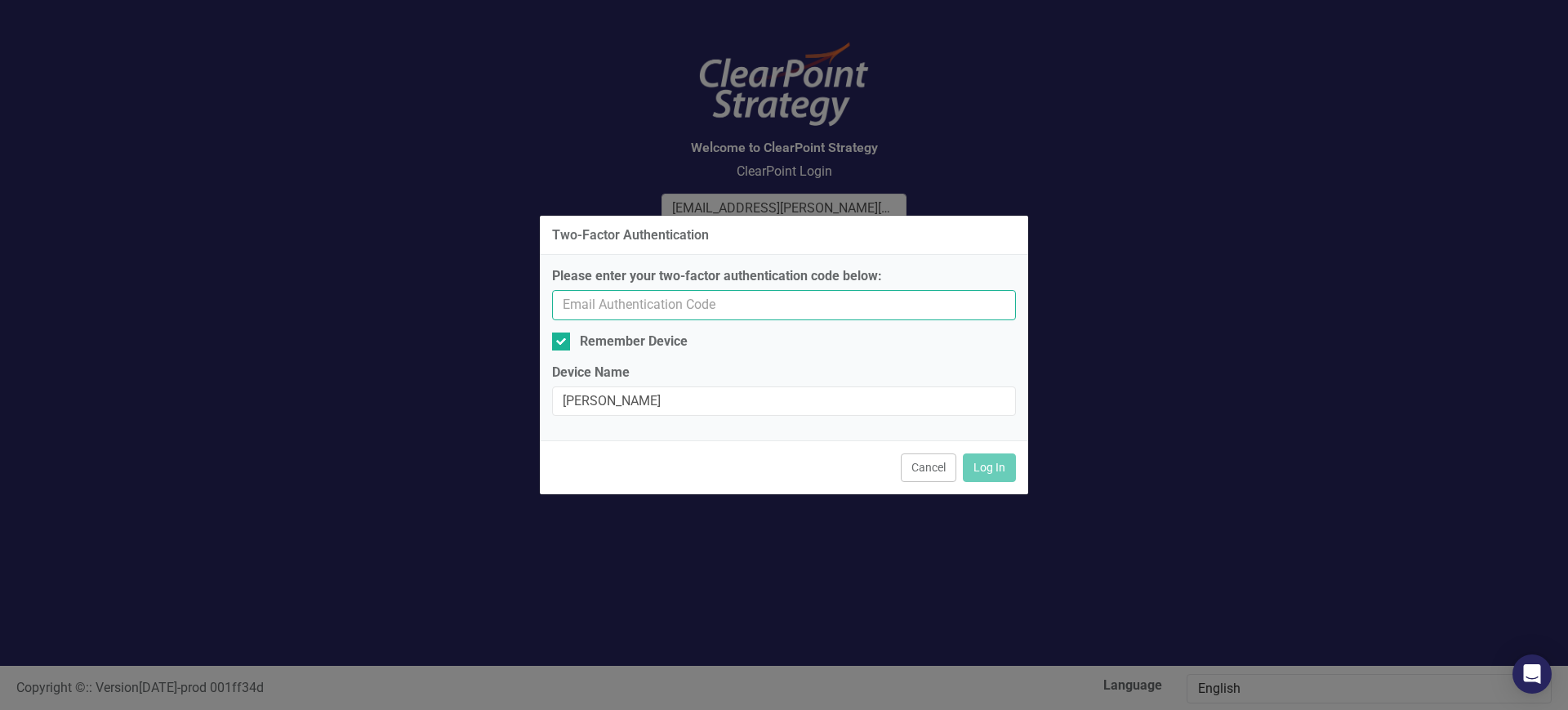
drag, startPoint x: 708, startPoint y: 310, endPoint x: 655, endPoint y: 303, distance: 53.5
click at [656, 305] on input "Please enter your two-factor authentication code below:" at bounding box center [784, 305] width 464 height 30
type input "706102"
click at [963, 454] on button "Log In" at bounding box center [989, 468] width 53 height 29
checkbox input "false"
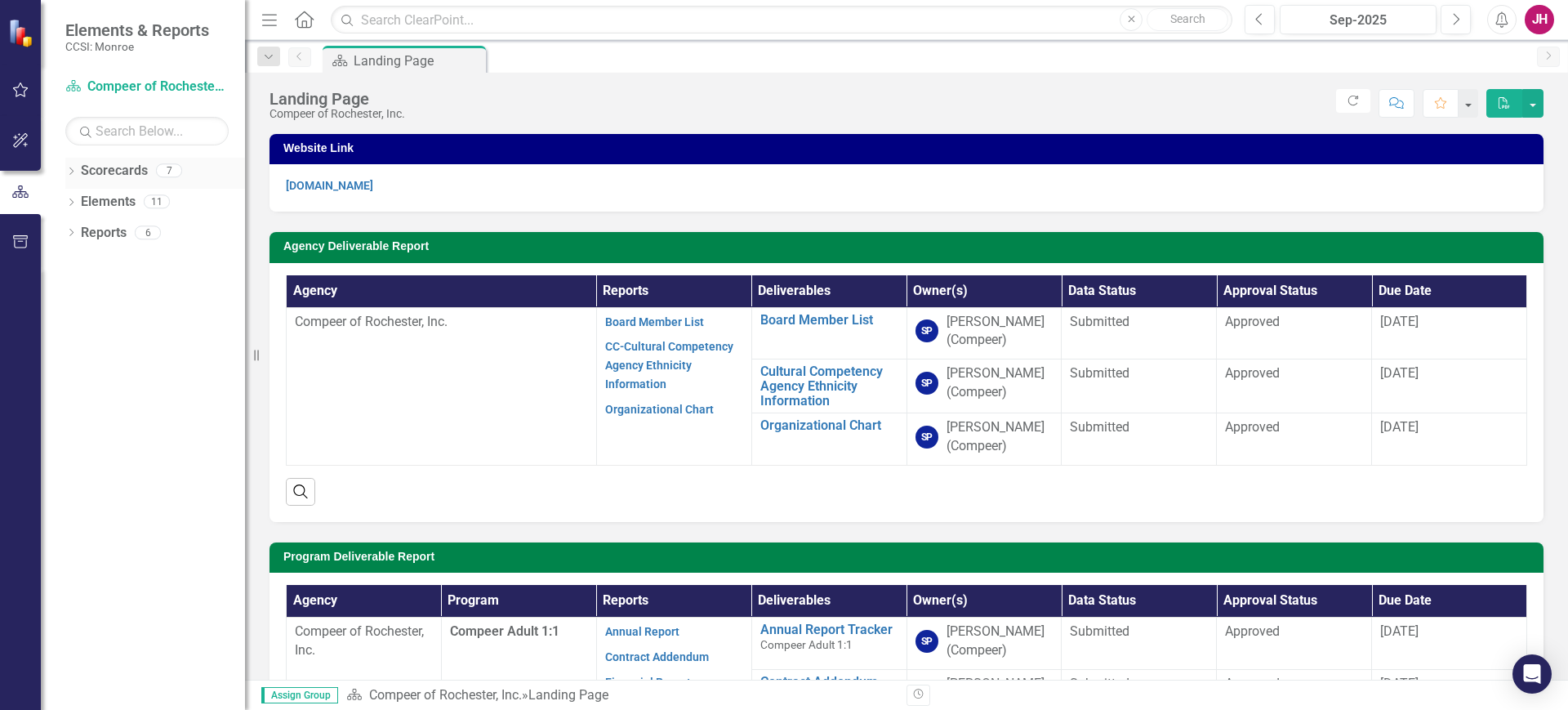
click at [71, 169] on icon "Dropdown" at bounding box center [71, 173] width 11 height 9
click at [85, 196] on div "Dropdown" at bounding box center [79, 202] width 12 height 14
click at [124, 235] on link "Compeer Adult 1:1" at bounding box center [175, 233] width 139 height 19
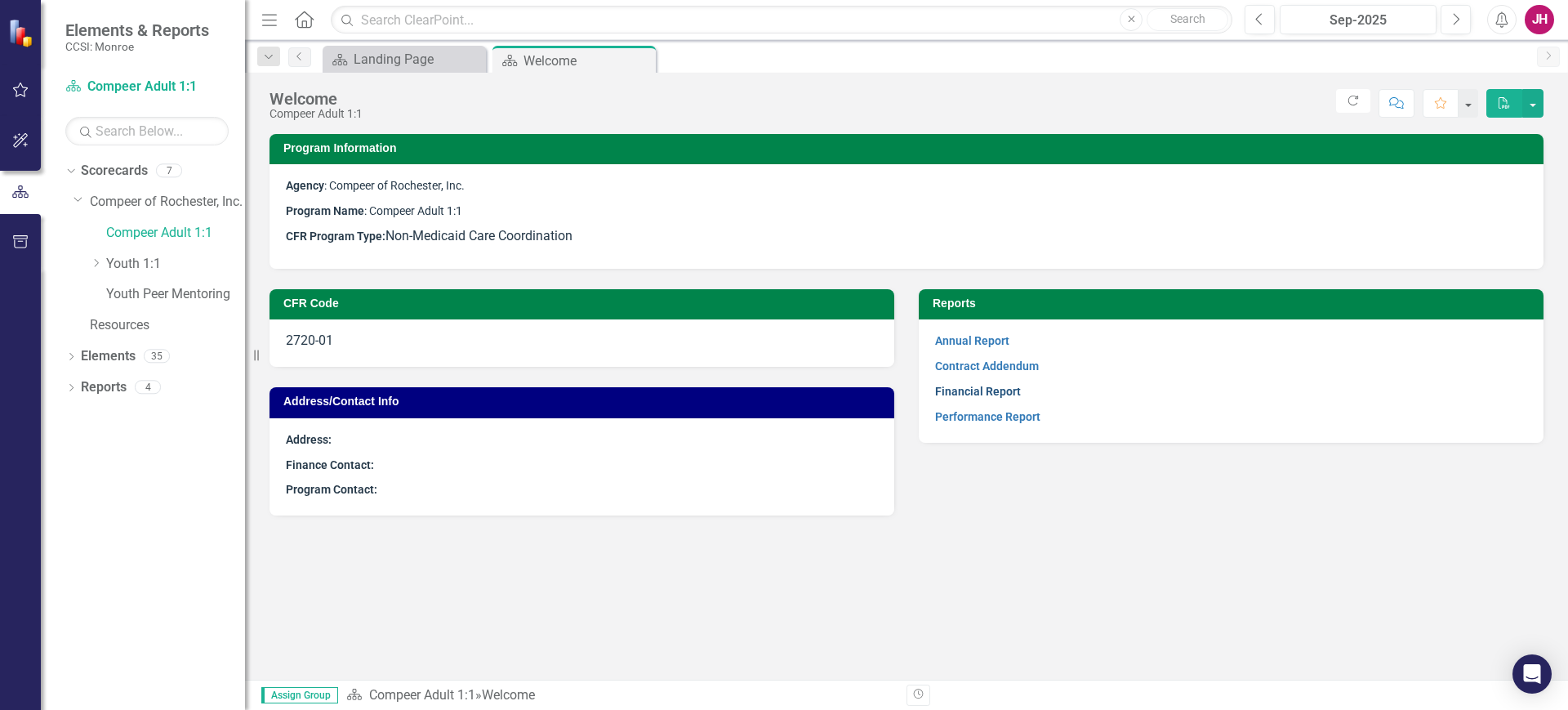
click at [937, 390] on link "Financial Report" at bounding box center [978, 391] width 86 height 13
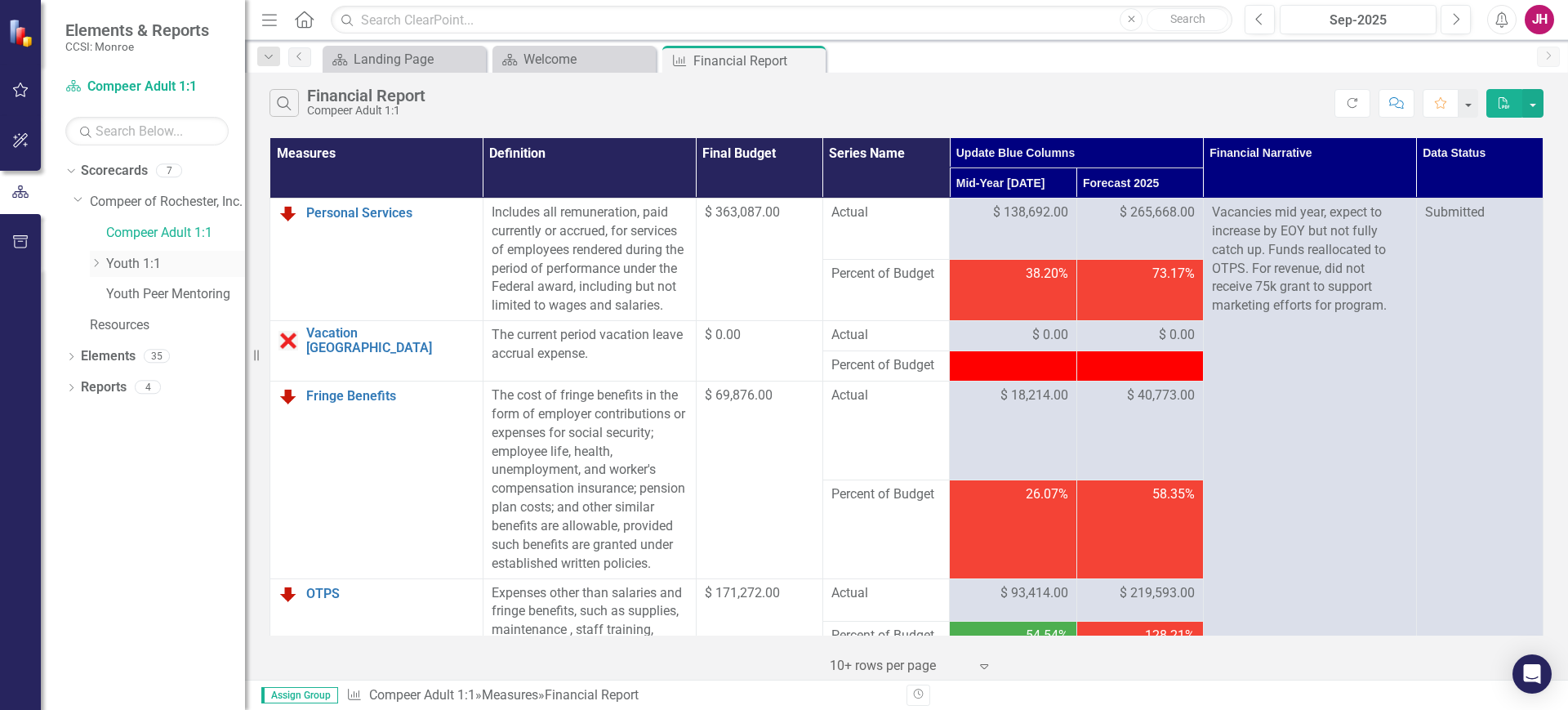
click at [103, 263] on div "Dropdown" at bounding box center [98, 263] width 17 height 14
click at [131, 291] on link "Family Support Services" at bounding box center [184, 294] width 123 height 19
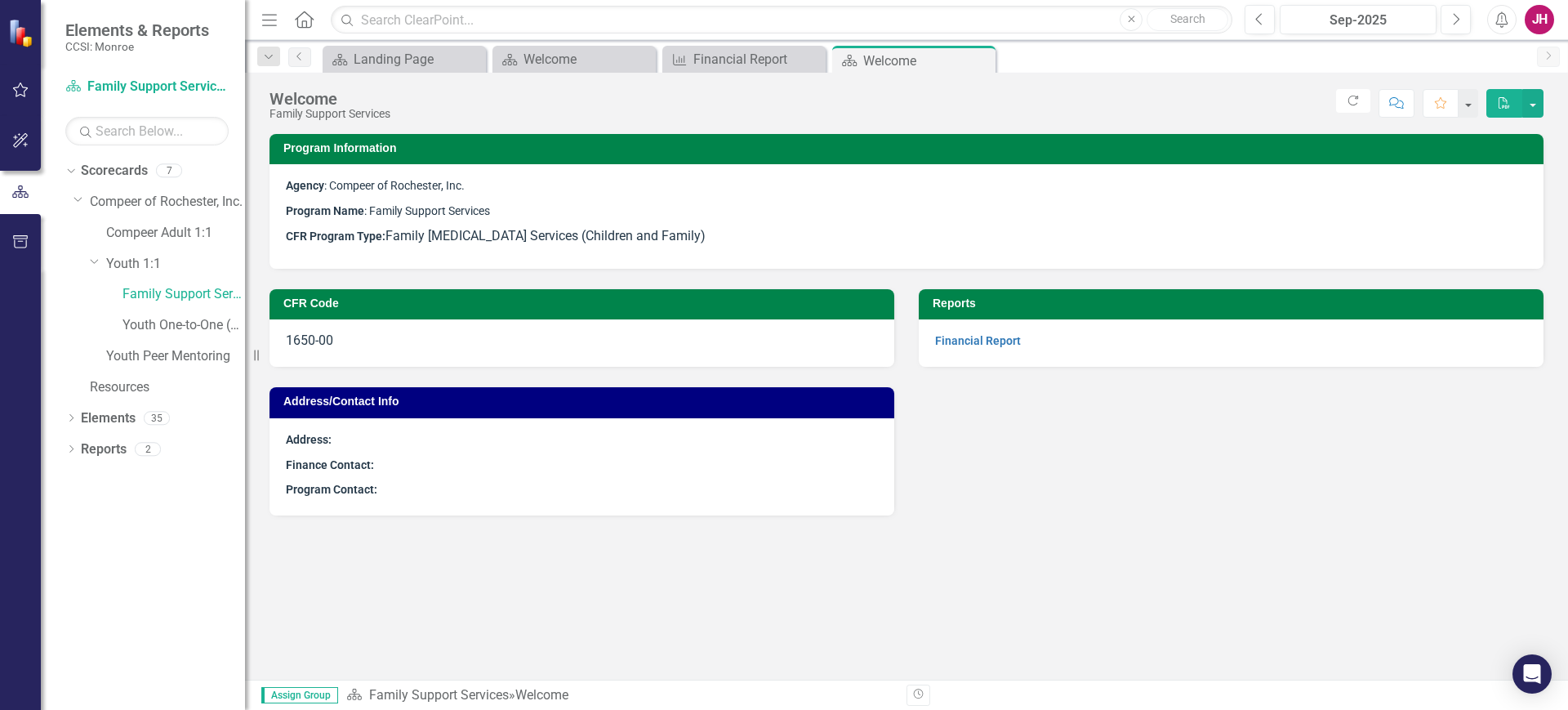
click at [952, 329] on div "Financial Report" at bounding box center [1231, 343] width 625 height 48
click at [951, 333] on strong "Financial Report" at bounding box center [978, 340] width 86 height 16
click at [950, 340] on link "Financial Report" at bounding box center [978, 341] width 86 height 13
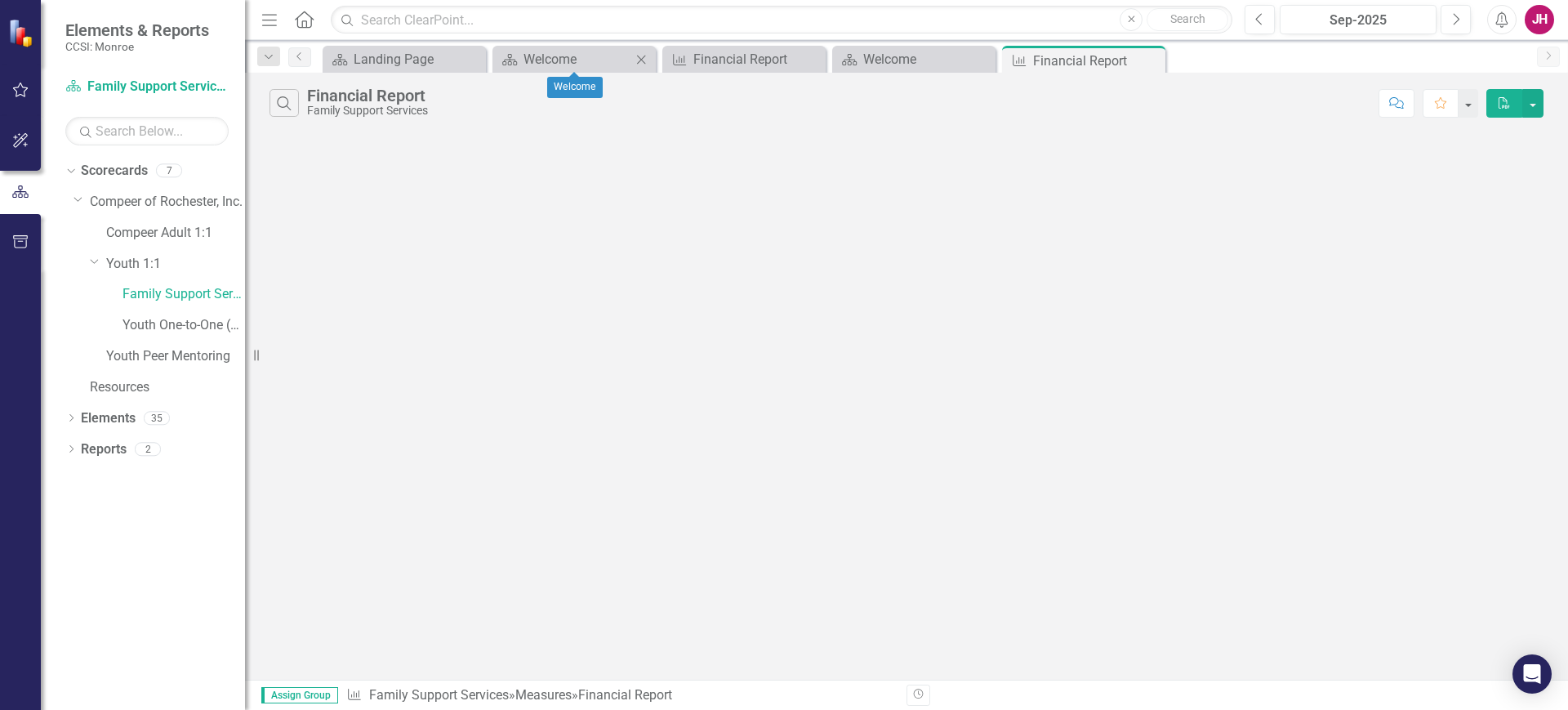
click at [640, 59] on icon "Close" at bounding box center [642, 60] width 17 height 13
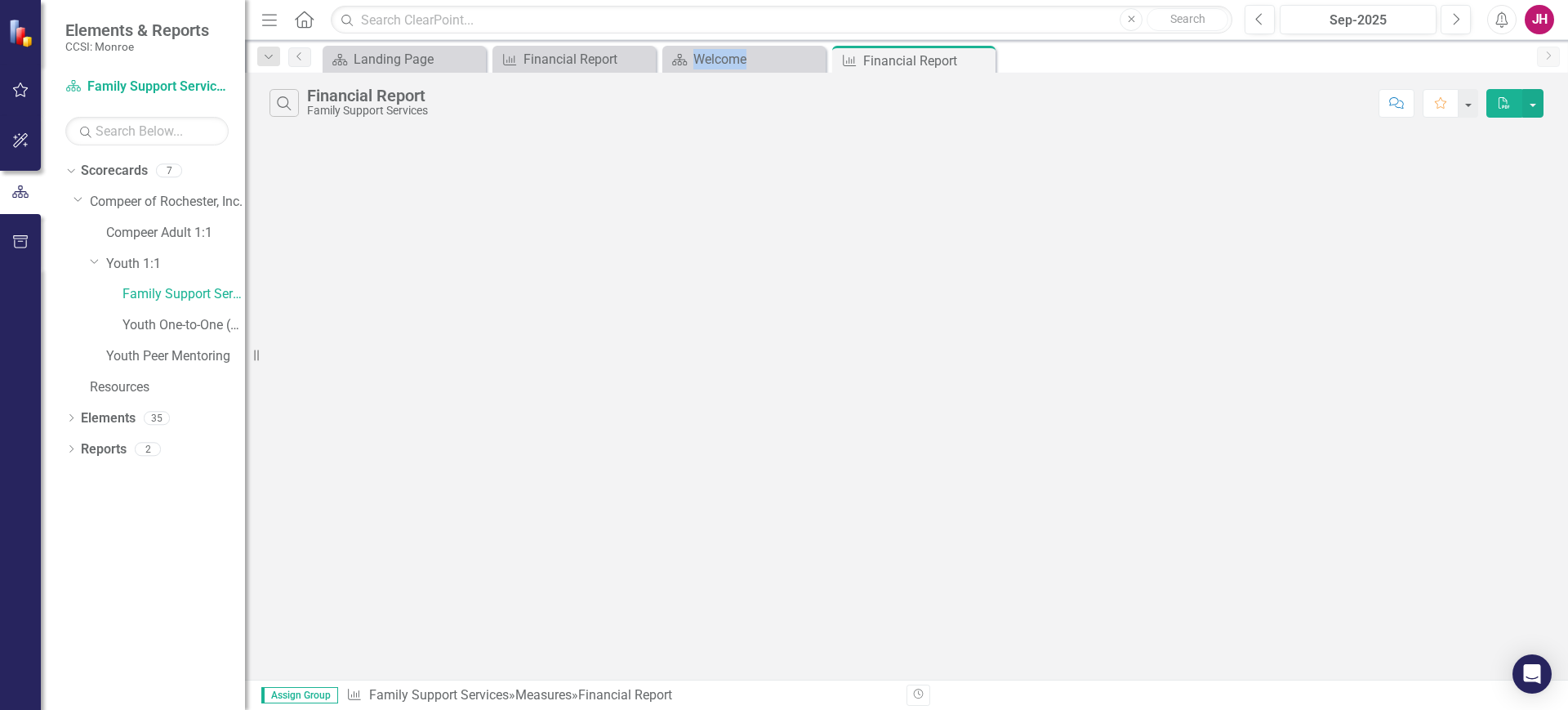
click at [0, 0] on icon "Close" at bounding box center [0, 0] width 0 height 0
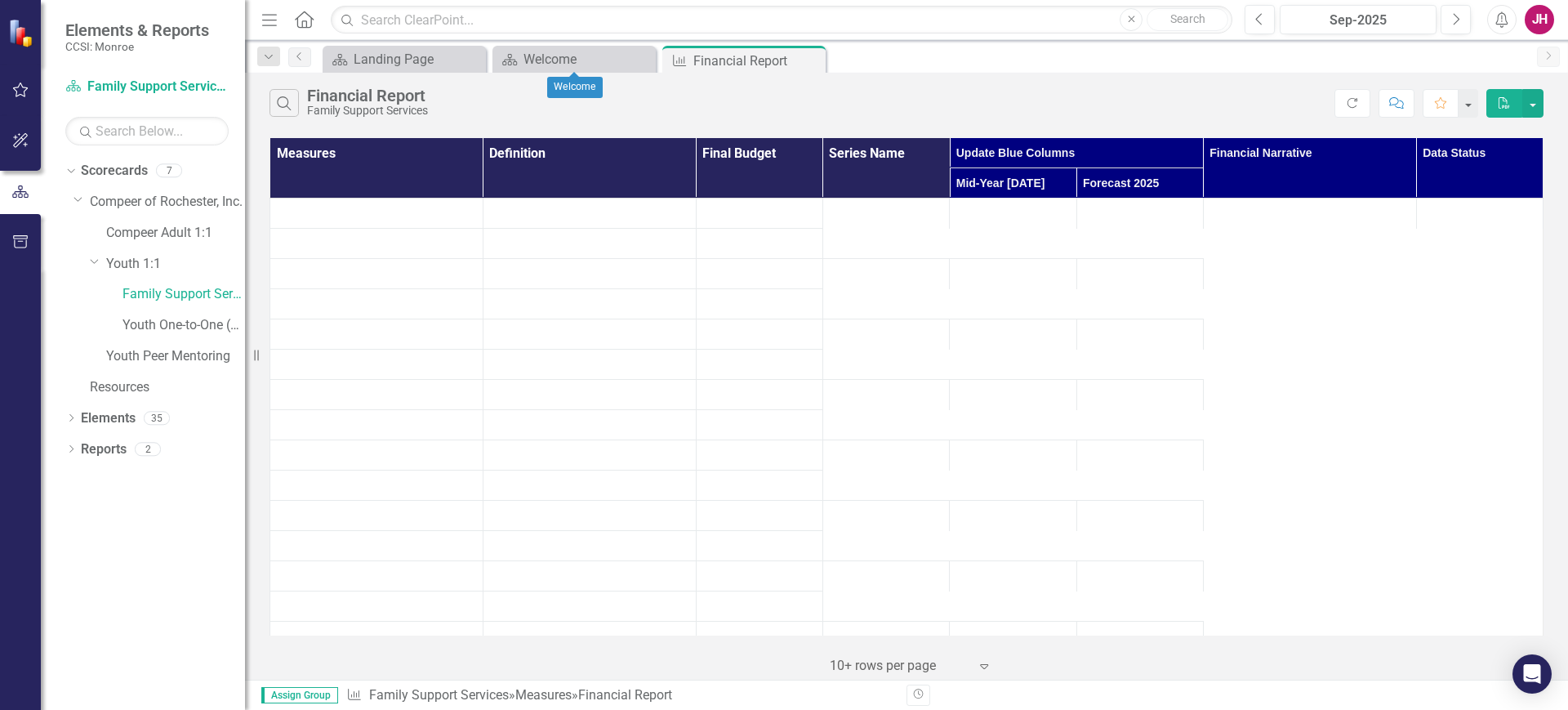
click at [0, 0] on icon "Close" at bounding box center [0, 0] width 0 height 0
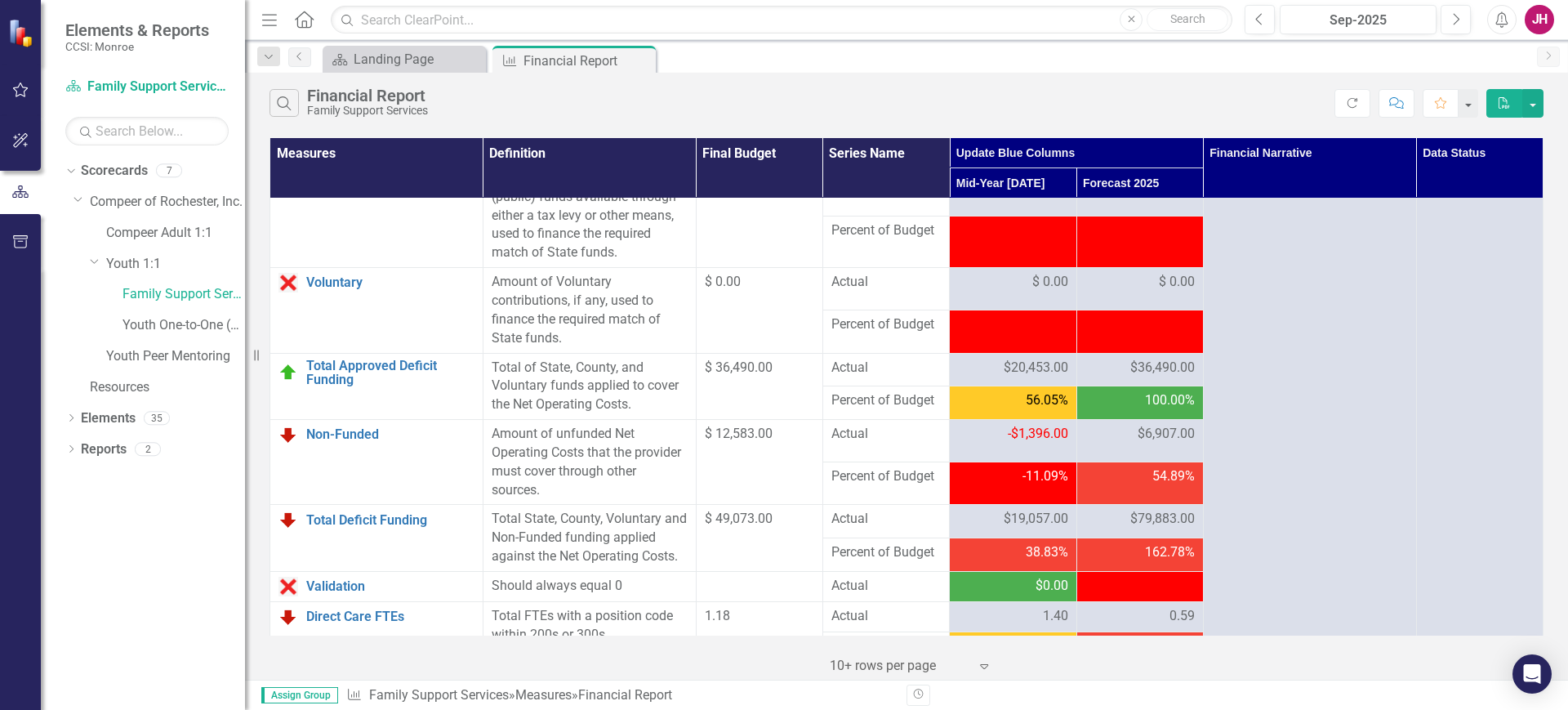
scroll to position [1992, 0]
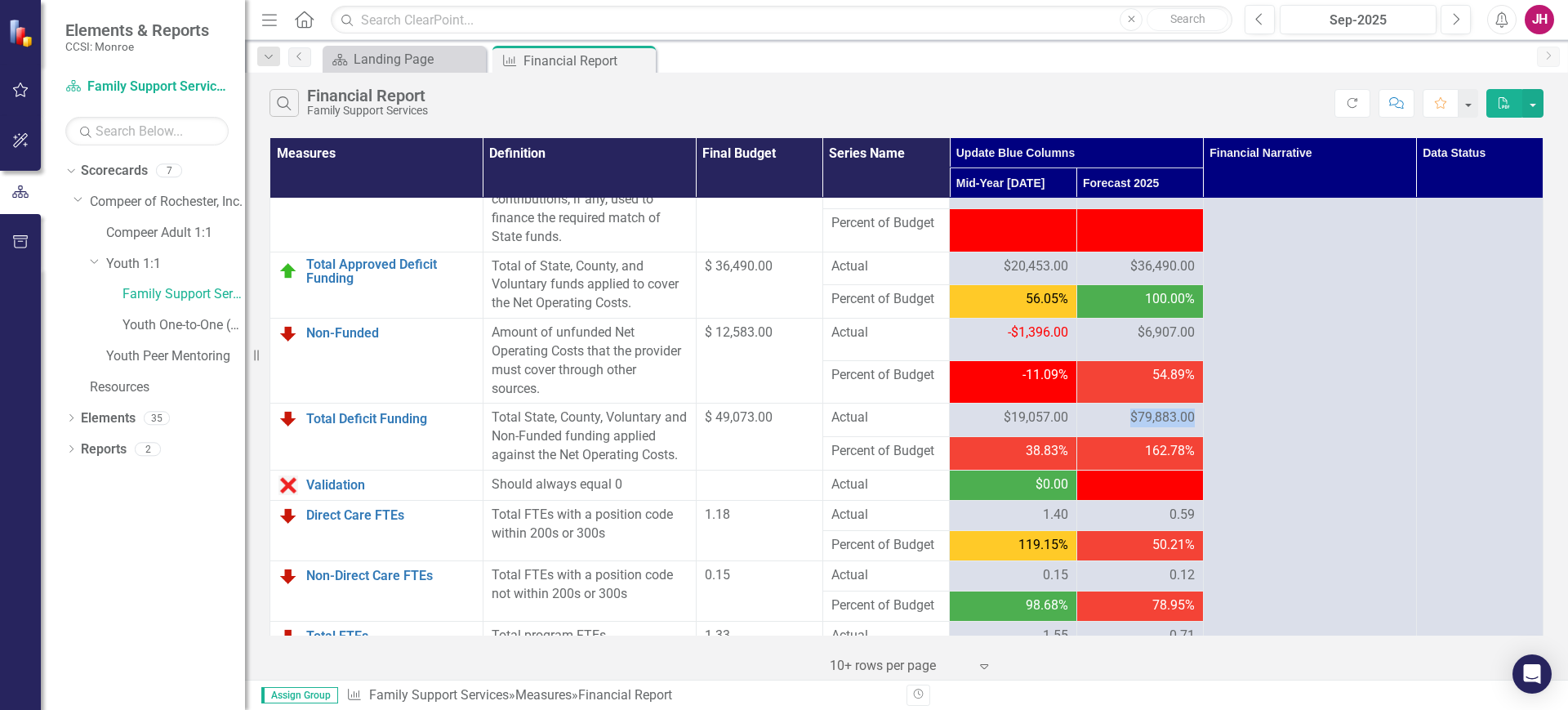
drag, startPoint x: 1120, startPoint y: 475, endPoint x: 1190, endPoint y: 473, distance: 70.0
click at [1190, 437] on td "$79,883.00" at bounding box center [1140, 420] width 127 height 34
click at [1131, 500] on td "-$36,488.00" at bounding box center [1140, 485] width 127 height 30
drag, startPoint x: 1114, startPoint y: 540, endPoint x: 1188, endPoint y: 542, distance: 74.0
click at [1188, 500] on td "-$36,488.00" at bounding box center [1140, 485] width 127 height 30
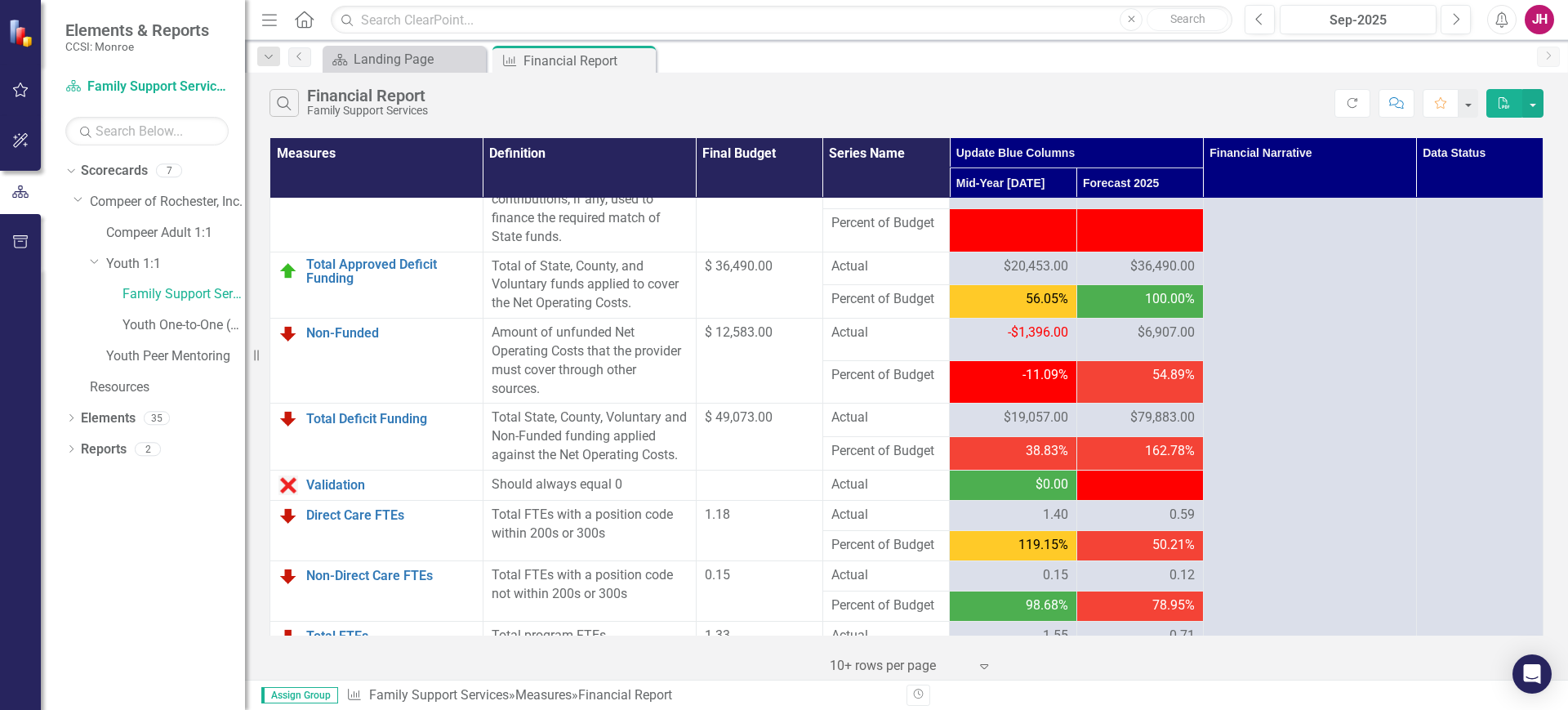
click at [1132, 428] on span "$79,883.00" at bounding box center [1162, 418] width 64 height 19
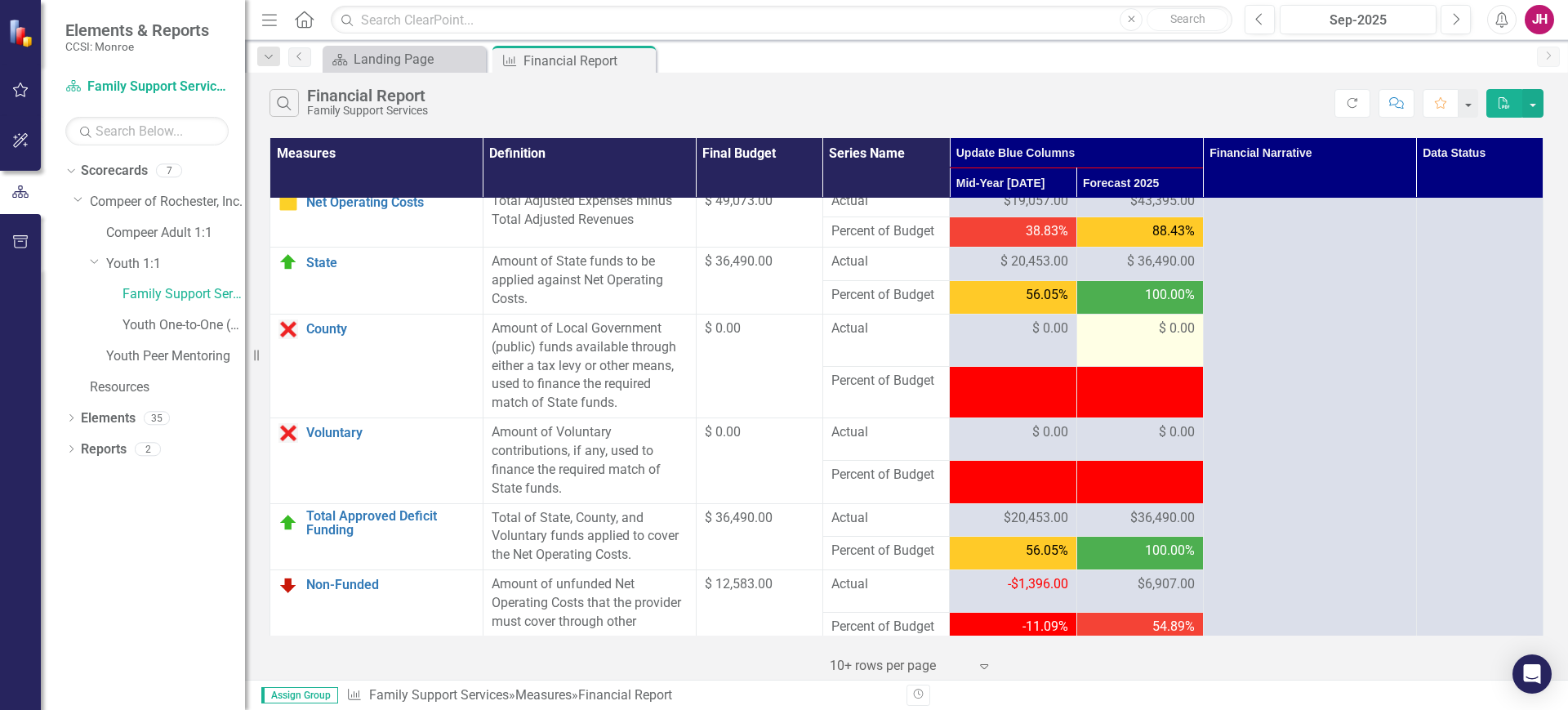
scroll to position [1788, 0]
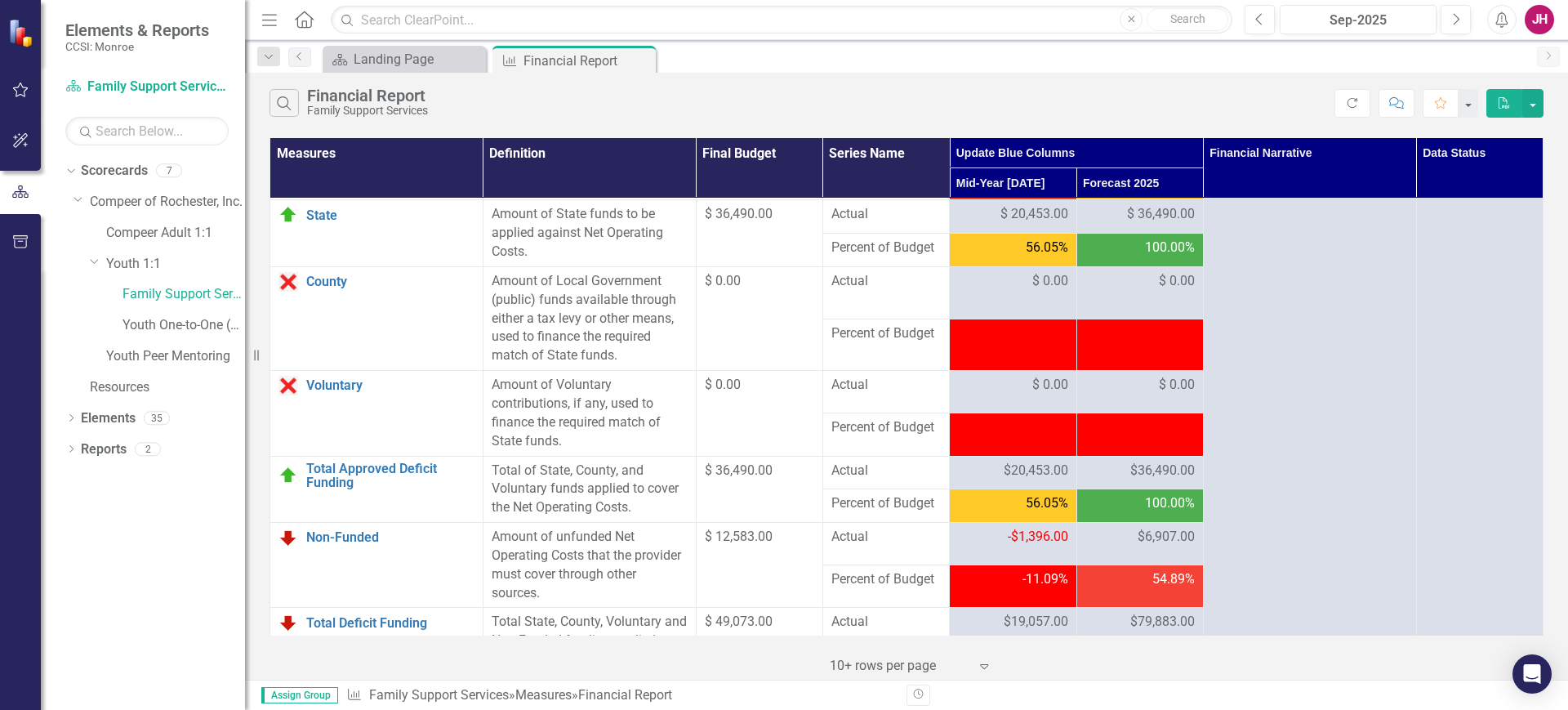
click at [1116, 481] on div "$36,490.00" at bounding box center [1141, 471] width 110 height 19
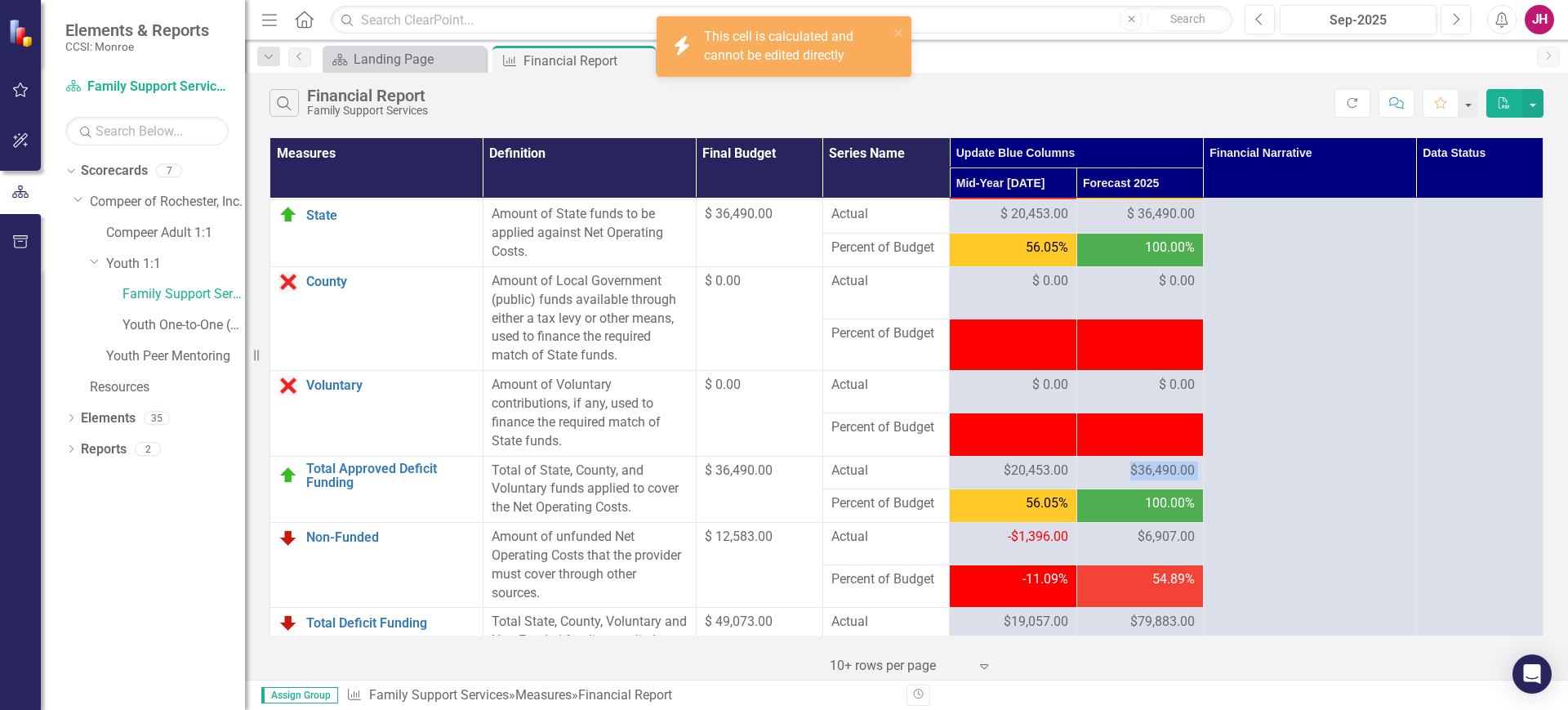
click at [1116, 481] on div "$36,490.00" at bounding box center [1141, 471] width 110 height 19
drag, startPoint x: 1105, startPoint y: 265, endPoint x: 1196, endPoint y: 266, distance: 91.0
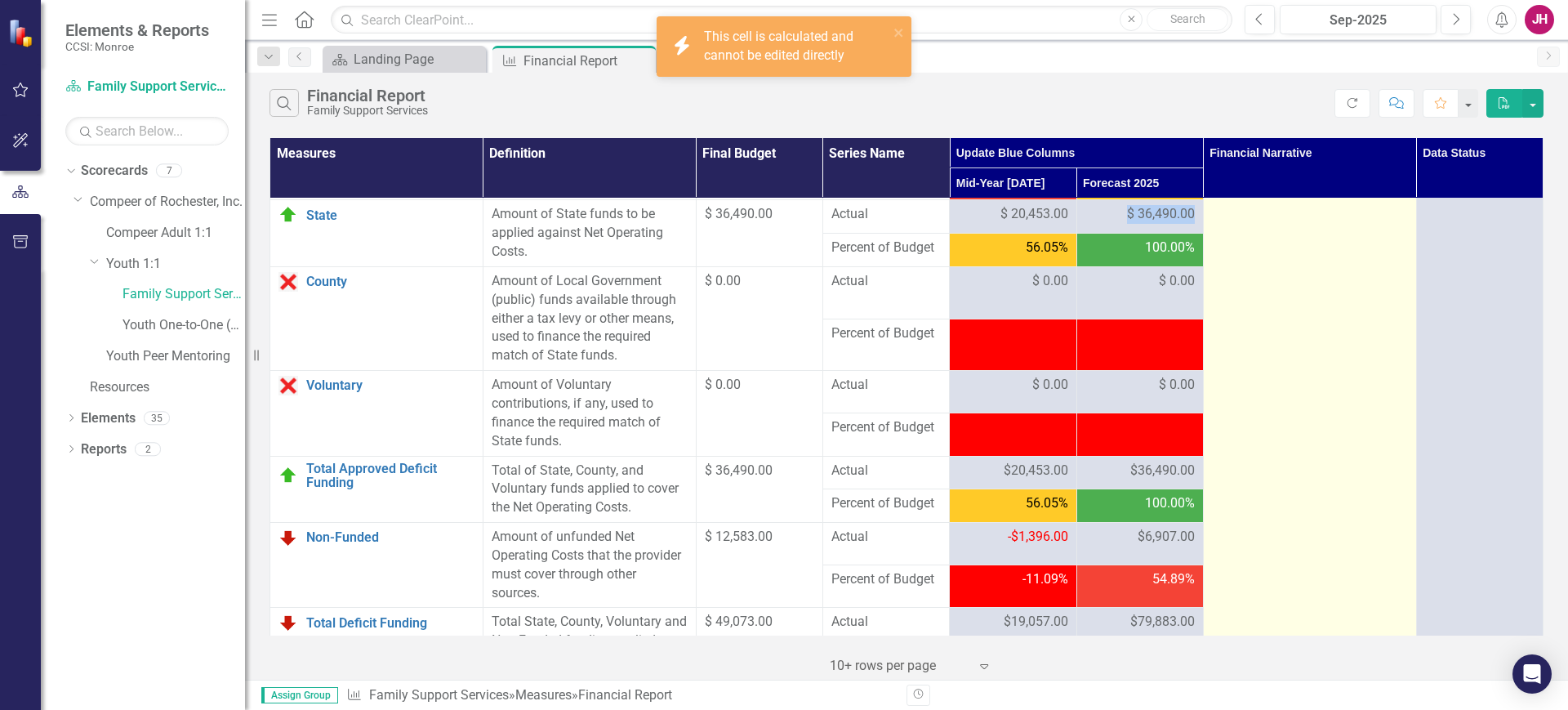
click at [1192, 234] on td "$ 36,490.00" at bounding box center [1140, 217] width 127 height 34
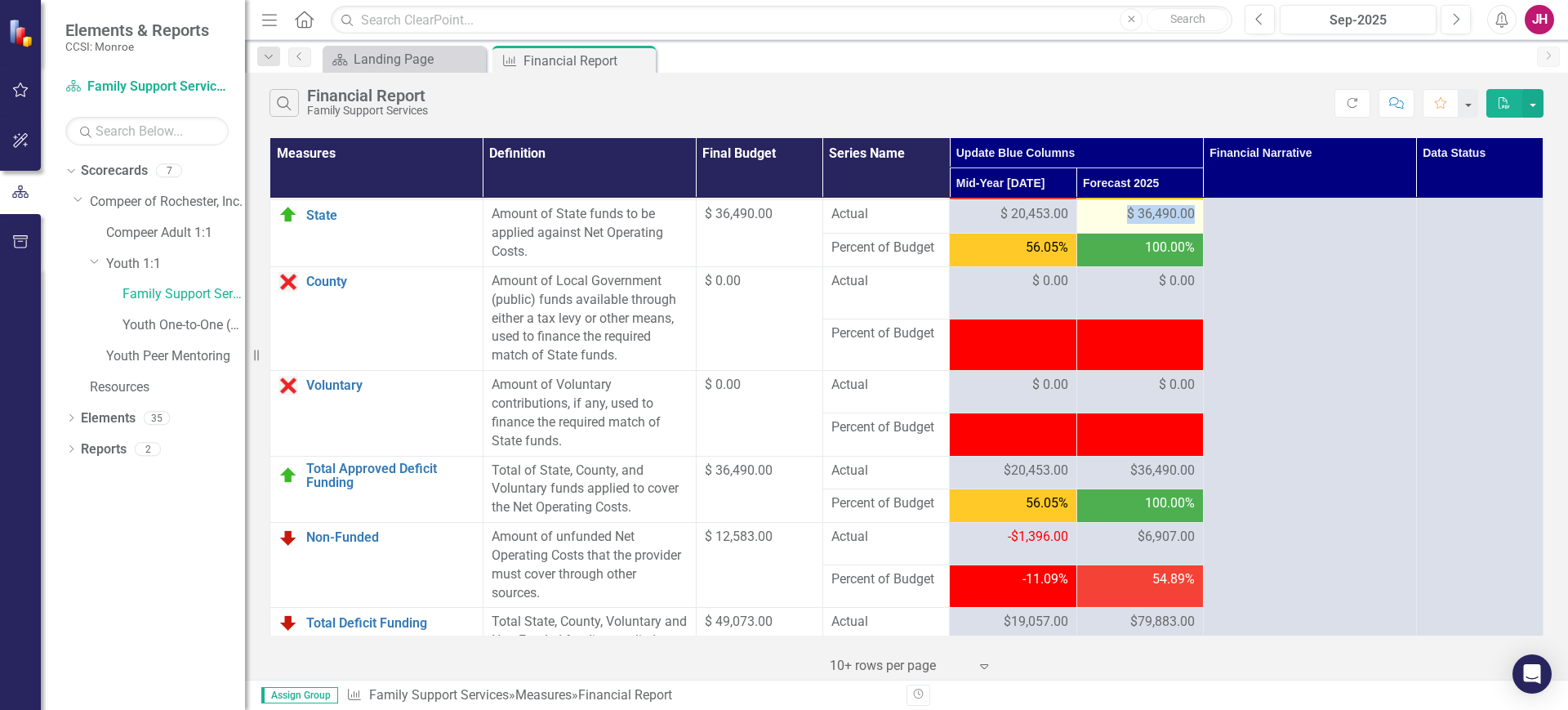
click at [1111, 224] on div "$ 36,490.00" at bounding box center [1141, 214] width 110 height 19
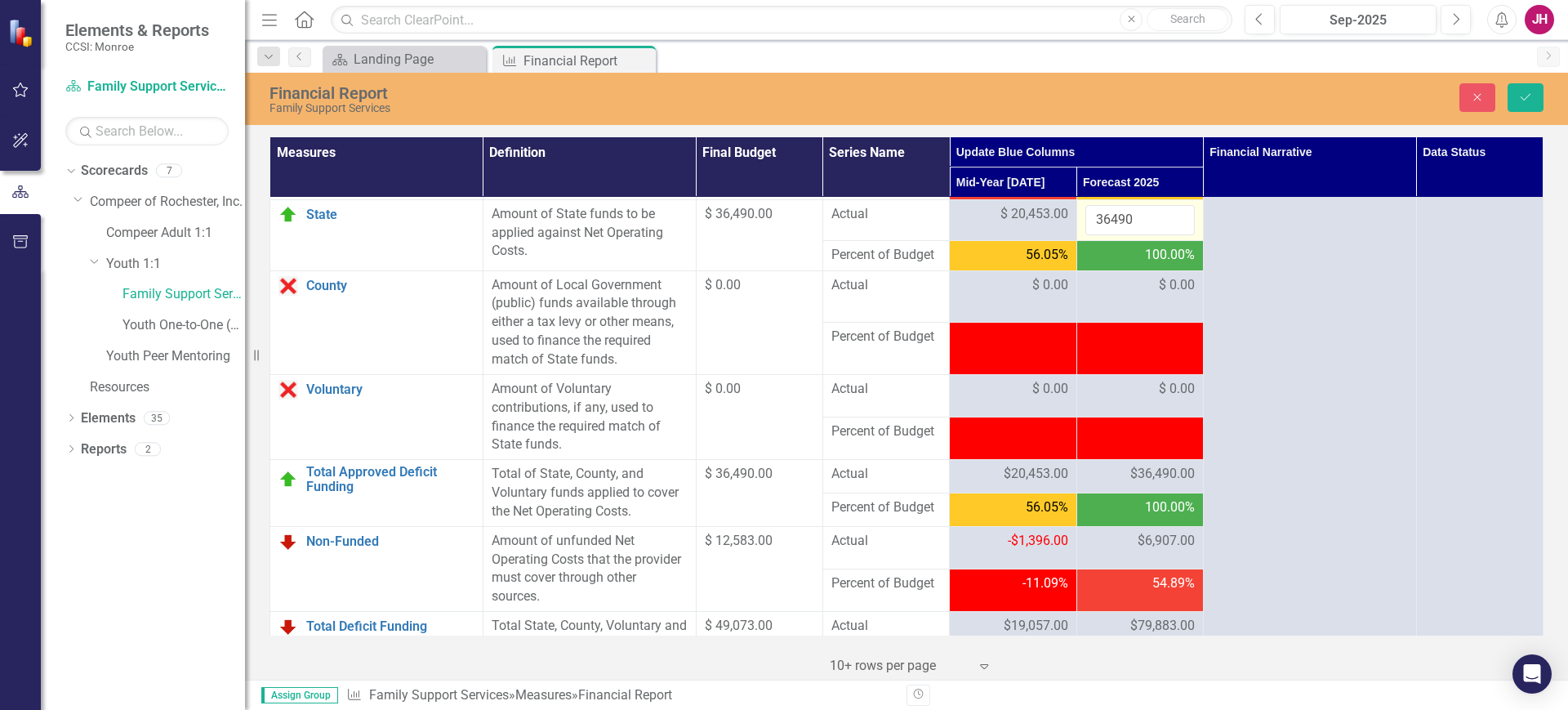
click at [1122, 199] on td "88.43%" at bounding box center [1140, 184] width 127 height 30
drag, startPoint x: 1127, startPoint y: 272, endPoint x: 1146, endPoint y: 279, distance: 20.2
click at [1094, 236] on input "36490" at bounding box center [1141, 220] width 110 height 30
type input "3"
click at [1169, 236] on input "-1" at bounding box center [1141, 220] width 110 height 30
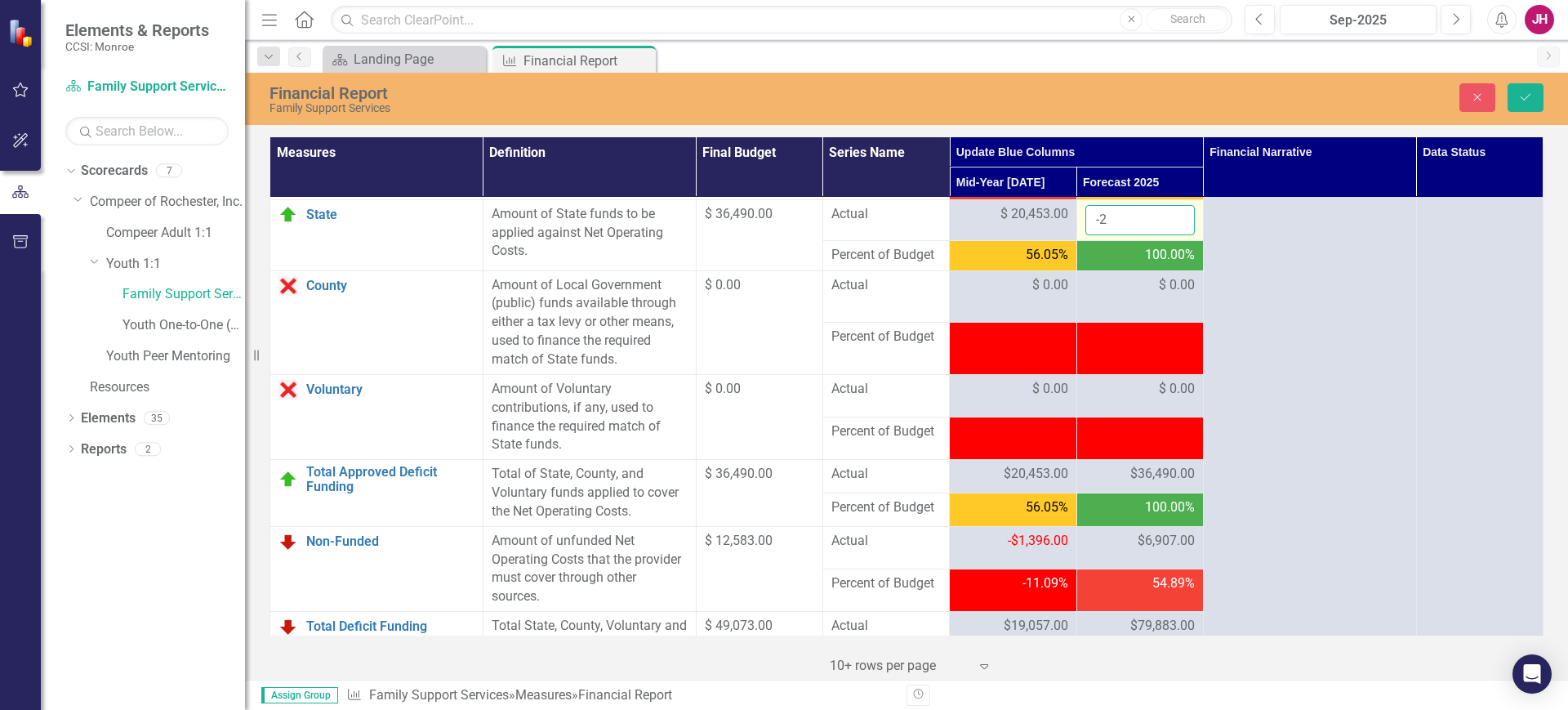
click at [1169, 236] on input "-2" at bounding box center [1141, 220] width 110 height 30
click at [1169, 236] on input "-3" at bounding box center [1141, 220] width 110 height 30
click at [1169, 236] on input "-4" at bounding box center [1141, 220] width 110 height 30
click at [1169, 236] on input "-5" at bounding box center [1141, 220] width 110 height 30
click at [1169, 236] on input "-6" at bounding box center [1141, 220] width 110 height 30
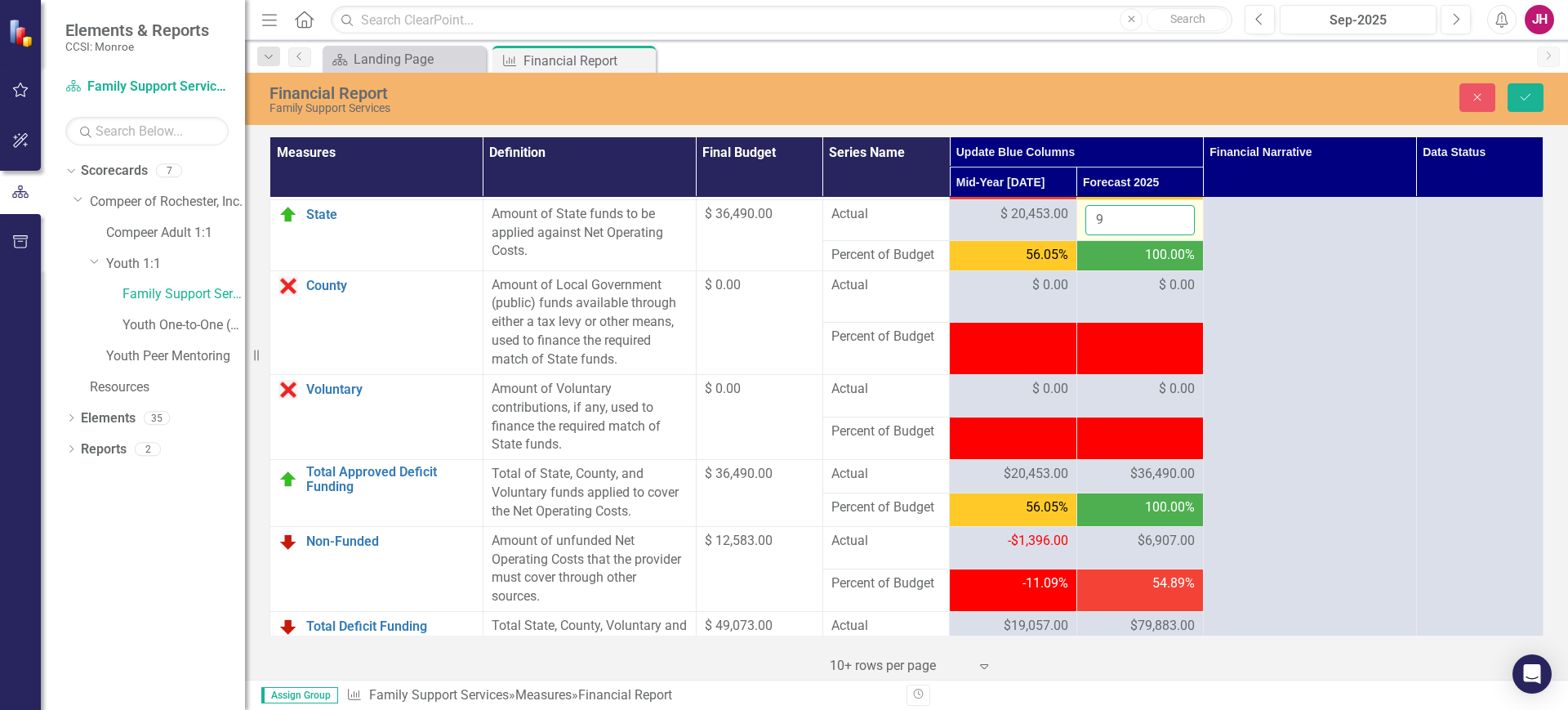
click at [1171, 236] on input "9" at bounding box center [1141, 220] width 110 height 30
click at [1171, 236] on input "8" at bounding box center [1141, 220] width 110 height 30
click at [1171, 236] on input "7" at bounding box center [1141, 220] width 110 height 30
click at [1171, 236] on input "6" at bounding box center [1141, 220] width 110 height 30
click at [1171, 236] on input "5" at bounding box center [1141, 220] width 110 height 30
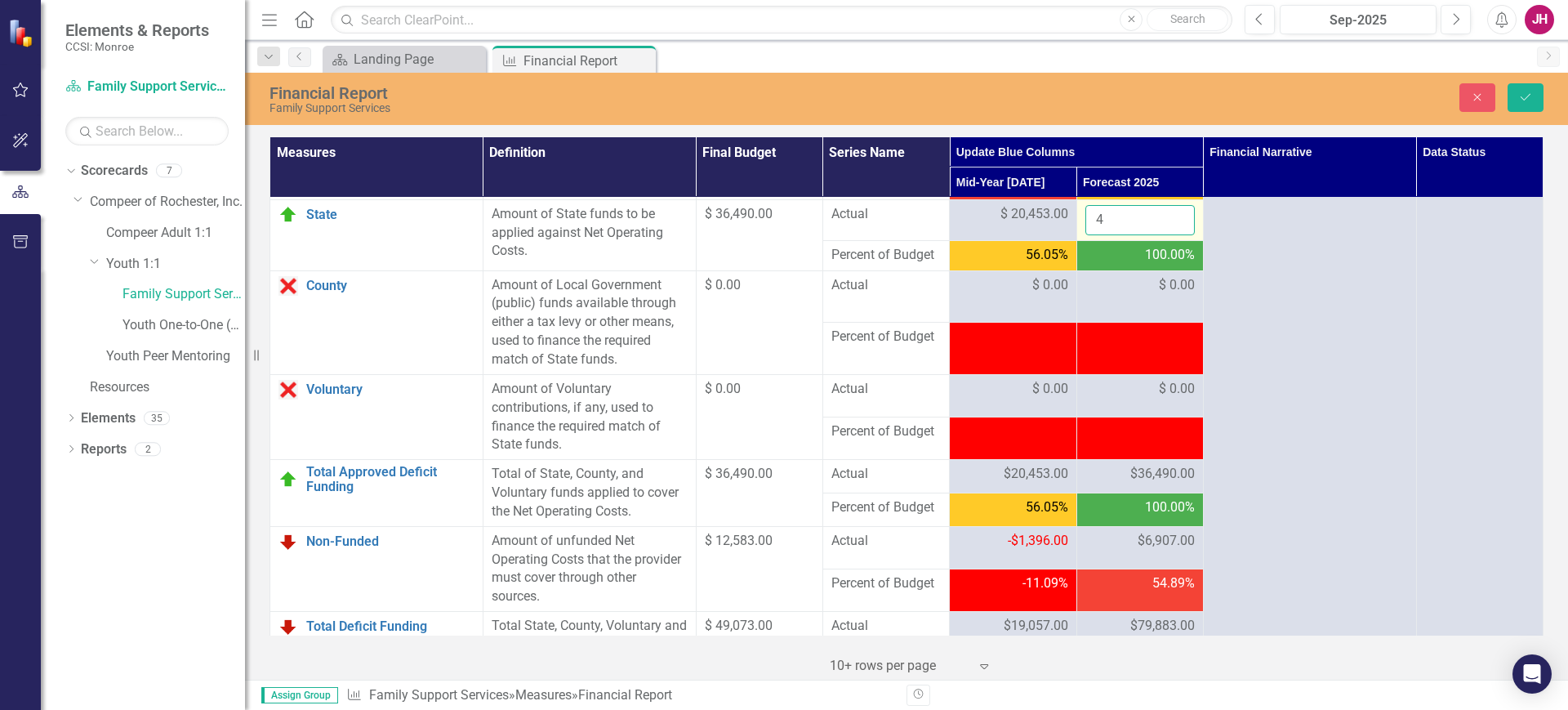
click at [1171, 236] on input "4" at bounding box center [1141, 220] width 110 height 30
click at [1171, 236] on input "3" at bounding box center [1141, 220] width 110 height 30
click at [1171, 236] on input "2" at bounding box center [1141, 220] width 110 height 30
click at [1171, 236] on input "1" at bounding box center [1141, 220] width 110 height 30
type input "0"
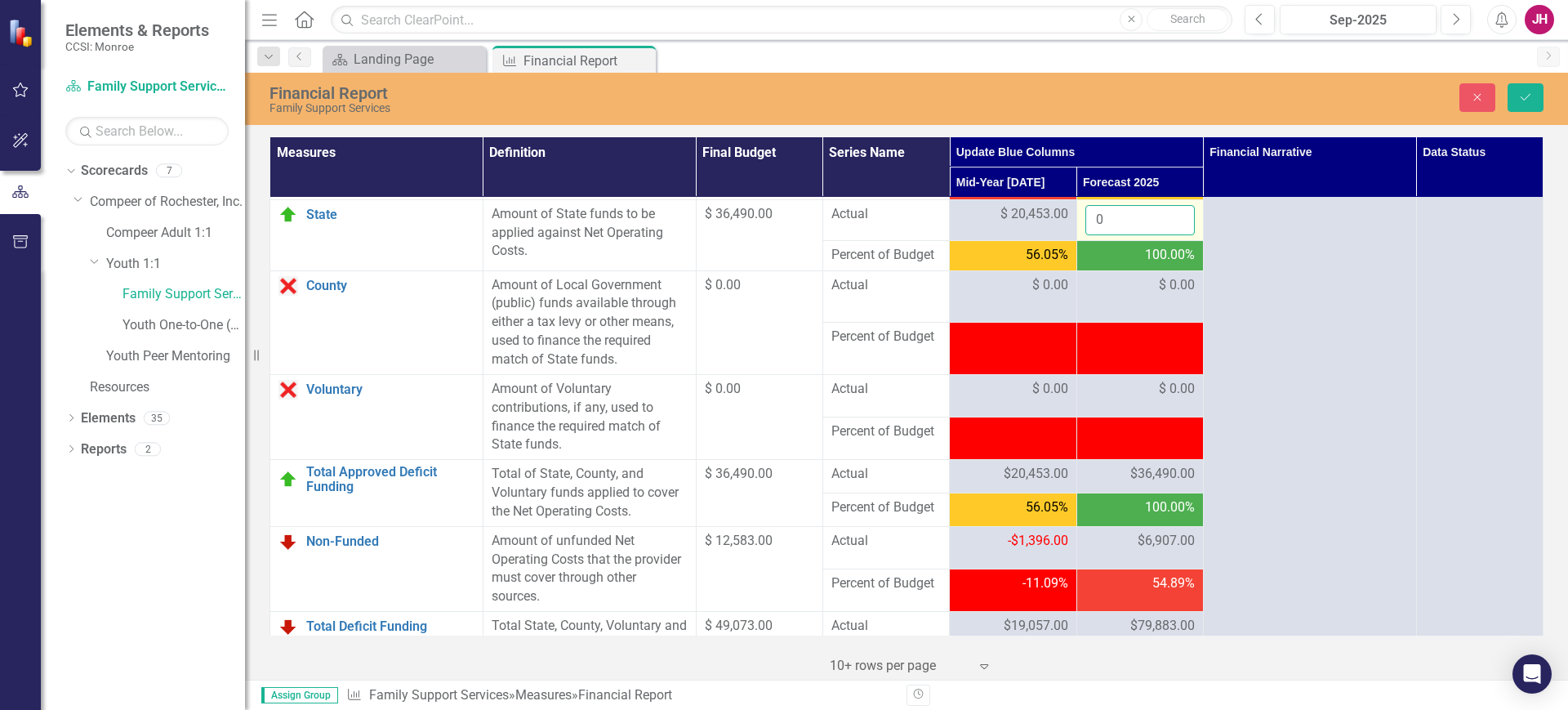
click at [1171, 236] on input "0" at bounding box center [1141, 220] width 110 height 30
click at [1533, 99] on icon "Save" at bounding box center [1526, 97] width 15 height 11
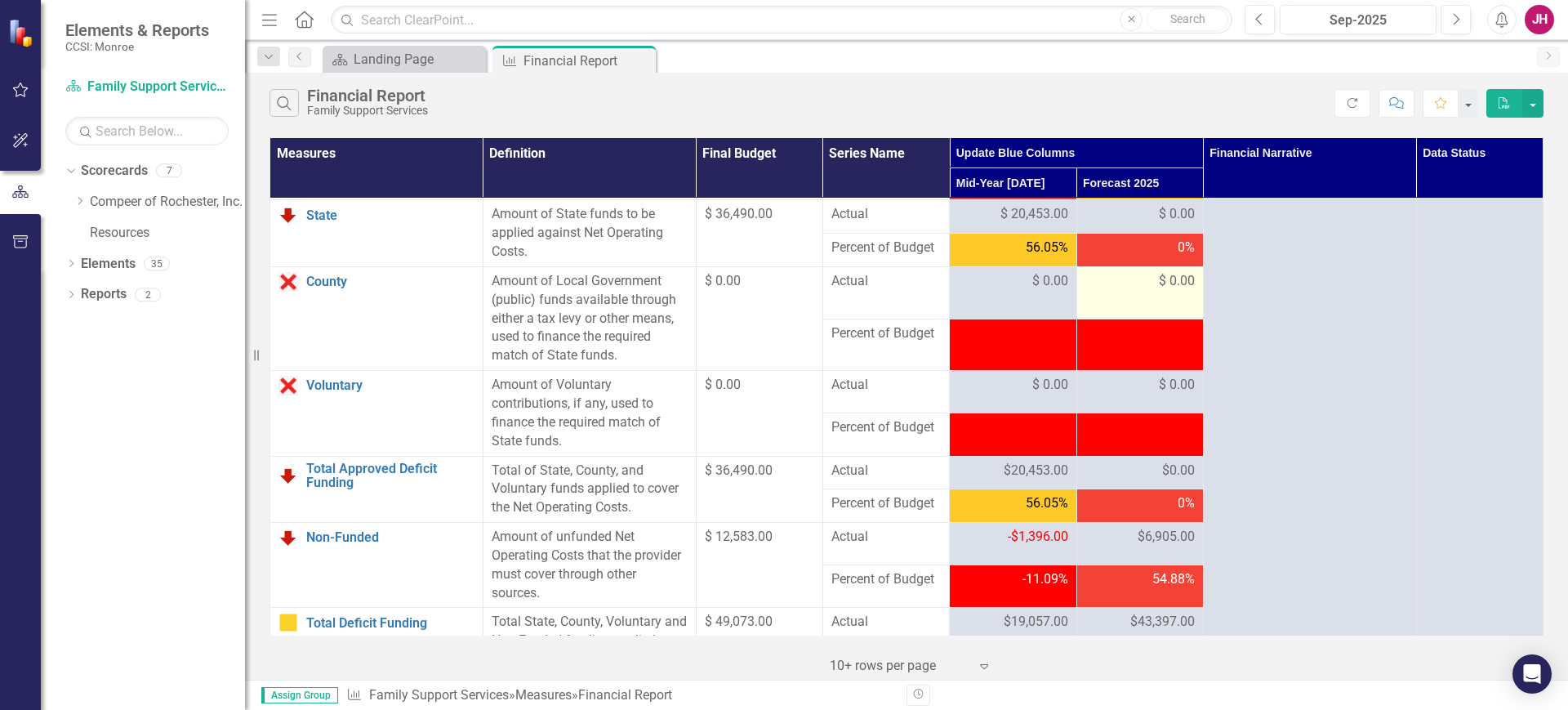
click at [1130, 291] on div "$ 0.00" at bounding box center [1141, 281] width 110 height 19
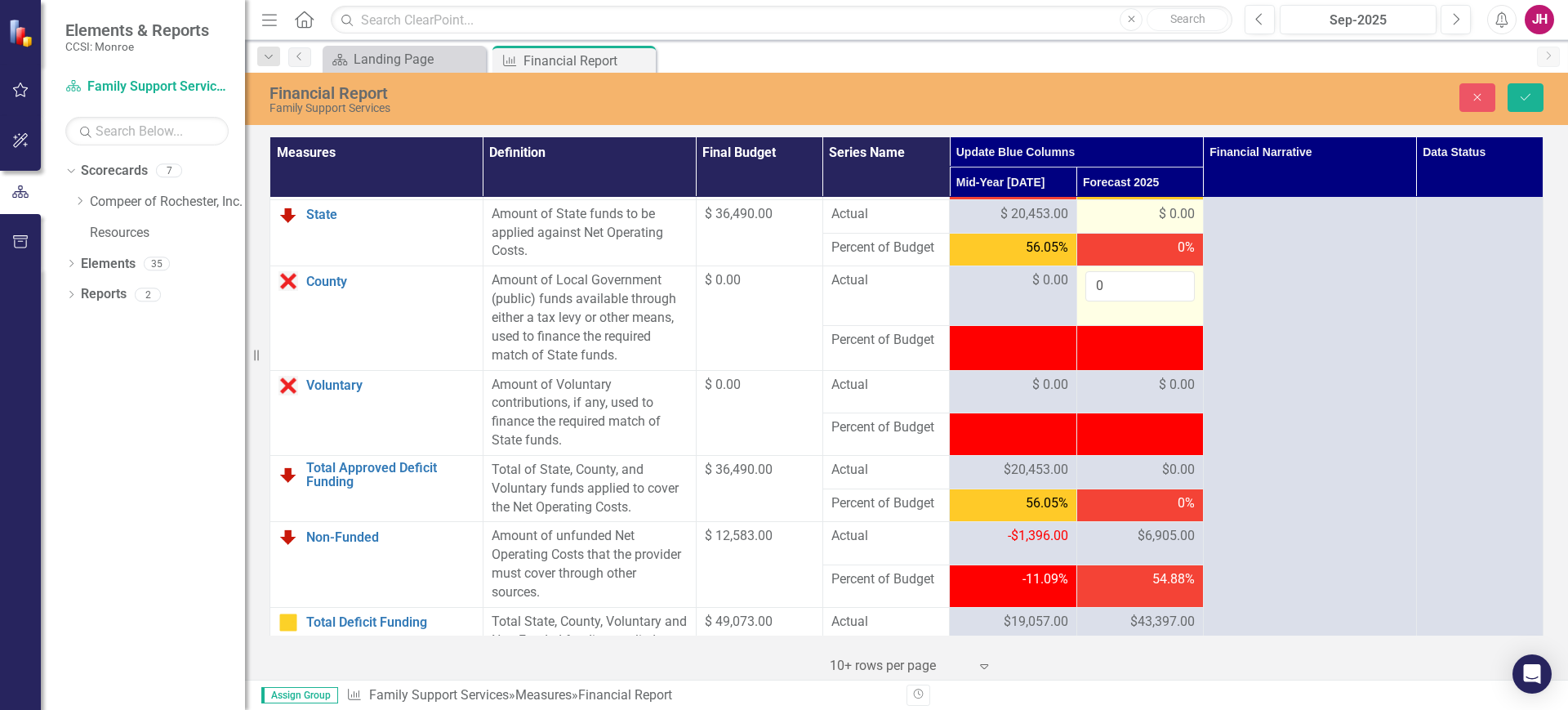
click at [1129, 224] on div "$ 0.00" at bounding box center [1141, 214] width 110 height 19
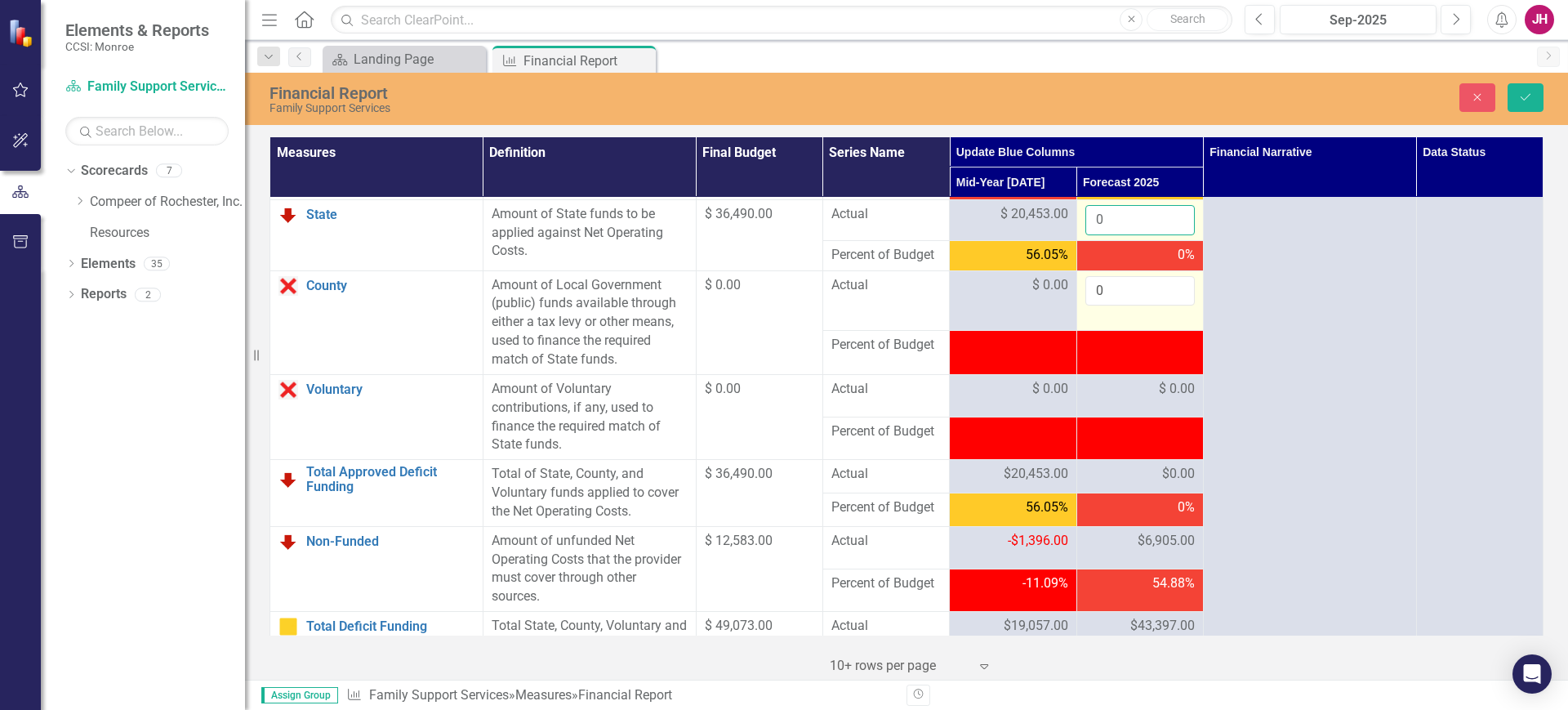
drag, startPoint x: 1129, startPoint y: 269, endPoint x: 908, endPoint y: 270, distance: 221.0
click at [912, 240] on tr "State Link Open Element Amount of State funds to be applied against Net Operati…" at bounding box center [906, 220] width 1273 height 41
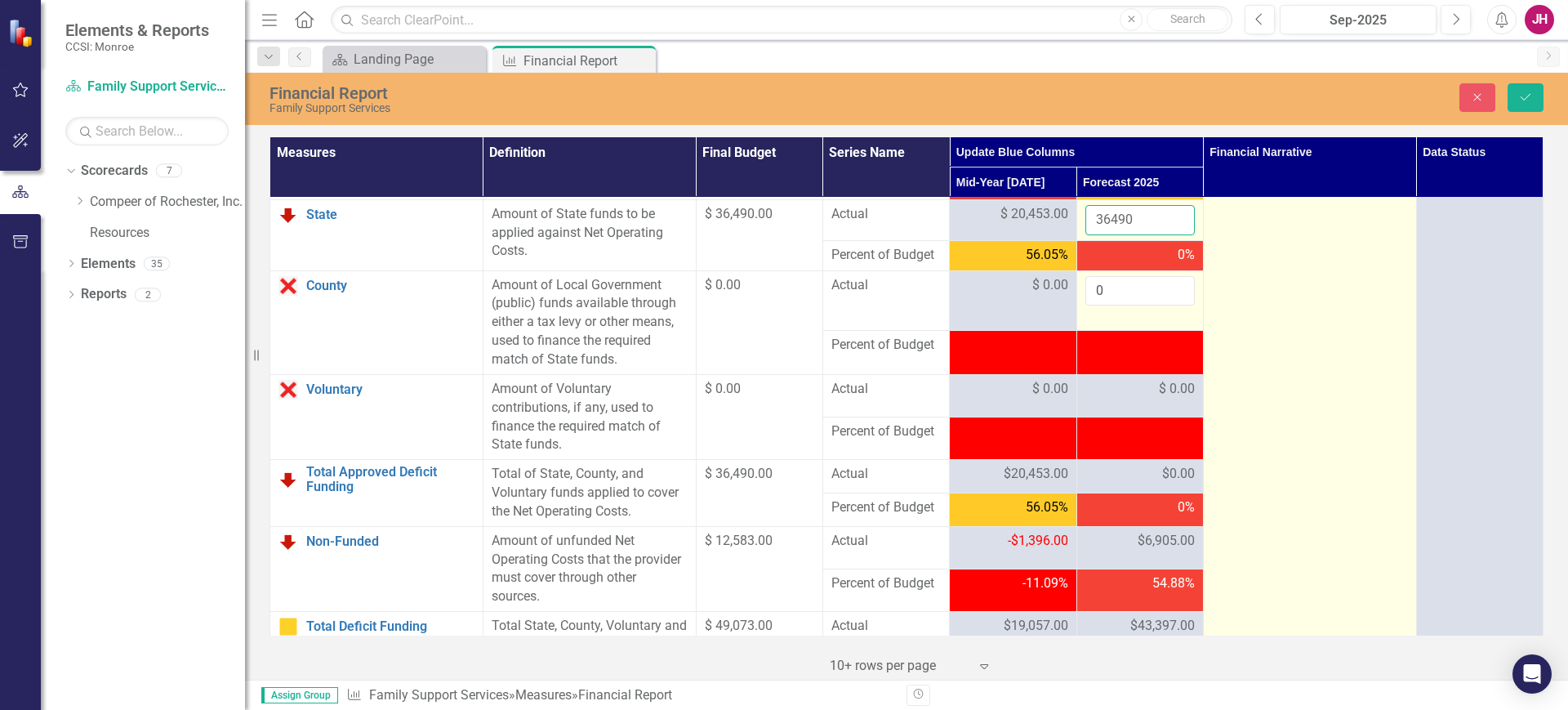
type input "36490"
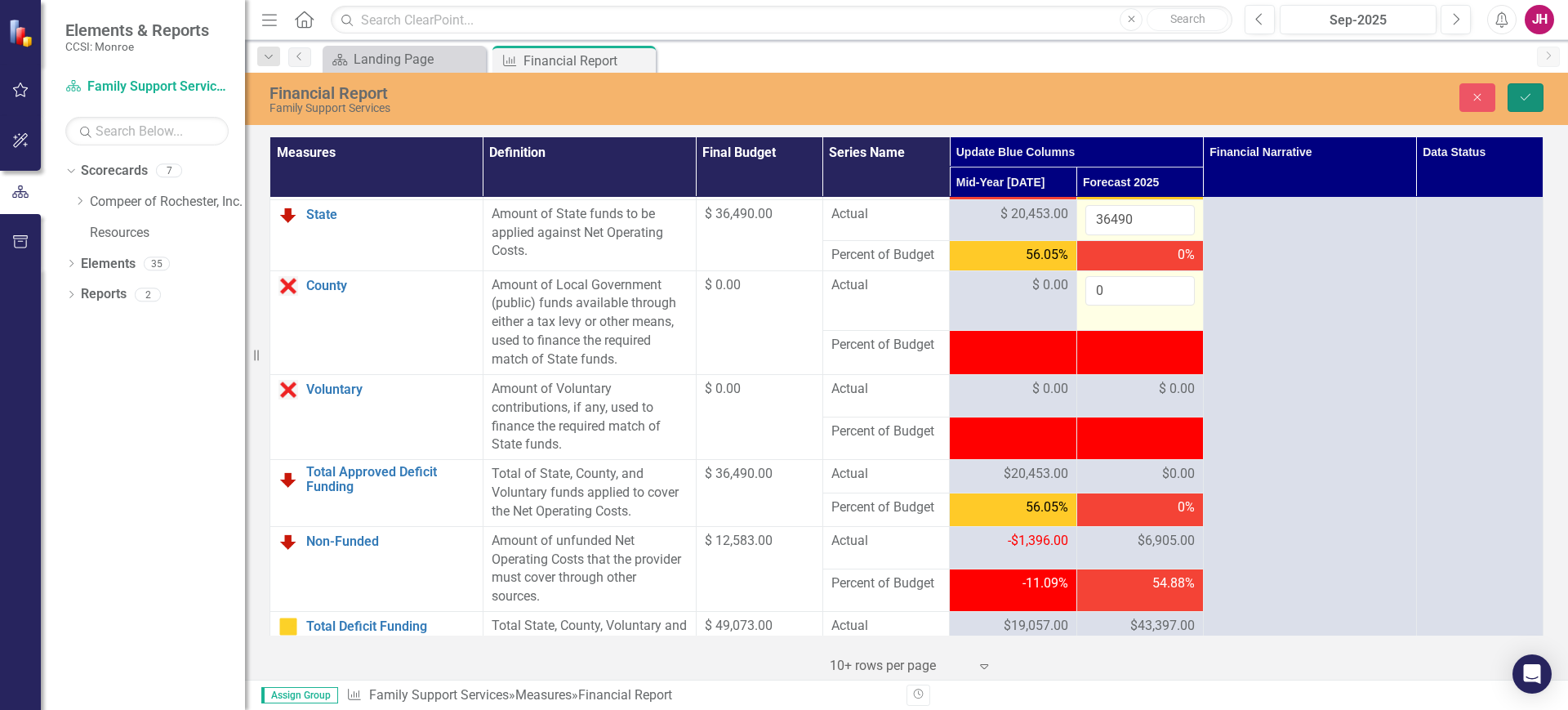
click at [1513, 97] on button "Save" at bounding box center [1525, 97] width 36 height 29
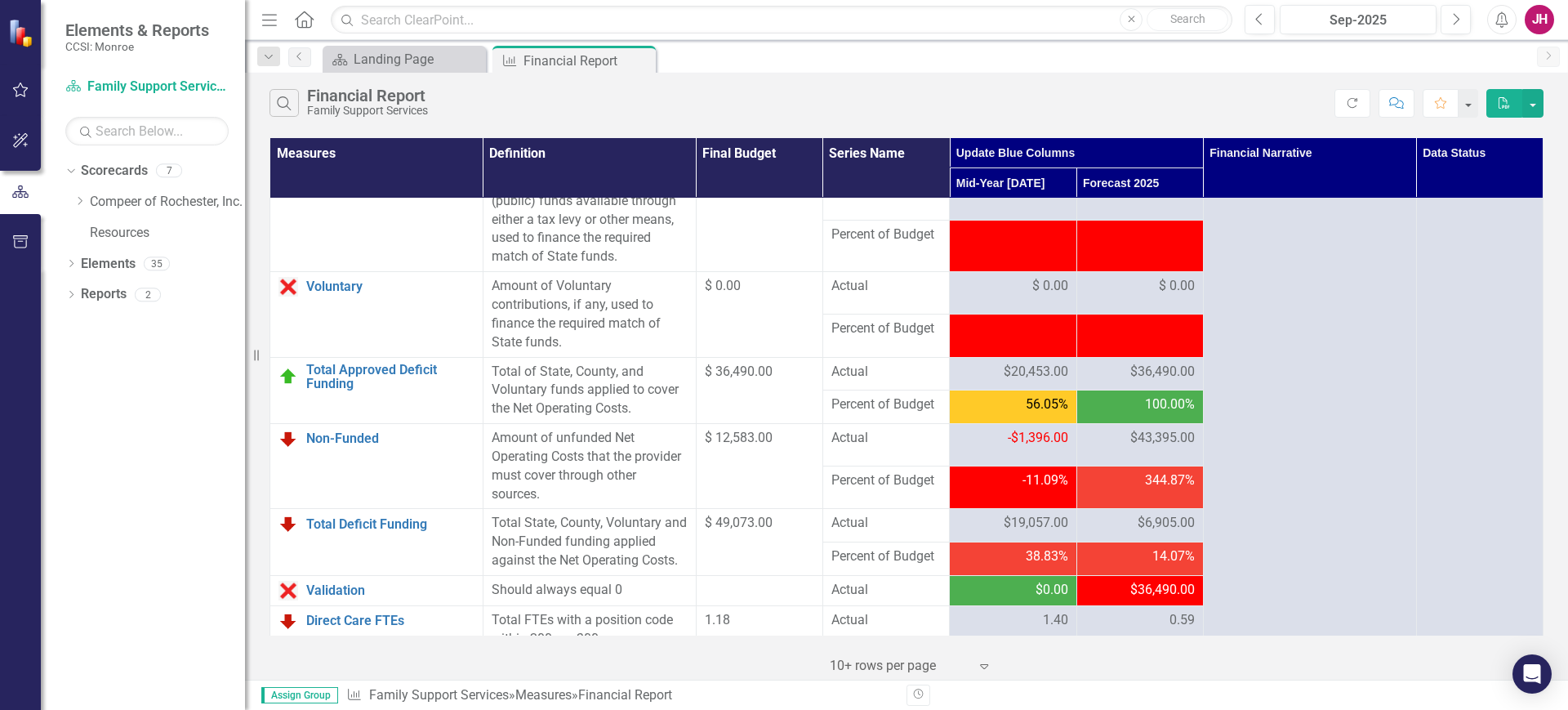
scroll to position [1839, 0]
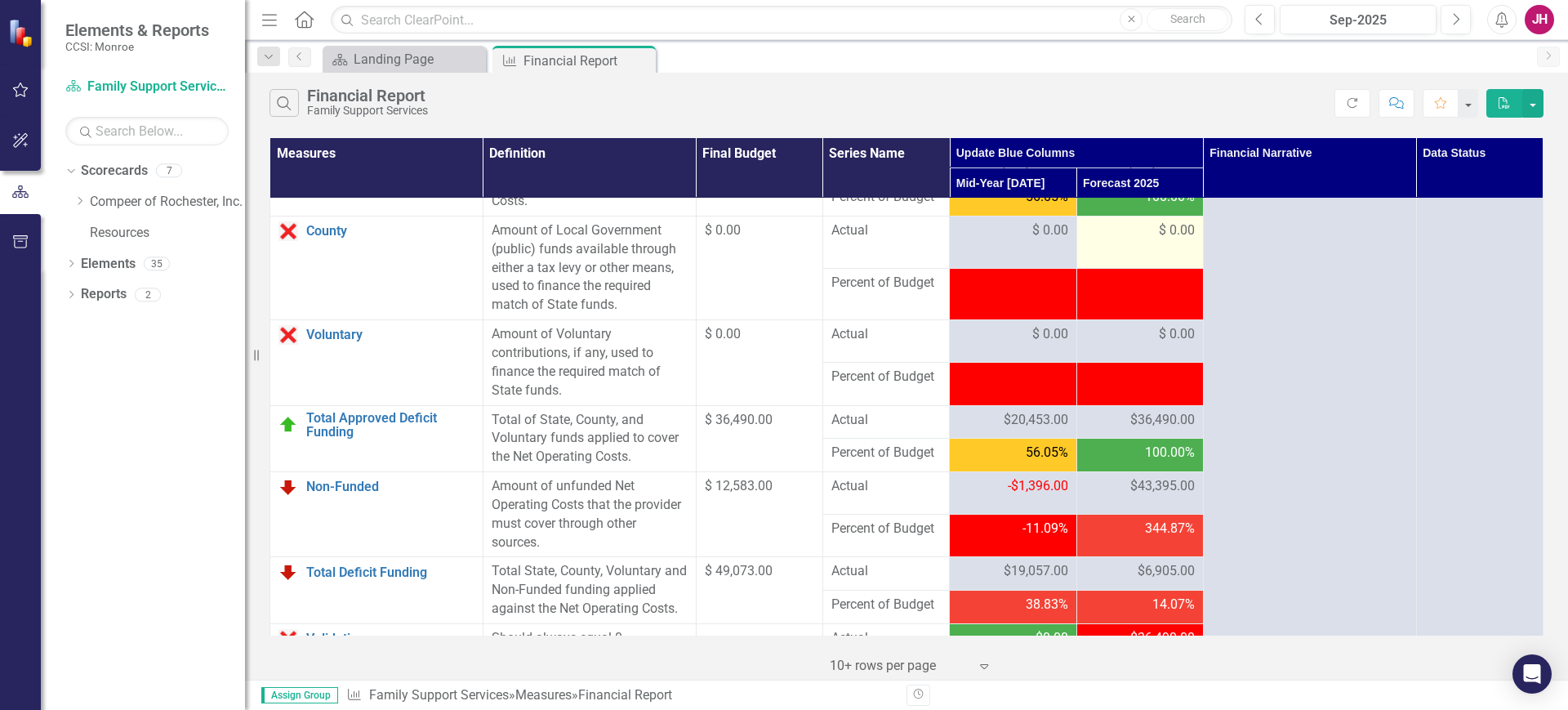
click at [1129, 240] on div "$ 0.00" at bounding box center [1141, 231] width 110 height 19
click at [1159, 240] on span "$ 0.00" at bounding box center [1177, 231] width 36 height 19
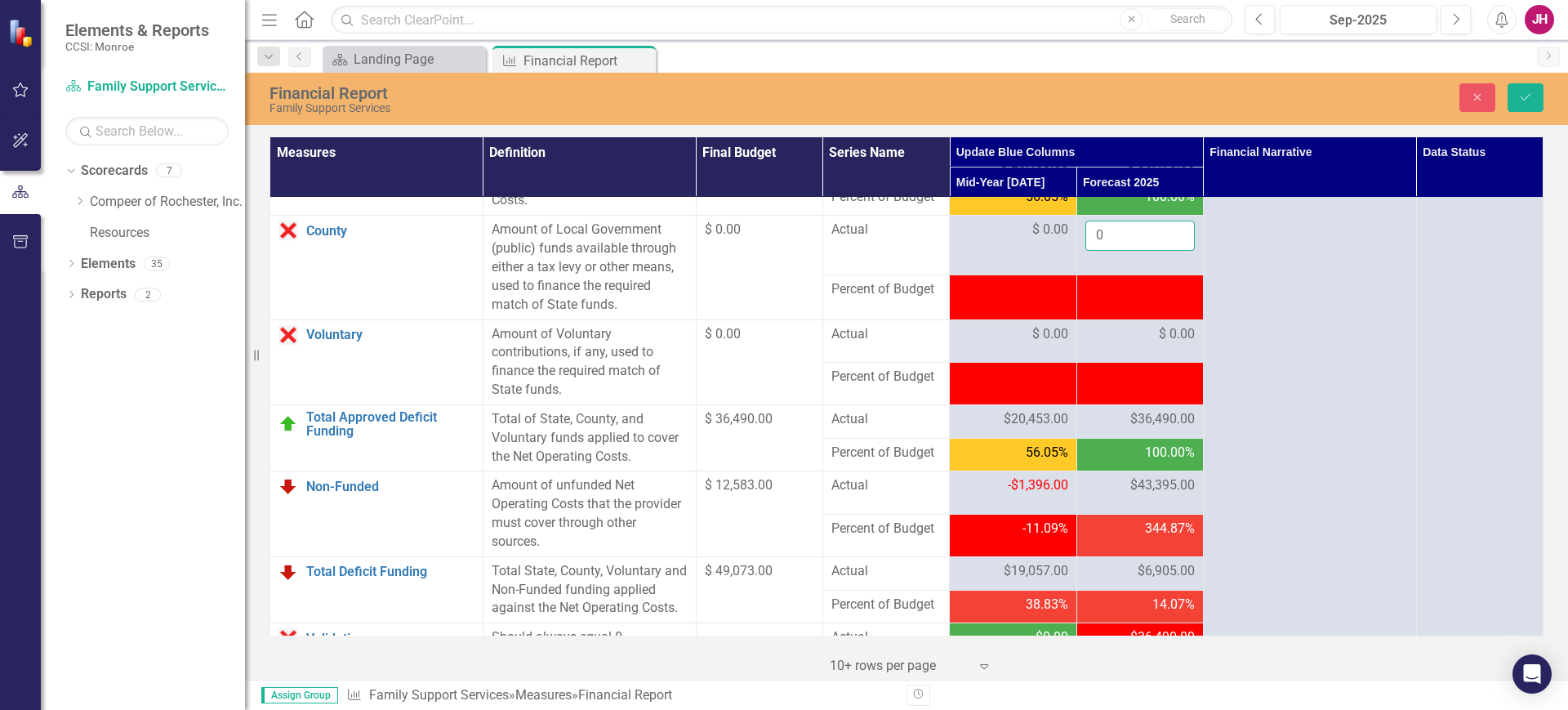
drag, startPoint x: 1146, startPoint y: 285, endPoint x: 926, endPoint y: 276, distance: 220.2
click at [927, 276] on tr "County Link Open Element Amount of Local Government (public) funds available th…" at bounding box center [906, 246] width 1273 height 60
click at [1536, 97] on button "Save" at bounding box center [1525, 97] width 36 height 29
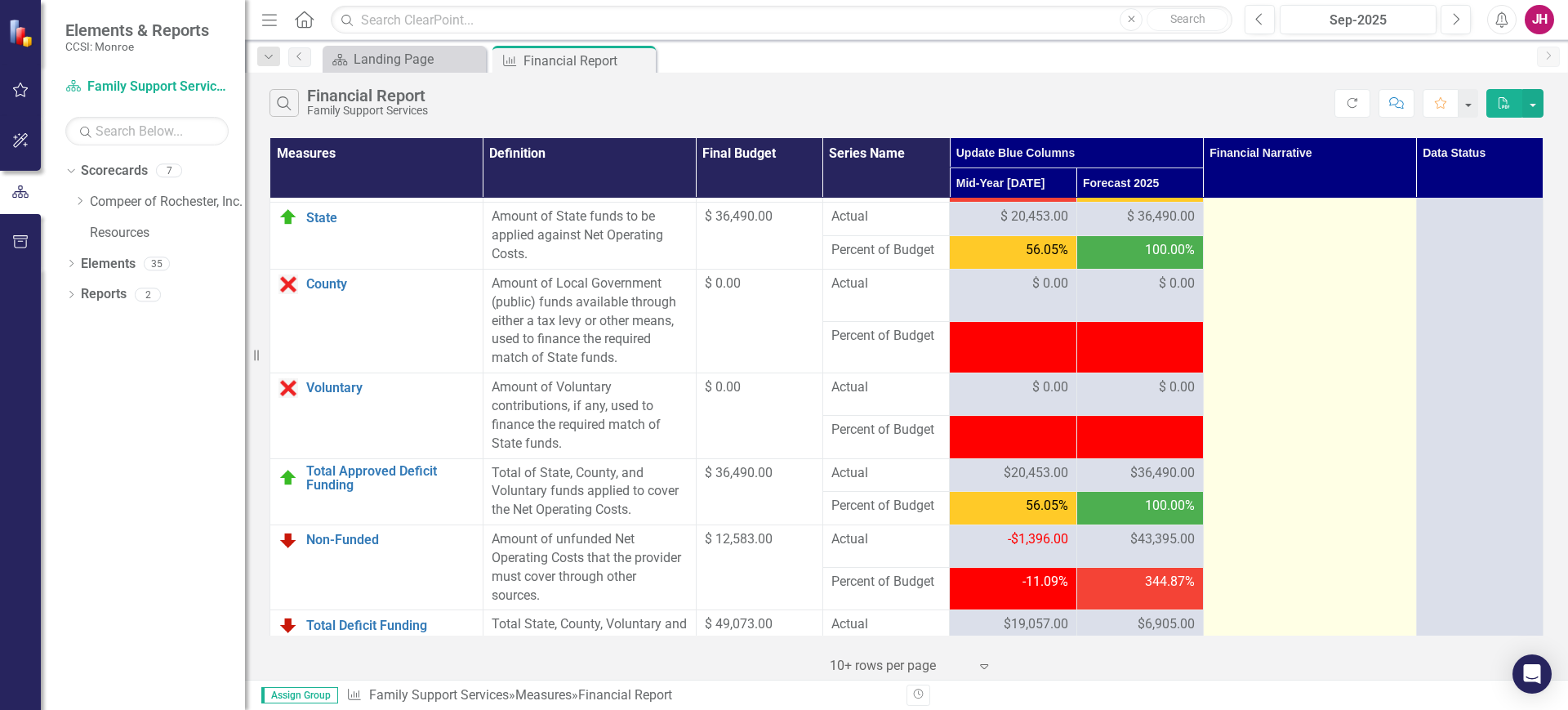
scroll to position [1737, 0]
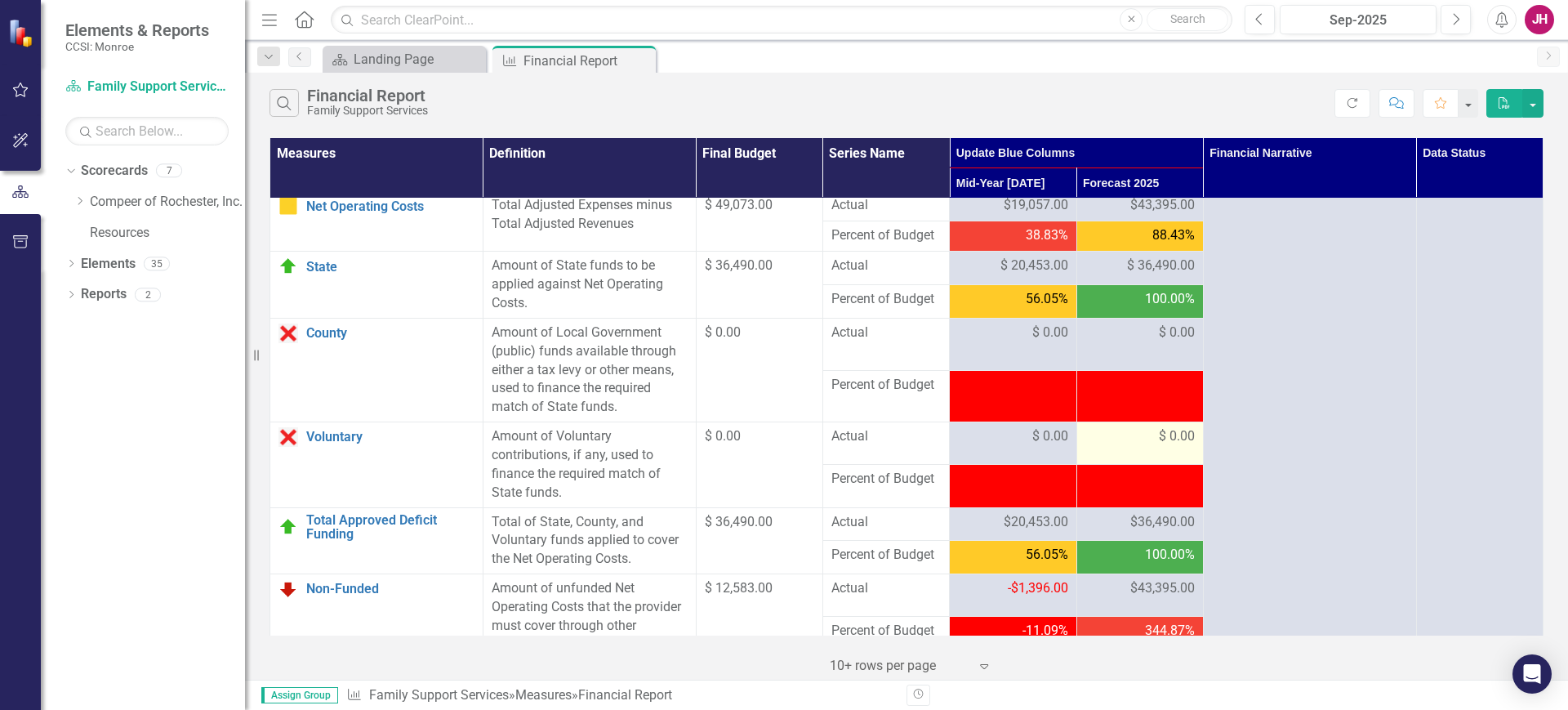
click at [1141, 446] on div "$ 0.00" at bounding box center [1141, 437] width 110 height 19
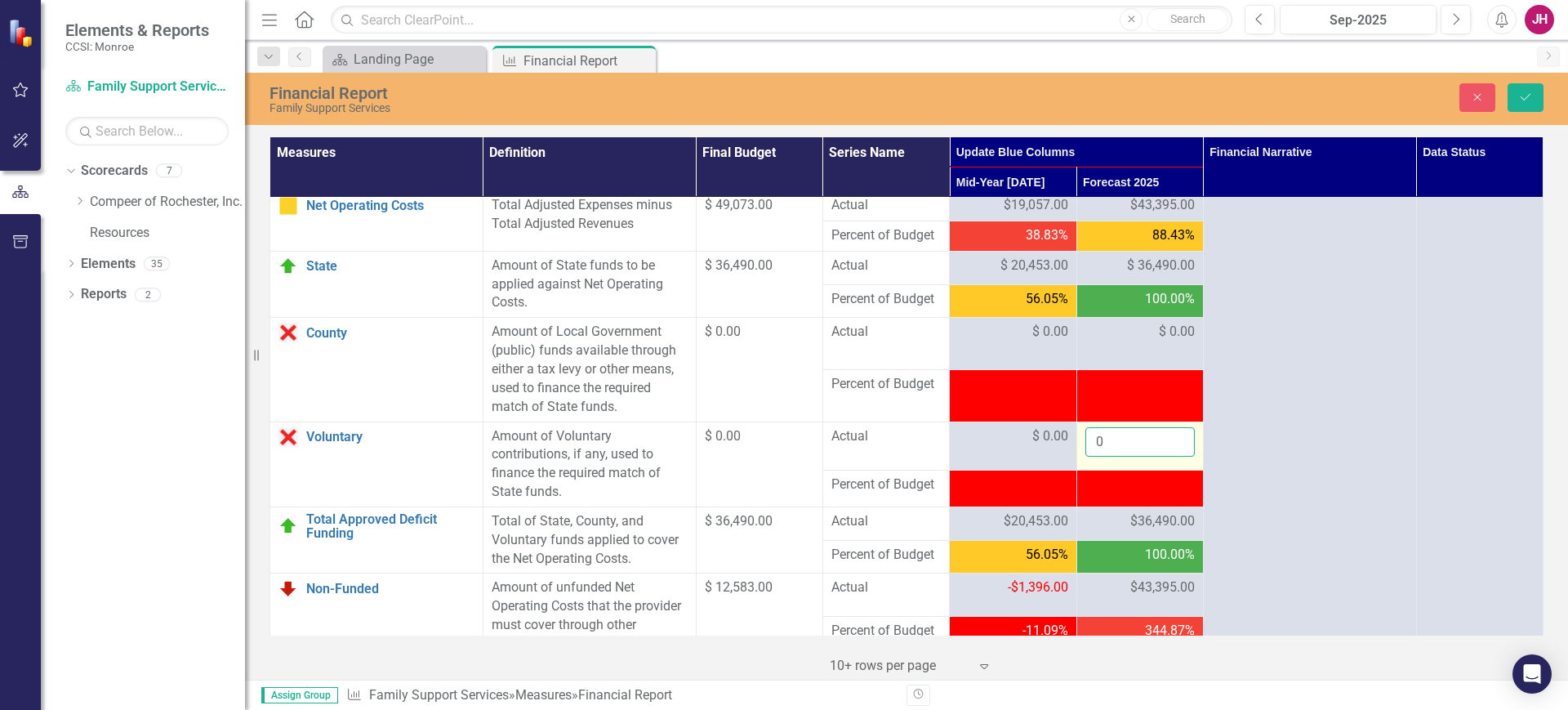
click at [926, 471] on tr "Voluntary Link Open Element Amount of Voluntary contributions, if any, used to …" at bounding box center [906, 446] width 1273 height 49
click at [1514, 97] on button "Save" at bounding box center [1525, 97] width 36 height 29
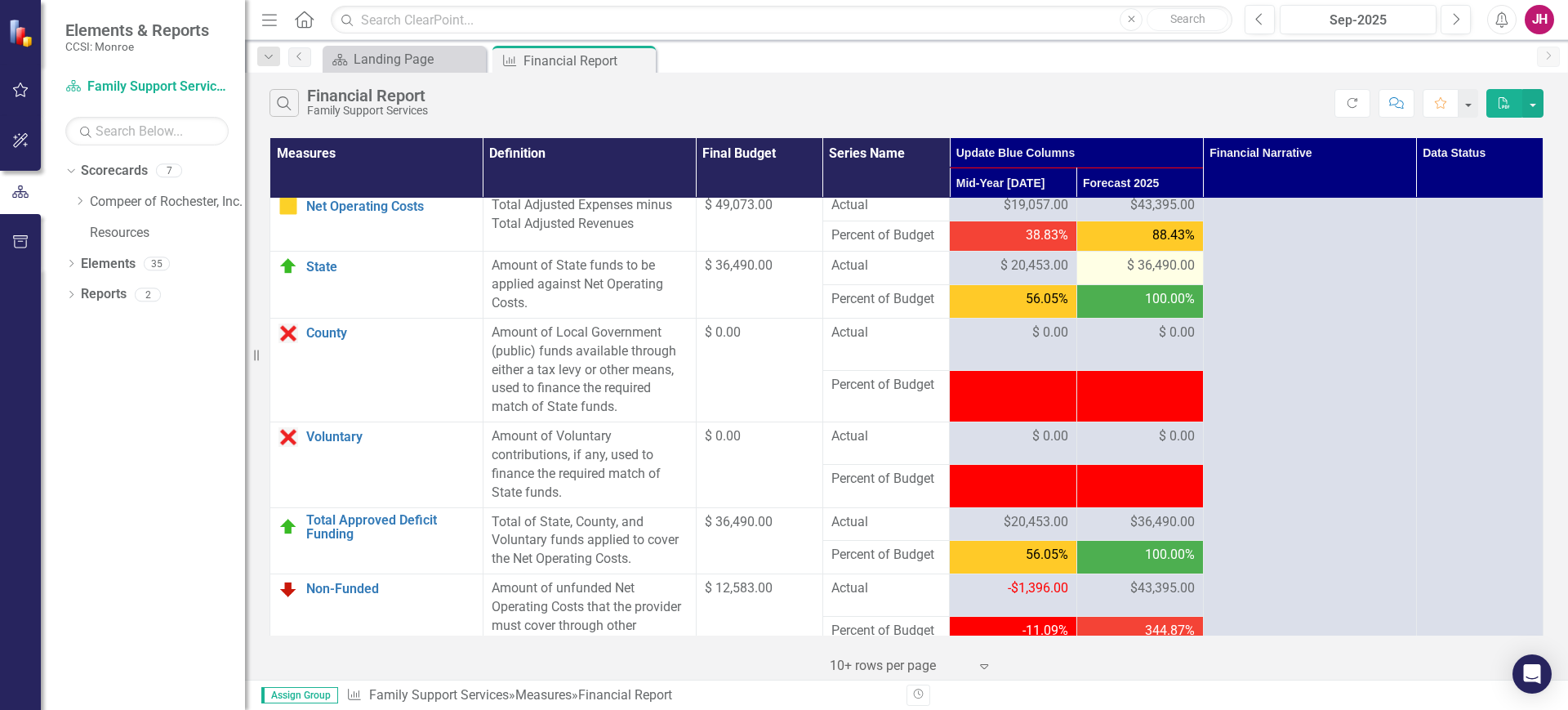
click at [1114, 276] on div "$ 36,490.00" at bounding box center [1141, 266] width 110 height 19
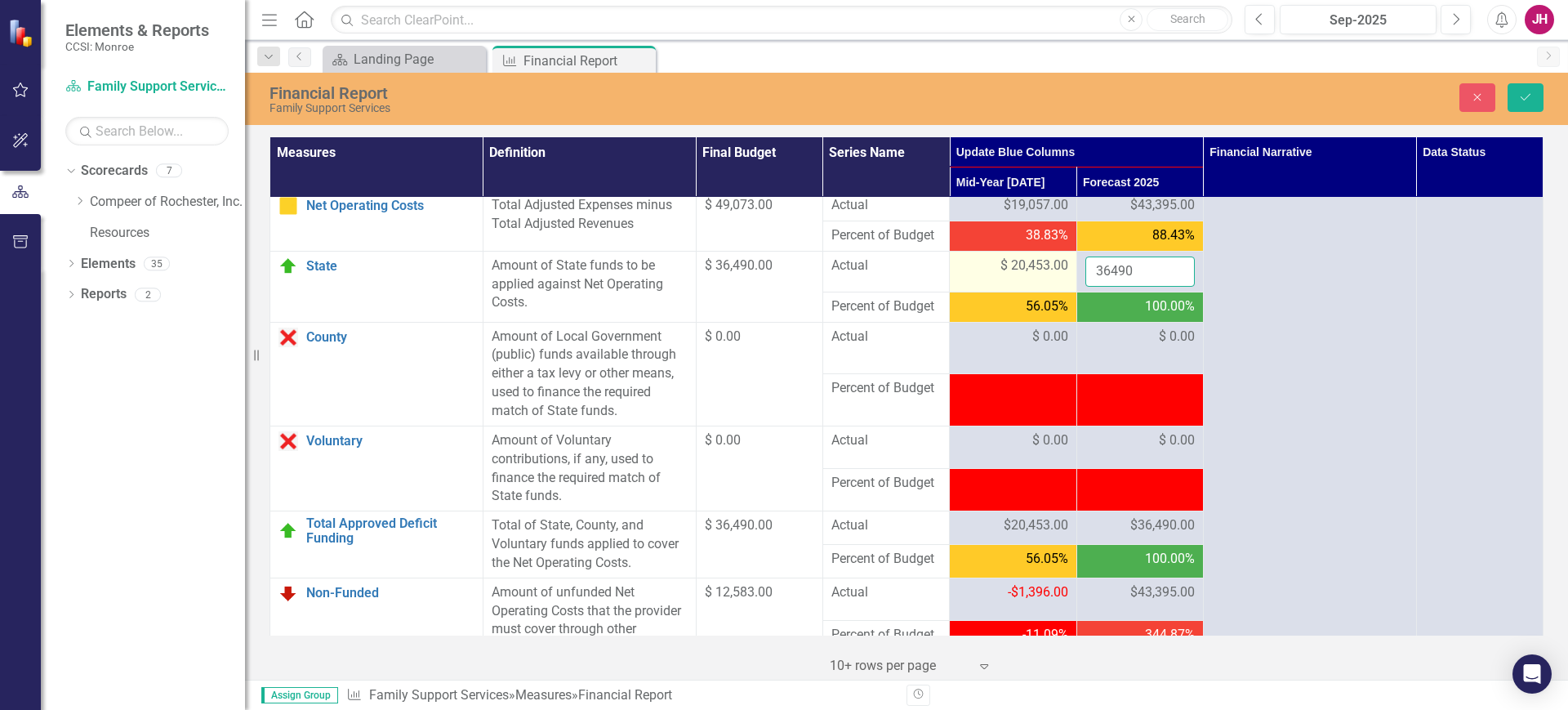
drag, startPoint x: 1146, startPoint y: 327, endPoint x: 1047, endPoint y: 328, distance: 99.0
click at [1051, 292] on tr "State Link Open Element Amount of State funds to be applied against Net Operati…" at bounding box center [906, 271] width 1273 height 41
type input "36490"
click at [1519, 95] on icon "Save" at bounding box center [1526, 97] width 15 height 11
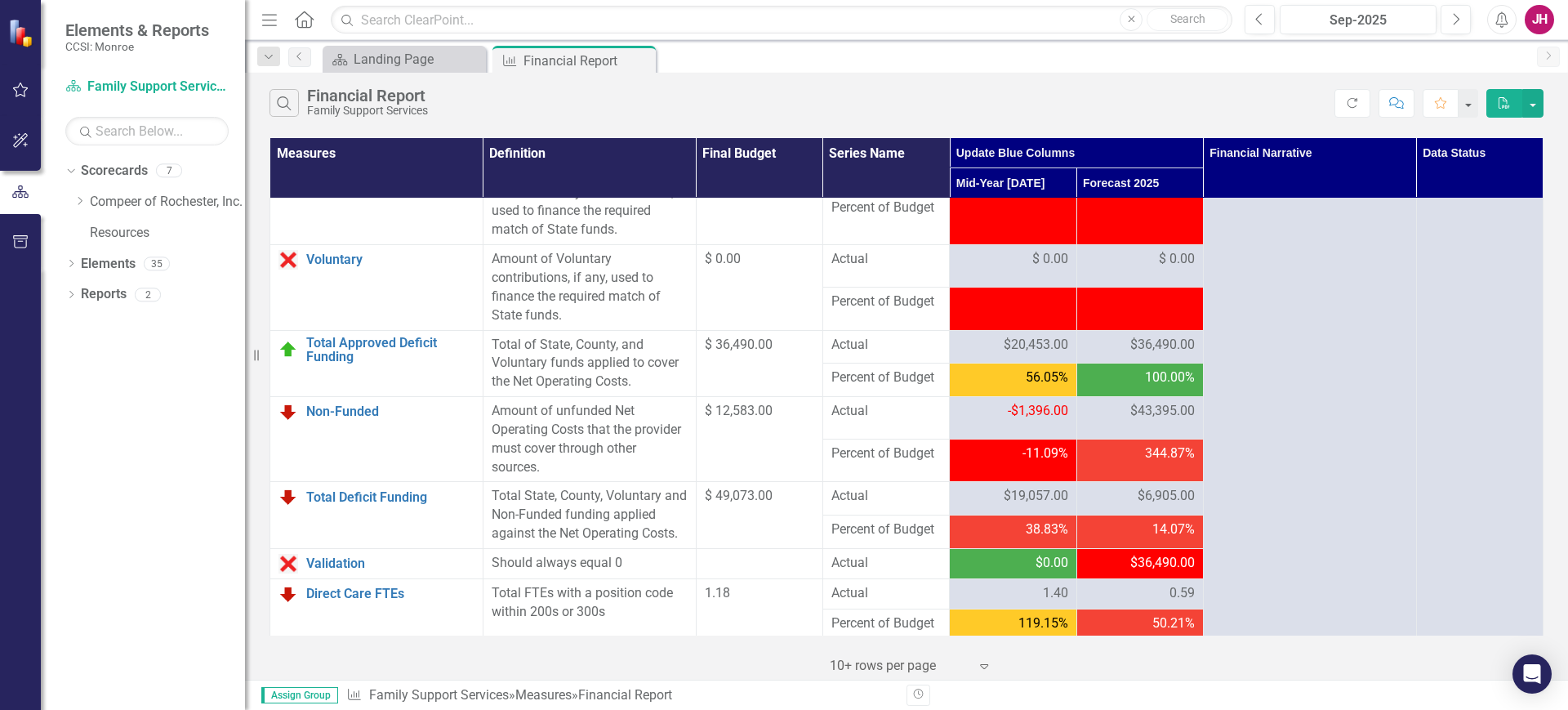
scroll to position [1788, 0]
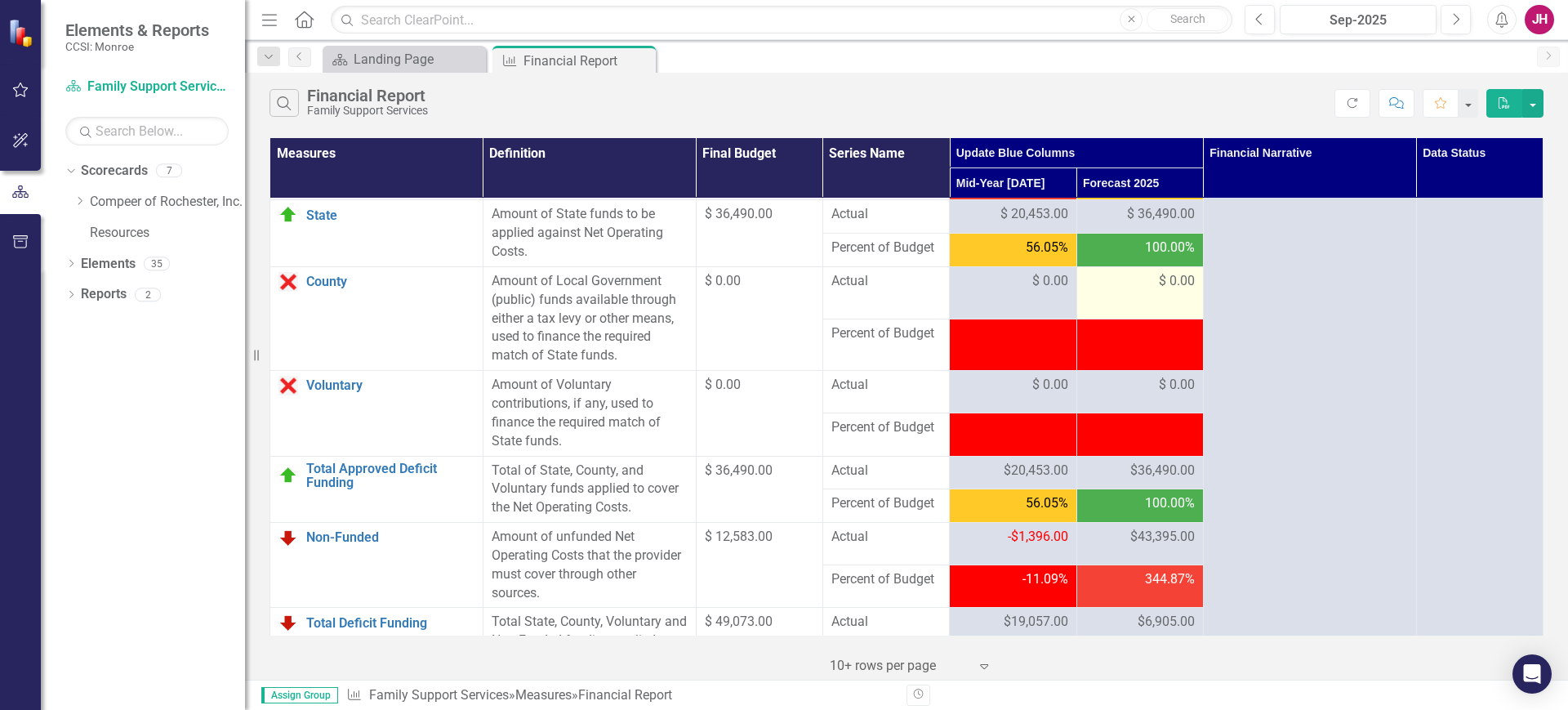
click at [1120, 291] on div "$ 0.00" at bounding box center [1141, 281] width 110 height 19
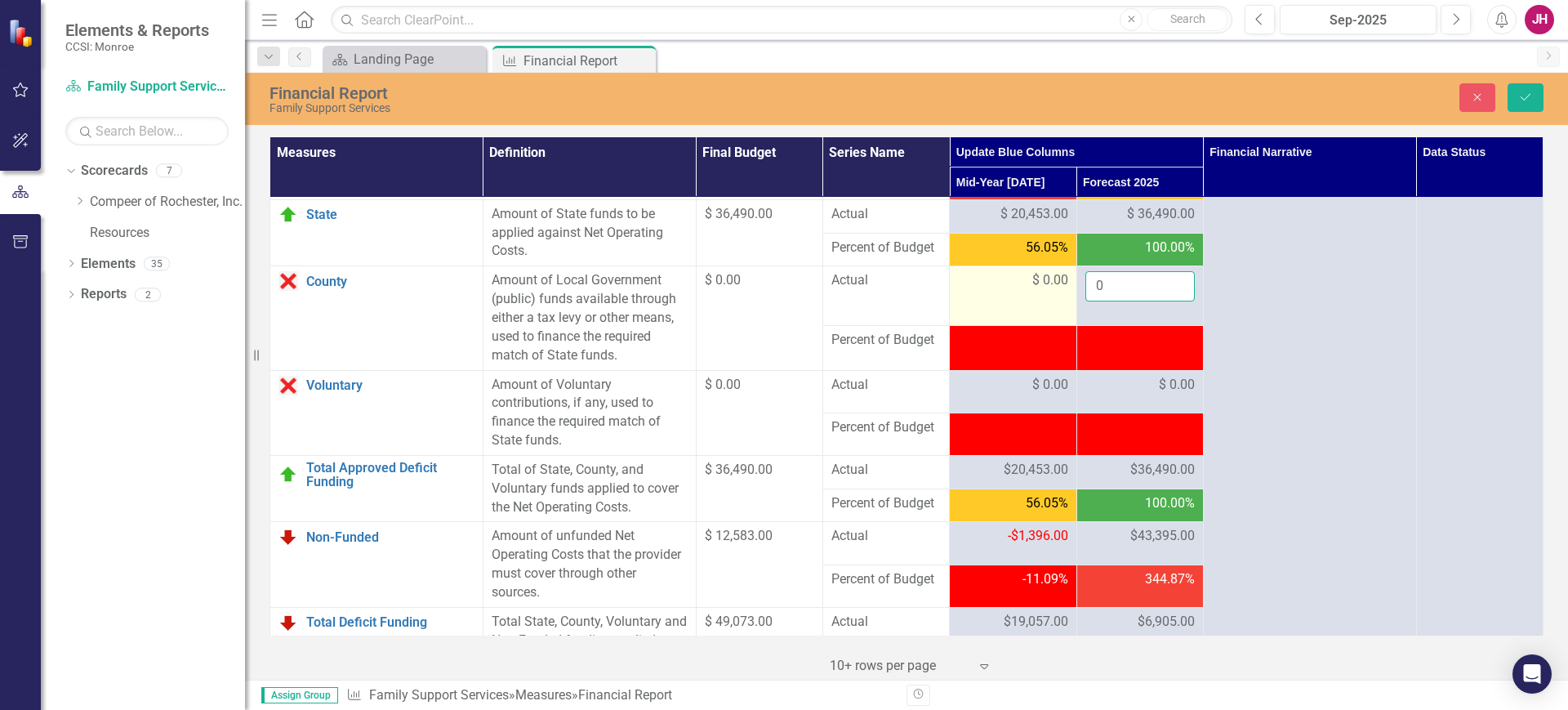
drag, startPoint x: 1129, startPoint y: 339, endPoint x: 1042, endPoint y: 339, distance: 87.0
click at [1048, 326] on tr "County Link Open Element Amount of Local Government (public) funds available th…" at bounding box center [906, 296] width 1273 height 60
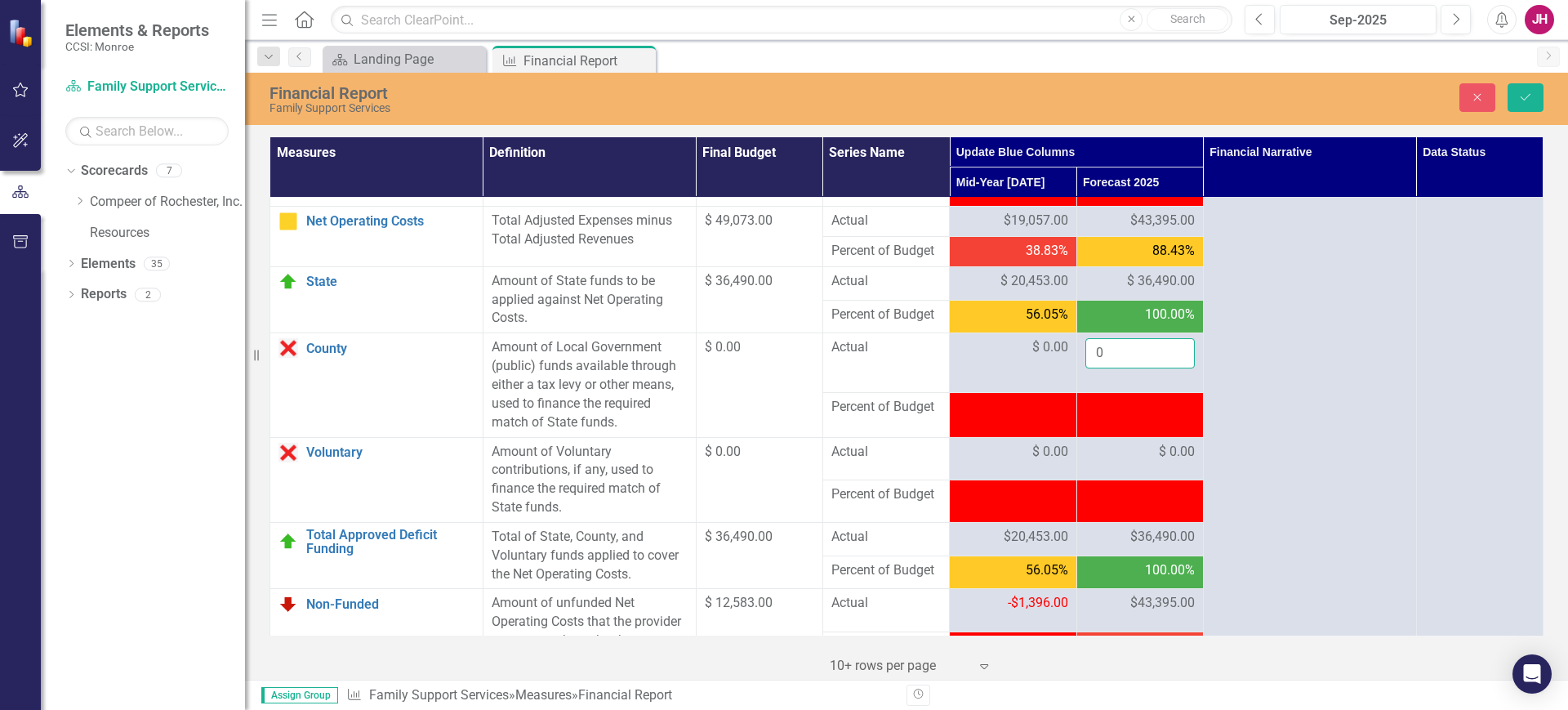
scroll to position [1686, 0]
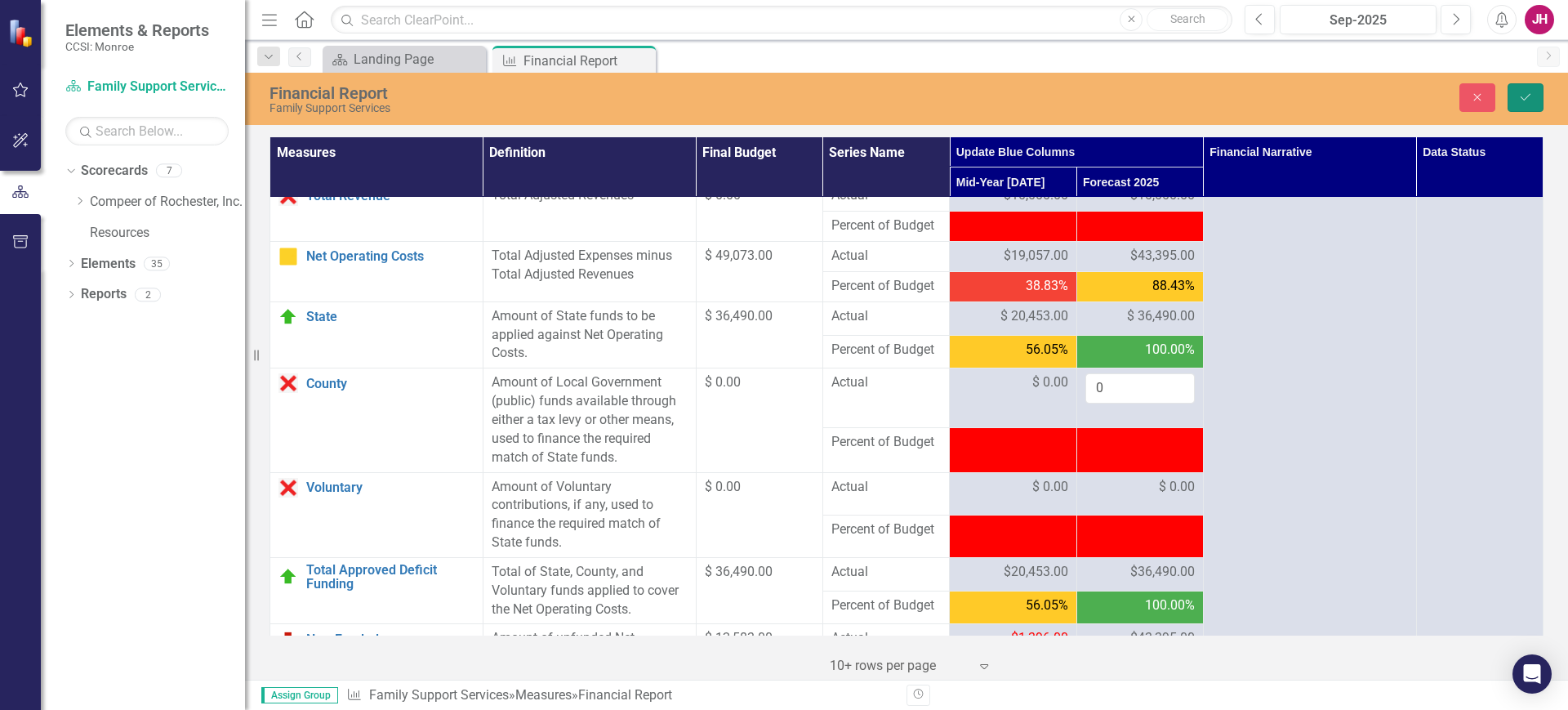
click at [1521, 91] on icon "Save" at bounding box center [1526, 97] width 15 height 11
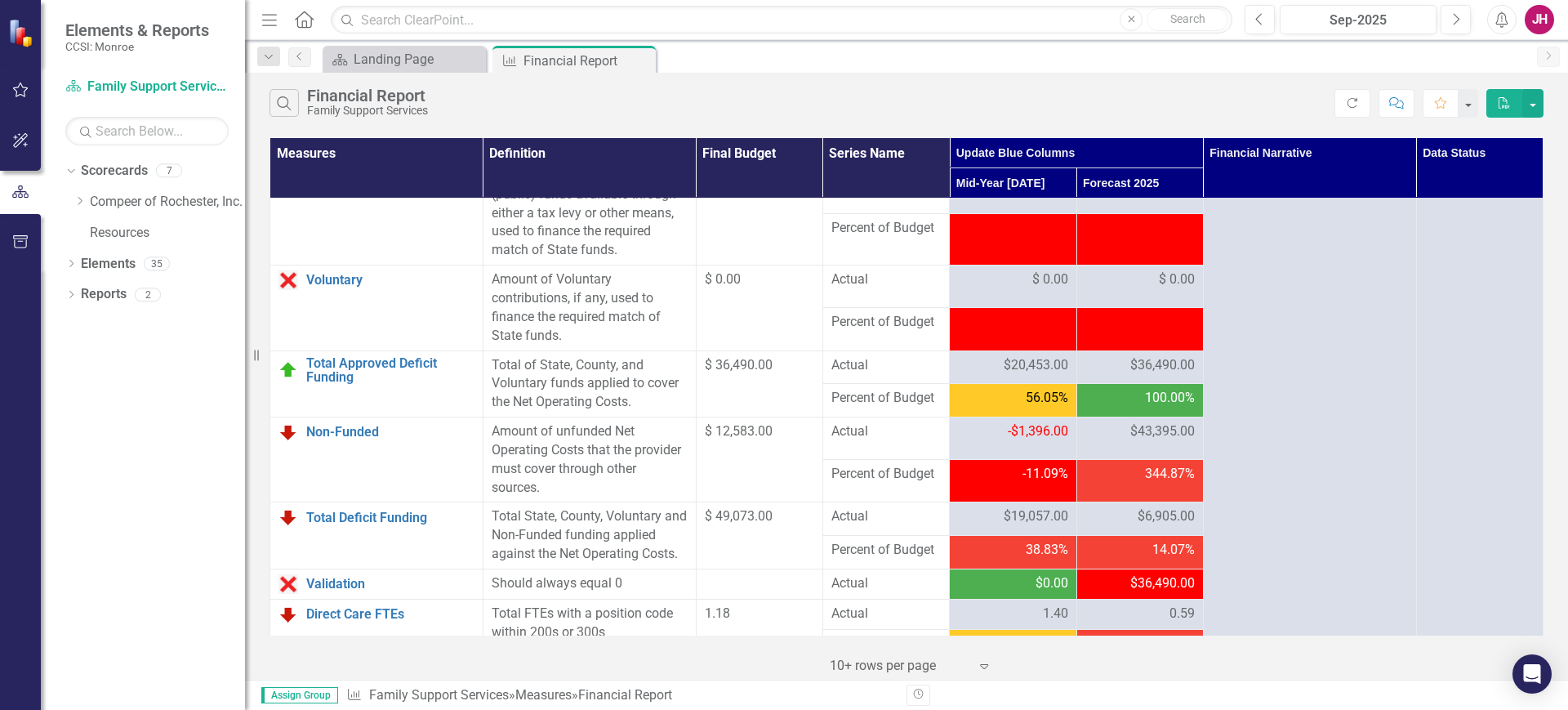
scroll to position [1891, 0]
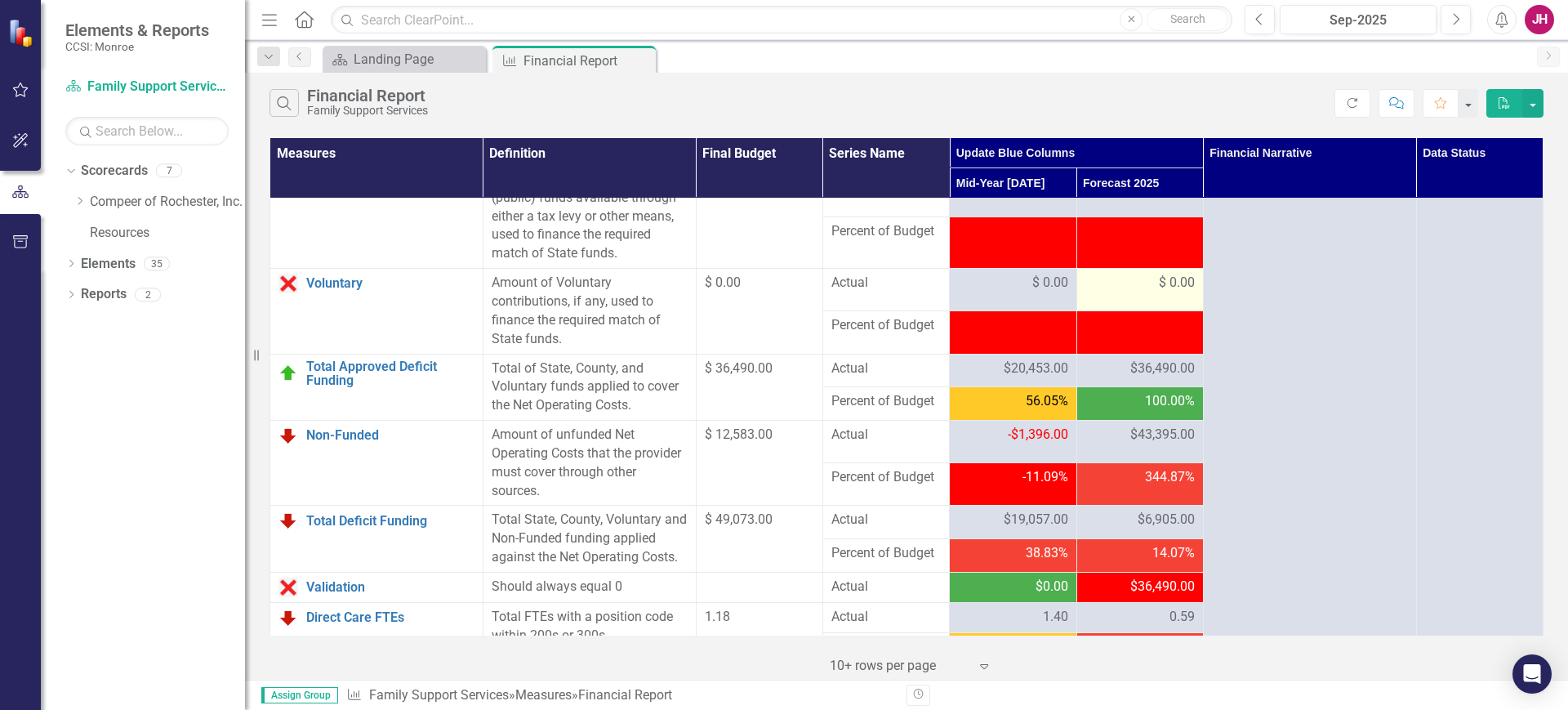
click at [1142, 293] on div "$ 0.00" at bounding box center [1141, 283] width 110 height 19
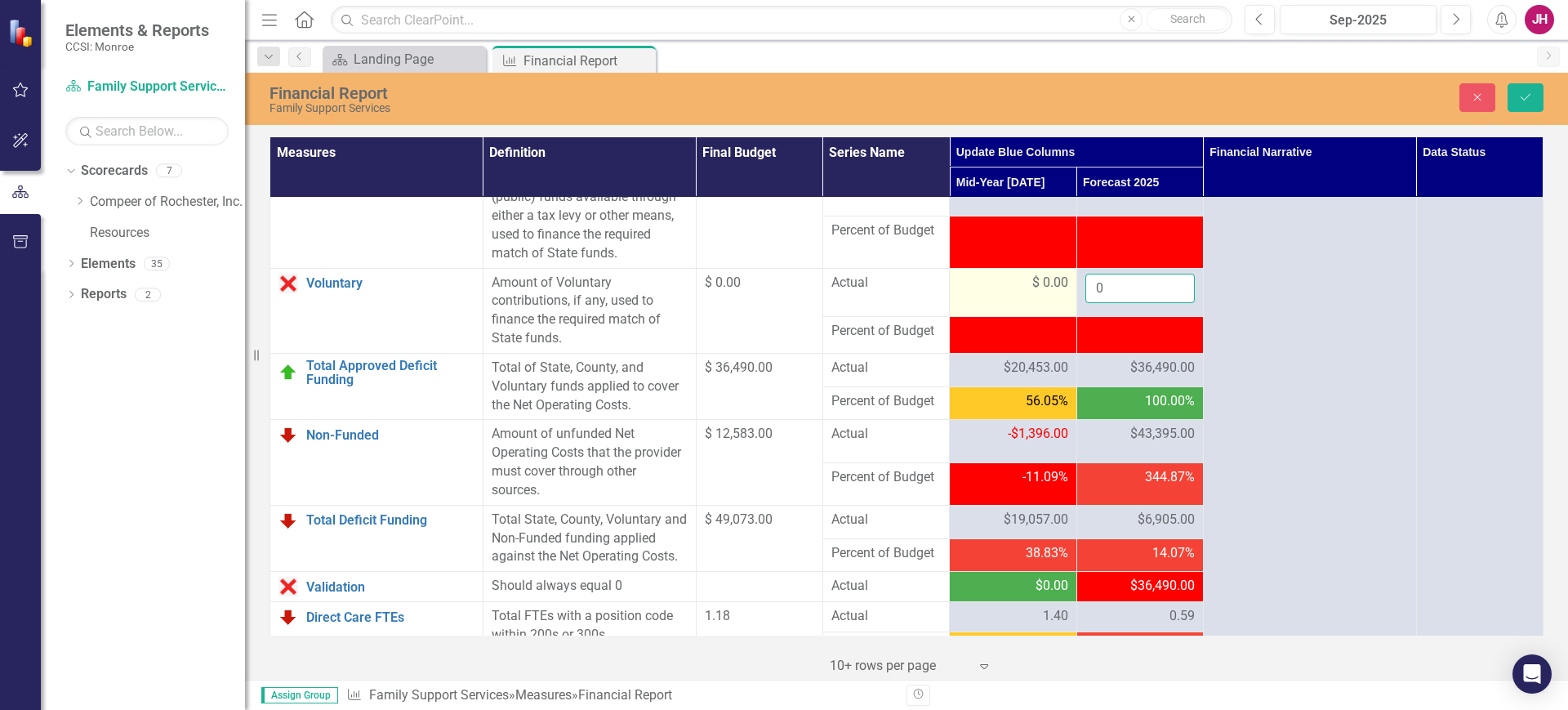
drag, startPoint x: 1137, startPoint y: 343, endPoint x: 1054, endPoint y: 336, distance: 83.3
click at [1054, 317] on tr "Voluntary Link Open Element Amount of Voluntary contributions, if any, used to …" at bounding box center [906, 293] width 1273 height 49
type input "01"
click at [1519, 89] on button "Save" at bounding box center [1525, 97] width 36 height 29
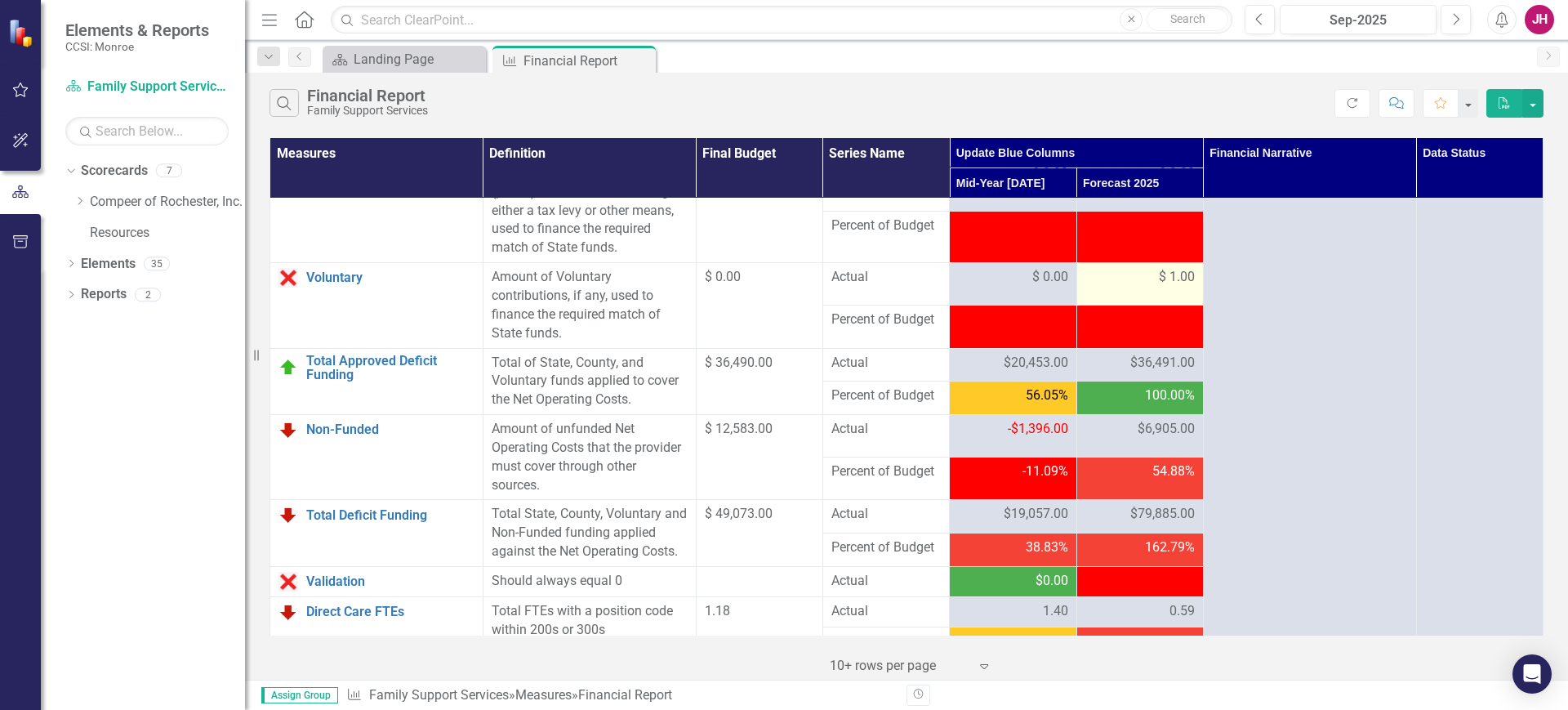
scroll to position [1941, 0]
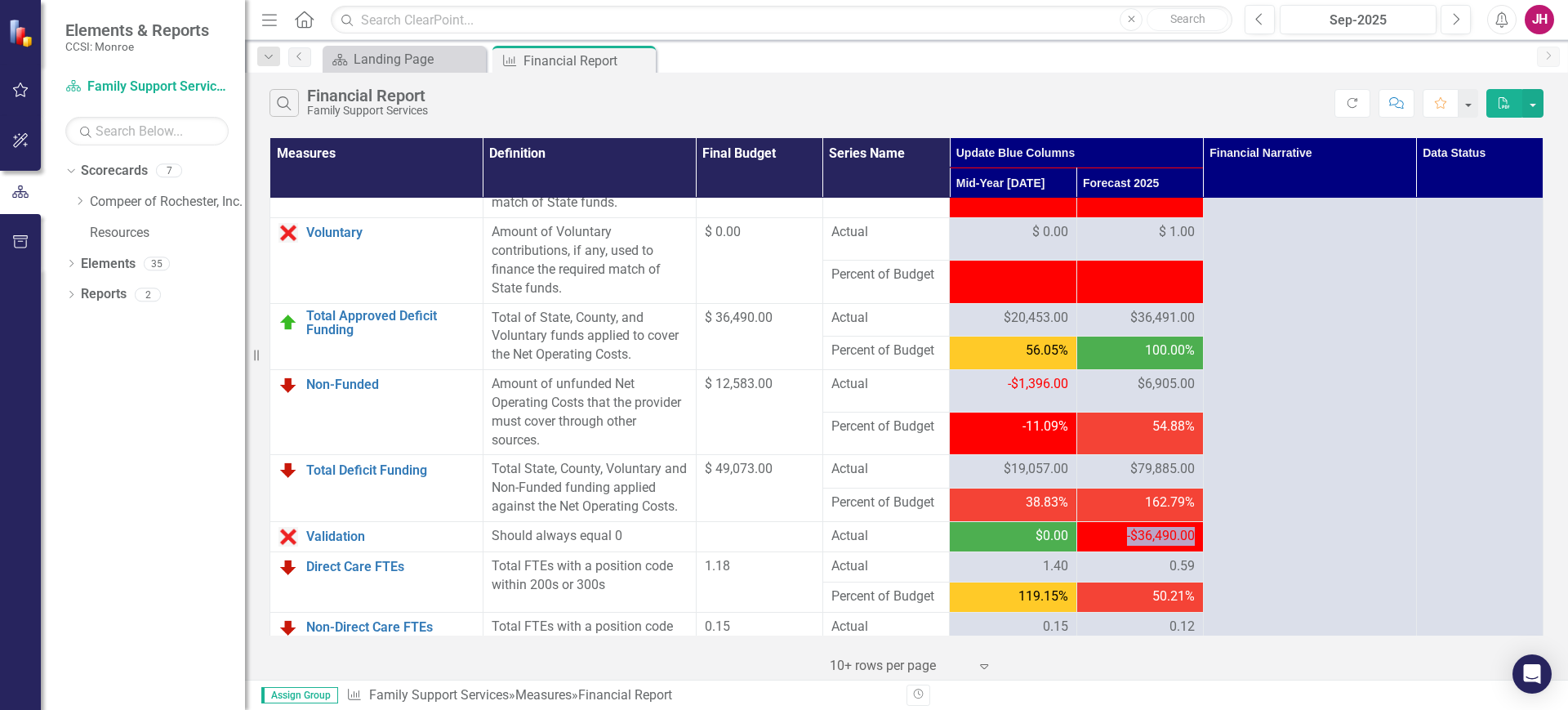
drag, startPoint x: 1105, startPoint y: 595, endPoint x: 1193, endPoint y: 586, distance: 88.5
click at [1193, 552] on td "-$36,490.00" at bounding box center [1140, 537] width 127 height 30
click at [1131, 242] on div "$ 1.00" at bounding box center [1141, 232] width 110 height 19
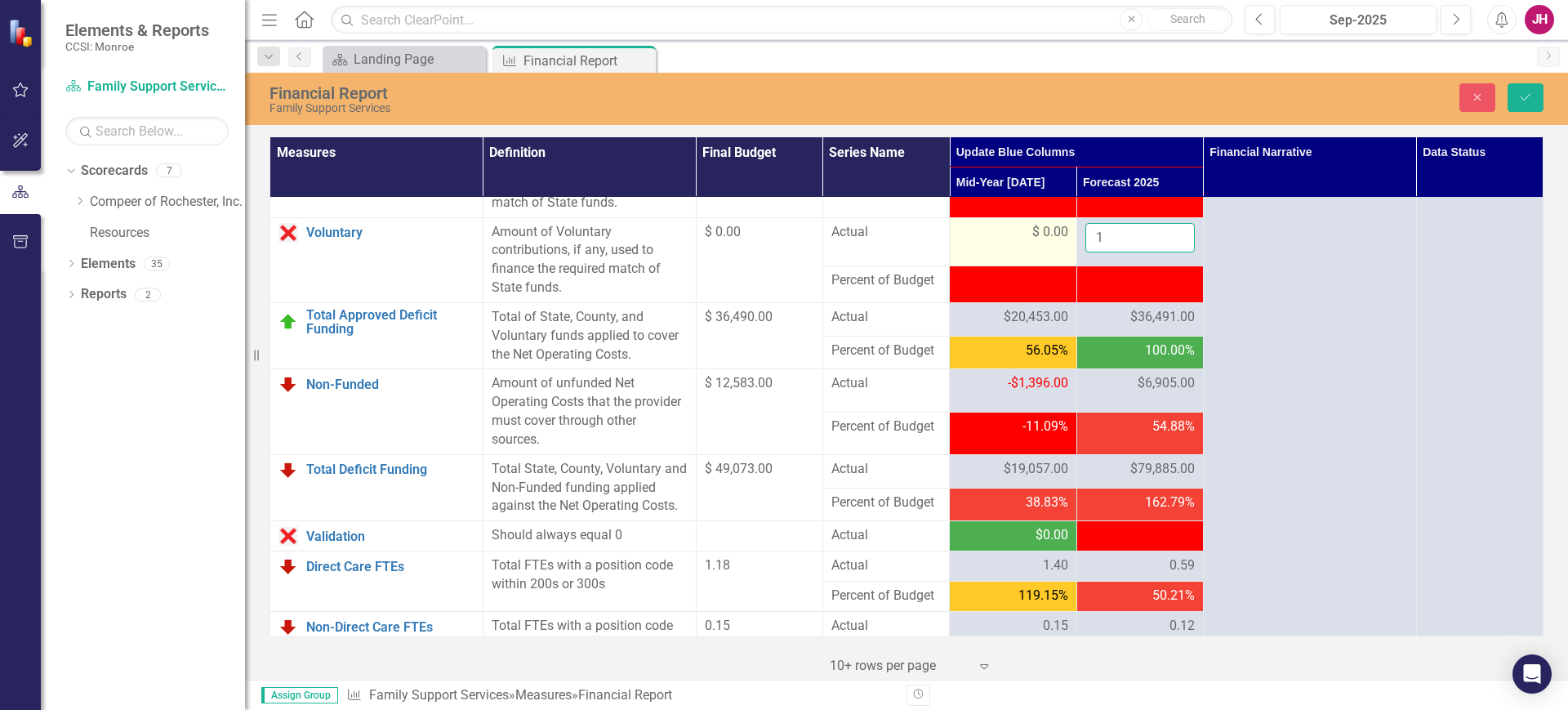
drag, startPoint x: 1119, startPoint y: 289, endPoint x: 1061, endPoint y: 291, distance: 58.0
click at [1063, 266] on tr "Voluntary Link Open Element Amount of Voluntary contributions, if any, used to …" at bounding box center [906, 241] width 1273 height 49
type input "0"
click at [1522, 91] on icon "Save" at bounding box center [1526, 97] width 15 height 11
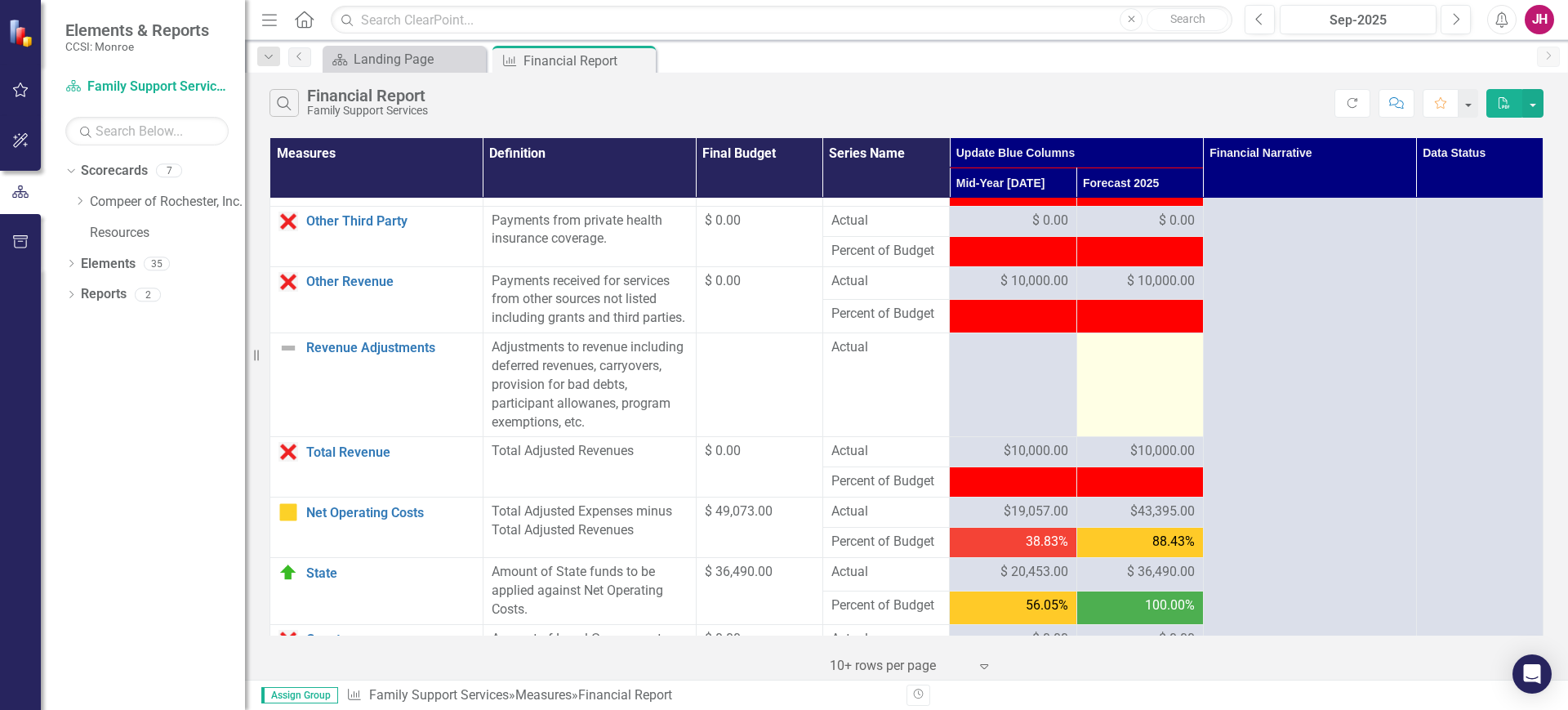
scroll to position [1328, 0]
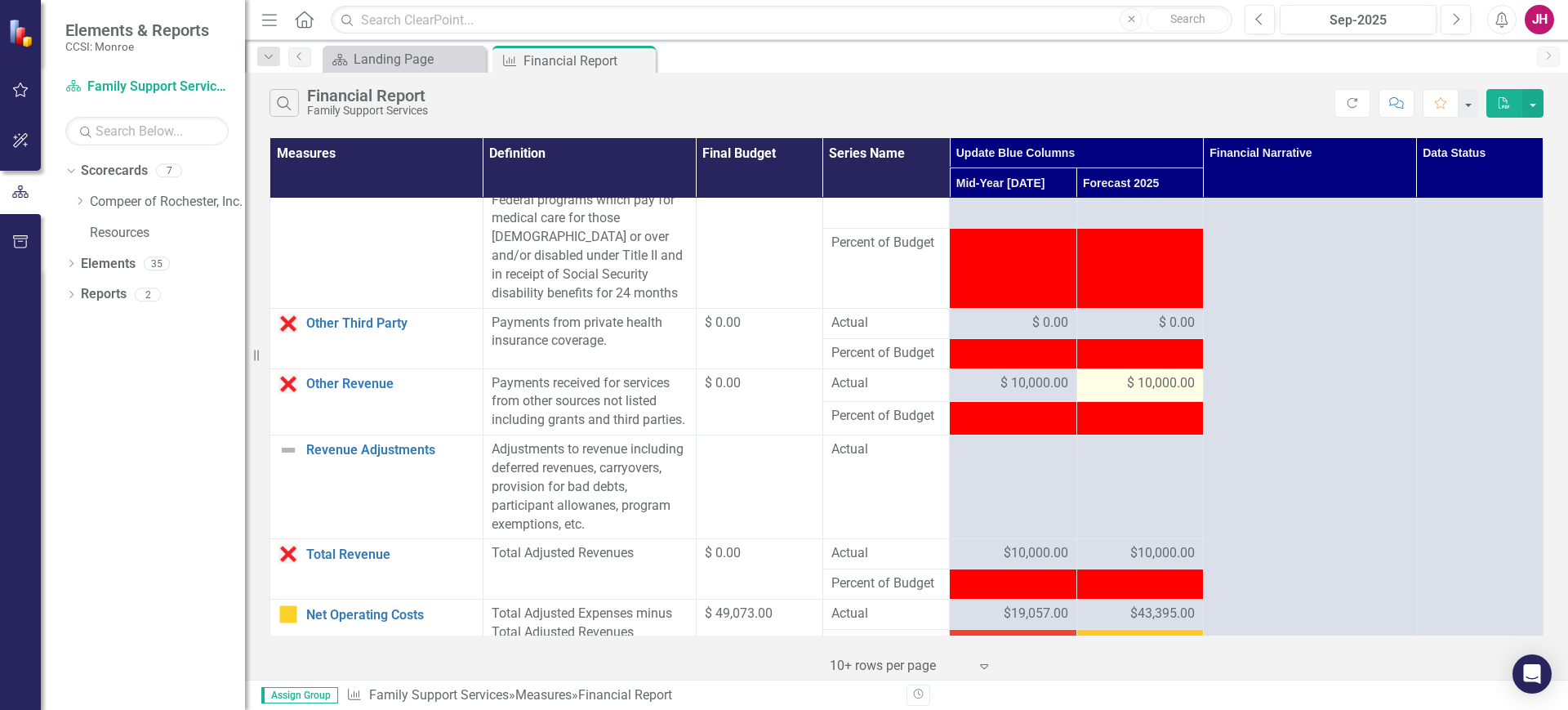
click at [1129, 393] on span "$ 10,000.00" at bounding box center [1160, 384] width 68 height 19
click at [1127, 393] on span "$ 10,000.00" at bounding box center [1160, 384] width 68 height 19
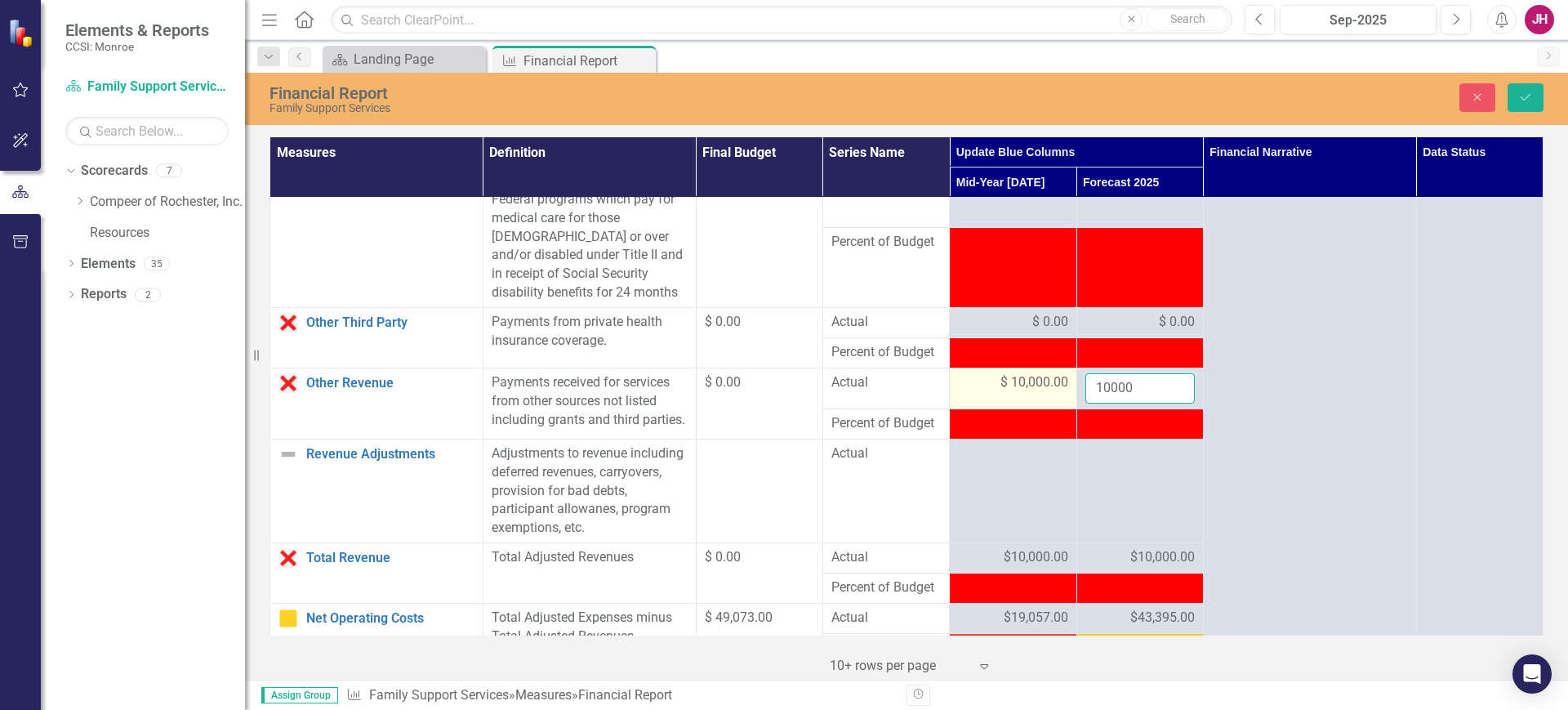
drag, startPoint x: 1127, startPoint y: 424, endPoint x: 1010, endPoint y: 417, distance: 117.2
click at [1023, 409] on tr "Other Revenue Link Open Element Payments received for services from other sourc…" at bounding box center [906, 389] width 1273 height 41
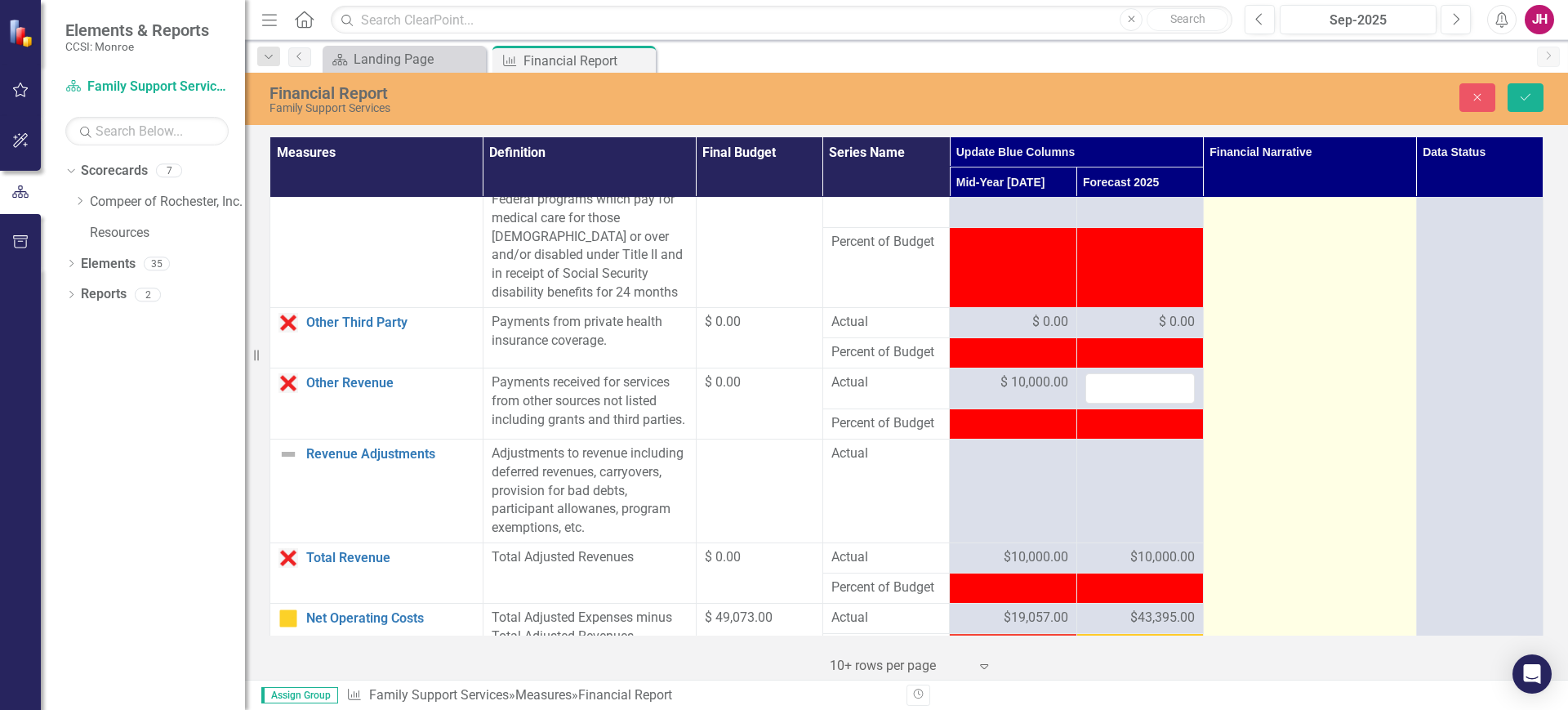
click at [1283, 430] on td at bounding box center [1309, 110] width 213 height 2480
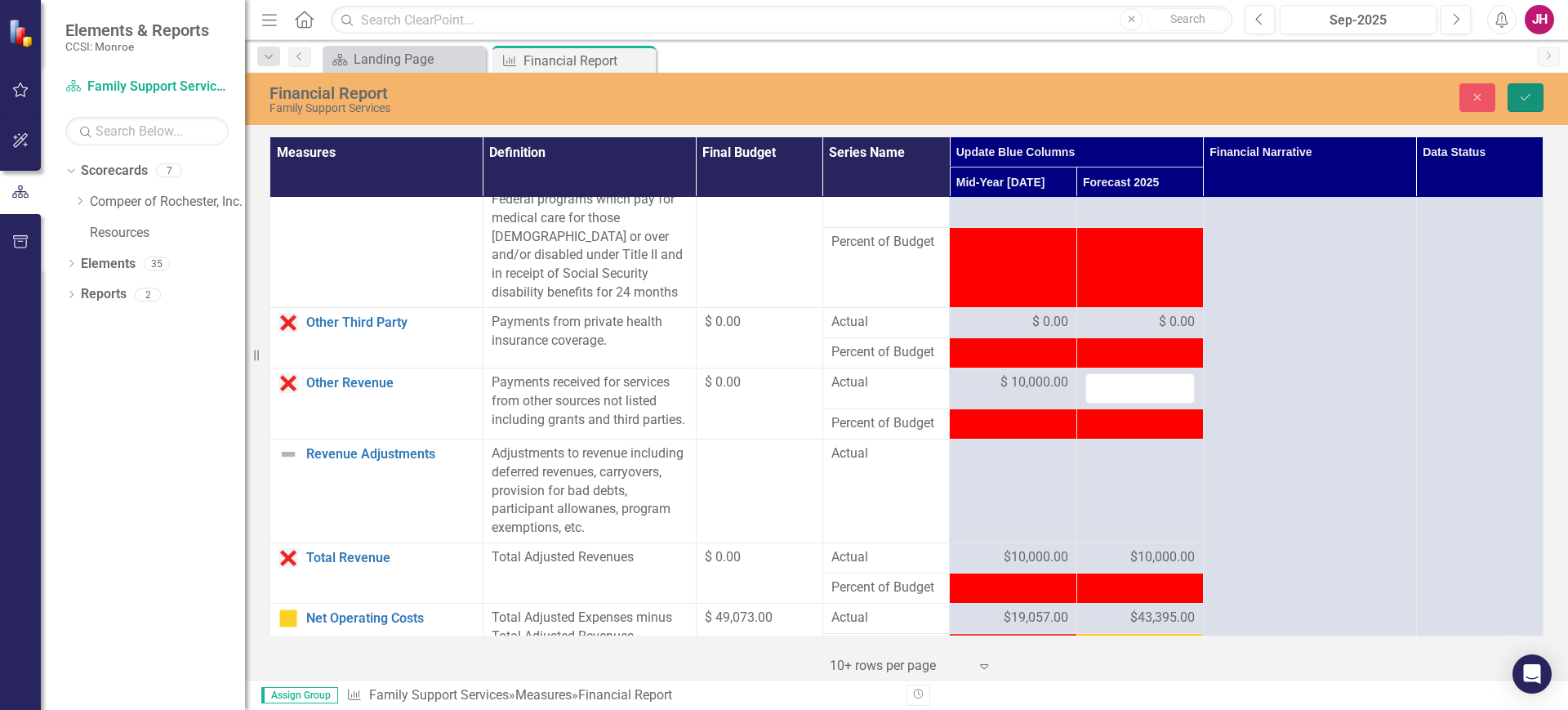
click at [1527, 89] on button "Save" at bounding box center [1525, 97] width 36 height 29
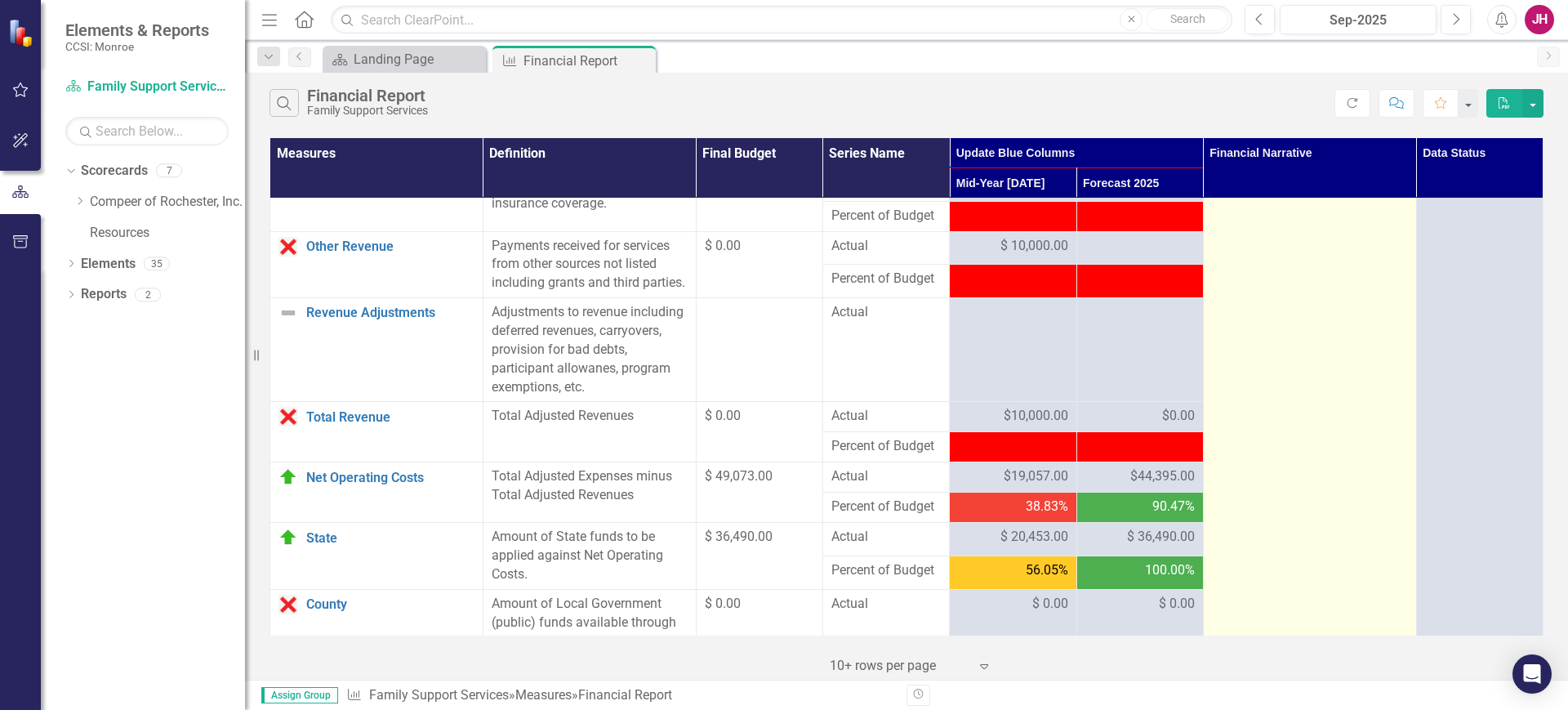
scroll to position [1430, 0]
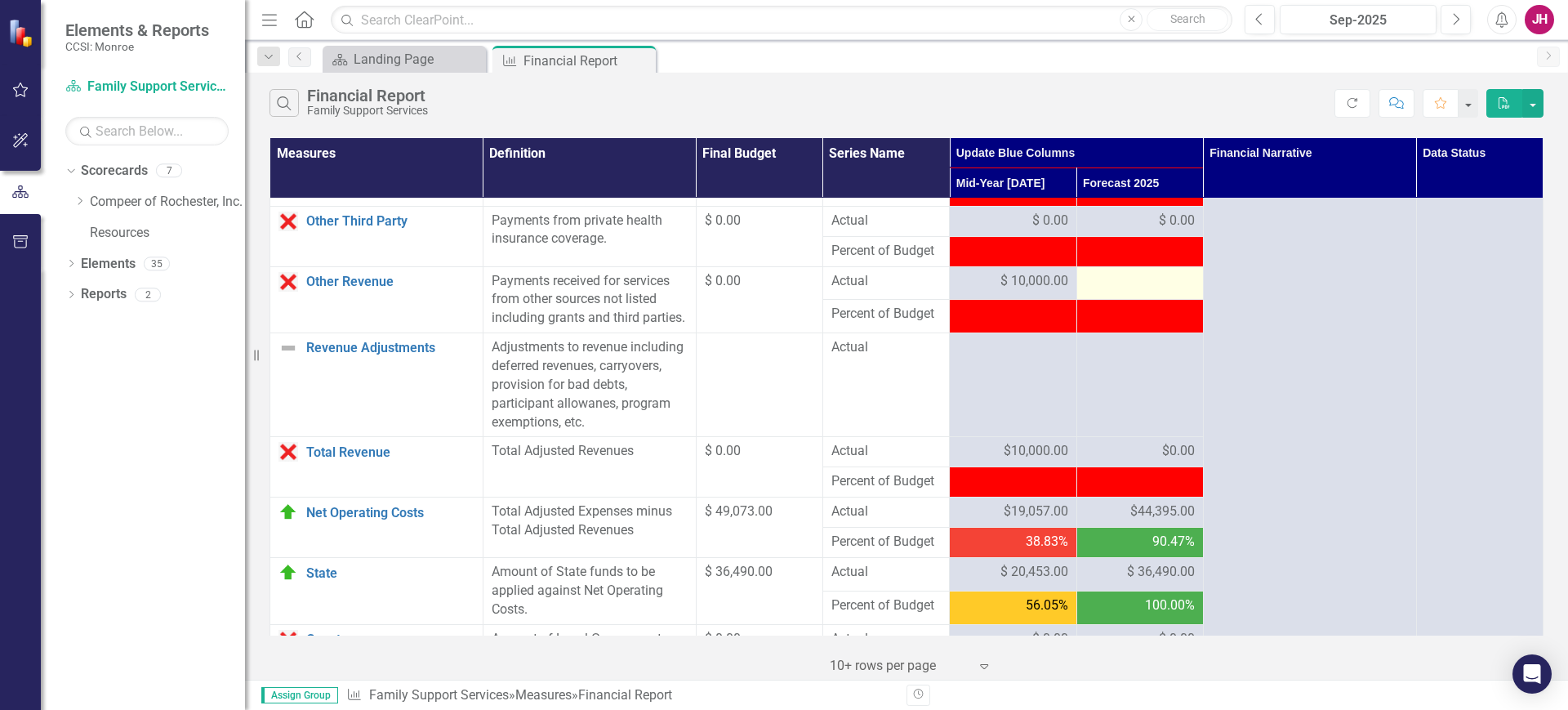
click at [1125, 292] on div at bounding box center [1141, 281] width 110 height 20
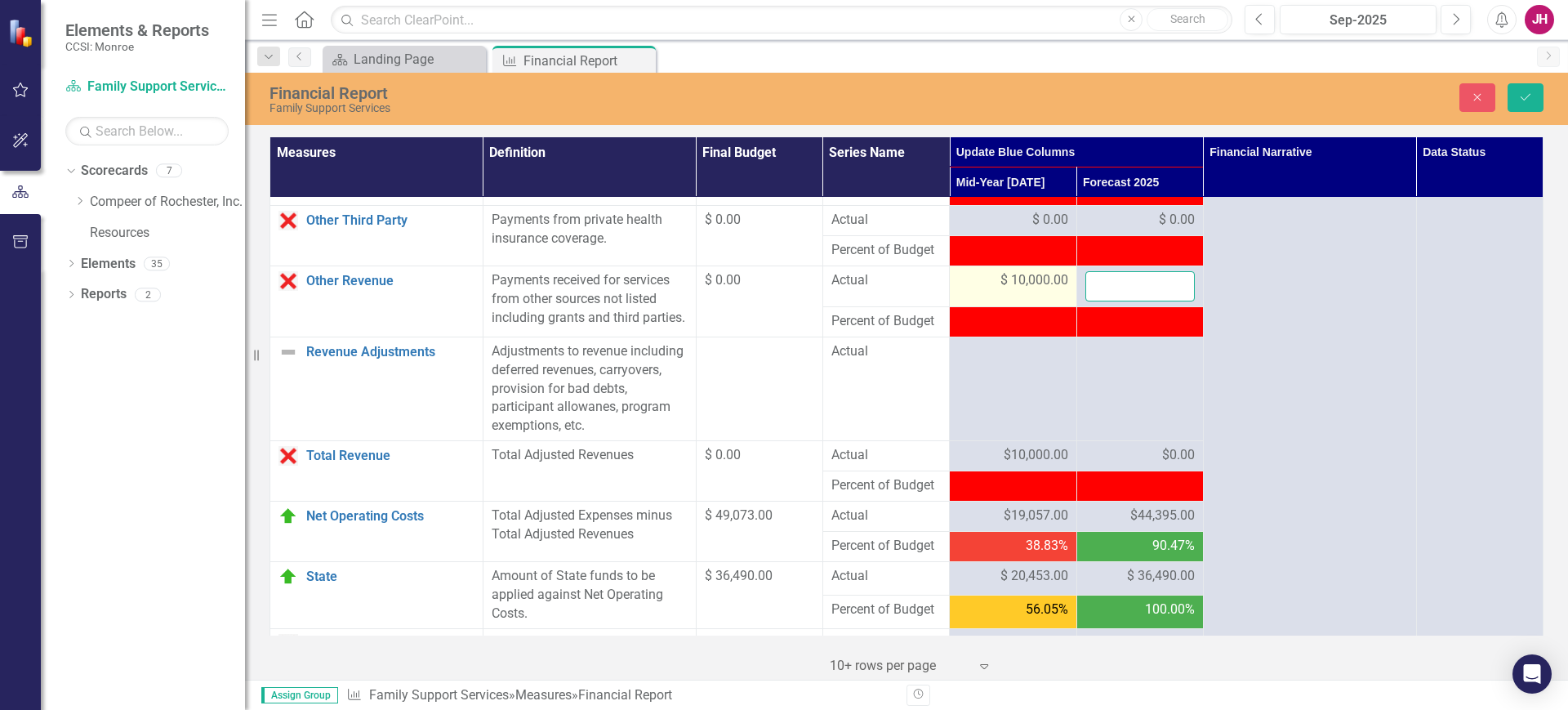
drag, startPoint x: 1133, startPoint y: 323, endPoint x: 1051, endPoint y: 328, distance: 82.2
click at [1051, 307] on tr "Other Revenue Link Open Element Payments received for services from other sourc…" at bounding box center [906, 287] width 1273 height 41
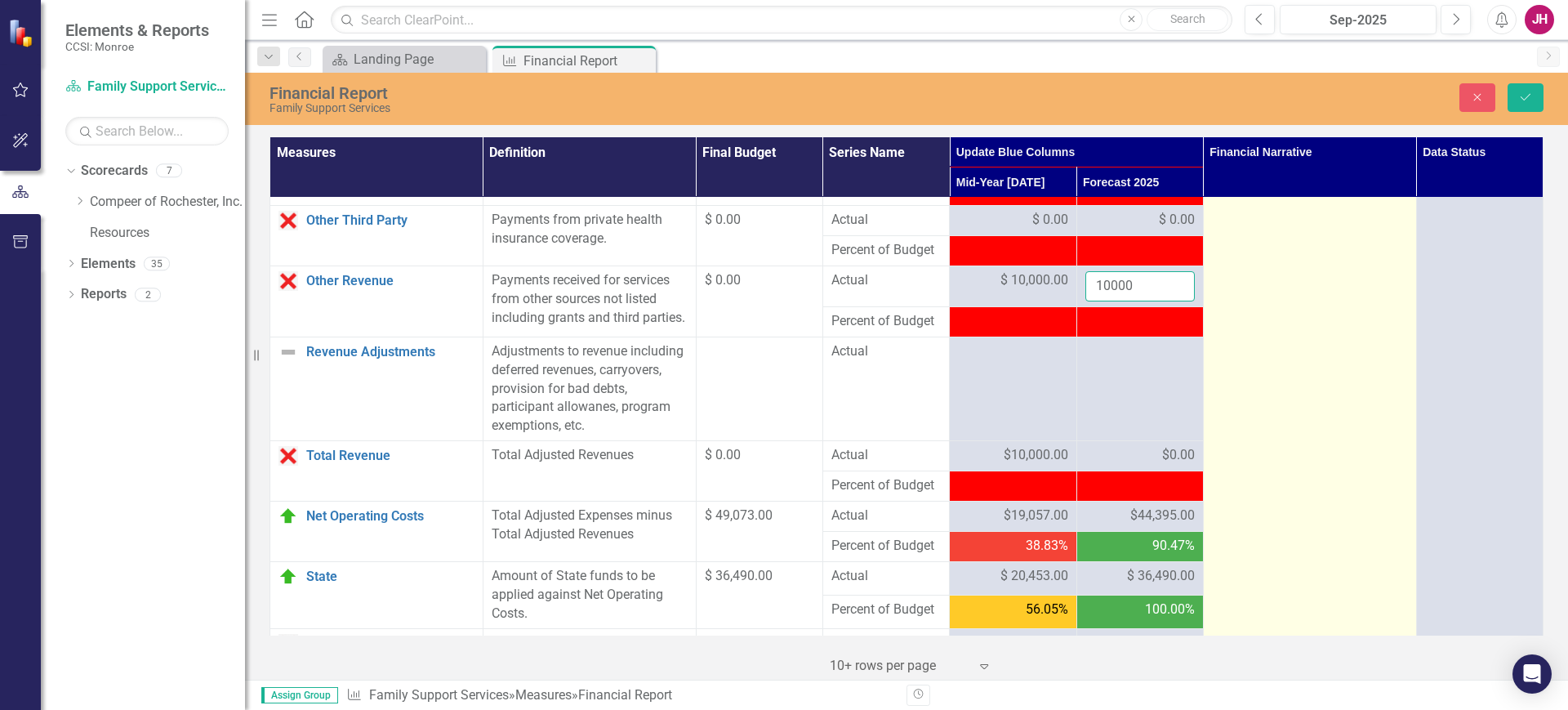
type input "10000"
click at [1254, 311] on td at bounding box center [1309, 7] width 213 height 2480
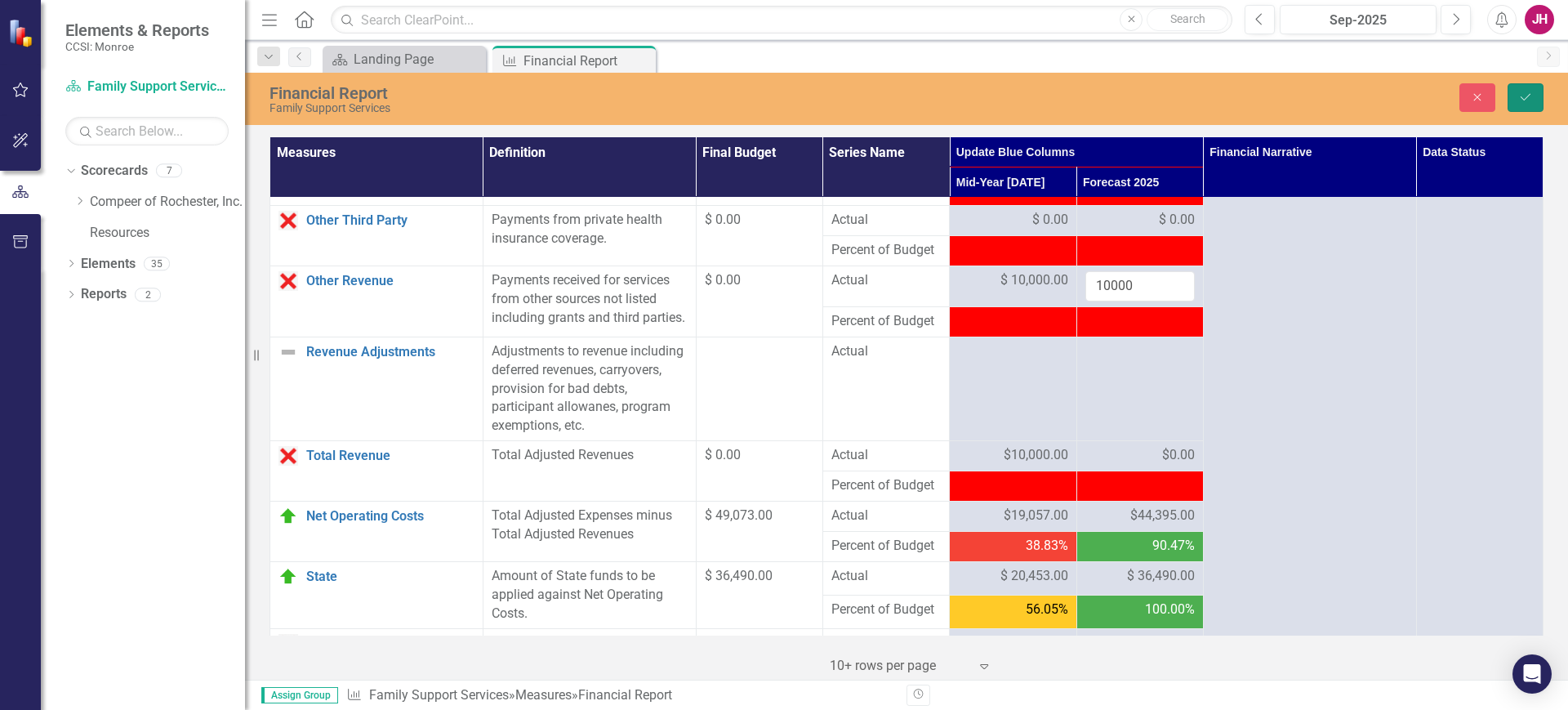
click at [1530, 92] on icon "Save" at bounding box center [1526, 97] width 15 height 11
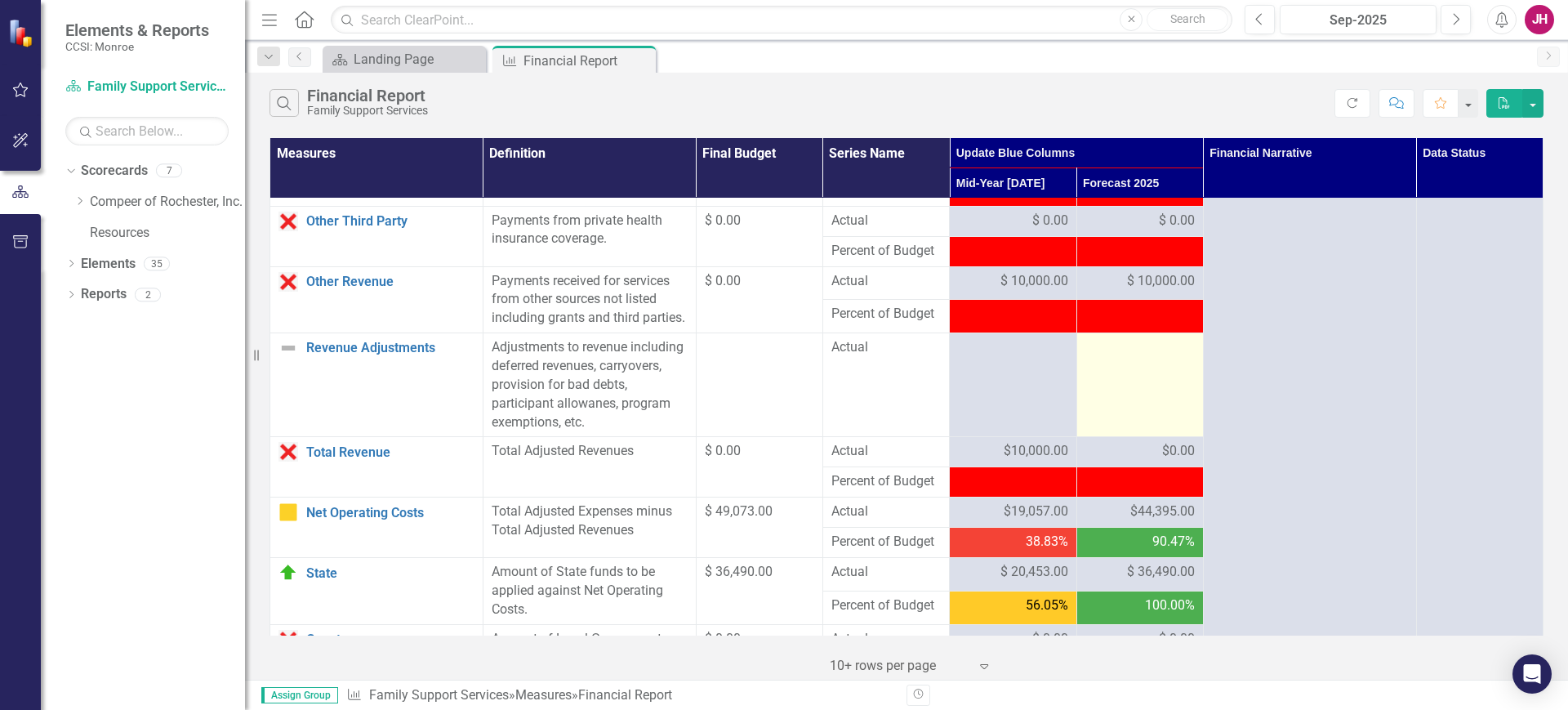
click at [1127, 437] on td at bounding box center [1140, 385] width 127 height 103
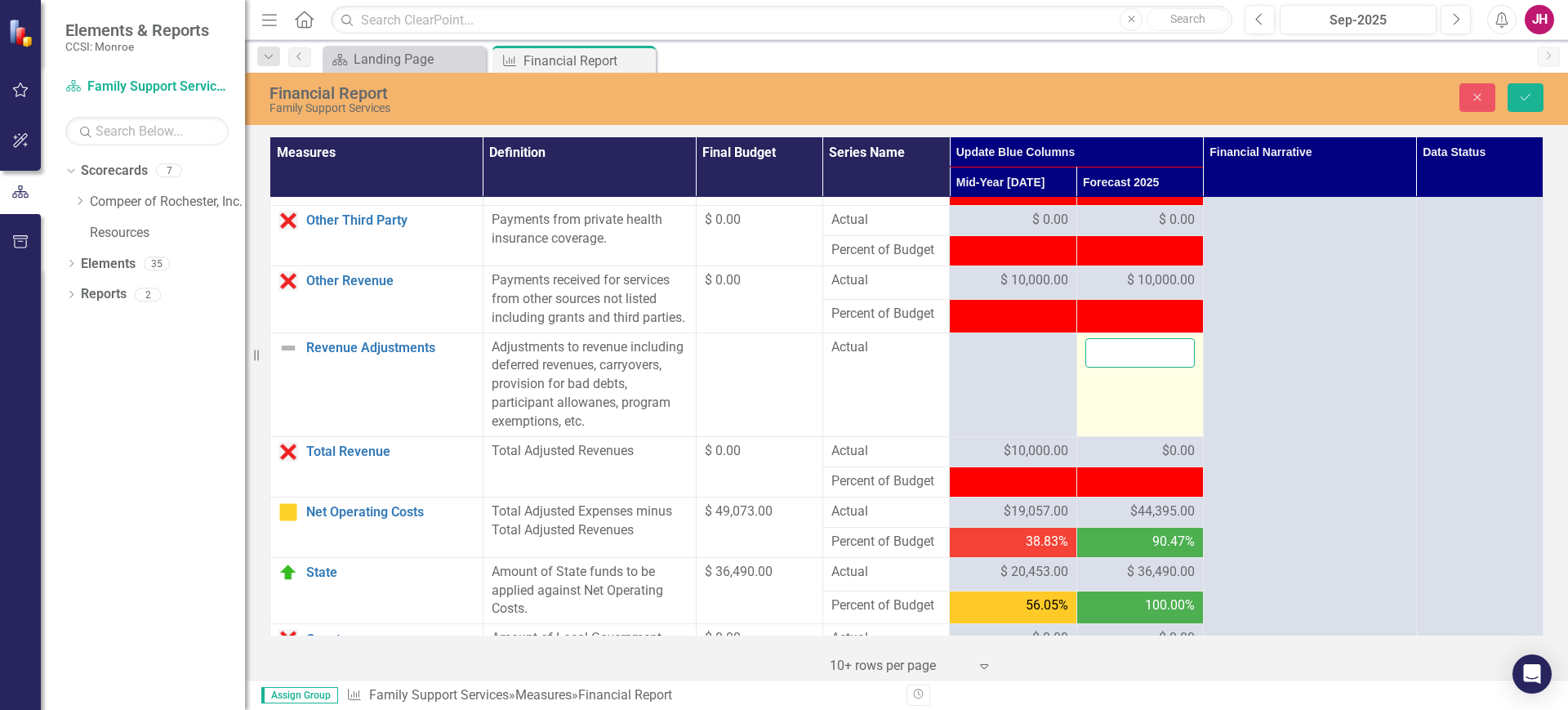
click at [1114, 369] on input "number" at bounding box center [1141, 353] width 110 height 30
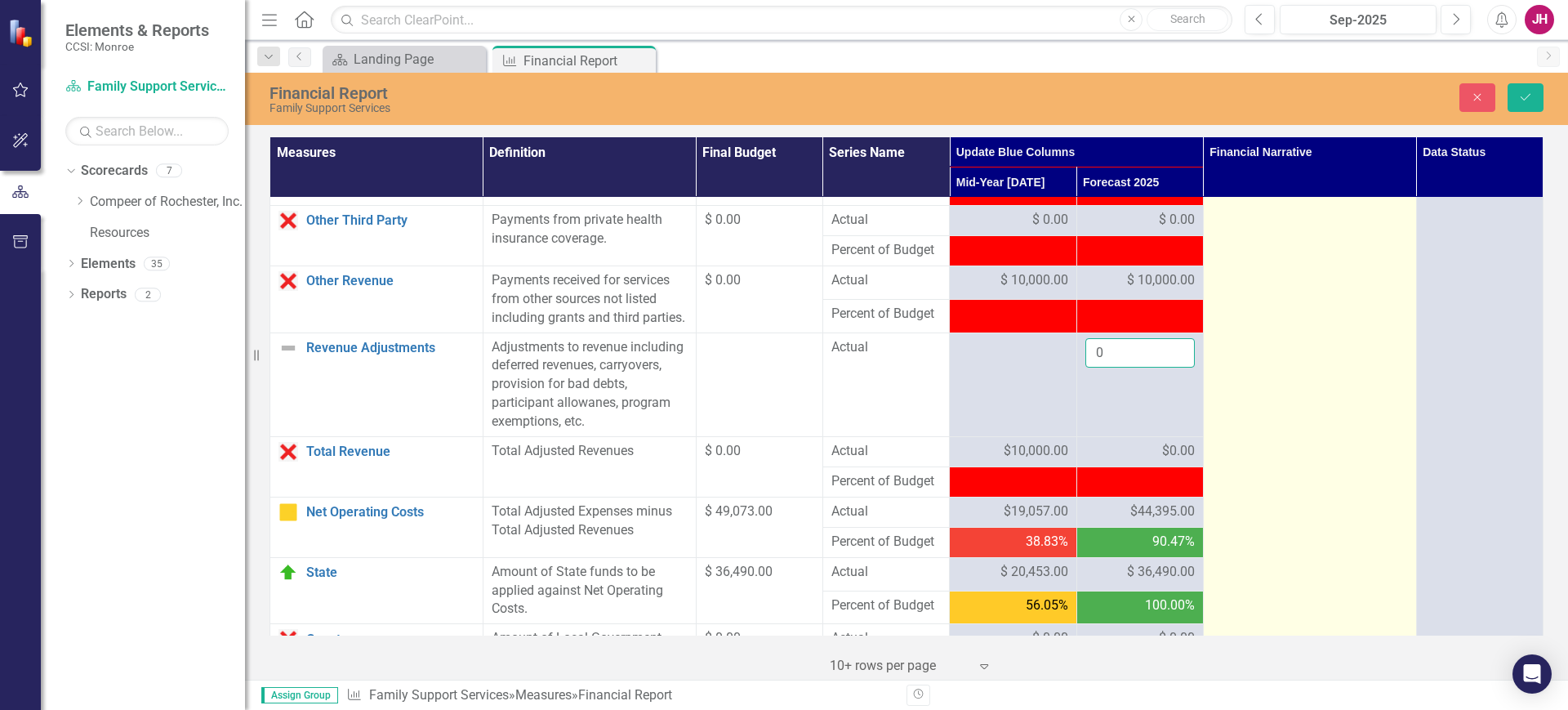
type input "0"
click at [1265, 412] on td at bounding box center [1309, 6] width 213 height 2477
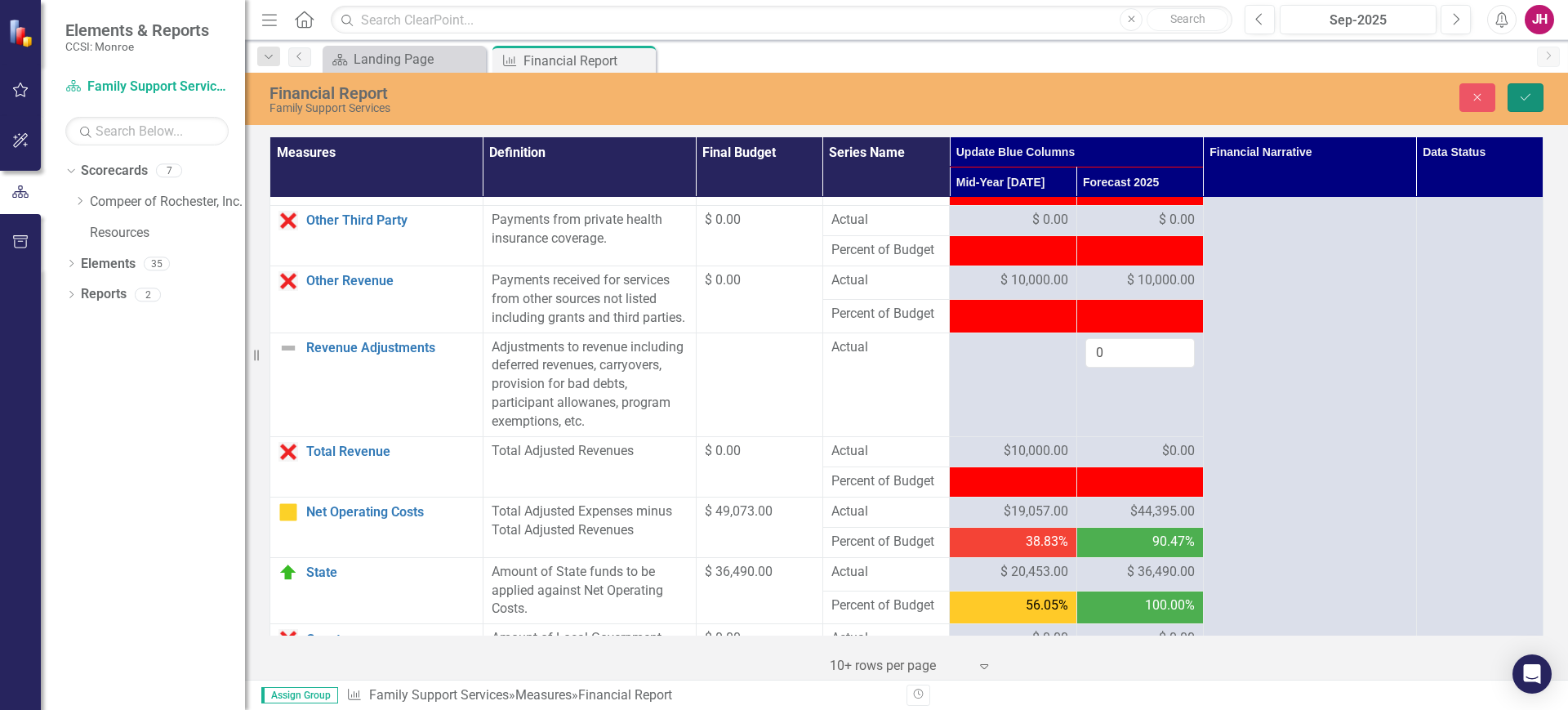
click at [1509, 97] on button "Save" at bounding box center [1525, 97] width 36 height 29
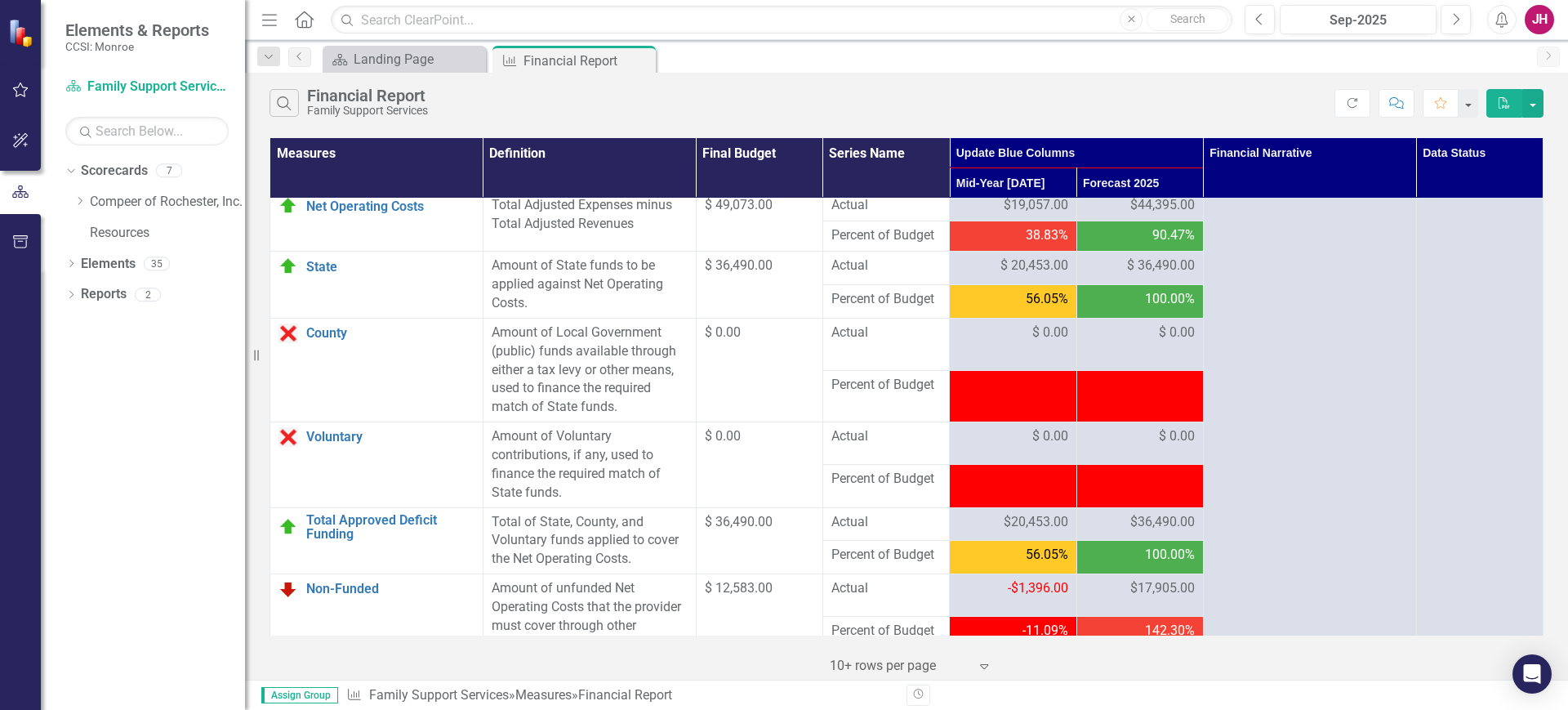
scroll to position [1839, 0]
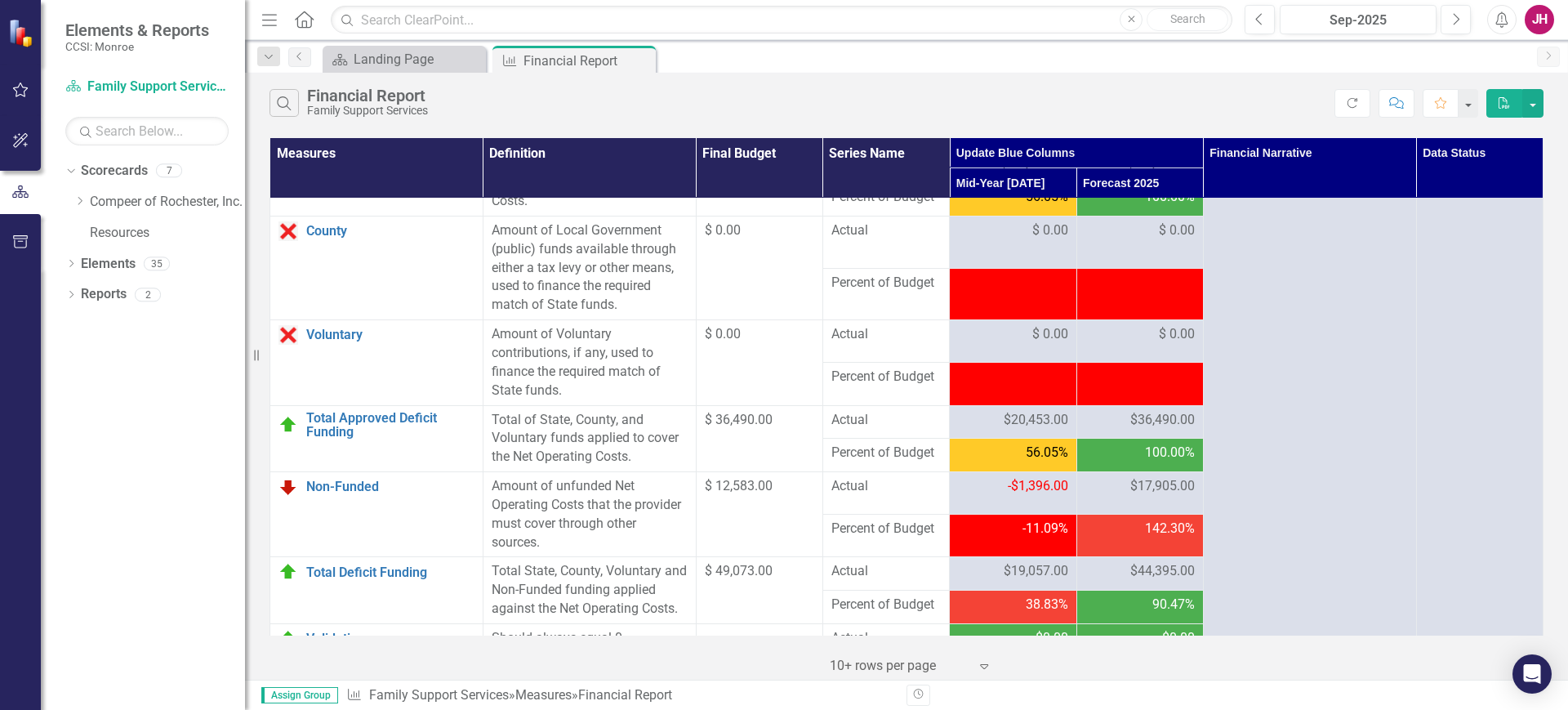
click at [1133, 496] on span "$17,905.00" at bounding box center [1162, 486] width 64 height 19
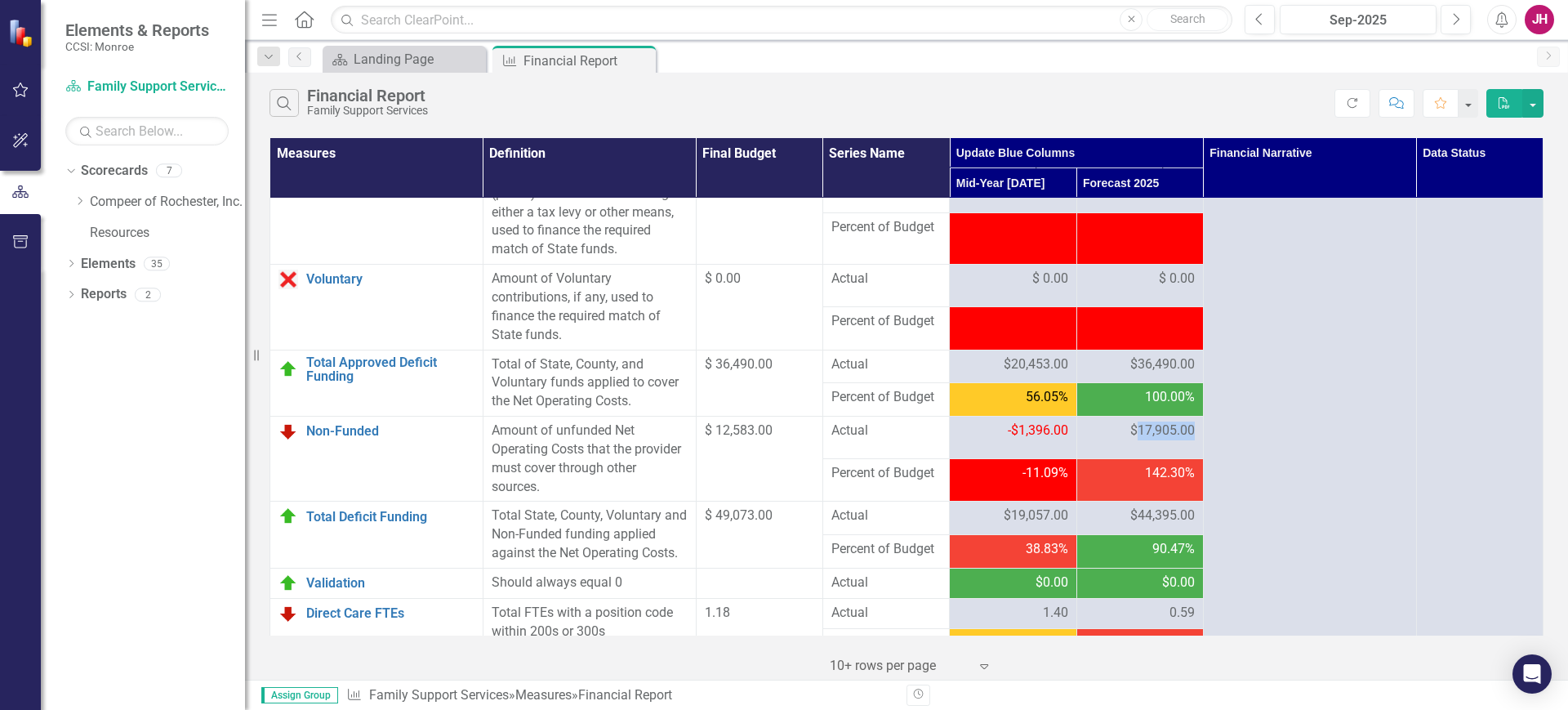
scroll to position [1941, 0]
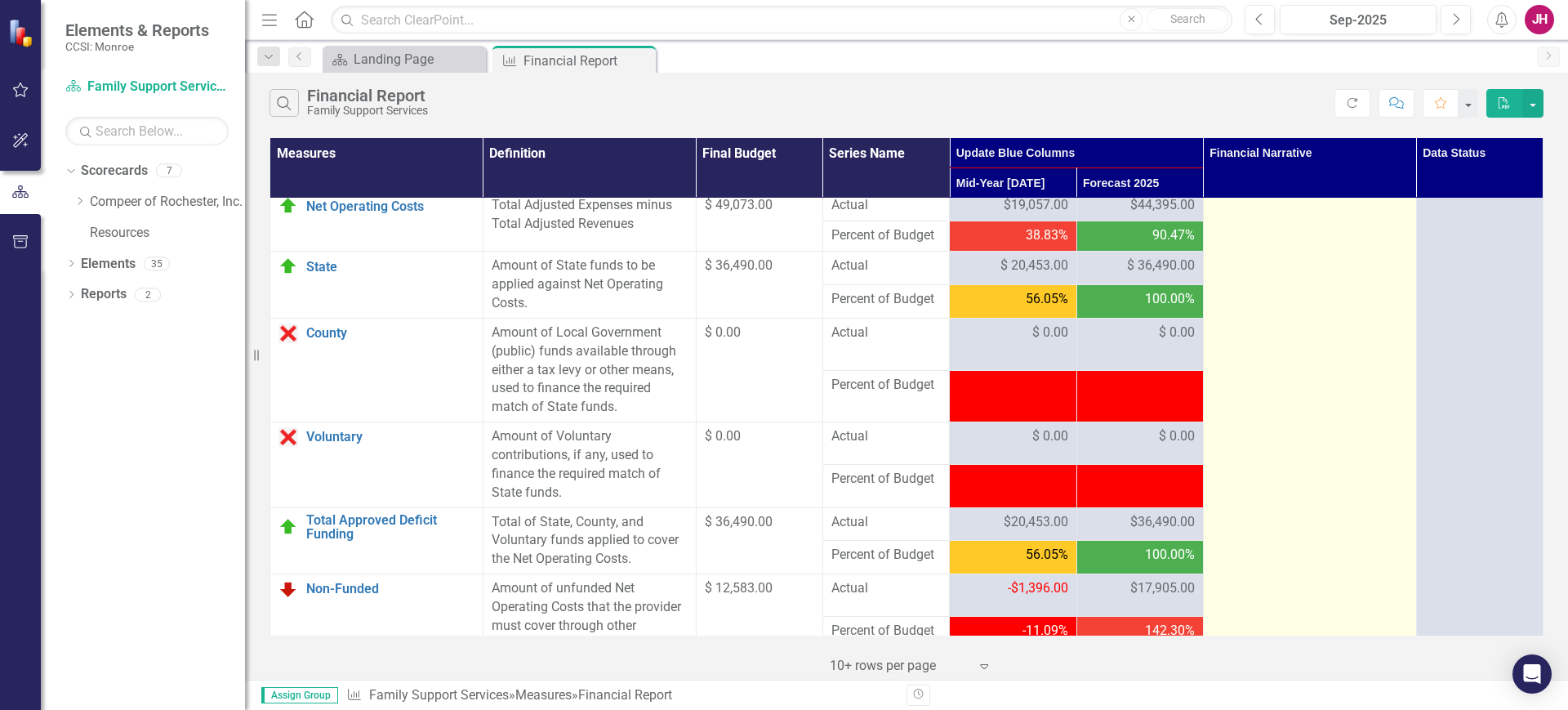
scroll to position [1839, 0]
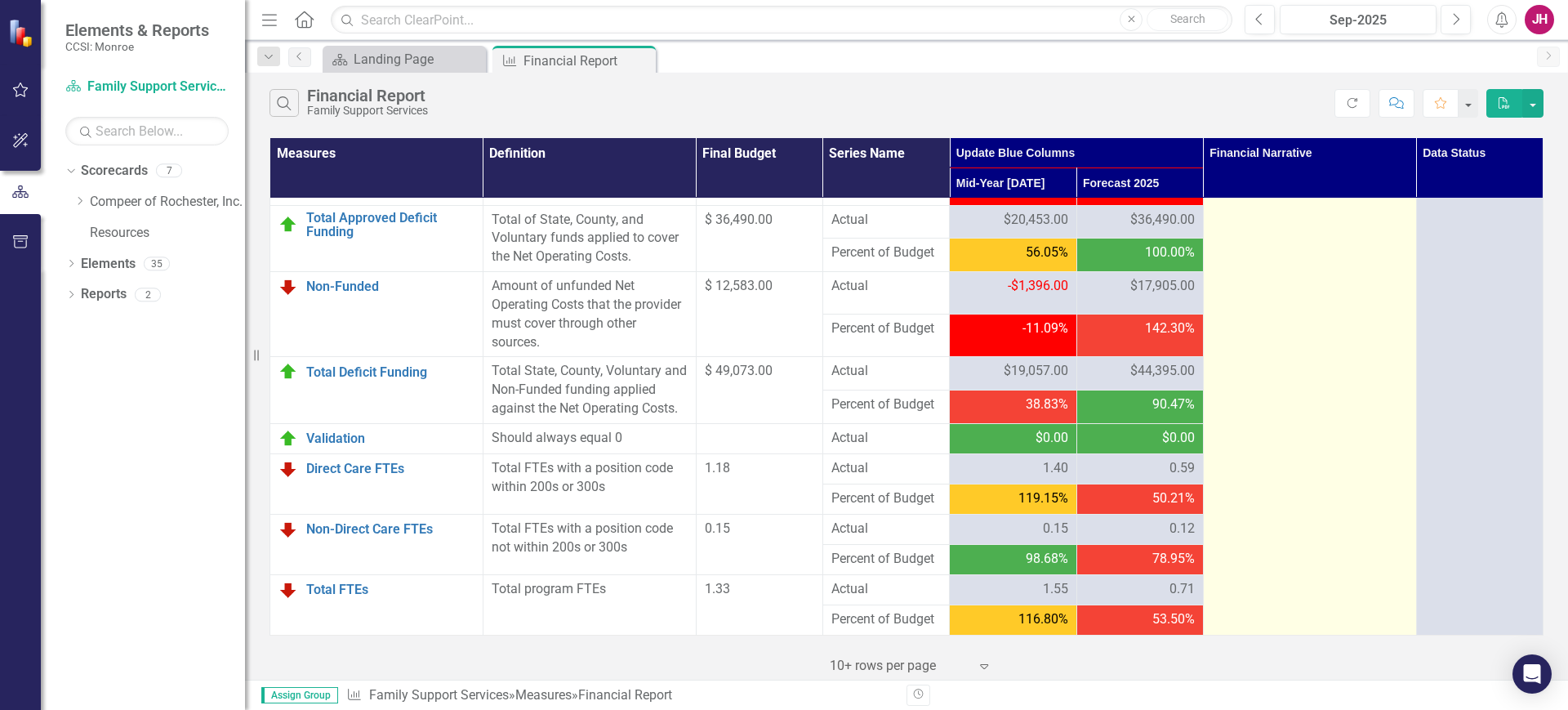
scroll to position [2095, 0]
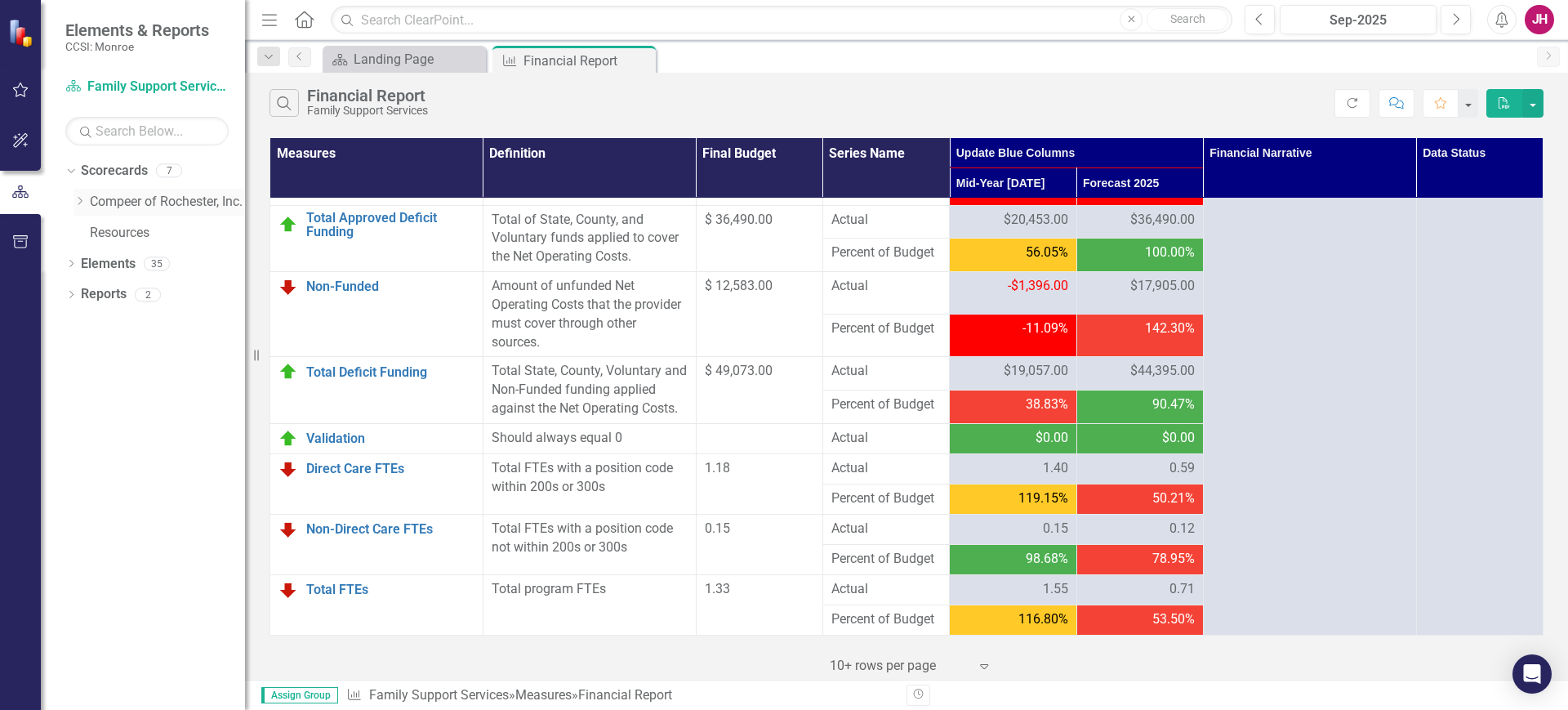
click at [77, 200] on icon "Dropdown" at bounding box center [79, 201] width 12 height 10
click at [122, 294] on link "Youth Peer Mentoring" at bounding box center [175, 294] width 139 height 19
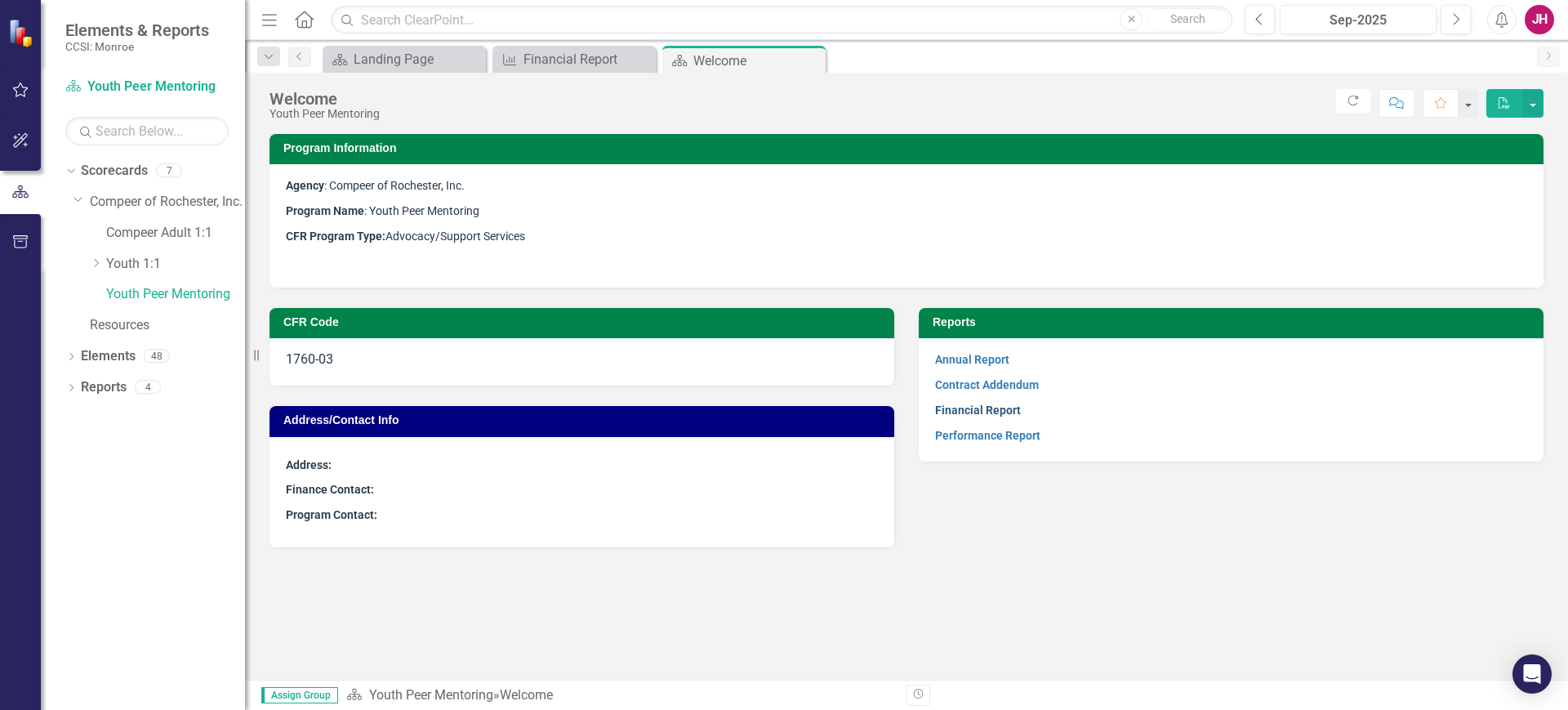
click at [960, 406] on link "Financial Report" at bounding box center [978, 410] width 86 height 13
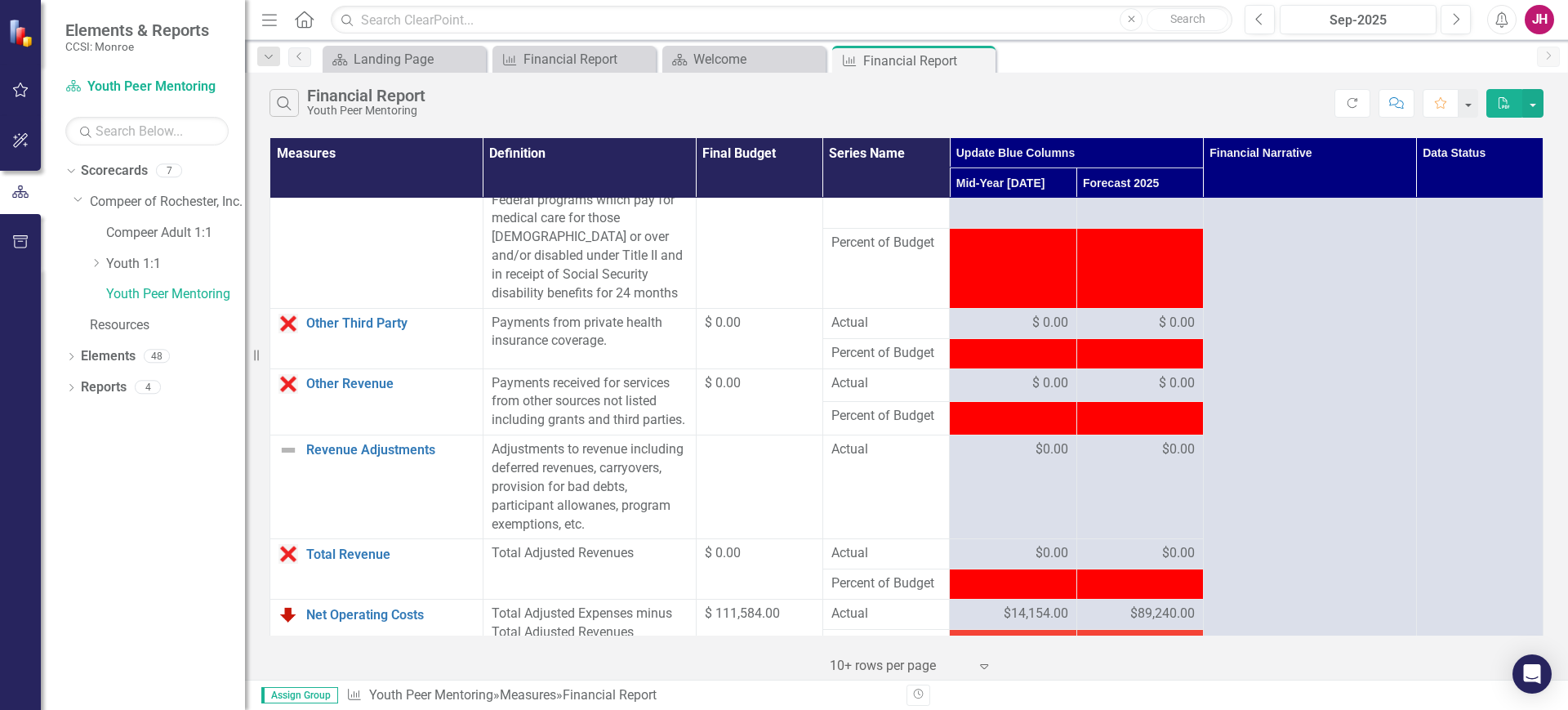
scroll to position [1533, 0]
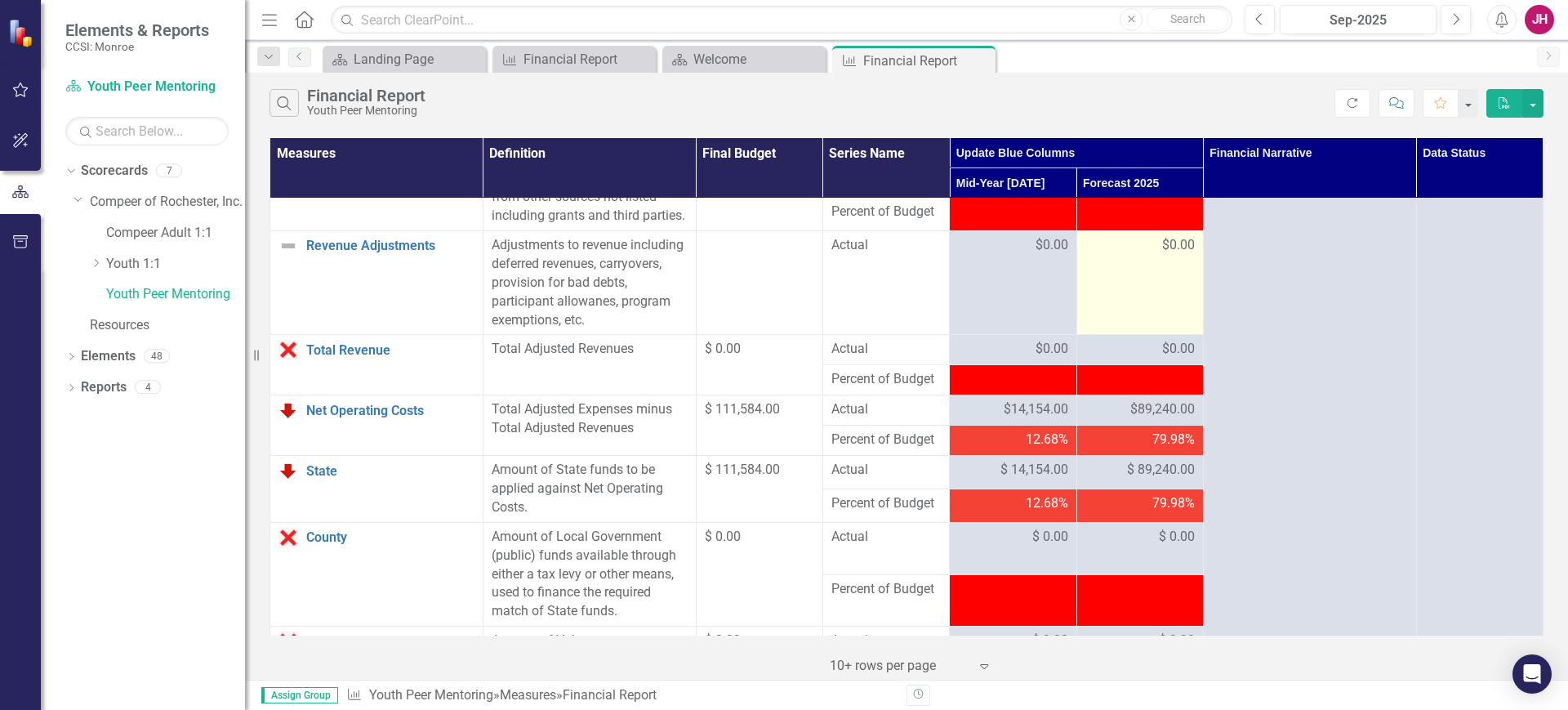
click at [1129, 323] on td "$0.00" at bounding box center [1140, 282] width 127 height 103
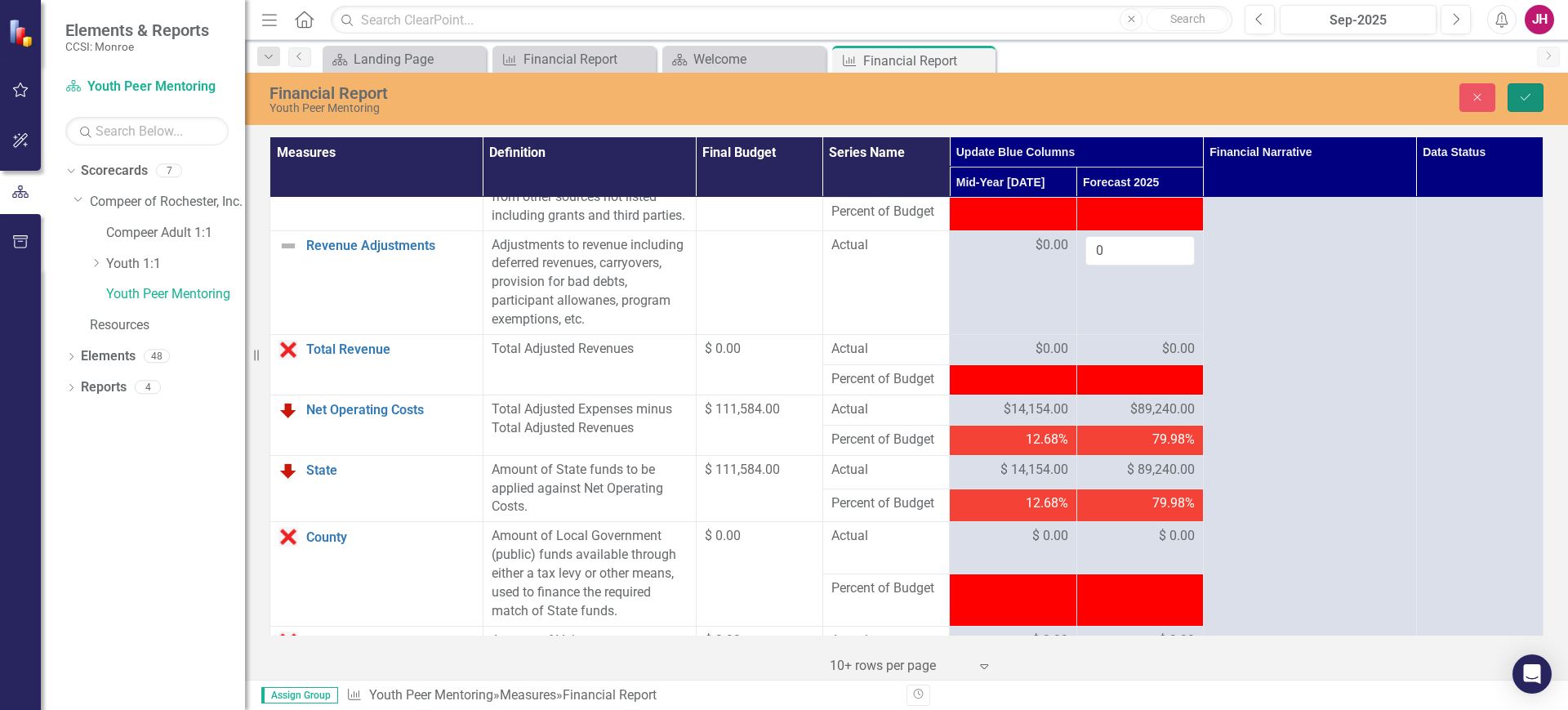
click at [1542, 97] on button "Save" at bounding box center [1525, 97] width 36 height 29
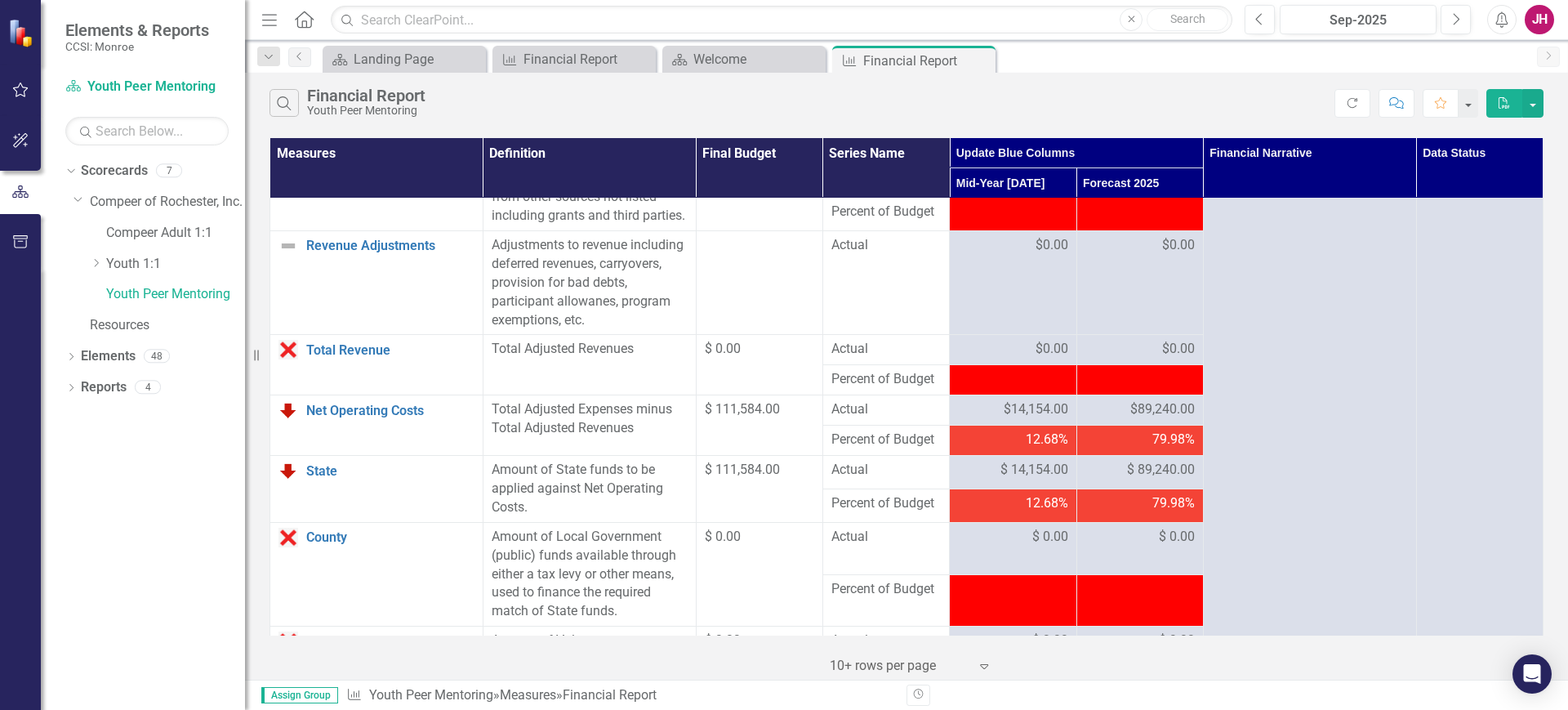
click at [1130, 419] on span "$89,240.00" at bounding box center [1162, 410] width 64 height 19
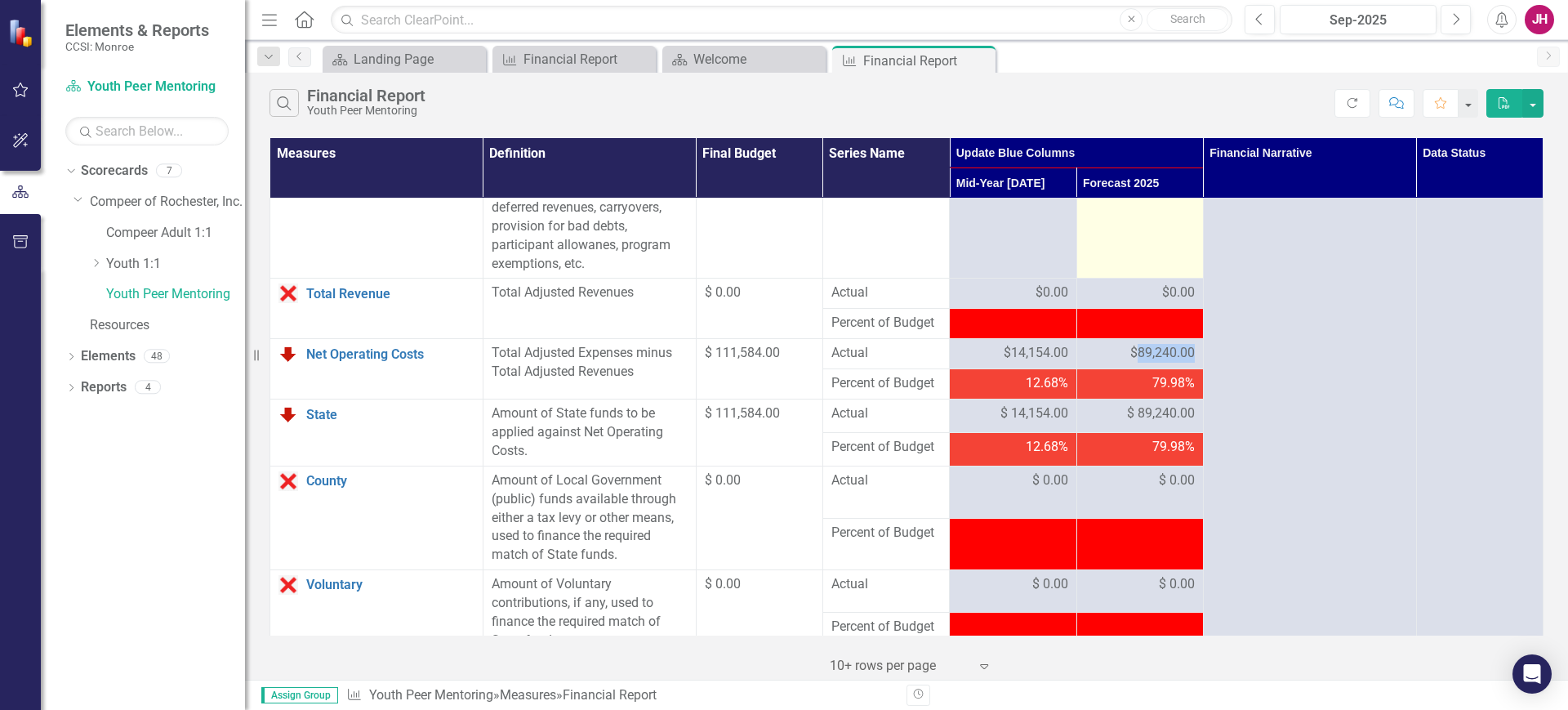
scroll to position [1634, 0]
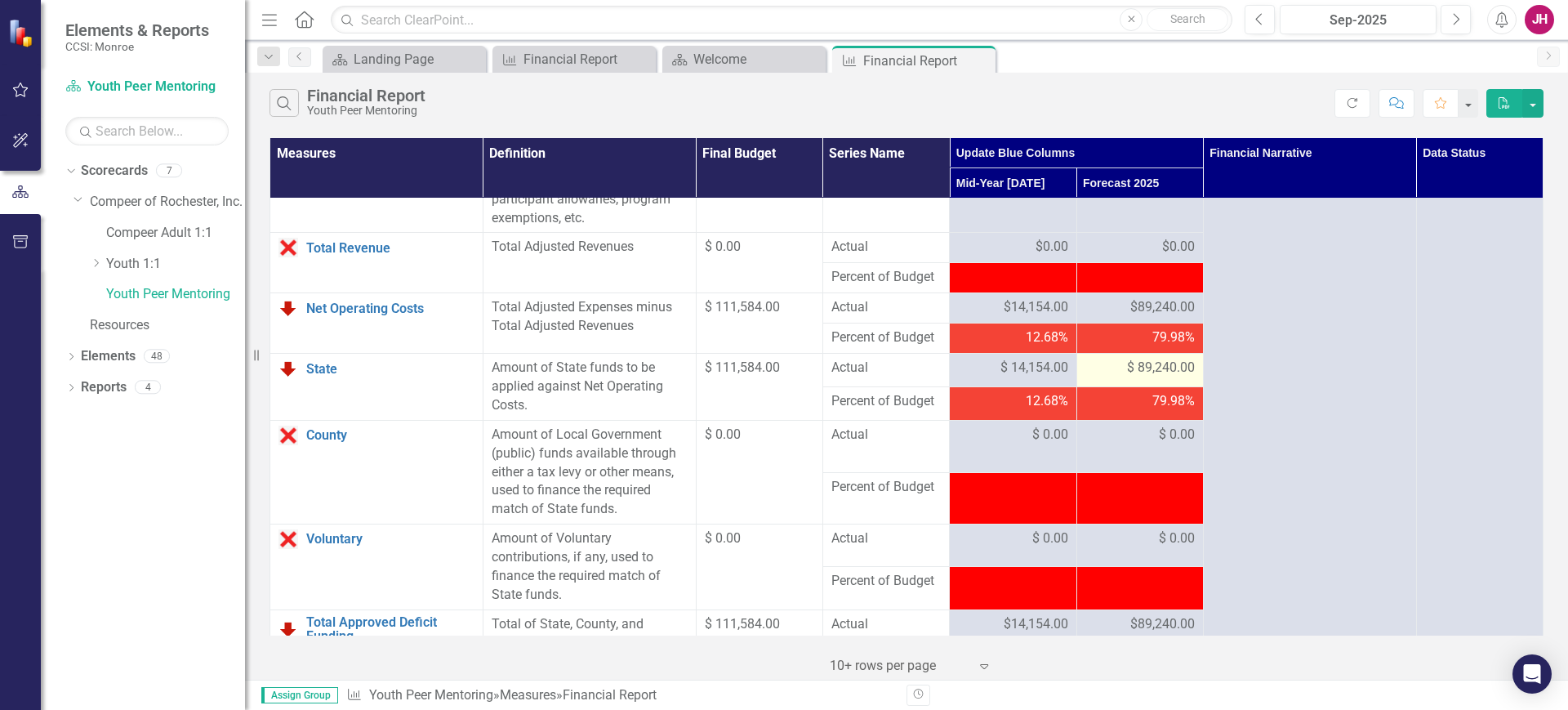
click at [1158, 377] on span "$ 89,240.00" at bounding box center [1160, 368] width 68 height 19
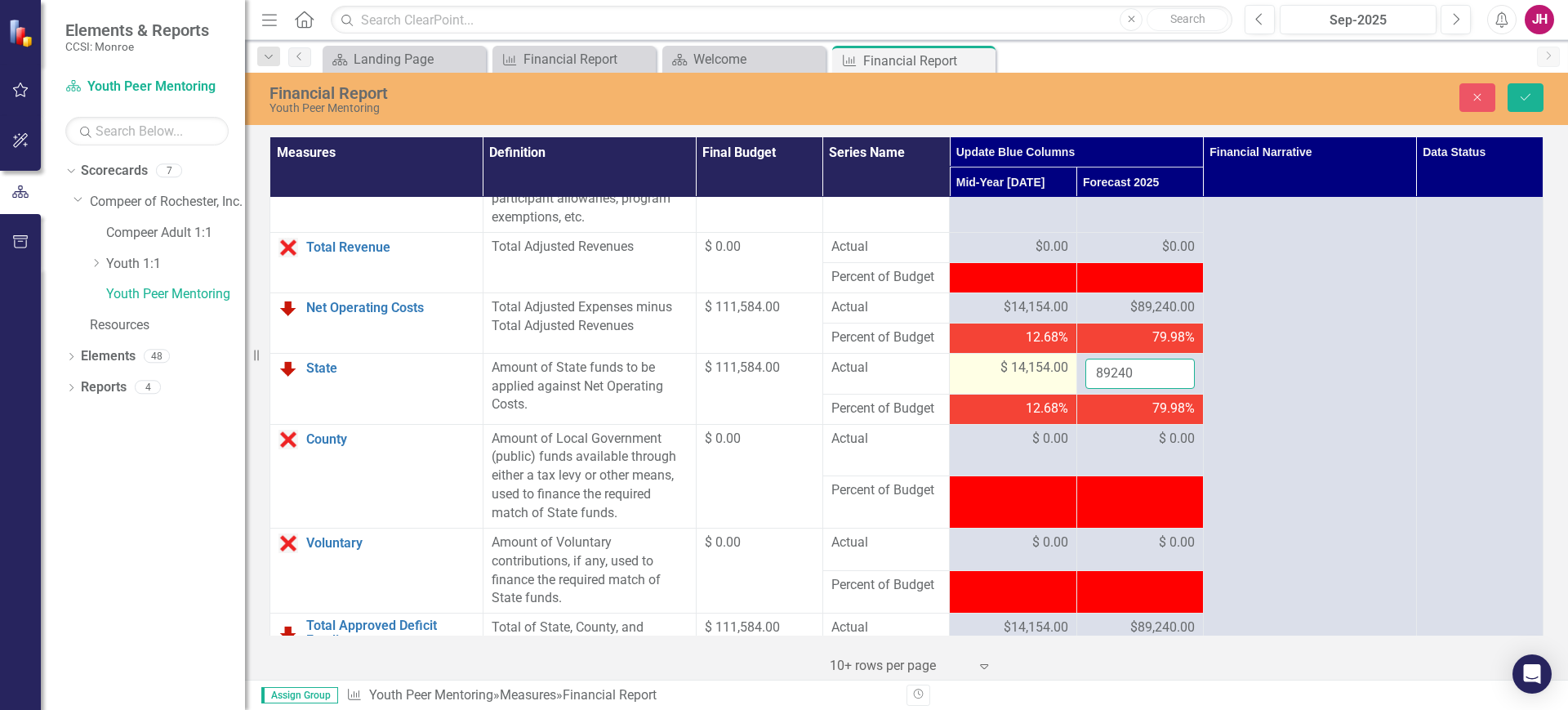
drag, startPoint x: 1133, startPoint y: 428, endPoint x: 1049, endPoint y: 412, distance: 85.5
click at [1040, 394] on tr "State Link Open Element Amount of State funds to be applied against Net Operati…" at bounding box center [906, 374] width 1273 height 41
click at [1524, 94] on icon "Save" at bounding box center [1526, 97] width 15 height 11
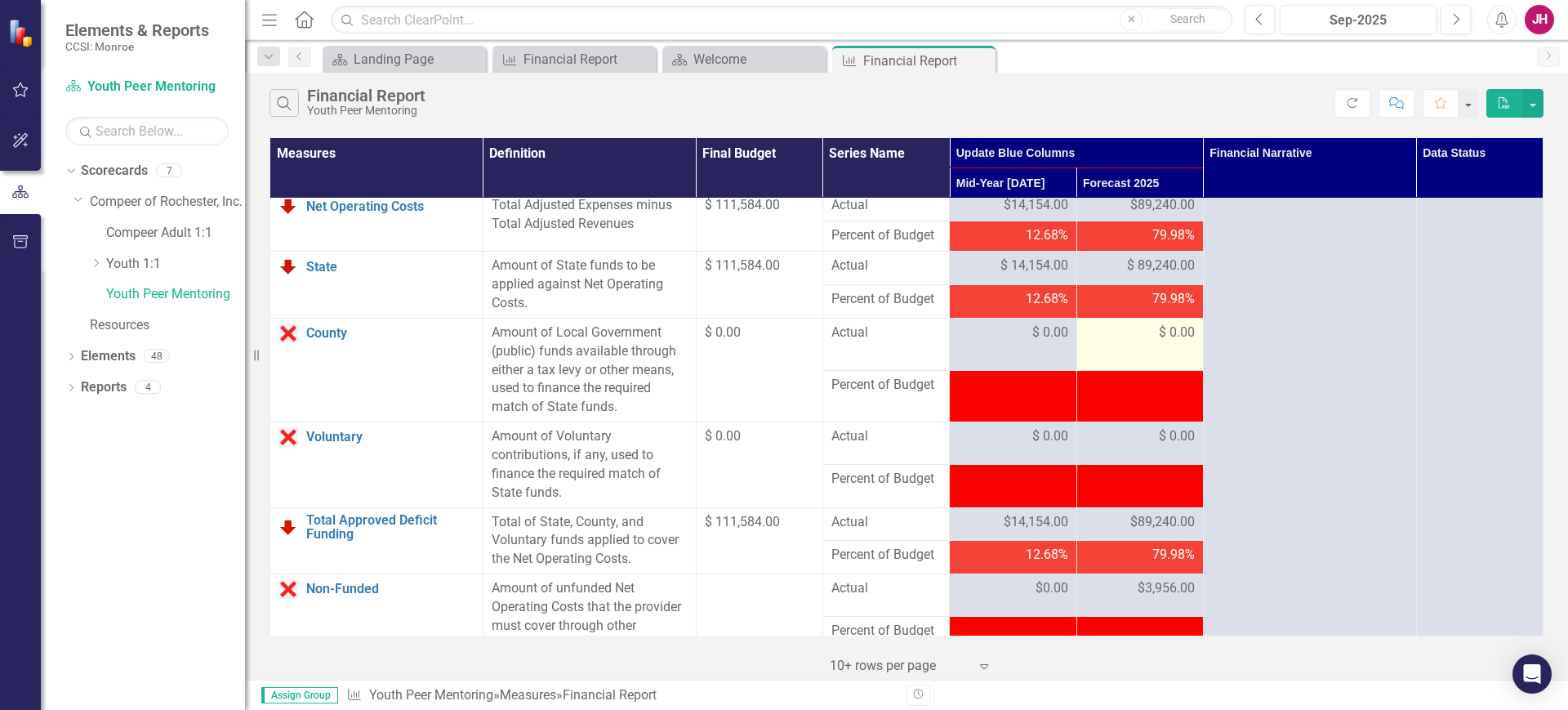
scroll to position [1839, 0]
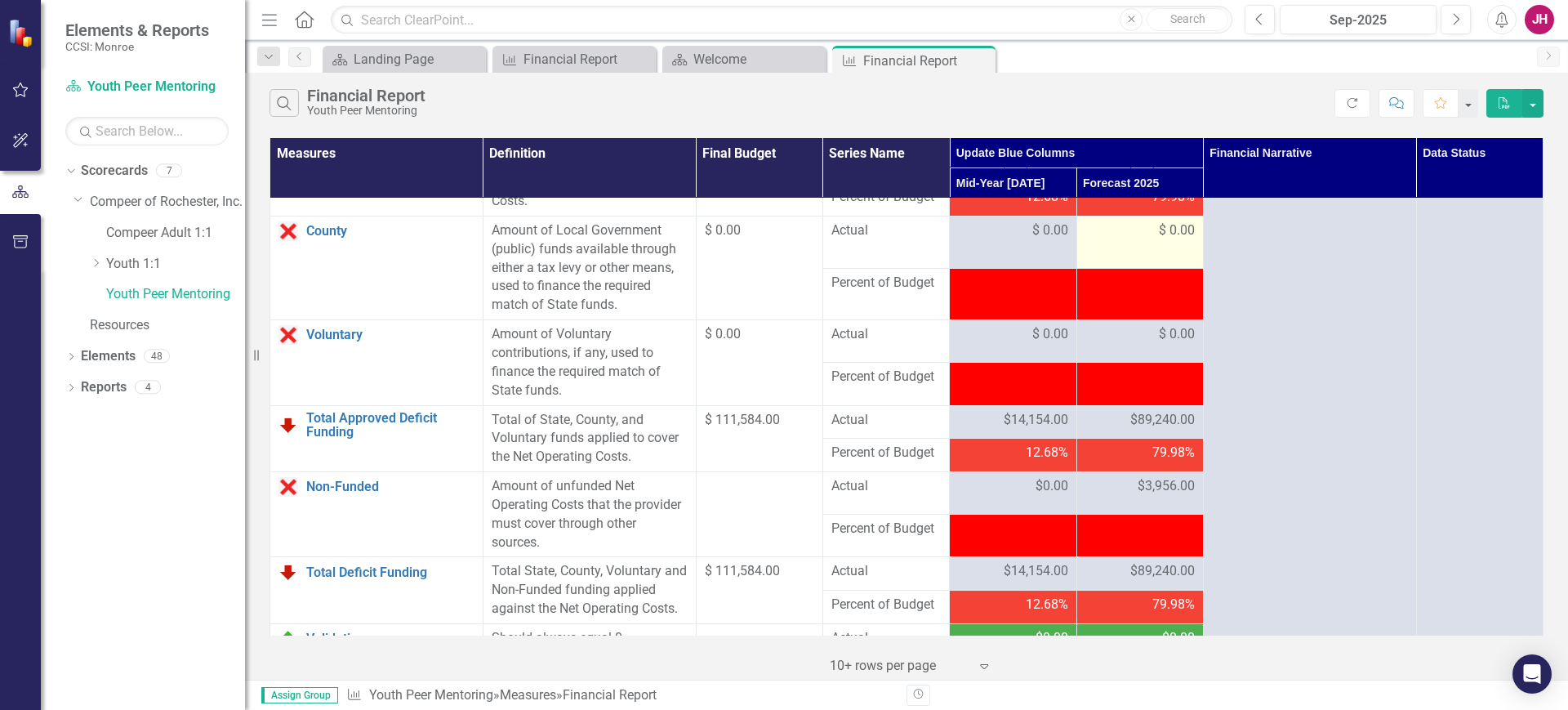
click at [1159, 240] on span "$ 0.00" at bounding box center [1177, 231] width 36 height 19
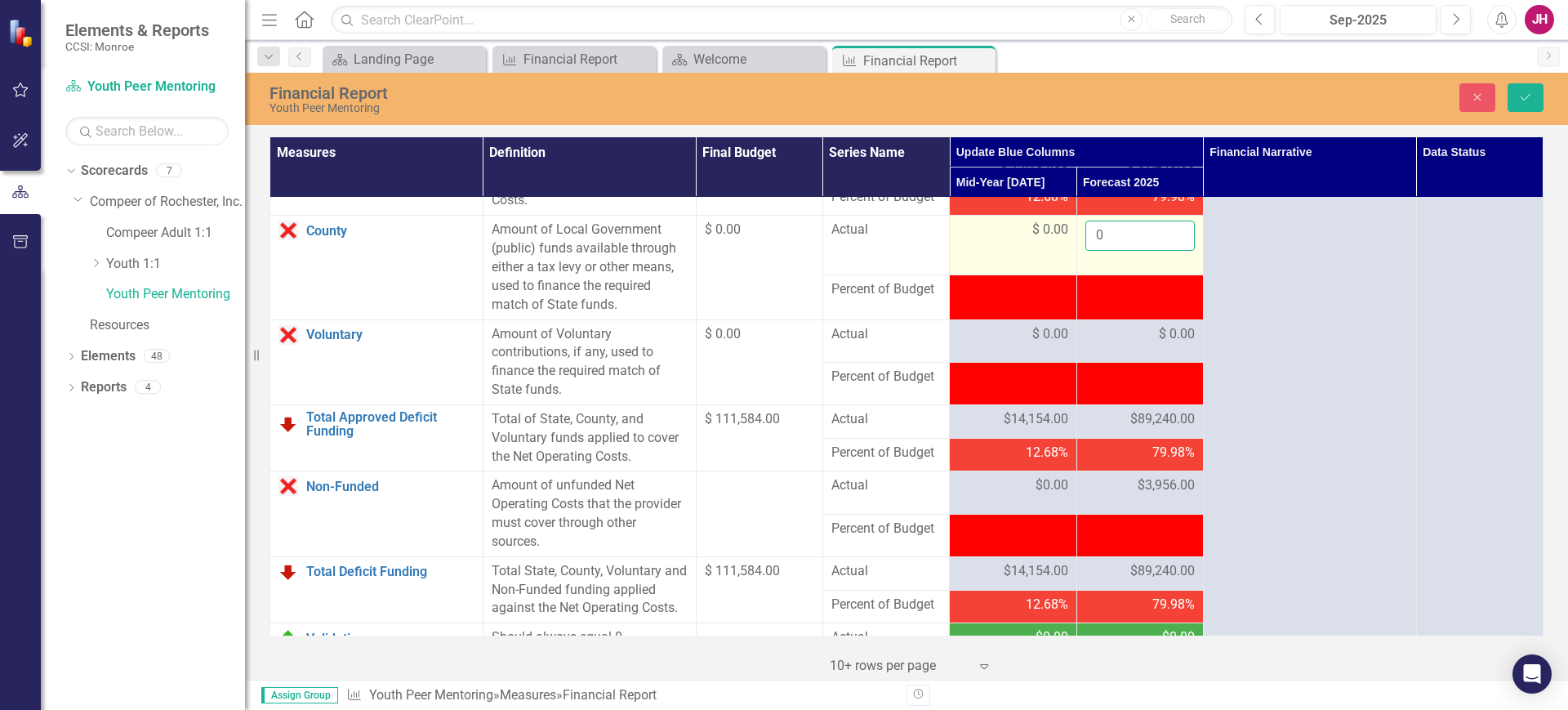
drag, startPoint x: 1158, startPoint y: 288, endPoint x: 990, endPoint y: 290, distance: 168.0
click at [990, 276] on tr "County Link Open Element Amount of Local Government (public) funds available th…" at bounding box center [906, 246] width 1273 height 60
click at [1519, 96] on icon "Save" at bounding box center [1526, 97] width 15 height 11
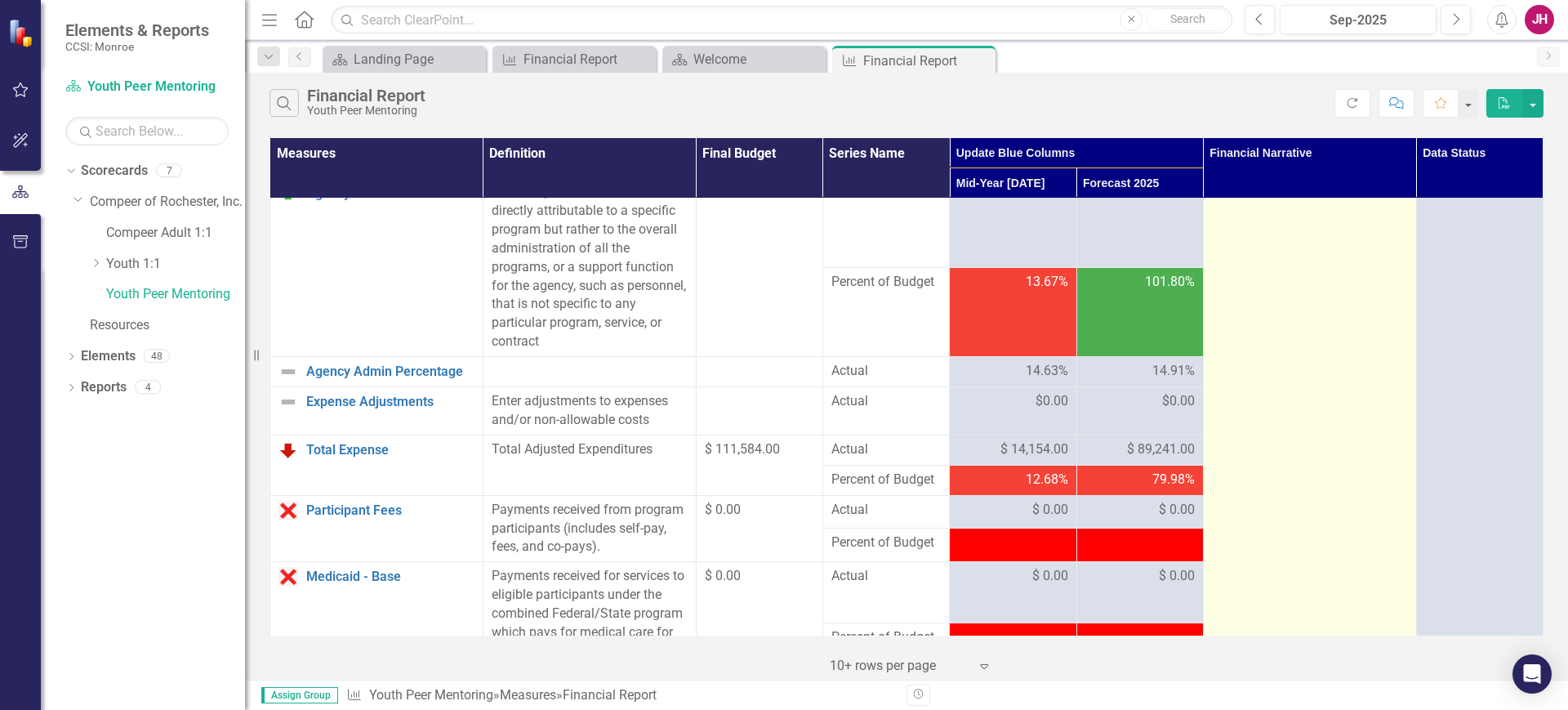
scroll to position [716, 0]
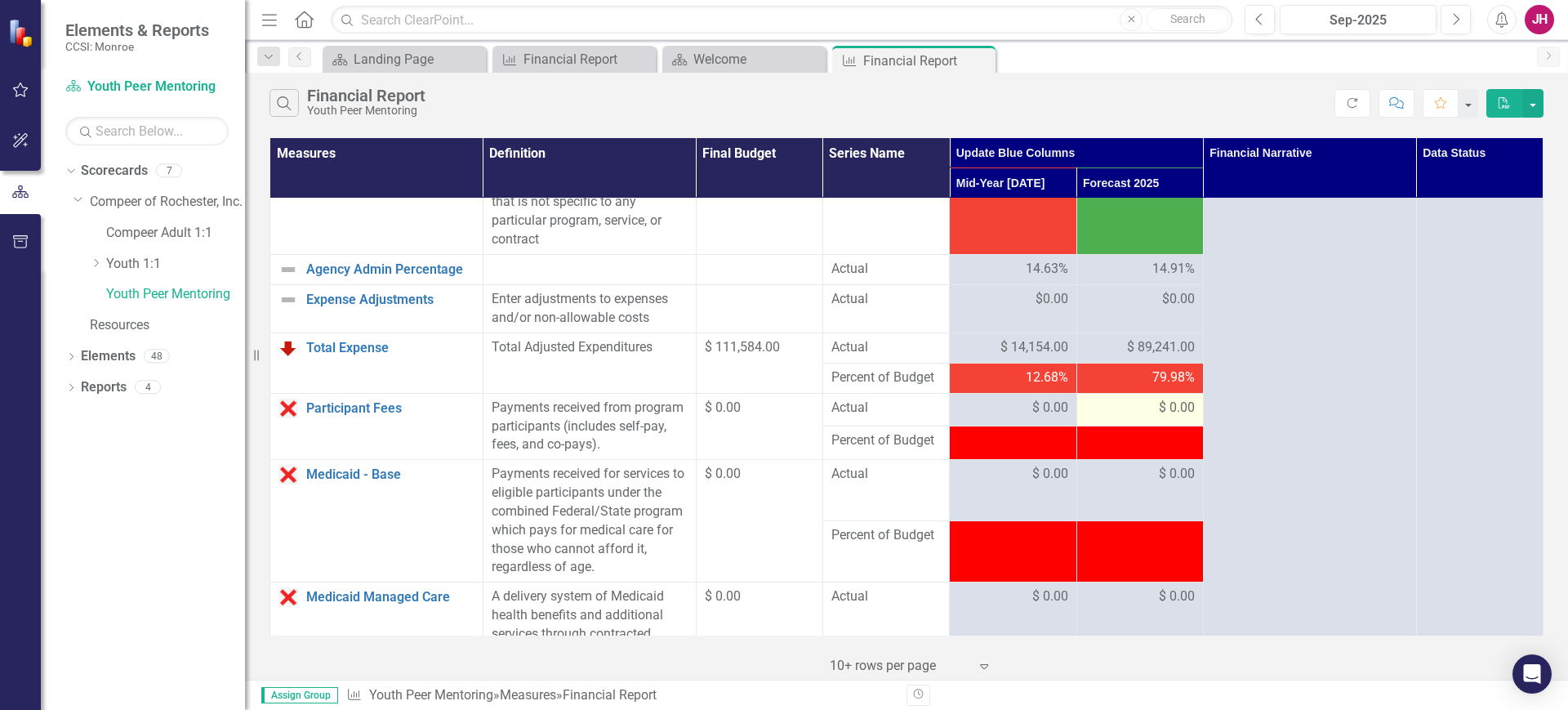
click at [1161, 417] on span "$ 0.00" at bounding box center [1177, 408] width 36 height 19
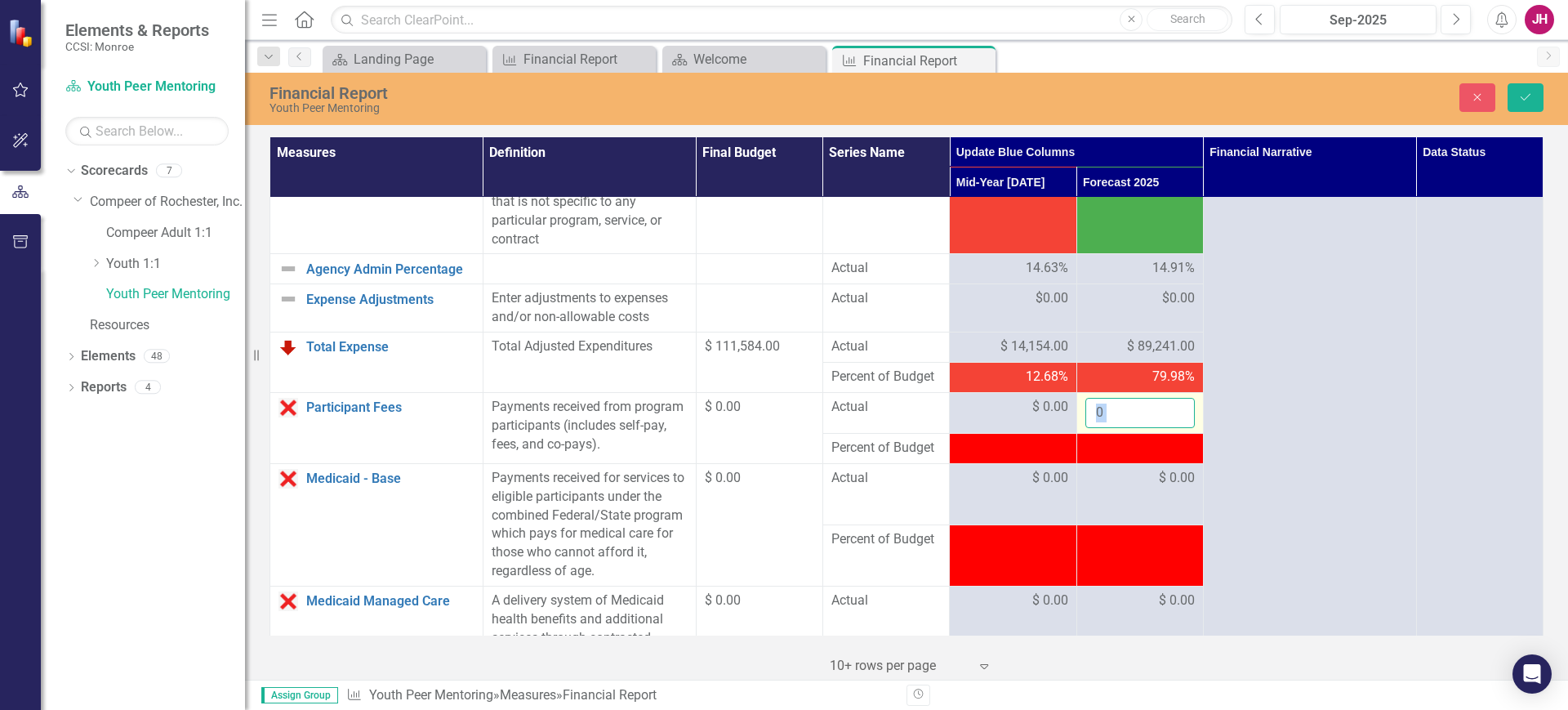
click at [1111, 429] on input "0" at bounding box center [1141, 413] width 110 height 30
type input "00"
click at [1119, 502] on td "$ 0.00" at bounding box center [1140, 494] width 127 height 61
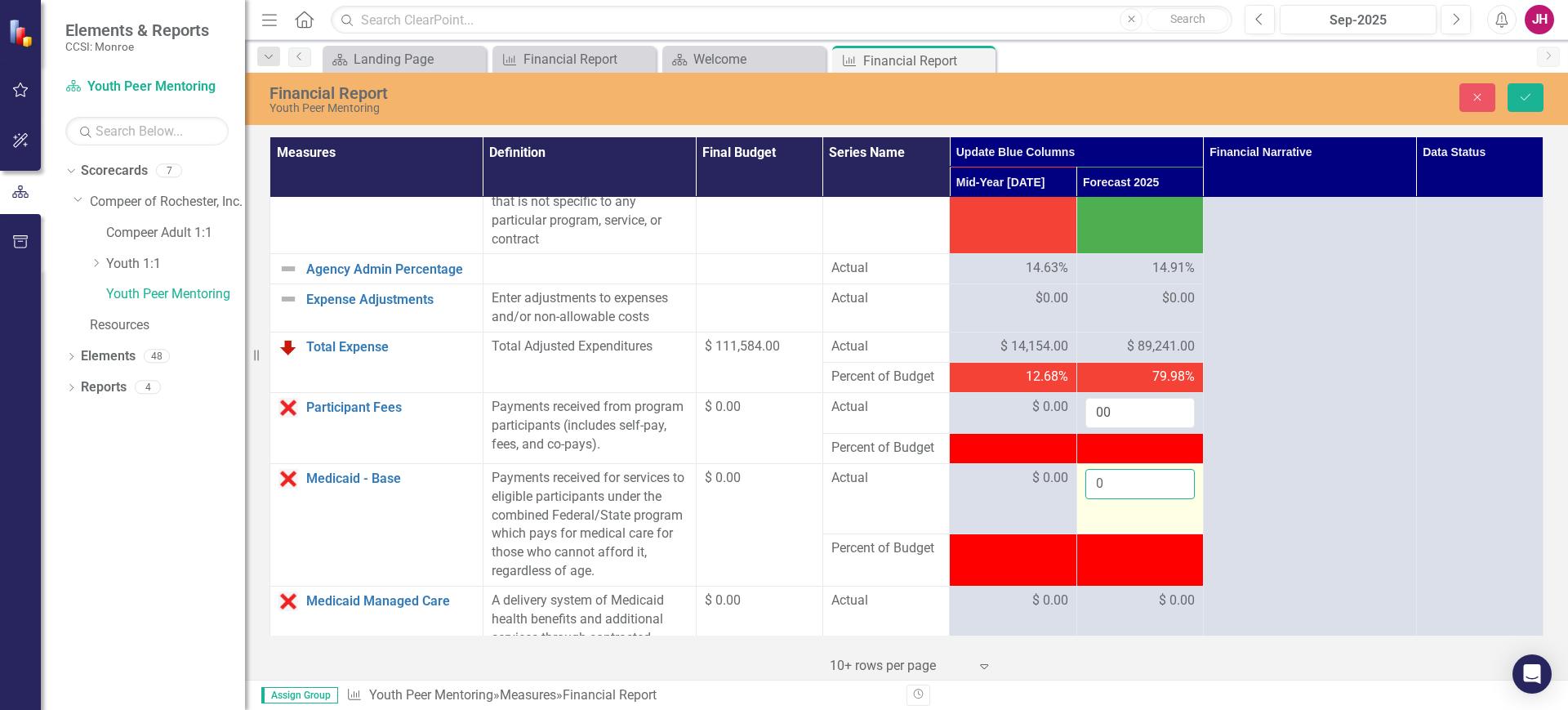
click at [1125, 499] on input "0" at bounding box center [1141, 484] width 110 height 30
type input "-1"
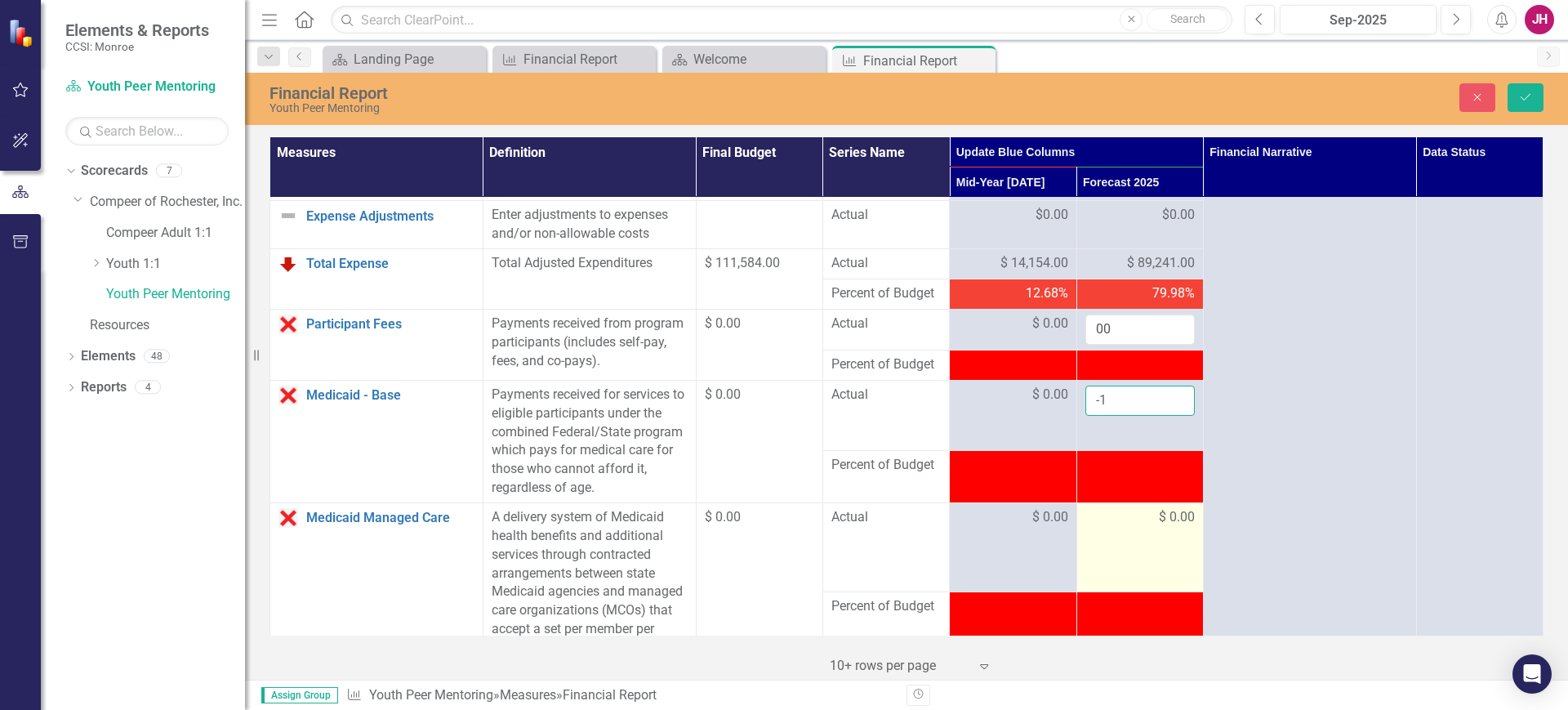
scroll to position [817, 0]
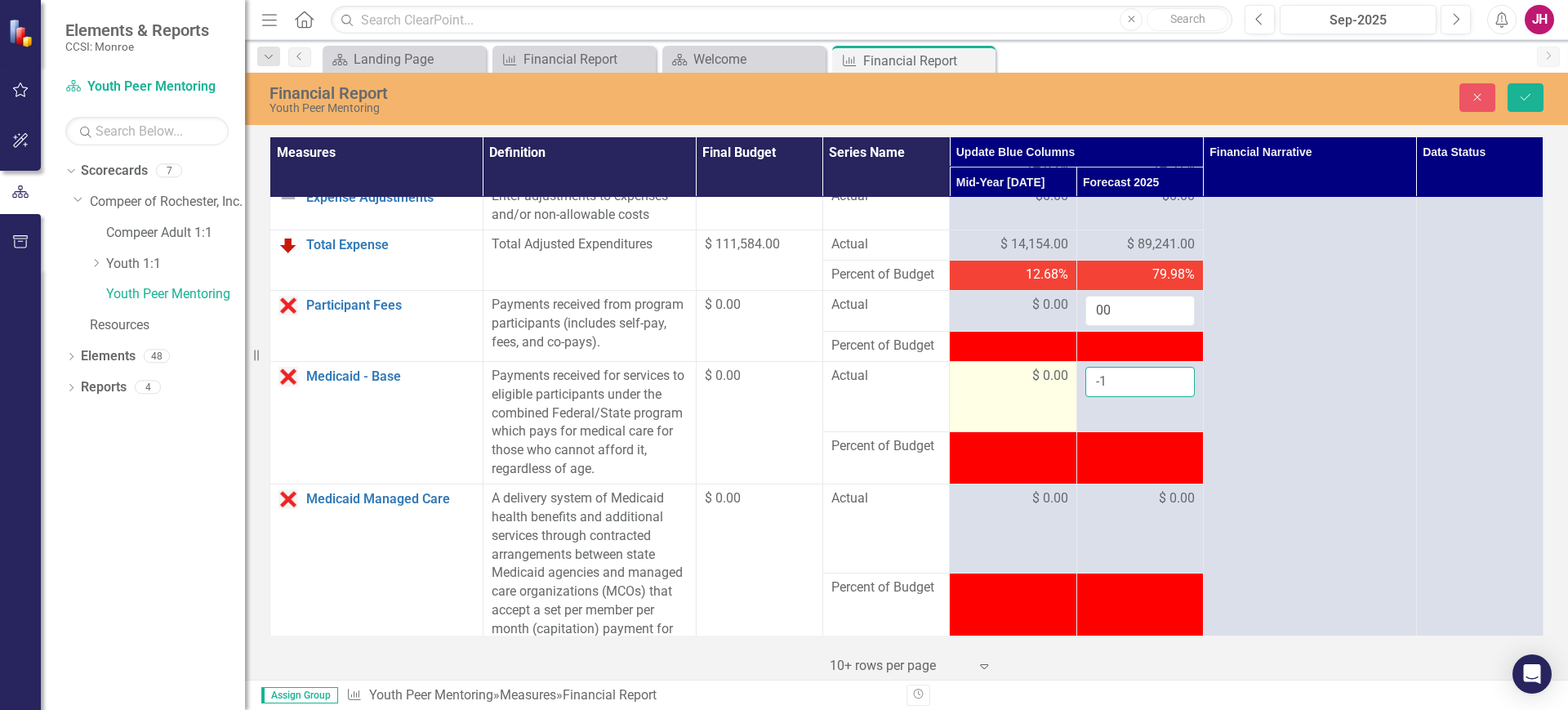
drag, startPoint x: 1105, startPoint y: 410, endPoint x: 1049, endPoint y: 414, distance: 56.1
click at [1049, 415] on tr "Medicaid - Base Link Open Element Payments received for services to eligible pa…" at bounding box center [906, 396] width 1273 height 70
type input "0"
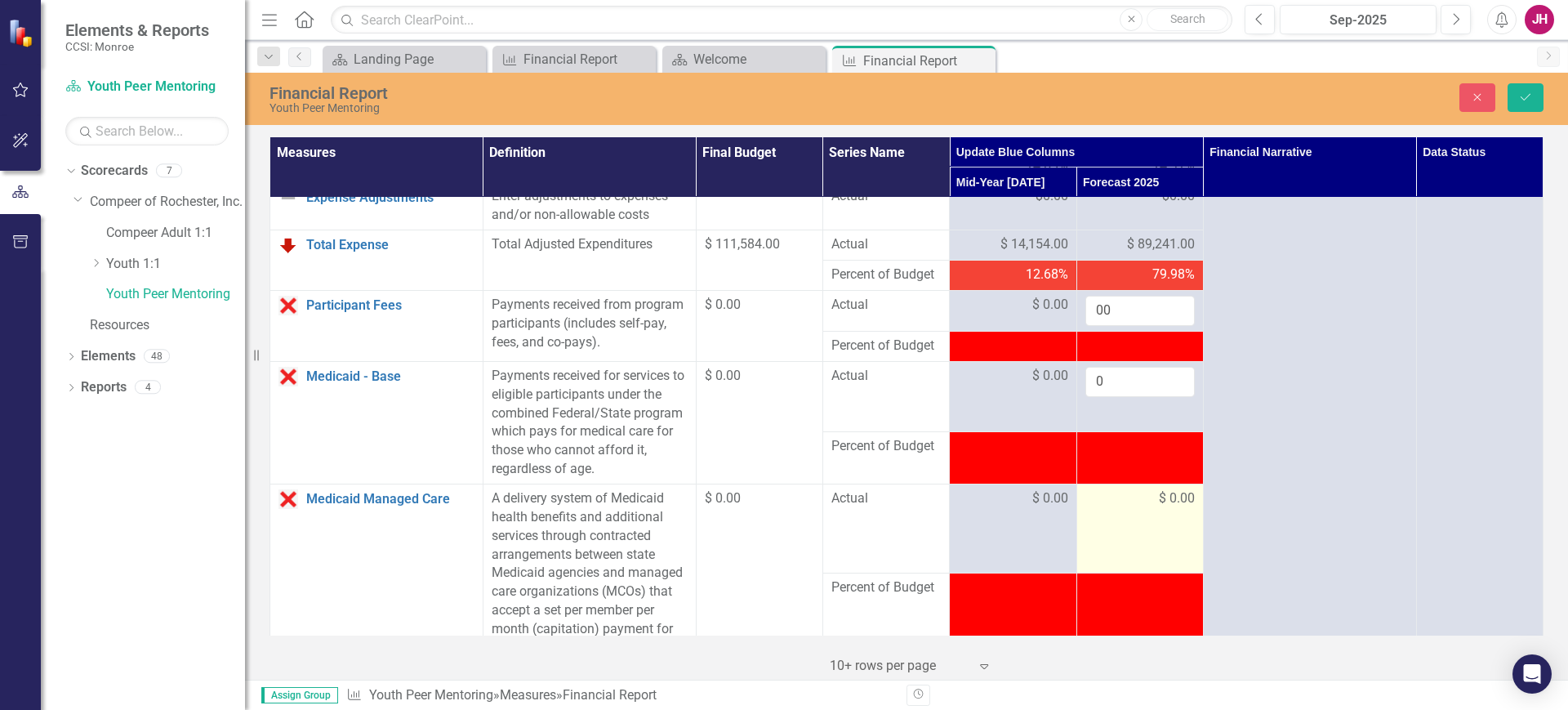
click at [1159, 509] on span "$ 0.00" at bounding box center [1177, 498] width 36 height 19
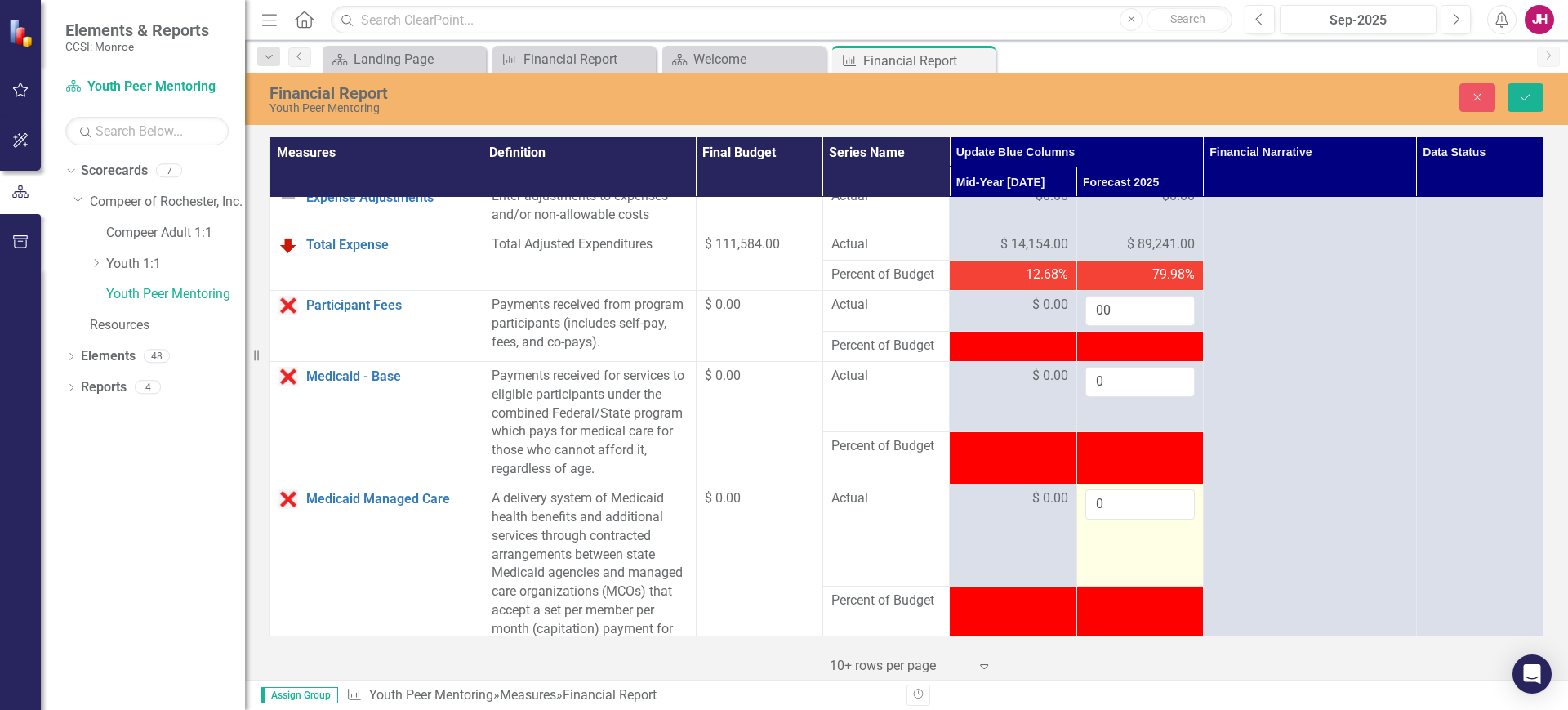
scroll to position [1021, 0]
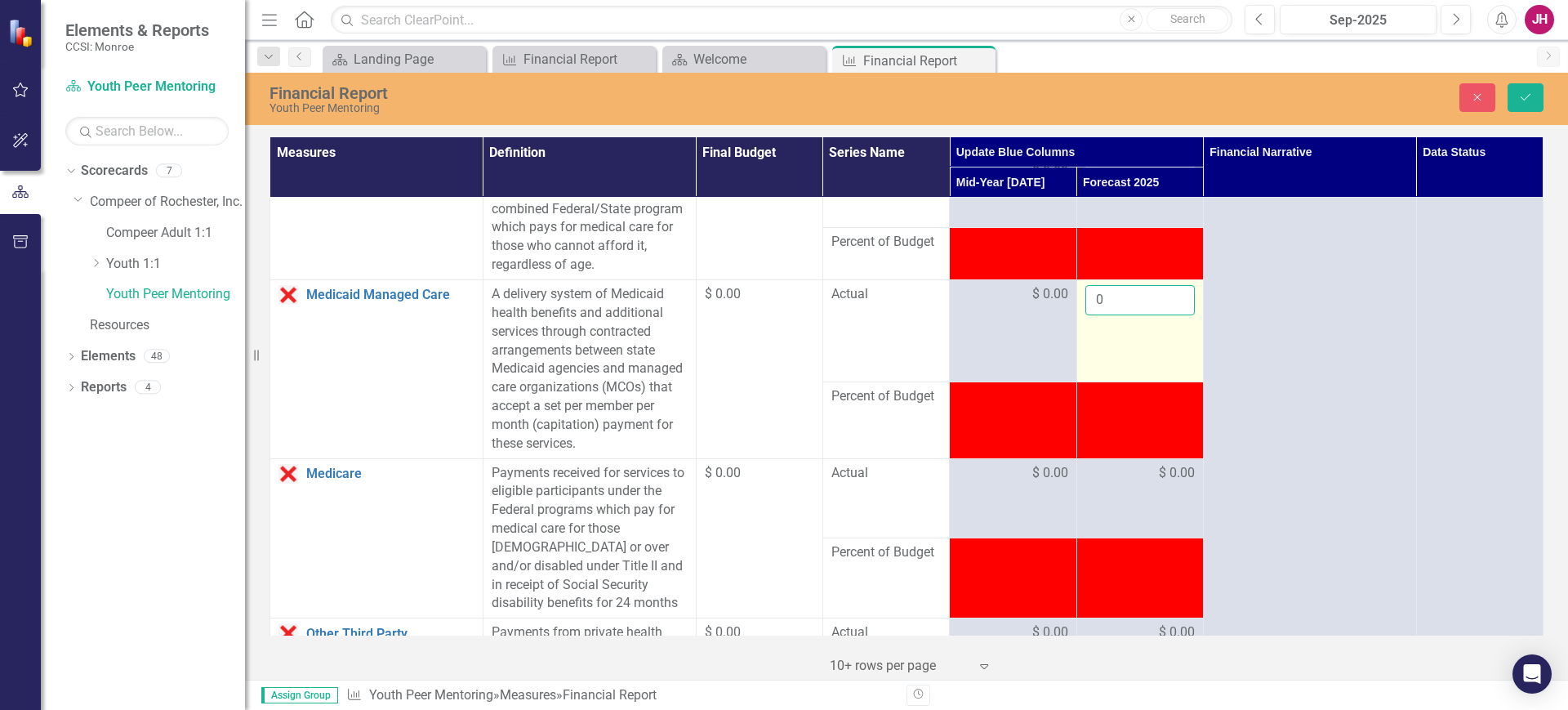
click at [1088, 316] on input "0" at bounding box center [1141, 300] width 110 height 30
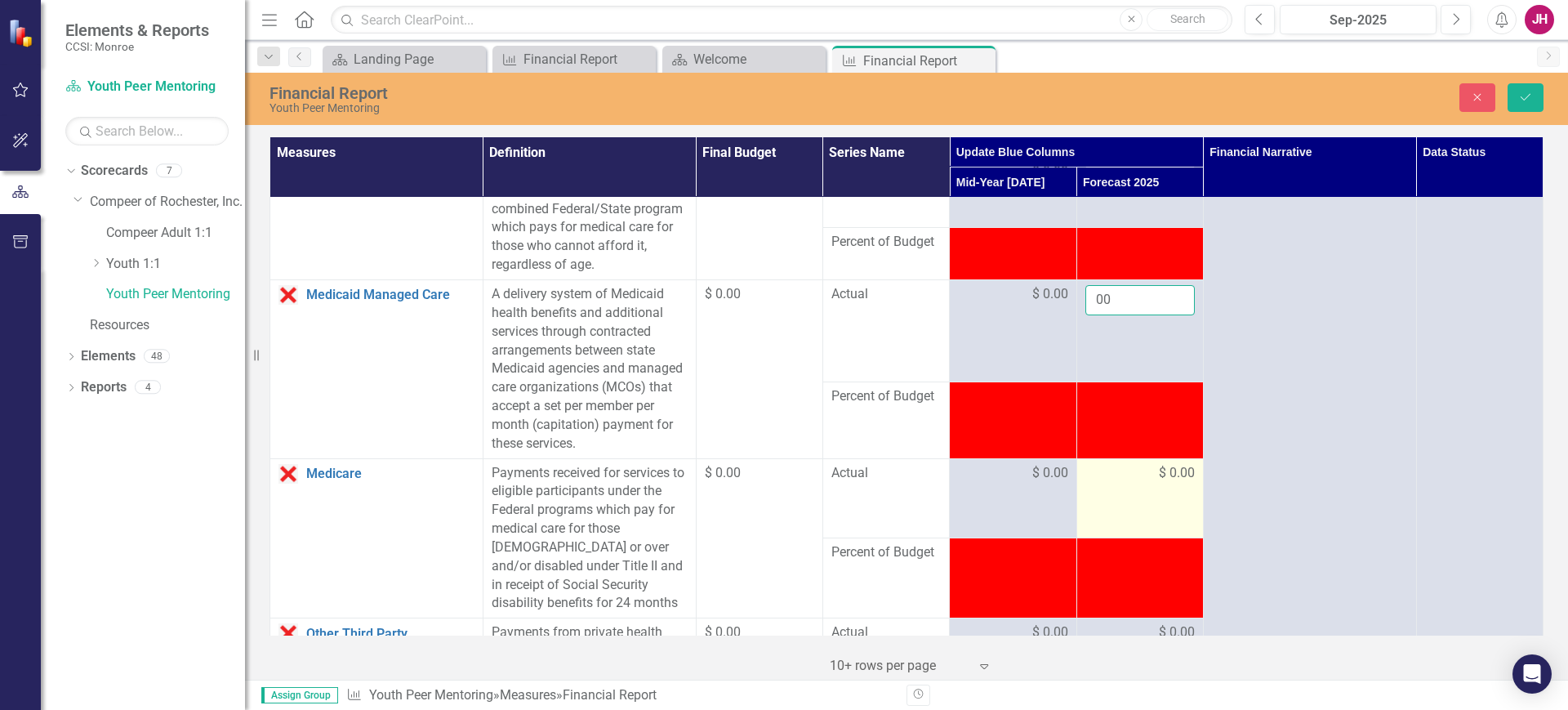
type input "00"
click at [1144, 483] on div "$ 0.00" at bounding box center [1141, 473] width 110 height 19
click at [1129, 495] on input "0" at bounding box center [1141, 479] width 110 height 30
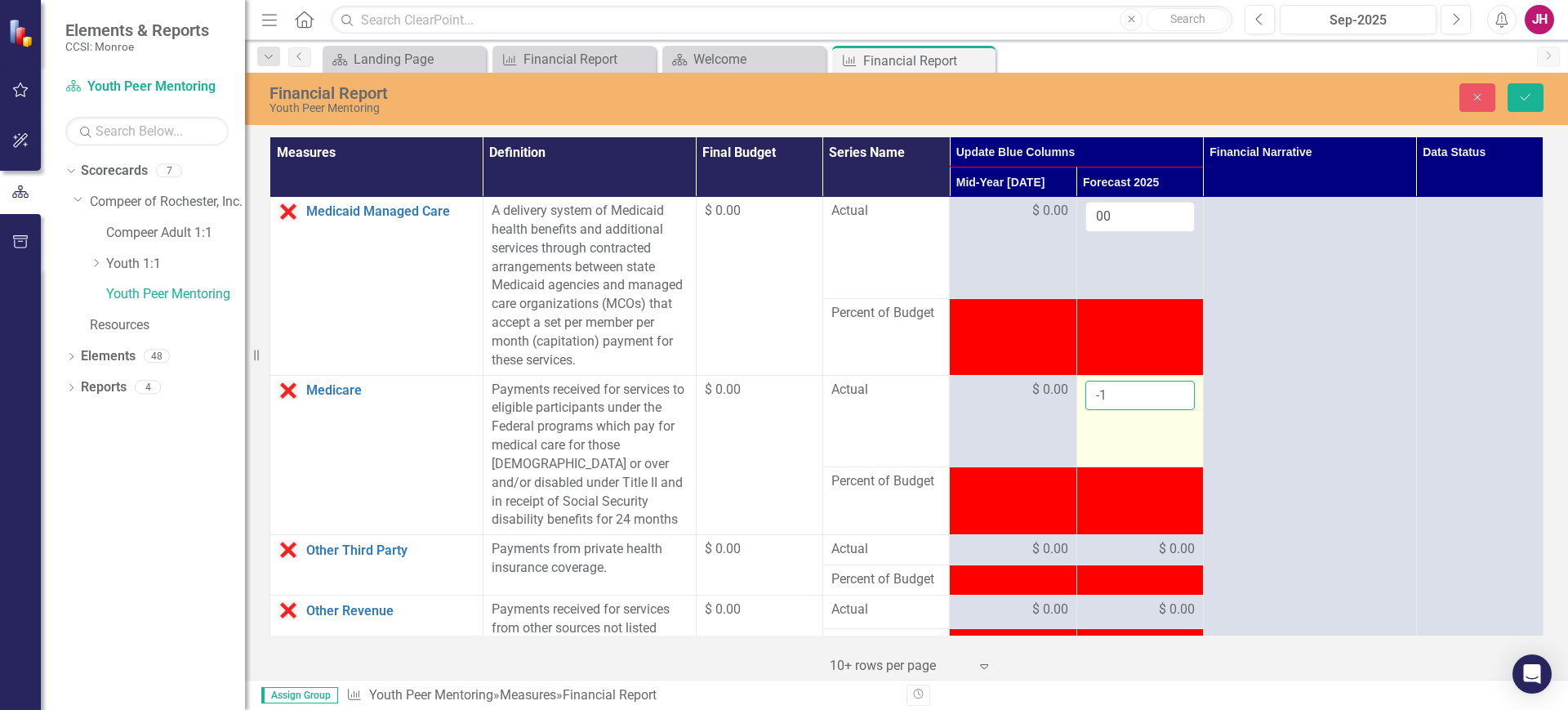
scroll to position [1124, 0]
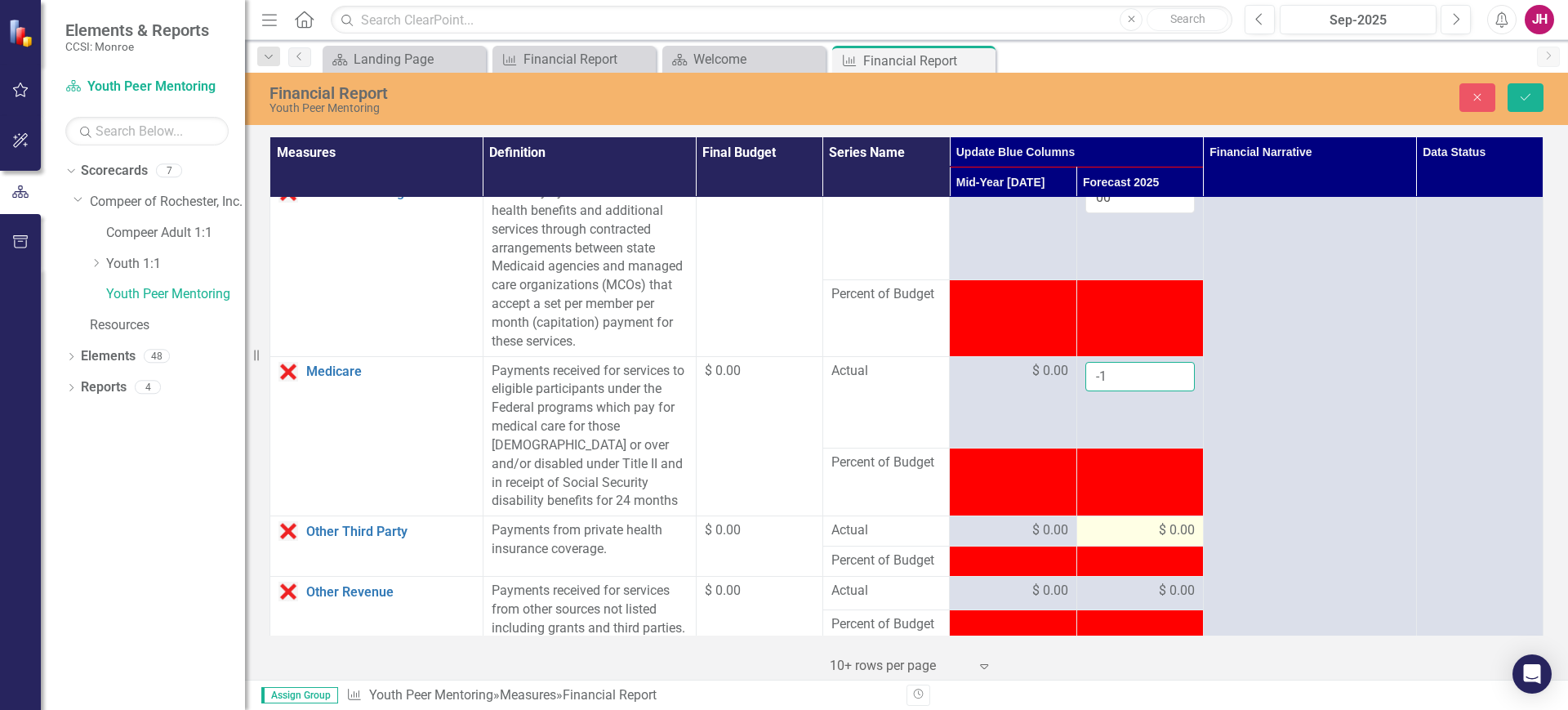
type input "-1"
click at [1128, 547] on td "$ 0.00" at bounding box center [1140, 531] width 127 height 30
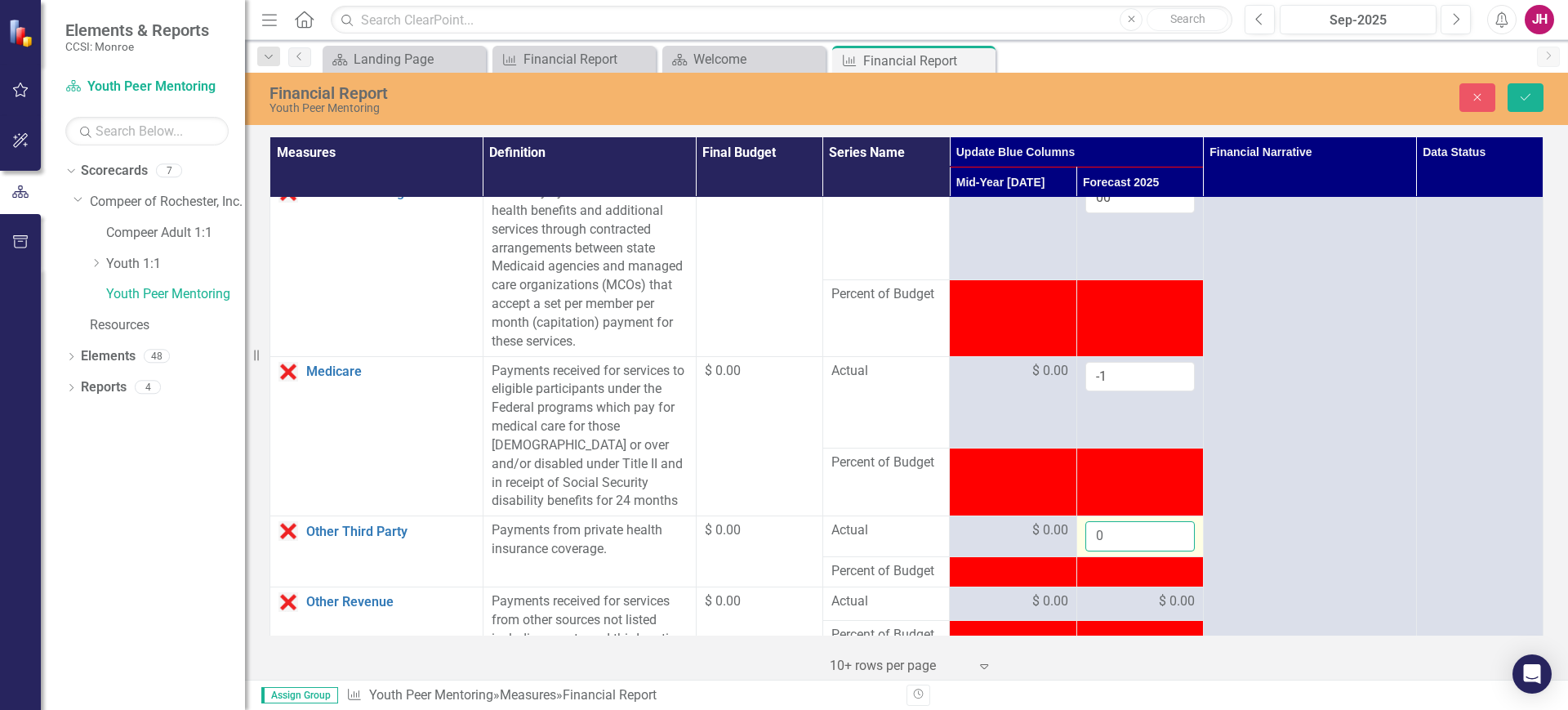
click at [1123, 552] on input "0" at bounding box center [1141, 537] width 110 height 30
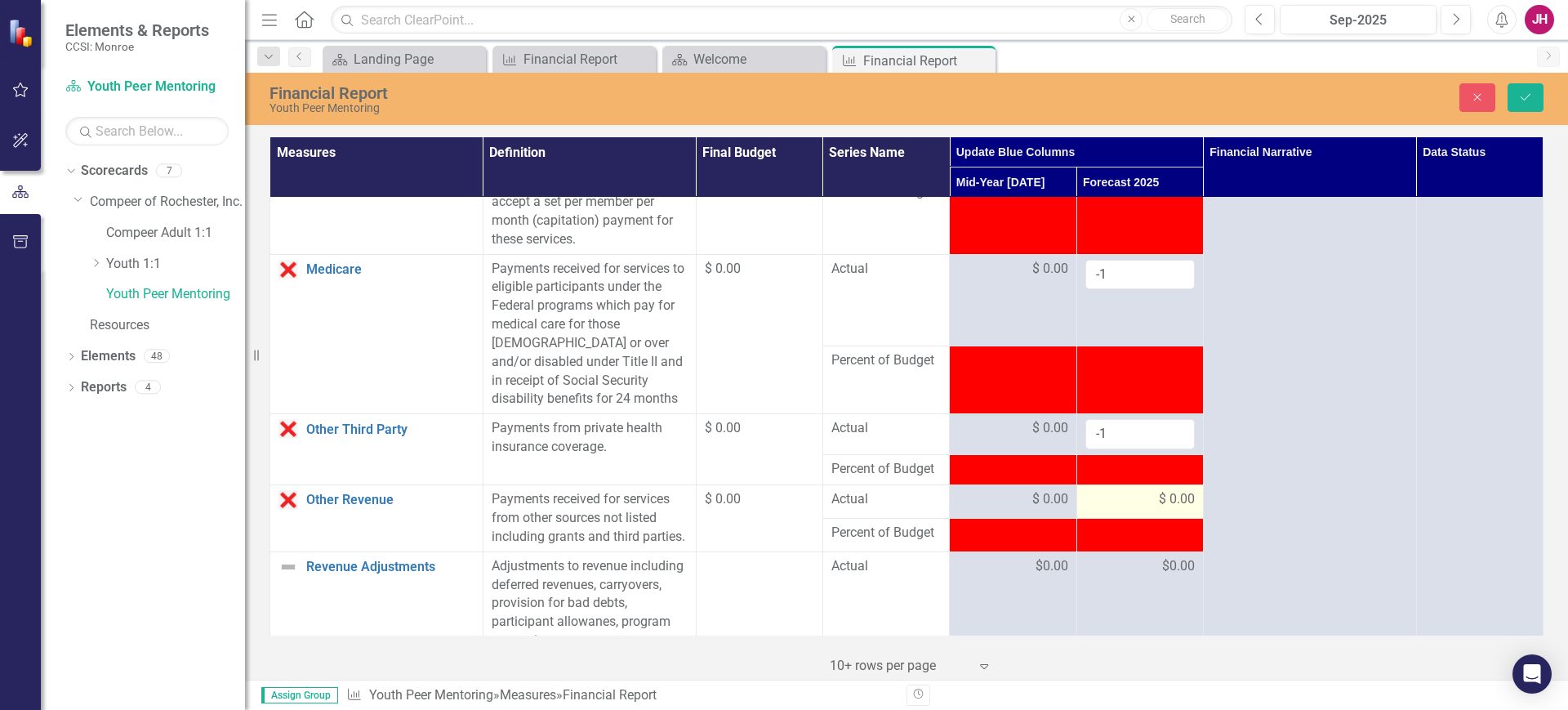
click at [1123, 509] on div "$ 0.00" at bounding box center [1141, 499] width 110 height 19
drag, startPoint x: 1123, startPoint y: 542, endPoint x: 1069, endPoint y: 546, distance: 54.1
click at [1076, 526] on td "0" at bounding box center [1140, 506] width 127 height 41
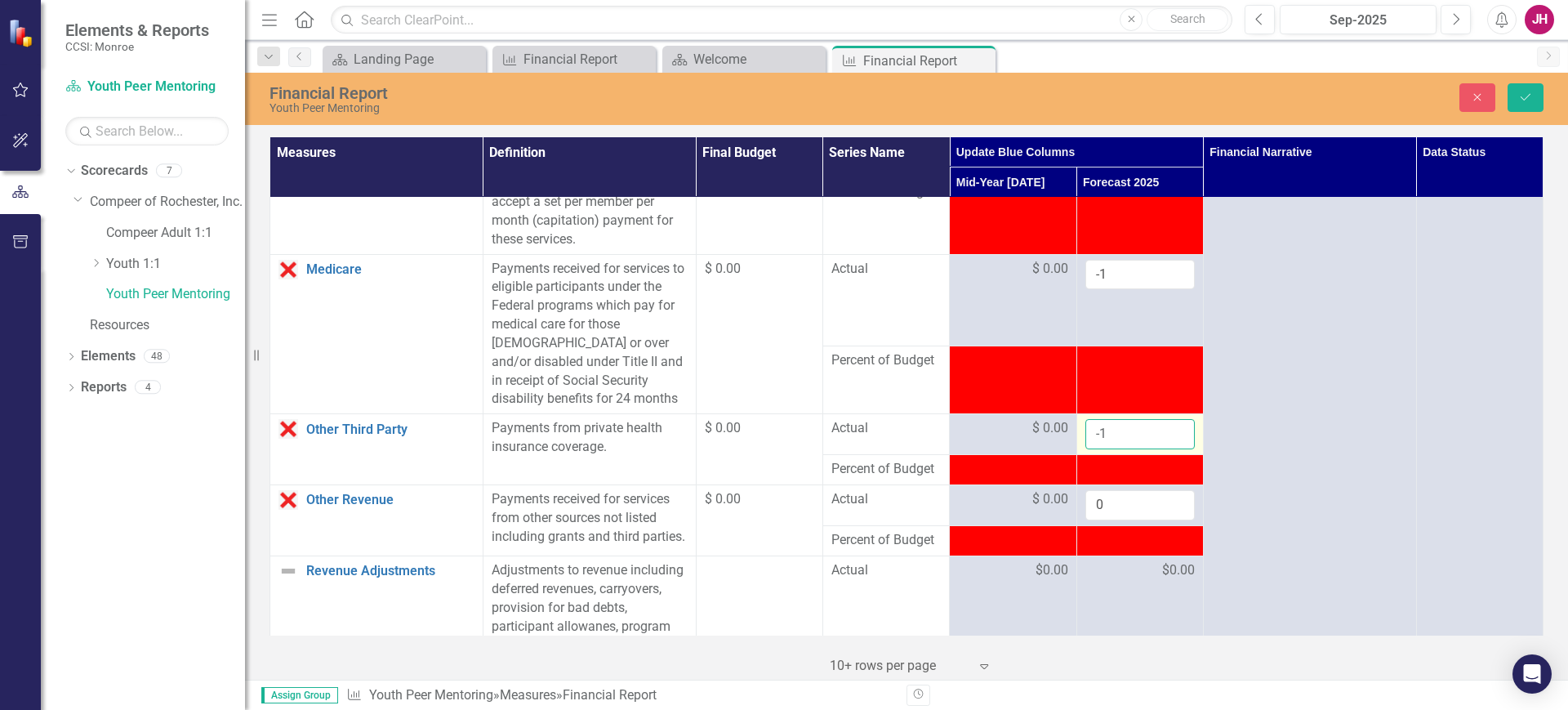
drag, startPoint x: 1099, startPoint y: 470, endPoint x: 1085, endPoint y: 468, distance: 14.1
click at [1086, 449] on input "-1" at bounding box center [1141, 434] width 110 height 30
type input "0"
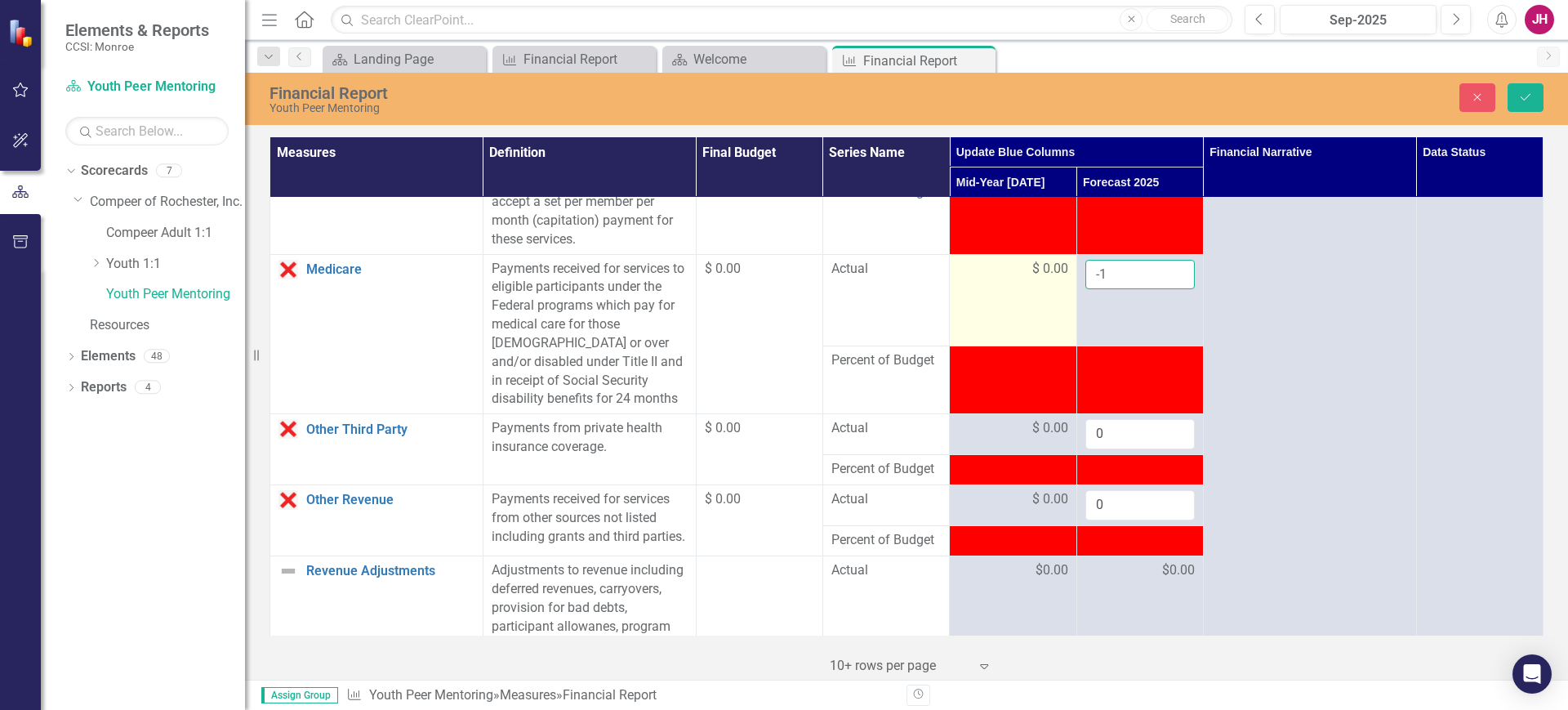
drag, startPoint x: 1102, startPoint y: 314, endPoint x: 1067, endPoint y: 306, distance: 35.9
click at [1067, 306] on tr "Medicare Link Open Element Payments received for services to eligible participa…" at bounding box center [906, 300] width 1273 height 91
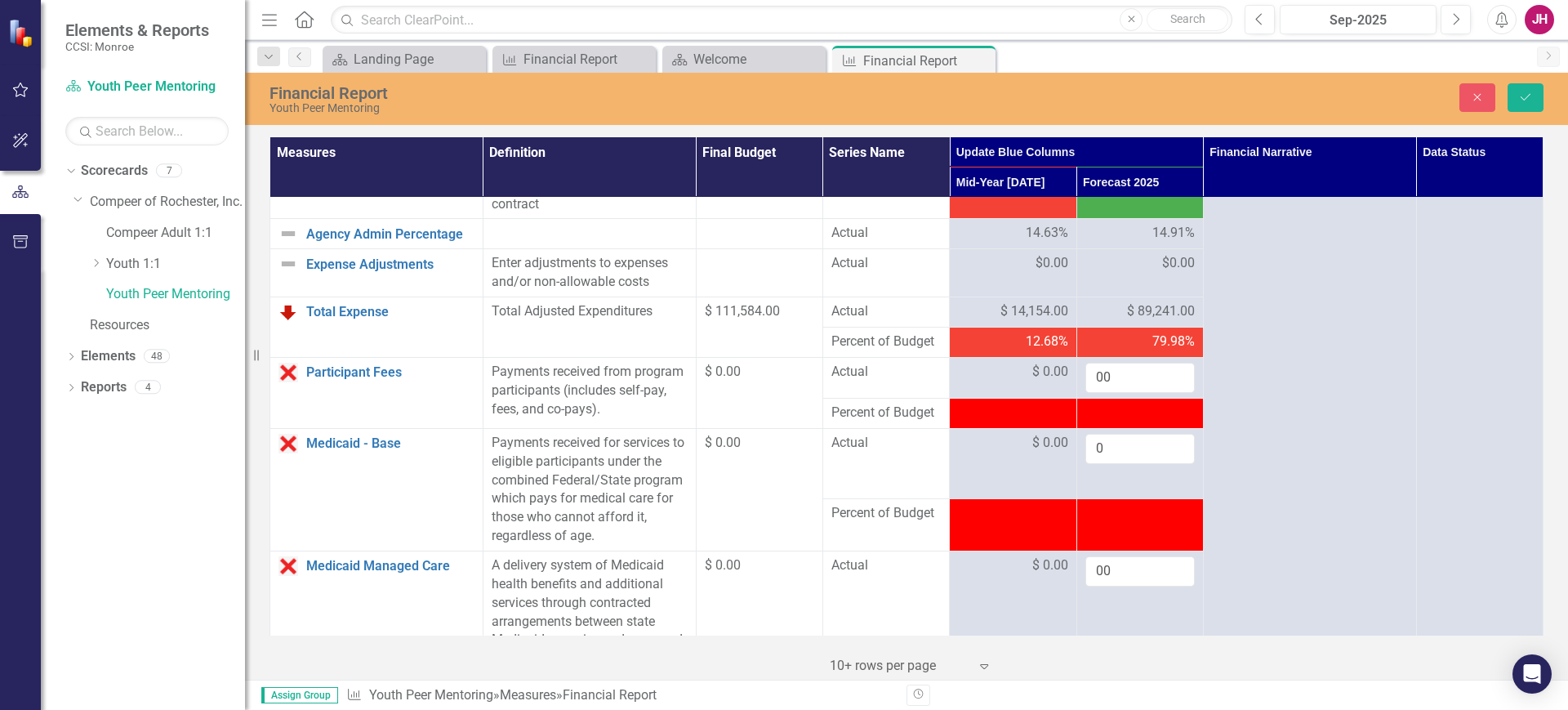
scroll to position [716, 0]
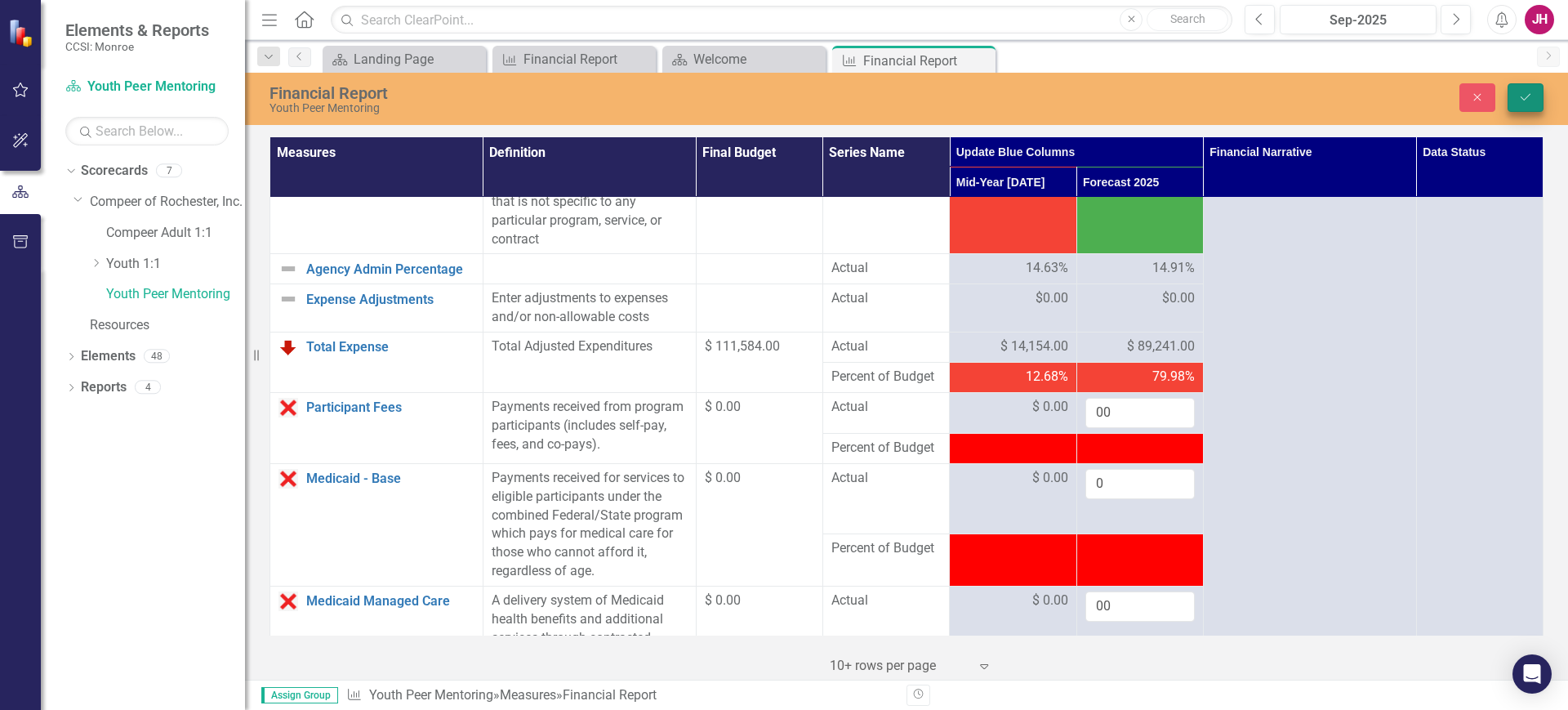
type input "0"
click at [1519, 92] on icon "Save" at bounding box center [1526, 97] width 15 height 11
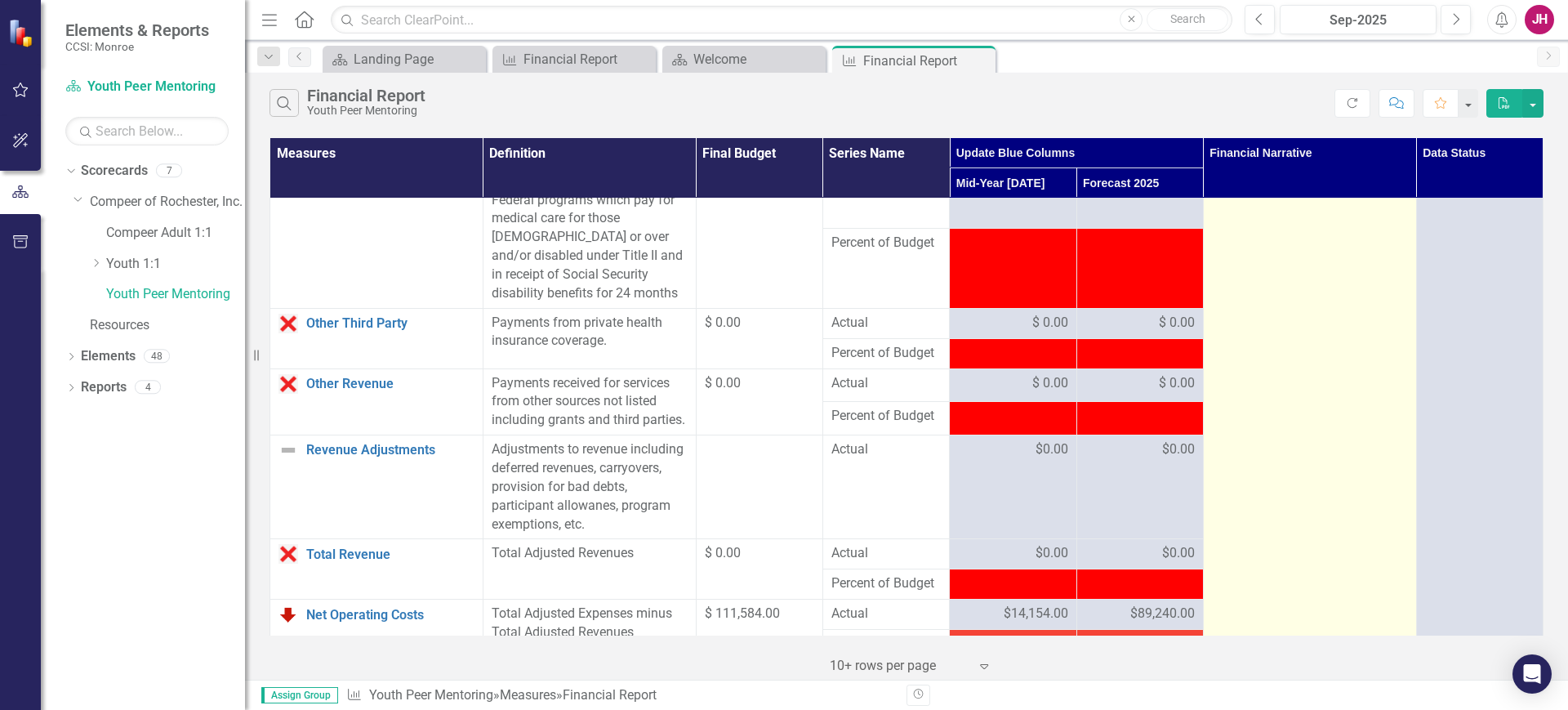
scroll to position [1430, 0]
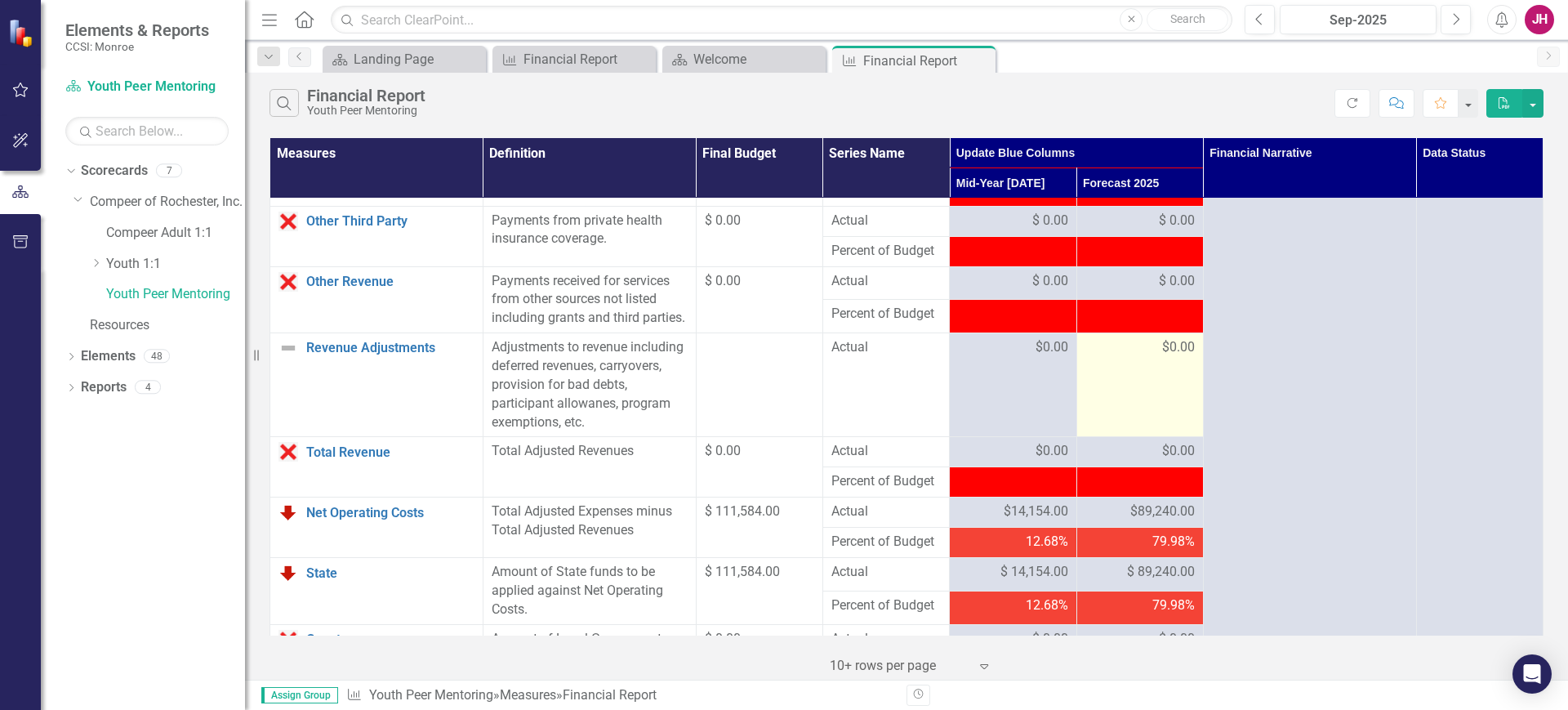
click at [1162, 357] on span "$0.00" at bounding box center [1178, 348] width 33 height 19
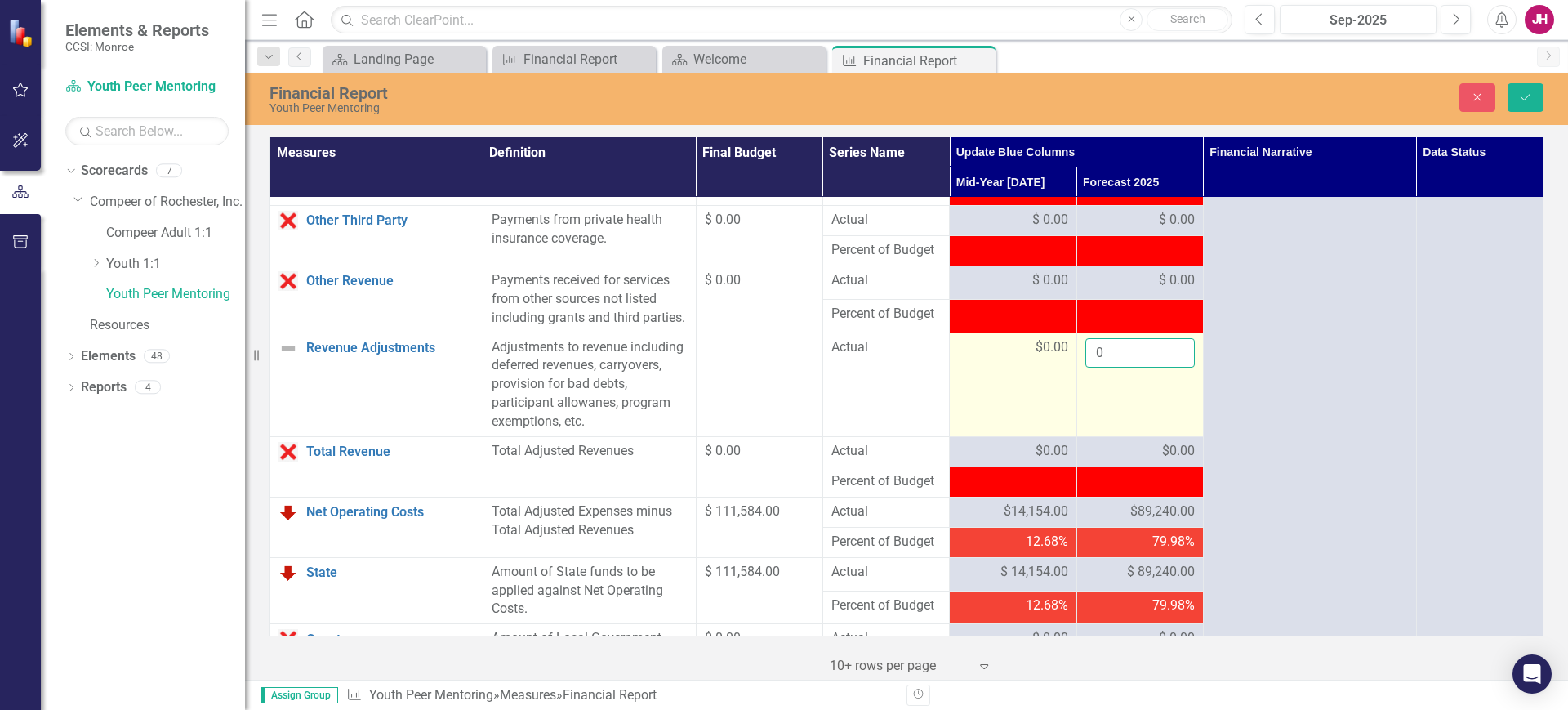
drag, startPoint x: 999, startPoint y: 403, endPoint x: 987, endPoint y: 397, distance: 13.4
click at [987, 397] on tr "Revenue Adjustments Link Open Element Adjustments to revenue including deferred…" at bounding box center [906, 384] width 1273 height 103
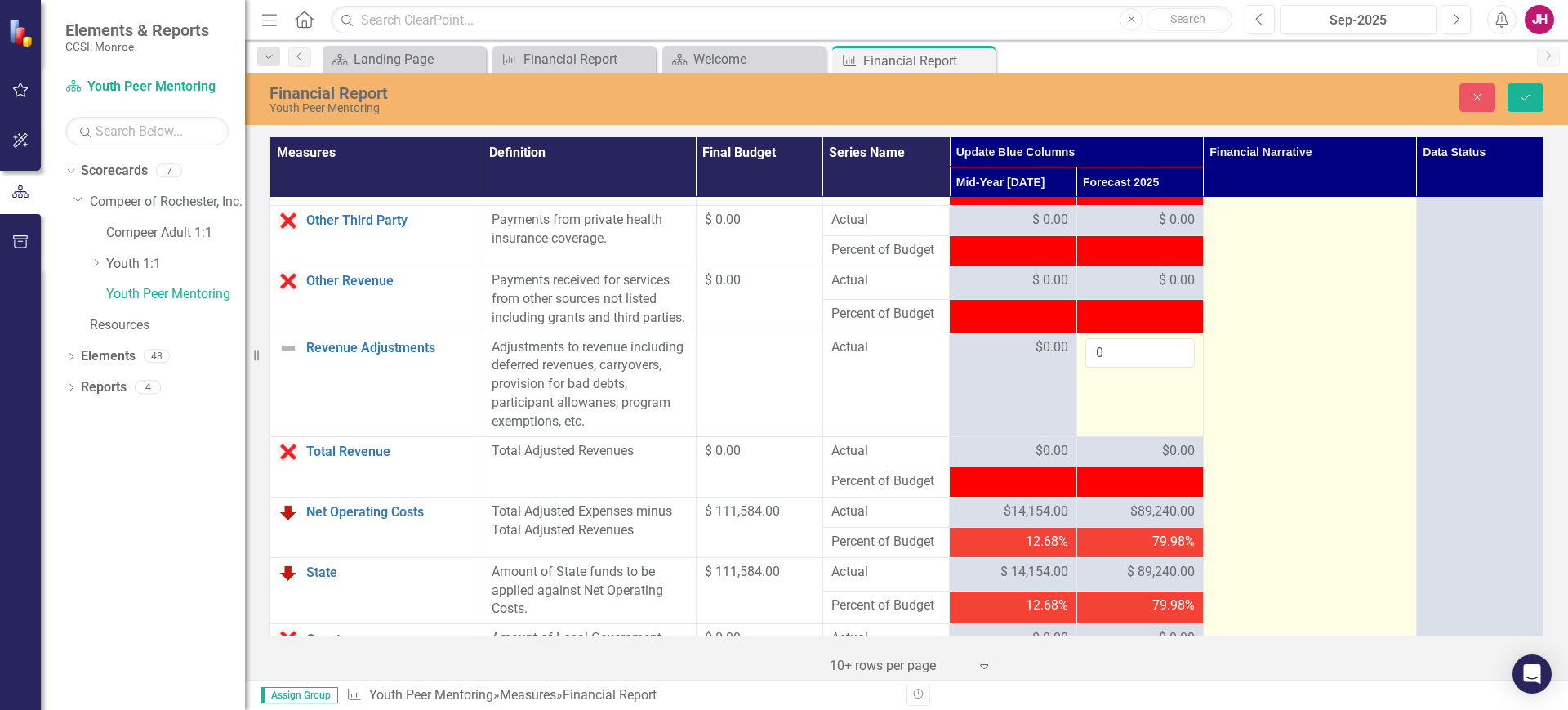
click at [1304, 433] on td at bounding box center [1309, 6] width 213 height 2477
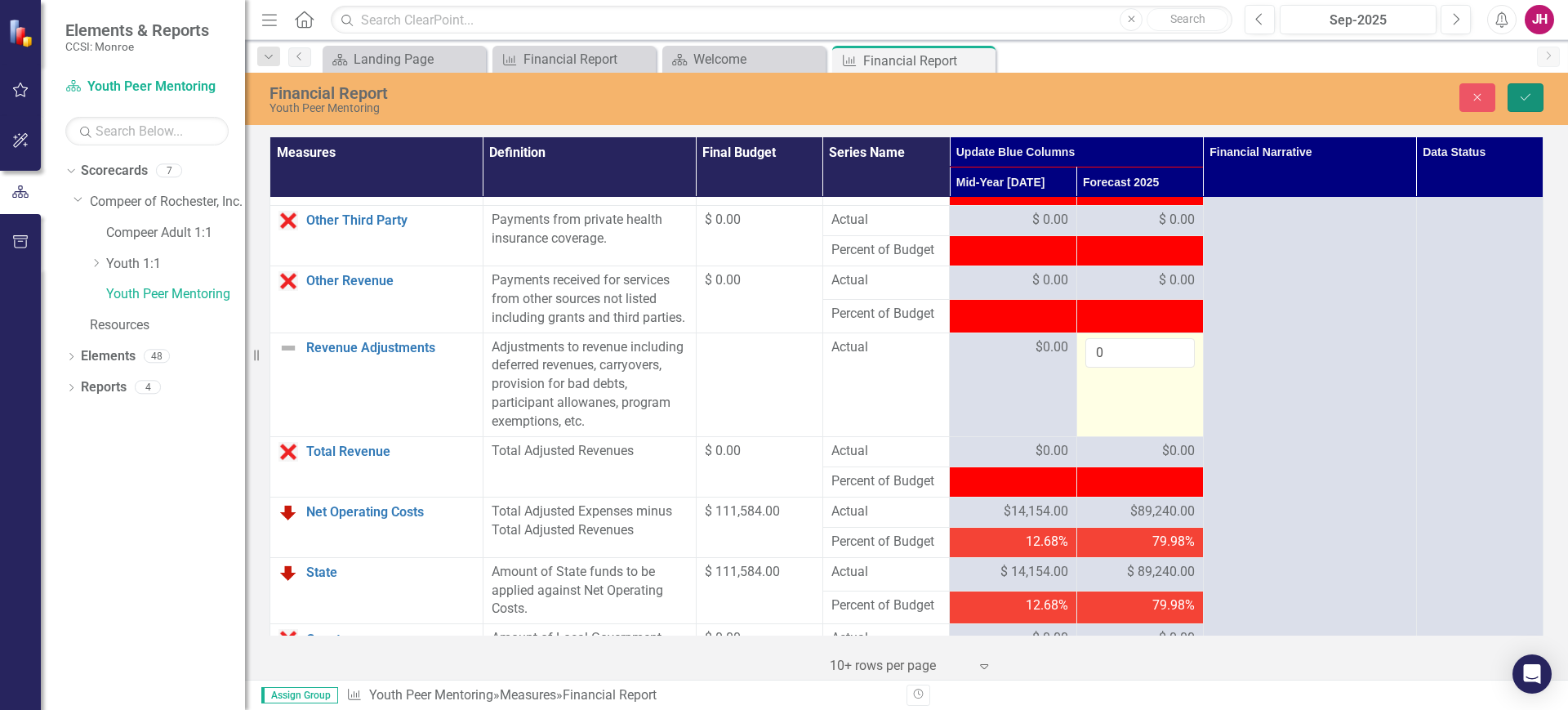
click at [1534, 94] on button "Save" at bounding box center [1525, 97] width 36 height 29
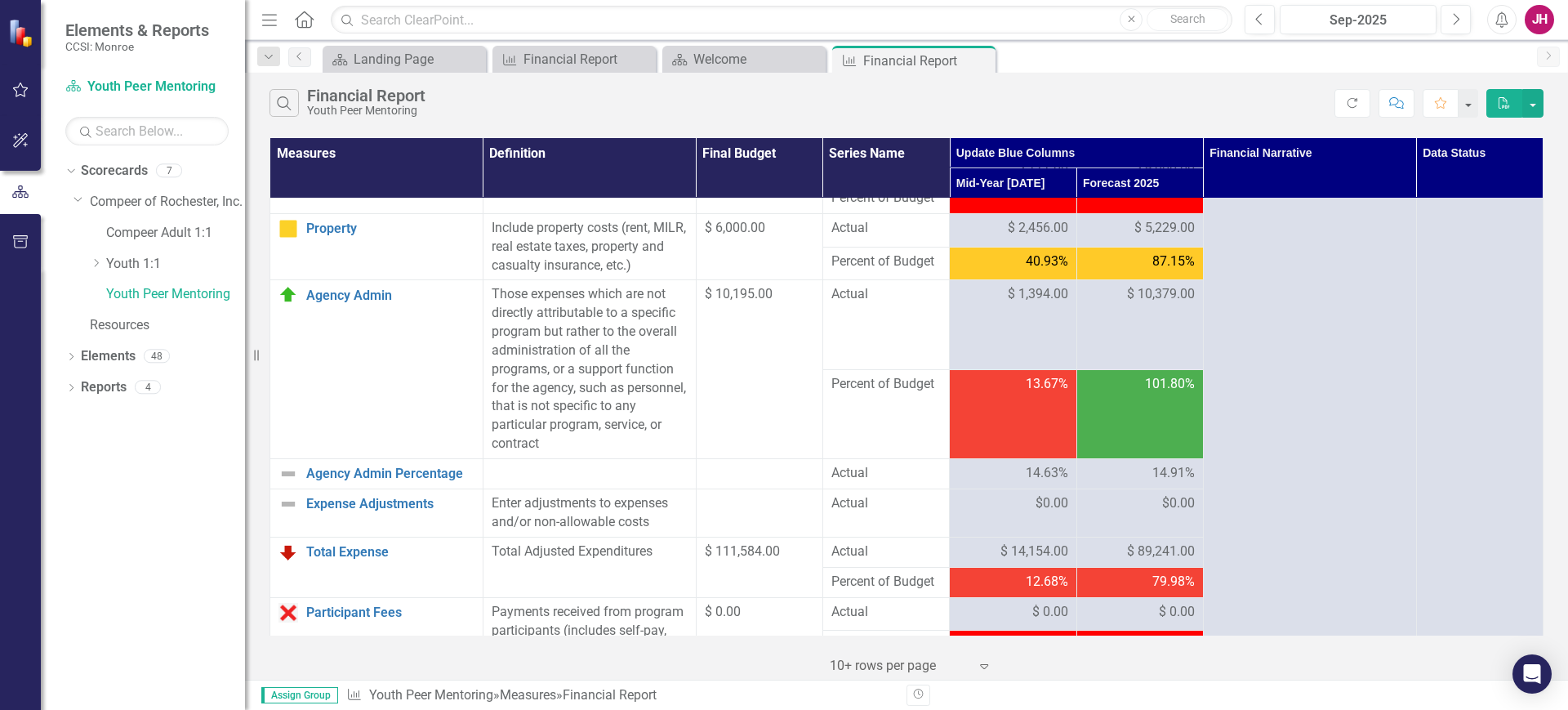
scroll to position [0, 0]
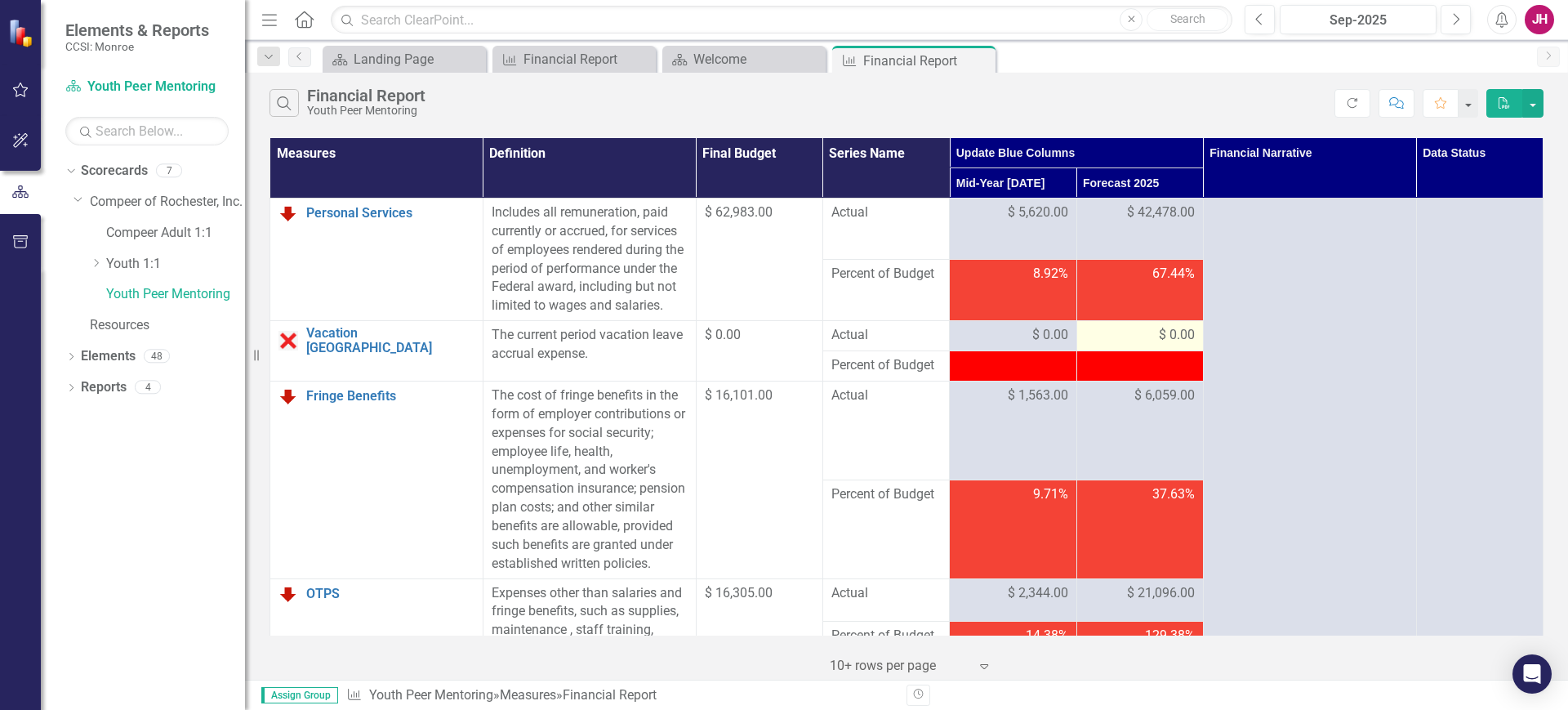
click at [1138, 345] on div "$ 0.00" at bounding box center [1141, 335] width 110 height 19
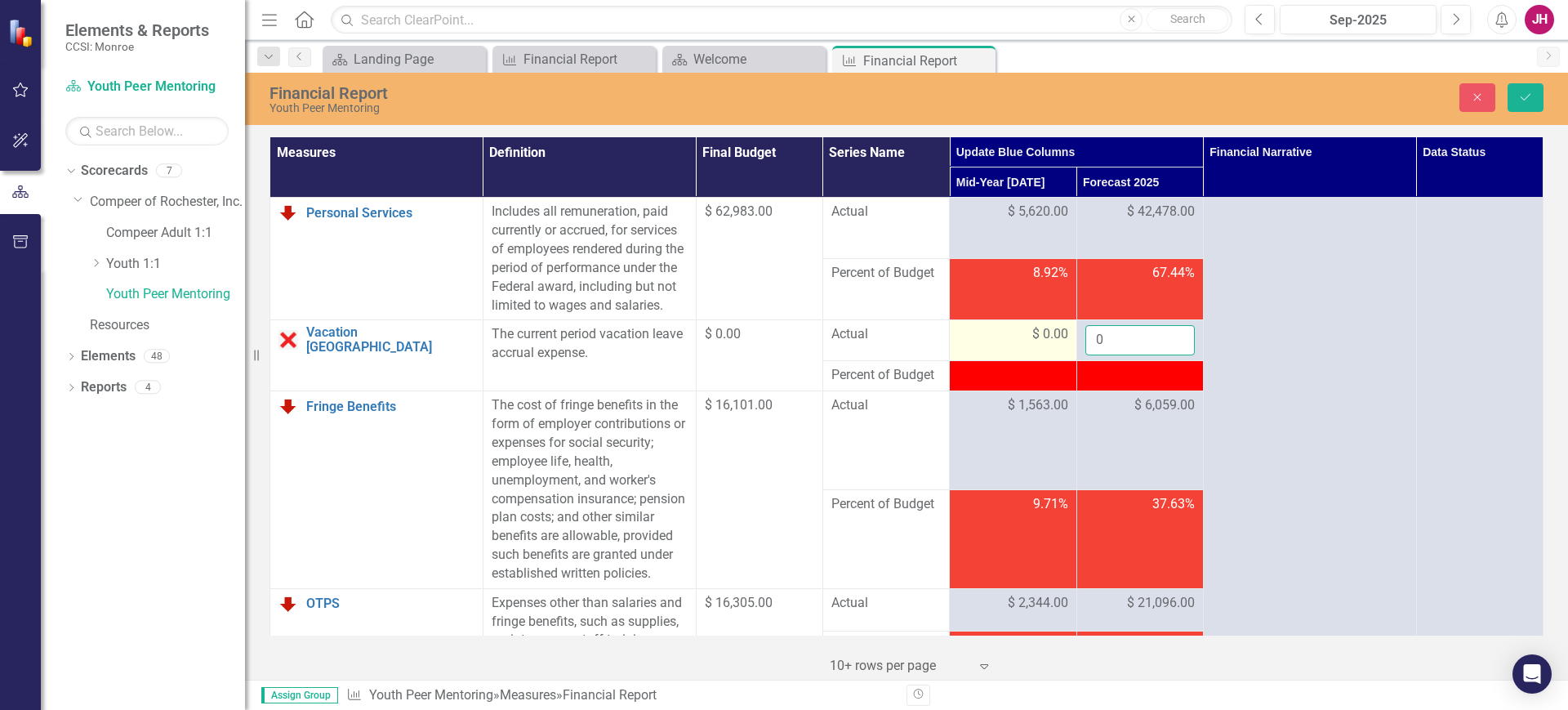
drag, startPoint x: 1139, startPoint y: 353, endPoint x: 1063, endPoint y: 353, distance: 76.0
click at [1063, 353] on tr "Vacation Accruals Link Open Element The current period vacation leave accrual e…" at bounding box center [906, 341] width 1273 height 41
click at [1526, 101] on icon "Save" at bounding box center [1526, 97] width 15 height 11
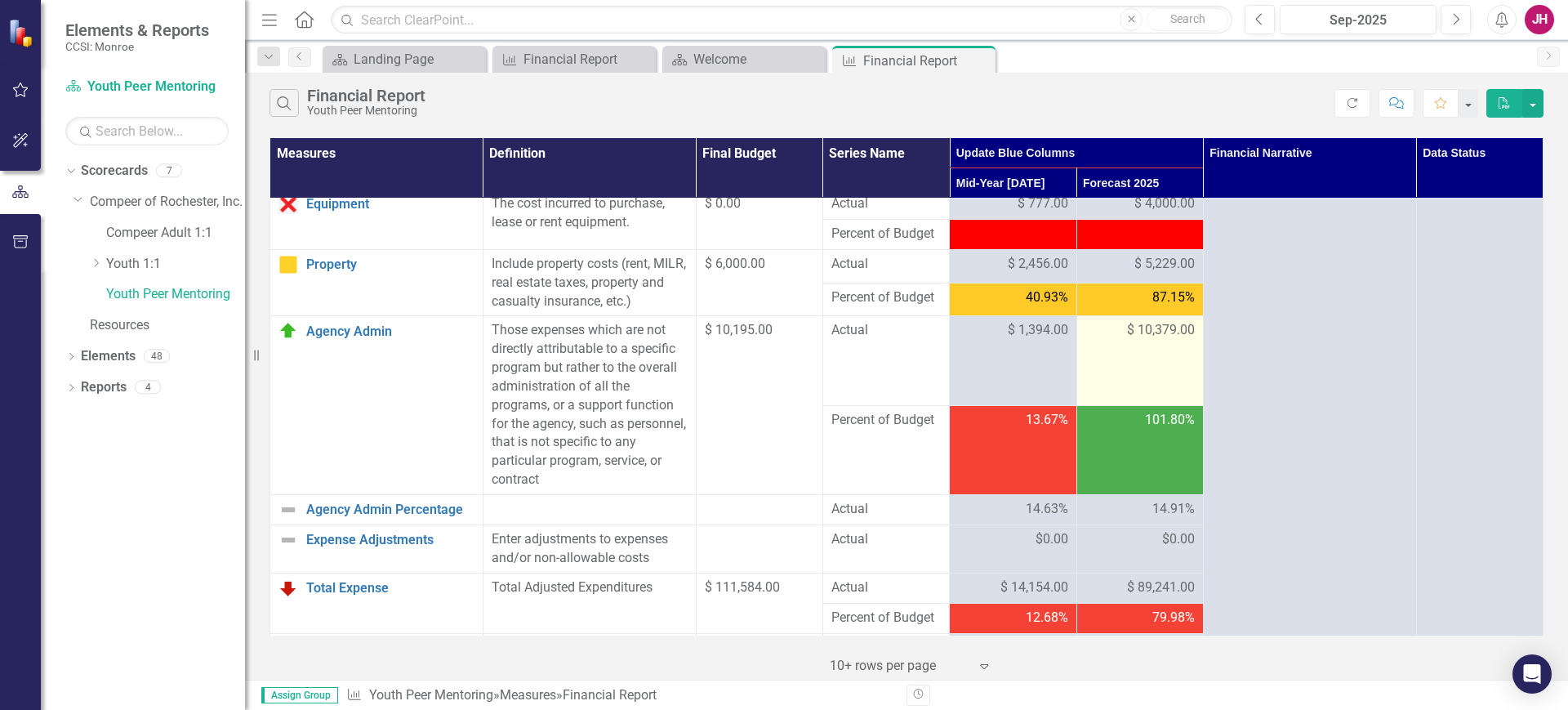
scroll to position [511, 0]
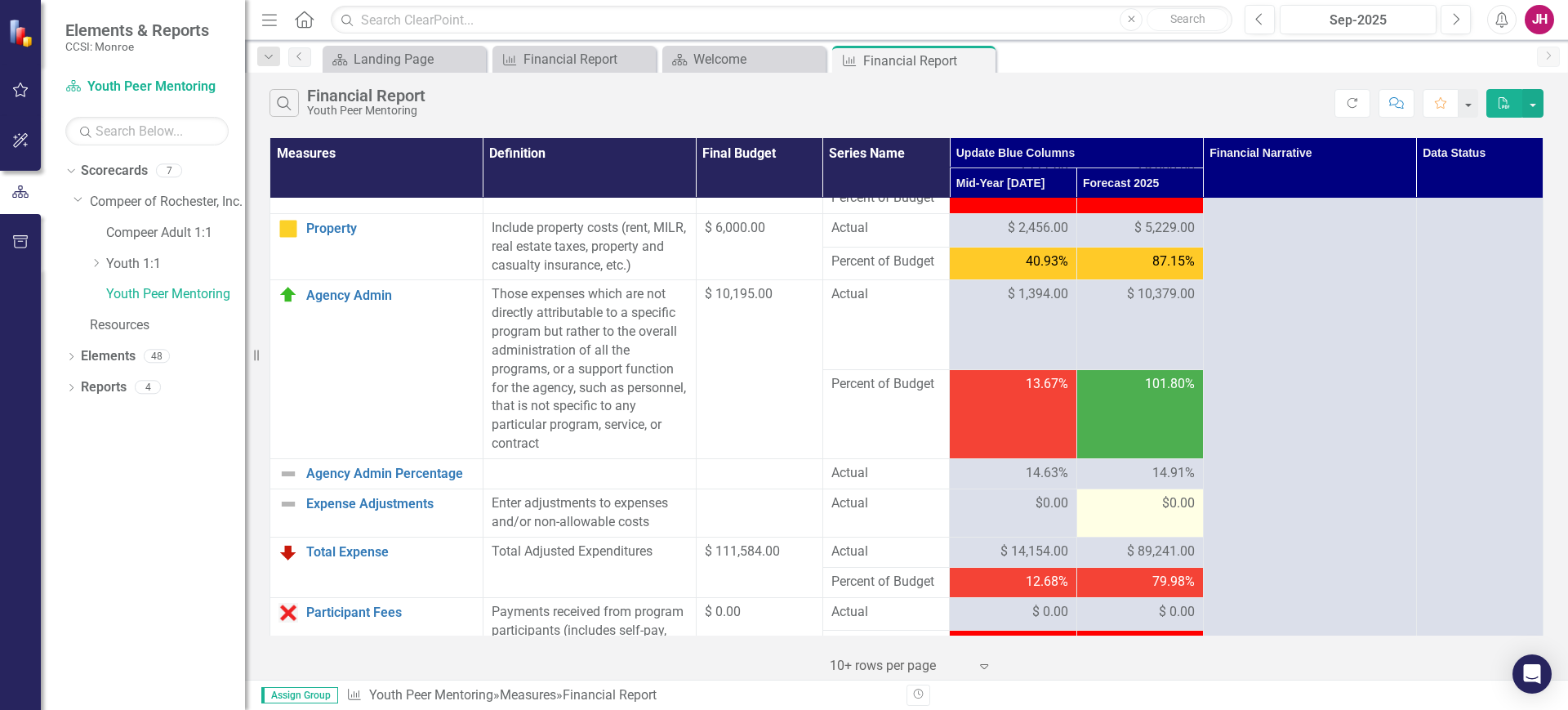
click at [1128, 513] on div "$0.00" at bounding box center [1141, 504] width 110 height 19
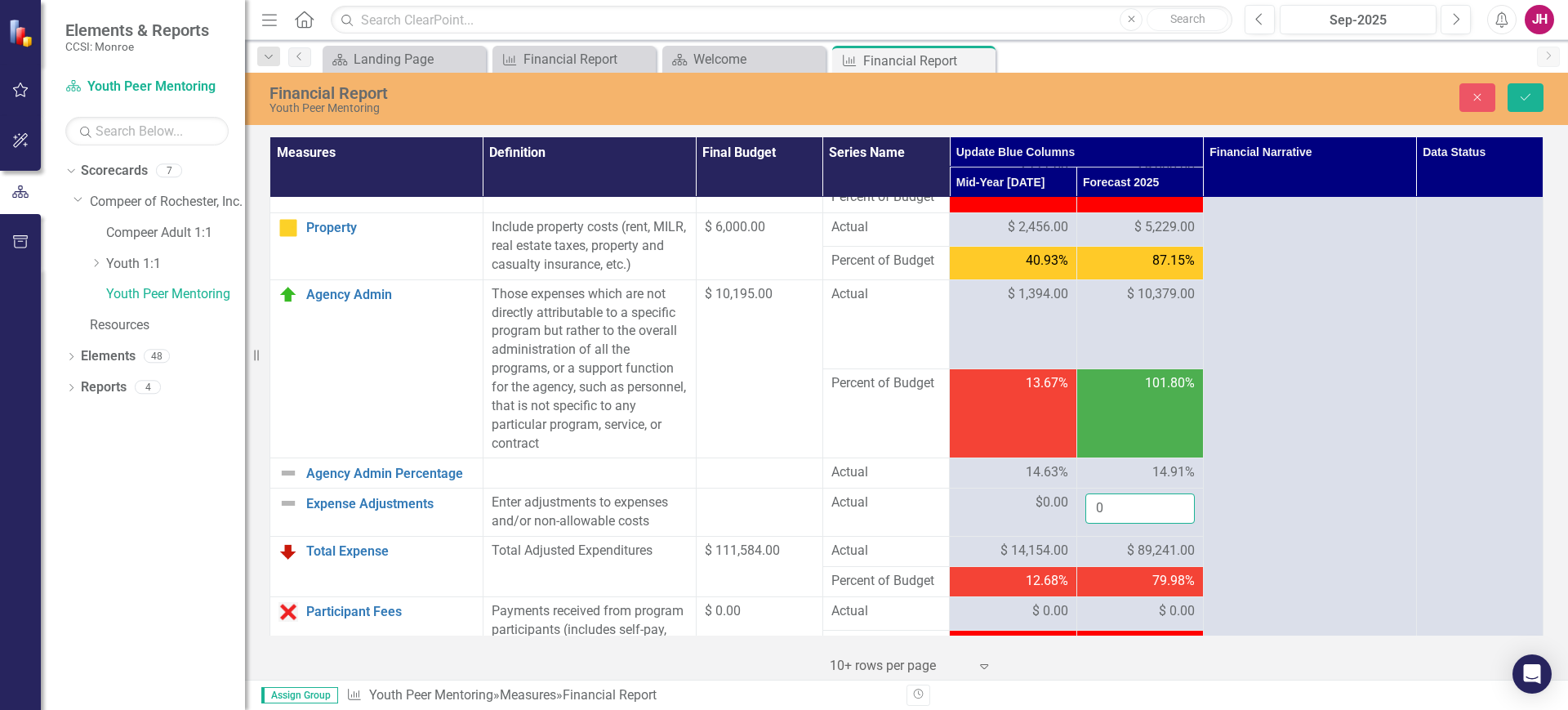
drag, startPoint x: 1133, startPoint y: 548, endPoint x: 934, endPoint y: 522, distance: 200.7
type input "0"
click at [1520, 94] on icon "Save" at bounding box center [1526, 97] width 15 height 11
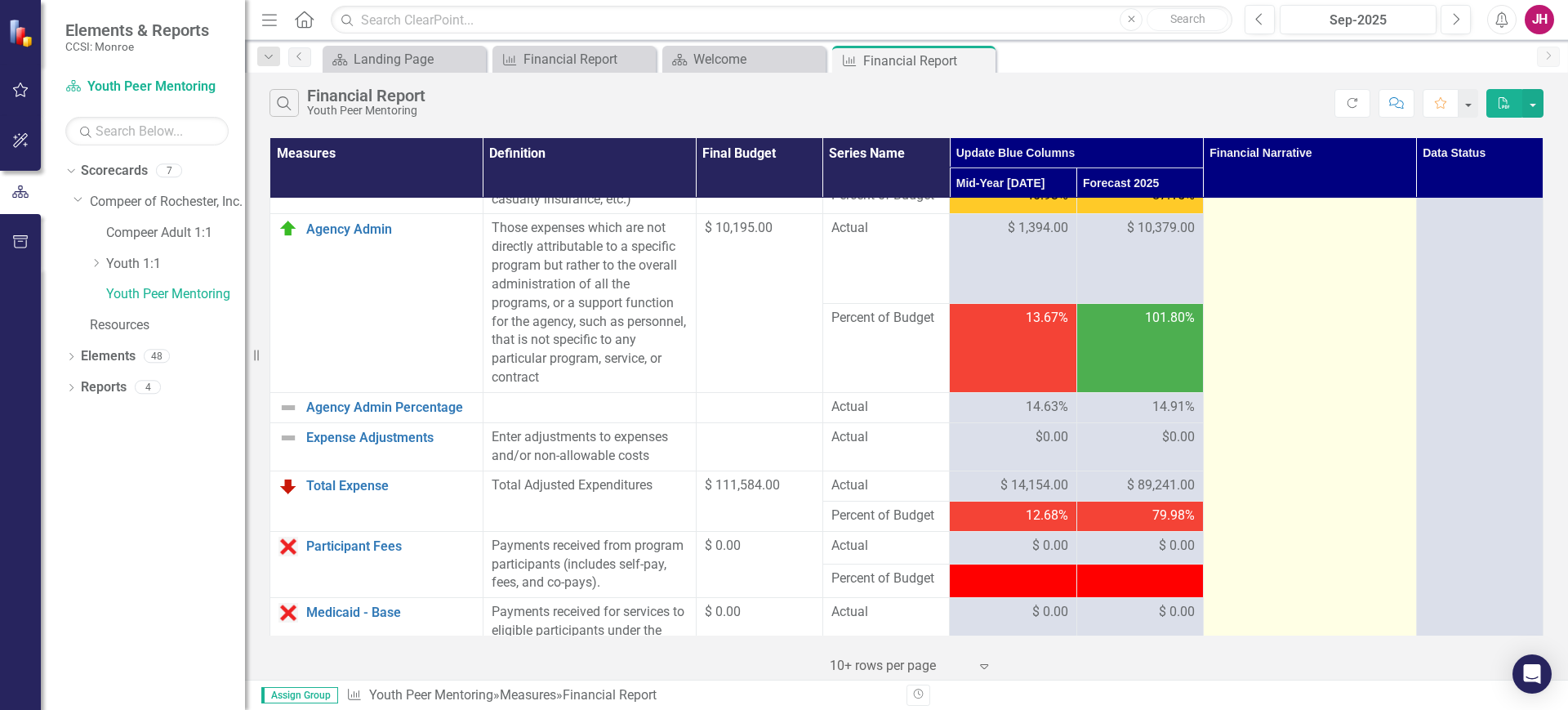
scroll to position [613, 0]
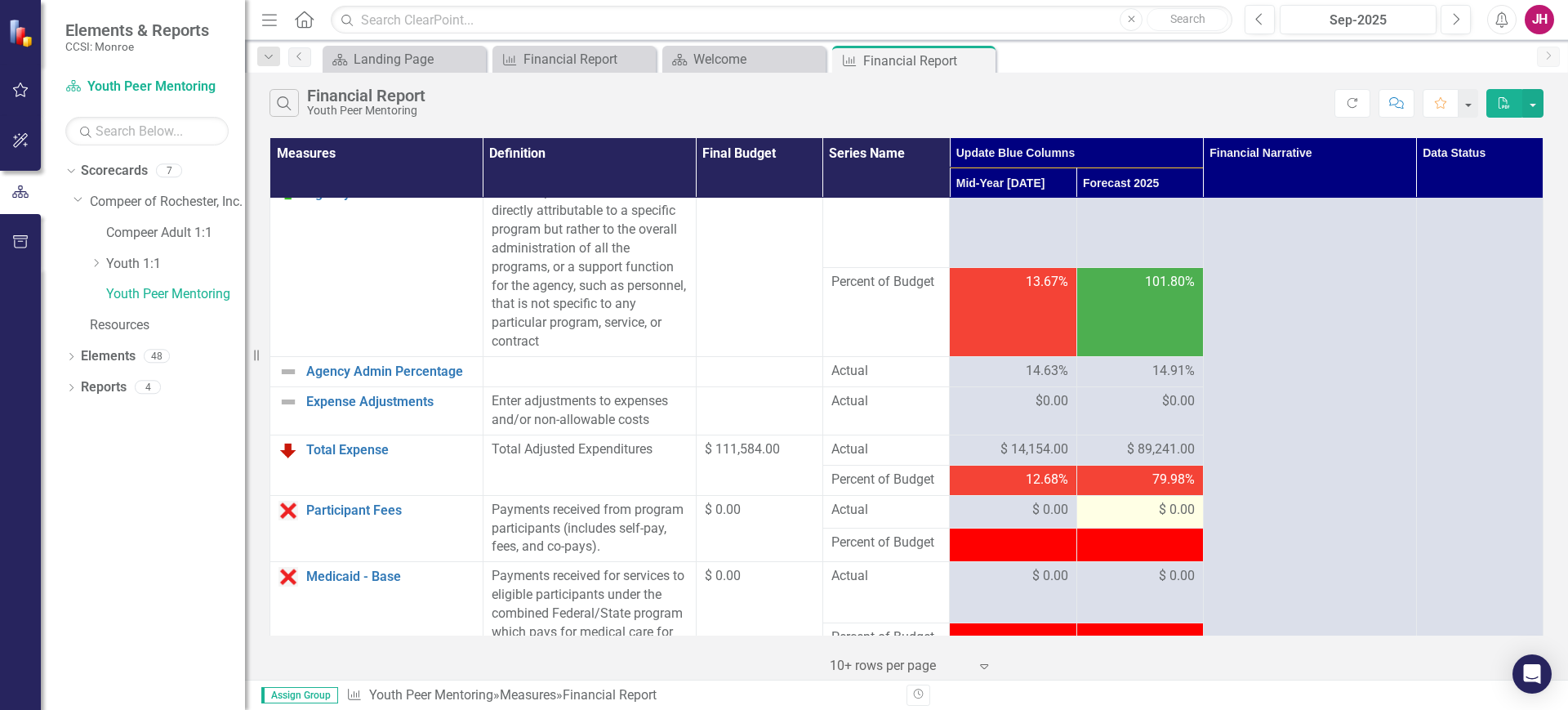
click at [1114, 520] on div "$ 0.00" at bounding box center [1141, 511] width 110 height 19
click at [1115, 520] on div "$ 0.00" at bounding box center [1141, 511] width 110 height 19
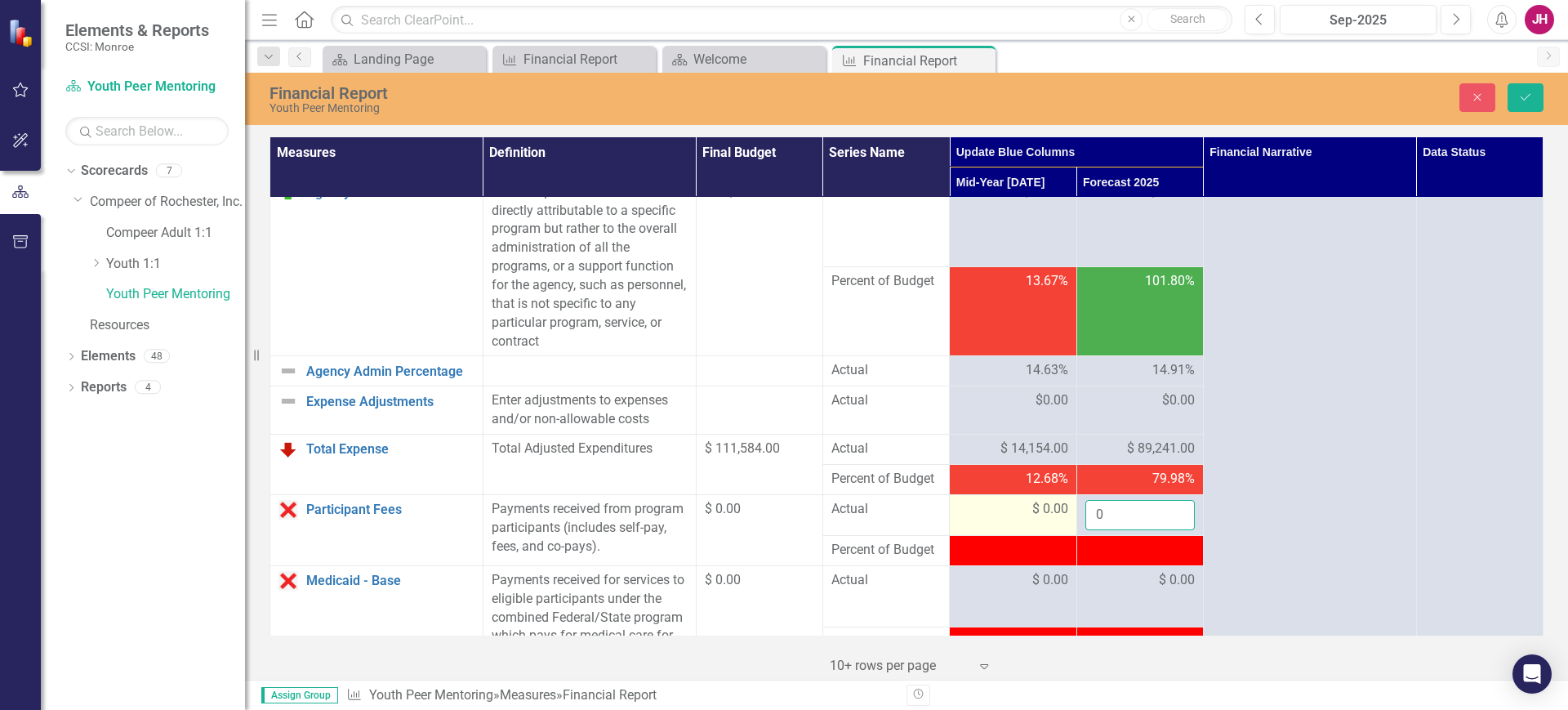
drag, startPoint x: 1125, startPoint y: 552, endPoint x: 1000, endPoint y: 531, distance: 126.8
click at [1021, 536] on tr "Participant Fees Link Open Element Payments received from program participants …" at bounding box center [906, 516] width 1273 height 41
type input "0"
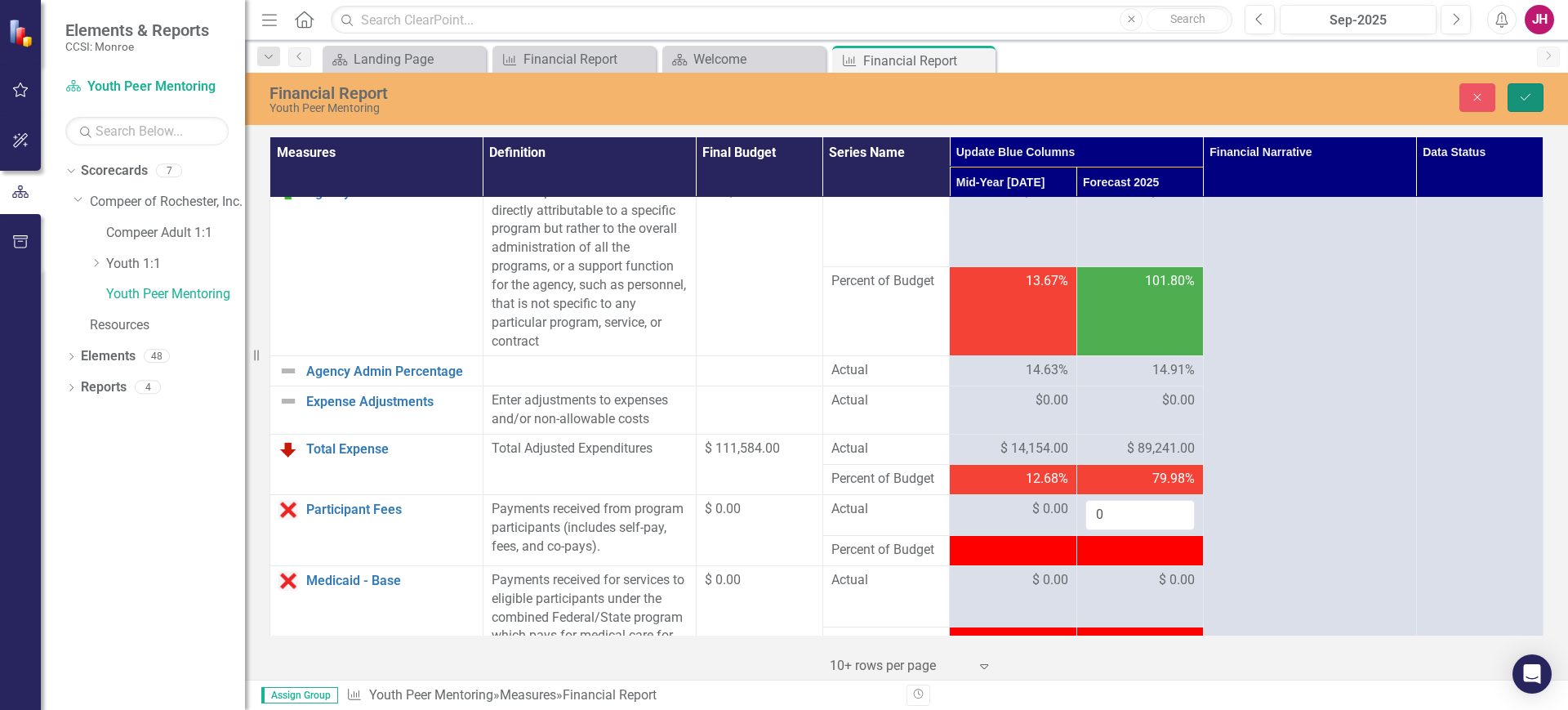
click at [1533, 96] on icon "Save" at bounding box center [1526, 97] width 15 height 11
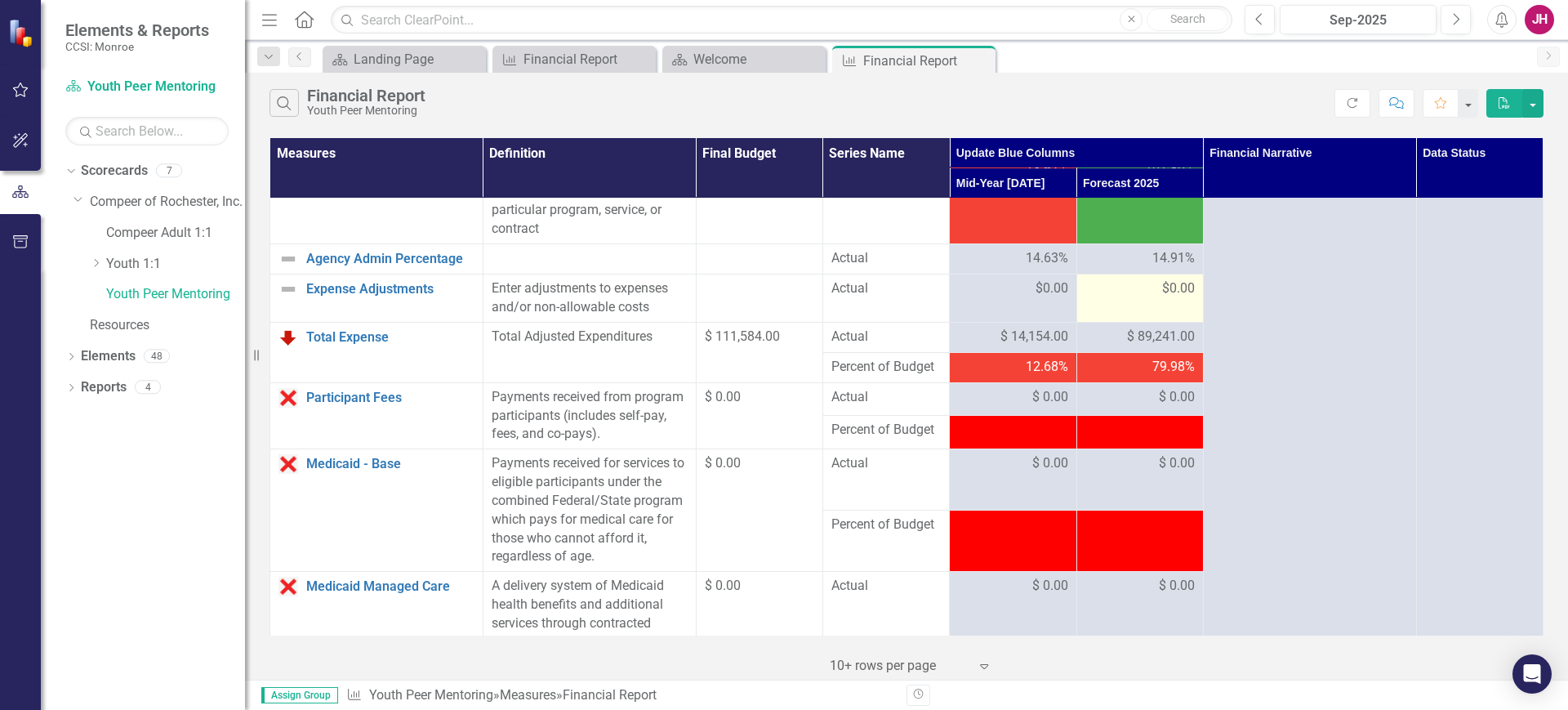
scroll to position [767, 0]
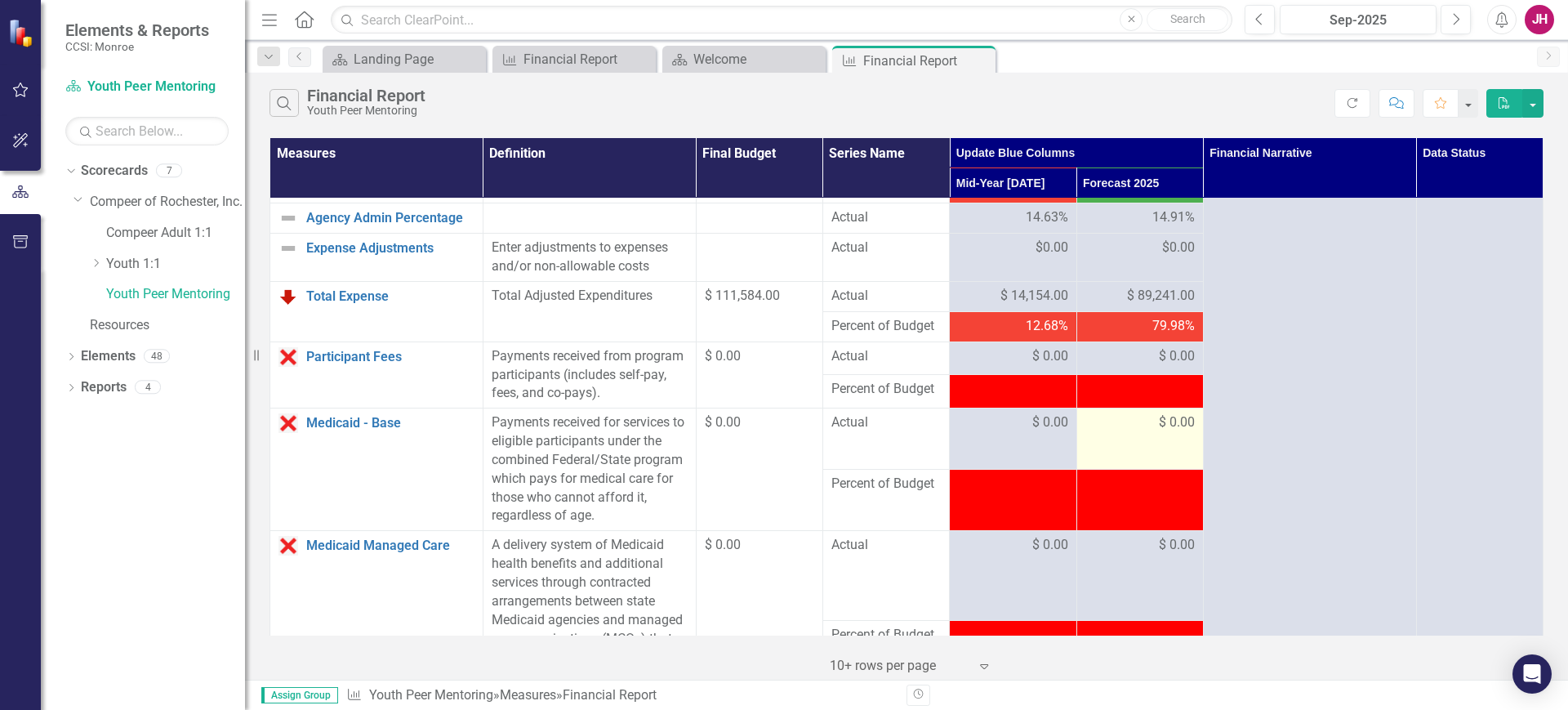
click at [1160, 432] on span "$ 0.00" at bounding box center [1177, 423] width 36 height 19
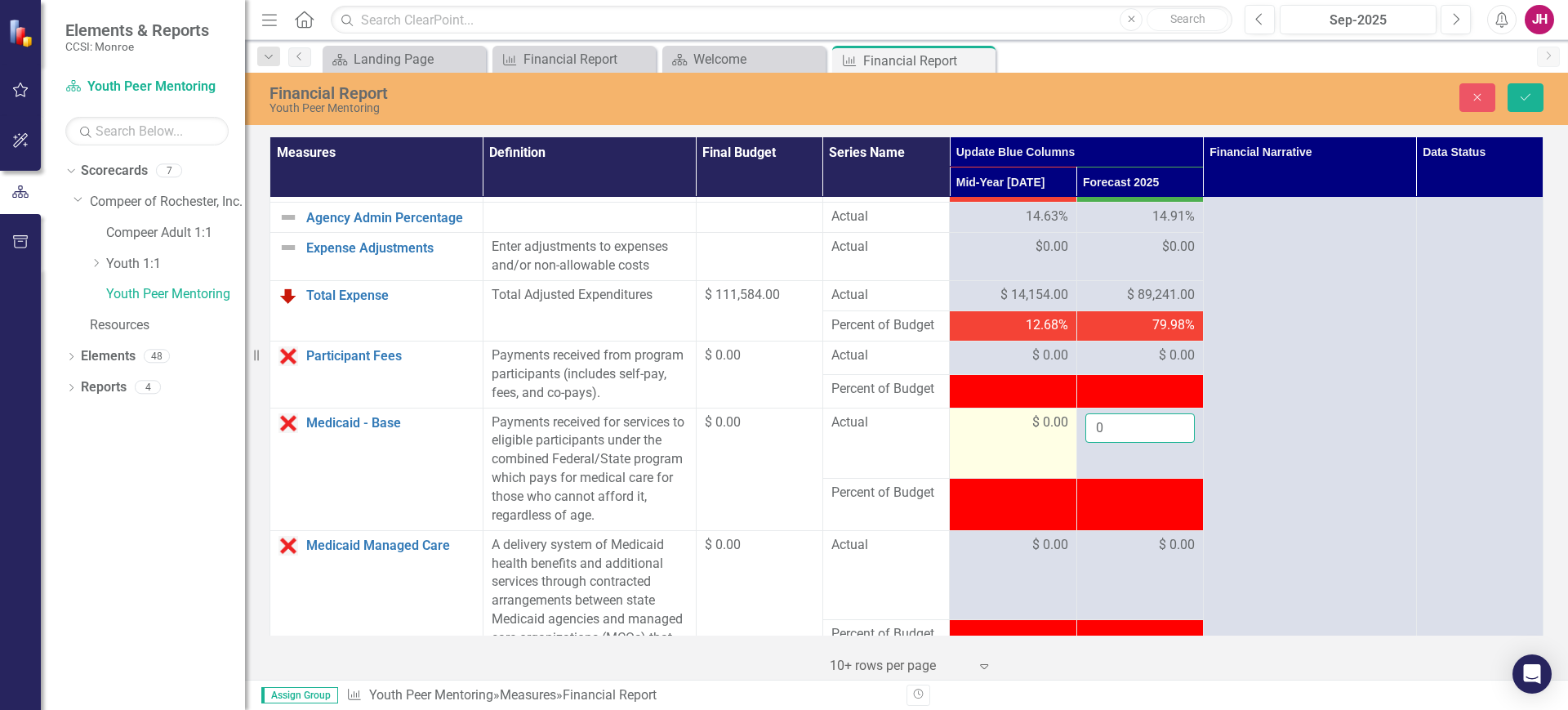
drag, startPoint x: 1129, startPoint y: 466, endPoint x: 1037, endPoint y: 445, distance: 94.4
click at [1043, 448] on tr "Medicaid - Base Link Open Element Payments received for services to eligible pa…" at bounding box center [906, 443] width 1273 height 70
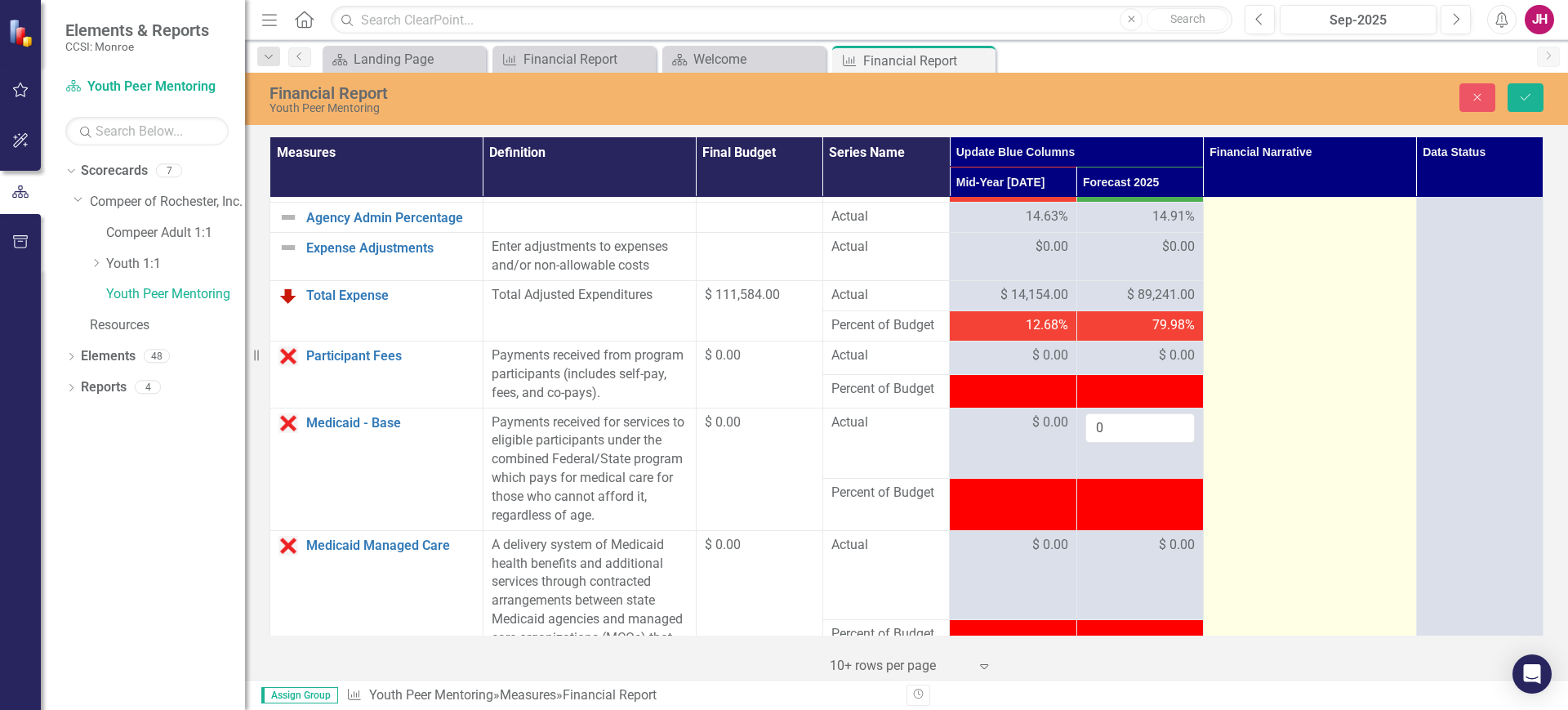
click at [1311, 448] on td at bounding box center [1309, 670] width 213 height 2477
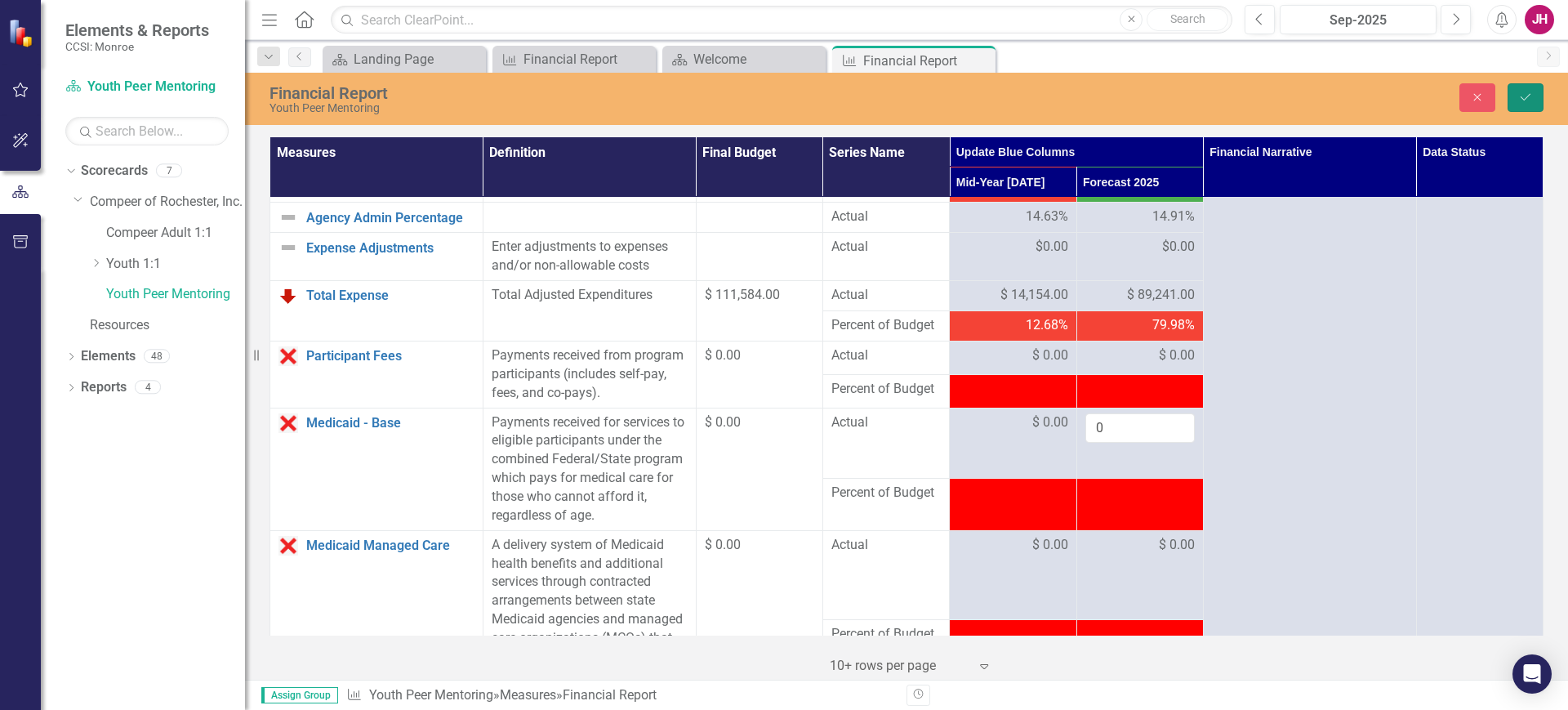
click at [1533, 93] on icon "Save" at bounding box center [1526, 97] width 15 height 11
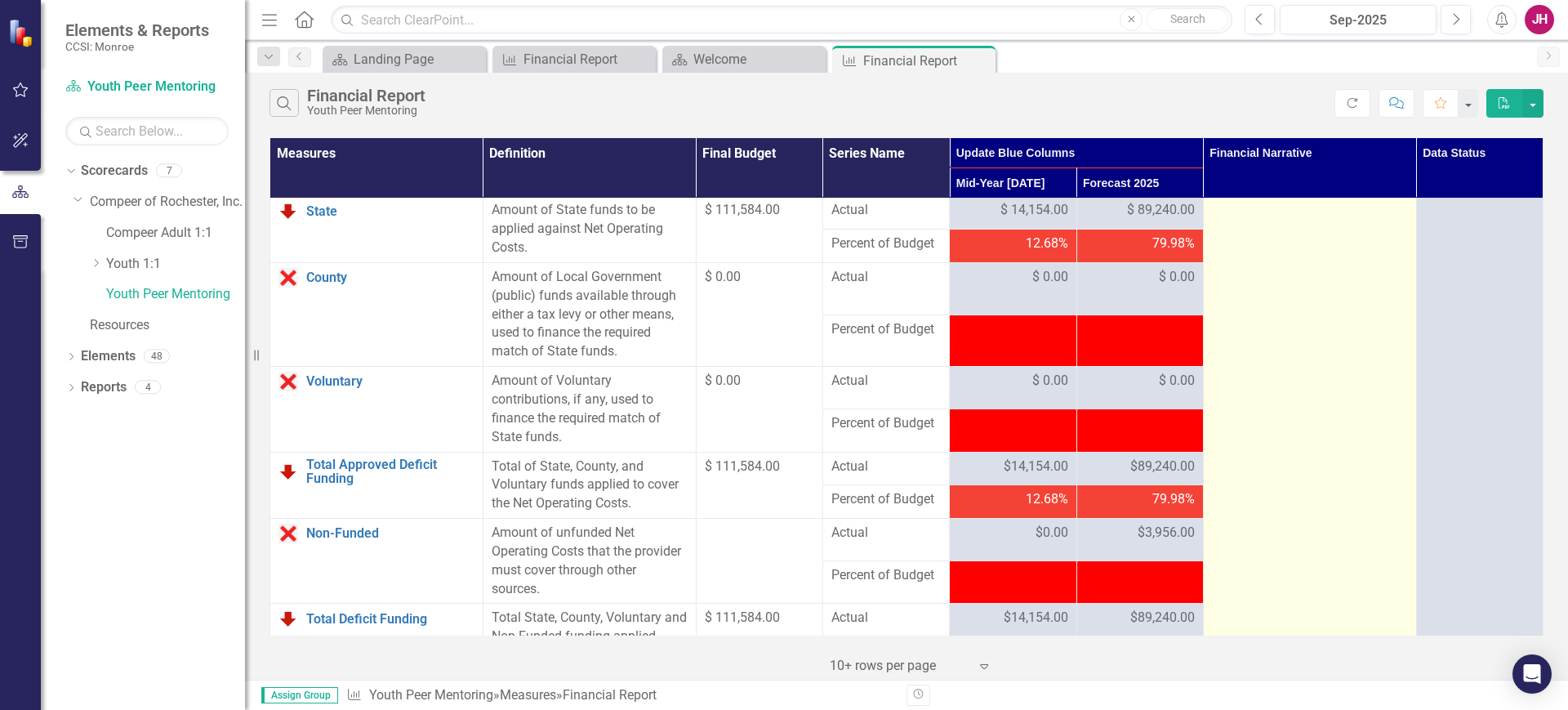
scroll to position [1839, 0]
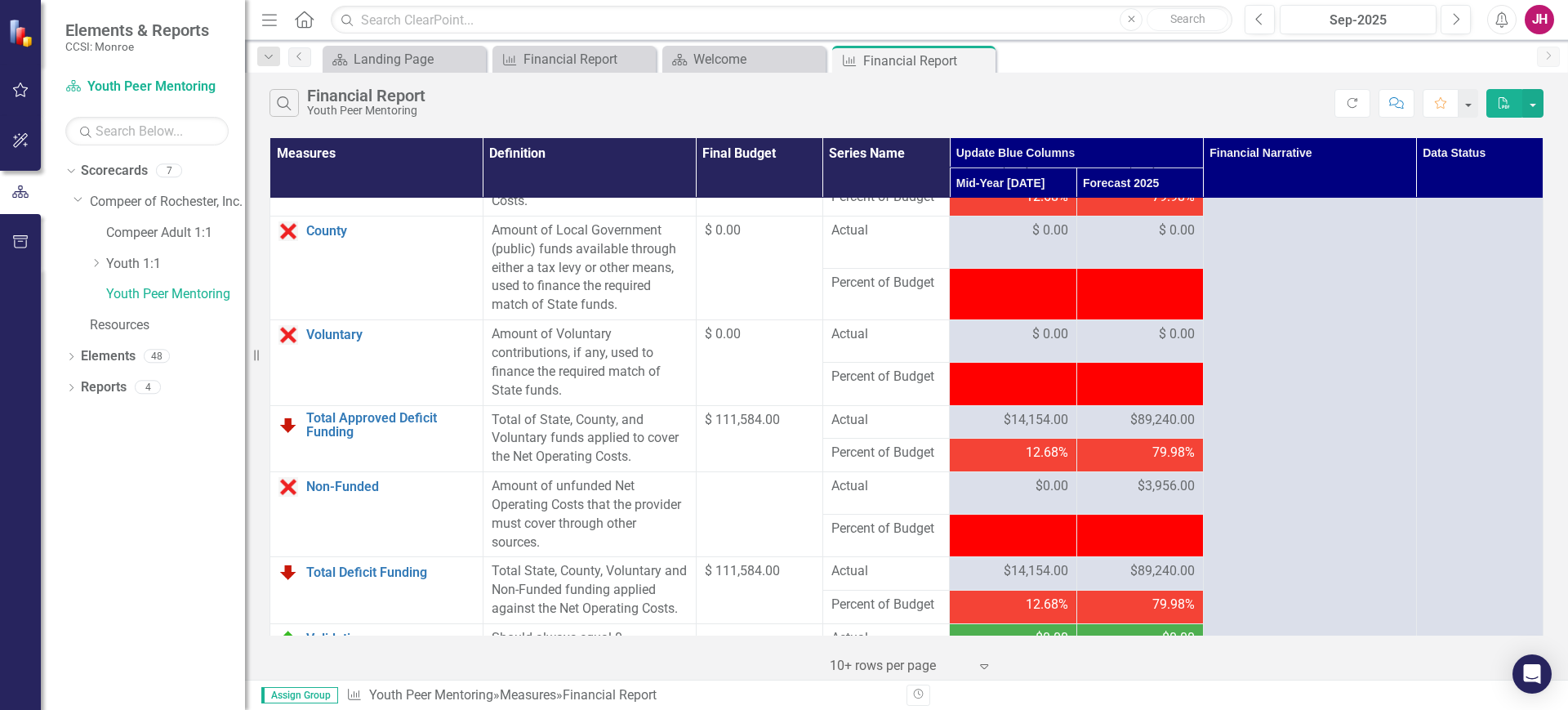
click at [1138, 496] on span "$3,956.00" at bounding box center [1166, 486] width 57 height 19
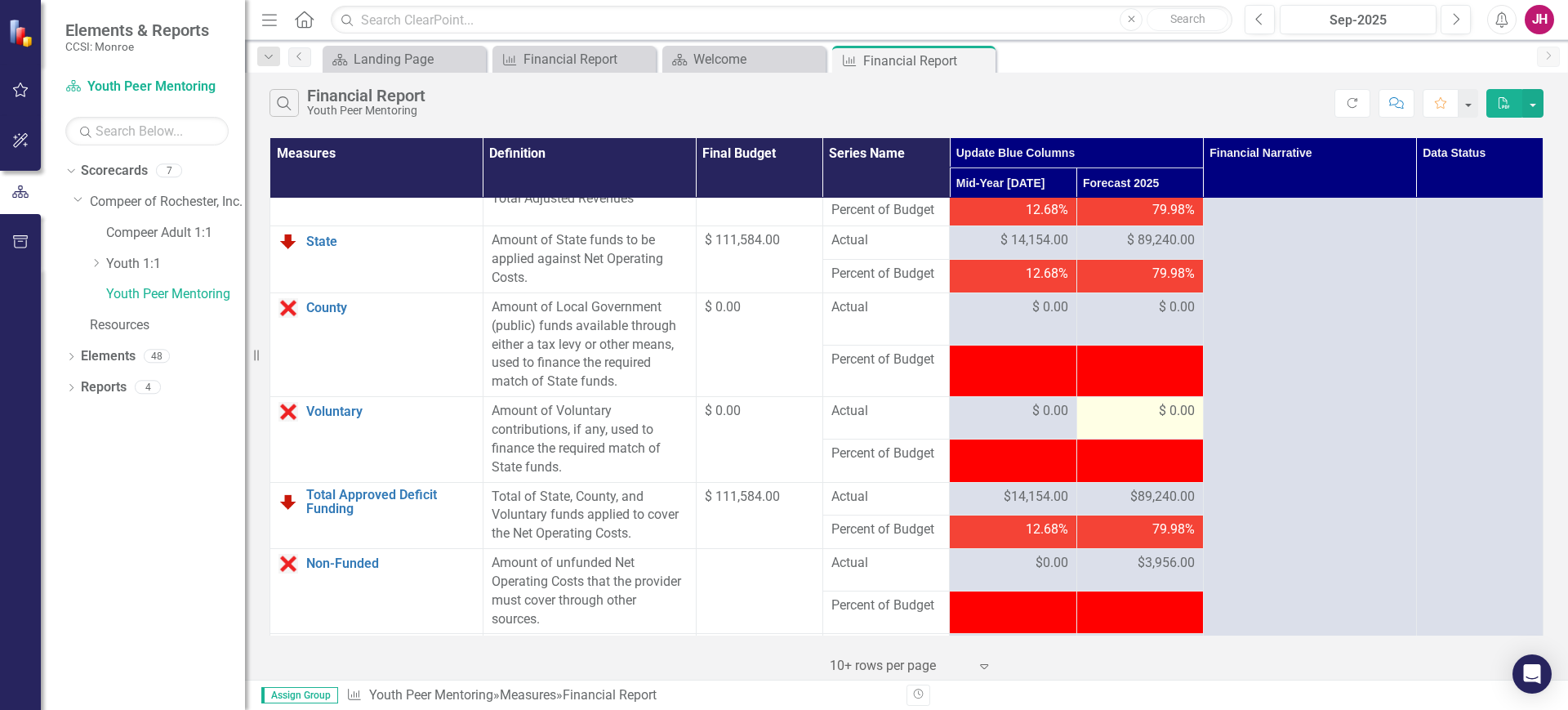
scroll to position [1737, 0]
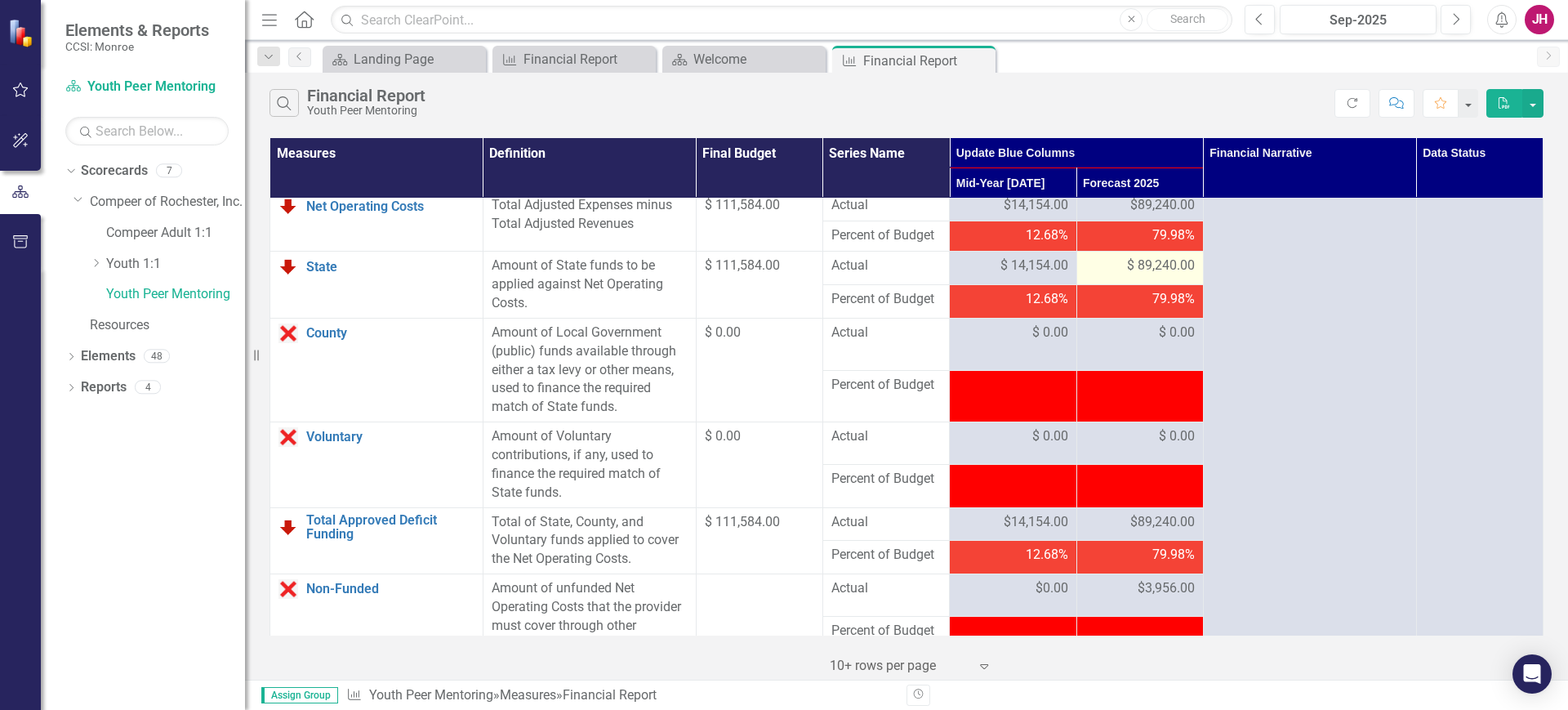
click at [1143, 276] on span "$ 89,240.00" at bounding box center [1160, 266] width 68 height 19
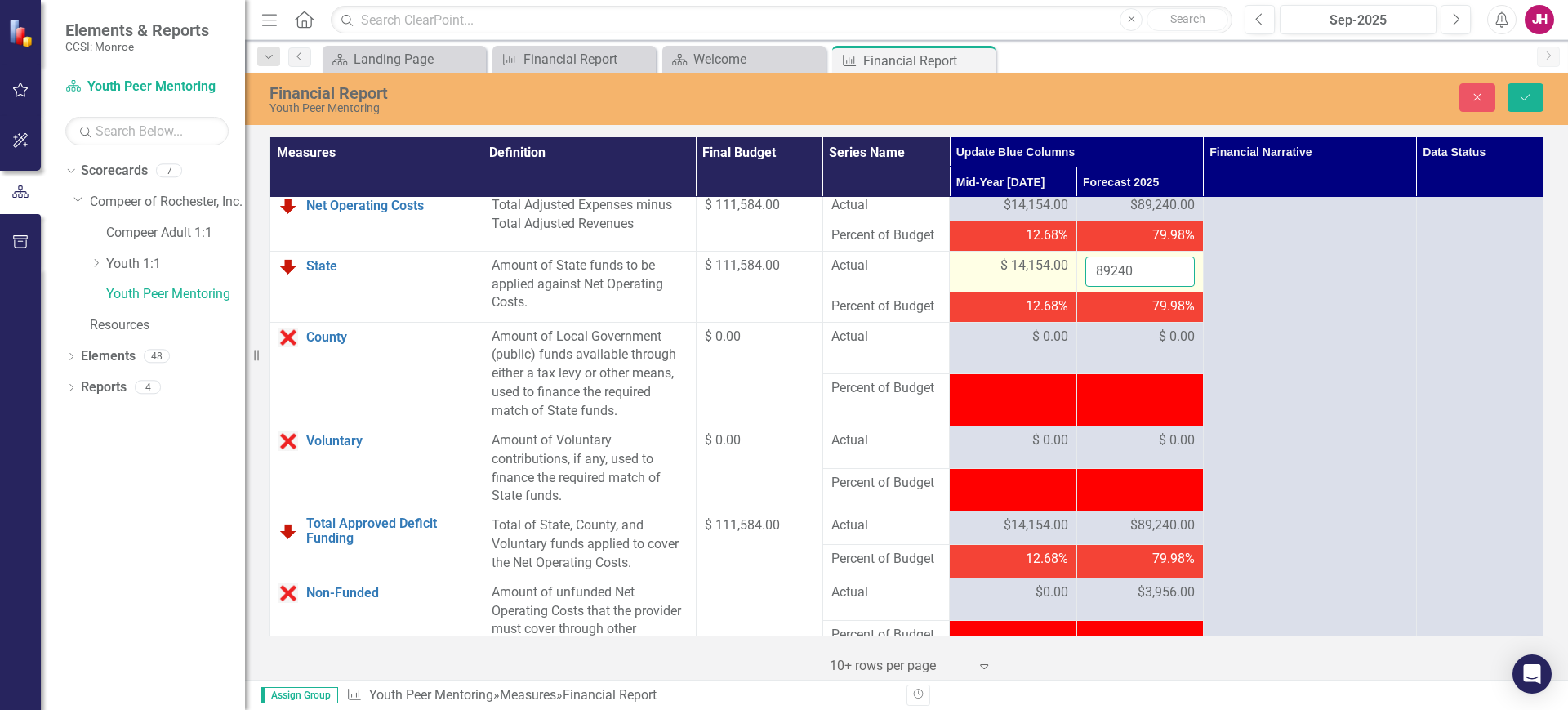
click at [1024, 292] on tr "State Link Open Element Amount of State funds to be applied against Net Operati…" at bounding box center [906, 271] width 1273 height 41
type input "0"
click at [1506, 89] on div "Close Save" at bounding box center [1292, 97] width 527 height 29
click at [1509, 98] on button "Save" at bounding box center [1525, 97] width 36 height 29
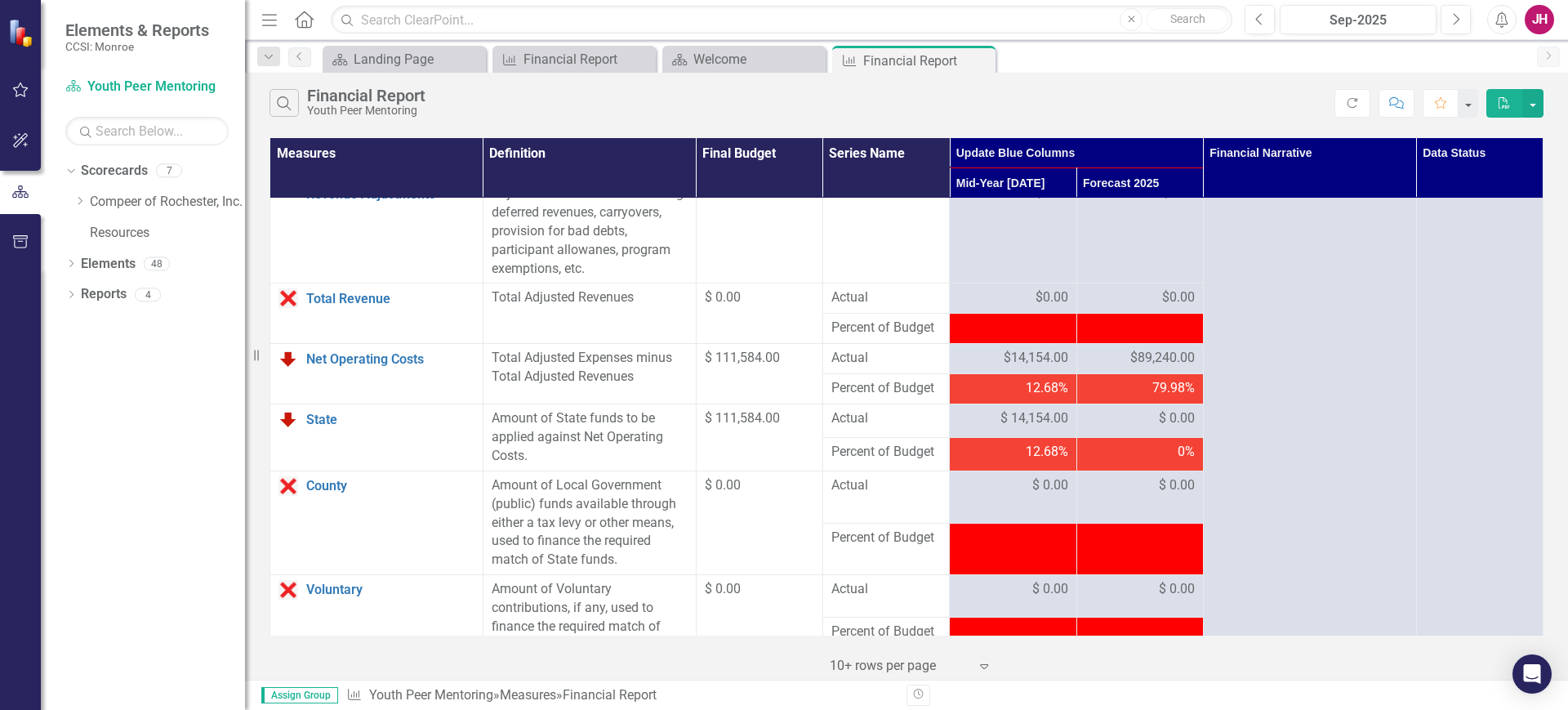
scroll to position [1686, 0]
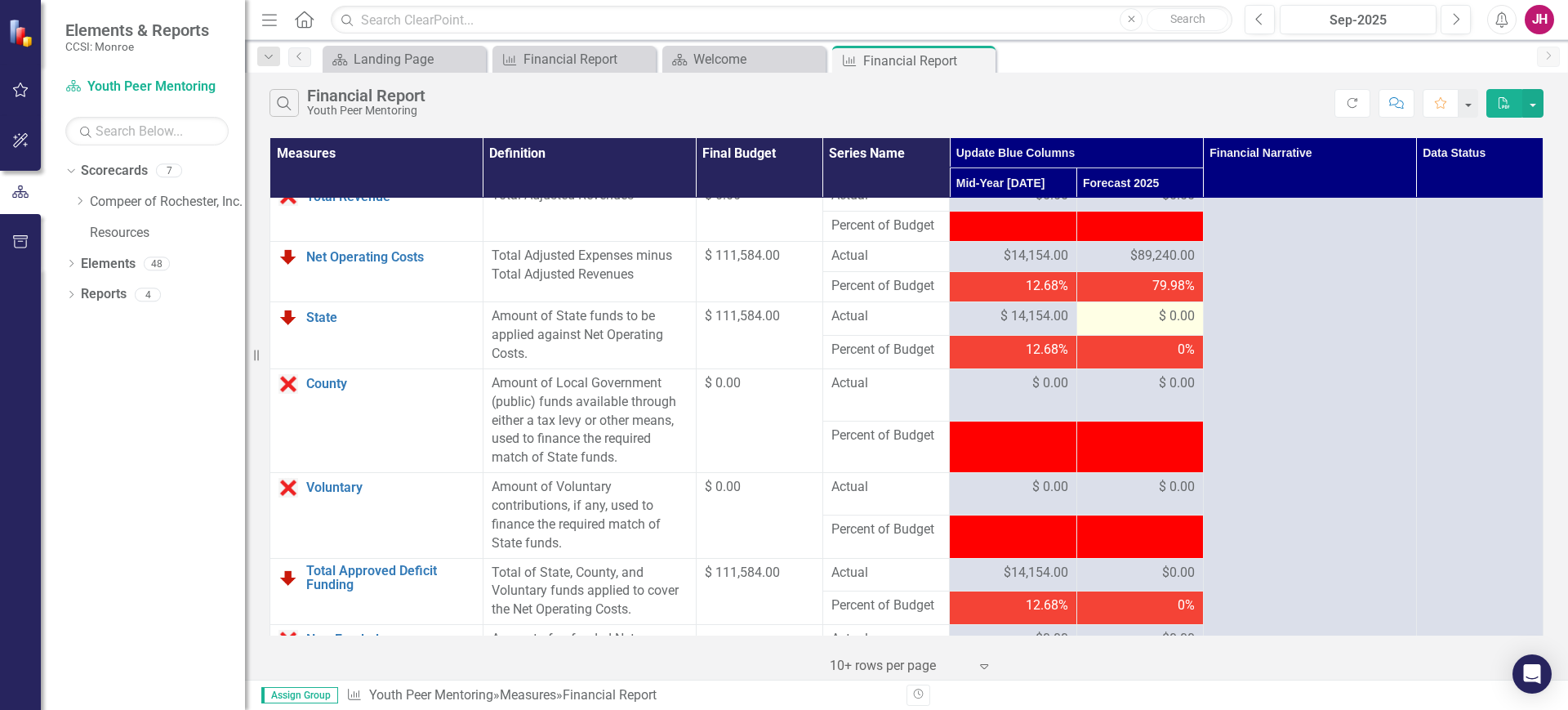
click at [1160, 326] on span "$ 0.00" at bounding box center [1177, 317] width 36 height 19
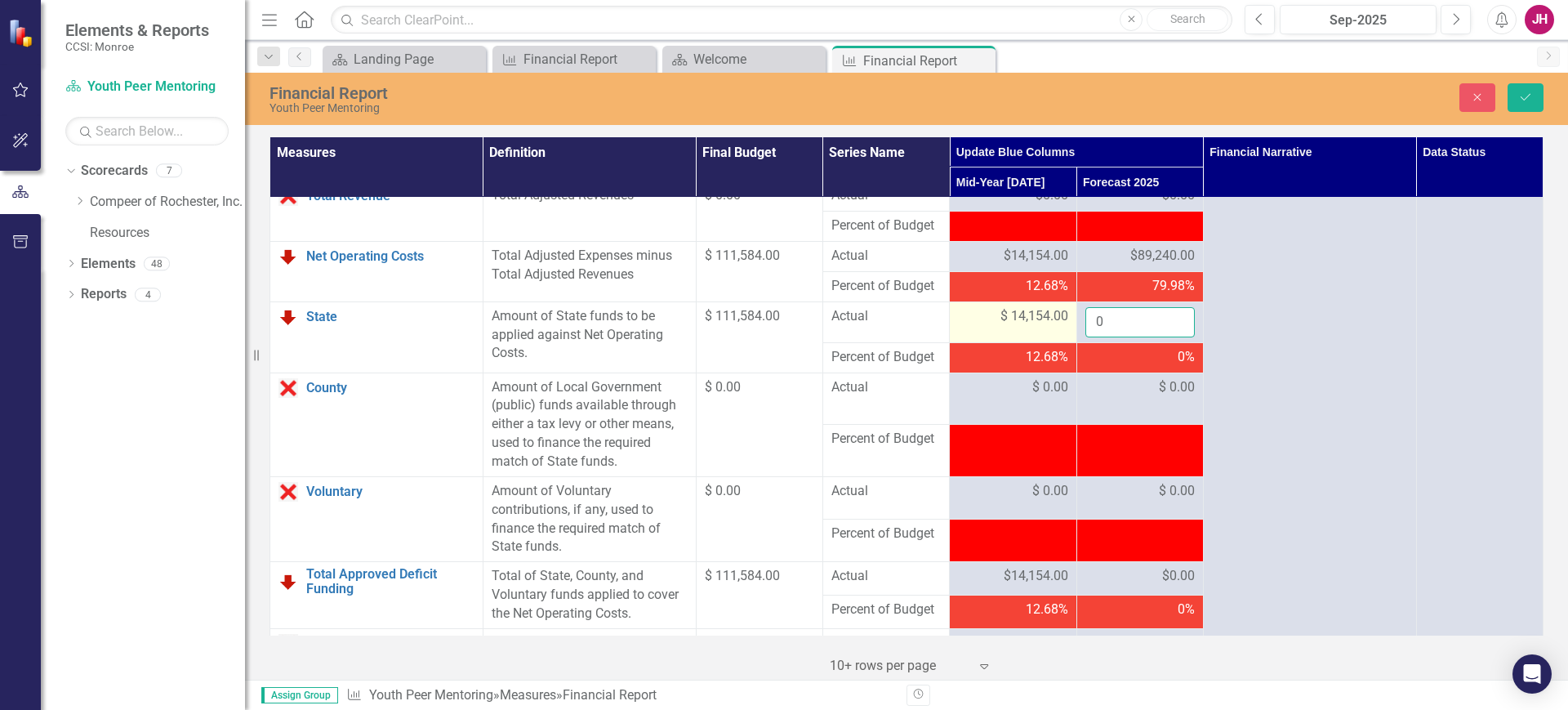
drag, startPoint x: 1121, startPoint y: 377, endPoint x: 1046, endPoint y: 374, distance: 75.1
click at [1047, 343] on tr "State Link Open Element Amount of State funds to be applied against Net Operati…" at bounding box center [906, 322] width 1273 height 41
type input "89240"
click at [1518, 100] on button "Save" at bounding box center [1525, 97] width 36 height 29
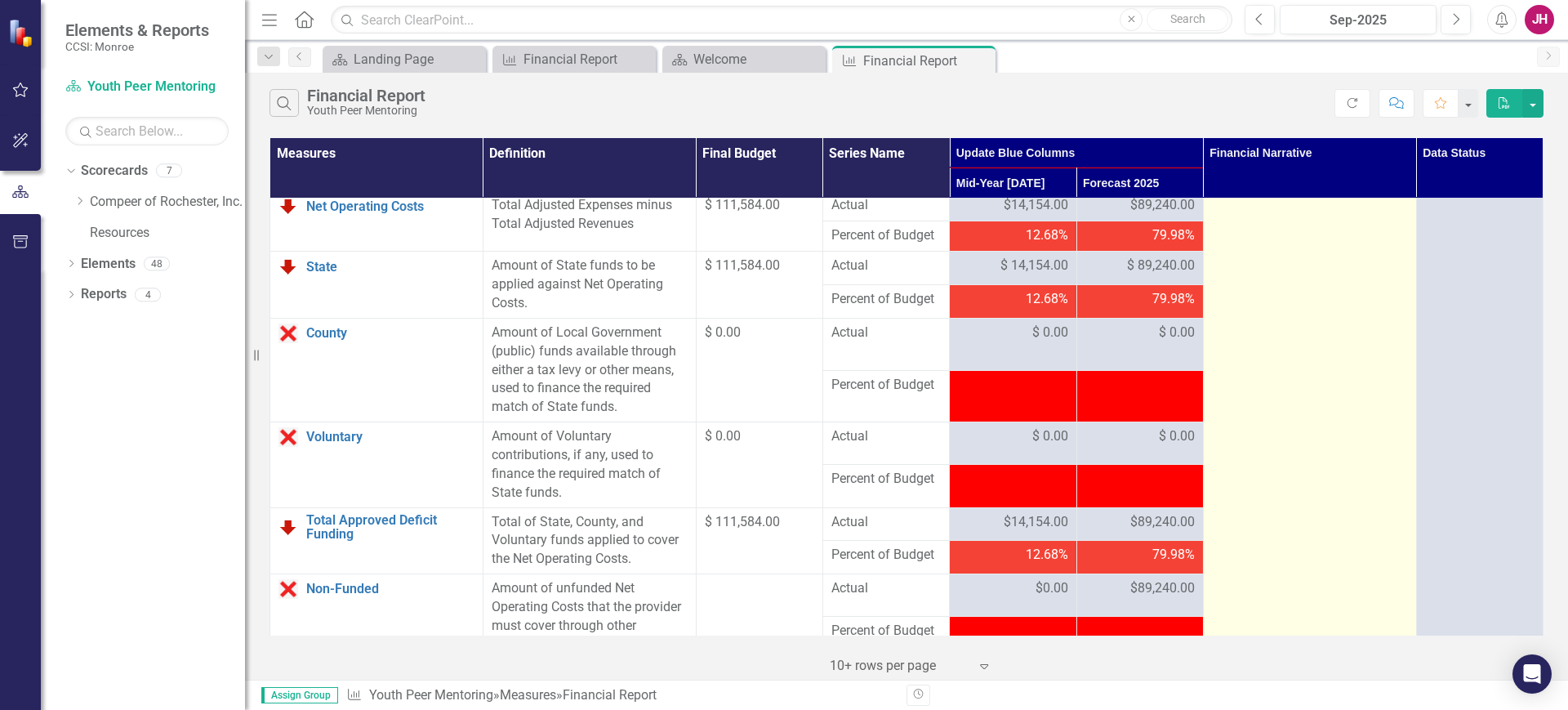
scroll to position [1839, 0]
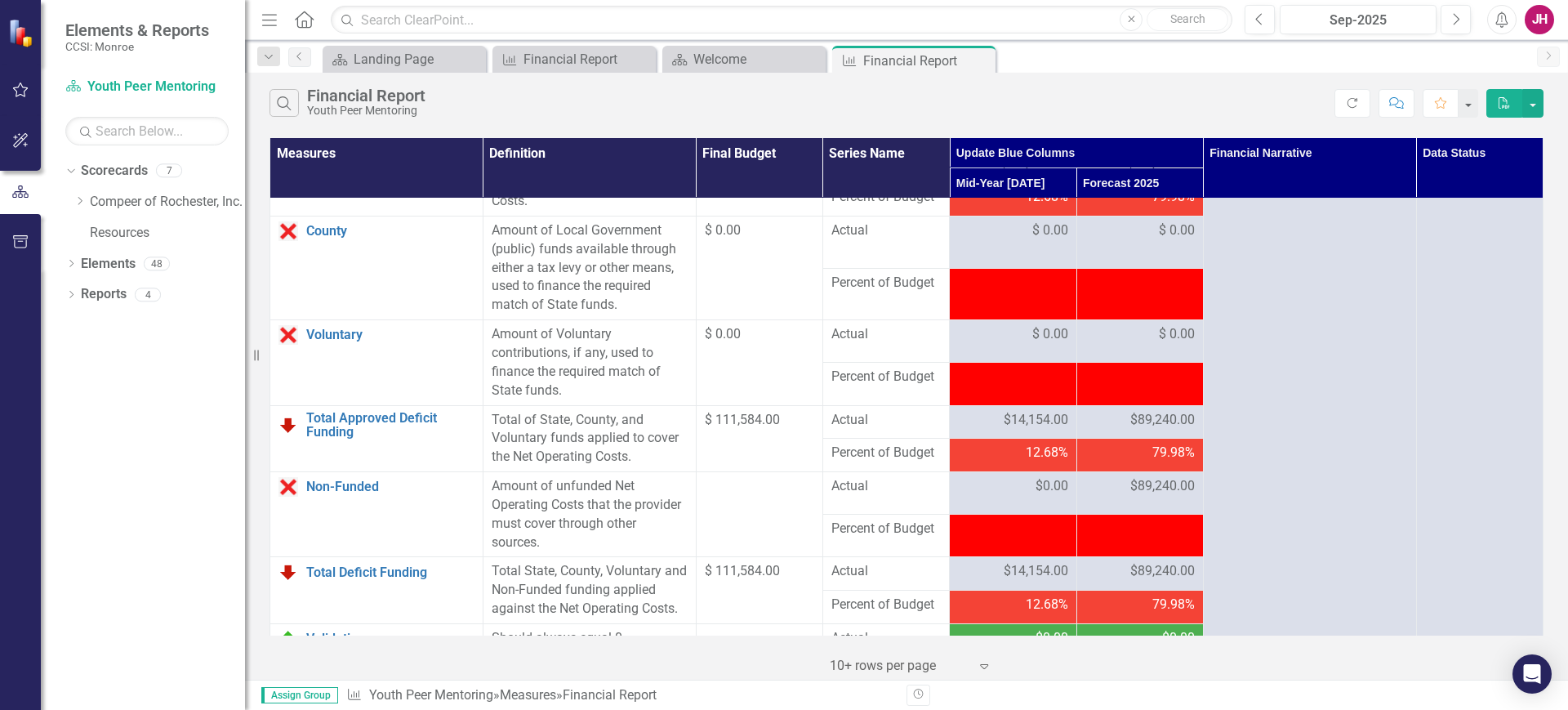
click at [1151, 173] on span "$ 89,240.00" at bounding box center [1160, 164] width 68 height 19
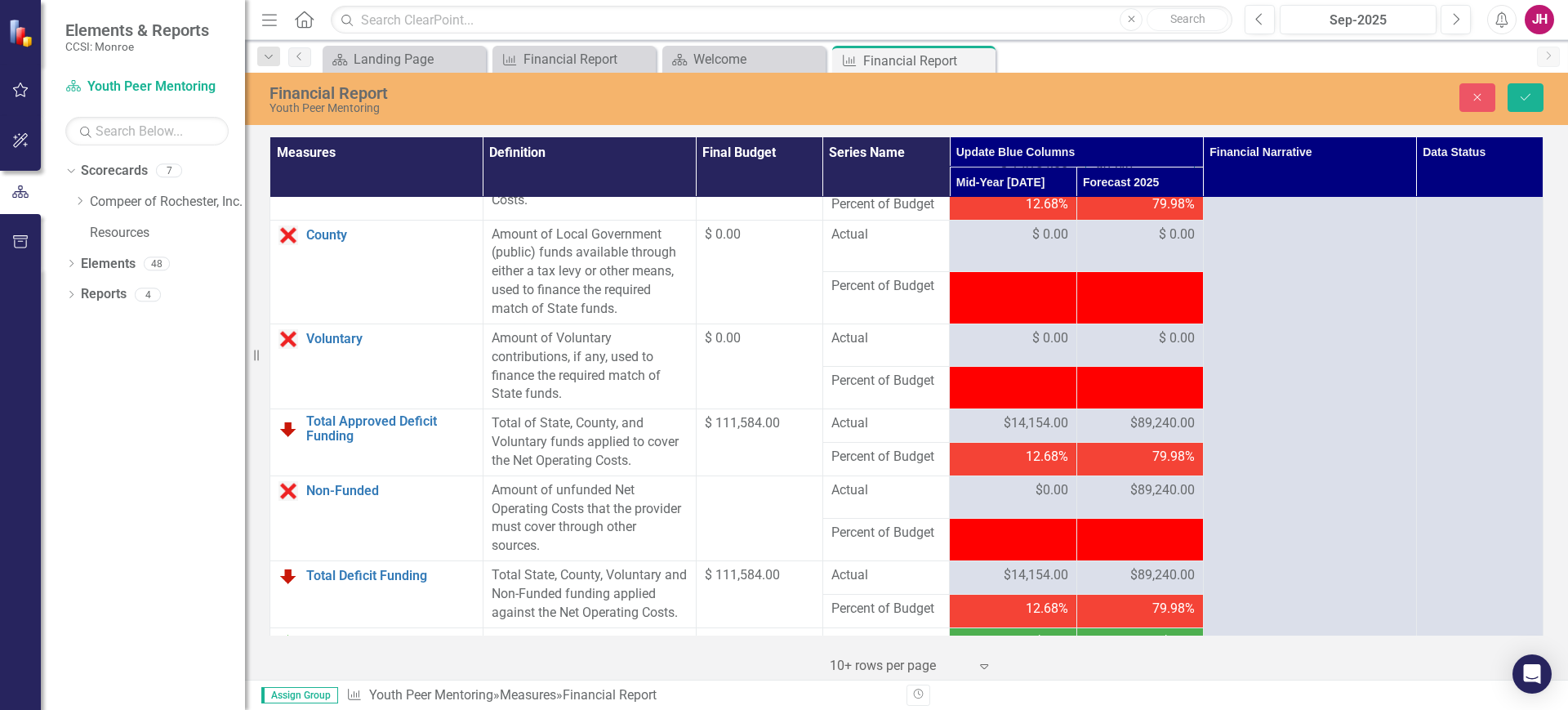
click at [1144, 184] on input "89240" at bounding box center [1141, 170] width 110 height 30
click at [1519, 97] on icon "Save" at bounding box center [1526, 97] width 15 height 11
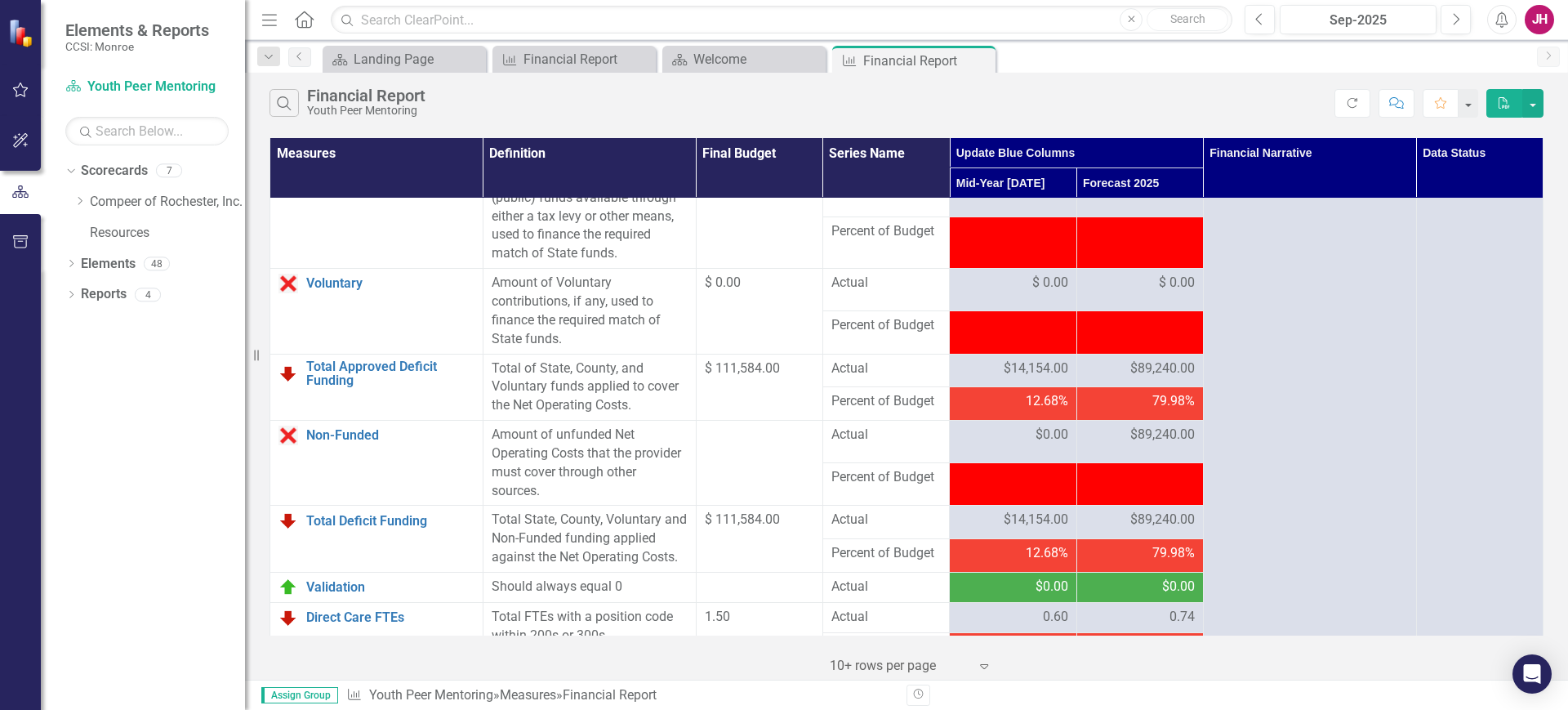
scroll to position [1788, 0]
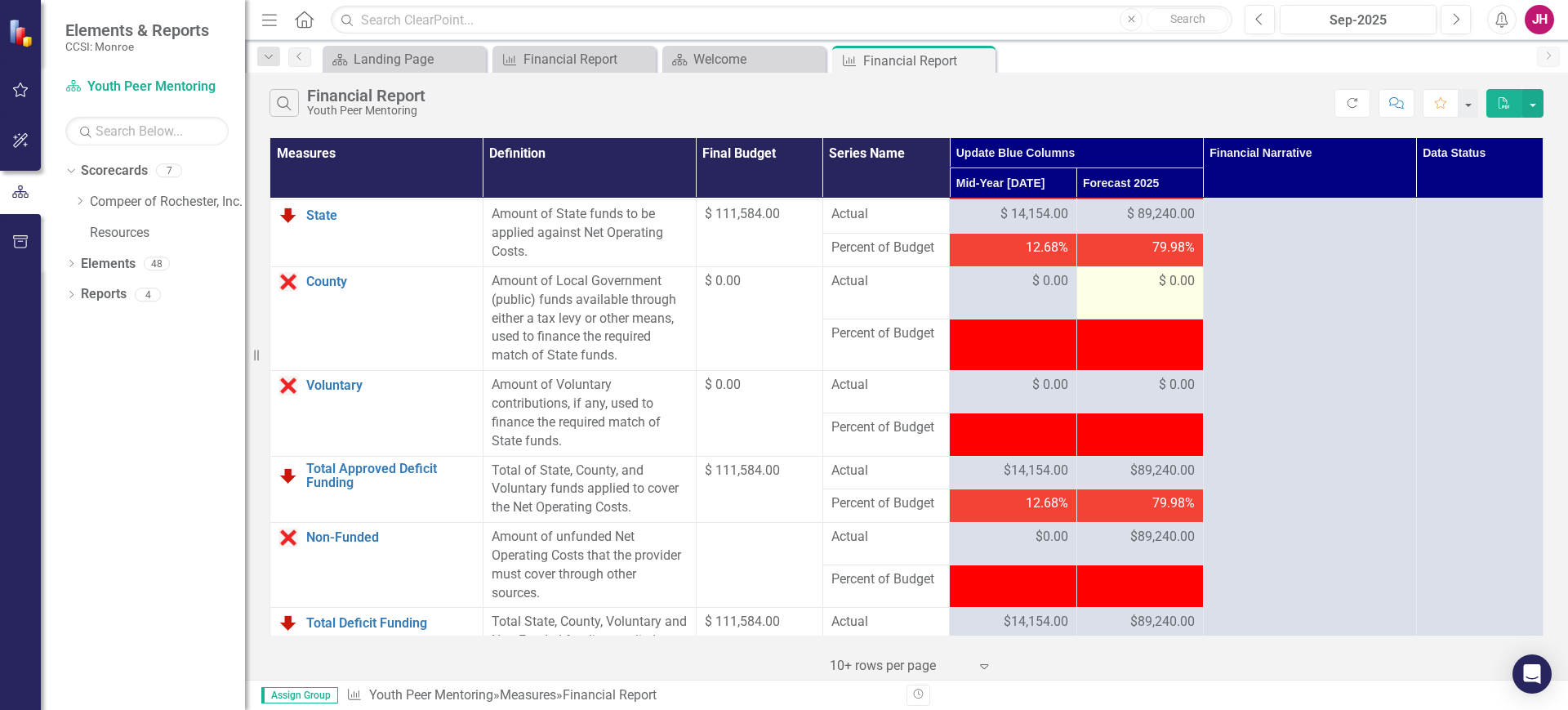
click at [1130, 291] on div "$ 0.00" at bounding box center [1141, 281] width 110 height 19
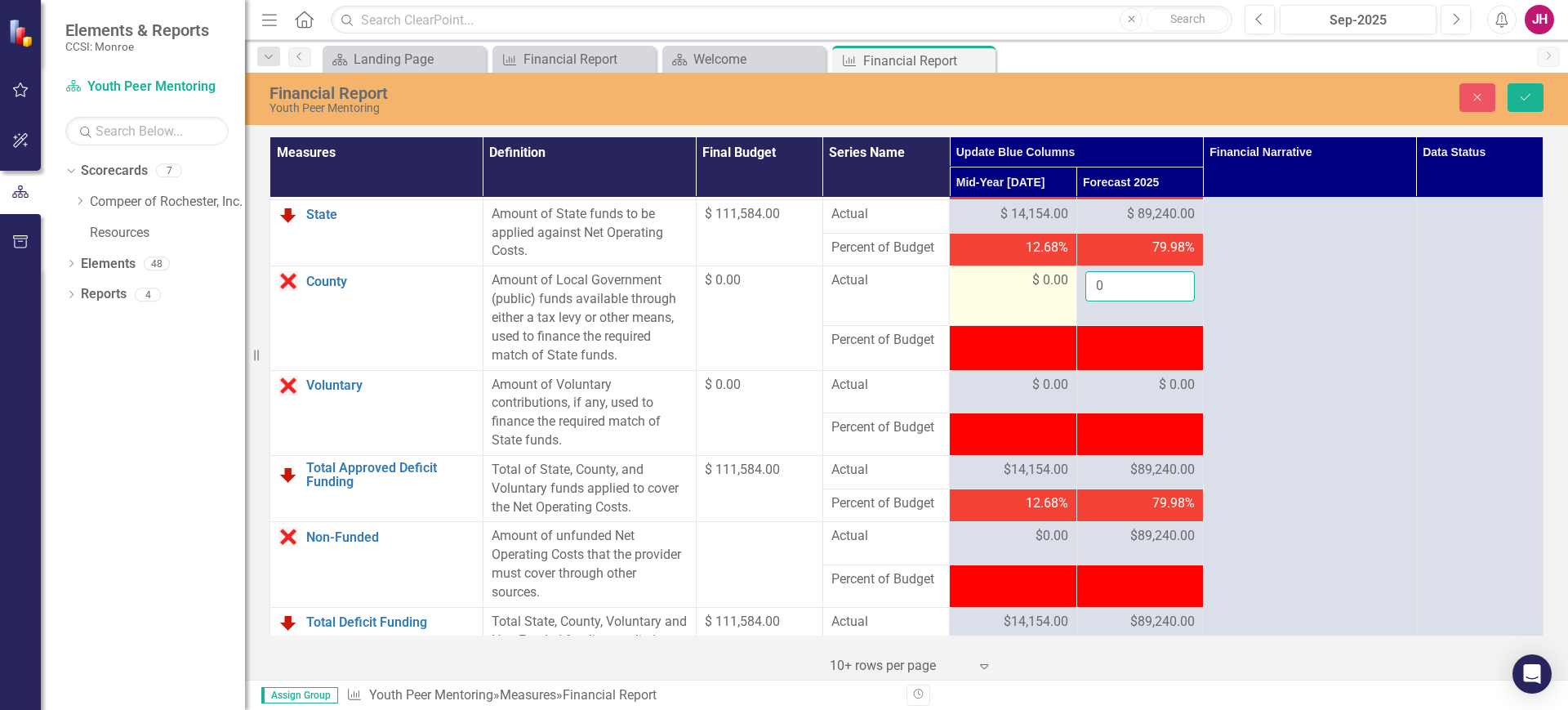
drag, startPoint x: 1117, startPoint y: 340, endPoint x: 1014, endPoint y: 329, distance: 103.6
click at [1016, 326] on tr "County Link Open Element Amount of Local Government (public) funds available th…" at bounding box center [906, 296] width 1273 height 60
click at [1532, 97] on icon "Save" at bounding box center [1526, 97] width 15 height 11
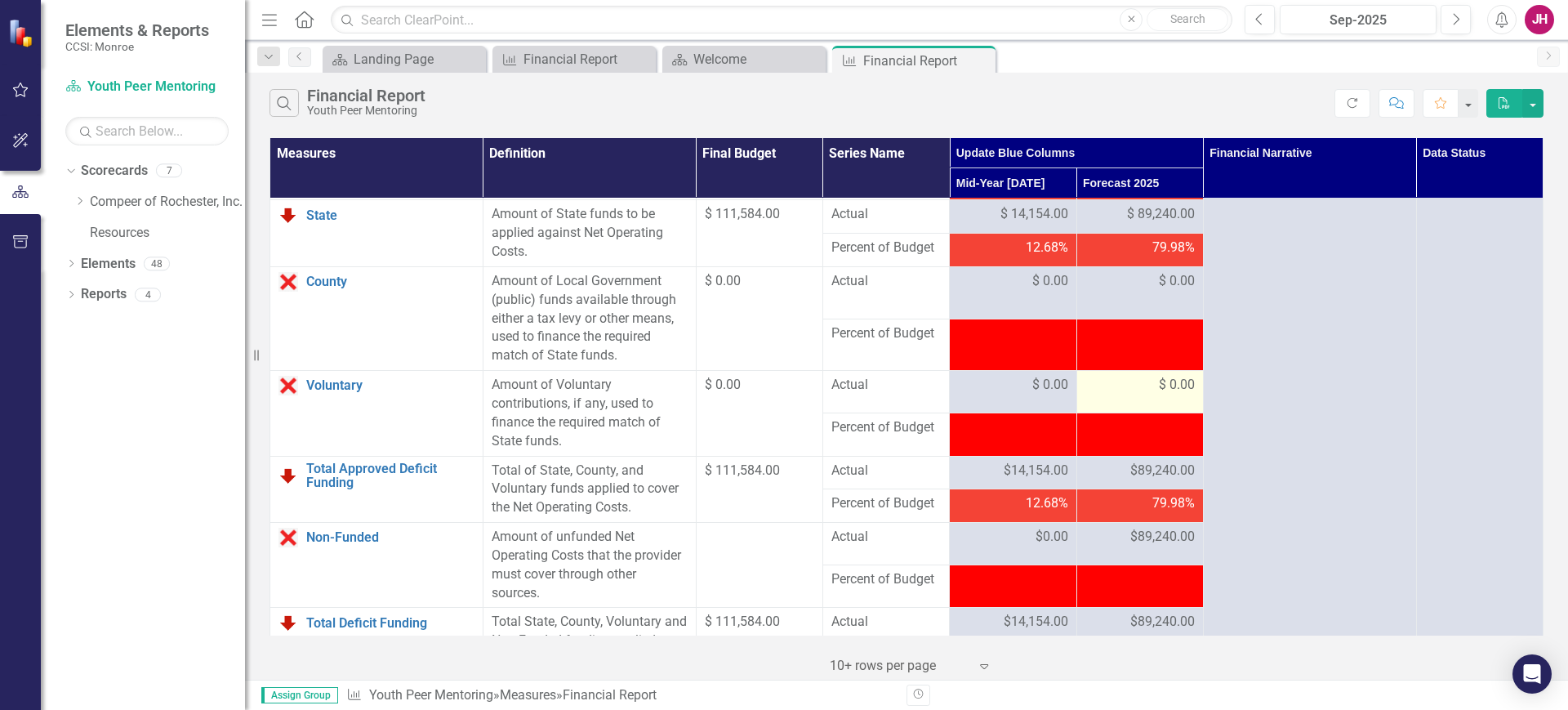
click at [1138, 395] on div "$ 0.00" at bounding box center [1141, 385] width 110 height 19
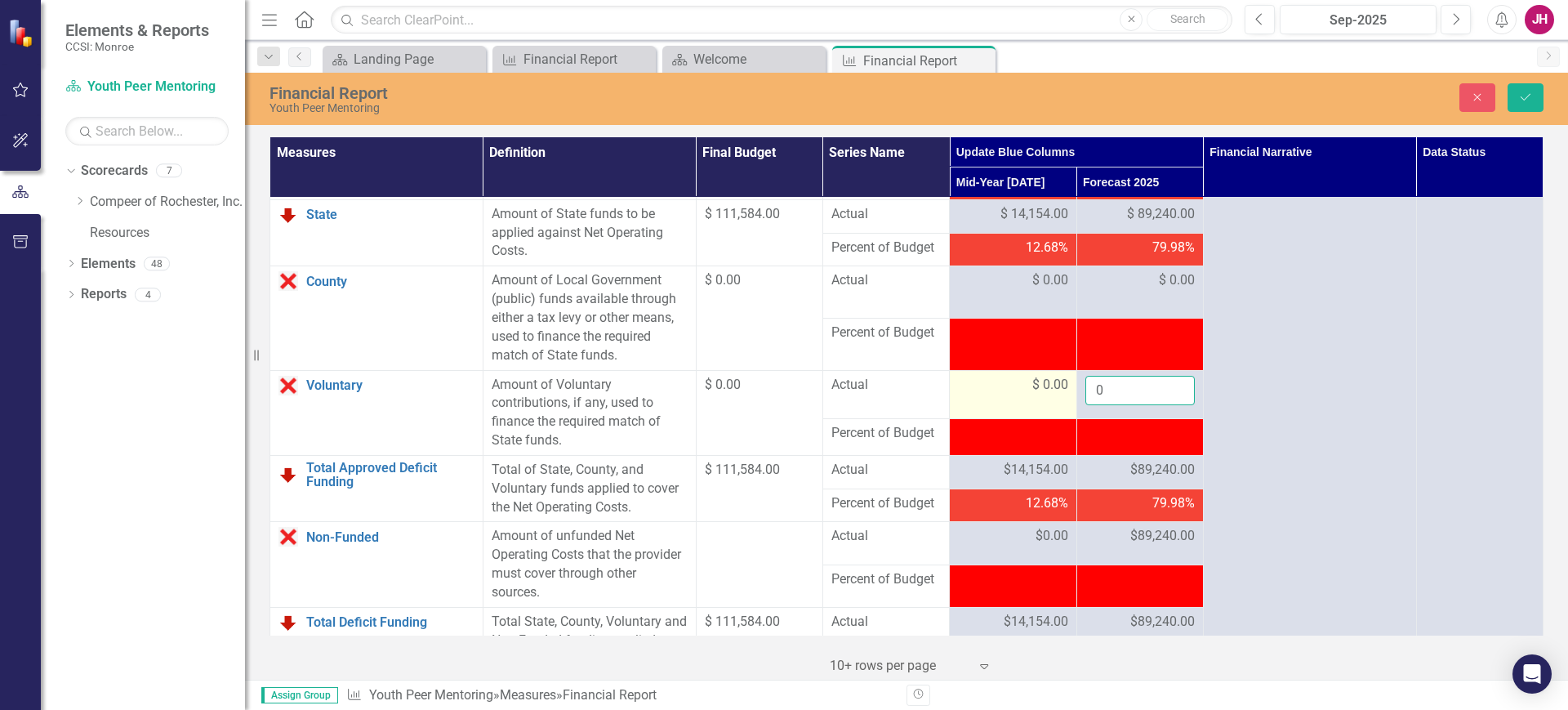
drag, startPoint x: 1138, startPoint y: 446, endPoint x: 989, endPoint y: 432, distance: 149.7
click at [998, 419] on tr "Voluntary Link Open Element Amount of Voluntary contributions, if any, used to …" at bounding box center [906, 394] width 1273 height 49
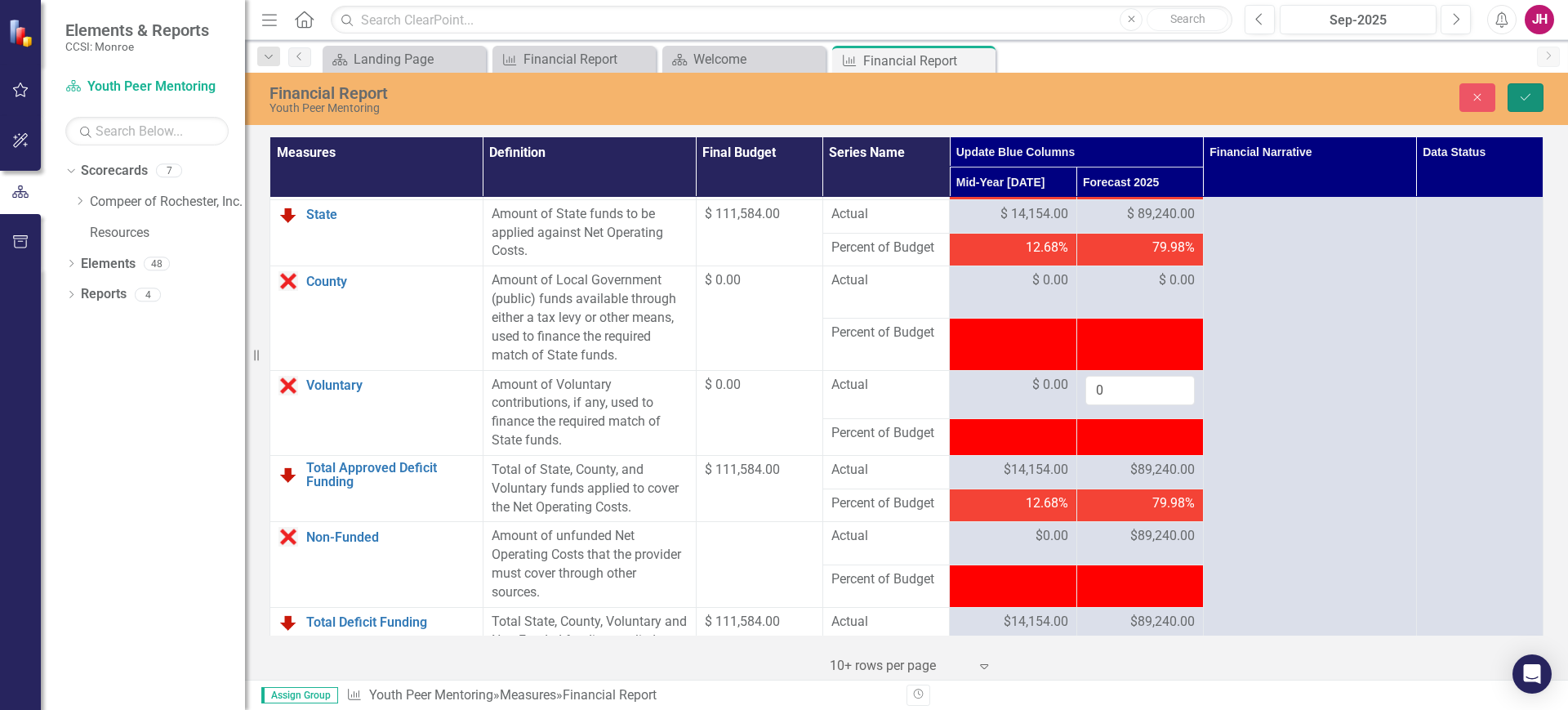
click at [1521, 96] on icon "Save" at bounding box center [1526, 97] width 15 height 11
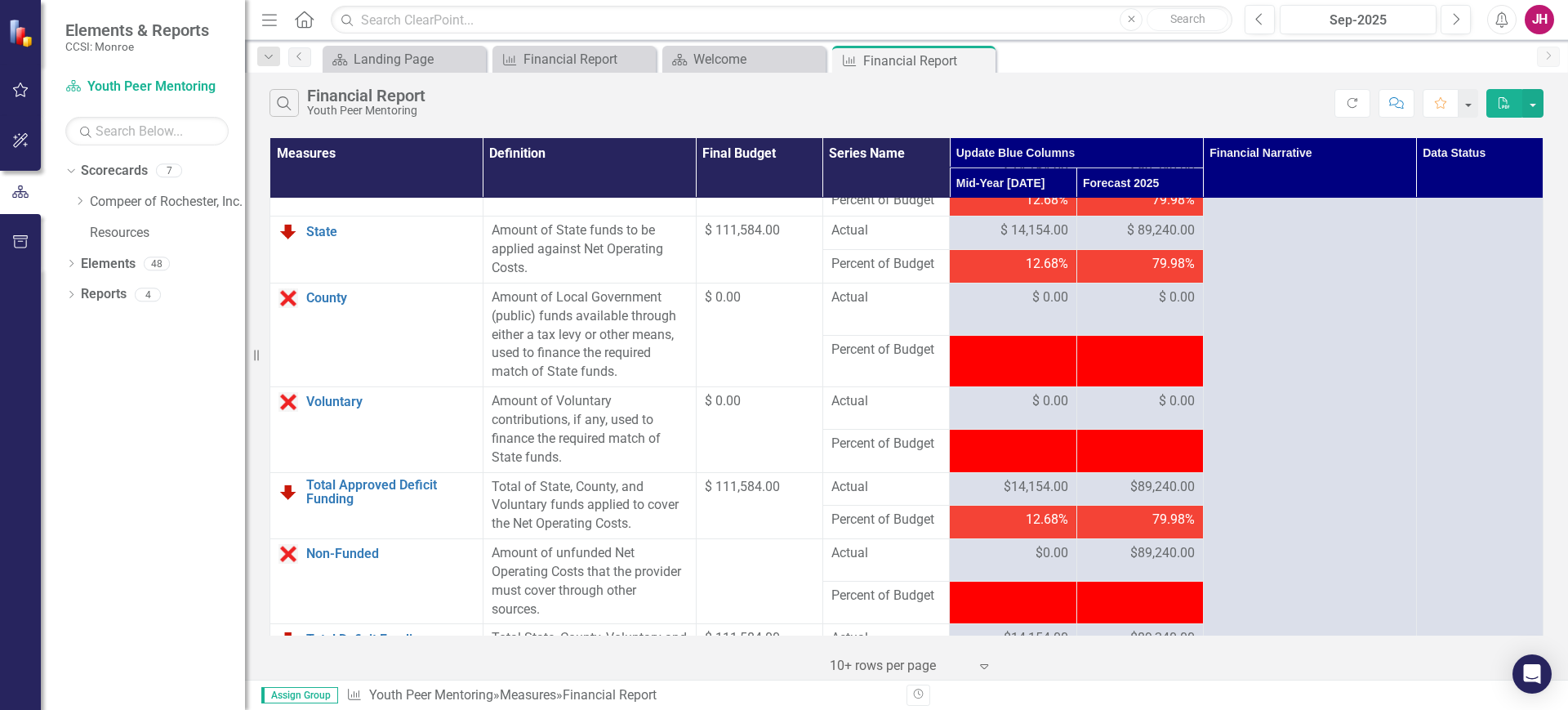
scroll to position [1737, 0]
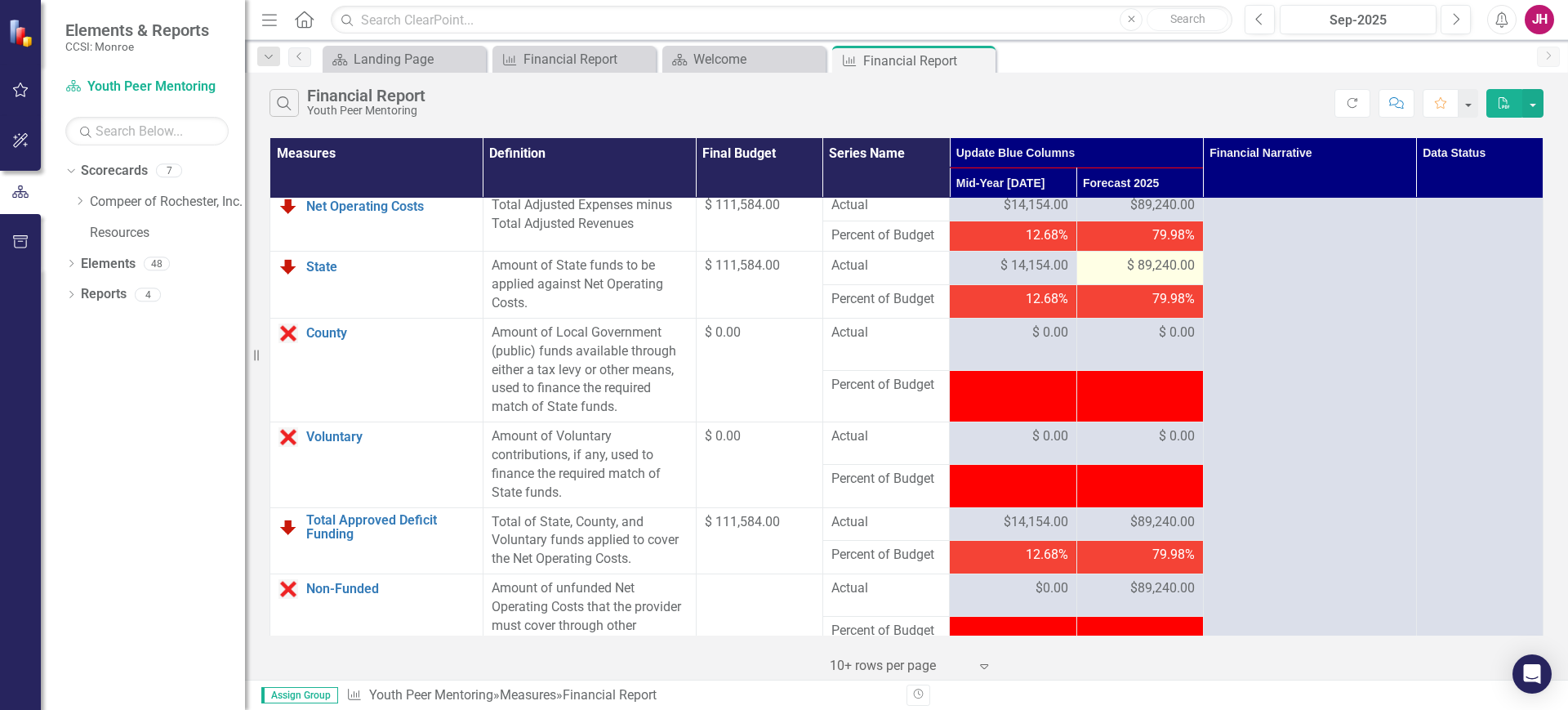
click at [1101, 276] on div "$ 89,240.00" at bounding box center [1141, 266] width 110 height 19
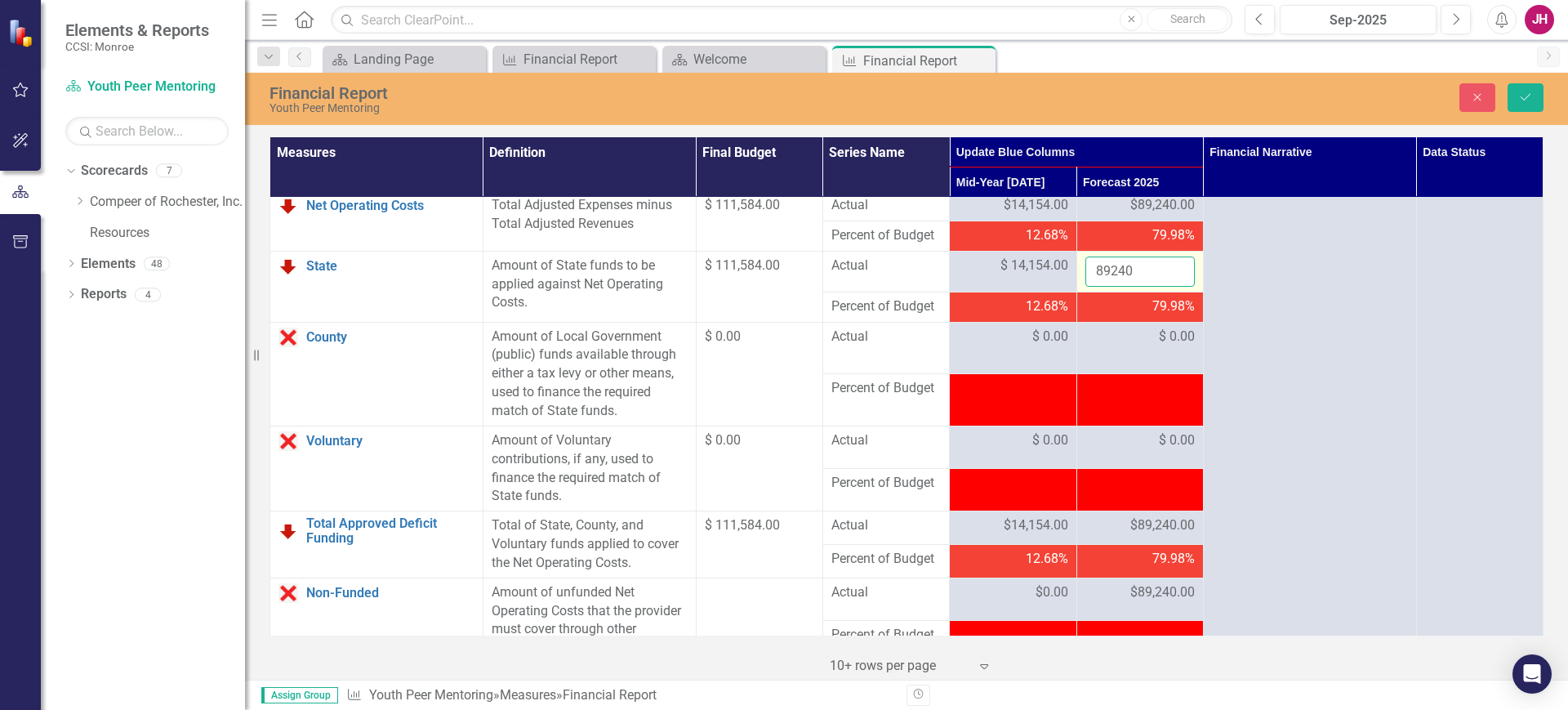
click at [1143, 287] on input "89240" at bounding box center [1141, 271] width 110 height 30
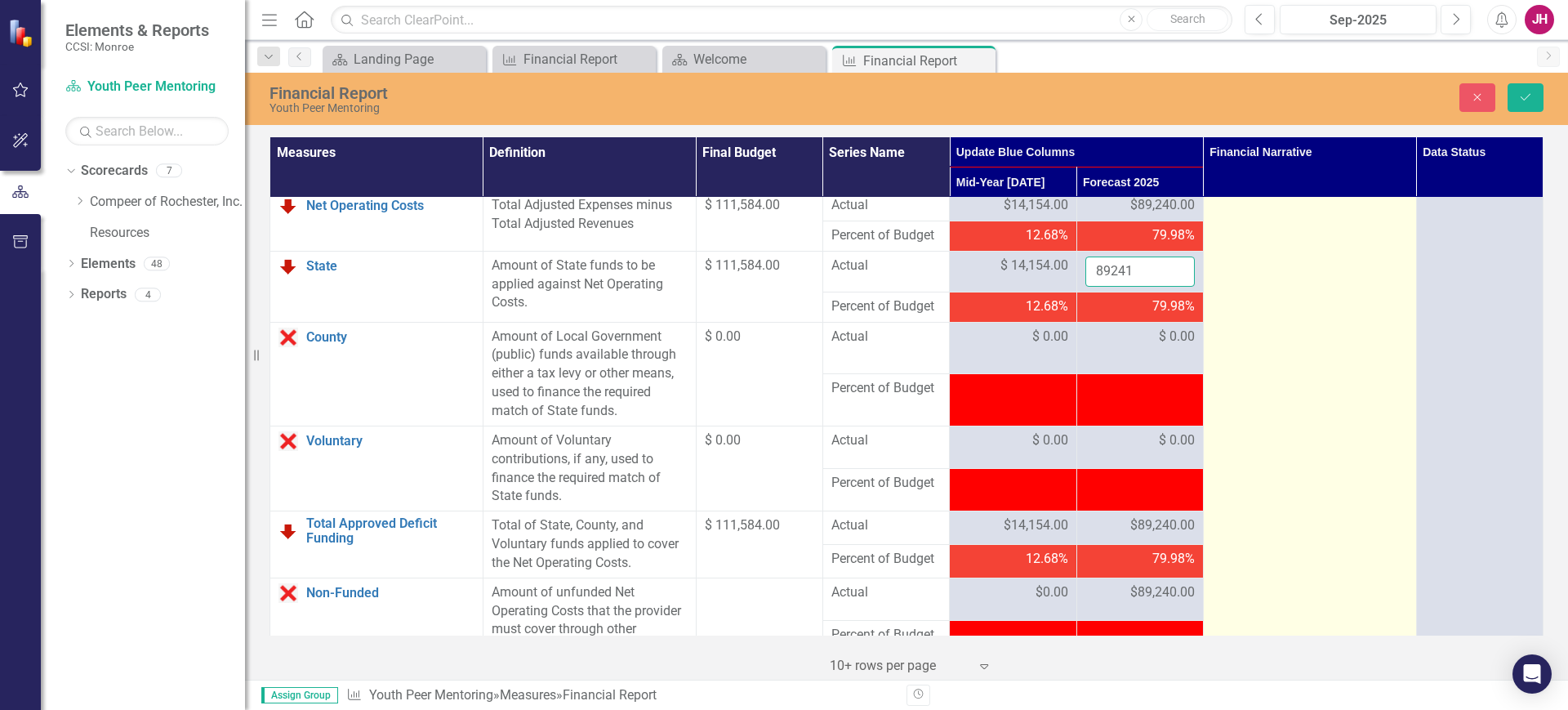
type input "89241"
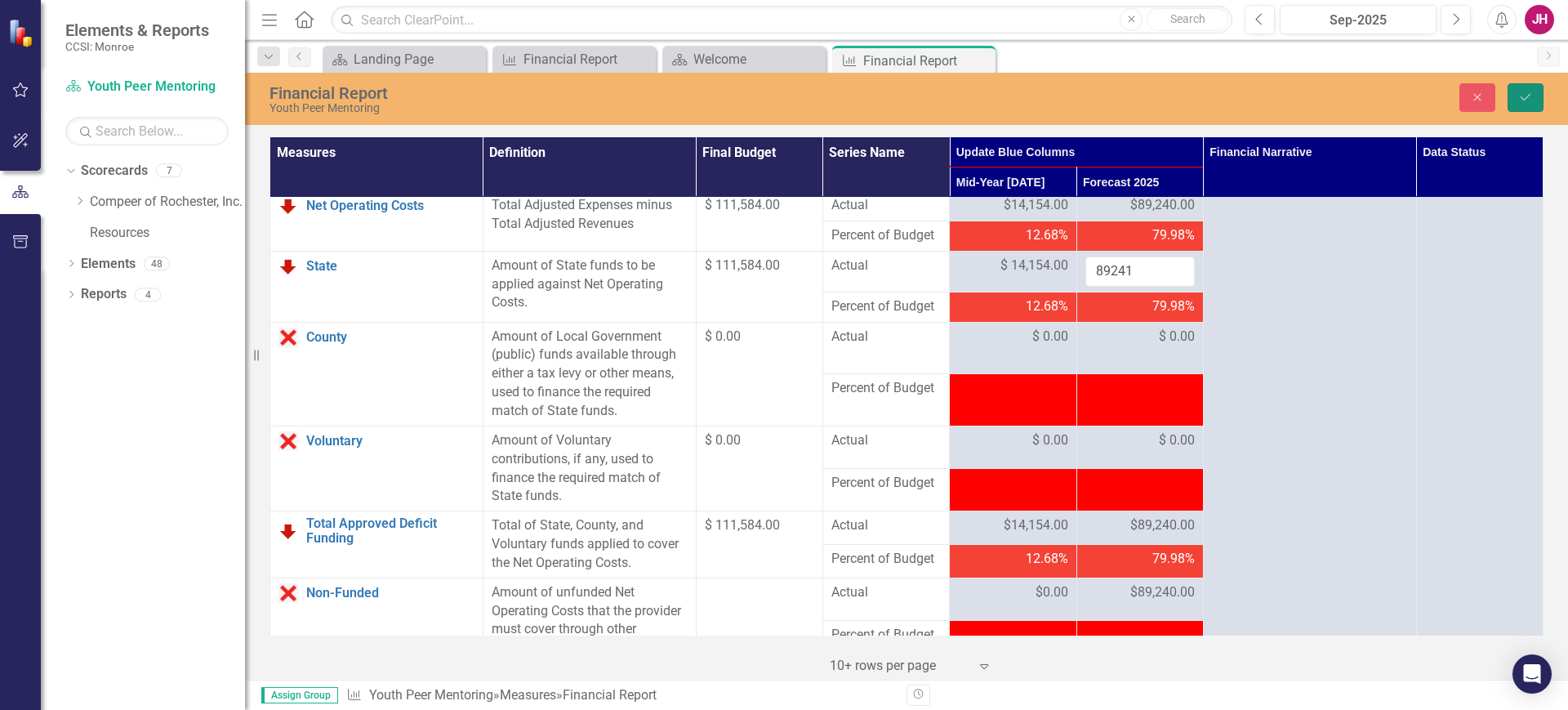
click at [1538, 89] on button "Save" at bounding box center [1525, 97] width 36 height 29
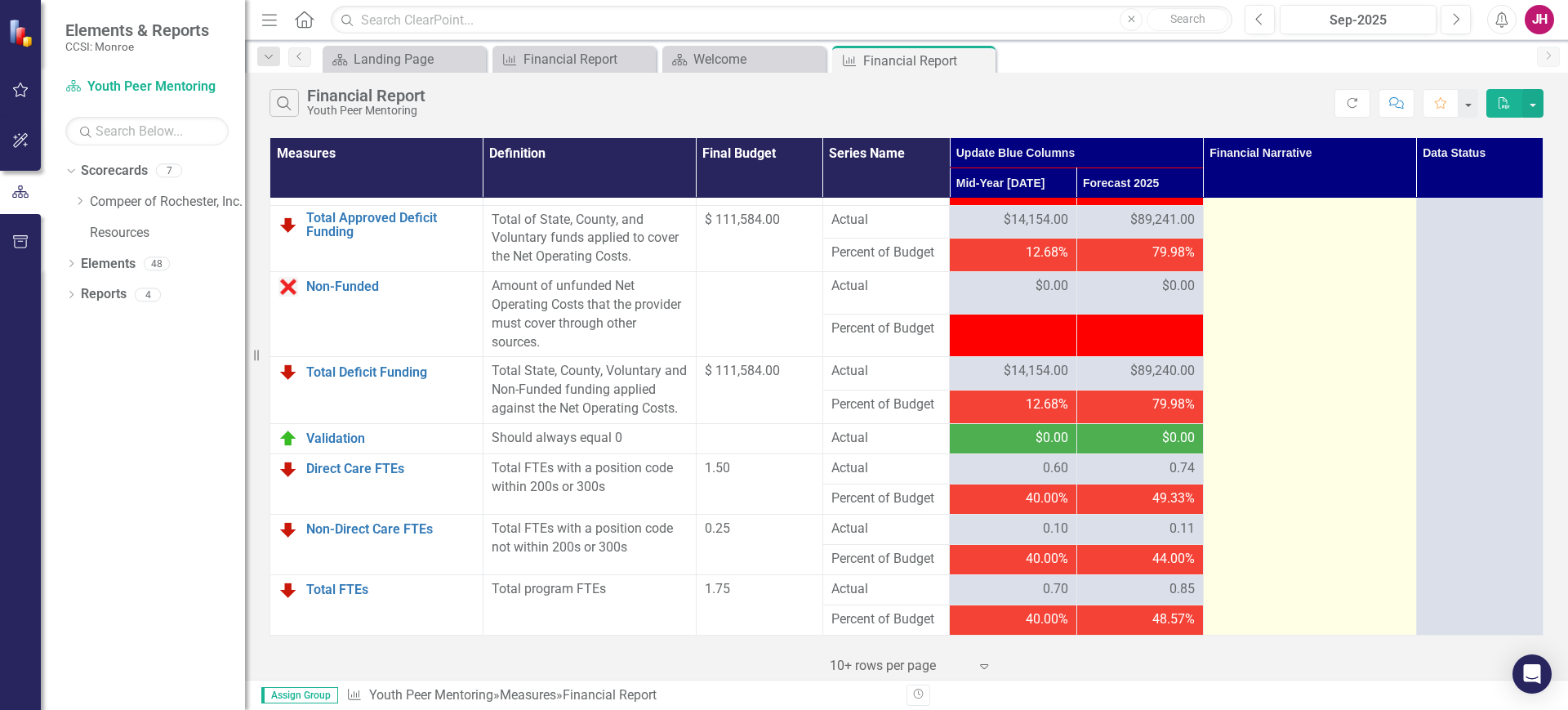
scroll to position [2095, 0]
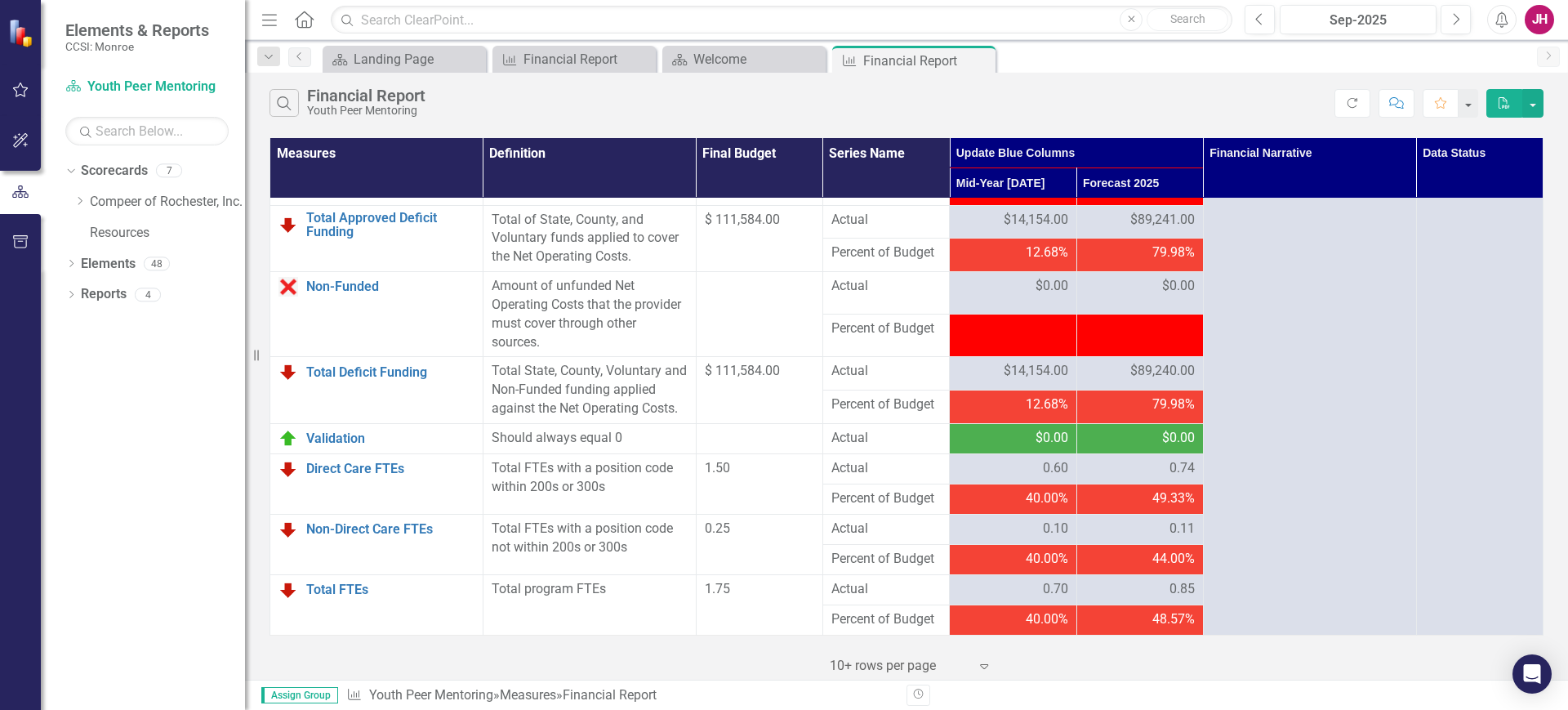
drag, startPoint x: 980, startPoint y: 60, endPoint x: 899, endPoint y: 69, distance: 81.5
click at [0, 0] on icon at bounding box center [0, 0] width 0 height 0
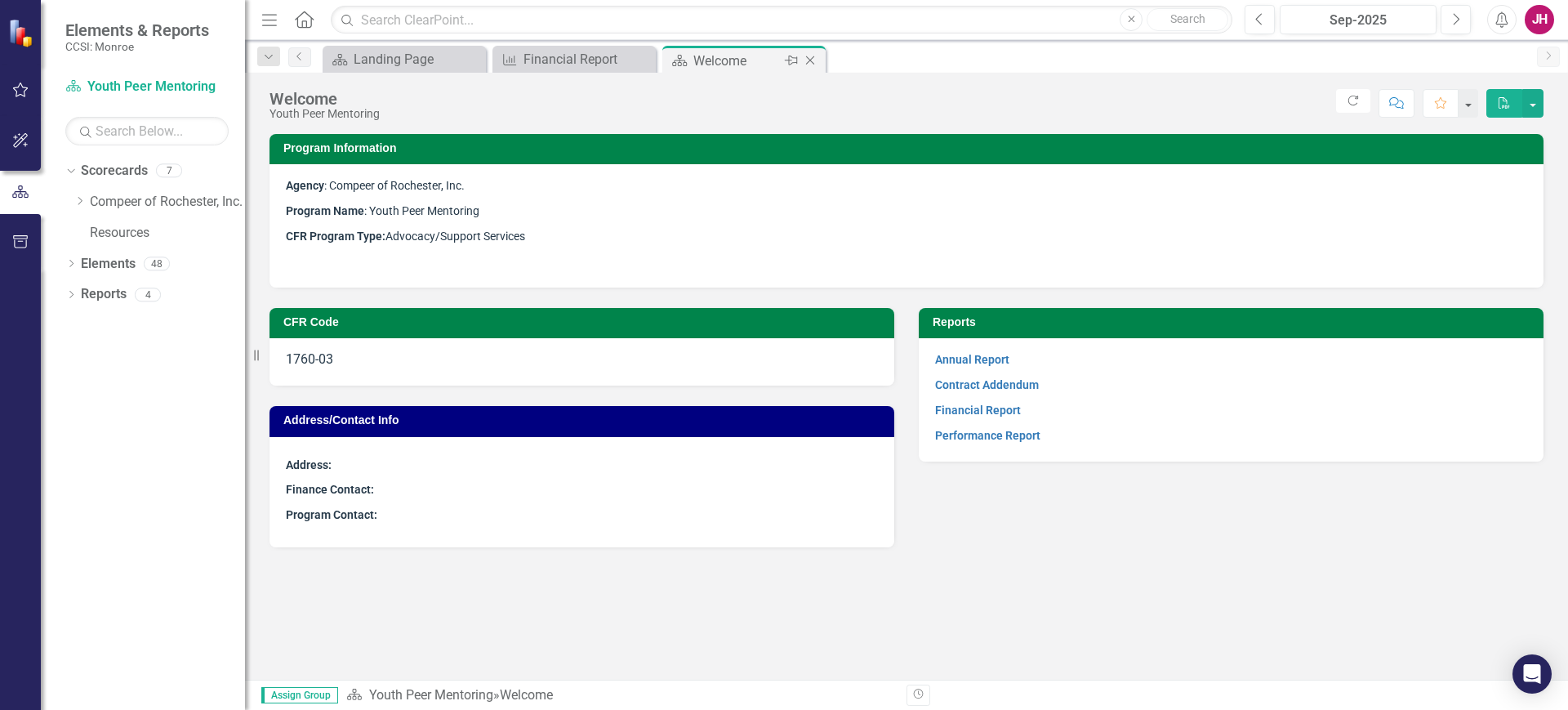
click at [813, 60] on icon "Close" at bounding box center [810, 61] width 17 height 13
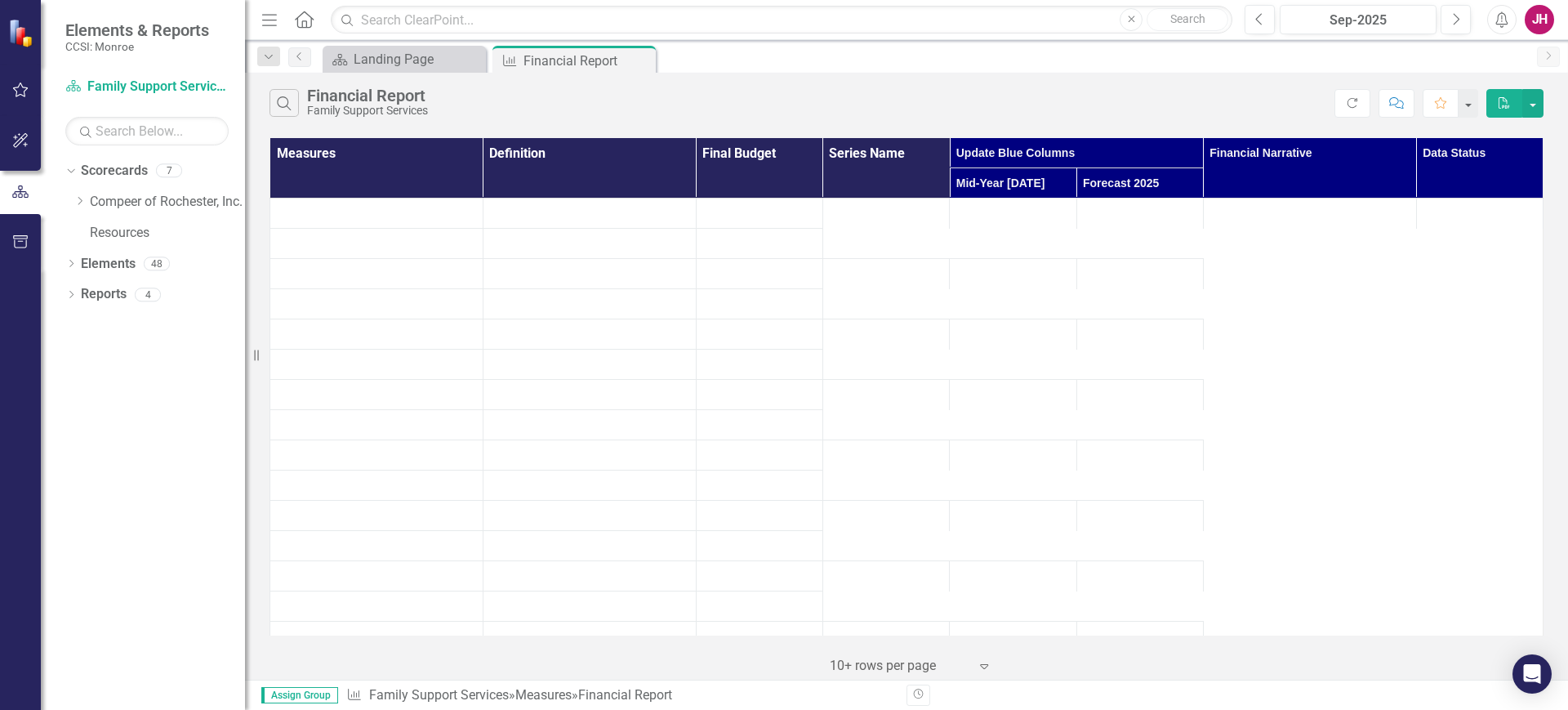
click at [0, 0] on icon "Close" at bounding box center [0, 0] width 0 height 0
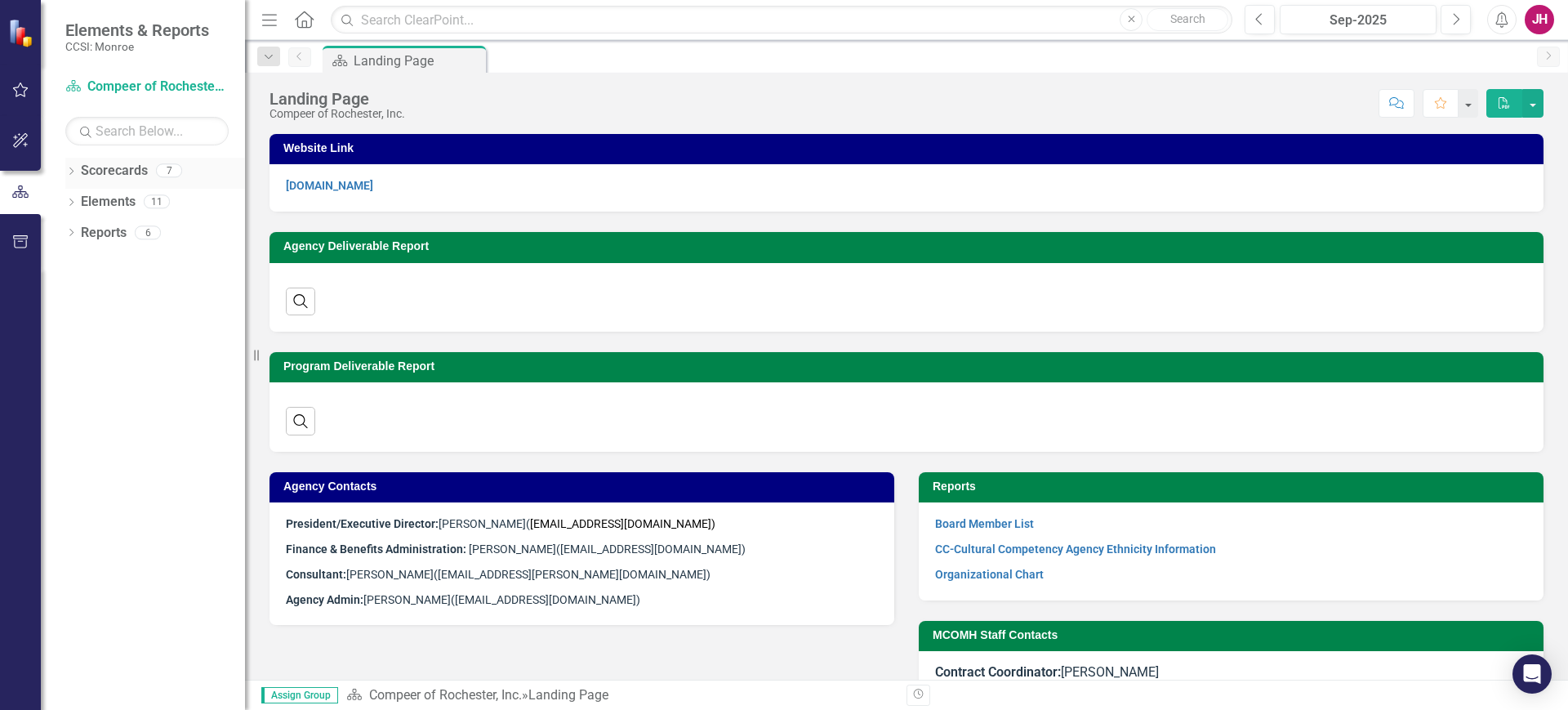
click at [74, 171] on icon "Dropdown" at bounding box center [71, 173] width 11 height 9
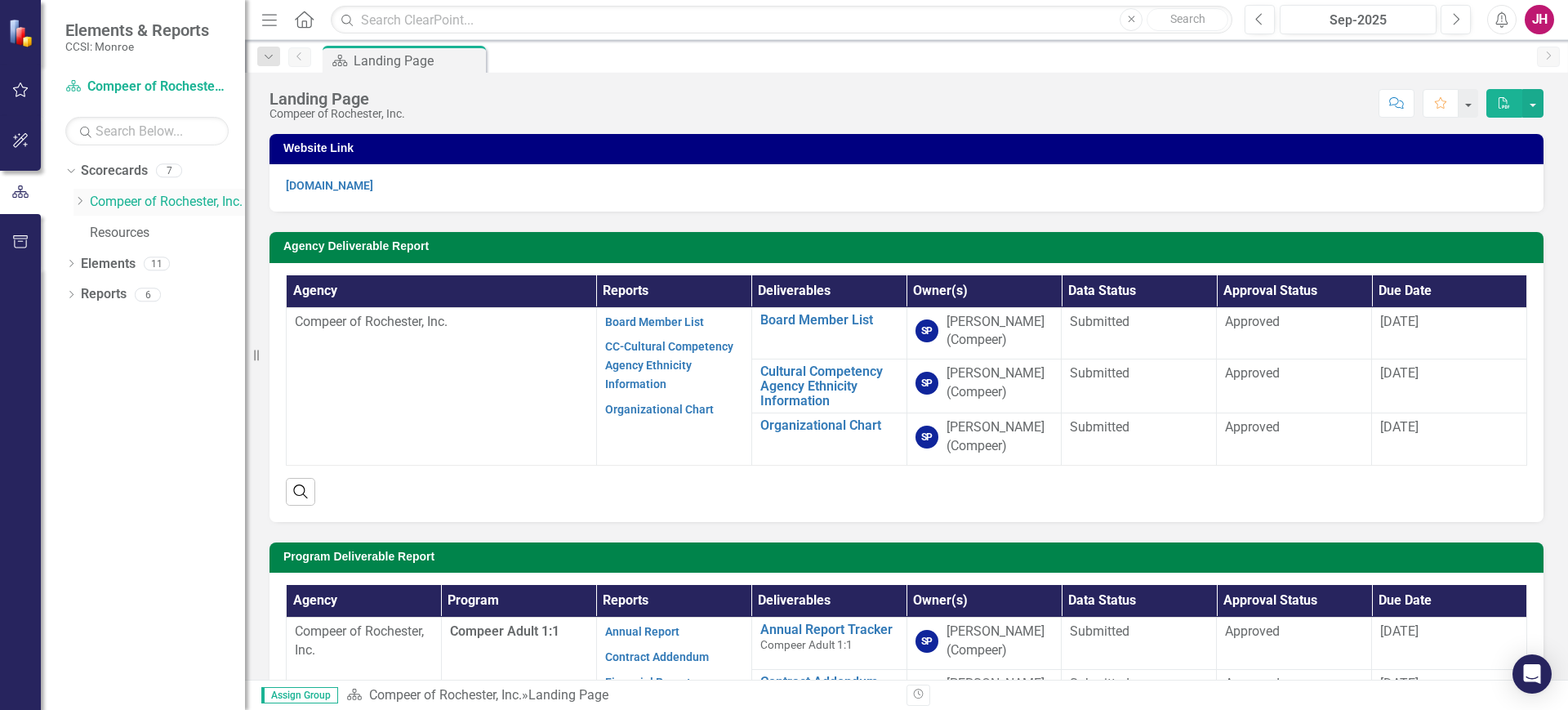
click at [80, 202] on icon "Dropdown" at bounding box center [79, 201] width 12 height 10
click at [136, 236] on link "Compeer Adult 1:1" at bounding box center [175, 233] width 139 height 19
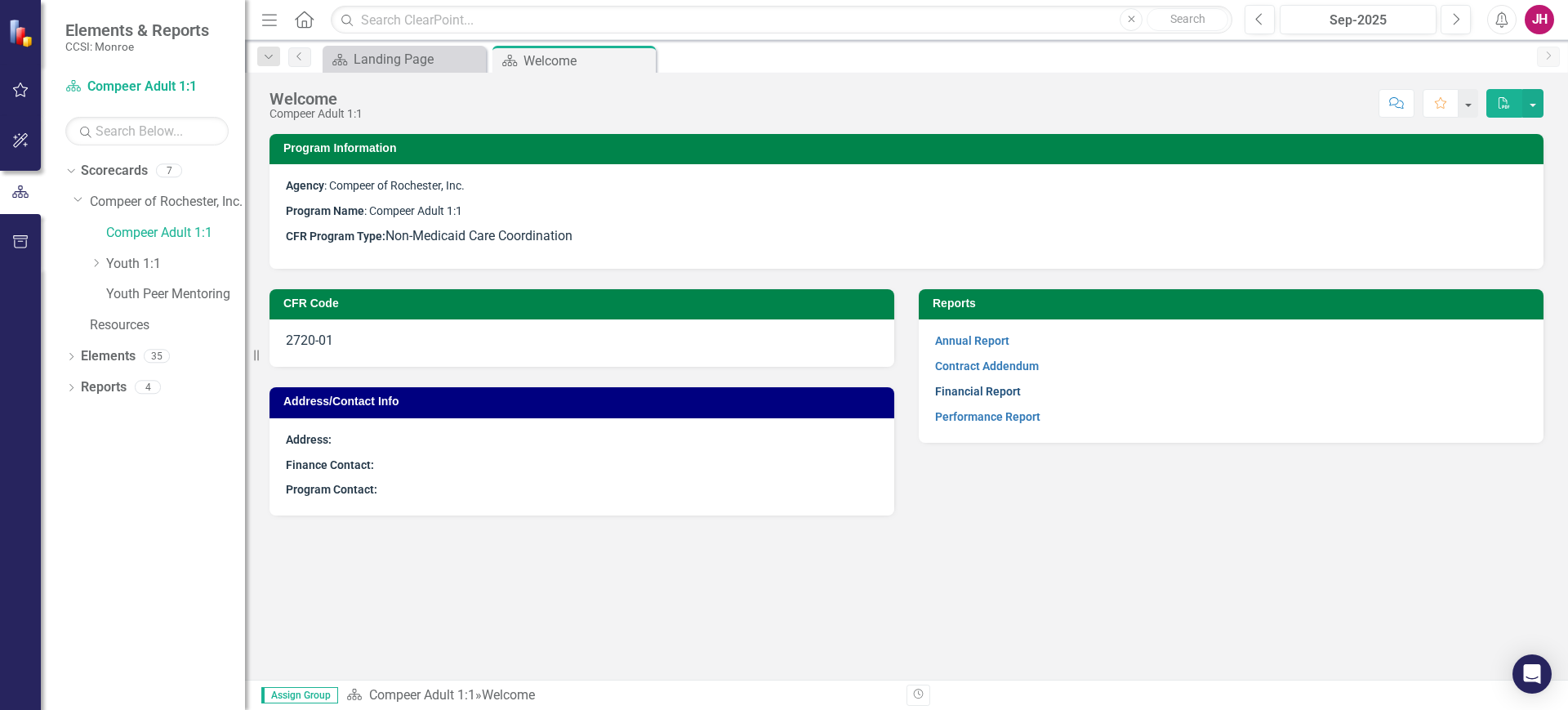
click at [988, 393] on link "Financial Report" at bounding box center [978, 391] width 86 height 13
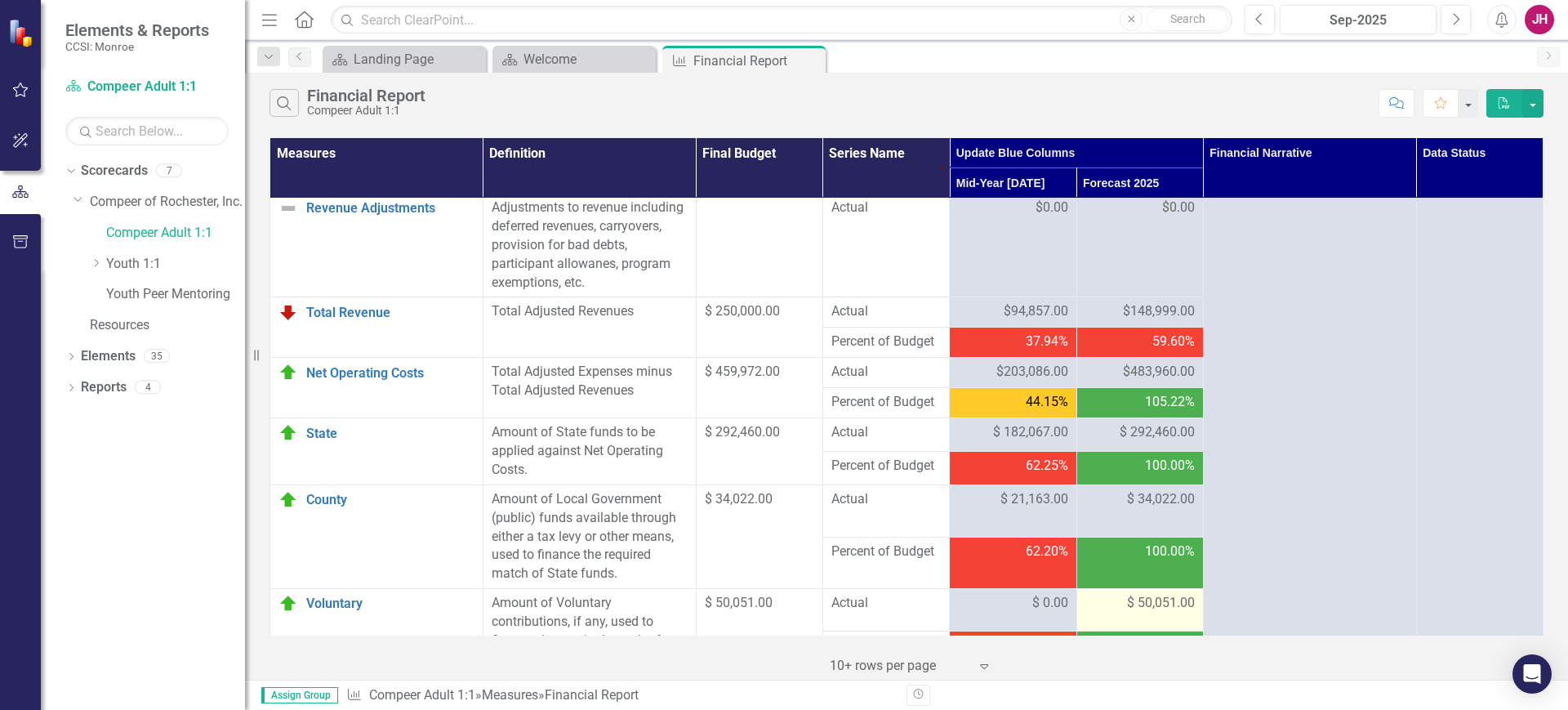
scroll to position [1941, 0]
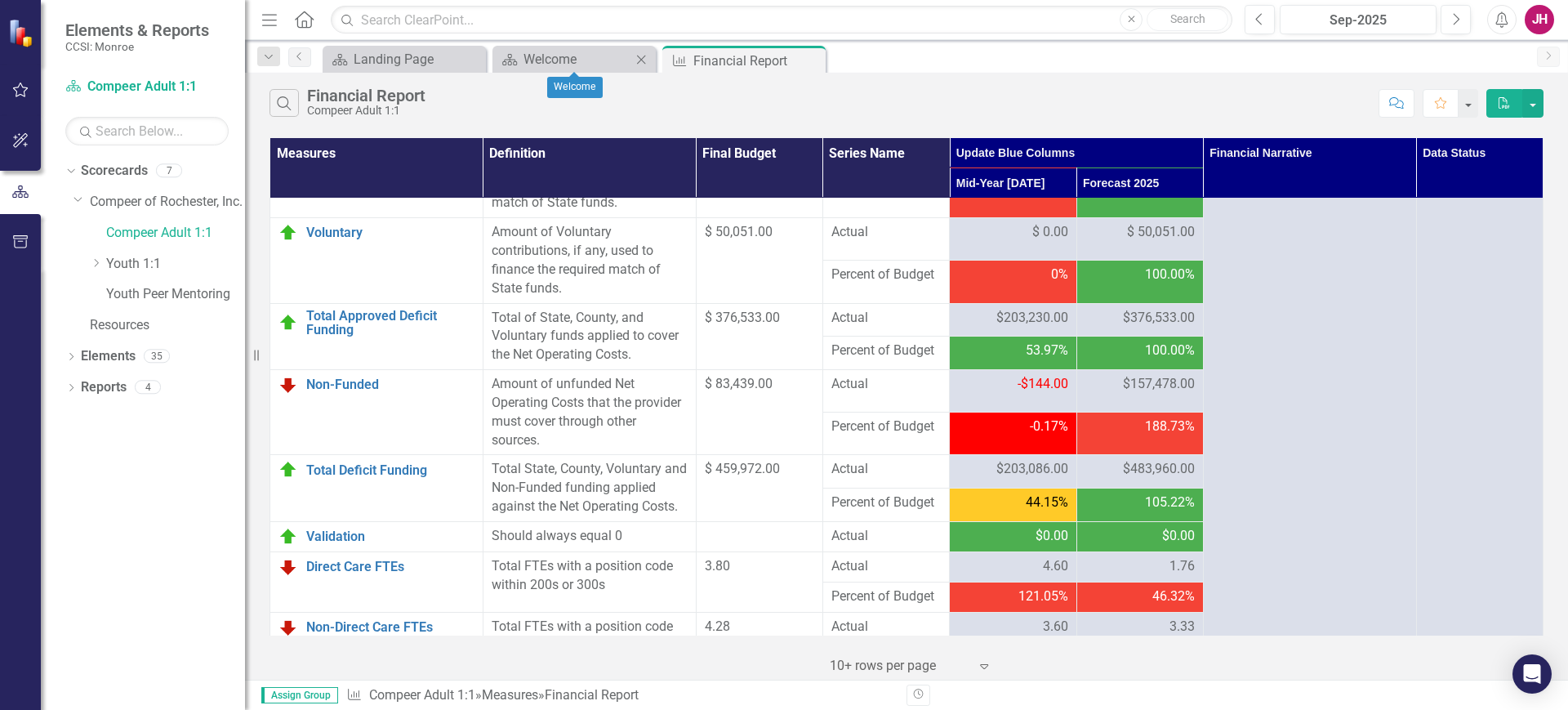
click at [641, 55] on icon "Close" at bounding box center [642, 60] width 17 height 13
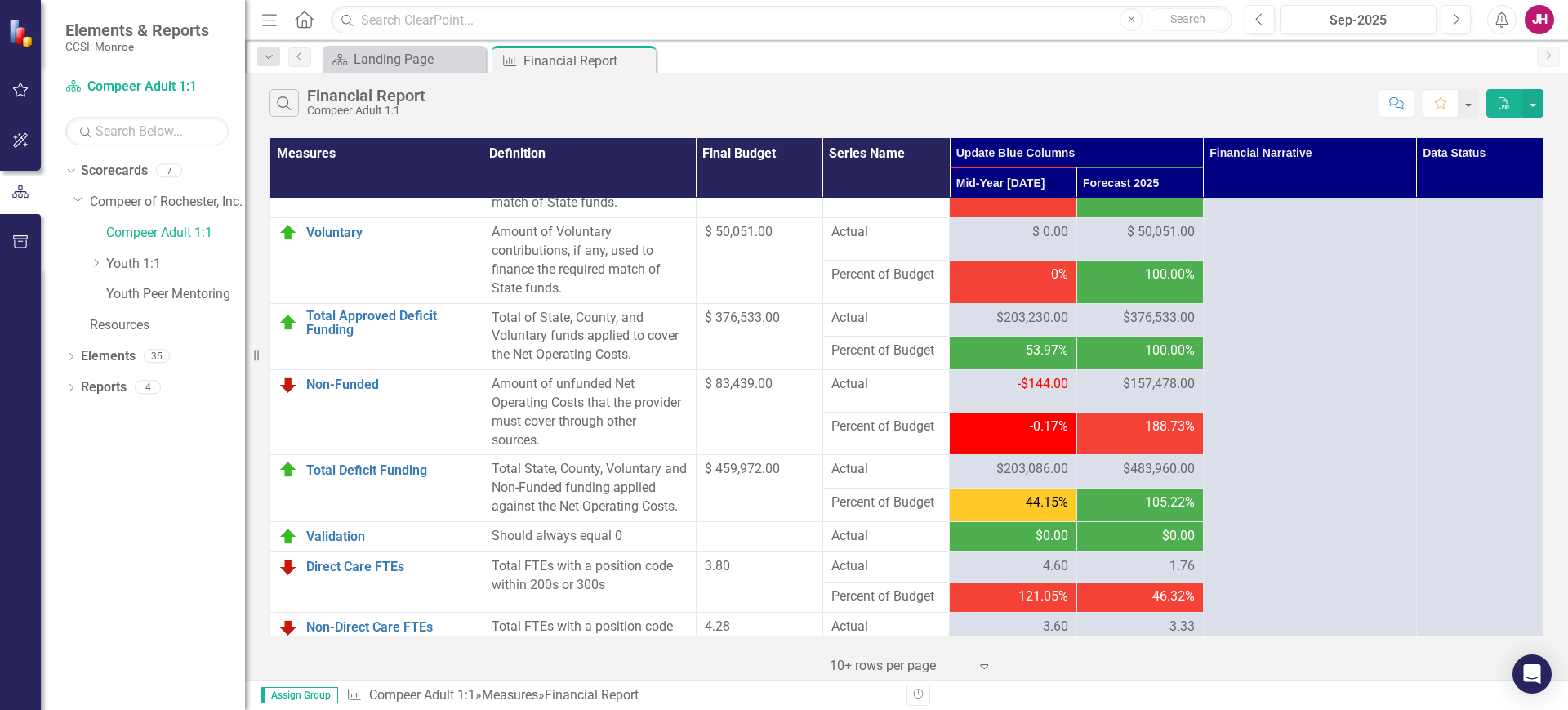
click at [0, 0] on icon "Close" at bounding box center [0, 0] width 0 height 0
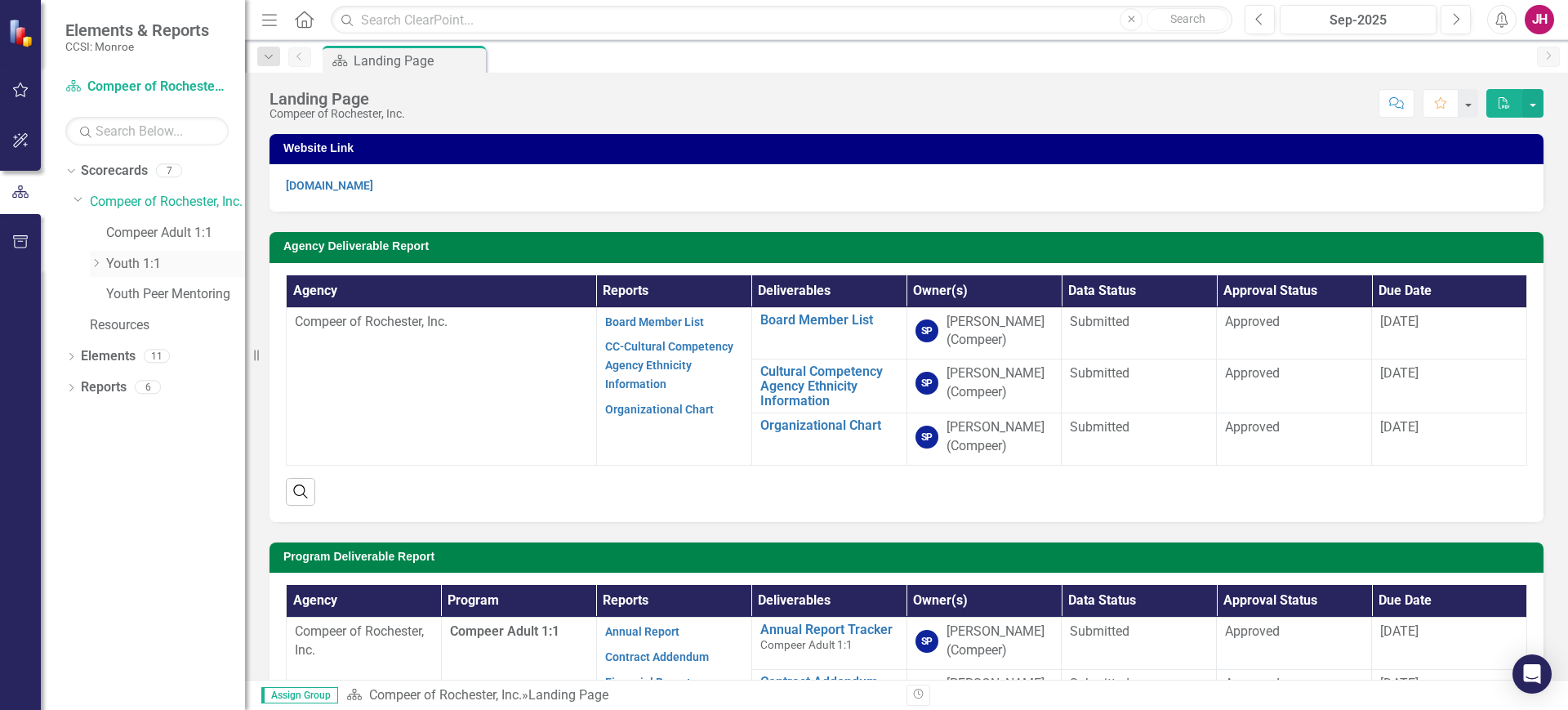
click at [102, 260] on icon "Dropdown" at bounding box center [95, 263] width 12 height 10
click at [145, 290] on link "Family Support Services" at bounding box center [184, 294] width 123 height 19
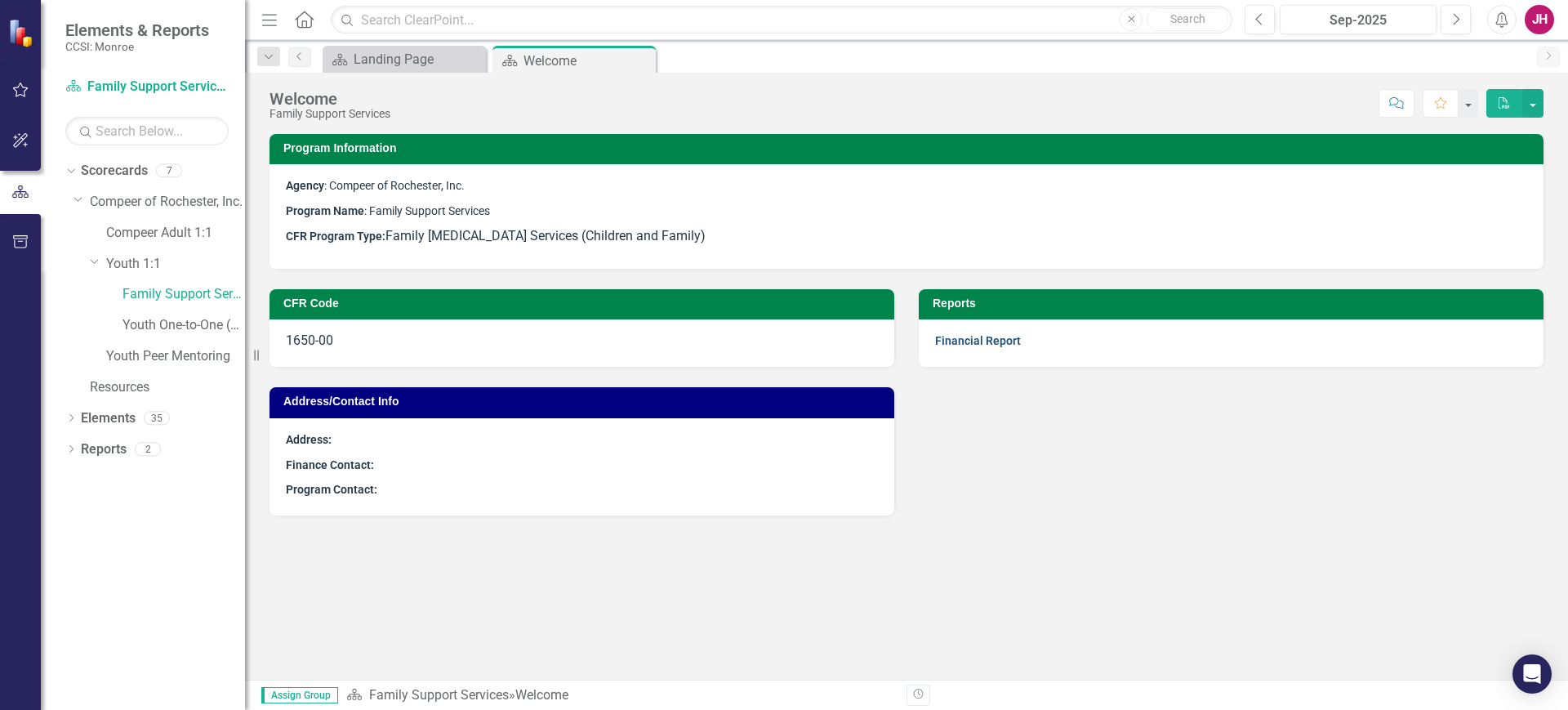
click at [1010, 342] on link "Financial Report" at bounding box center [978, 341] width 86 height 13
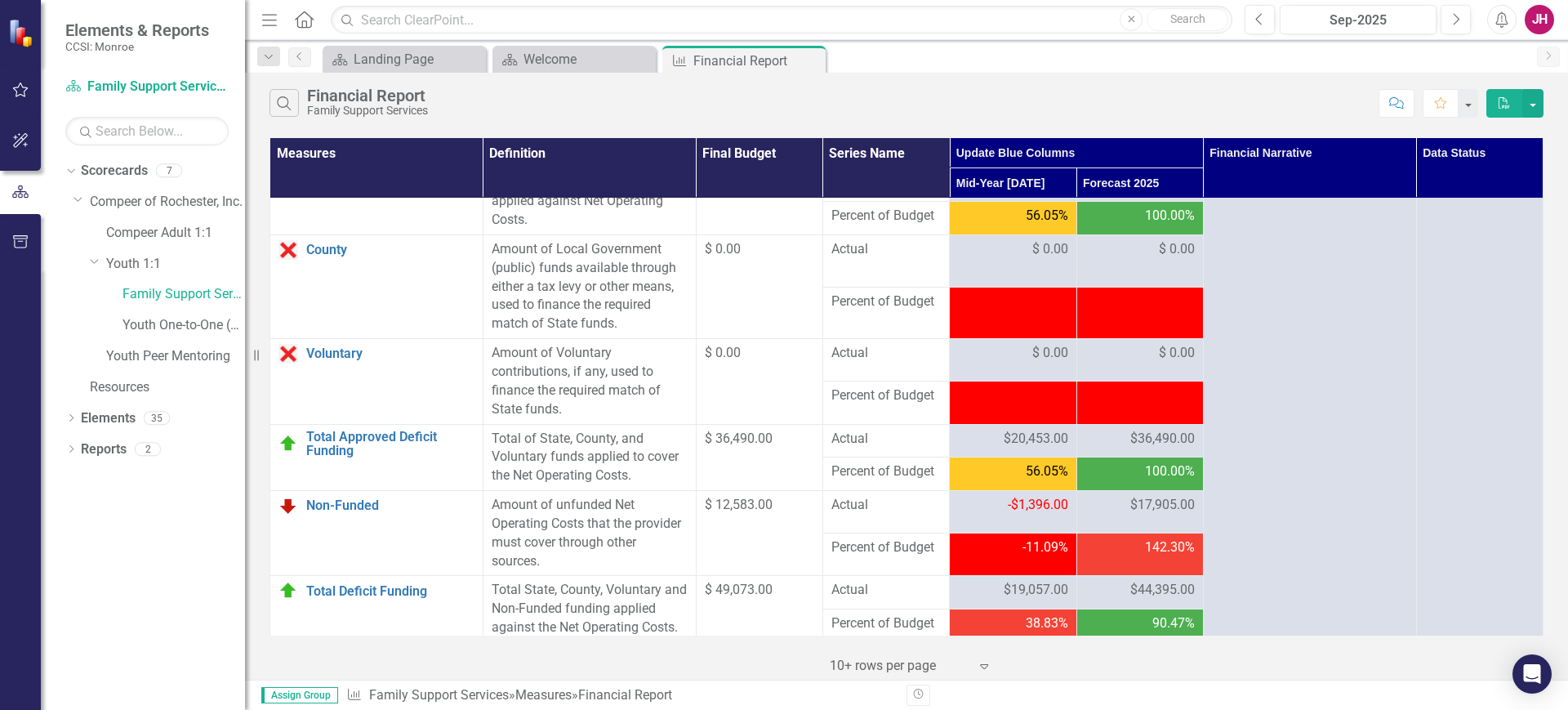
scroll to position [1941, 0]
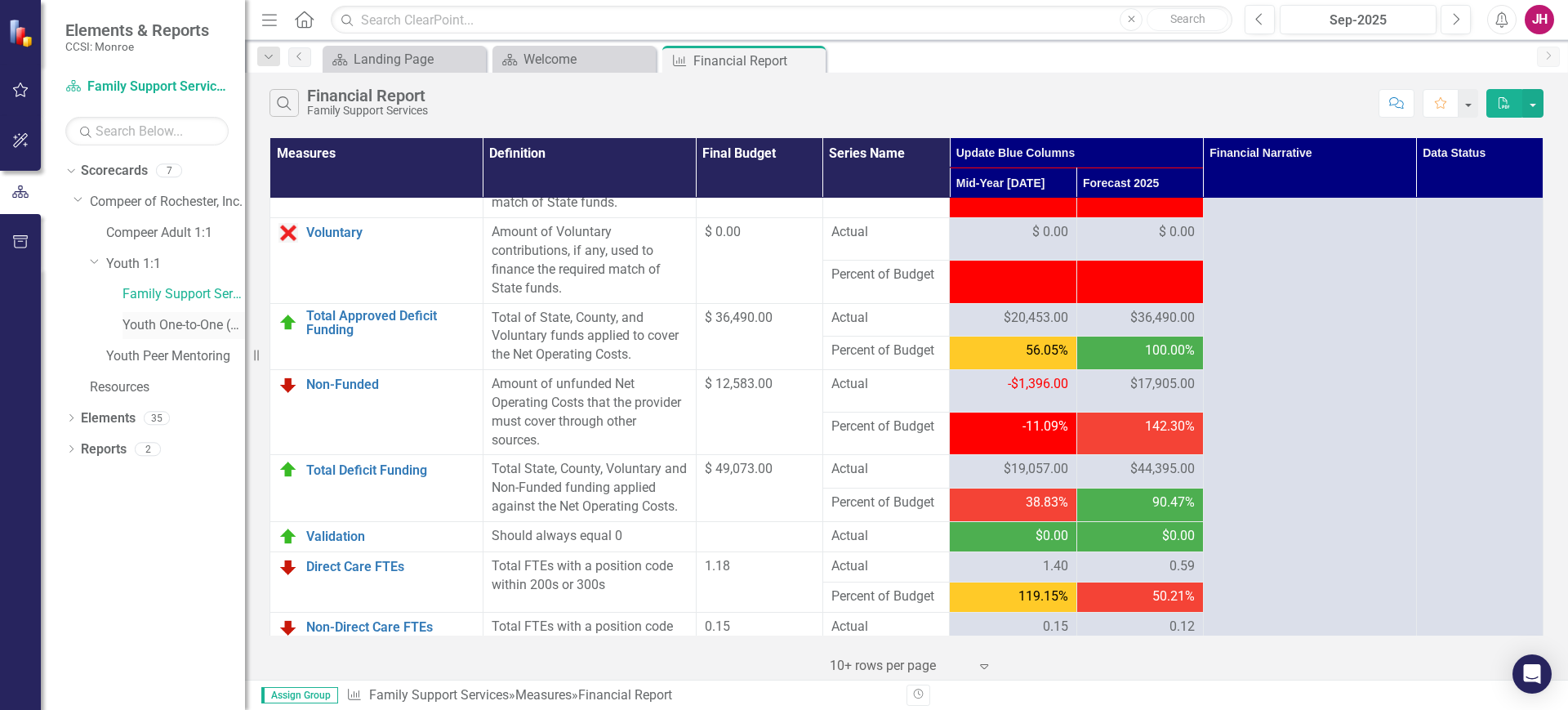
click at [141, 323] on link "Youth One-to-One (1760)" at bounding box center [184, 325] width 123 height 19
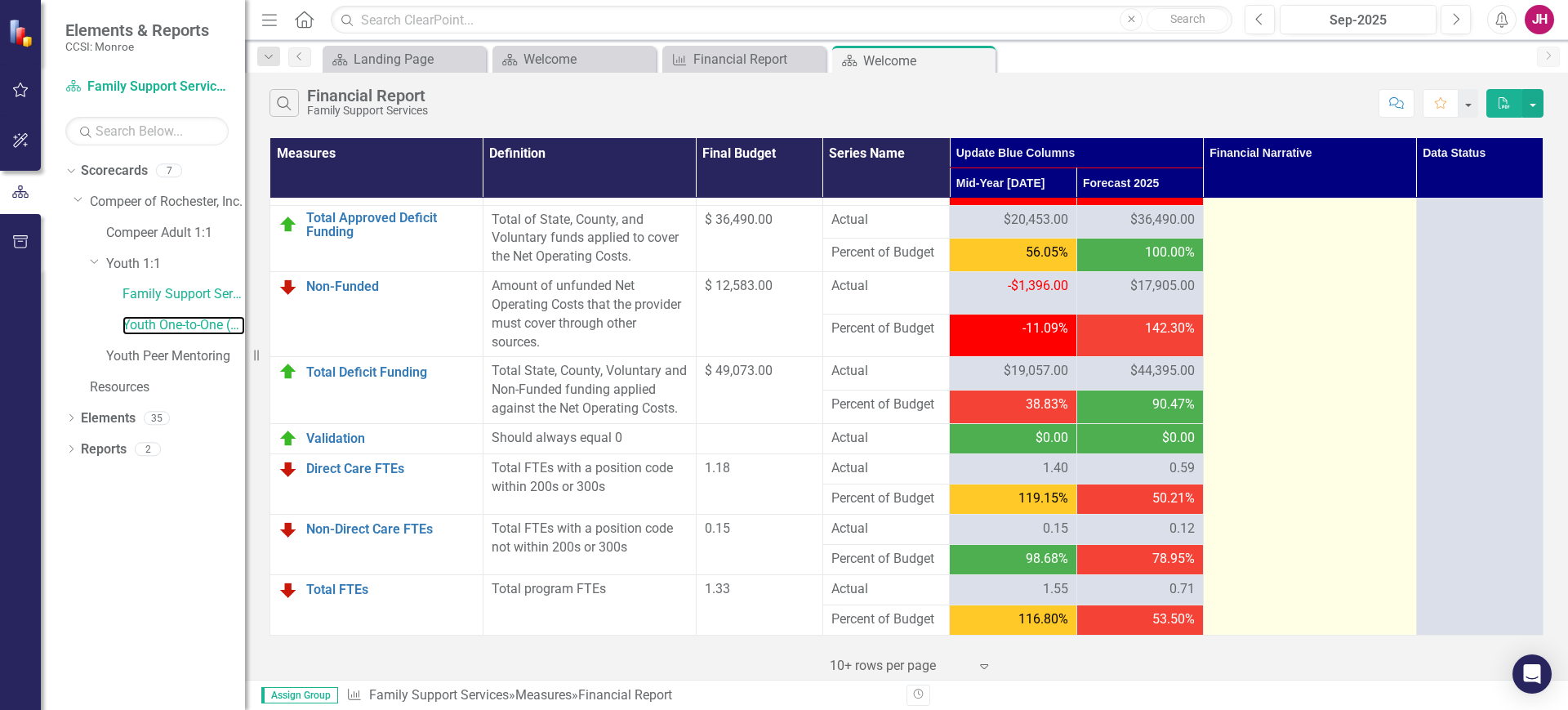
scroll to position [2095, 0]
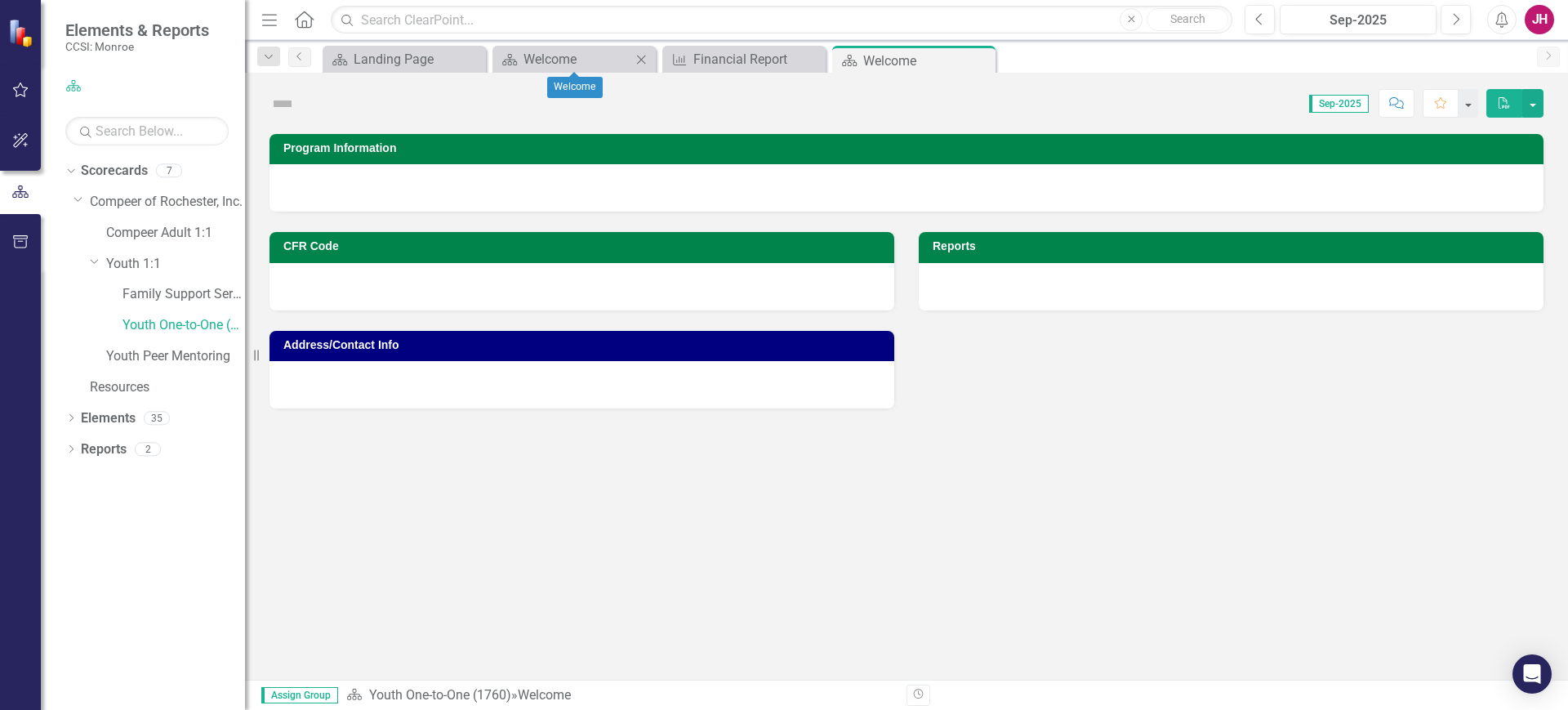
click at [639, 60] on icon "Close" at bounding box center [642, 60] width 17 height 13
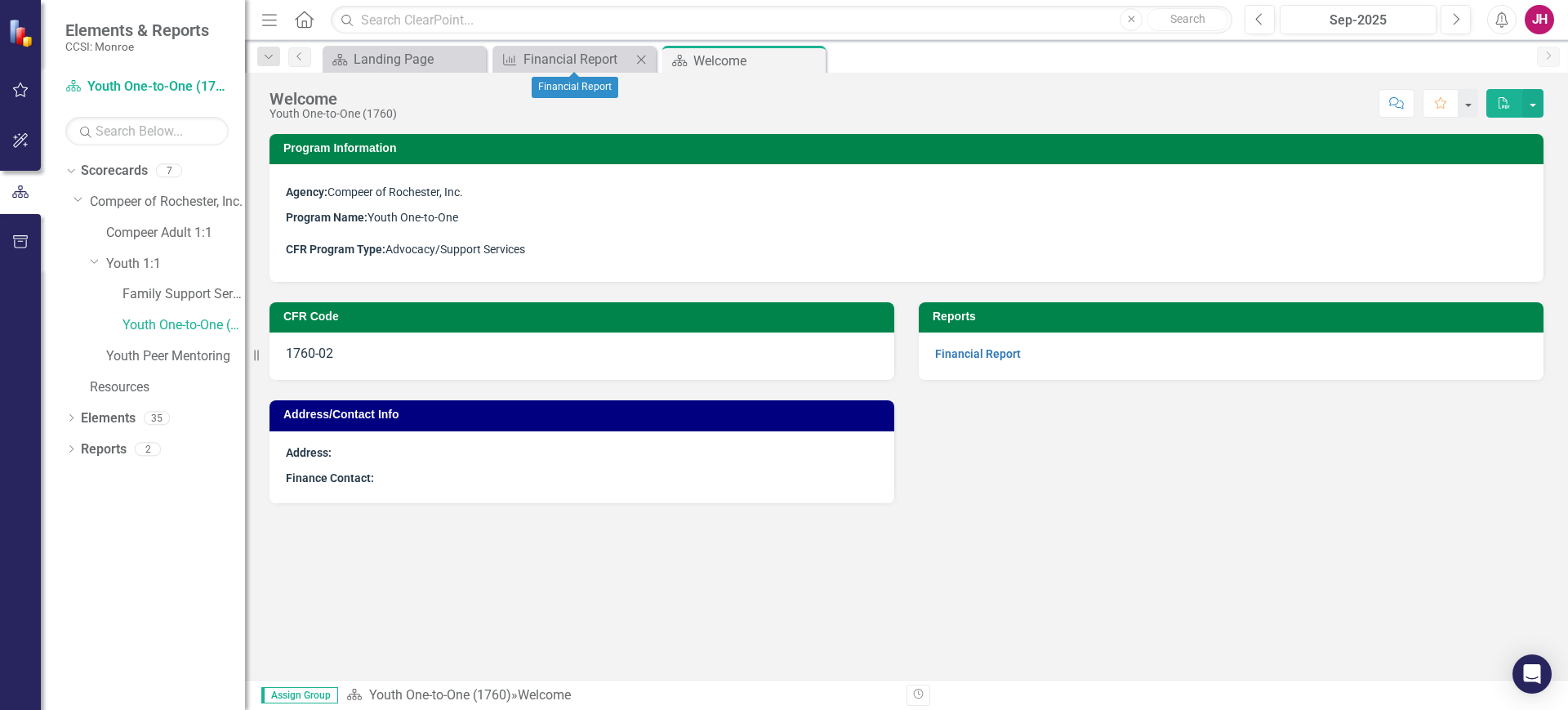
click at [639, 60] on icon "Close" at bounding box center [642, 60] width 17 height 13
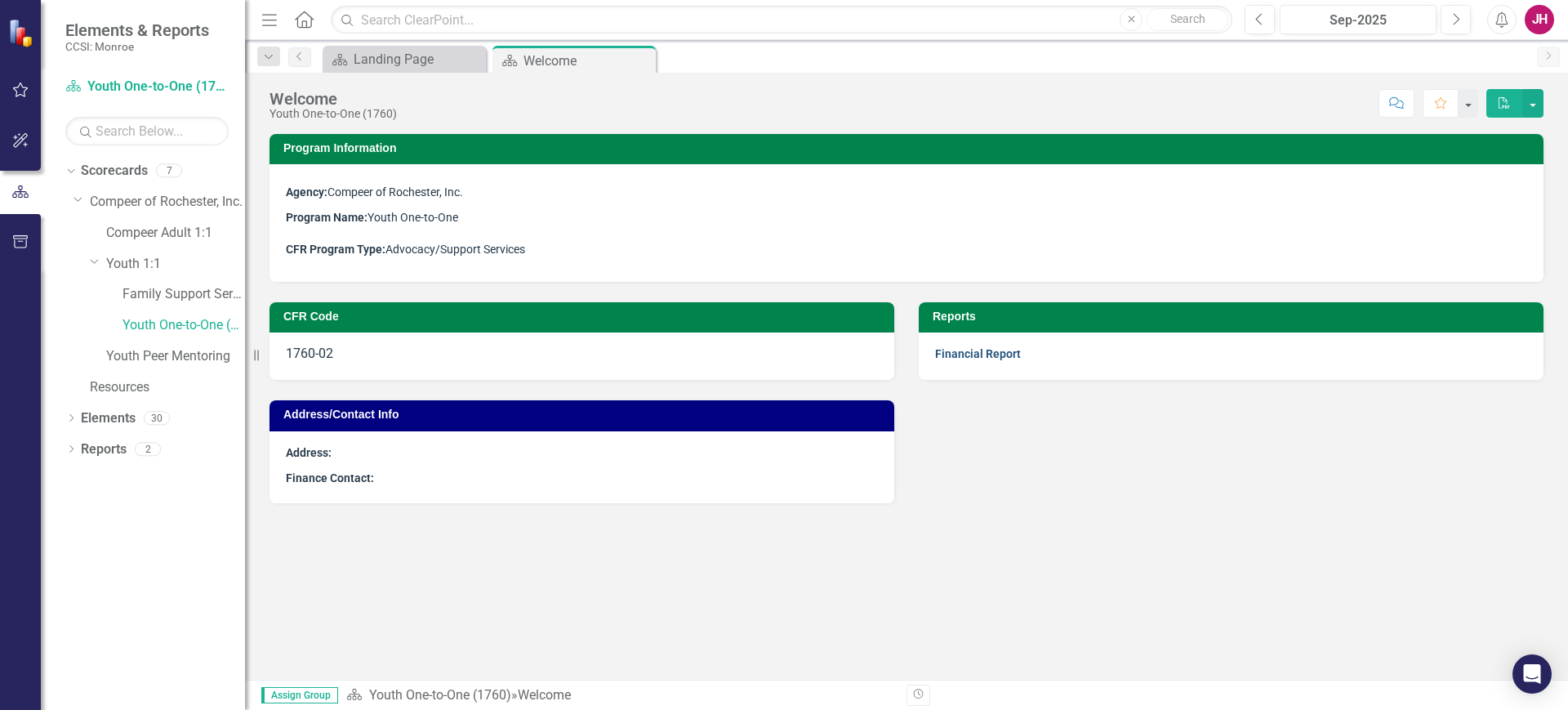
click at [968, 359] on link "Financial Report" at bounding box center [978, 354] width 86 height 13
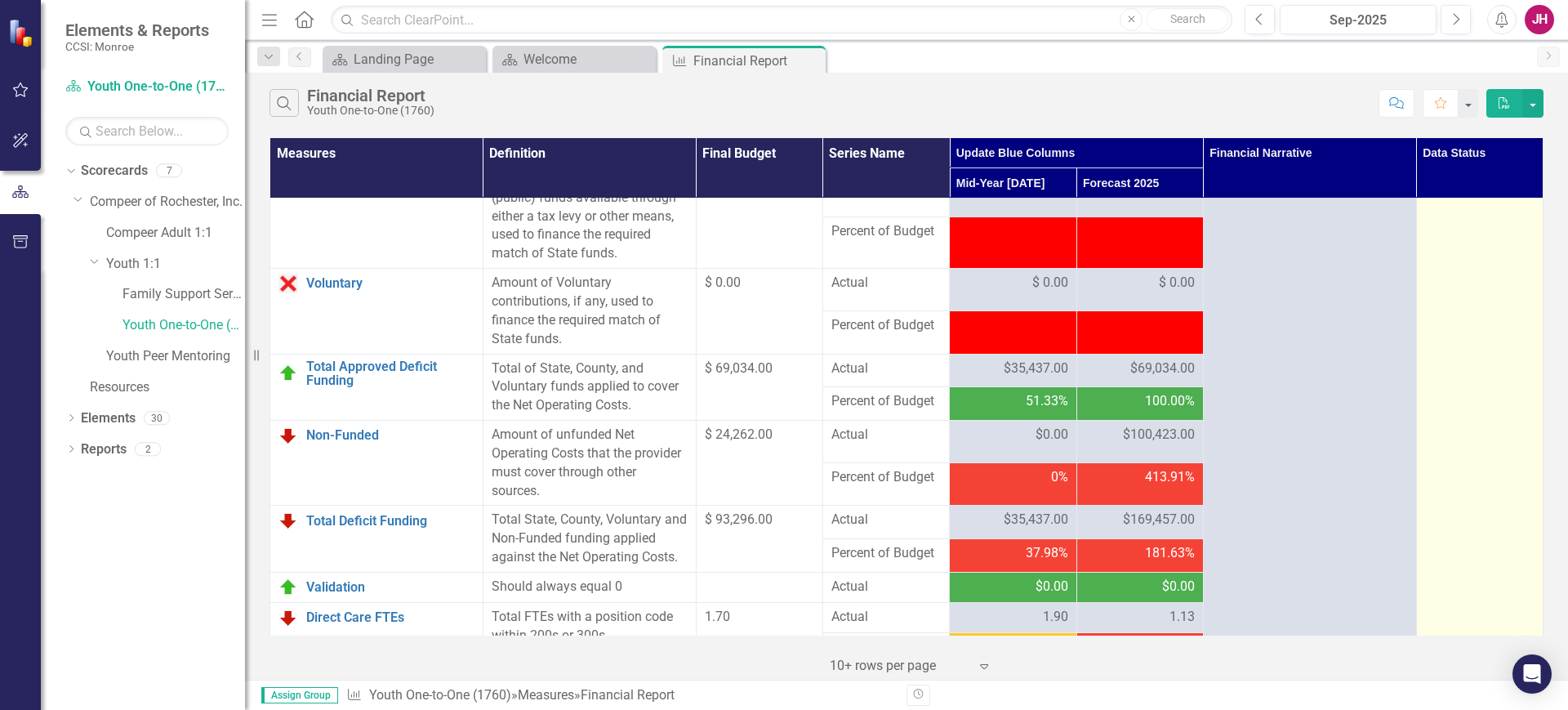
scroll to position [1992, 0]
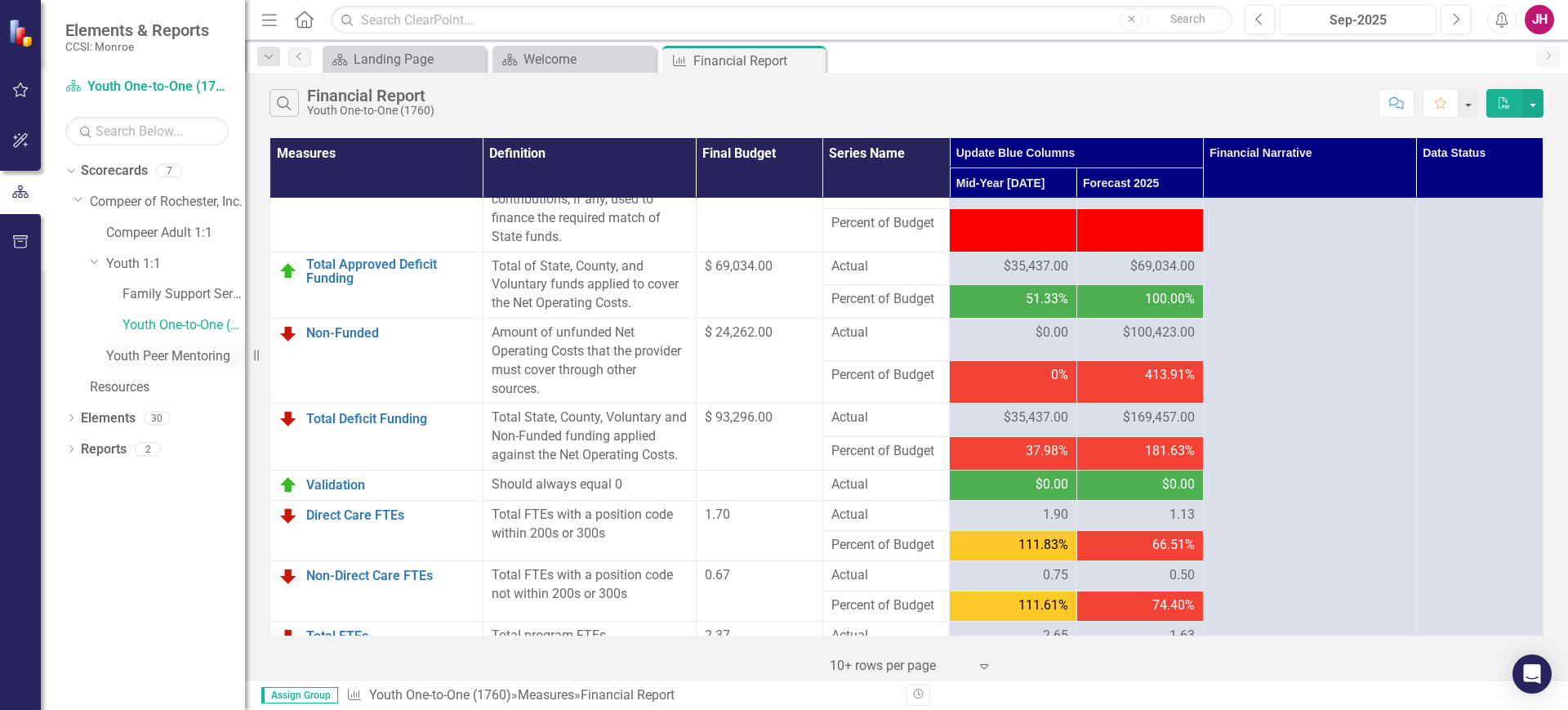
drag, startPoint x: 167, startPoint y: 352, endPoint x: 179, endPoint y: 348, distance: 12.6
click at [167, 352] on link "Youth Peer Mentoring" at bounding box center [175, 357] width 139 height 19
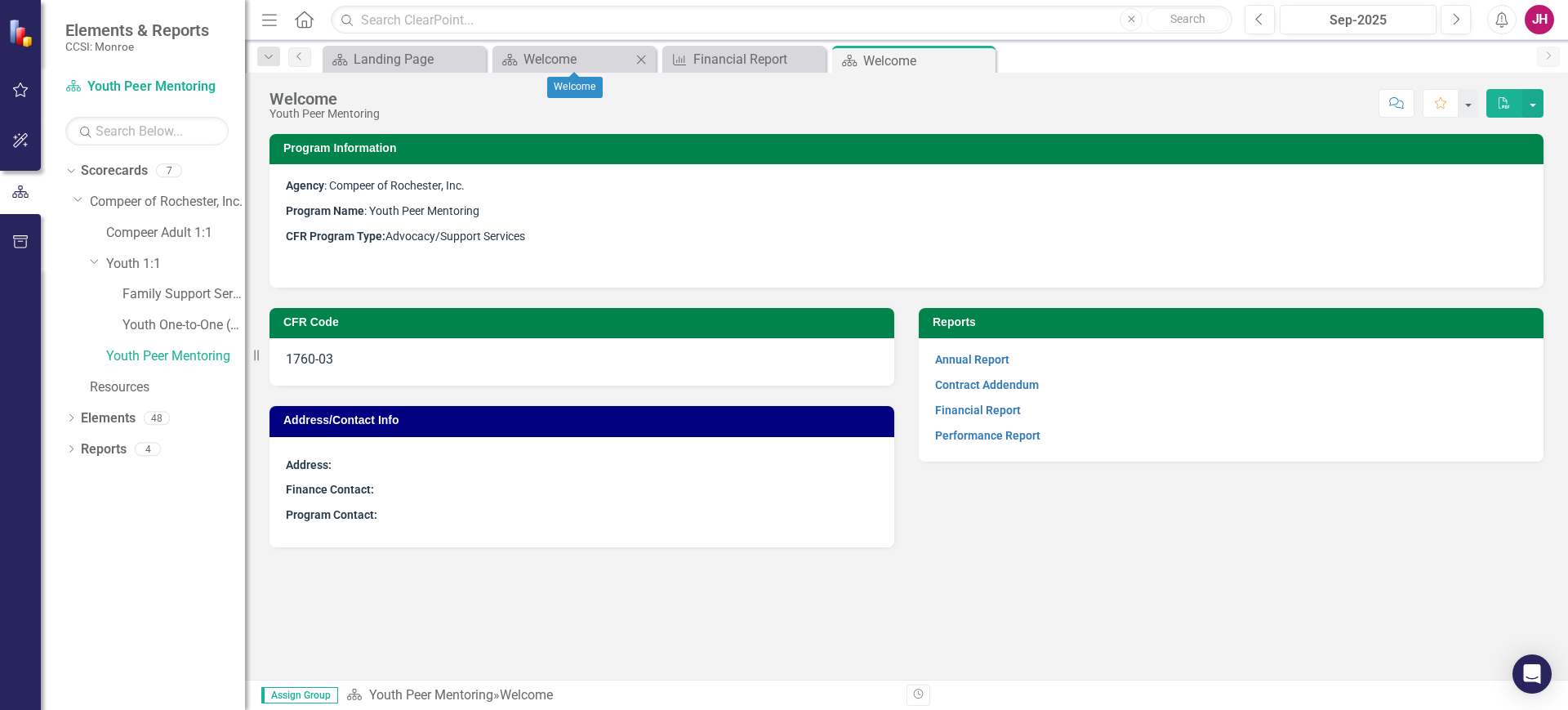
click at [642, 54] on icon "Close" at bounding box center [642, 60] width 17 height 13
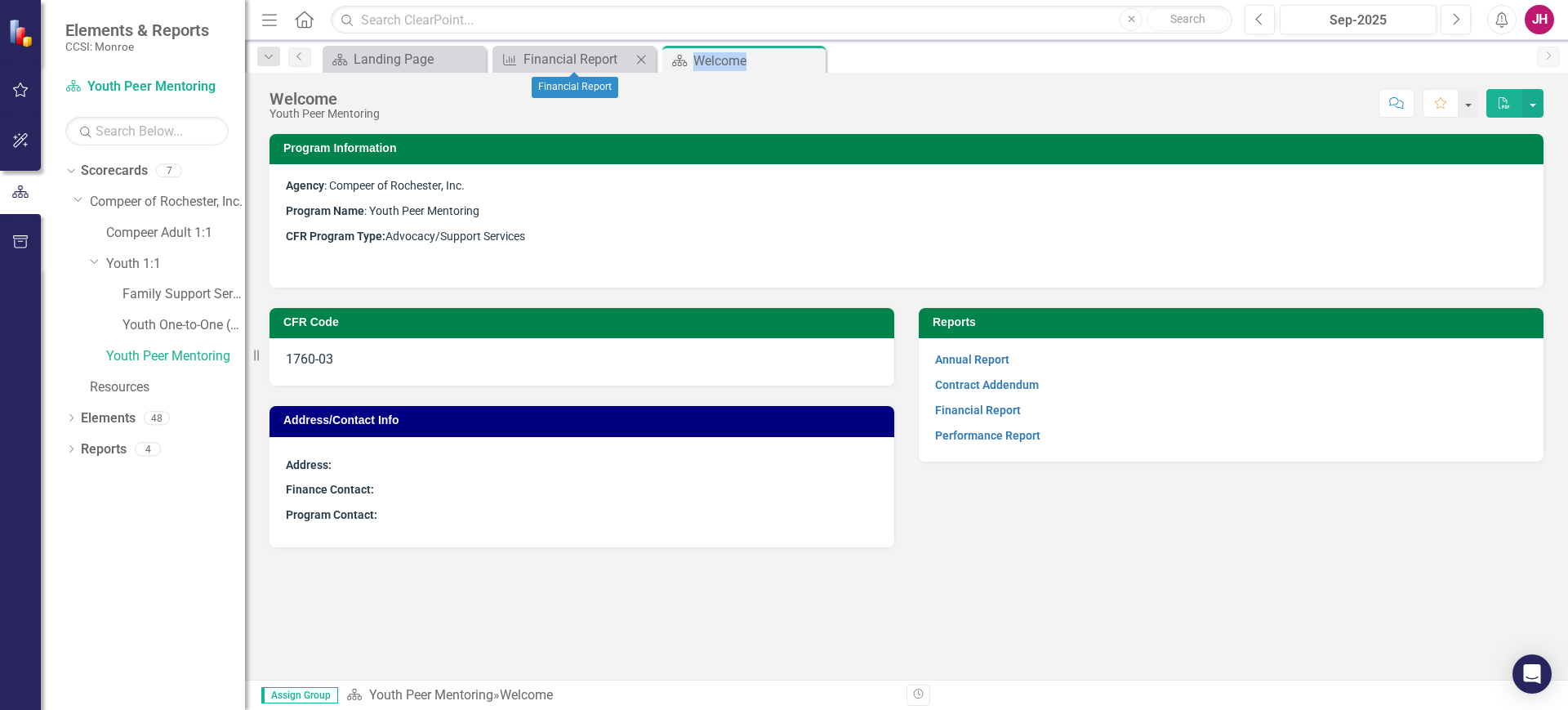
click at [642, 53] on icon "Close" at bounding box center [642, 60] width 17 height 13
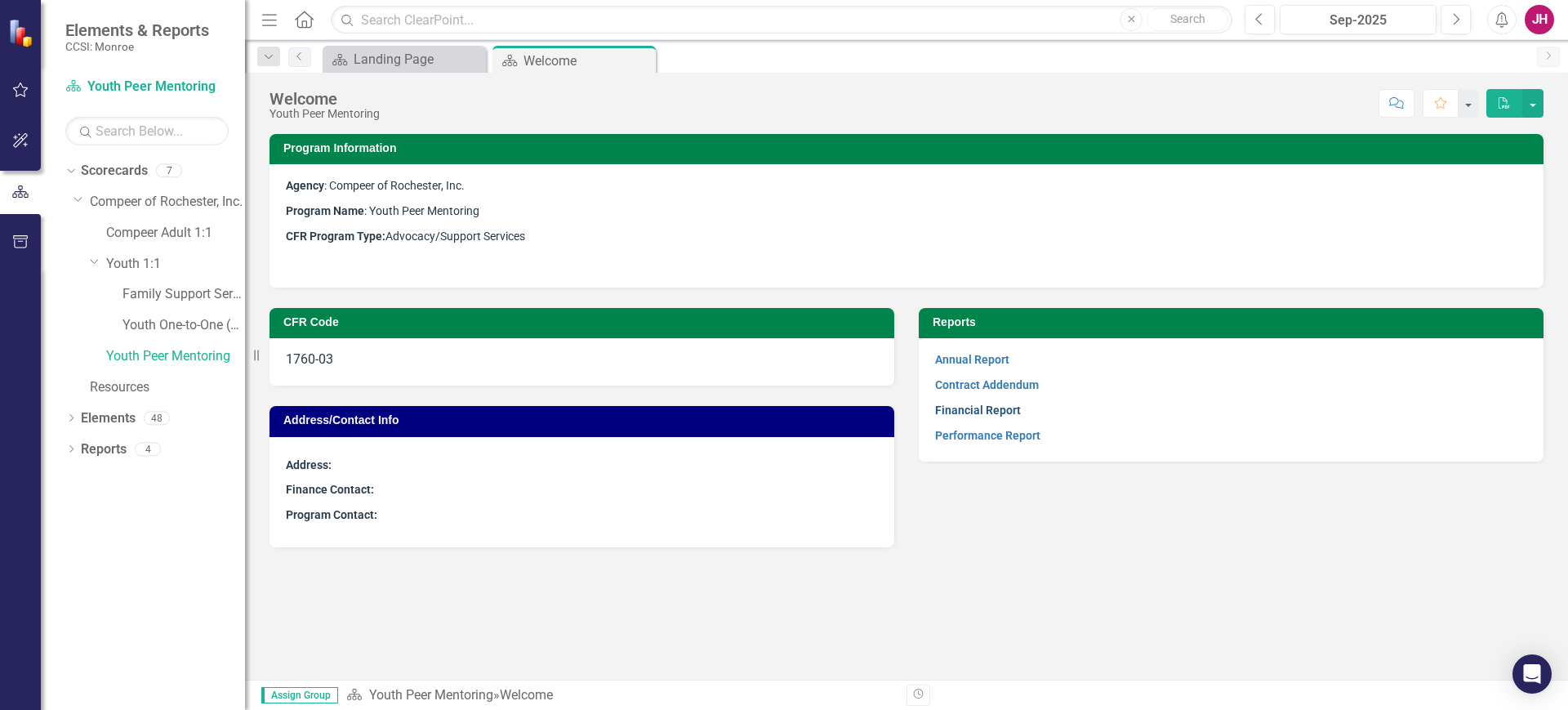
click at [982, 407] on link "Financial Report" at bounding box center [978, 410] width 86 height 13
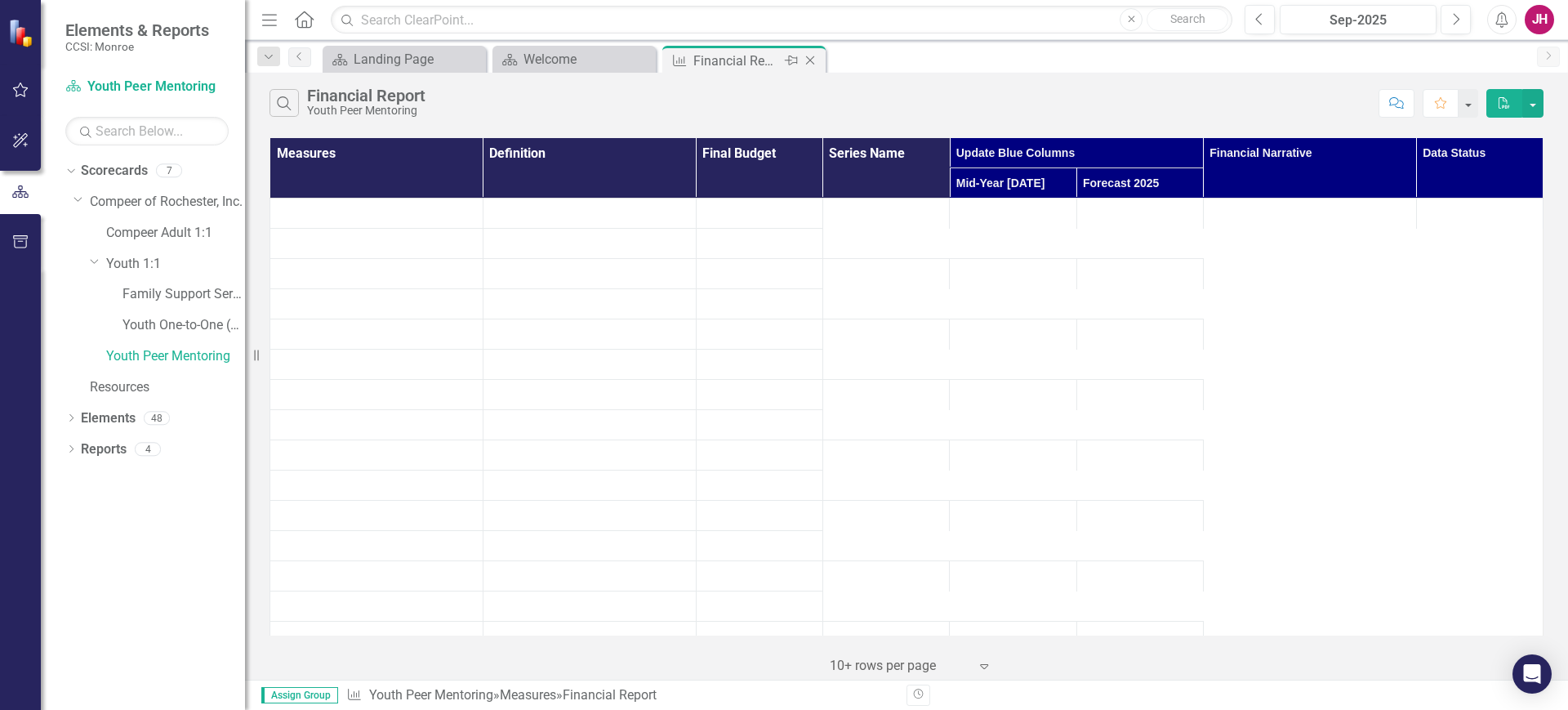
click at [811, 61] on icon at bounding box center [811, 61] width 9 height 9
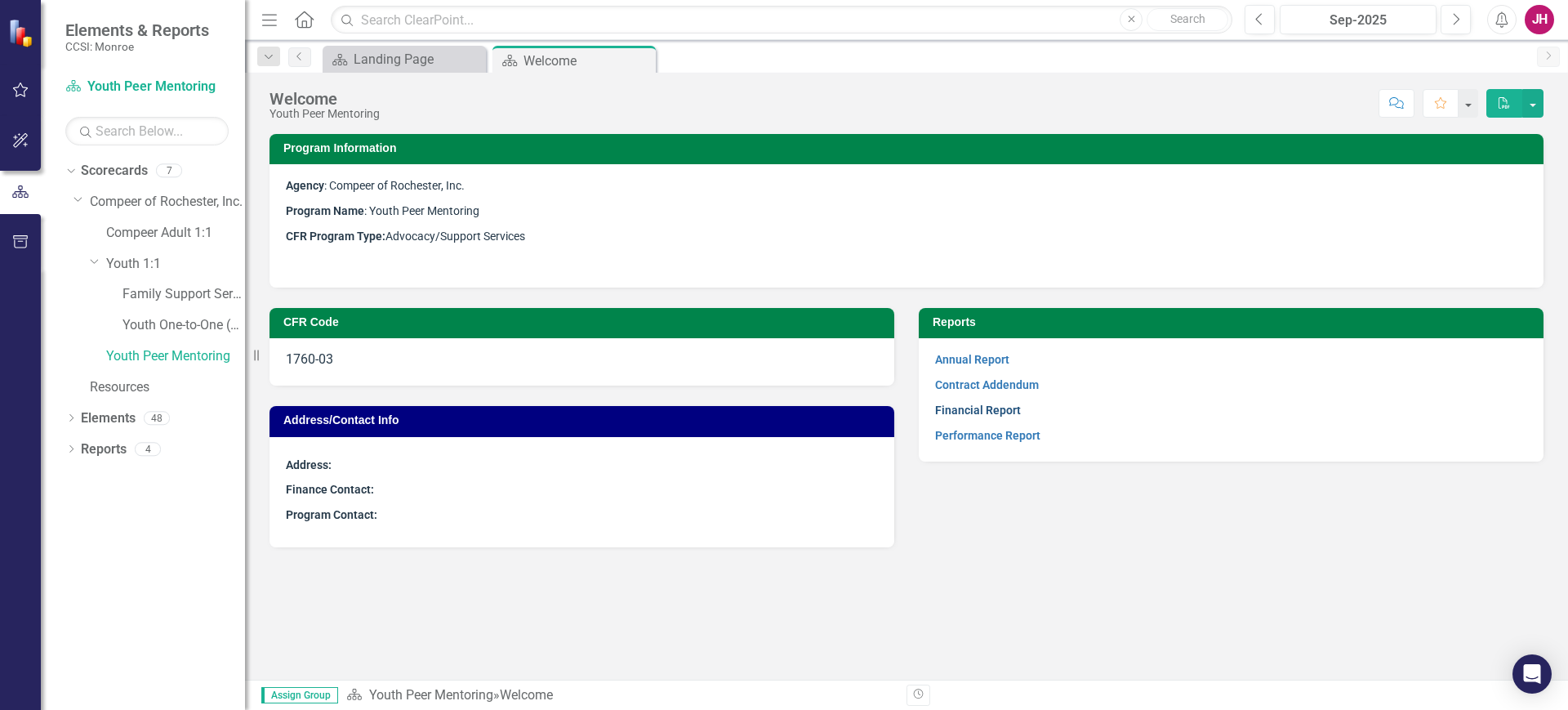
click at [987, 414] on link "Financial Report" at bounding box center [978, 410] width 86 height 13
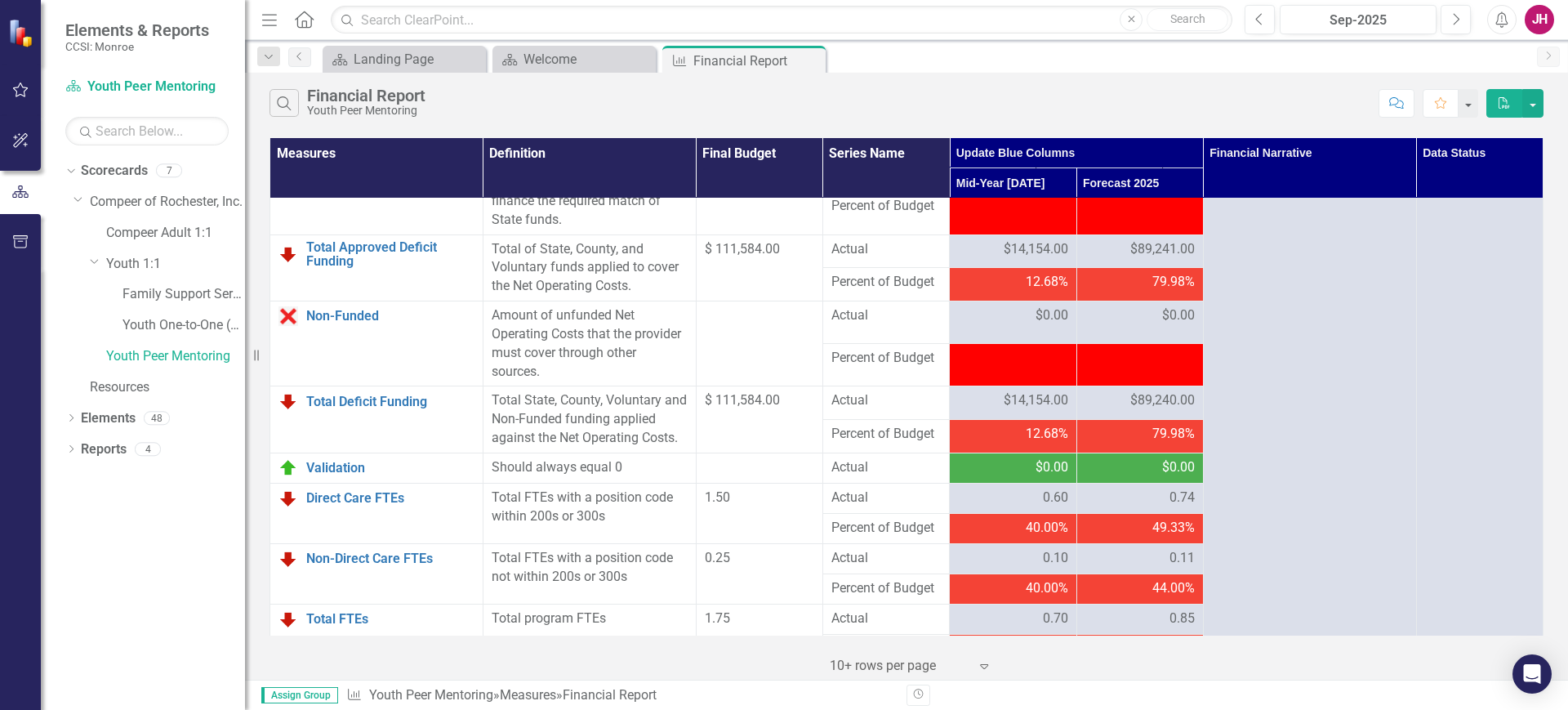
scroll to position [2043, 0]
